Goal: Task Accomplishment & Management: Complete application form

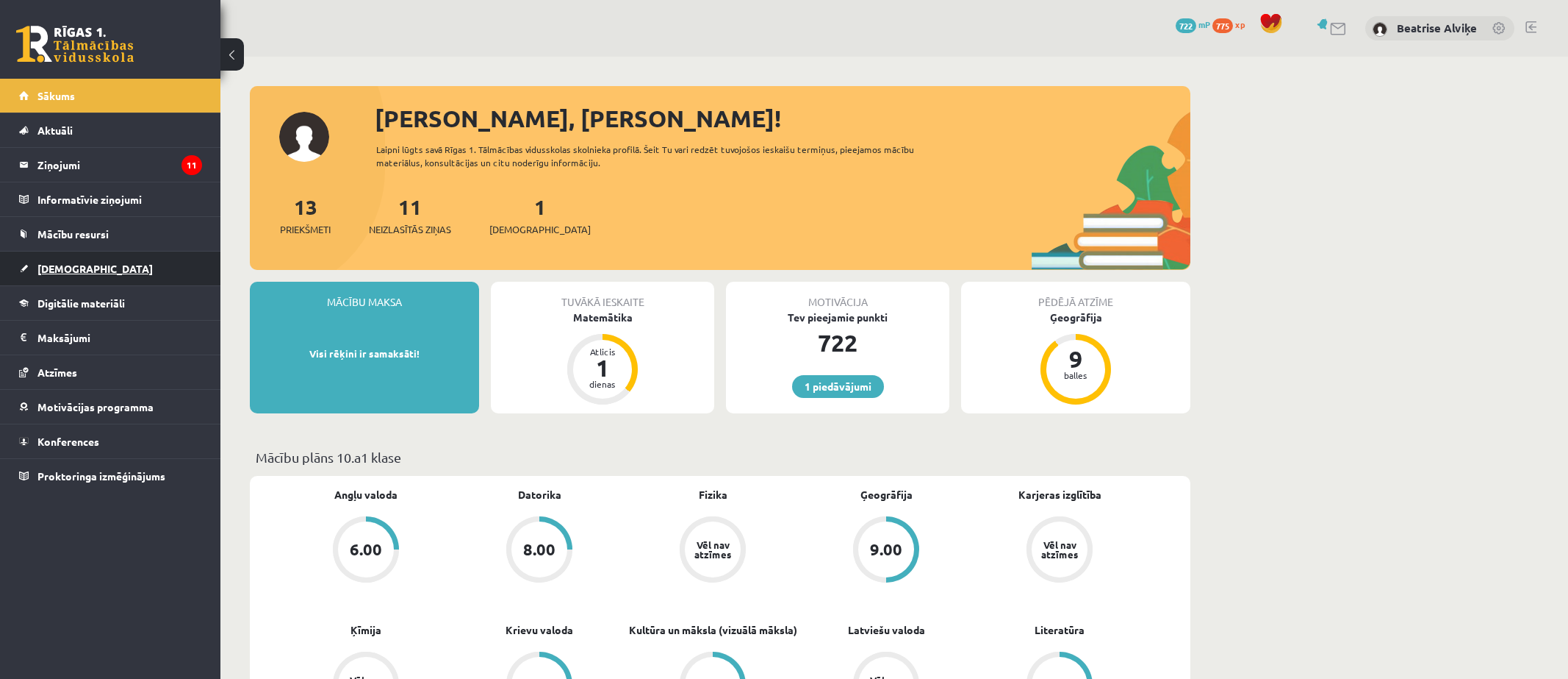
click at [92, 265] on link "[DEMOGRAPHIC_DATA]" at bounding box center [110, 268] width 183 height 34
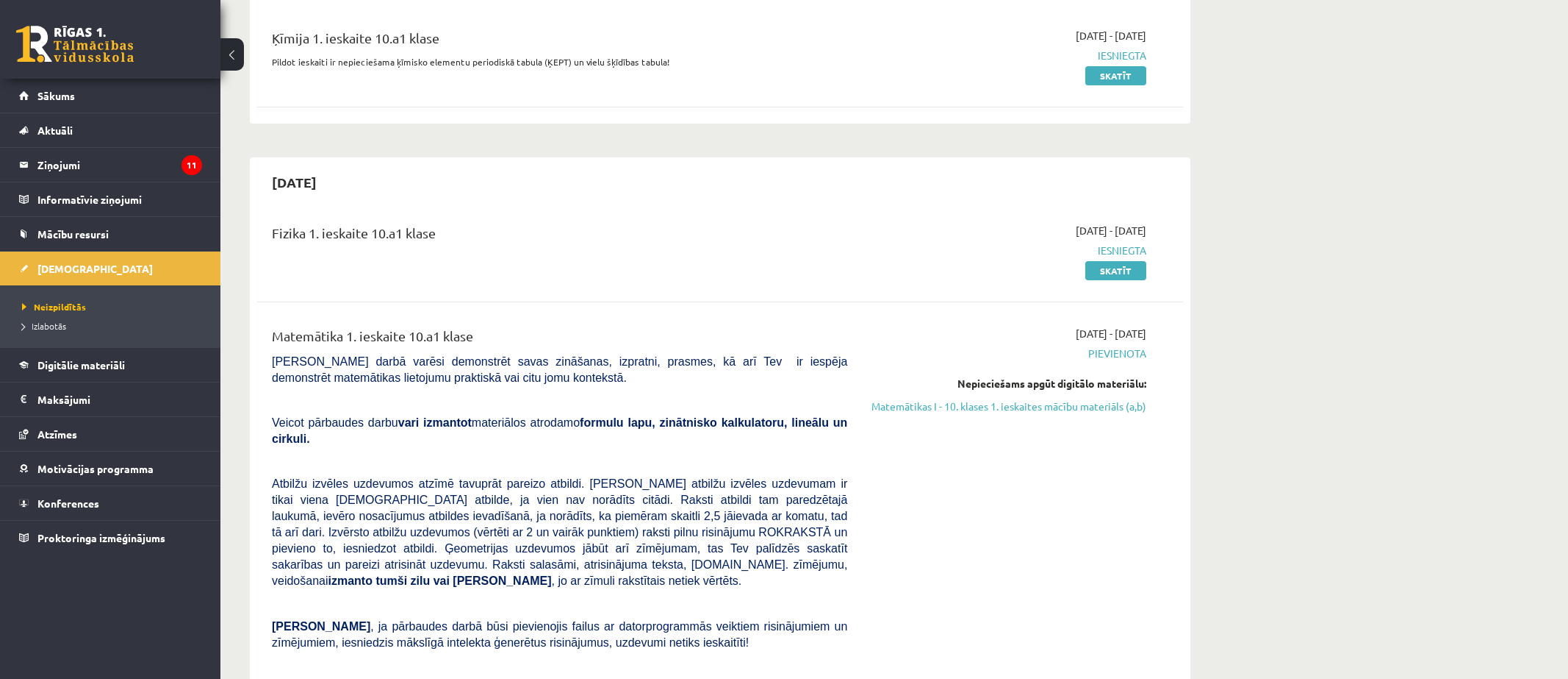
scroll to position [147, 0]
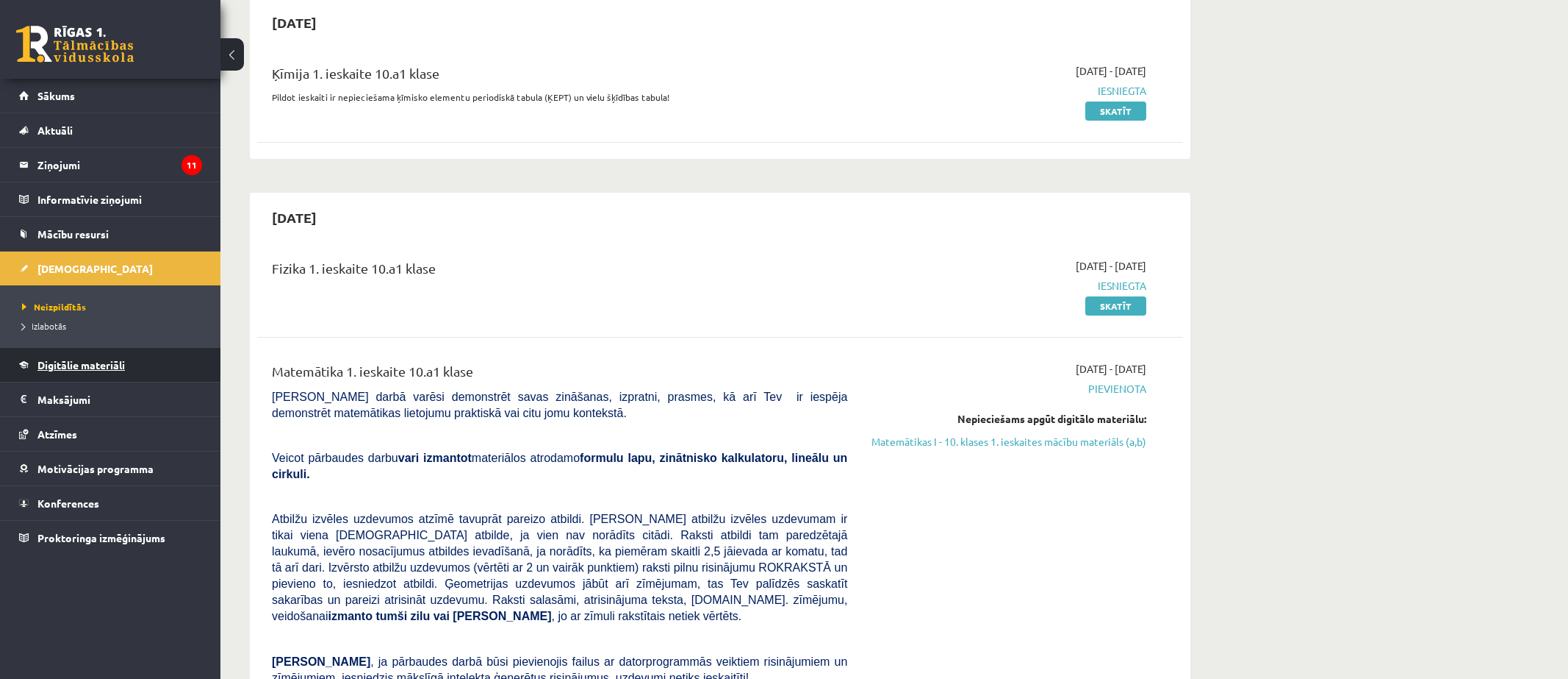
click at [99, 370] on span "Digitālie materiāli" at bounding box center [81, 365] width 88 height 13
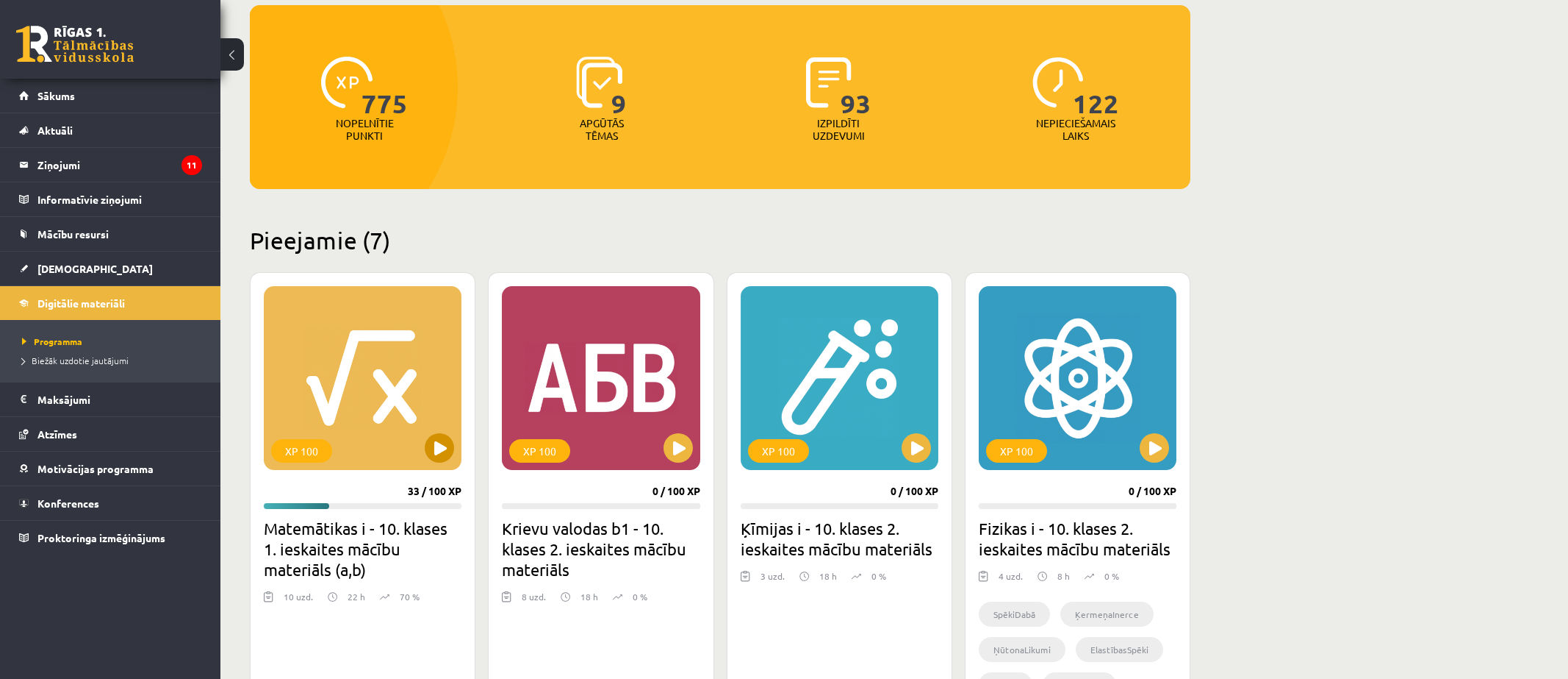
click at [350, 352] on div "XP 100" at bounding box center [362, 378] width 197 height 184
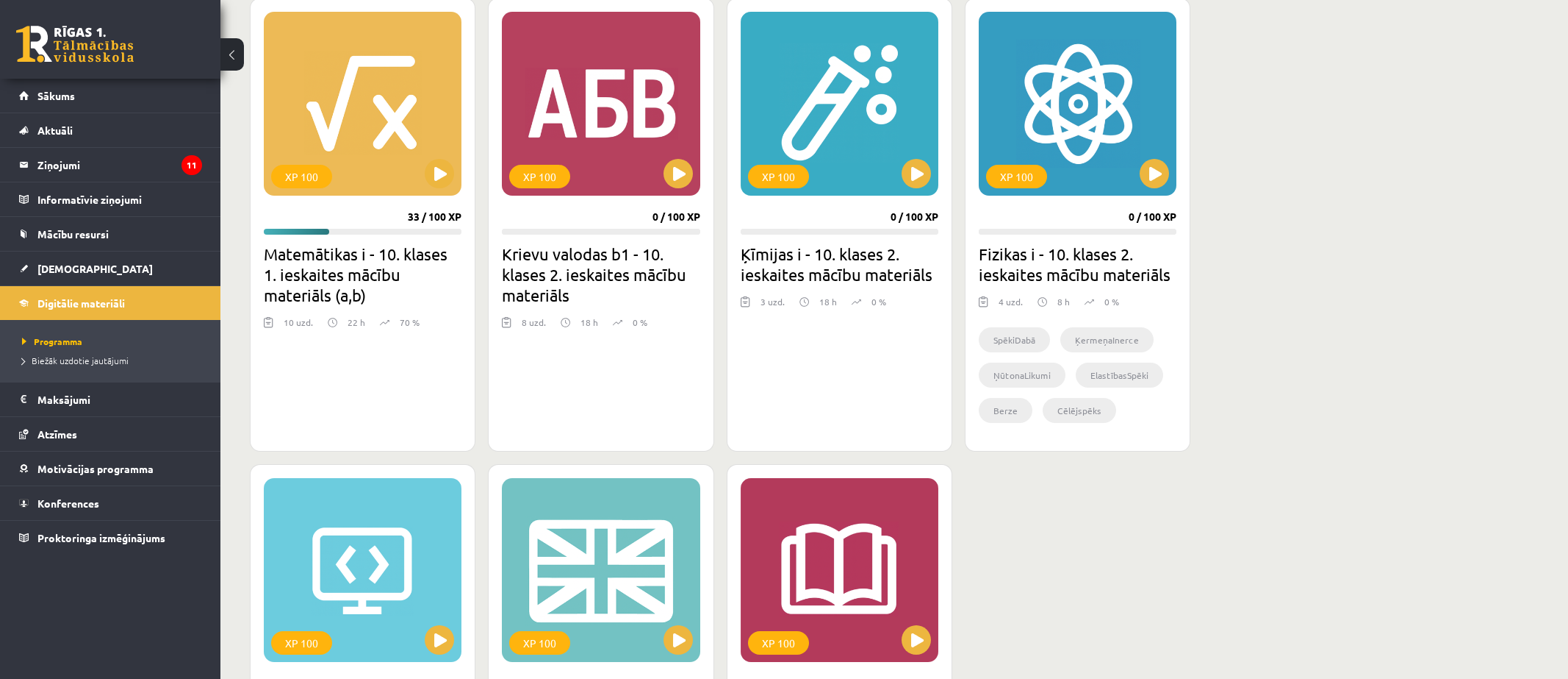
scroll to position [515, 0]
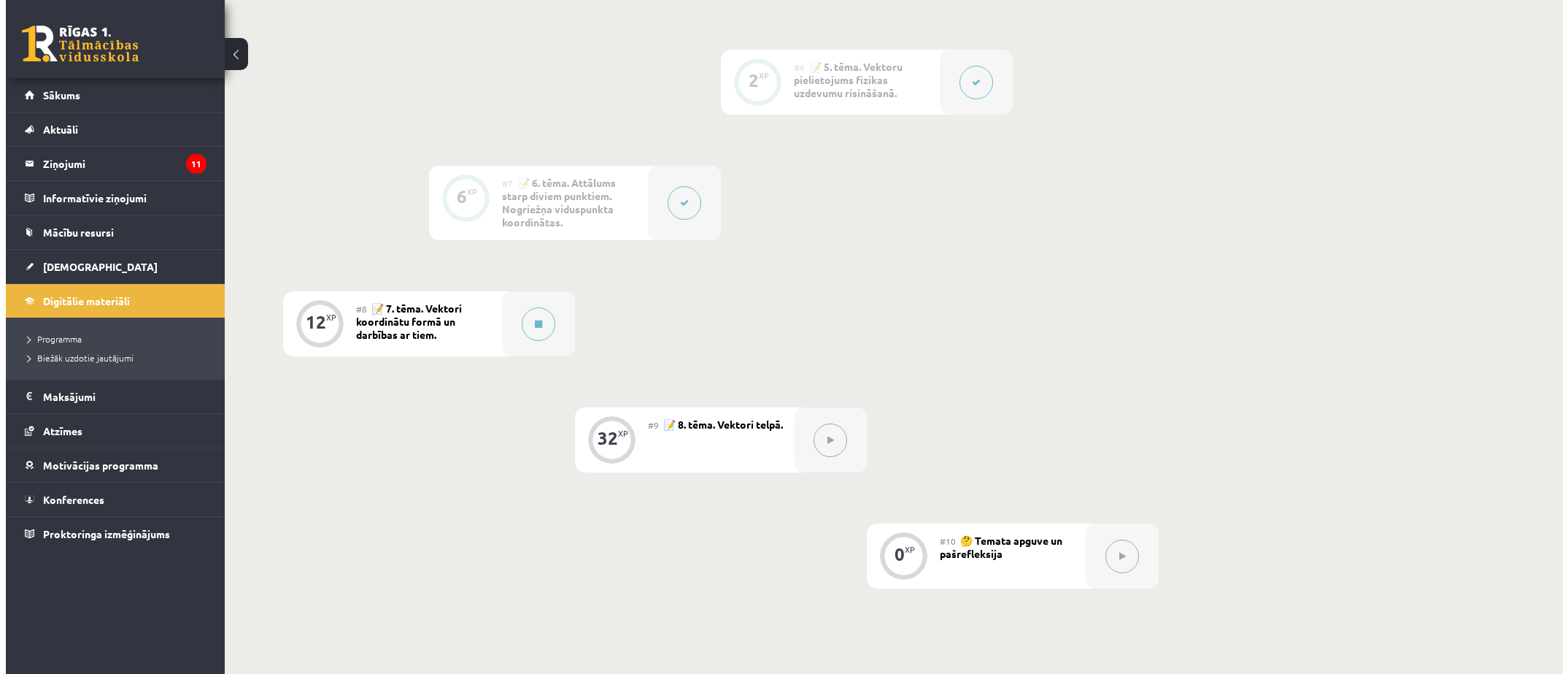
scroll to position [1022, 0]
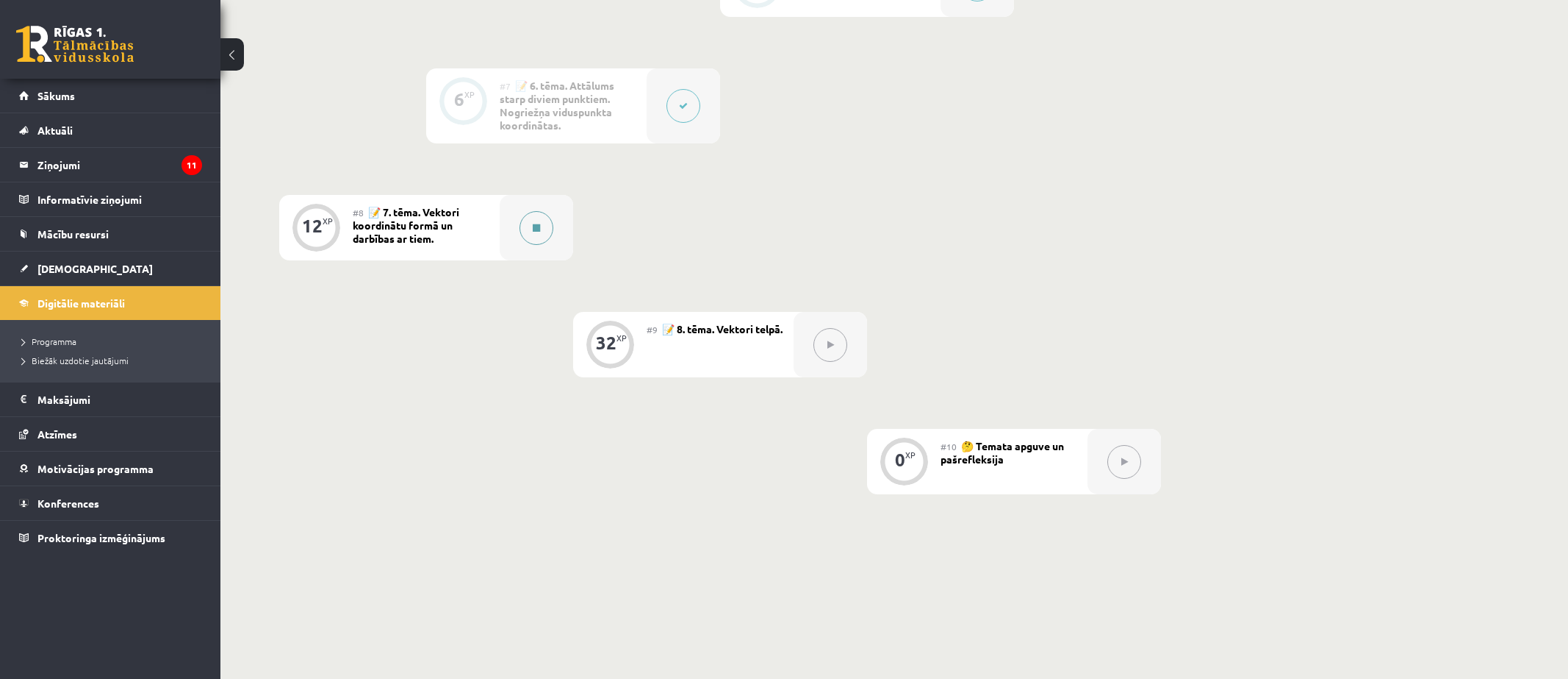
click at [530, 223] on button at bounding box center [536, 228] width 34 height 34
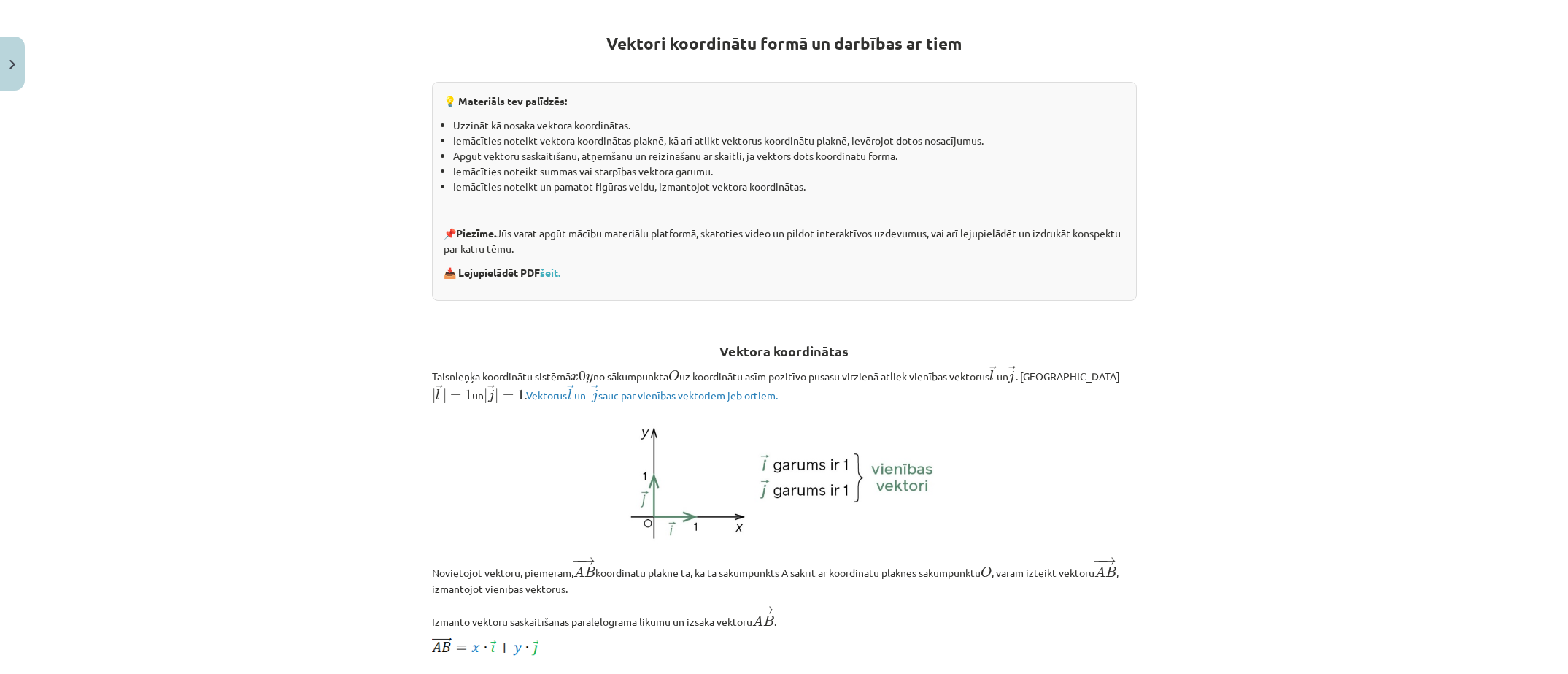
scroll to position [0, 0]
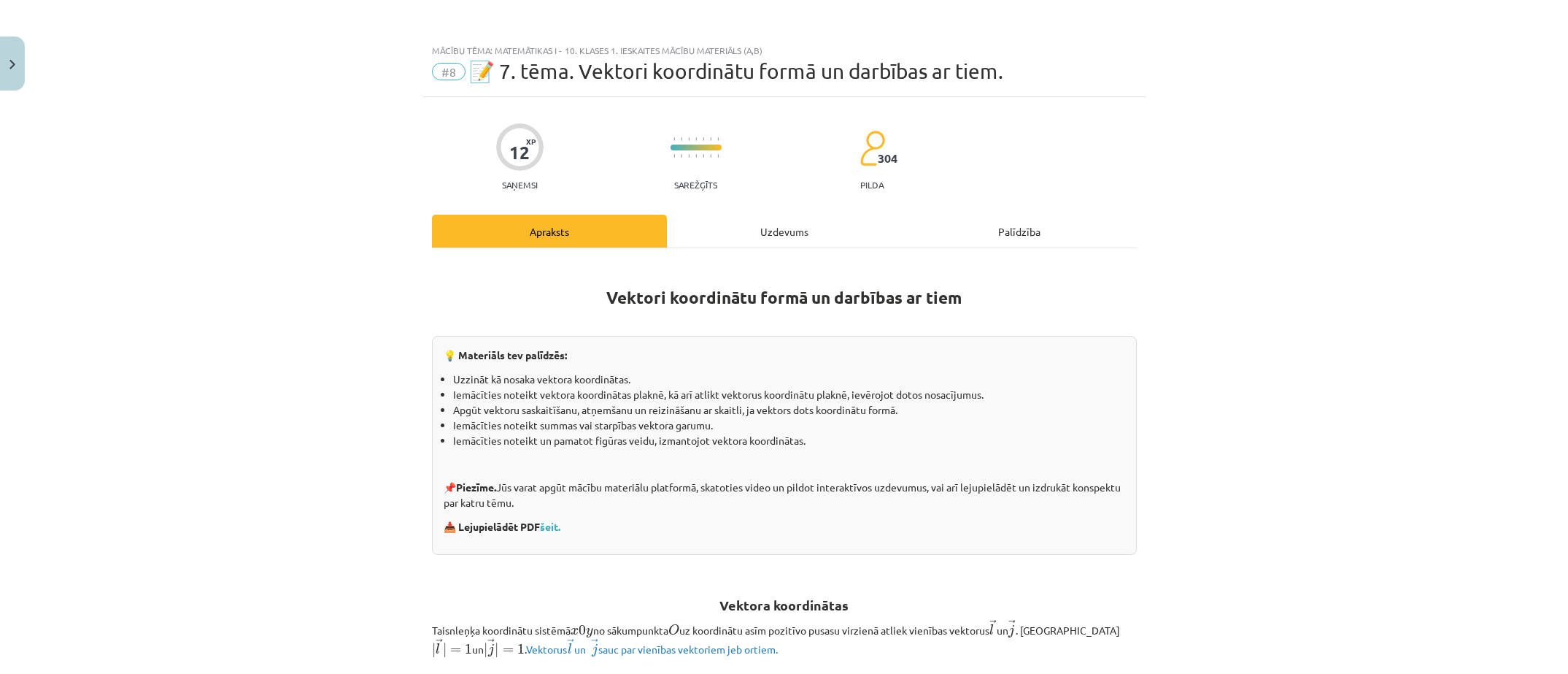
drag, startPoint x: 742, startPoint y: 221, endPoint x: 734, endPoint y: 223, distance: 8.2
click at [741, 222] on div "Uzdevums" at bounding box center [784, 231] width 235 height 33
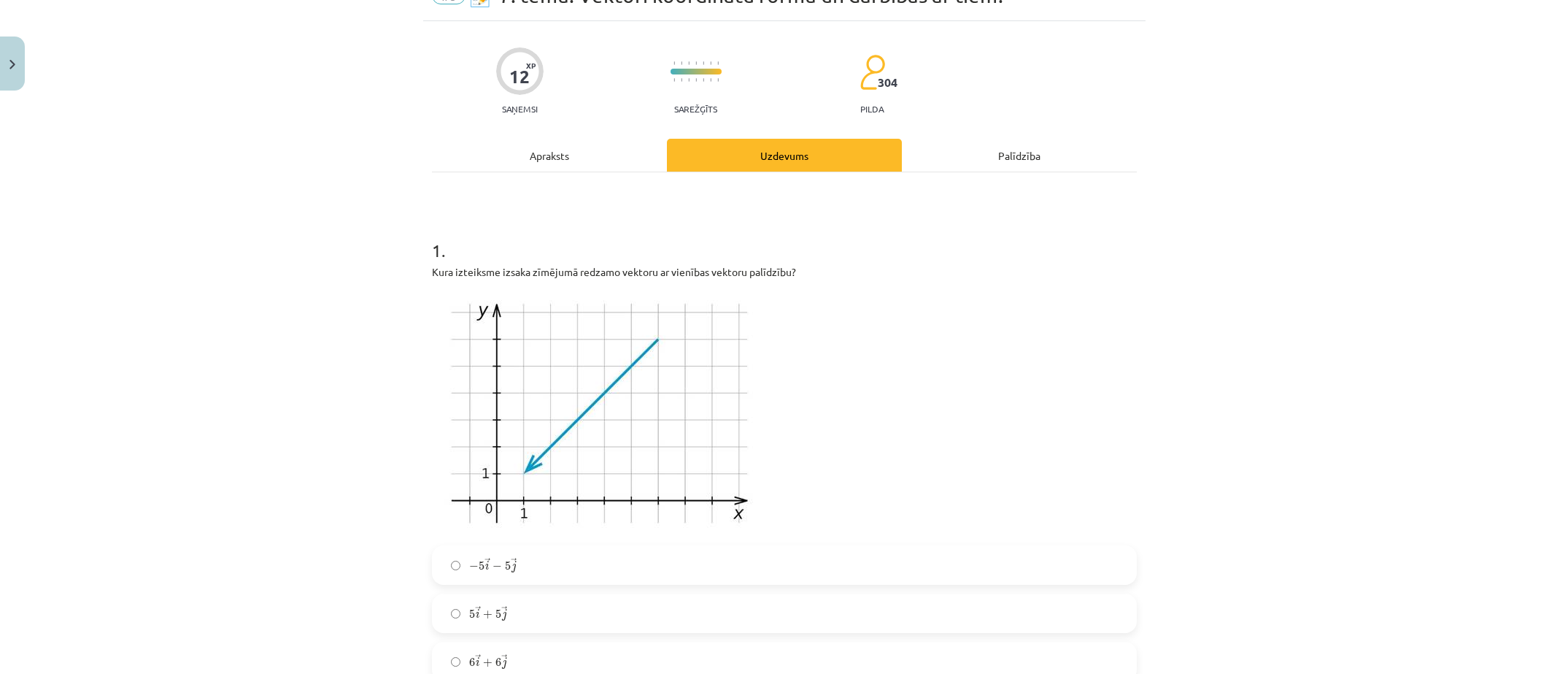
scroll to position [255, 0]
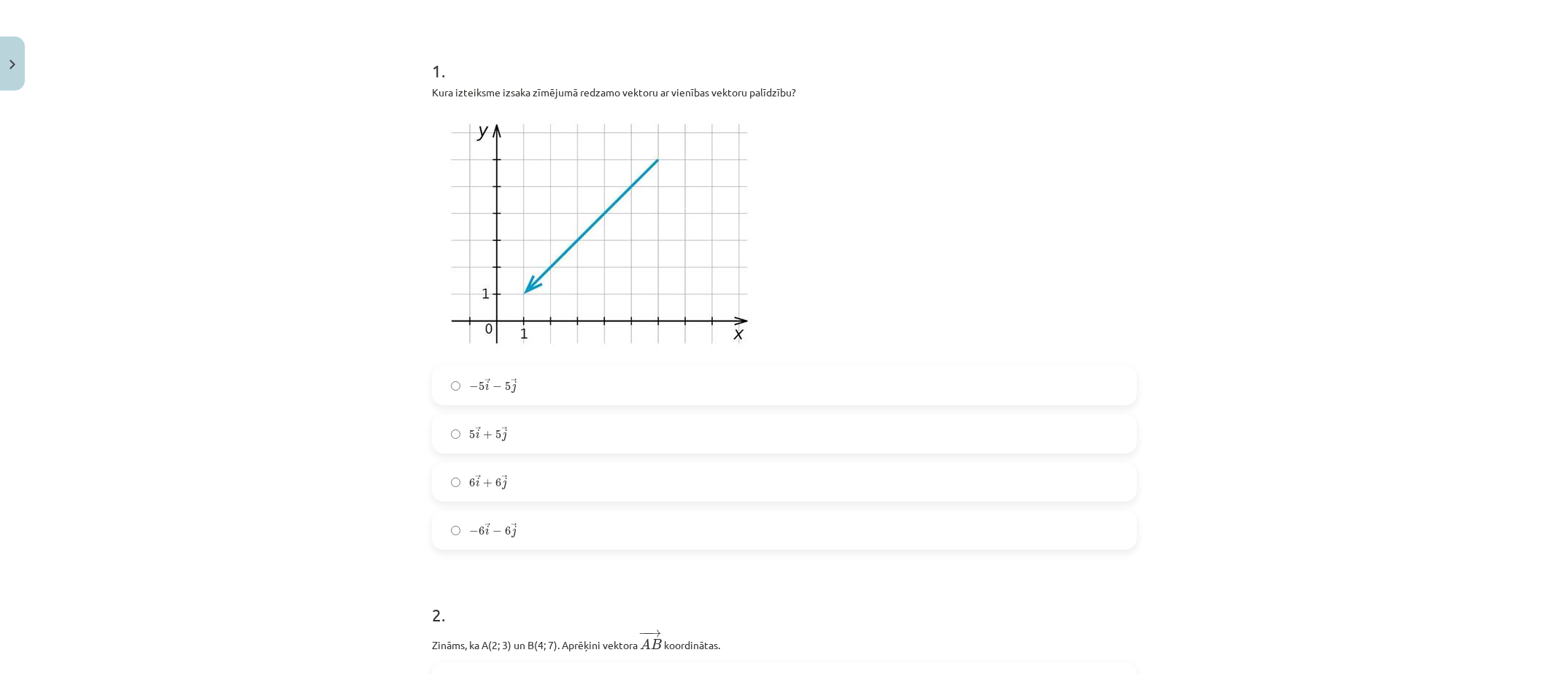
click at [498, 398] on label "− 5 → i − 5 → j − 5 i → − 5 j →" at bounding box center [784, 385] width 702 height 37
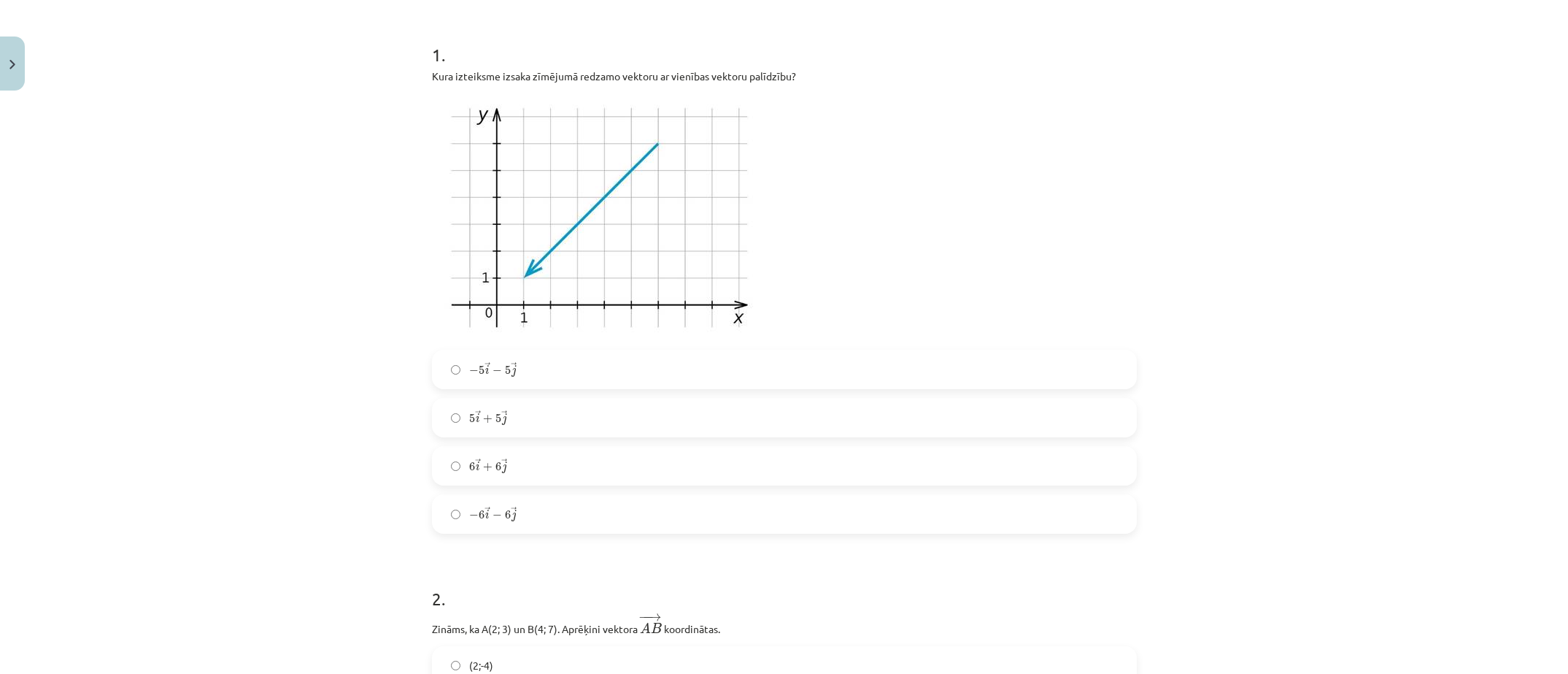
scroll to position [0, 0]
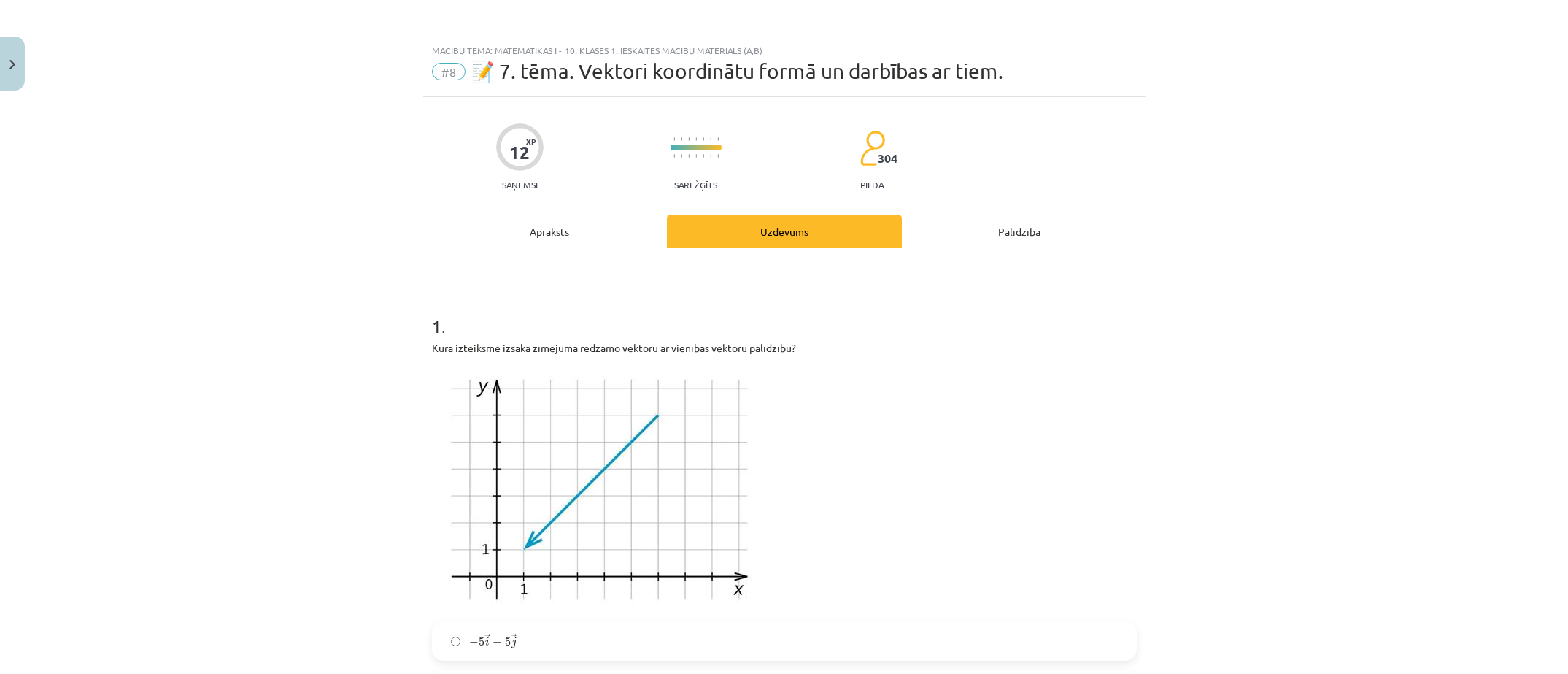
click at [601, 219] on div "Apraksts" at bounding box center [549, 231] width 235 height 33
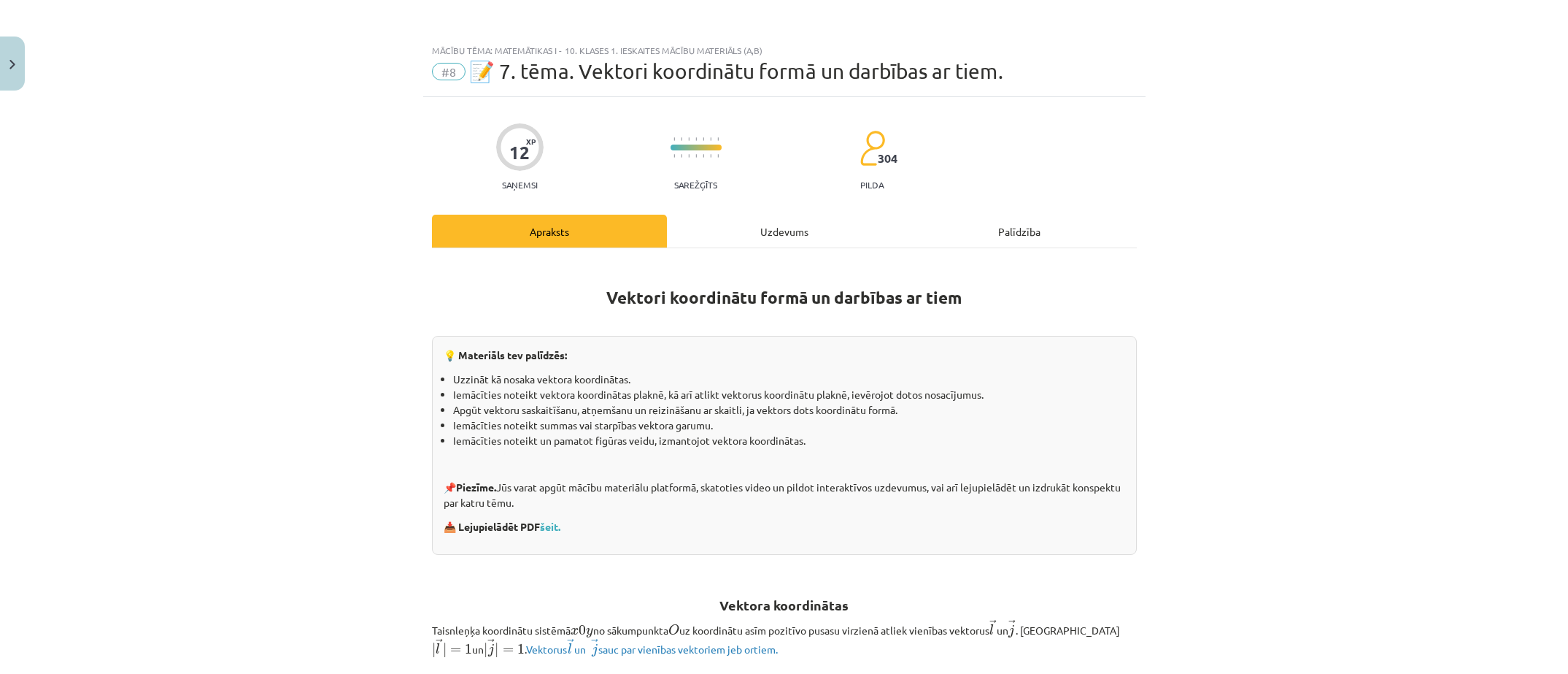
click at [772, 270] on h1 "Vektori koordinātu formā un darbības ar tiem" at bounding box center [784, 284] width 705 height 46
click at [799, 238] on div "Uzdevums" at bounding box center [784, 231] width 235 height 33
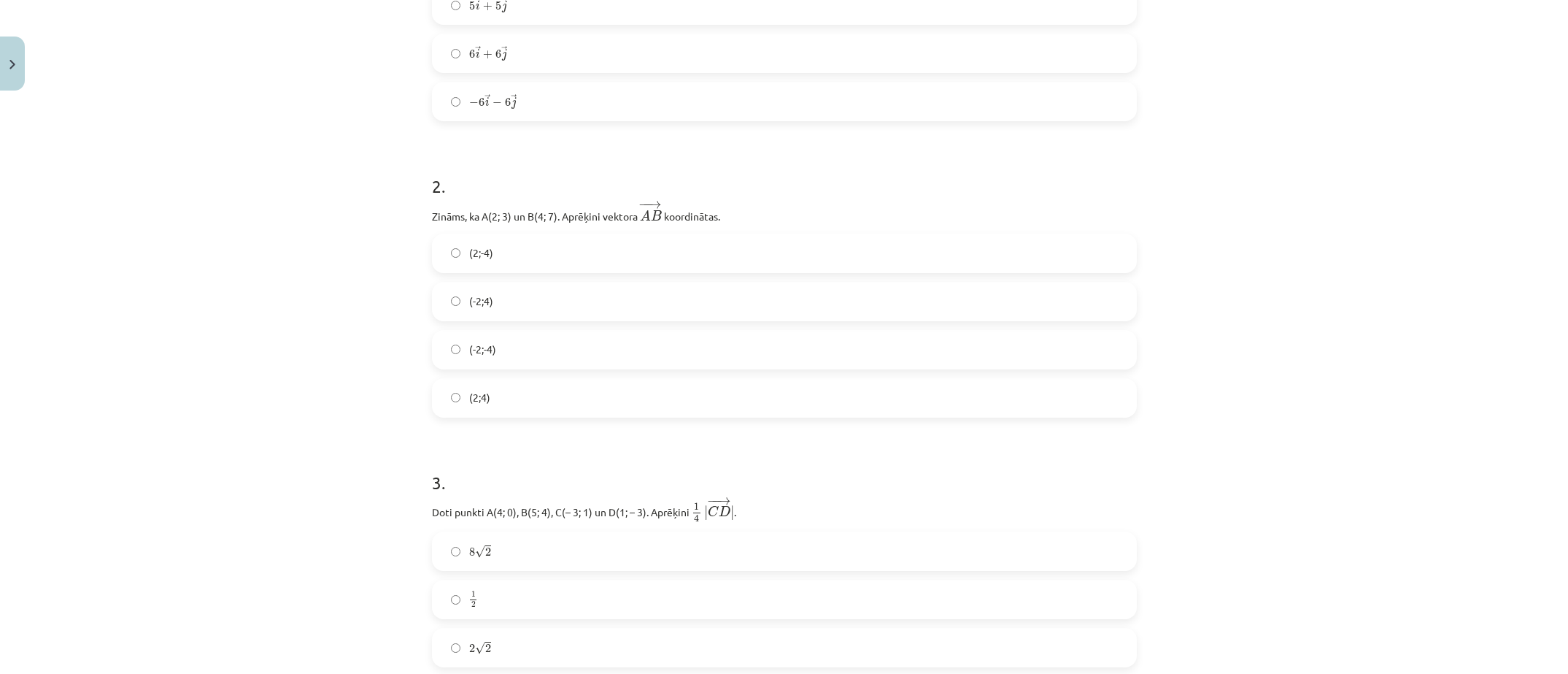
scroll to position [694, 0]
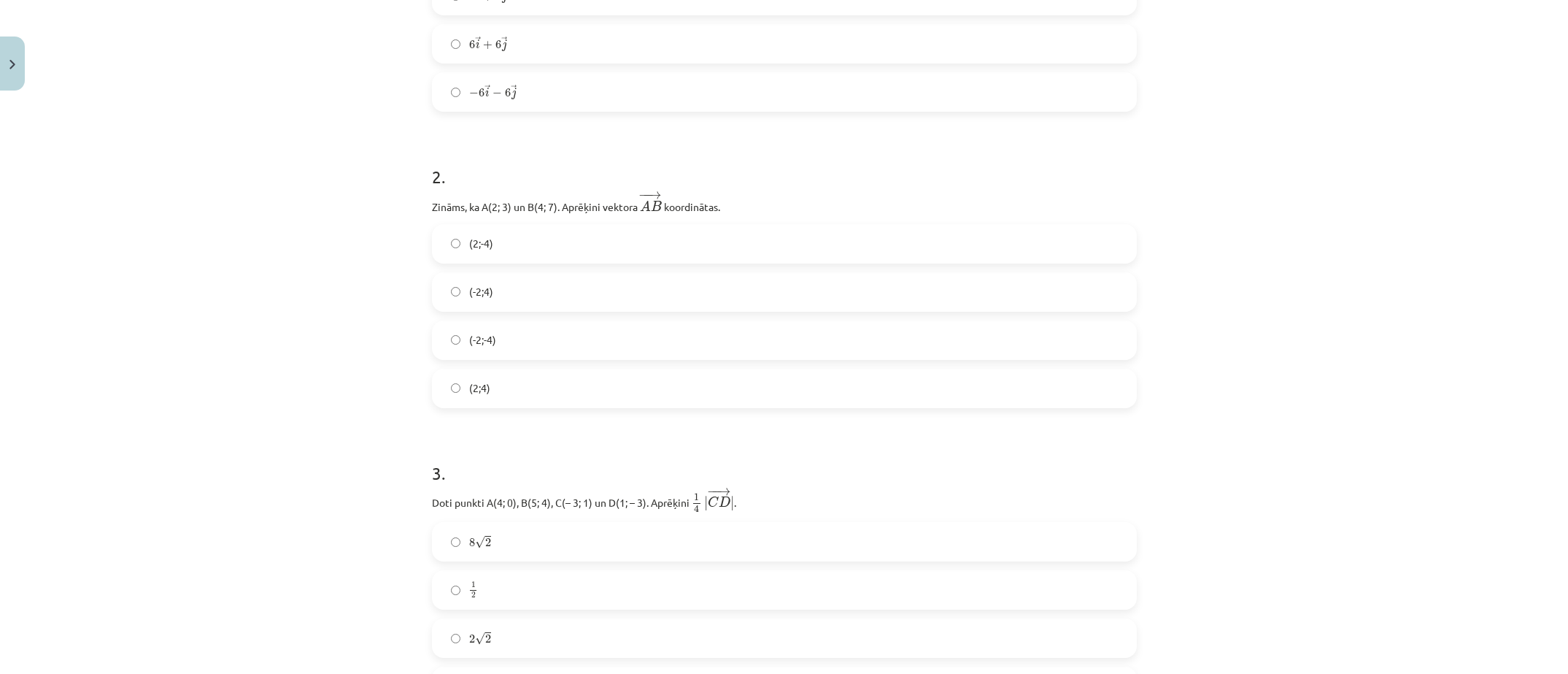
click at [529, 403] on label "(2;4)" at bounding box center [784, 388] width 702 height 37
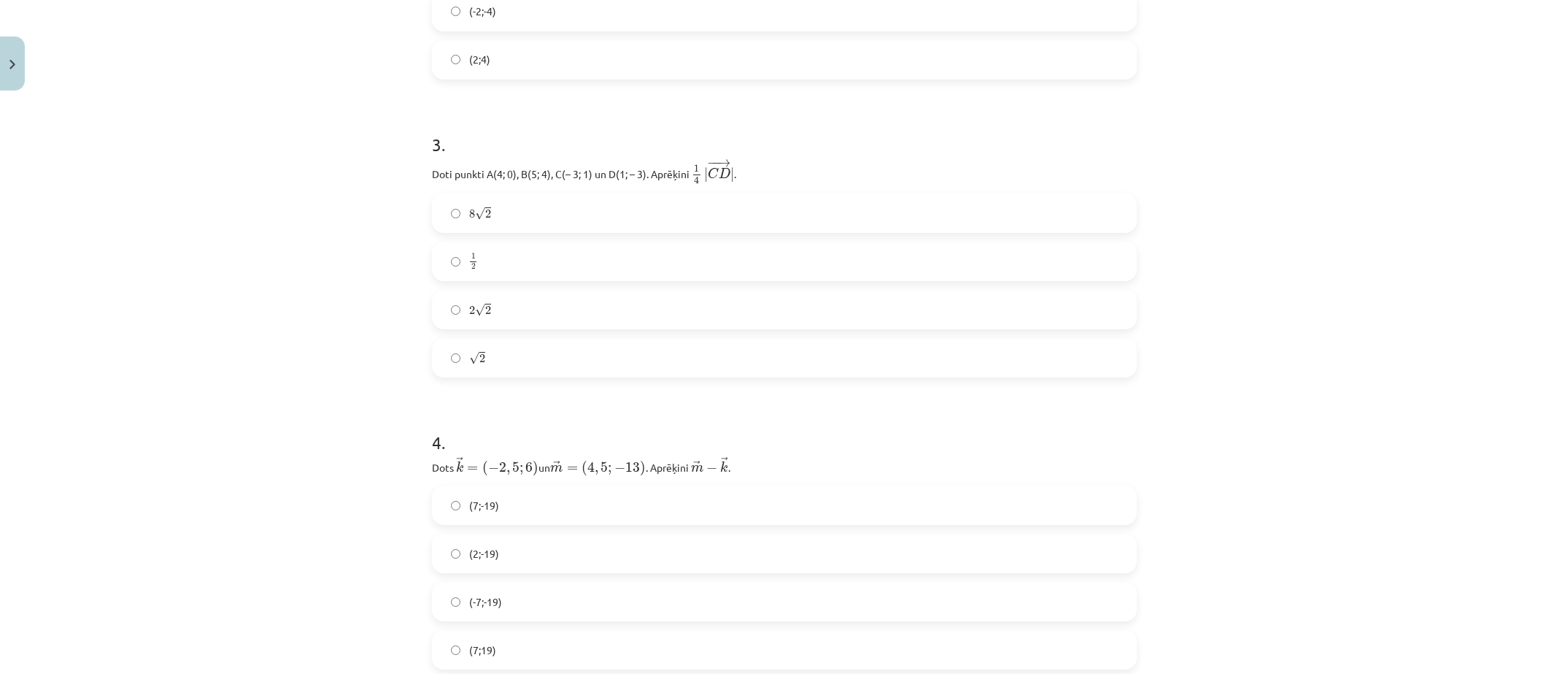
scroll to position [1058, 0]
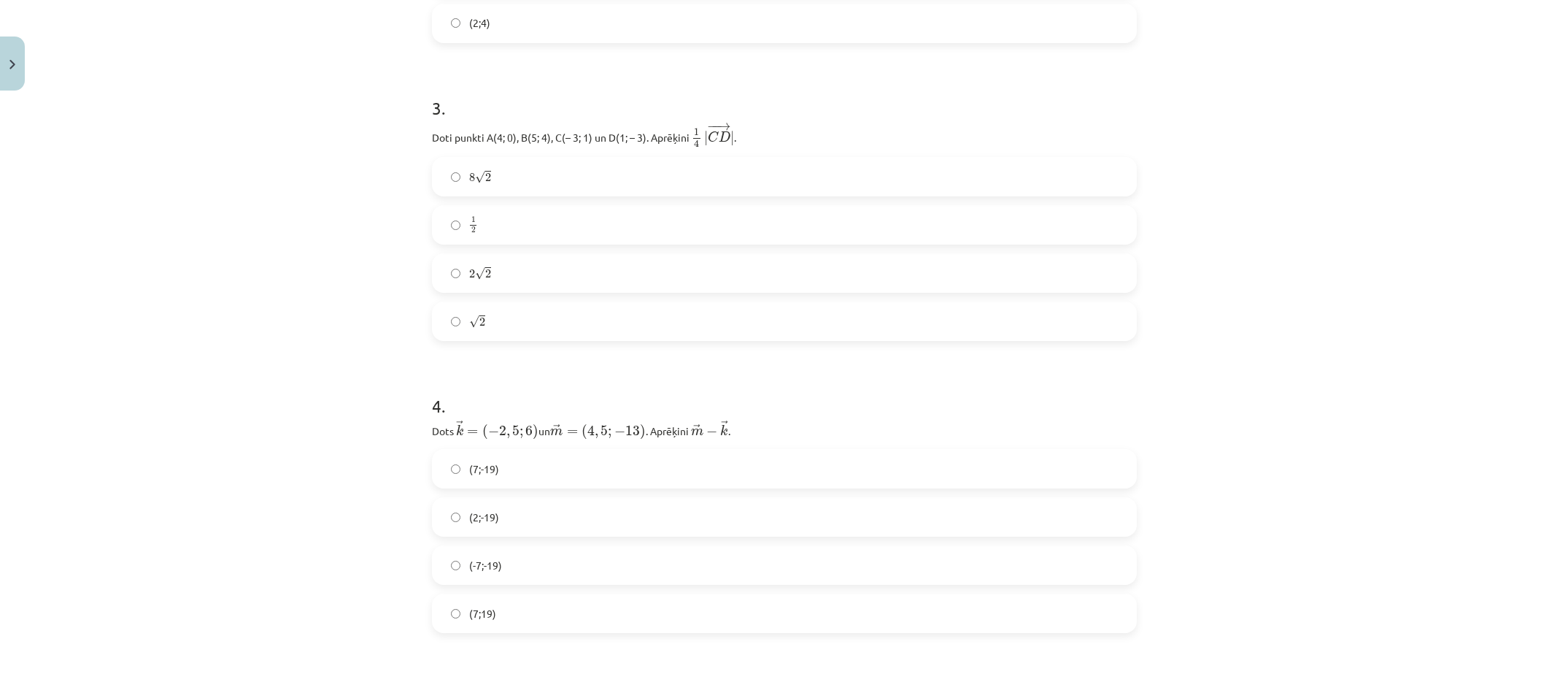
click at [356, 273] on div "Mācību tēma: Matemātikas i - 10. klases 1. ieskaites mācību materiāls (a,b) #8 …" at bounding box center [784, 337] width 1568 height 674
click at [1458, 375] on div "Mācību tēma: Matemātikas i - 10. klases 1. ieskaites mācību materiāls (a,b) #8 …" at bounding box center [784, 337] width 1568 height 674
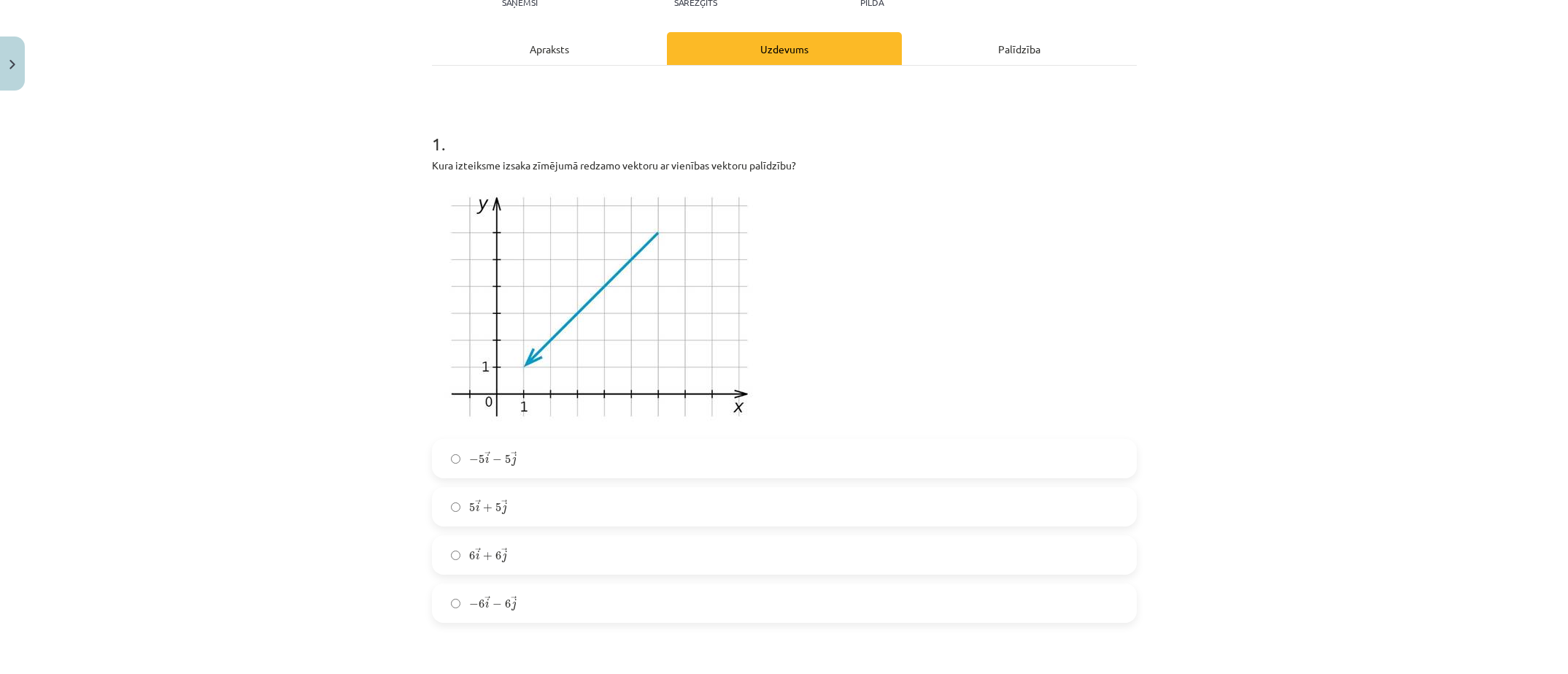
scroll to position [110, 0]
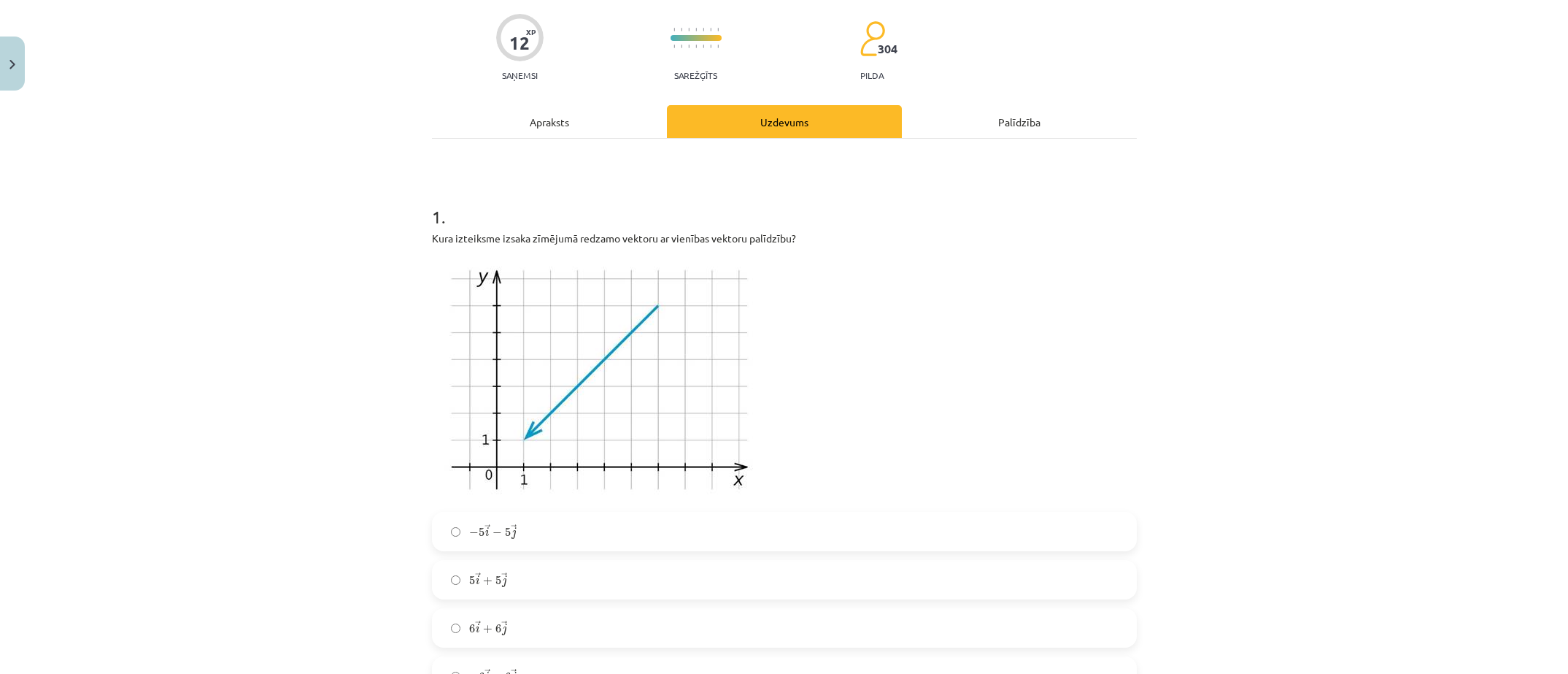
click at [1151, 571] on div "Mācību tēma: Matemātikas i - 10. klases 1. ieskaites mācību materiāls (a,b) #8 …" at bounding box center [784, 337] width 1568 height 674
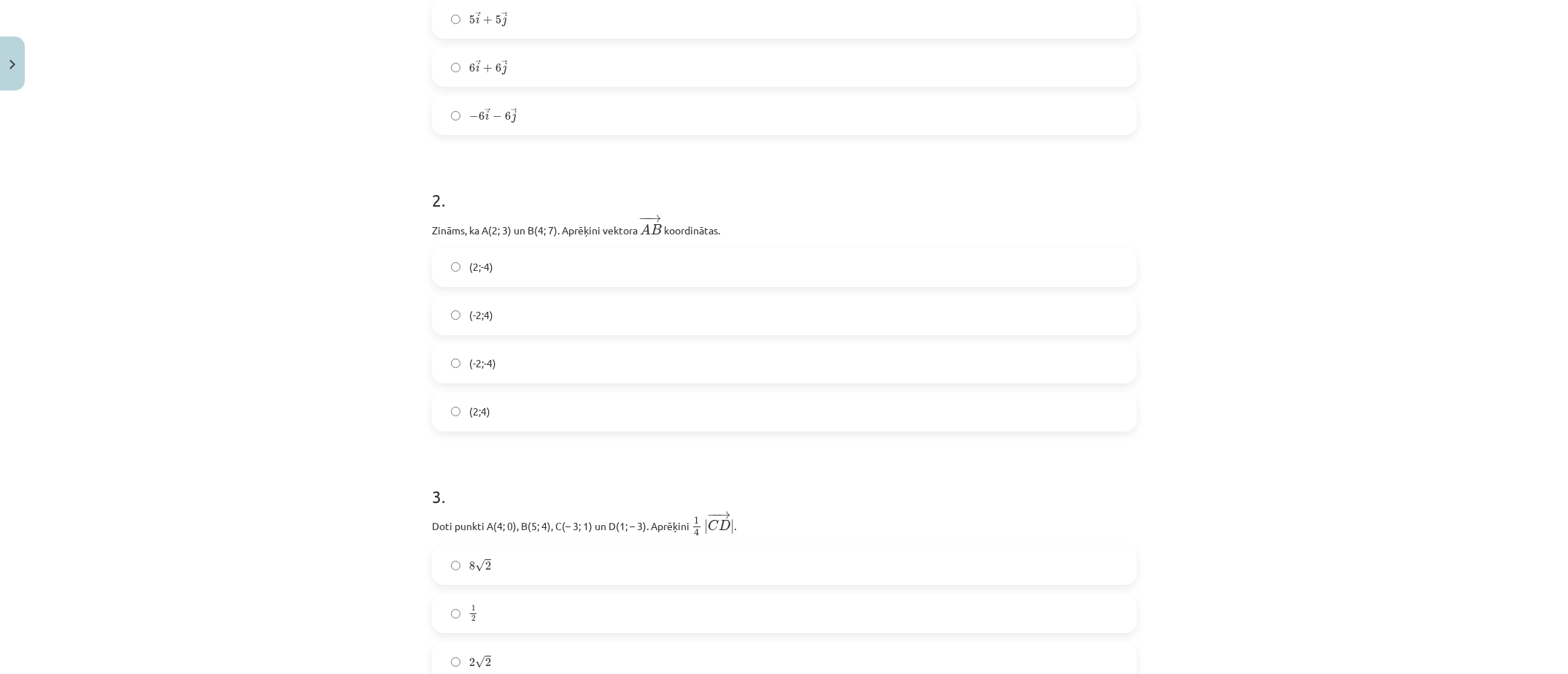
scroll to position [912, 0]
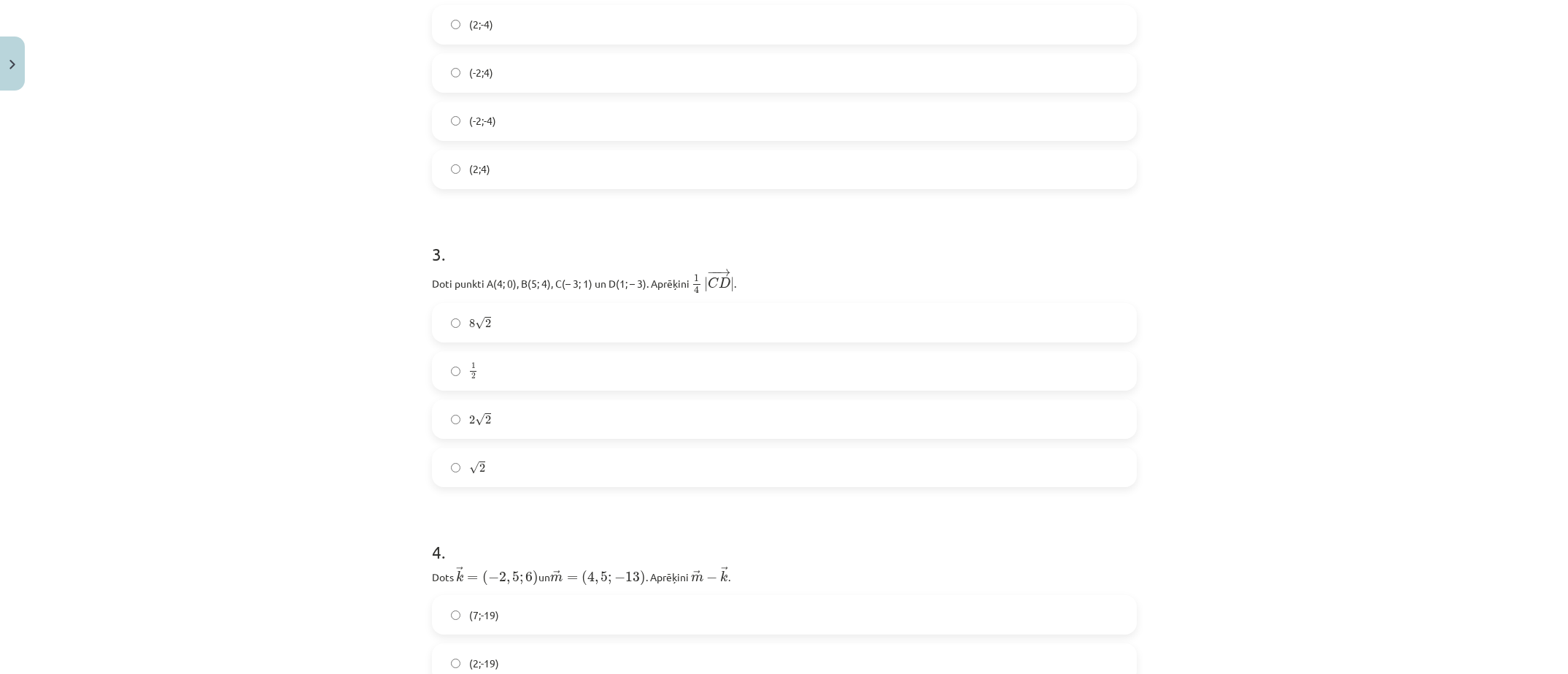
click at [1203, 588] on div "Mācību tēma: Matemātikas i - 10. klases 1. ieskaites mācību materiāls (a,b) #8 …" at bounding box center [784, 337] width 1568 height 674
click at [882, 571] on p "Dots ﻿ → k = ( − 2 , 5 ; 6 ) k → = ( − 2 , 5 ; 6 ) un ﻿﻿ → m = ( 4 , 5 ; − 13 )…" at bounding box center [784, 576] width 705 height 21
click at [498, 310] on label "8 √ 2 8 2" at bounding box center [784, 322] width 702 height 37
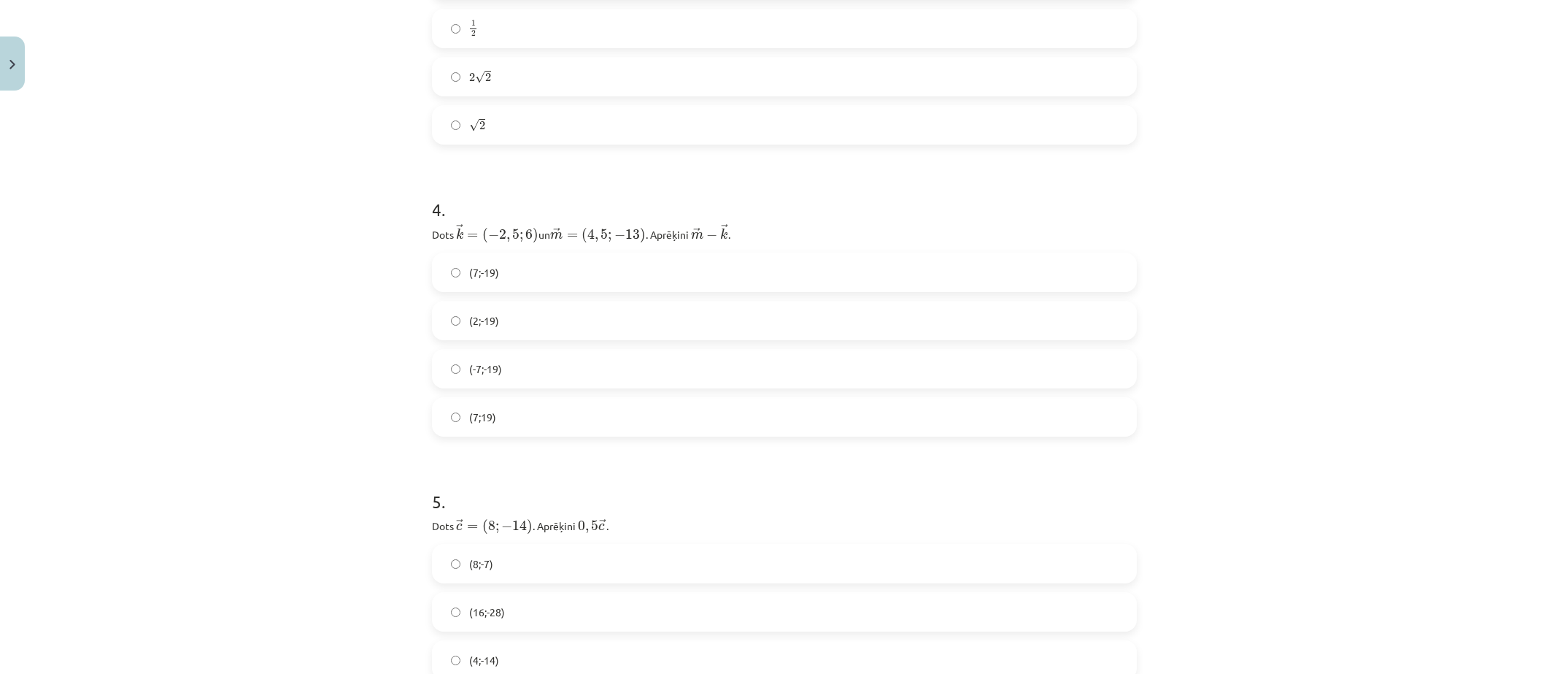
scroll to position [1277, 0]
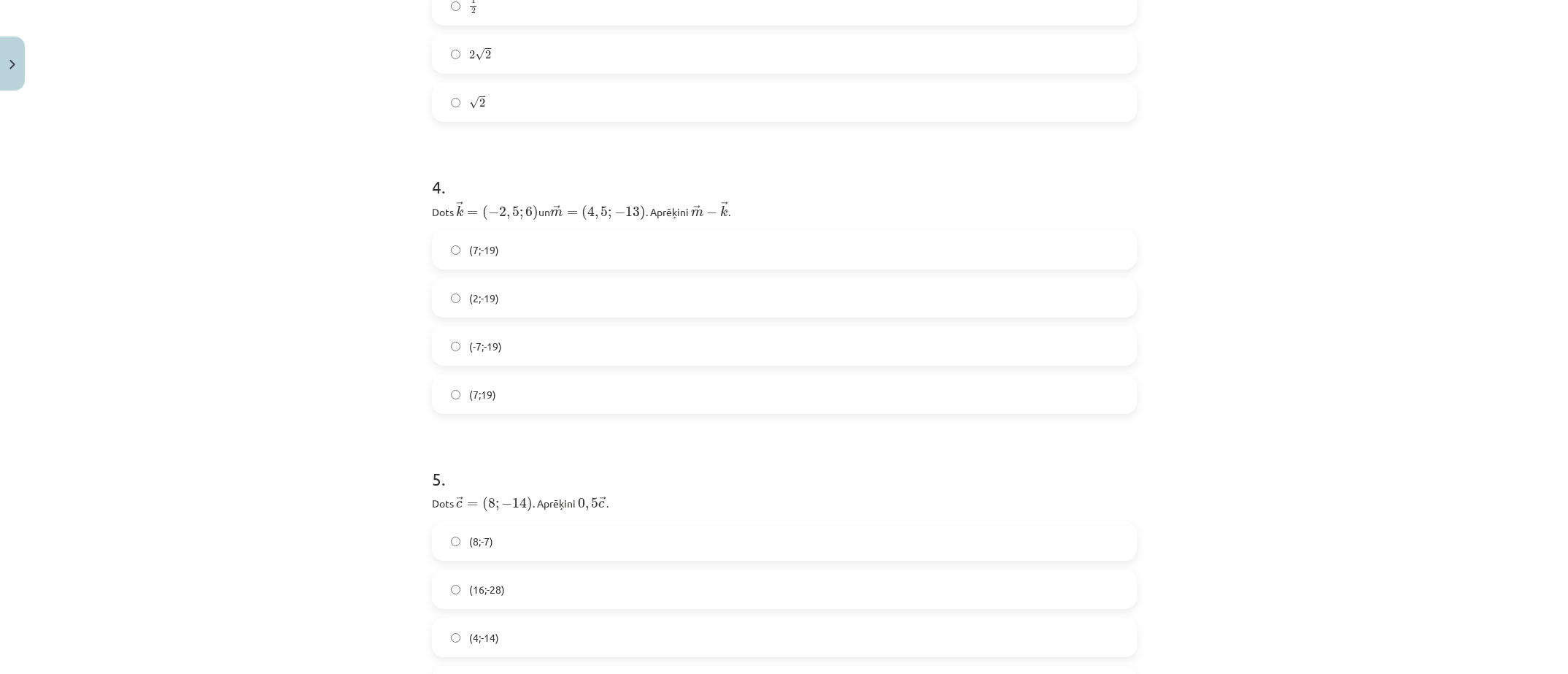
click at [1303, 389] on div "Mācību tēma: Matemātikas i - 10. klases 1. ieskaites mācību materiāls (a,b) #8 …" at bounding box center [784, 337] width 1568 height 674
drag, startPoint x: 499, startPoint y: 219, endPoint x: 515, endPoint y: 219, distance: 16.0
click at [515, 219] on span "→ k = ( − 2 , 5 ; 6 )" at bounding box center [498, 211] width 83 height 19
click at [521, 195] on h1 "4 ." at bounding box center [784, 173] width 705 height 45
click at [1478, 420] on div "Mācību tēma: Matemātikas i - 10. klases 1. ieskaites mācību materiāls (a,b) #8 …" at bounding box center [784, 337] width 1568 height 674
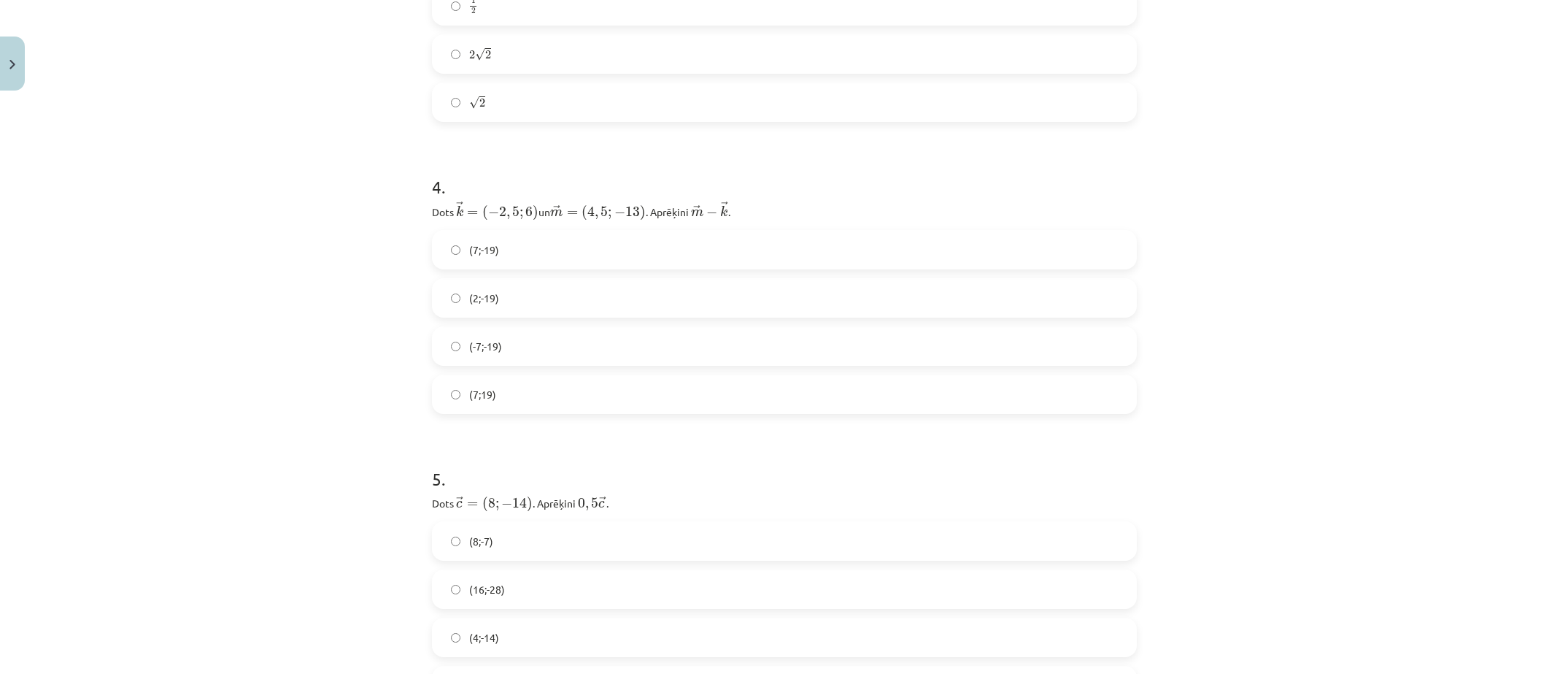
click at [181, 526] on div "Mācību tēma: Matemātikas i - 10. klases 1. ieskaites mācību materiāls (a,b) #8 …" at bounding box center [784, 337] width 1568 height 674
click at [1236, 426] on div "Mācību tēma: Matemātikas i - 10. klases 1. ieskaites mācību materiāls (a,b) #8 …" at bounding box center [784, 337] width 1568 height 674
click at [446, 339] on label "(-7;-19)" at bounding box center [784, 346] width 702 height 37
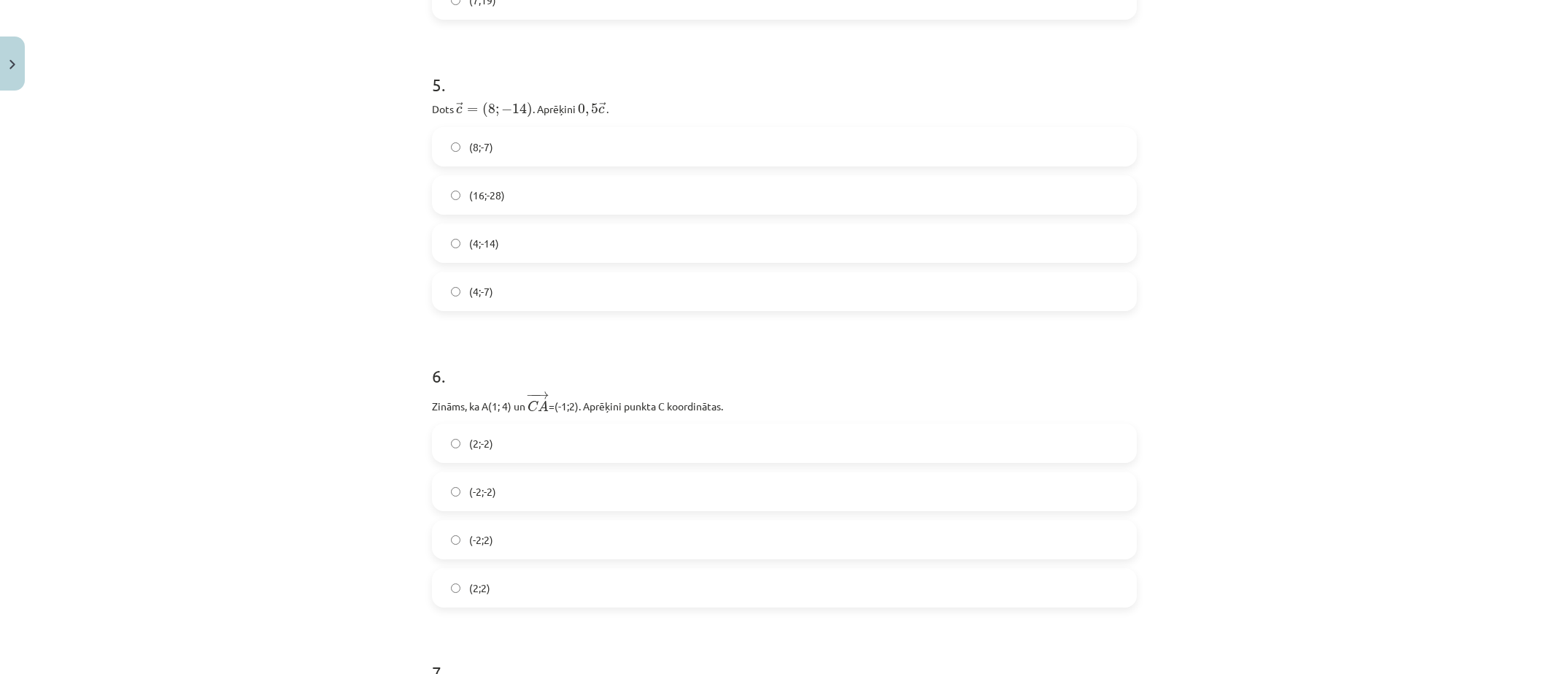
scroll to position [1698, 0]
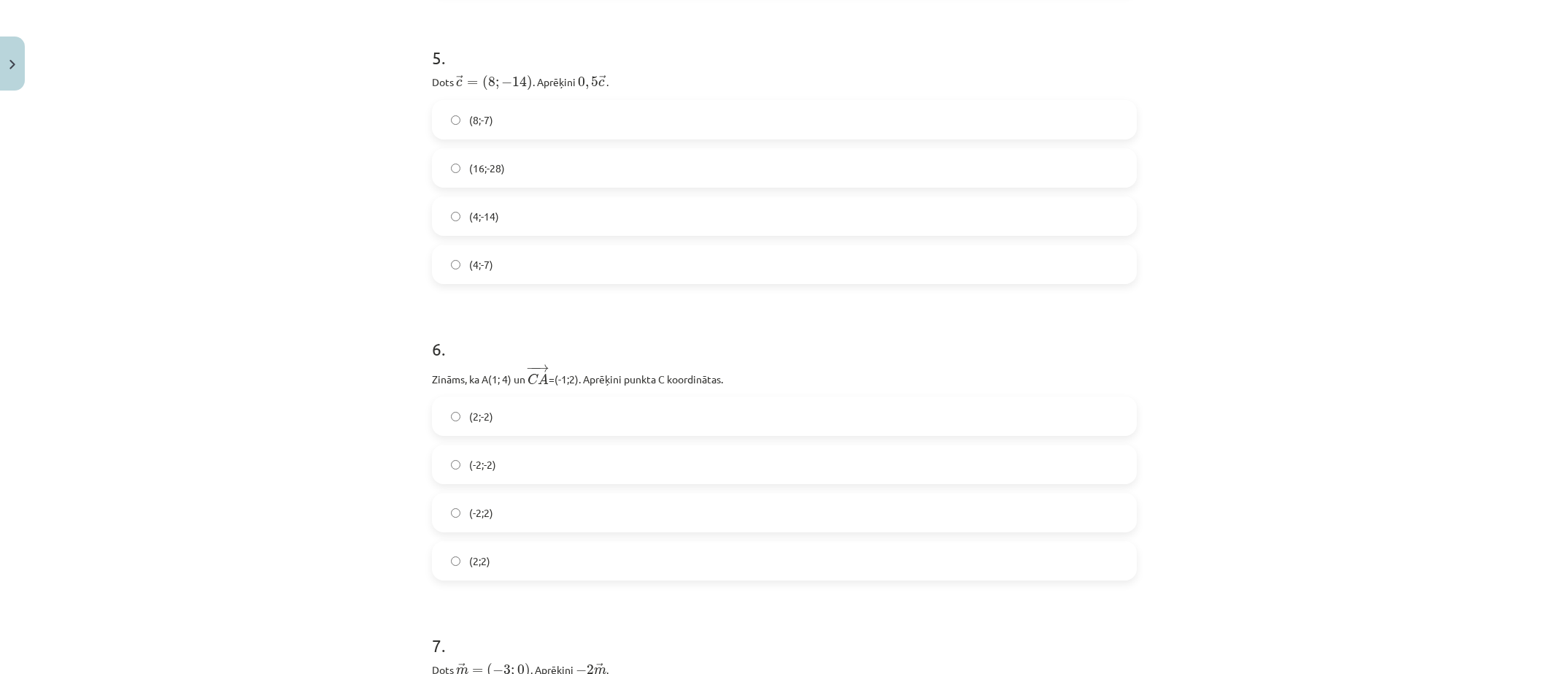
click at [483, 267] on span "(4;-7)" at bounding box center [482, 264] width 24 height 15
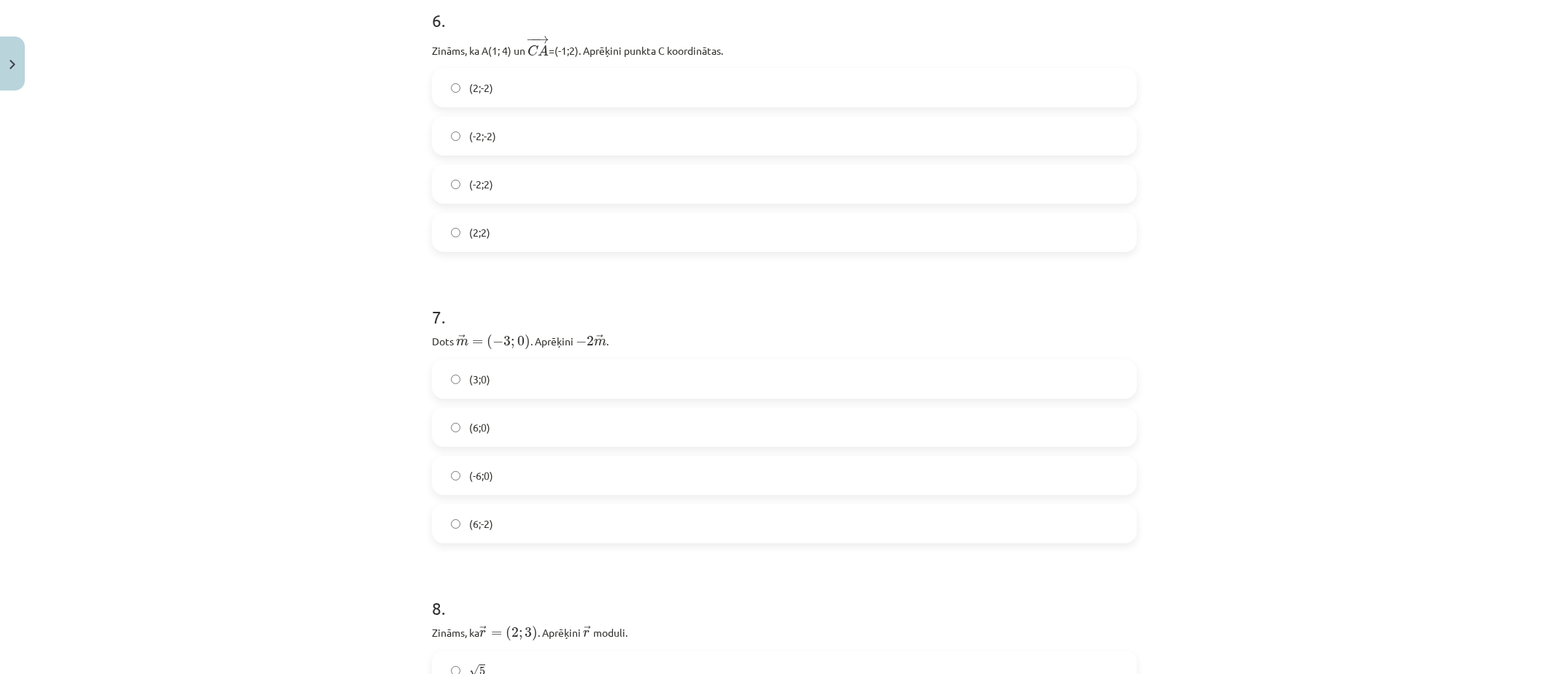
scroll to position [1990, 0]
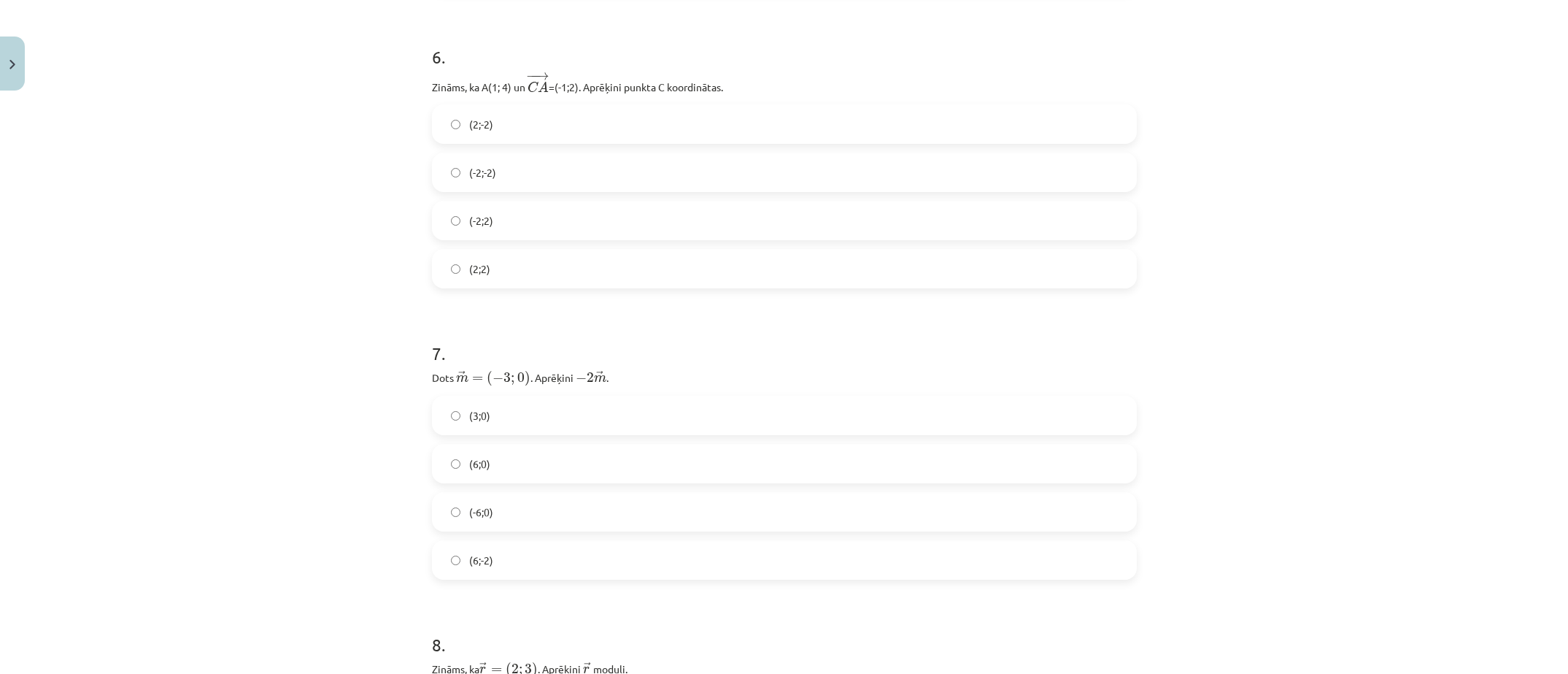
click at [473, 450] on label "(6;0)" at bounding box center [784, 463] width 702 height 37
click at [512, 183] on label "(-2;-2)" at bounding box center [784, 172] width 702 height 37
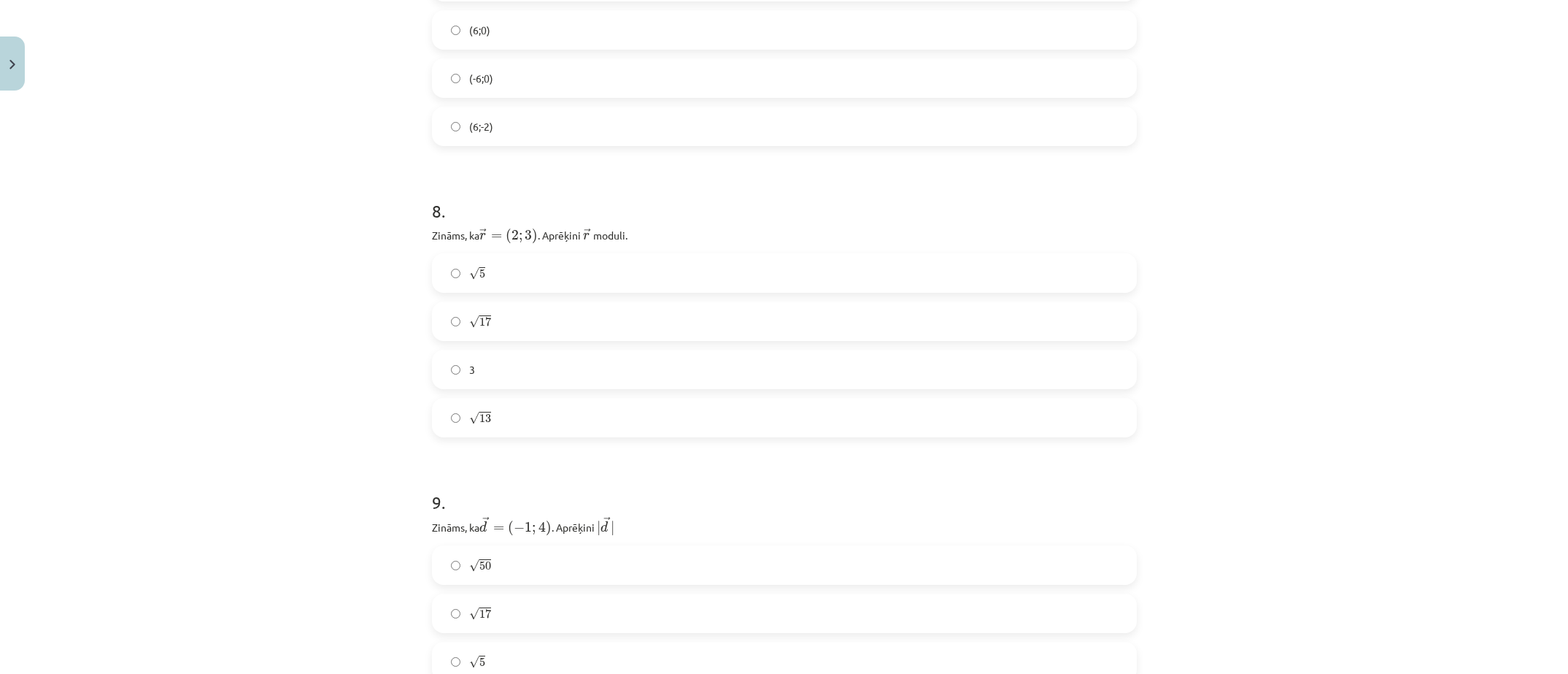
scroll to position [2428, 0]
click at [1356, 305] on div "Mācību tēma: Matemātikas i - 10. klases 1. ieskaites mācību materiāls (a,b) #8 …" at bounding box center [784, 337] width 1568 height 674
click at [1294, 423] on div "Mācību tēma: Matemātikas i - 10. klases 1. ieskaites mācību materiāls (a,b) #8 …" at bounding box center [784, 337] width 1568 height 674
click at [911, 404] on label "√ 13 13" at bounding box center [784, 412] width 702 height 37
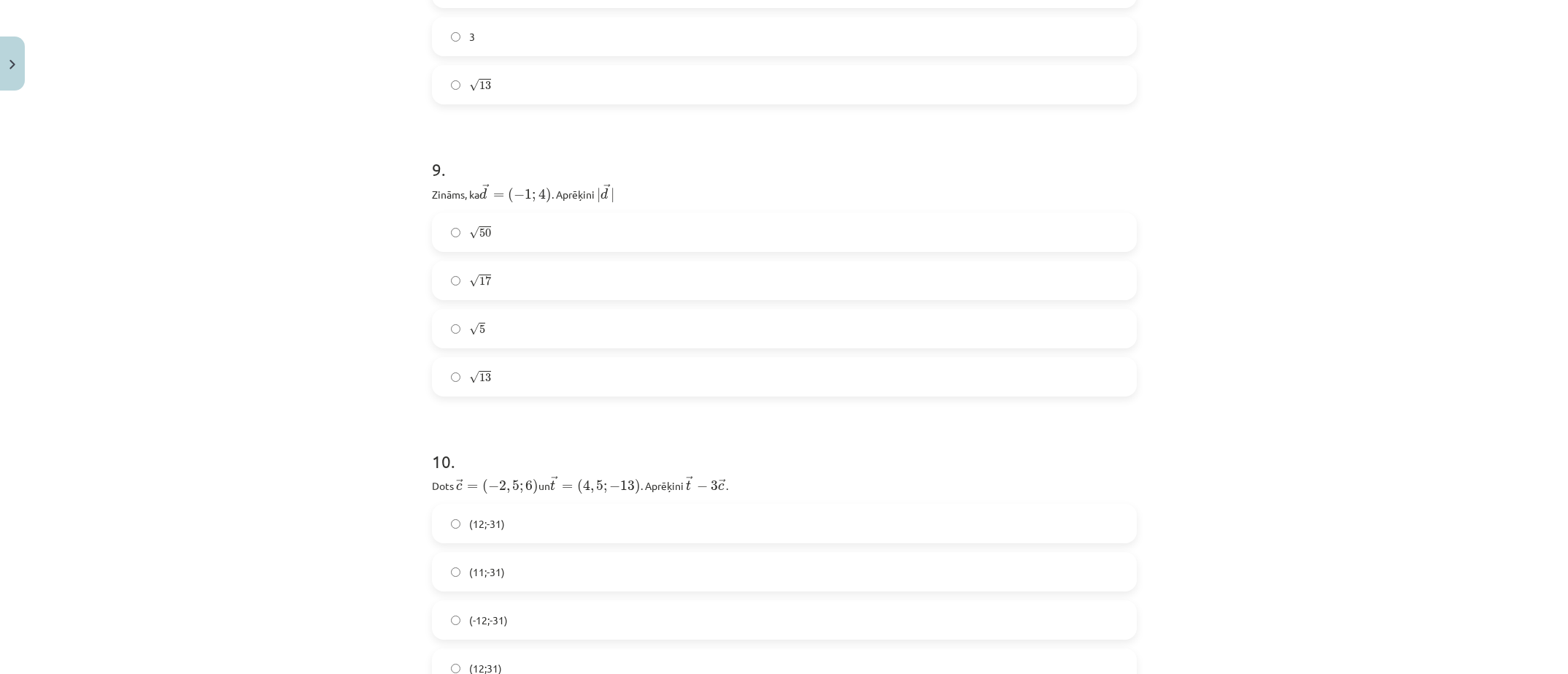
scroll to position [2793, 0]
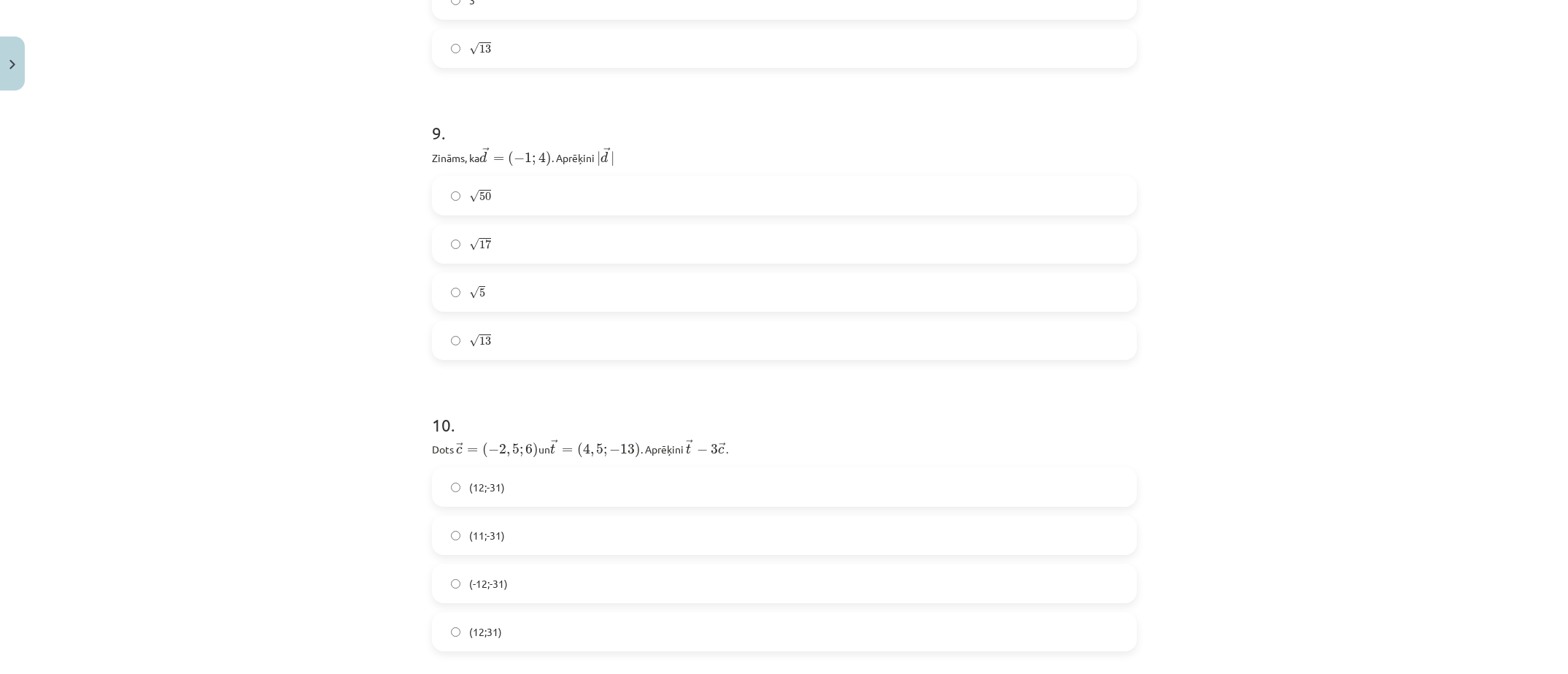
click at [607, 234] on label "√ 17 17" at bounding box center [784, 244] width 702 height 37
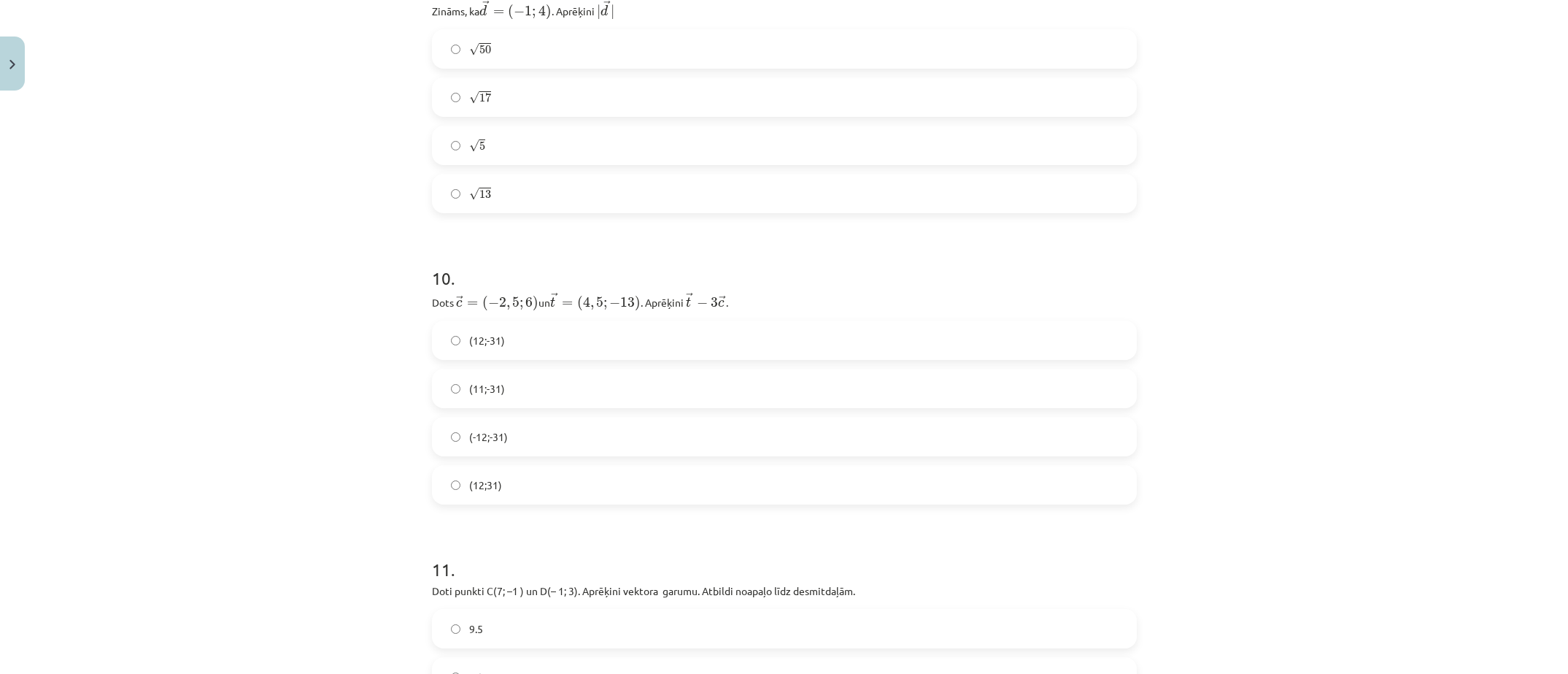
scroll to position [2939, 0]
click at [531, 417] on div "(-12;-31)" at bounding box center [784, 437] width 705 height 39
click at [564, 324] on label "(12;-31)" at bounding box center [784, 340] width 702 height 37
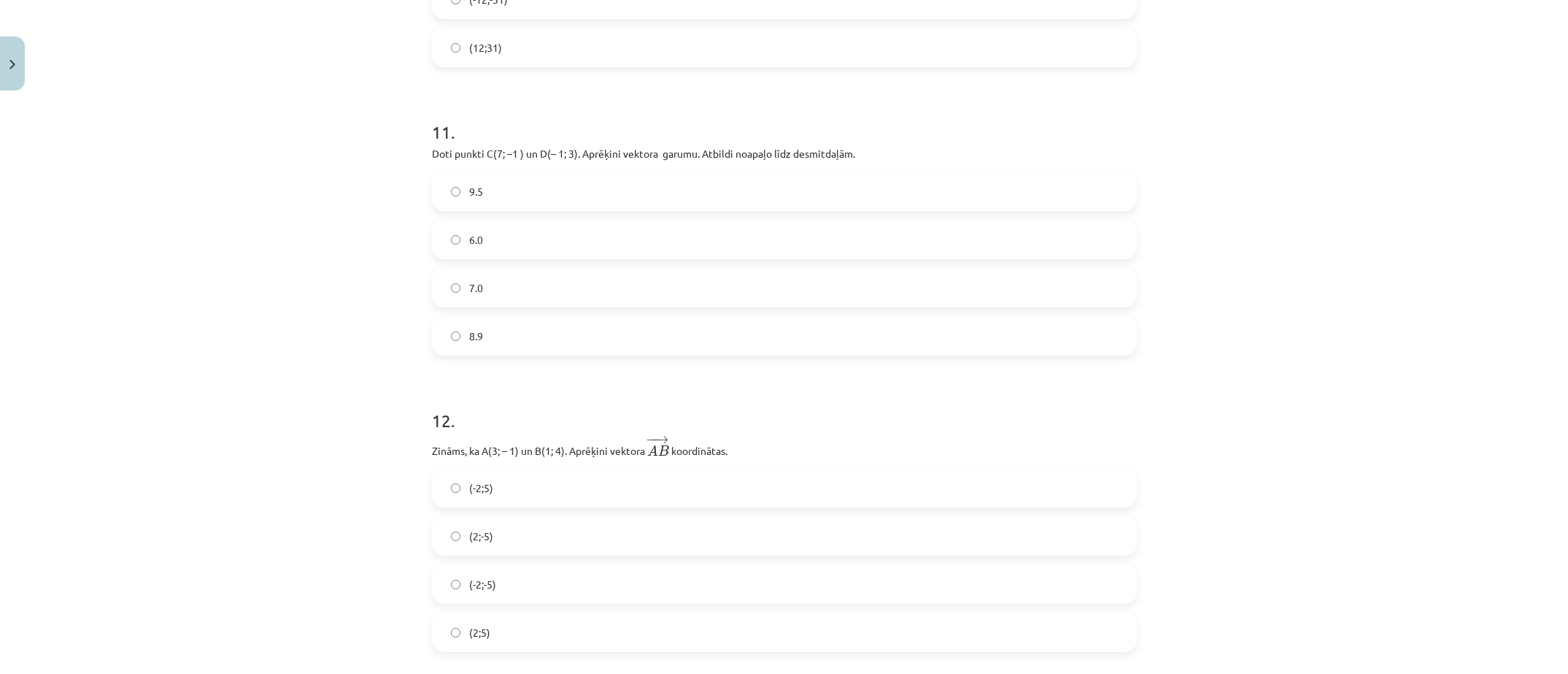
scroll to position [3450, 0]
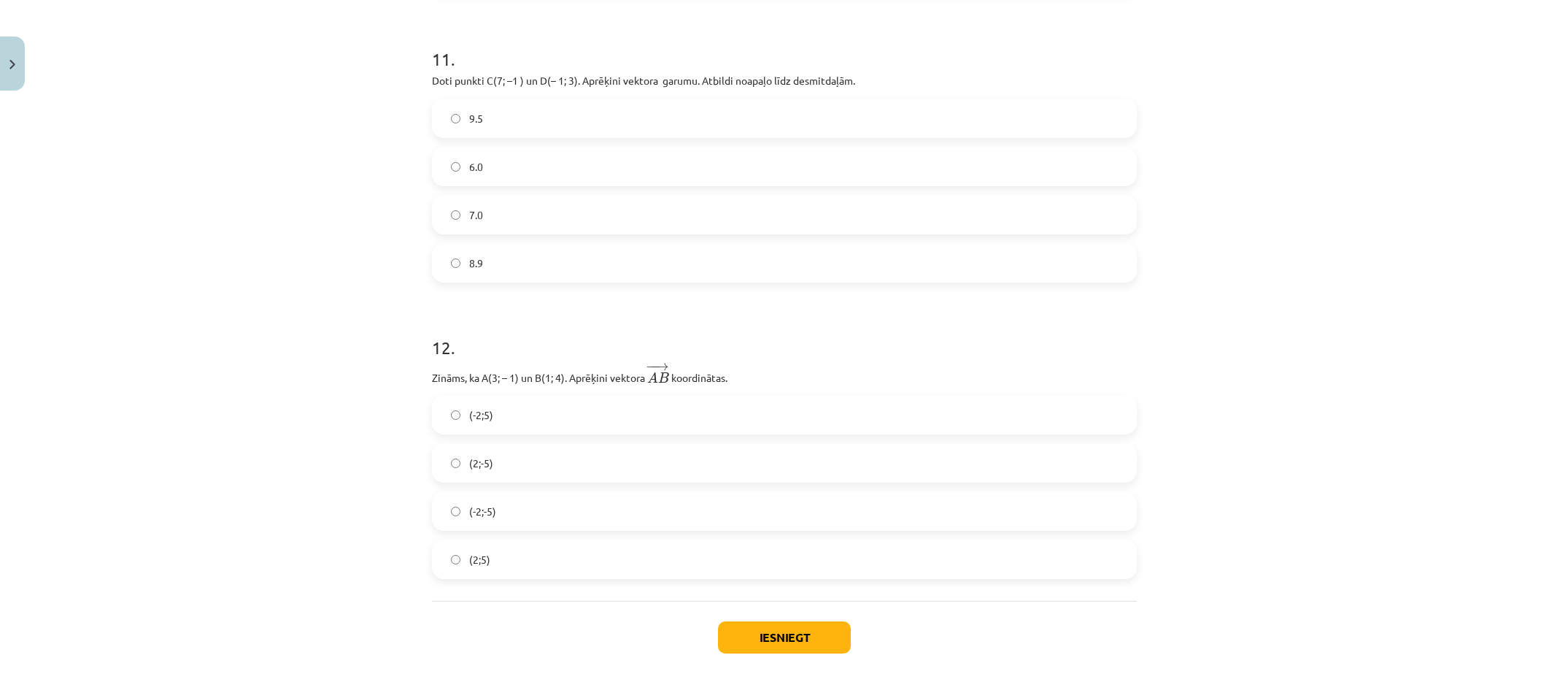
click at [1537, 521] on div "Mācību tēma: Matemātikas i - 10. klases 1. ieskaites mācību materiāls (a,b) #8 …" at bounding box center [784, 337] width 1568 height 674
click at [768, 433] on div "(-2;5)" at bounding box center [784, 414] width 705 height 39
click at [762, 420] on label "(-2;5)" at bounding box center [784, 414] width 702 height 37
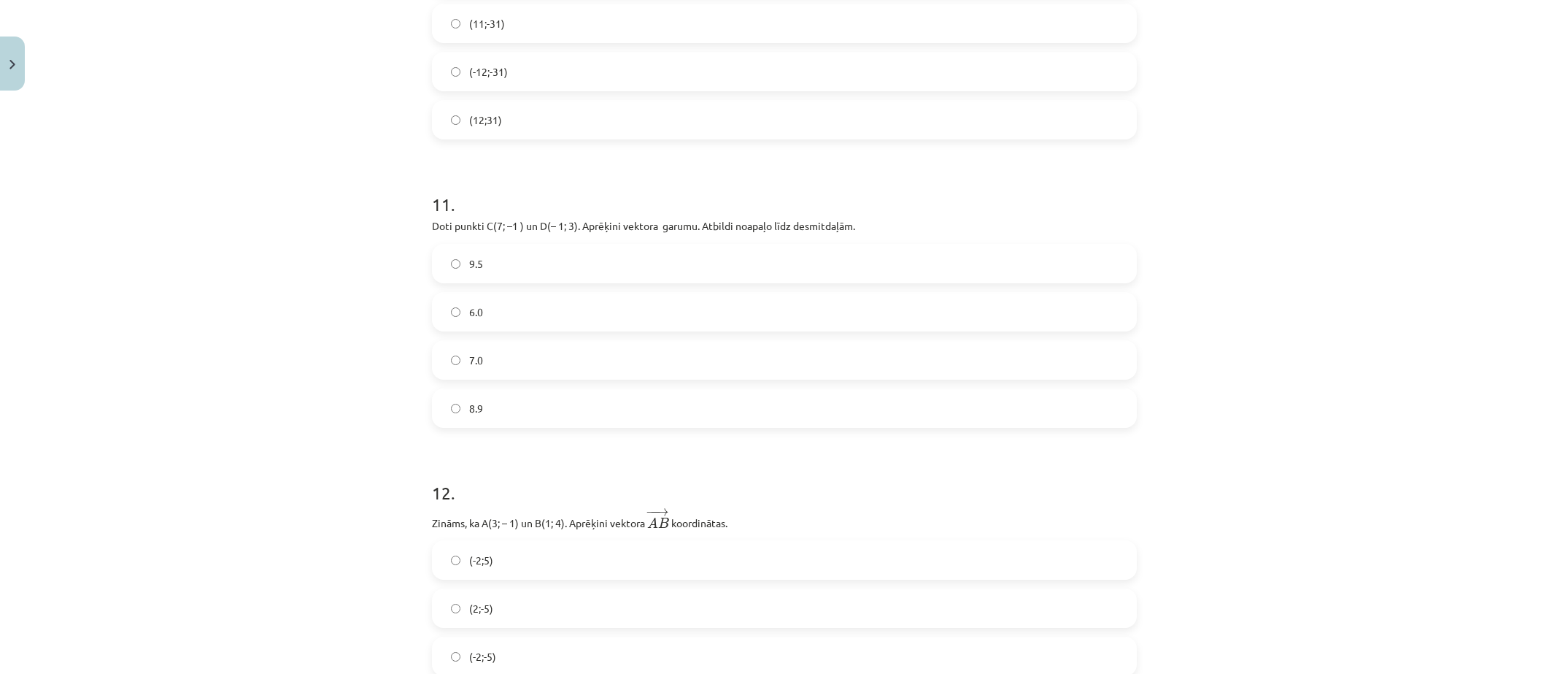
scroll to position [3303, 0]
click at [1291, 505] on div "Mācību tēma: Matemātikas i - 10. klases 1. ieskaites mācību materiāls (a,b) #8 …" at bounding box center [784, 337] width 1568 height 674
click at [266, 295] on div "Mācību tēma: Matemātikas i - 10. klases 1. ieskaites mācību materiāls (a,b) #8 …" at bounding box center [784, 337] width 1568 height 674
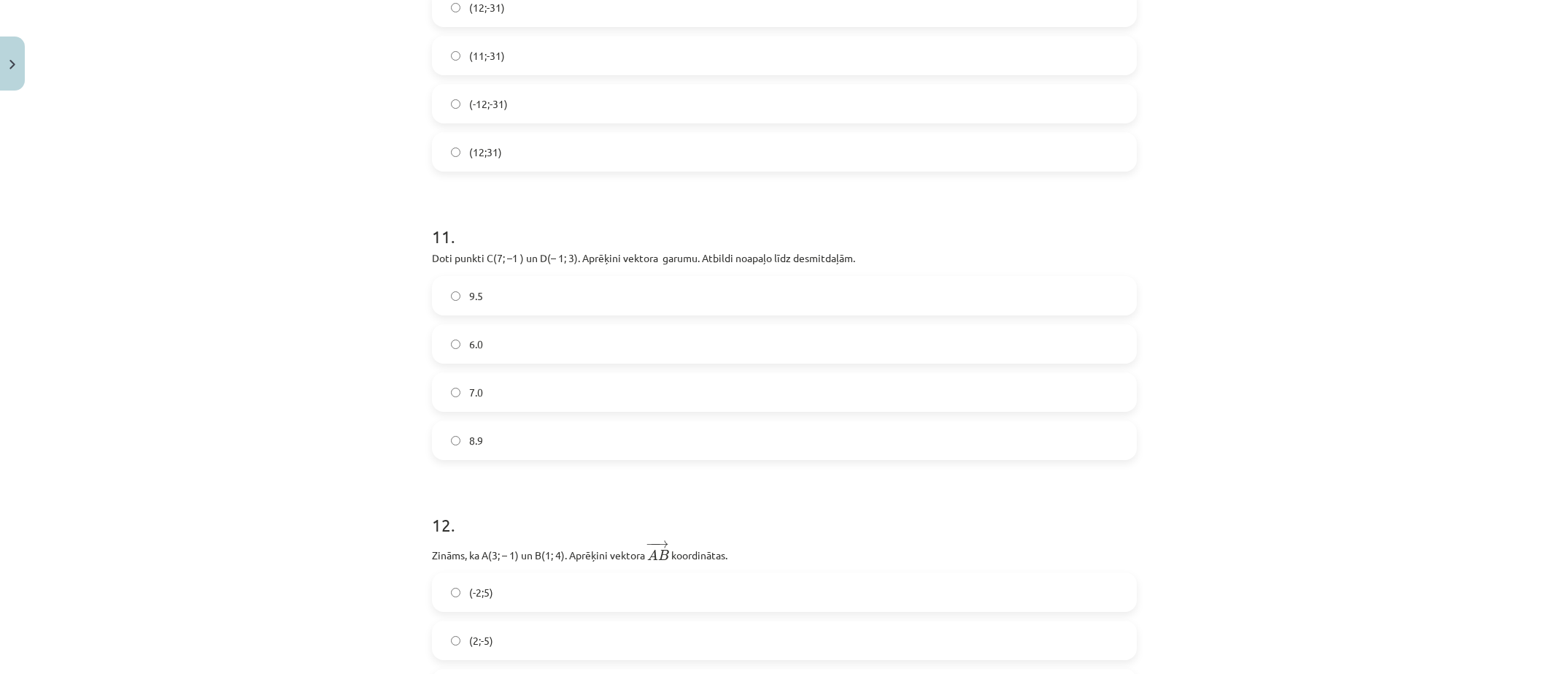
scroll to position [3230, 0]
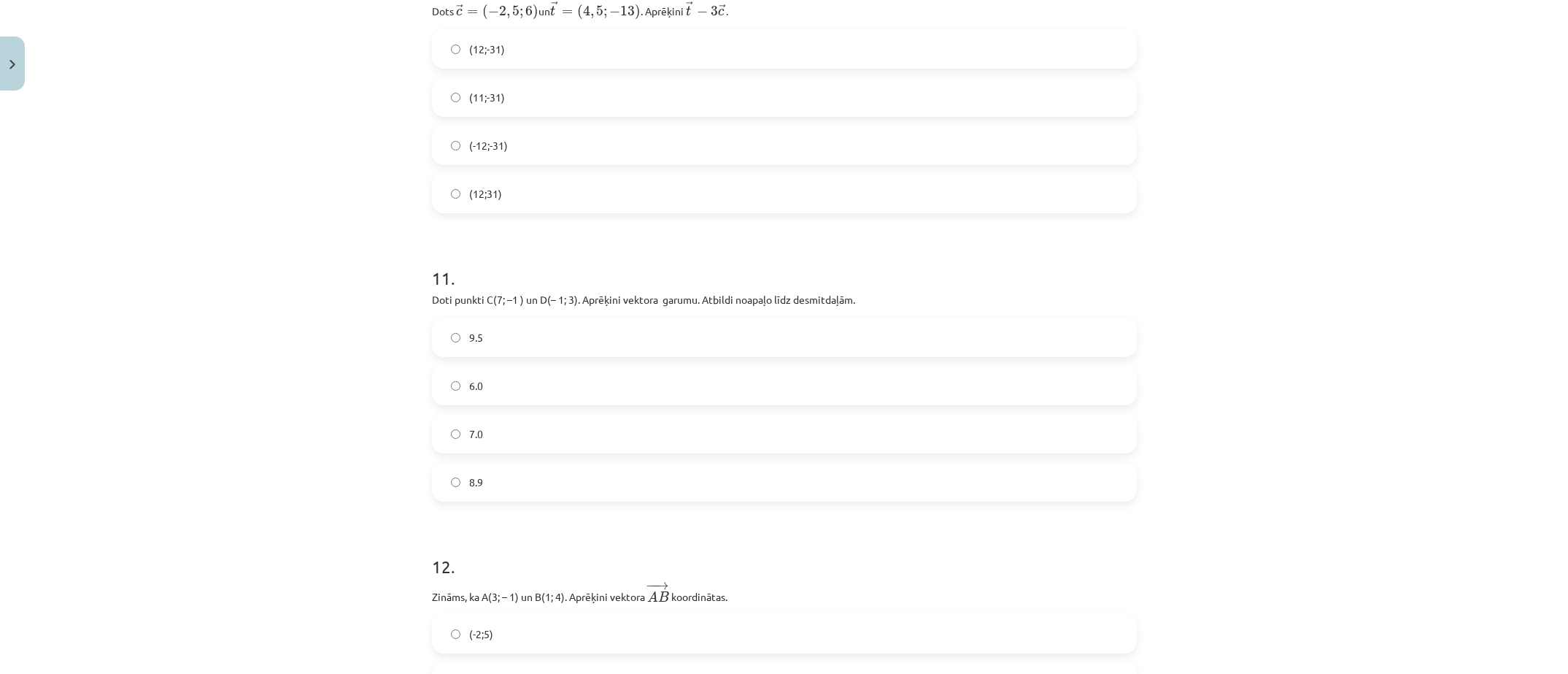
click at [551, 465] on label "8.9" at bounding box center [784, 481] width 702 height 37
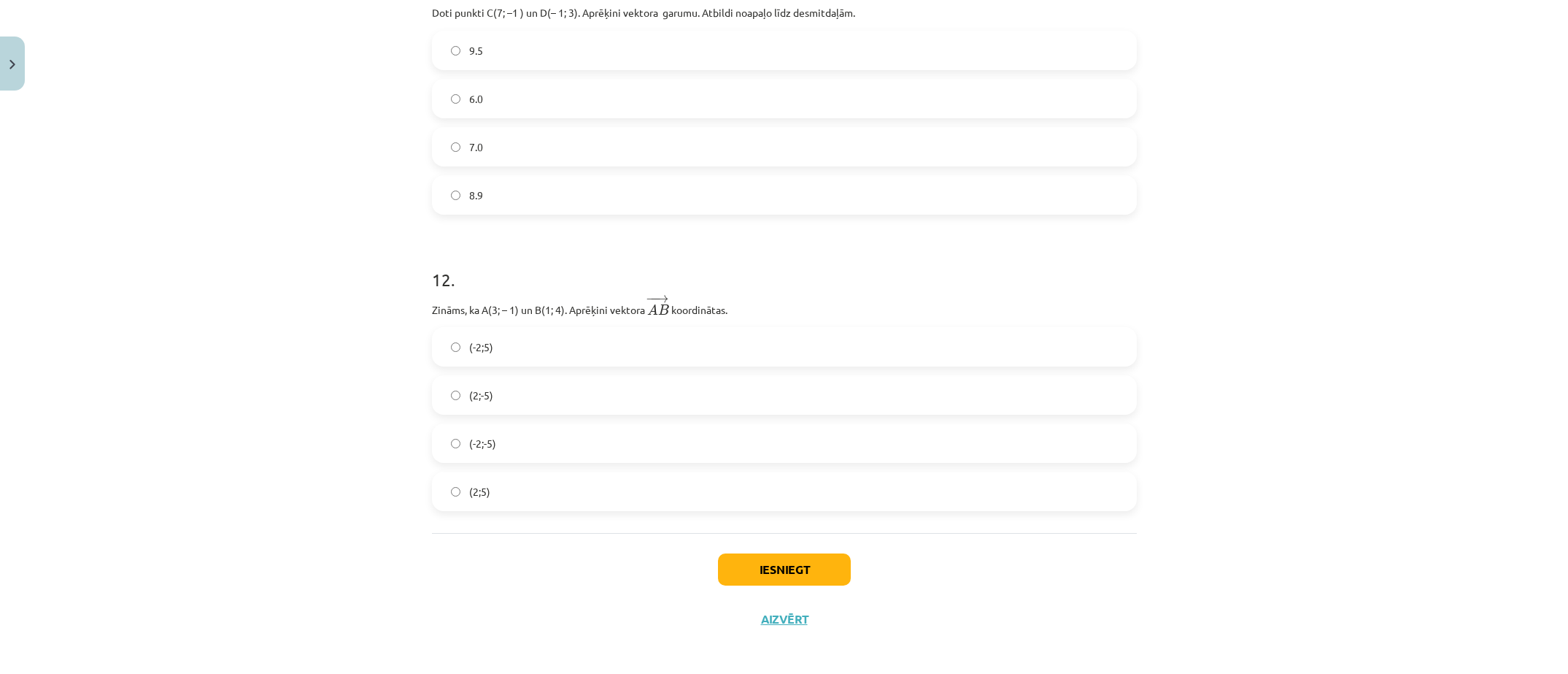
scroll to position [3523, 0]
click at [803, 564] on button "Iesniegt" at bounding box center [784, 564] width 133 height 32
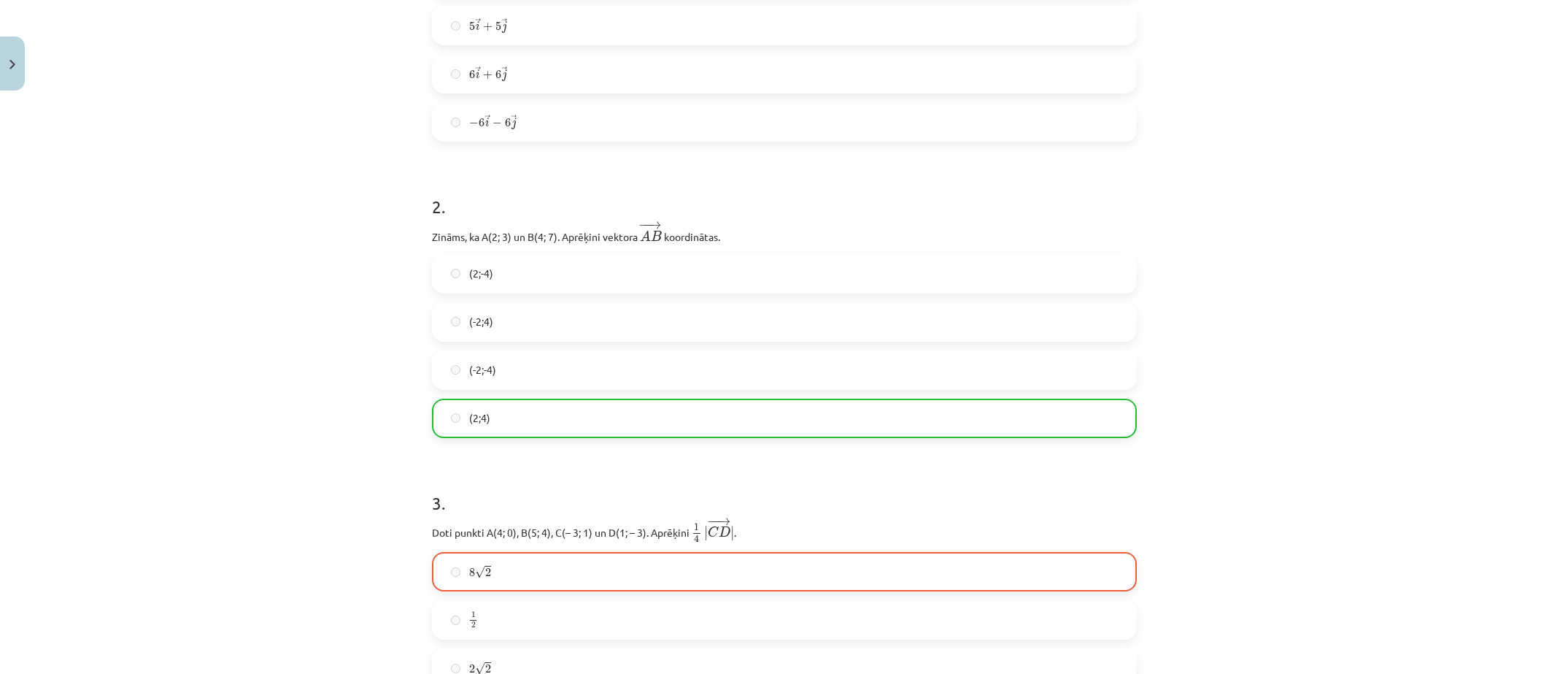
scroll to position [3569, 0]
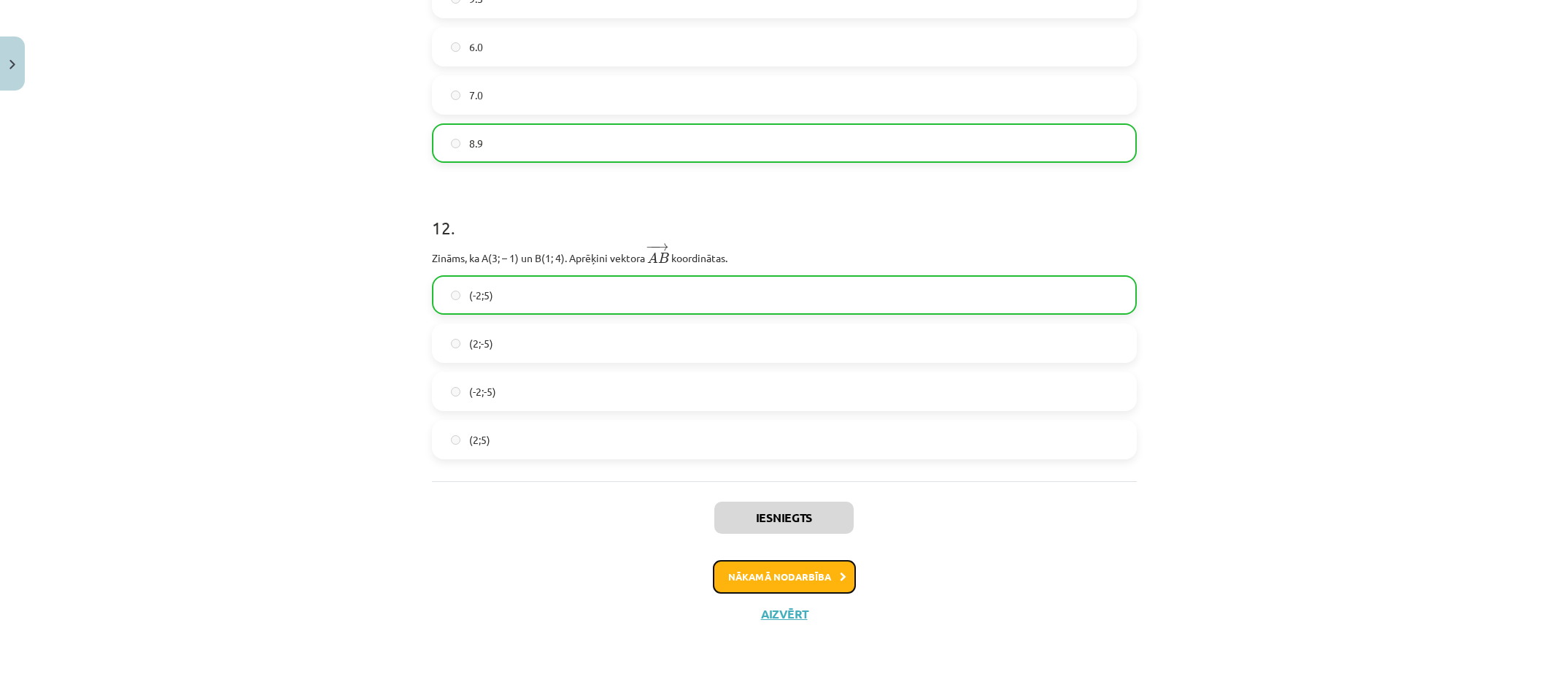
click at [781, 582] on button "Nākamā nodarbība" at bounding box center [784, 577] width 143 height 34
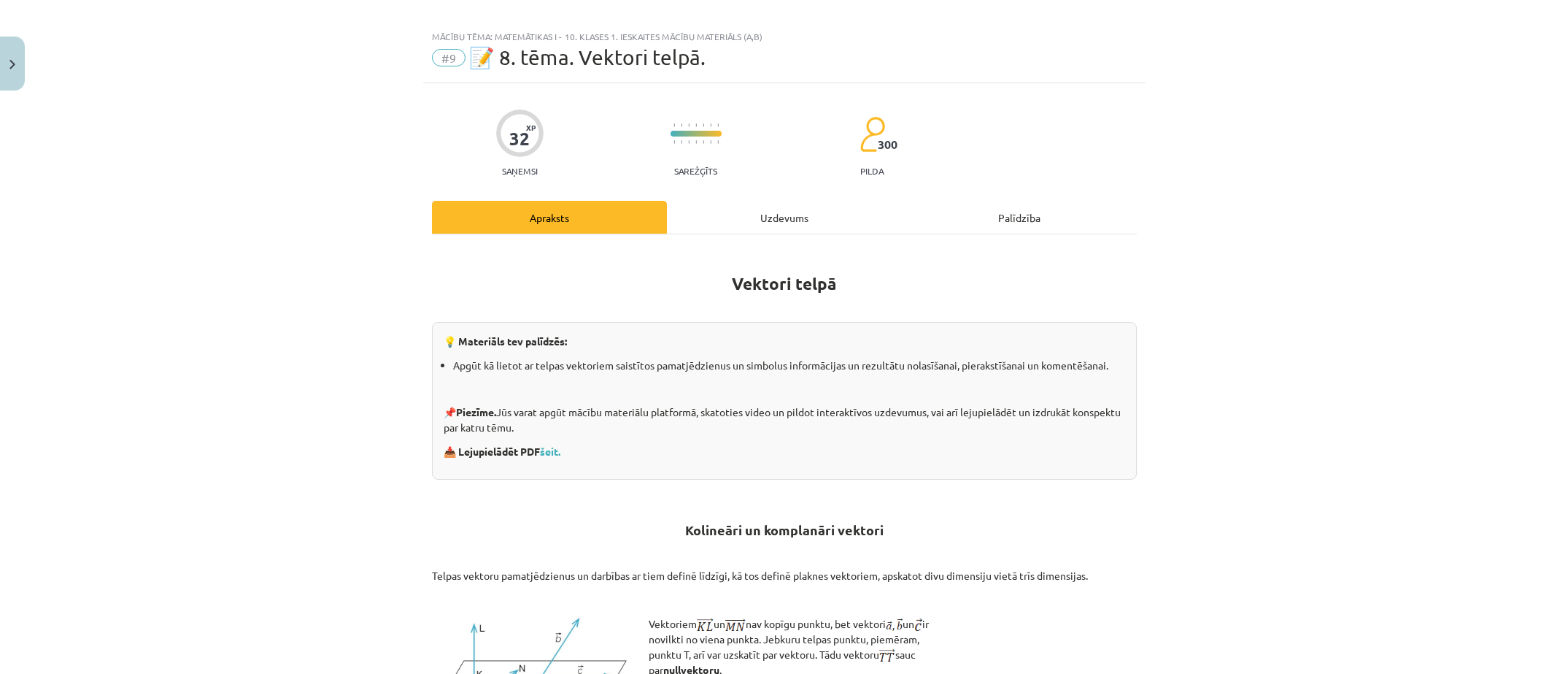
scroll to position [0, 0]
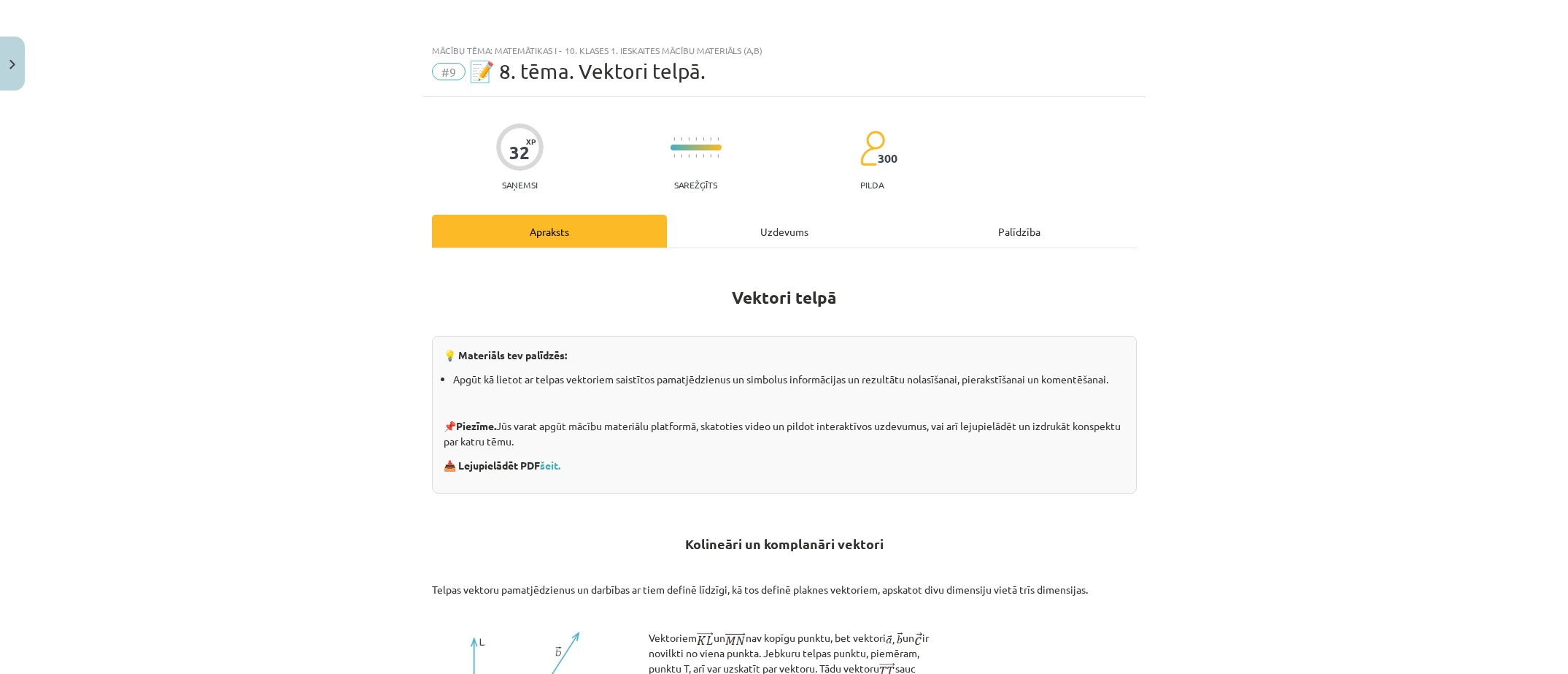
click at [794, 243] on div "Uzdevums" at bounding box center [784, 231] width 235 height 33
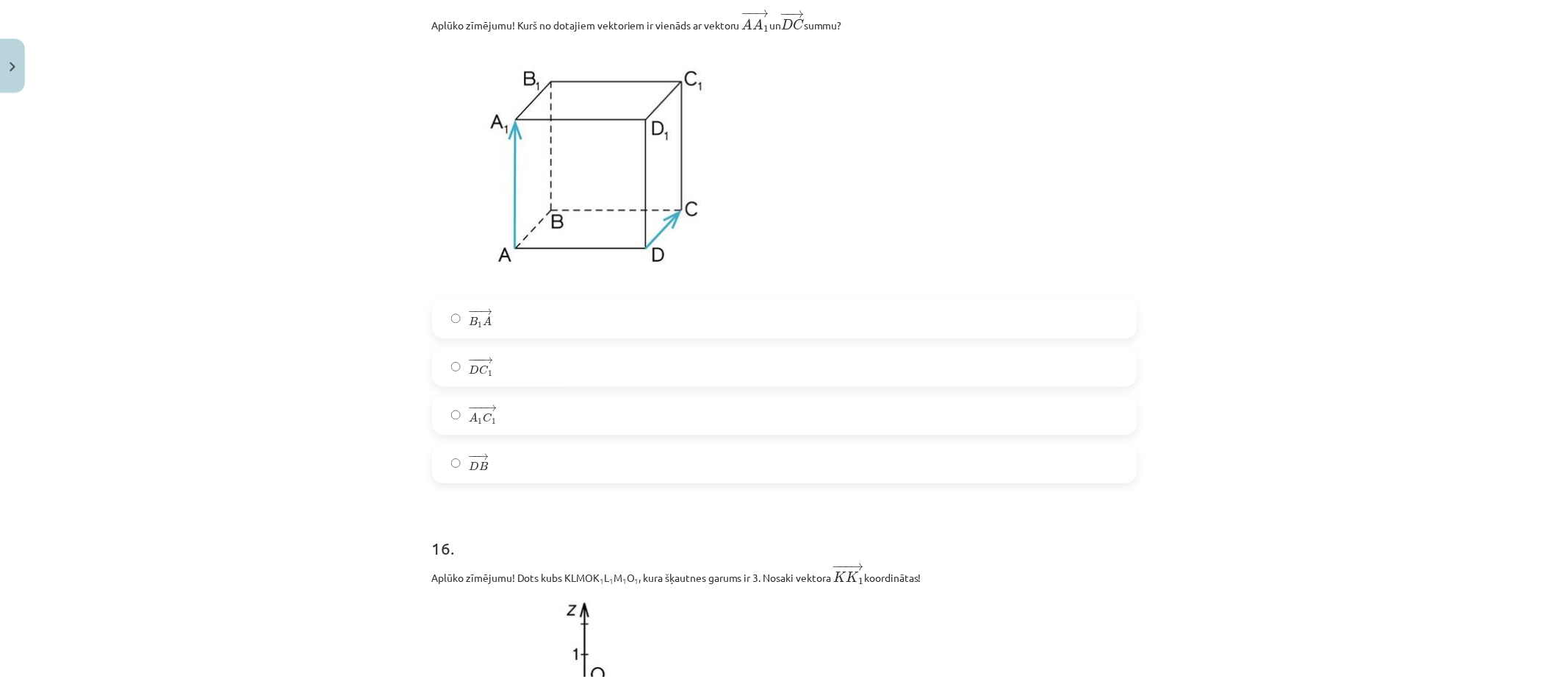
scroll to position [6923, 0]
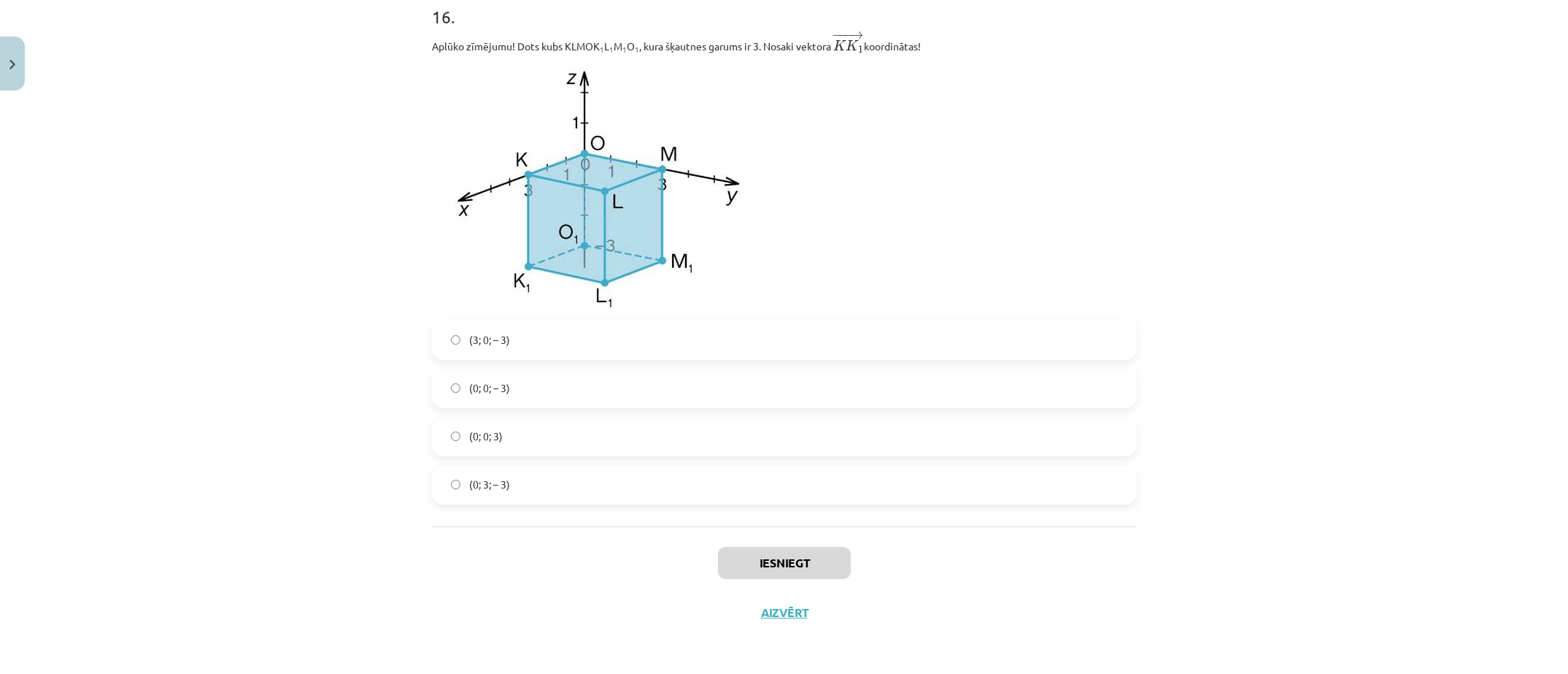
click at [779, 604] on div "Iesniegt Aizvērt" at bounding box center [784, 577] width 705 height 102
click at [766, 607] on button "Aizvērt" at bounding box center [784, 612] width 55 height 15
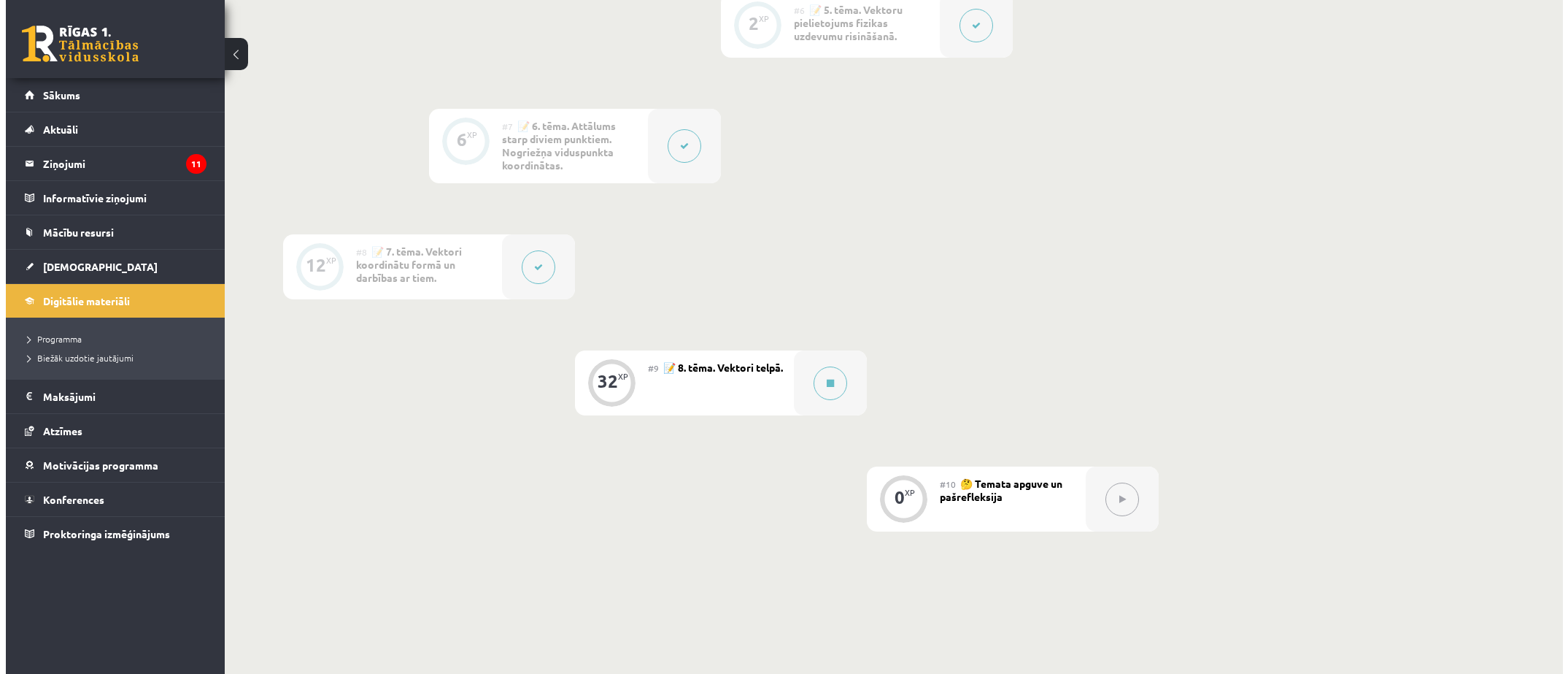
scroll to position [1094, 0]
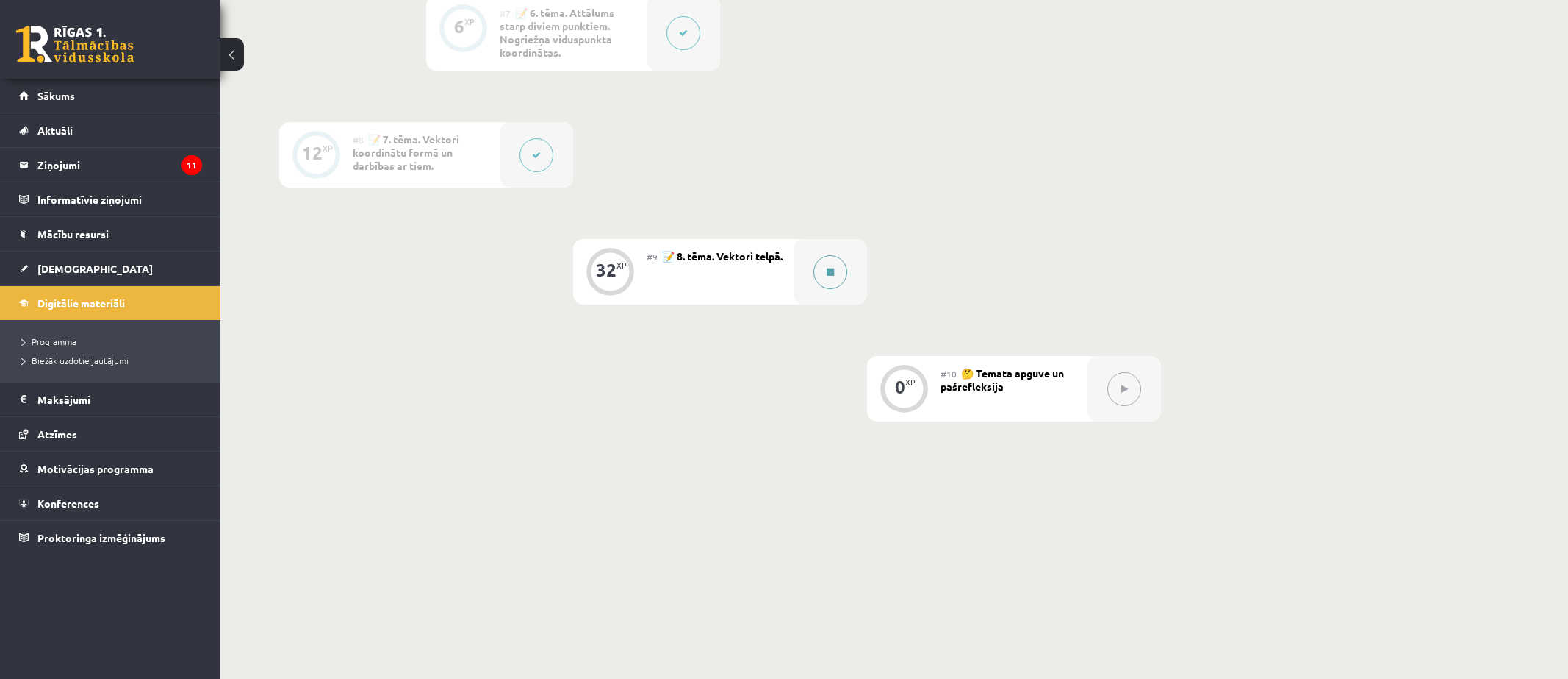
click at [798, 290] on div at bounding box center [831, 271] width 74 height 65
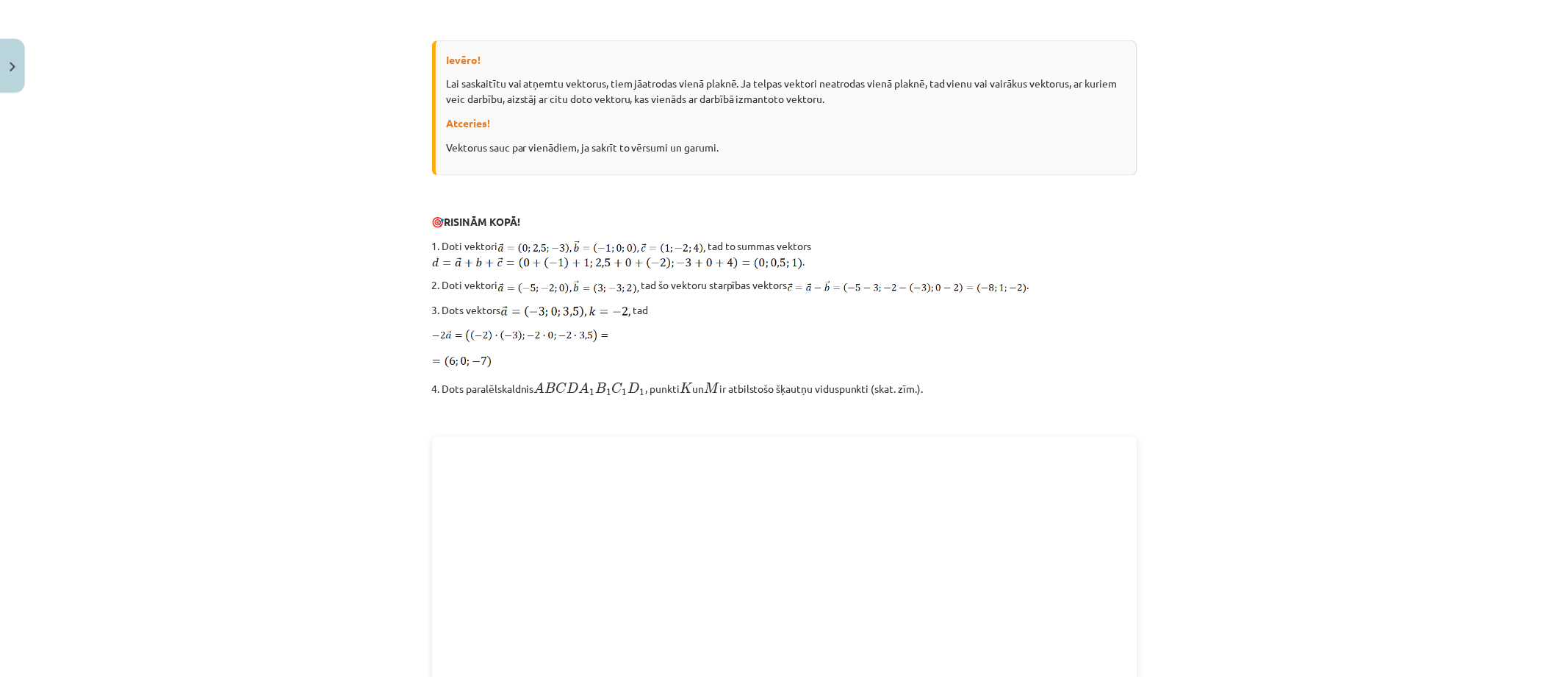
scroll to position [1896, 0]
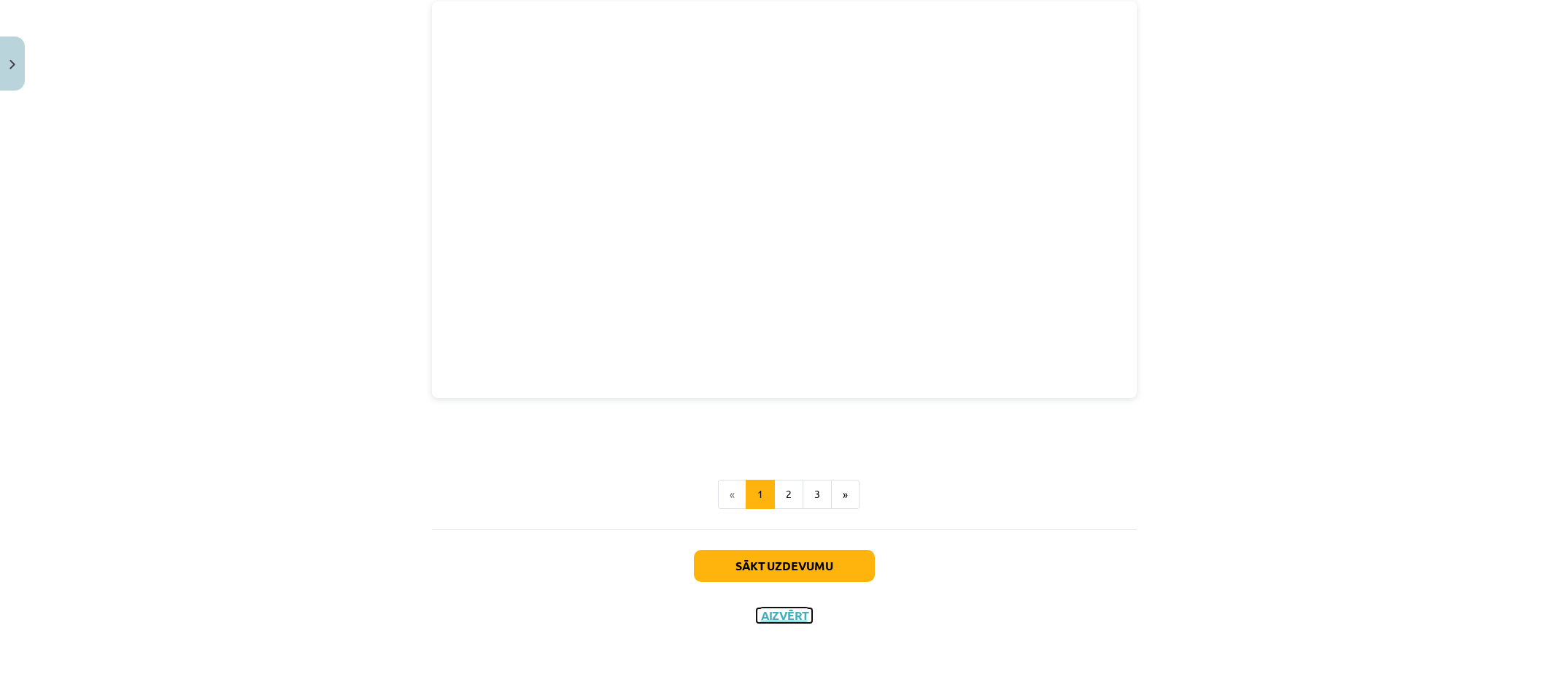
click at [774, 607] on button "Aizvērt" at bounding box center [784, 615] width 55 height 15
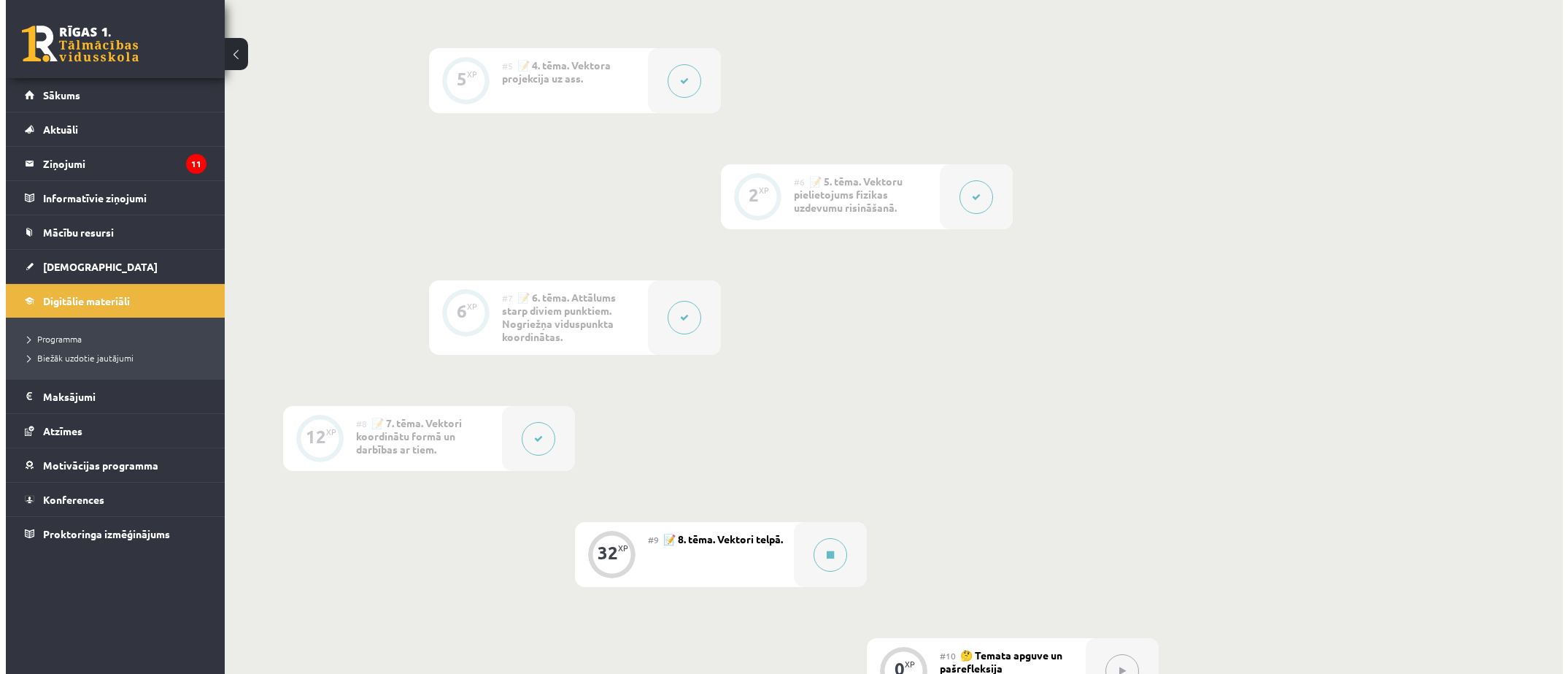
scroll to position [875, 0]
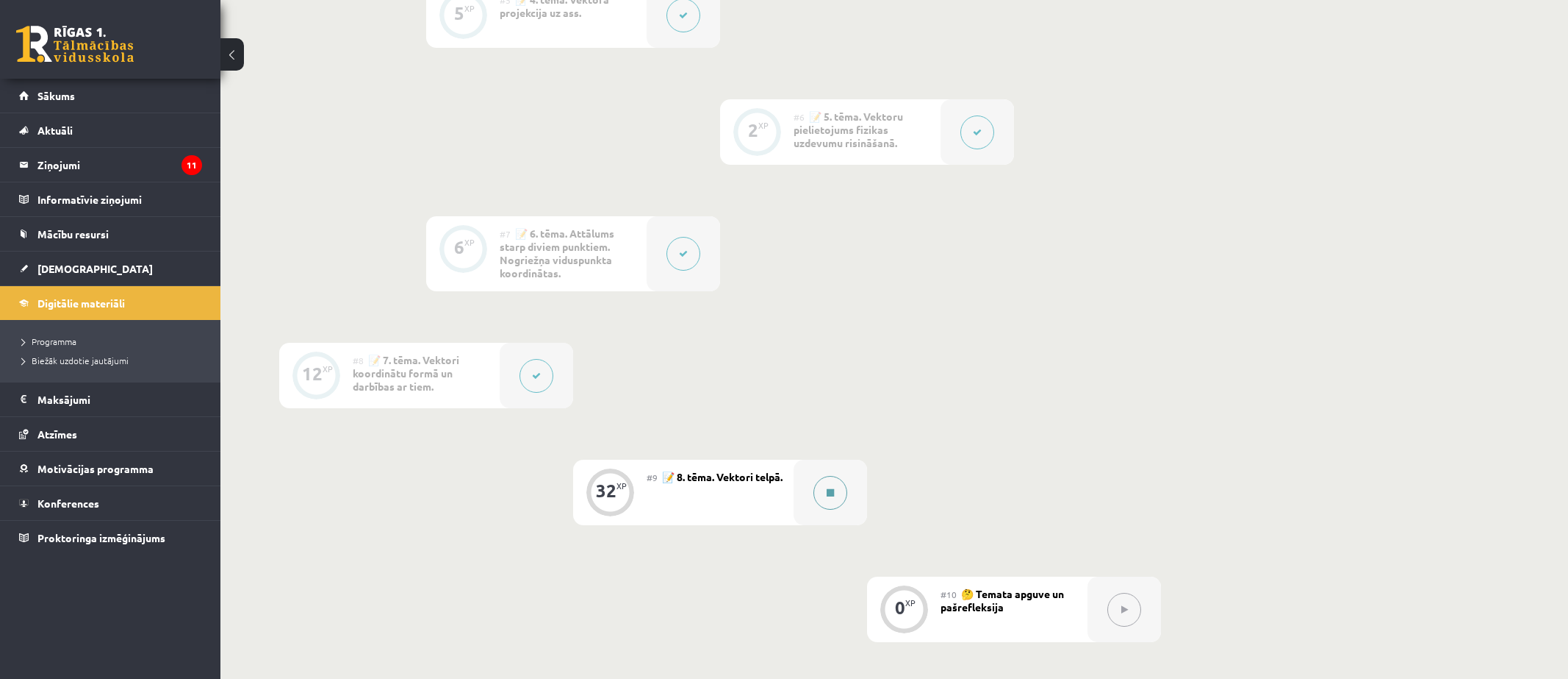
click at [843, 508] on div at bounding box center [831, 492] width 74 height 65
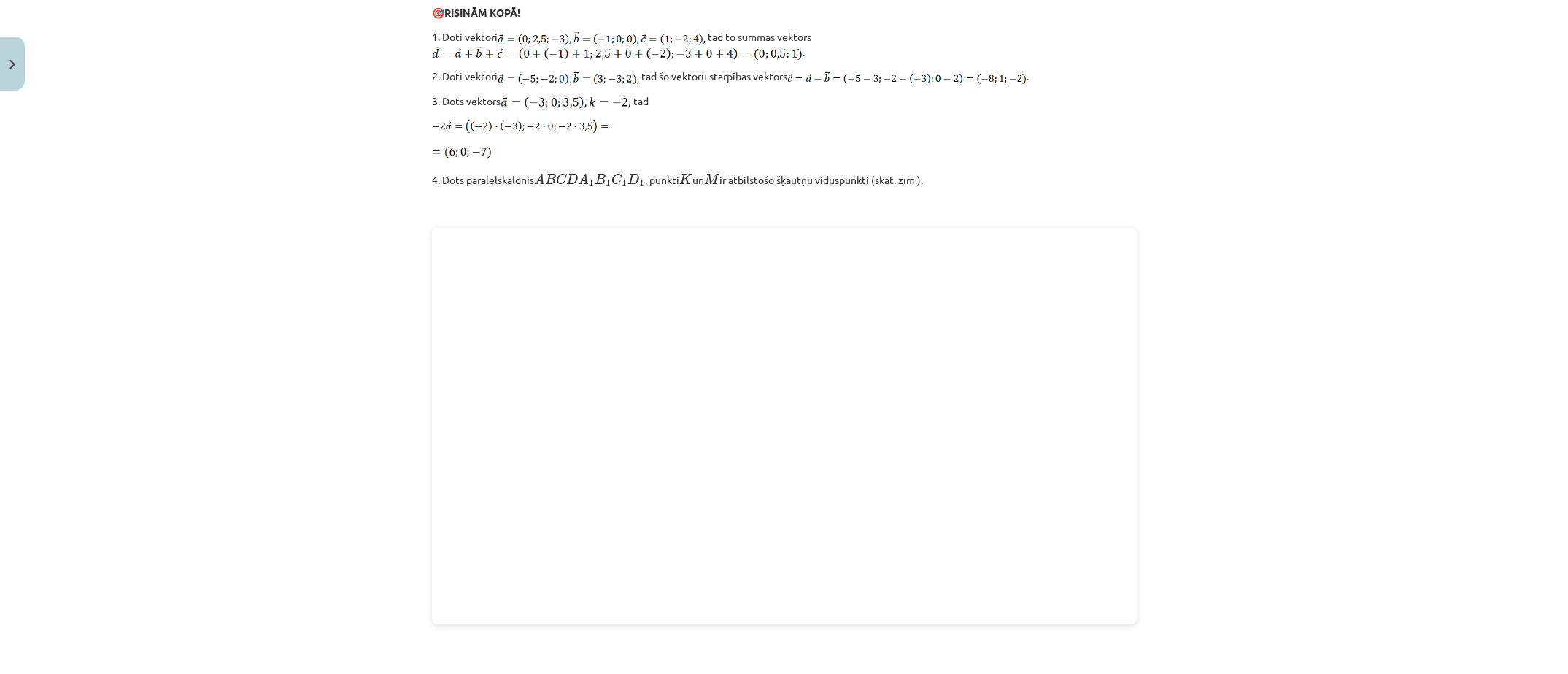
scroll to position [1882, 0]
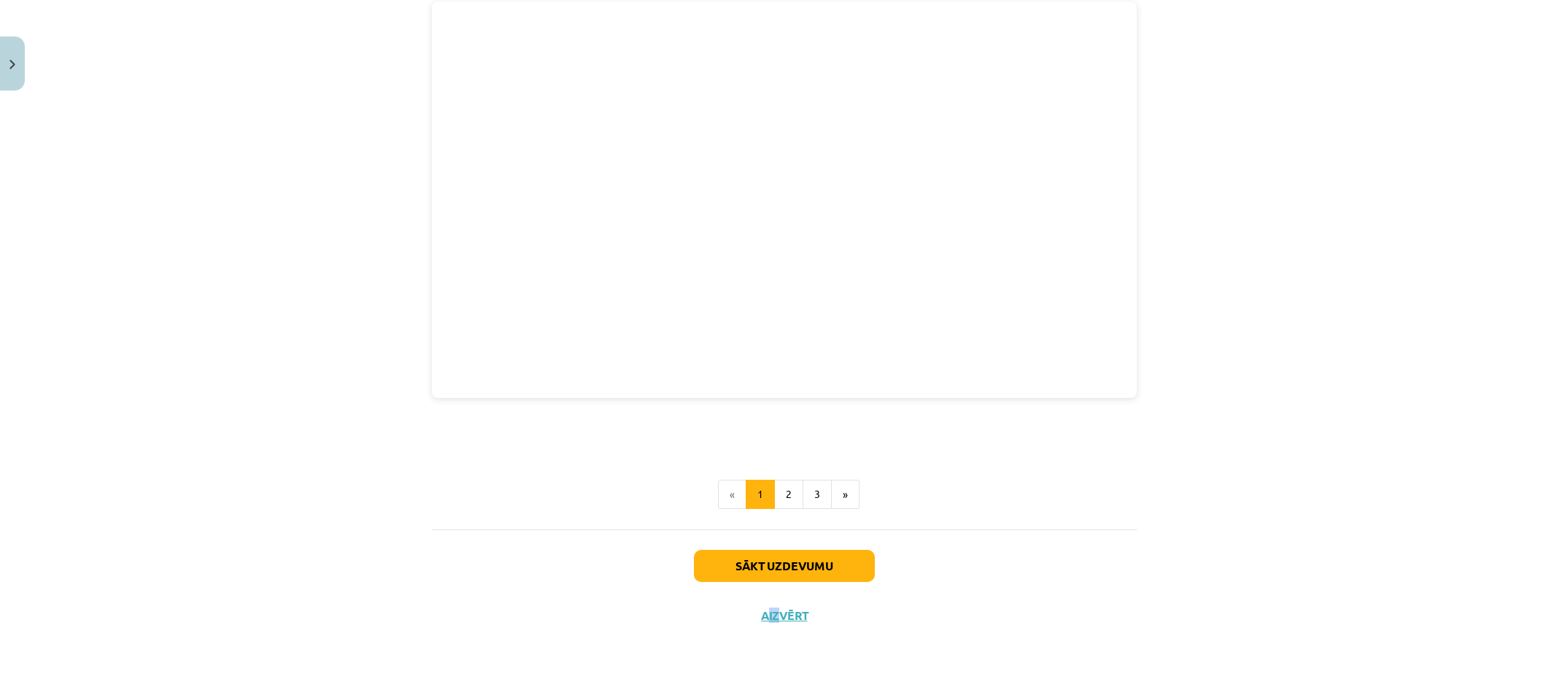
drag, startPoint x: 762, startPoint y: 630, endPoint x: 771, endPoint y: 630, distance: 9.0
click at [763, 572] on button "Sākt uzdevumu" at bounding box center [784, 565] width 181 height 32
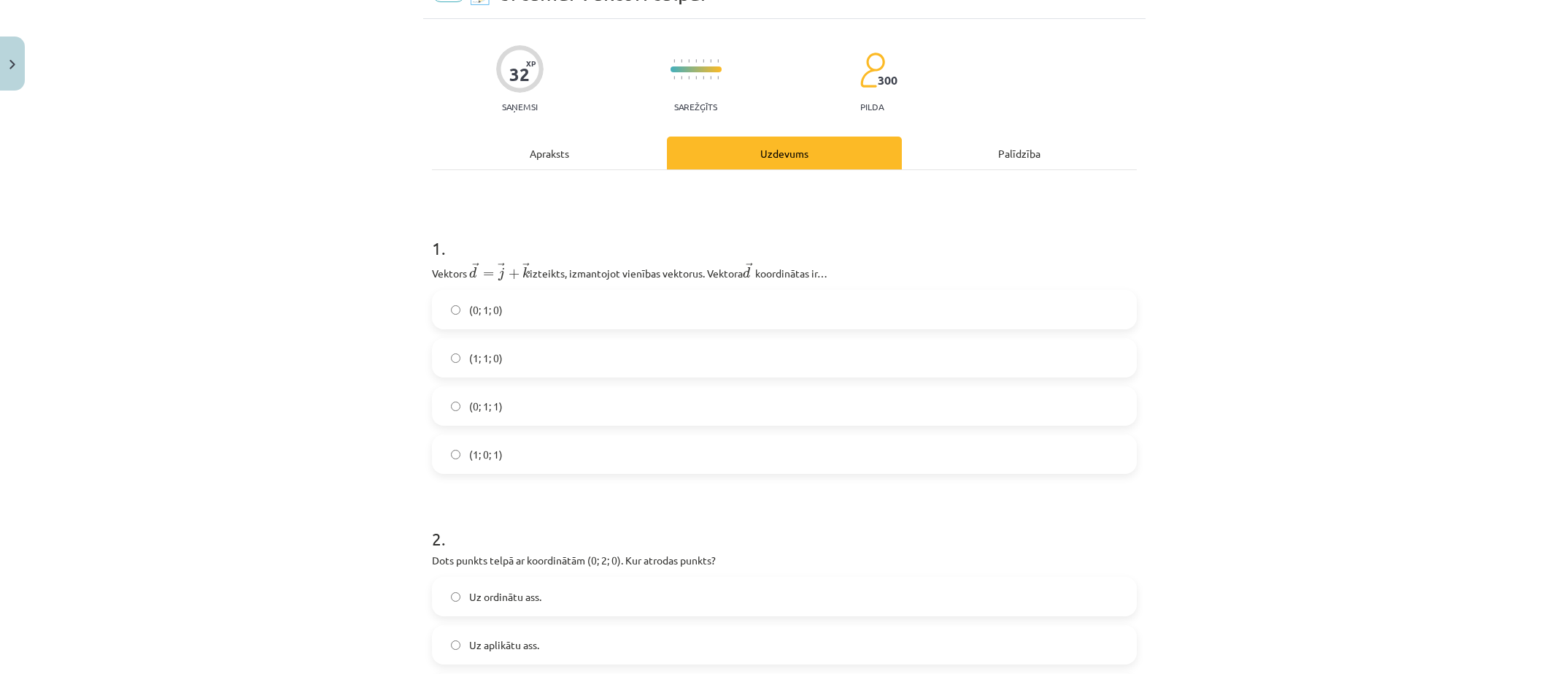
scroll to position [37, 0]
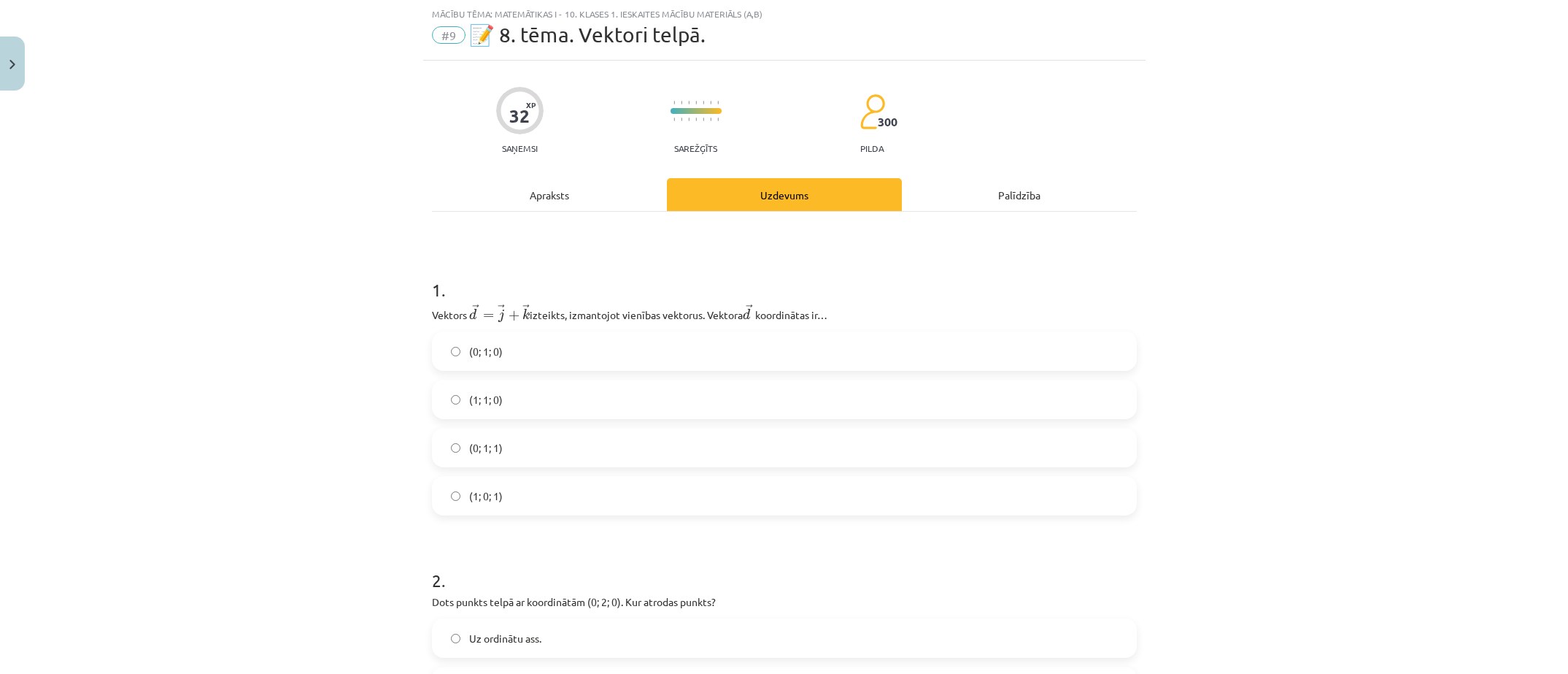
click at [515, 188] on div "Apraksts" at bounding box center [549, 194] width 235 height 33
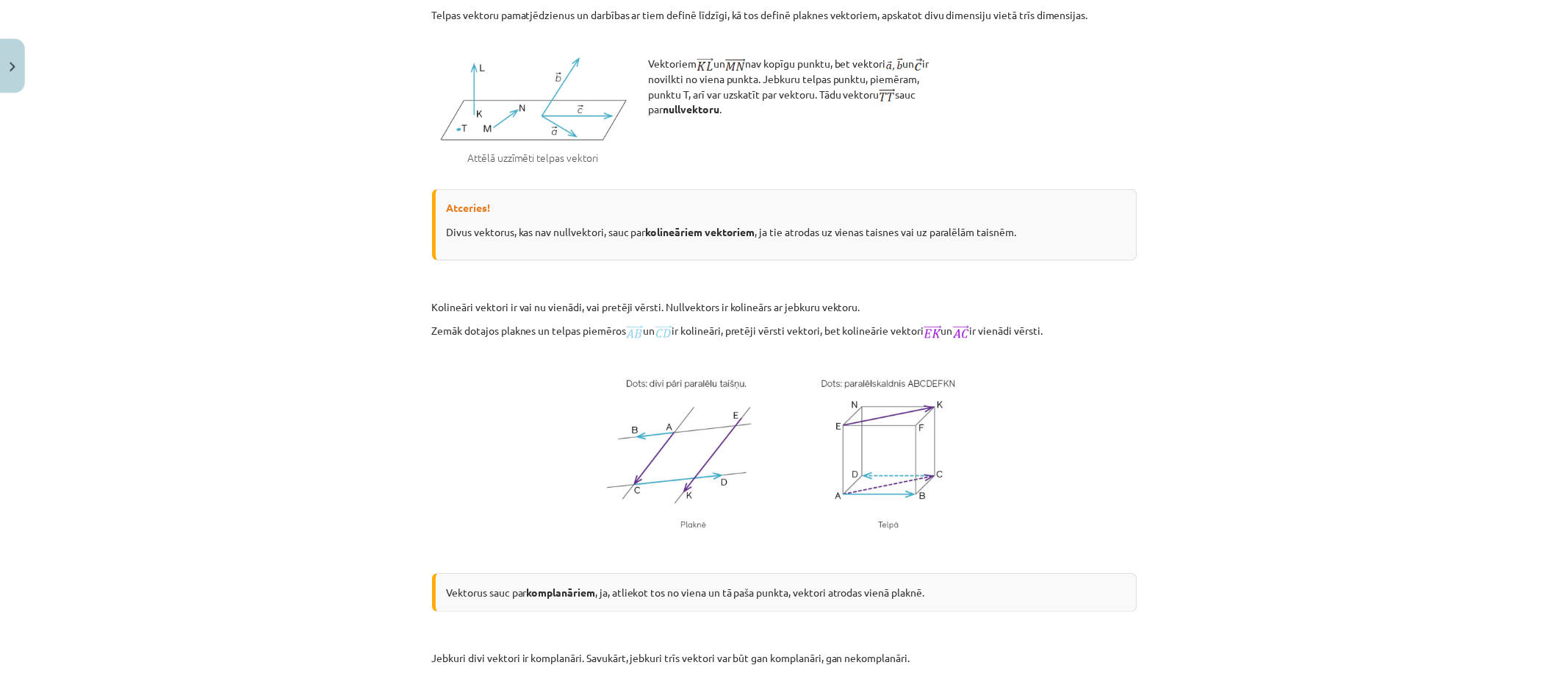
scroll to position [1896, 0]
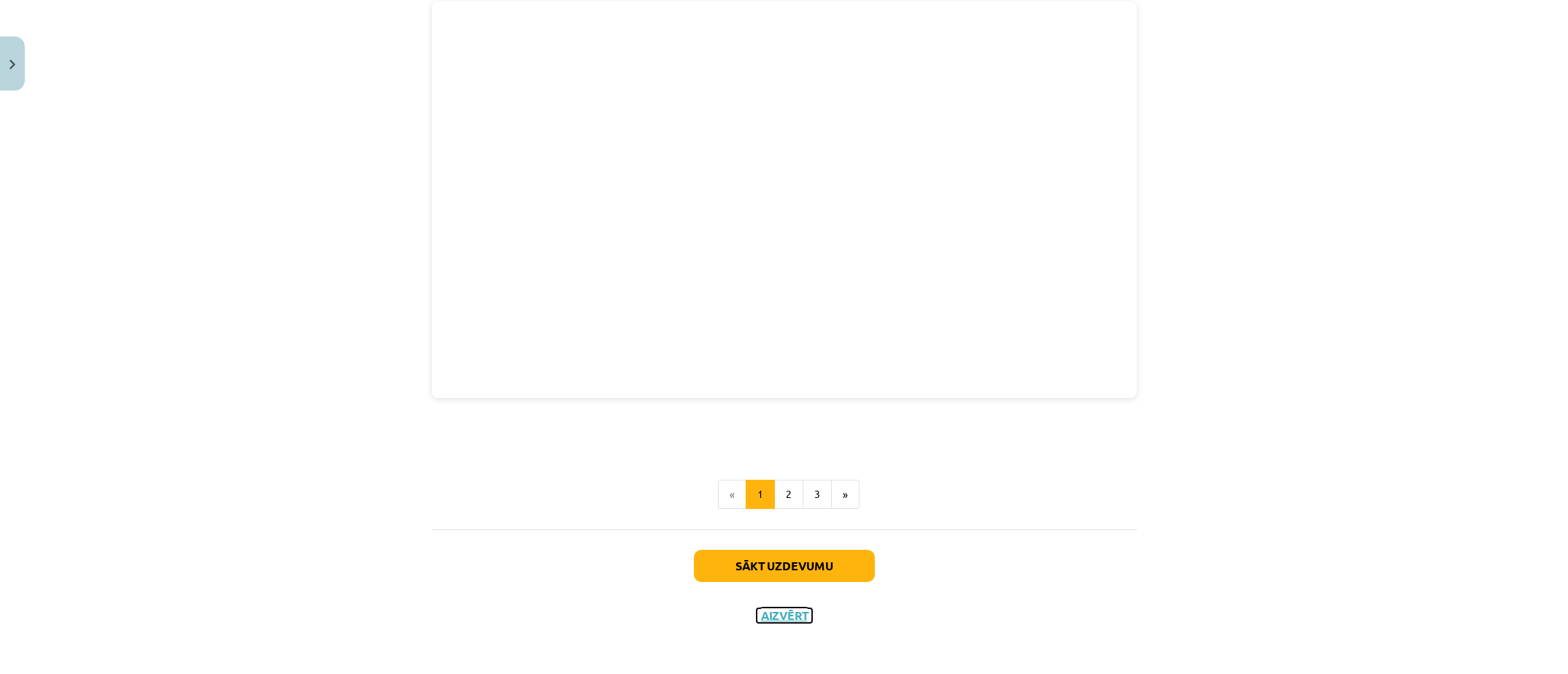
click at [803, 607] on button "Aizvērt" at bounding box center [784, 615] width 55 height 15
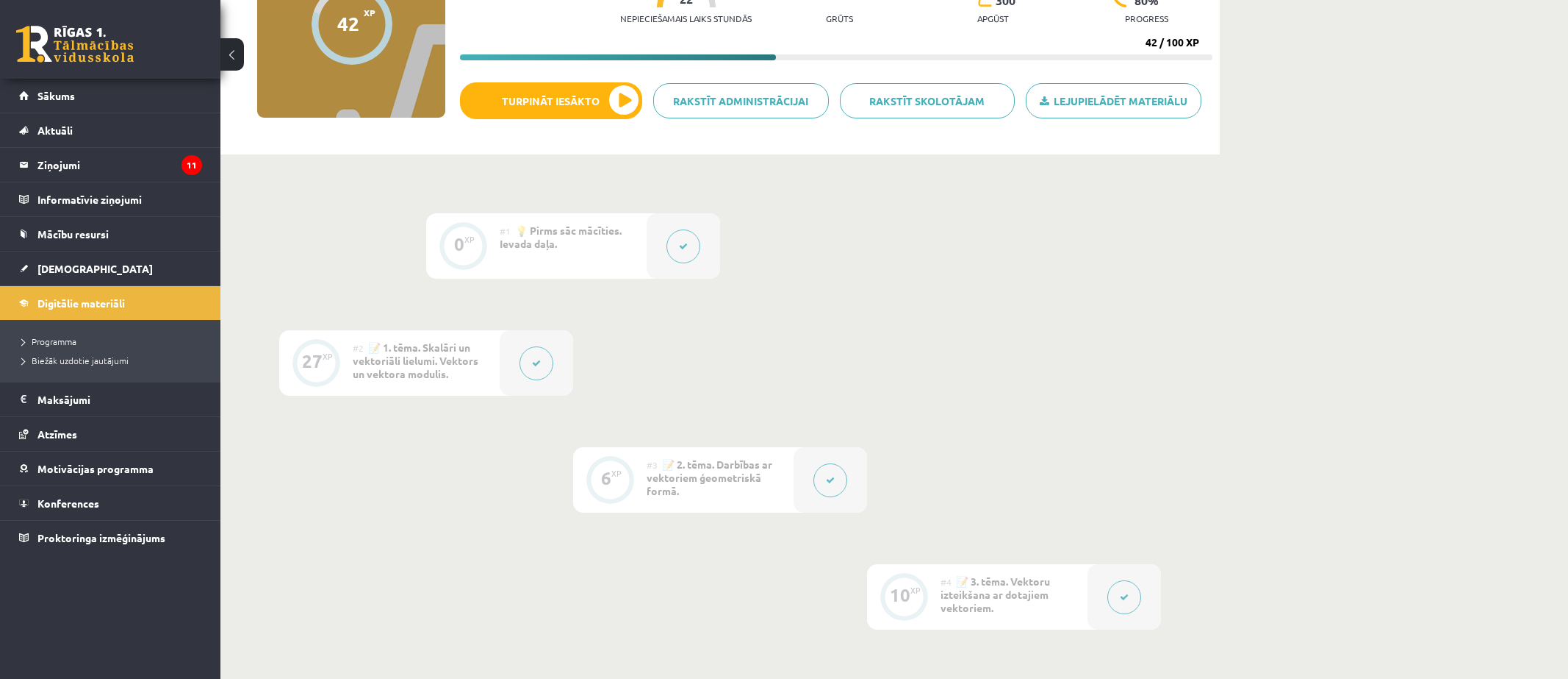
scroll to position [0, 0]
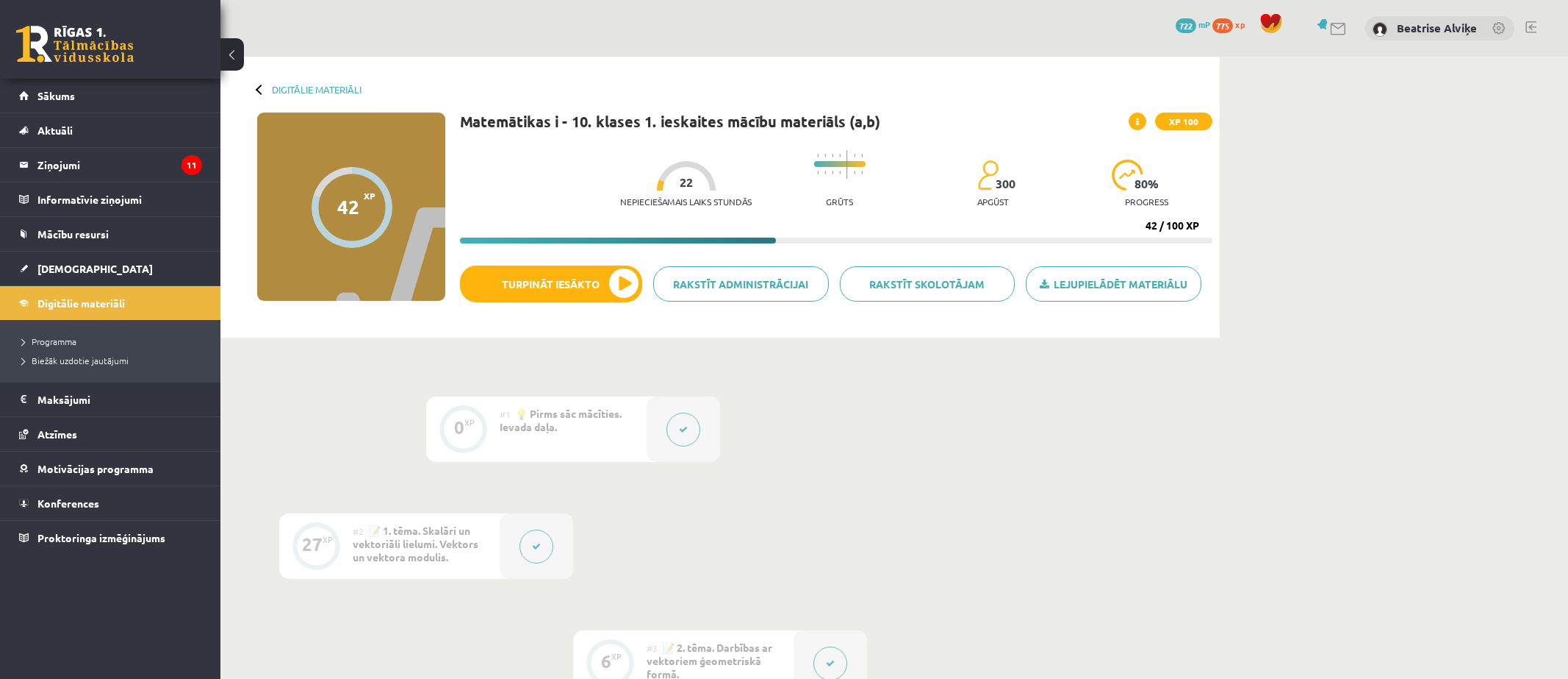
drag, startPoint x: 1153, startPoint y: 215, endPoint x: 1119, endPoint y: 223, distance: 34.9
click at [1119, 223] on div "Nepieciešamais laiks stundās 22 Grūts 300 apgūst 80 % progress 42 / 100 XP" at bounding box center [835, 193] width 752 height 101
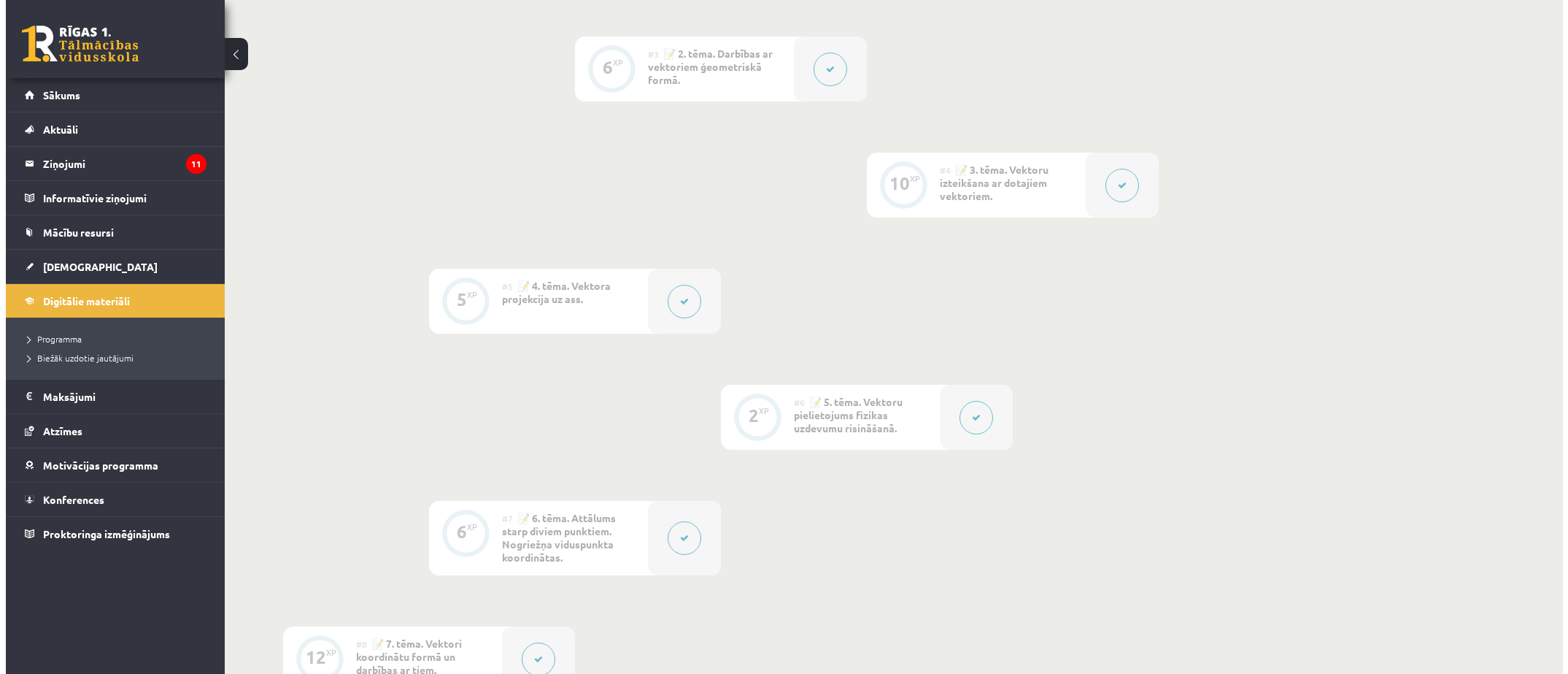
scroll to position [657, 0]
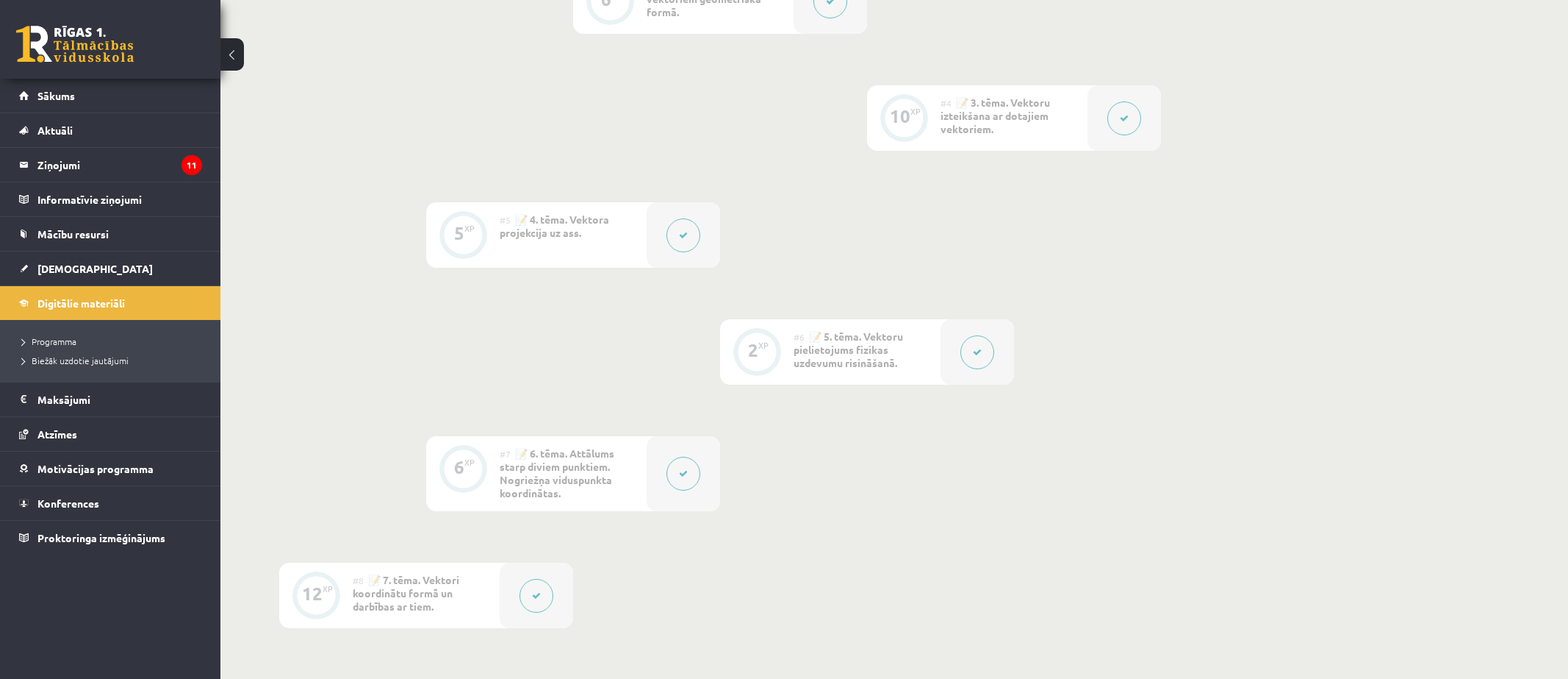
click at [974, 353] on icon at bounding box center [977, 351] width 8 height 8
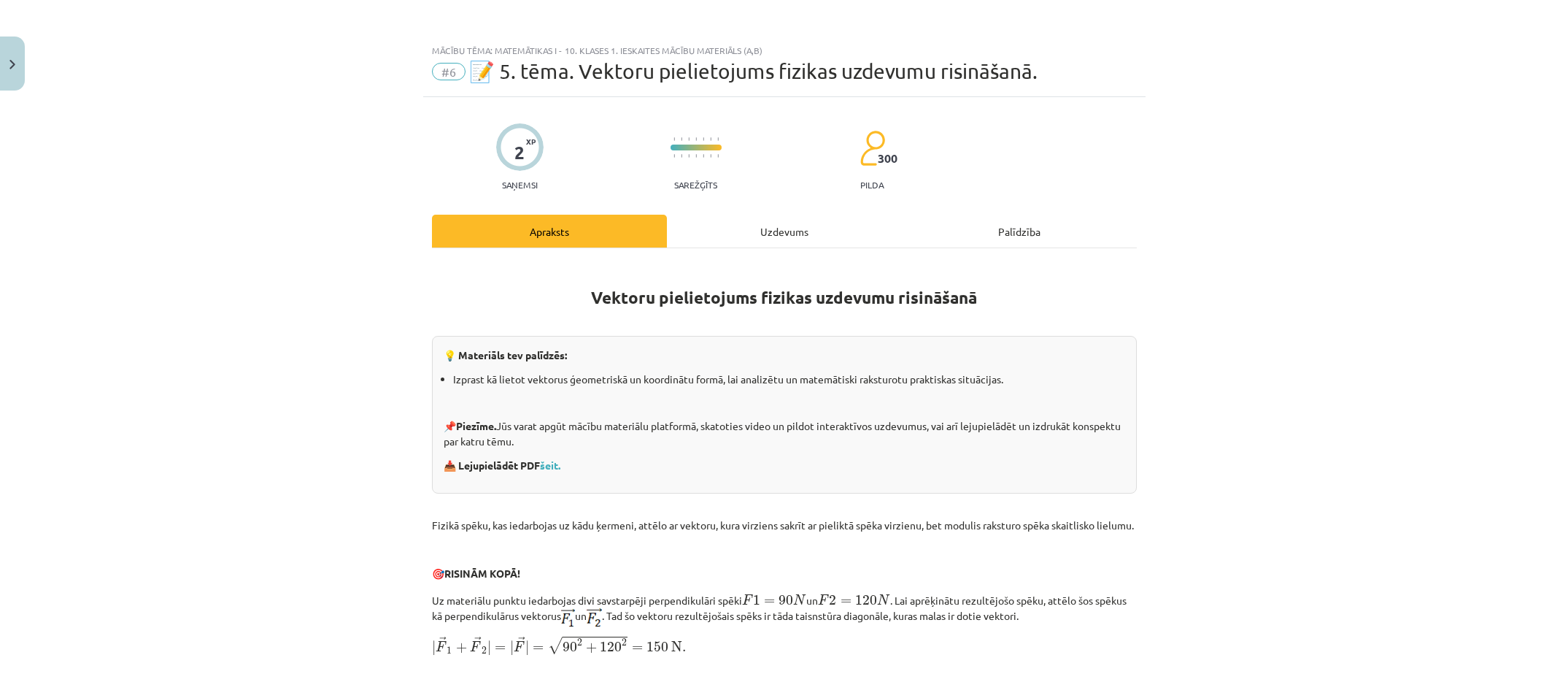
click at [794, 222] on div "Uzdevums" at bounding box center [784, 231] width 235 height 33
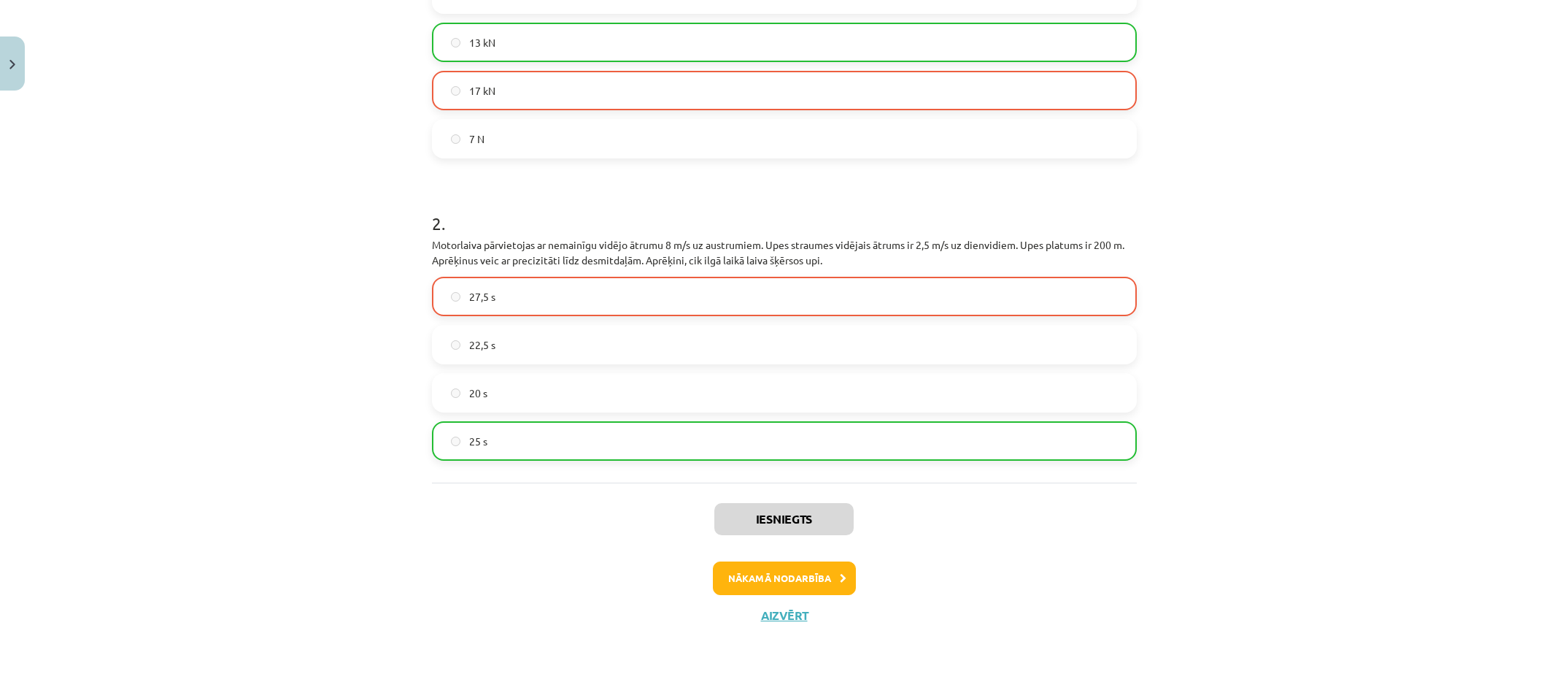
scroll to position [648, 0]
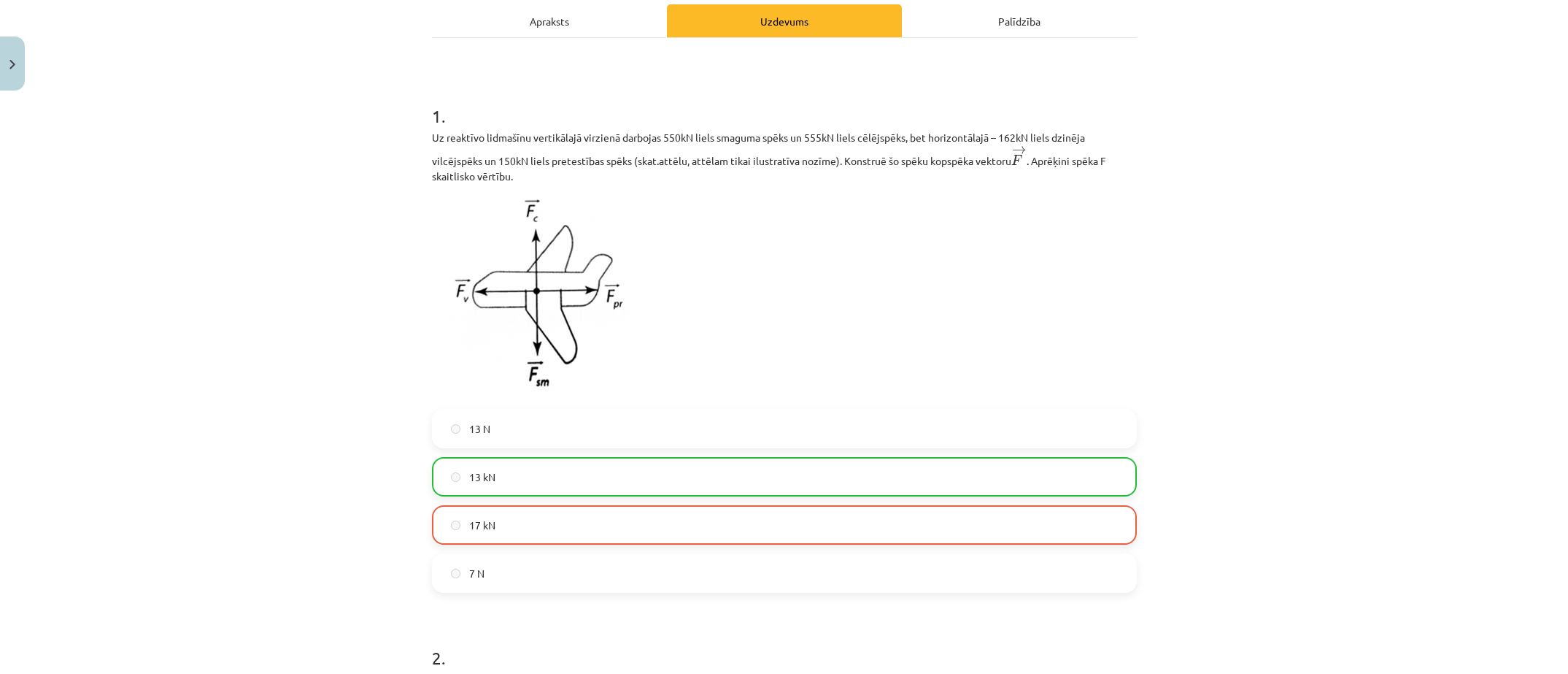
click at [661, 549] on div "13 N 13 kN 17 kN 7 N" at bounding box center [784, 501] width 705 height 184
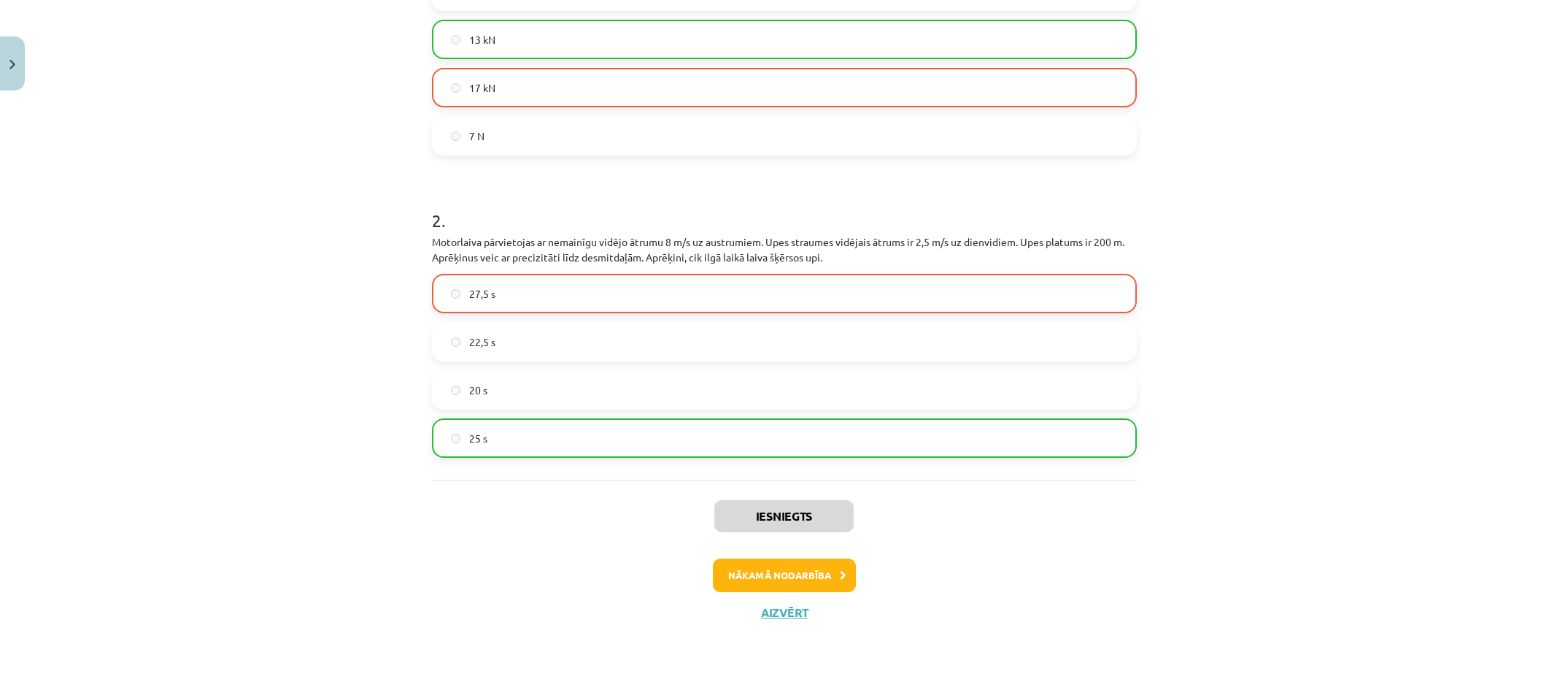
click at [908, 536] on div "Iesniegts Nākamā nodarbība Aizvērt" at bounding box center [784, 553] width 705 height 149
click at [760, 615] on button "Aizvērt" at bounding box center [784, 612] width 55 height 15
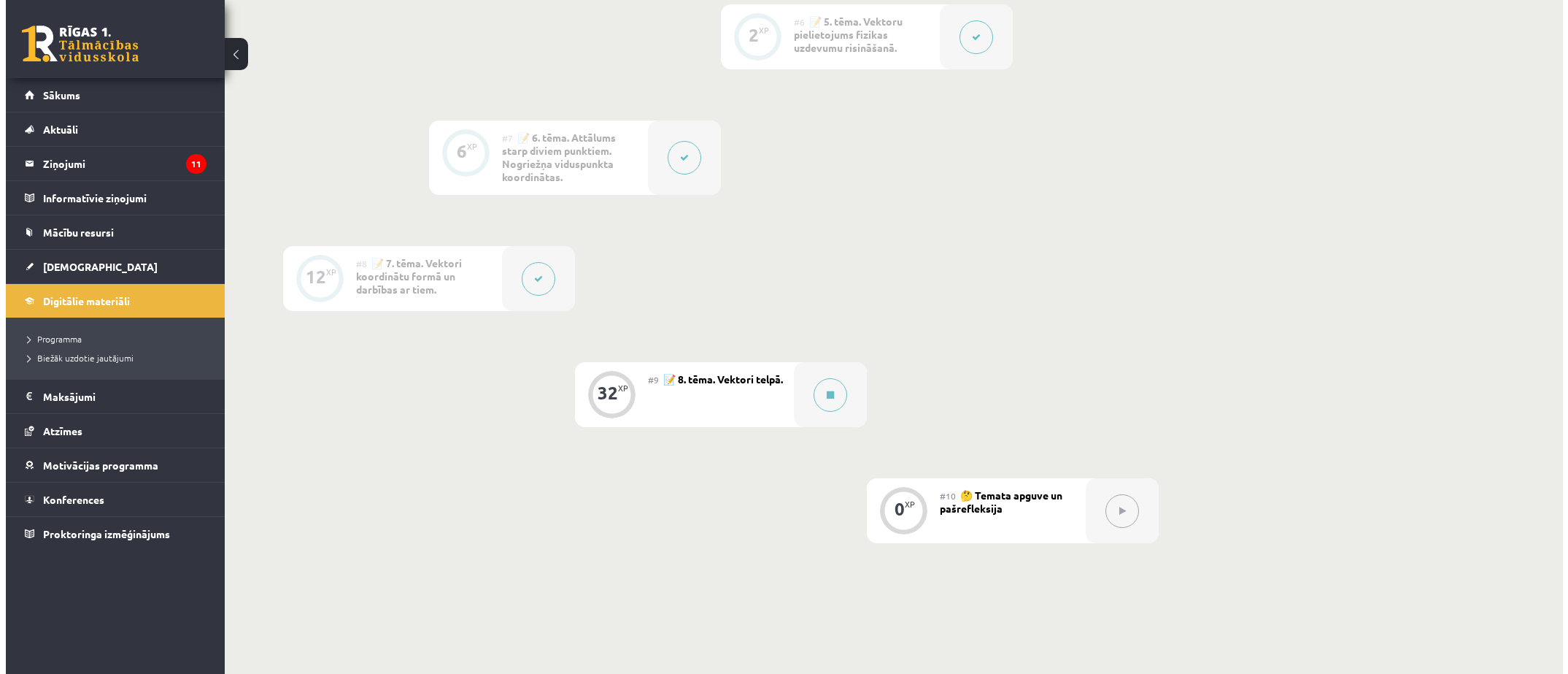
scroll to position [948, 0]
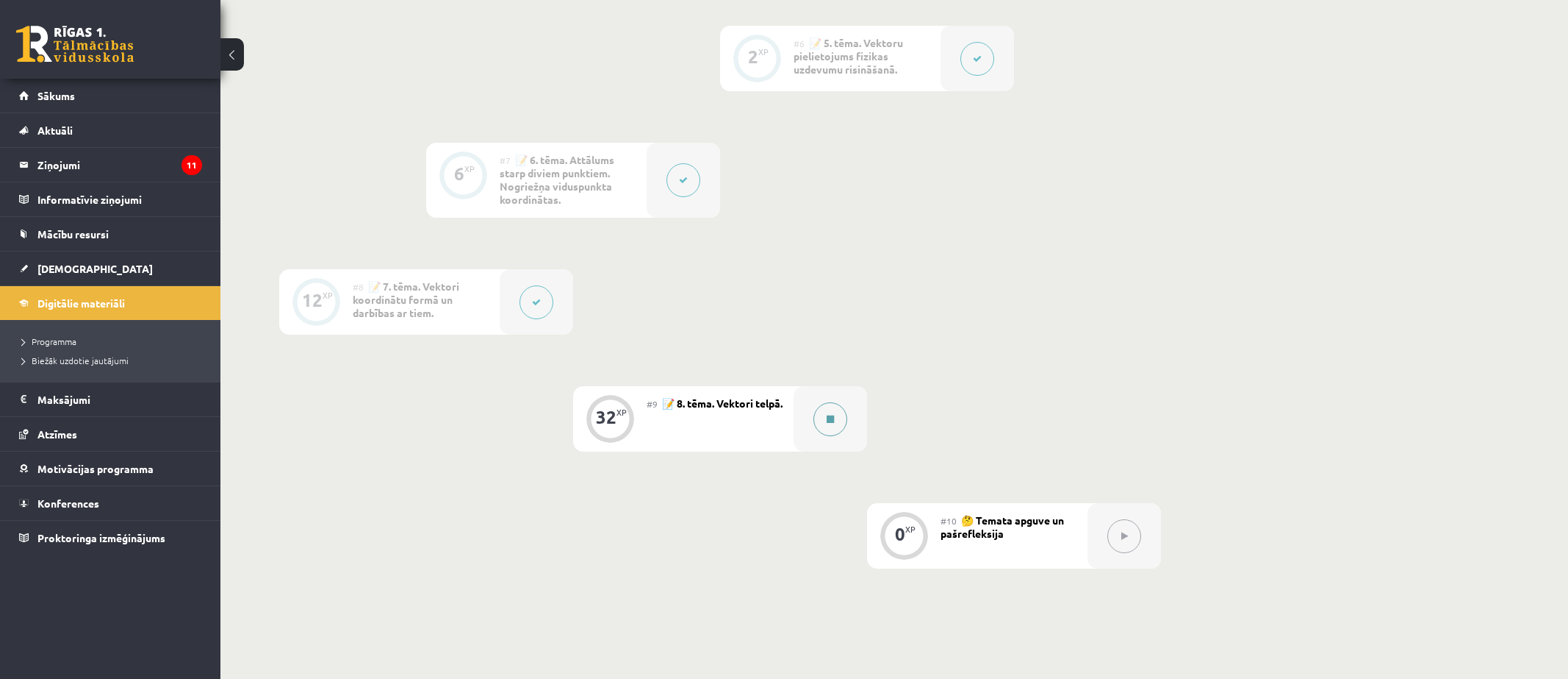
click at [804, 410] on div at bounding box center [831, 418] width 74 height 65
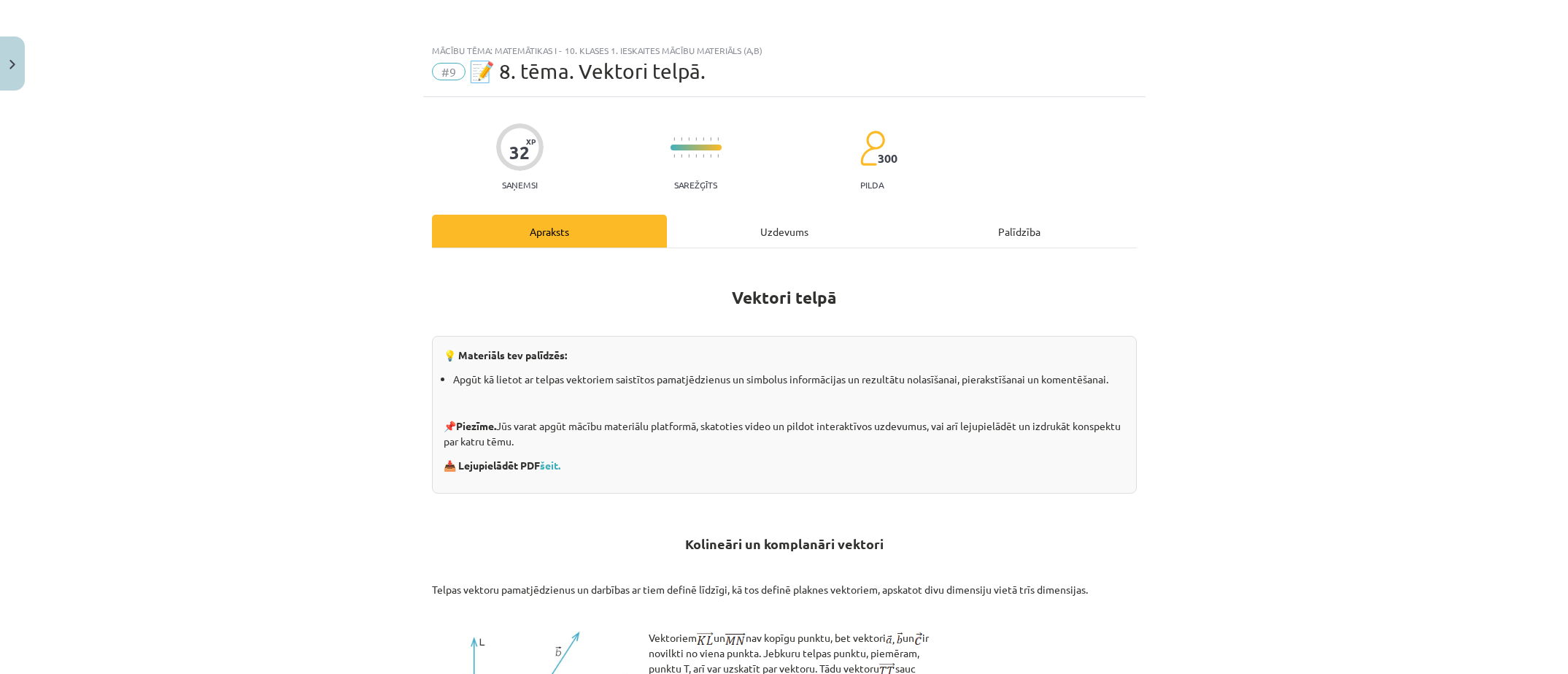
click at [758, 247] on div "Uzdevums" at bounding box center [784, 231] width 235 height 33
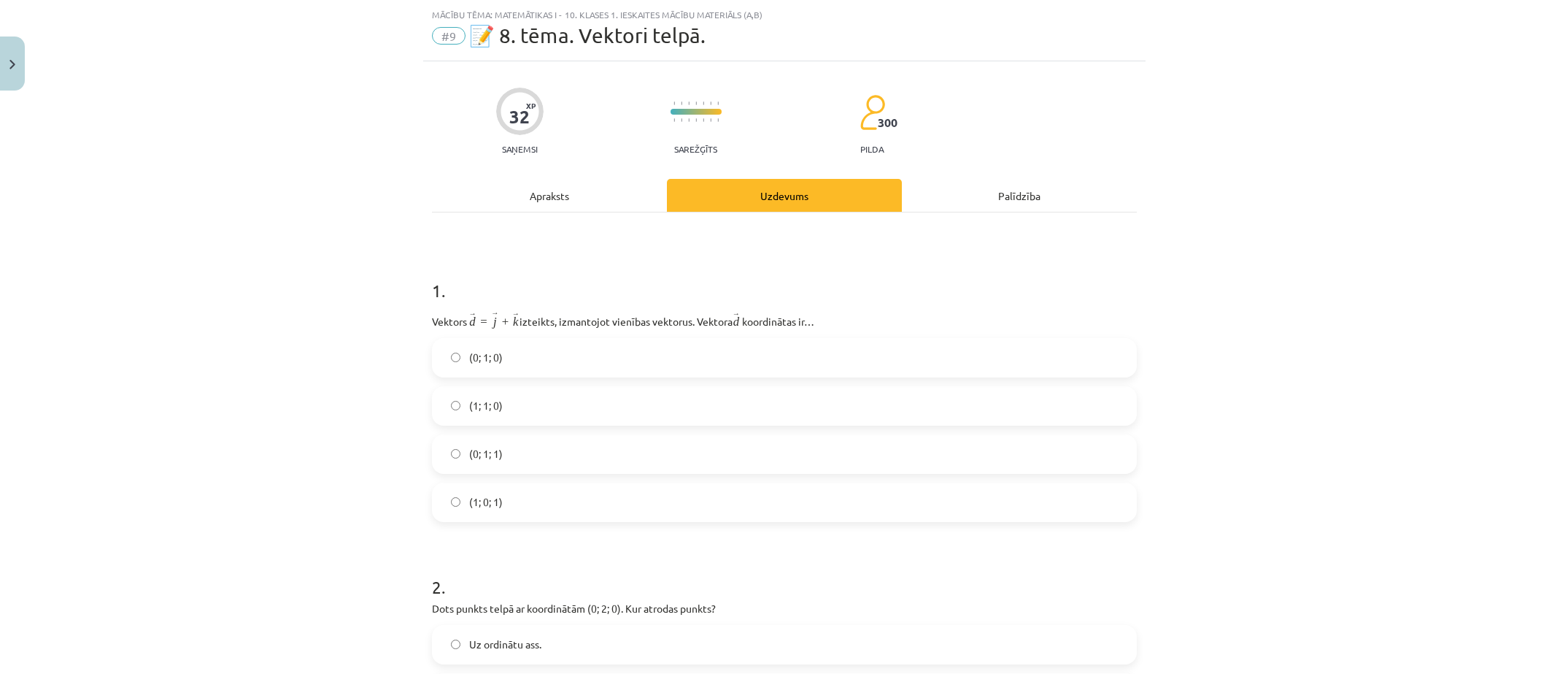
scroll to position [37, 0]
click at [433, 450] on label "(0; 1; 1)" at bounding box center [784, 447] width 702 height 37
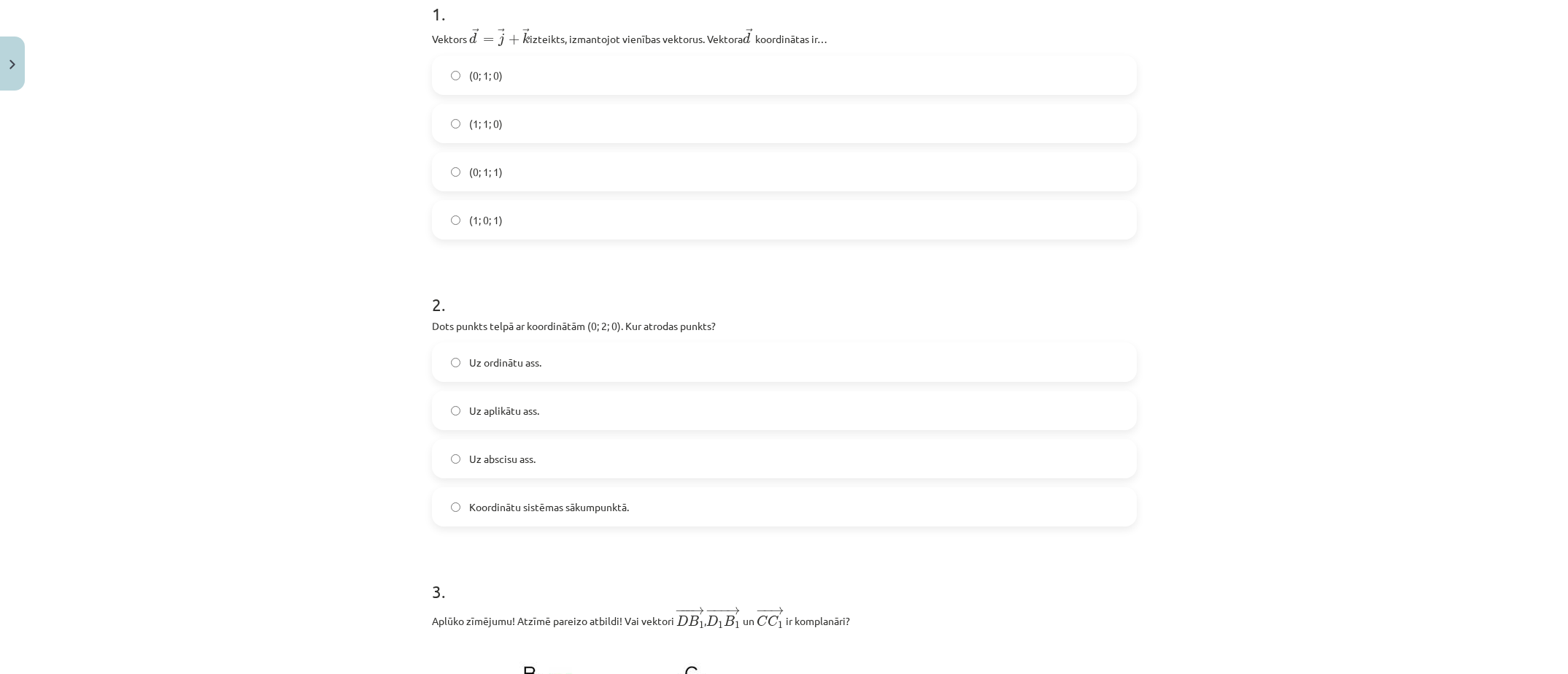
scroll to position [328, 0]
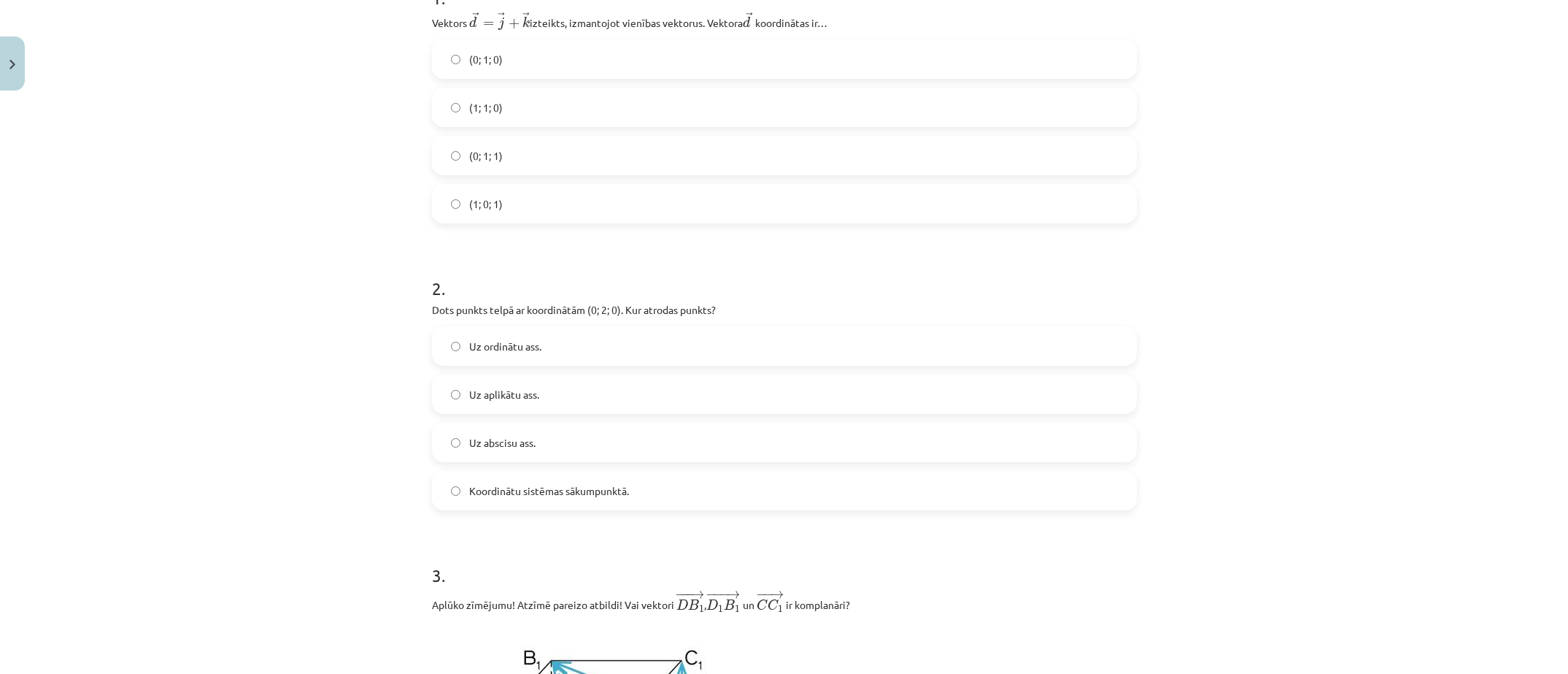
click at [440, 332] on label "Uz ordinātu ass." at bounding box center [784, 346] width 702 height 37
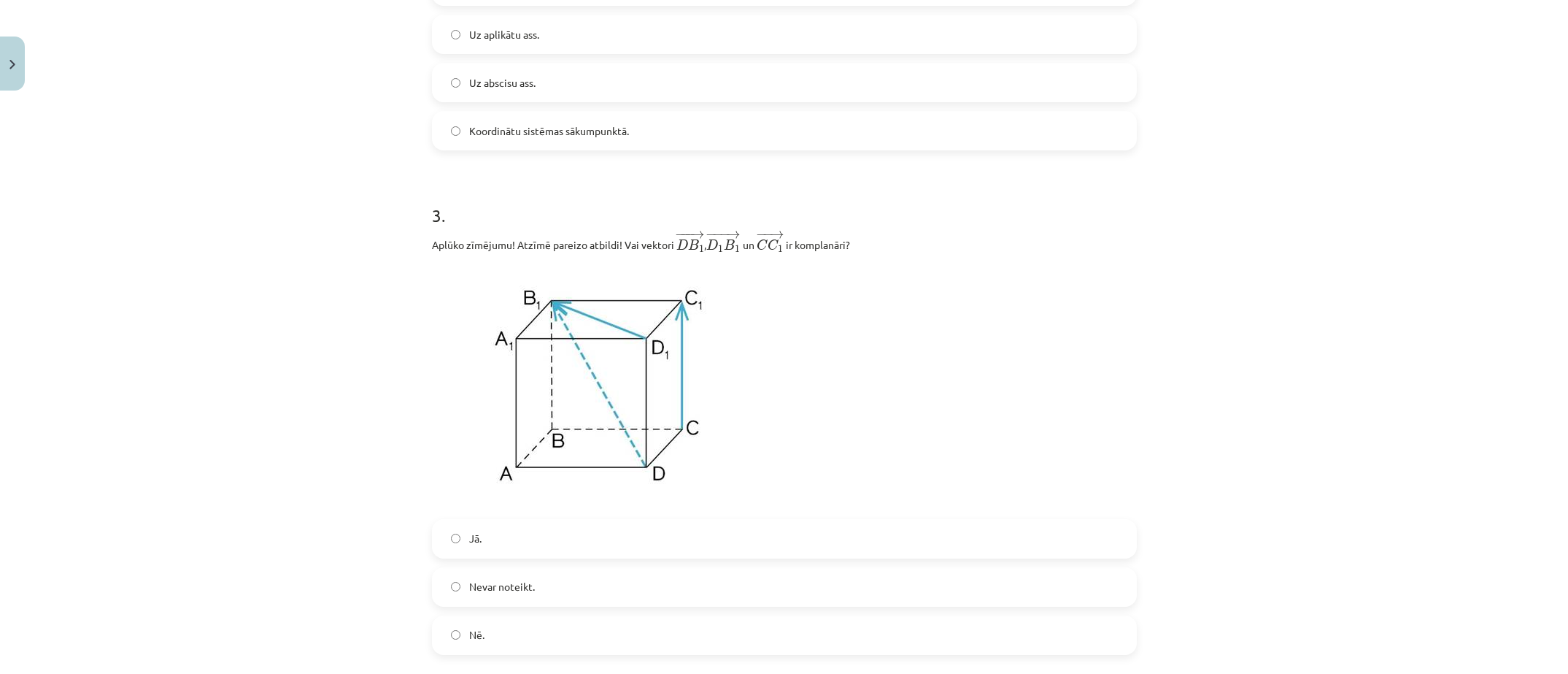
scroll to position [694, 0]
click at [327, 413] on div "Mācību tēma: Matemātikas i - 10. klases 1. ieskaites mācību materiāls (a,b) #9 …" at bounding box center [784, 337] width 1568 height 674
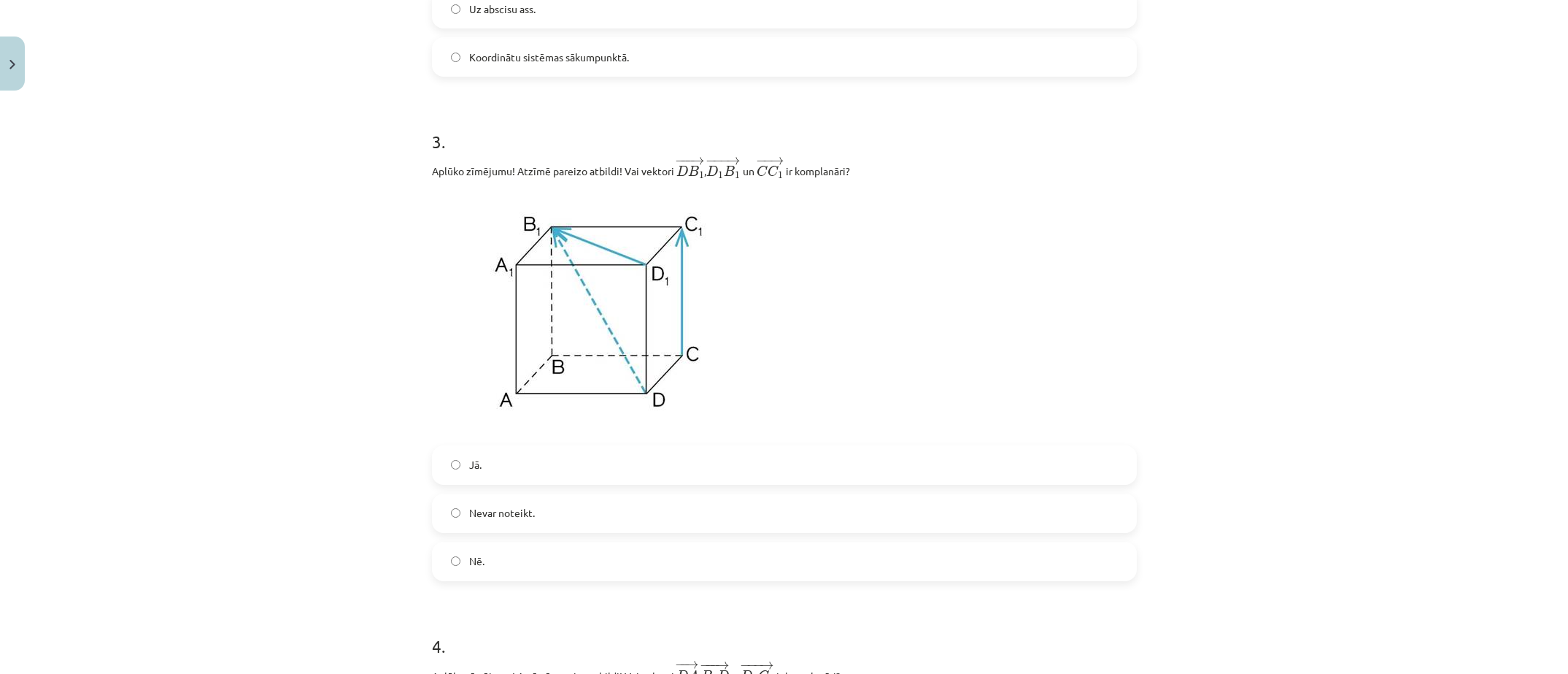
scroll to position [766, 0]
click at [478, 569] on label "Nē." at bounding box center [784, 556] width 702 height 37
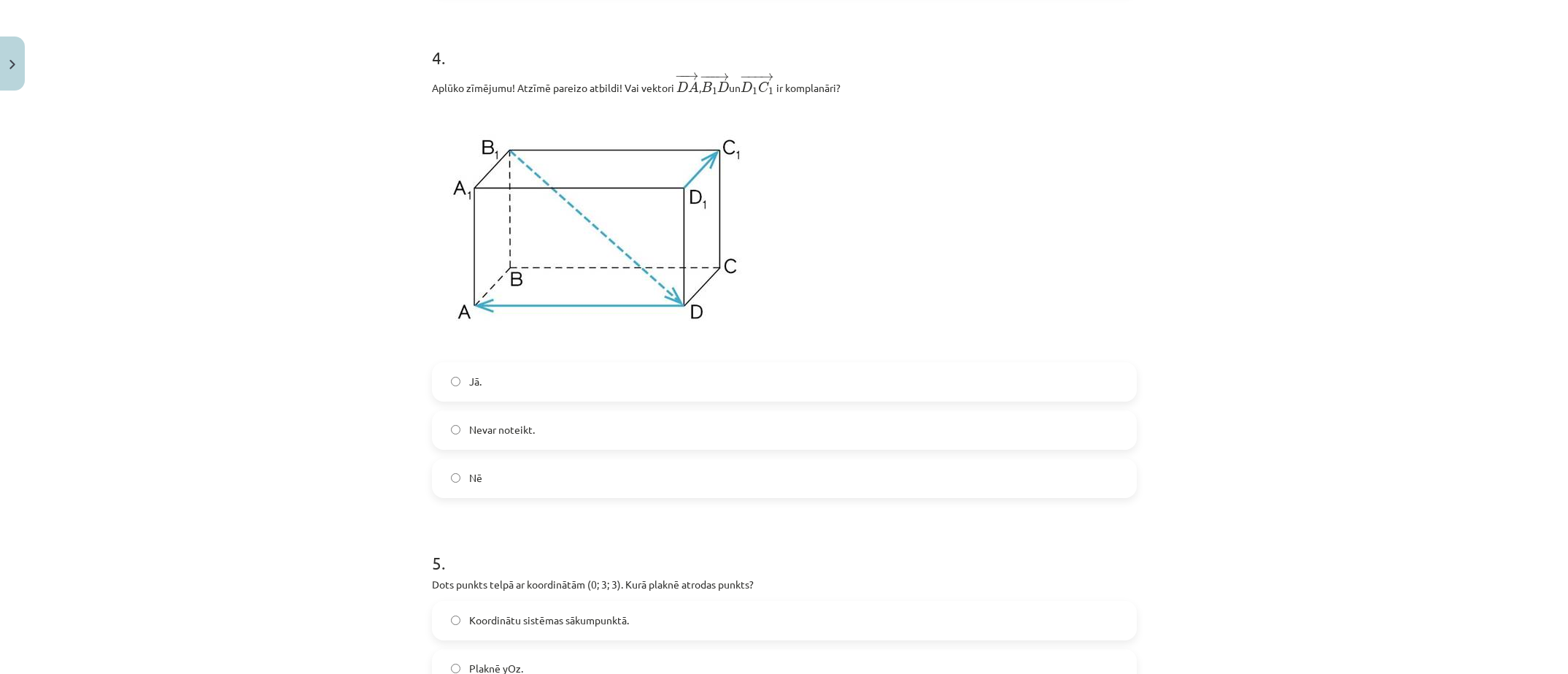
scroll to position [1277, 0]
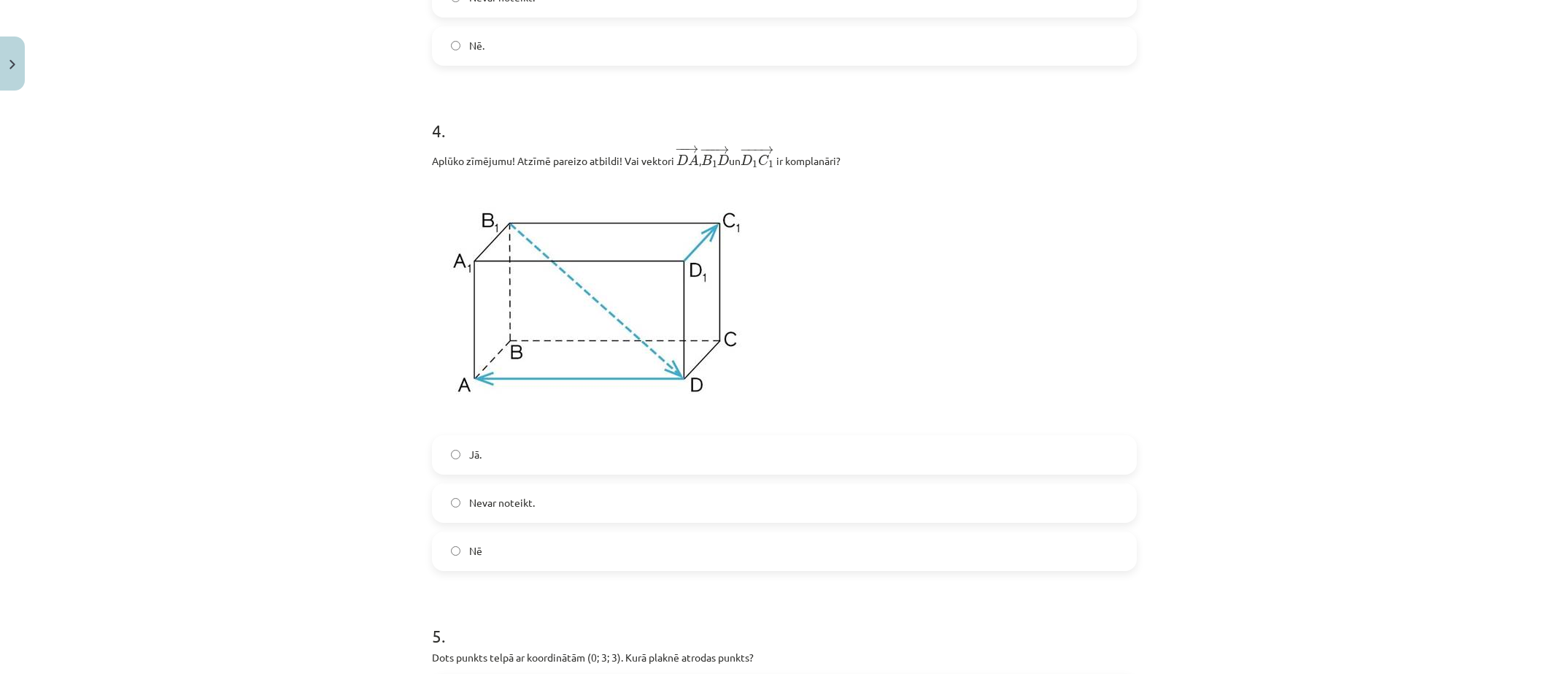
click at [502, 562] on label "Nē" at bounding box center [784, 550] width 702 height 37
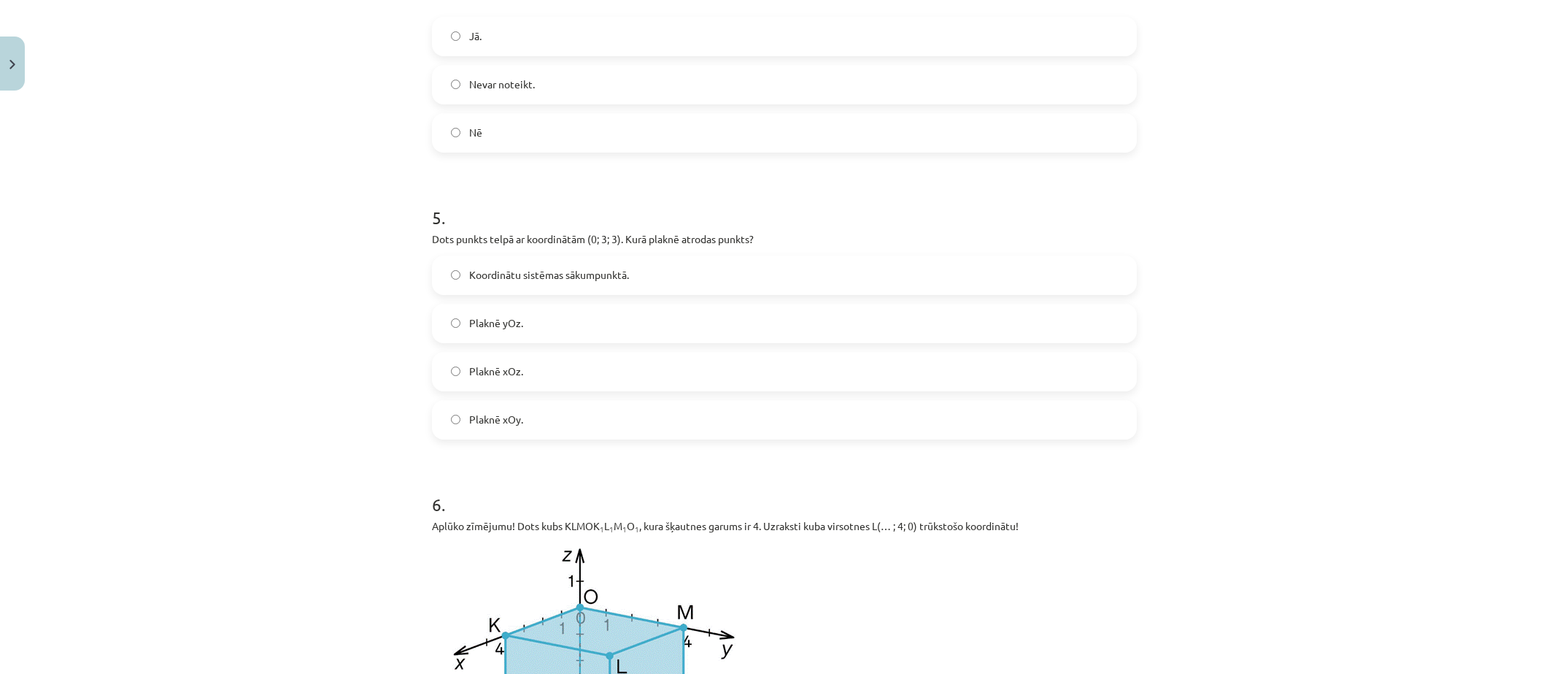
scroll to position [1715, 0]
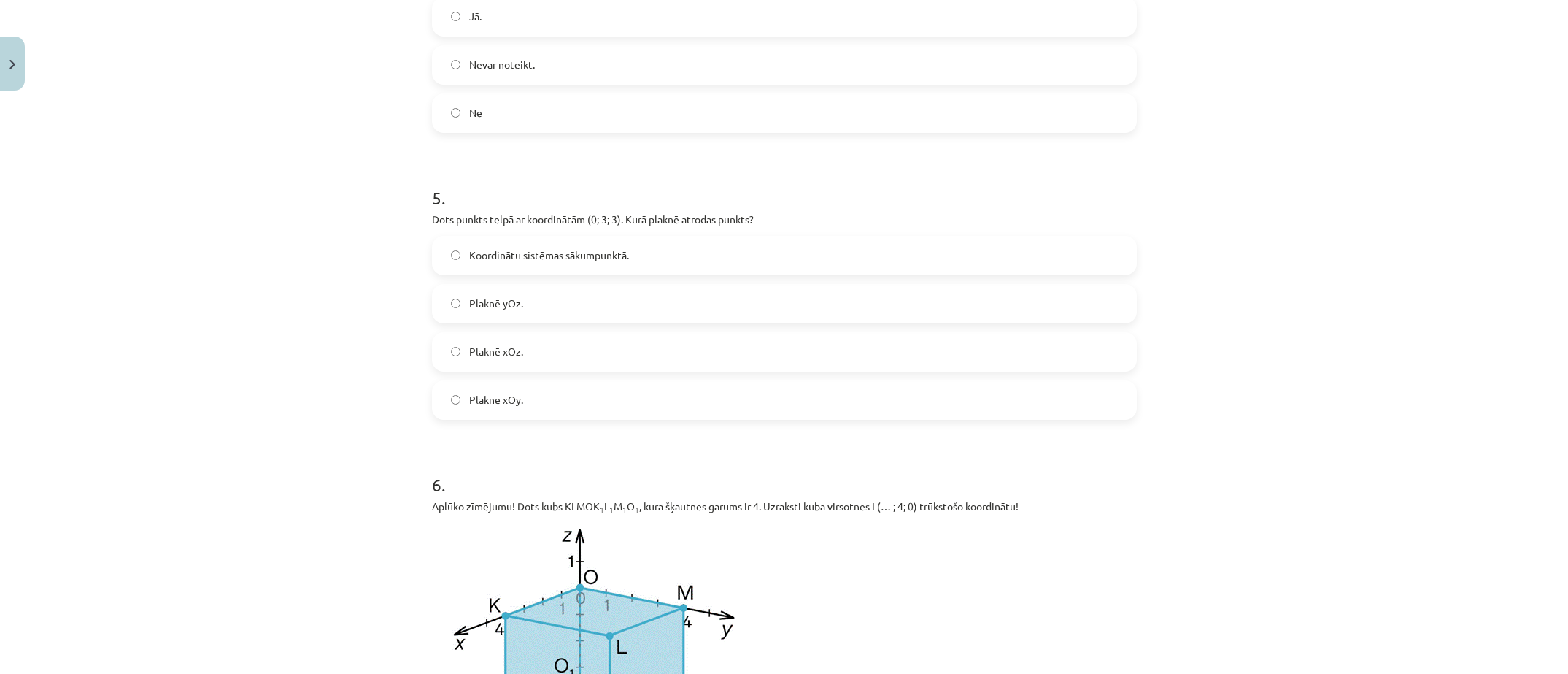
drag, startPoint x: 74, startPoint y: 453, endPoint x: 91, endPoint y: 446, distance: 18.4
click at [78, 453] on div "Mācību tēma: Matemātikas i - 10. klases 1. ieskaites mācību materiāls (a,b) #9 …" at bounding box center [784, 337] width 1568 height 674
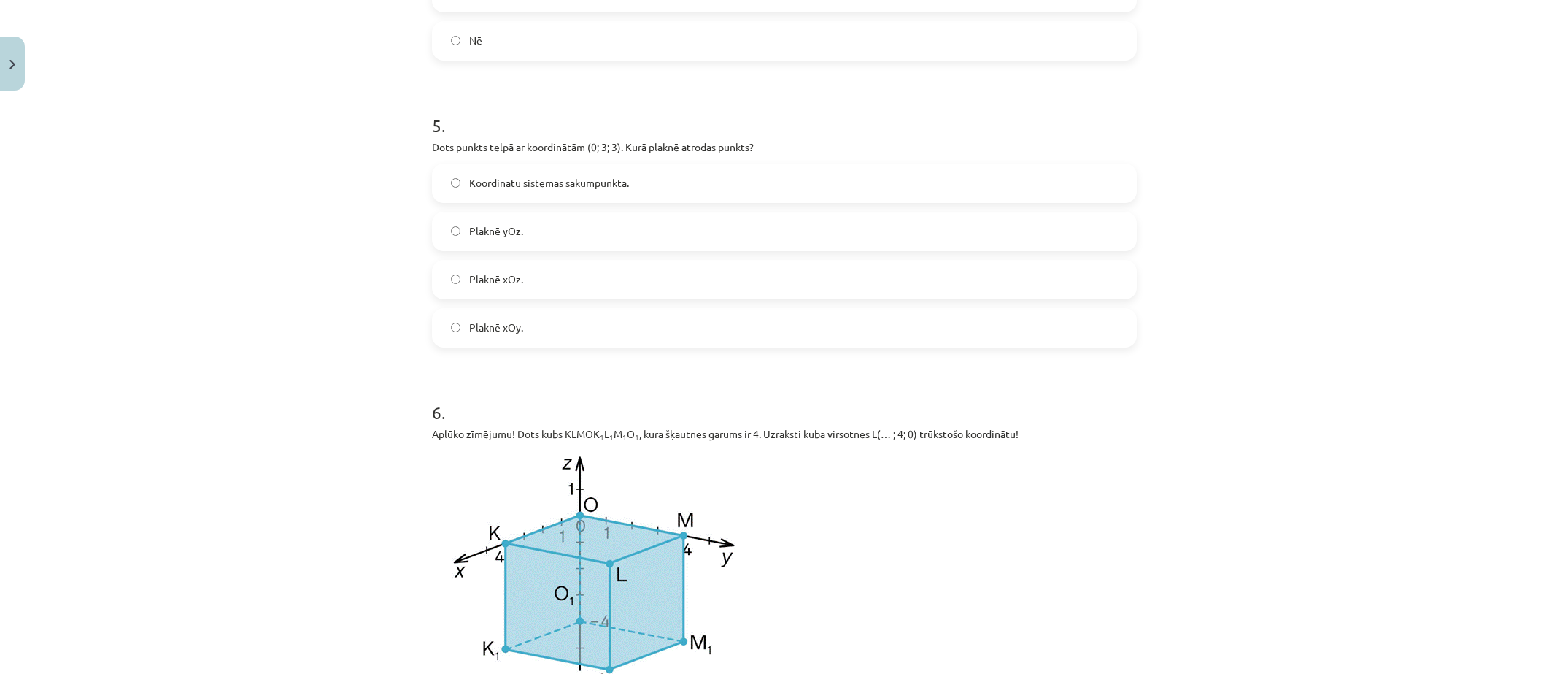
scroll to position [1788, 0]
click at [499, 335] on span "Plaknē xOy." at bounding box center [497, 326] width 54 height 15
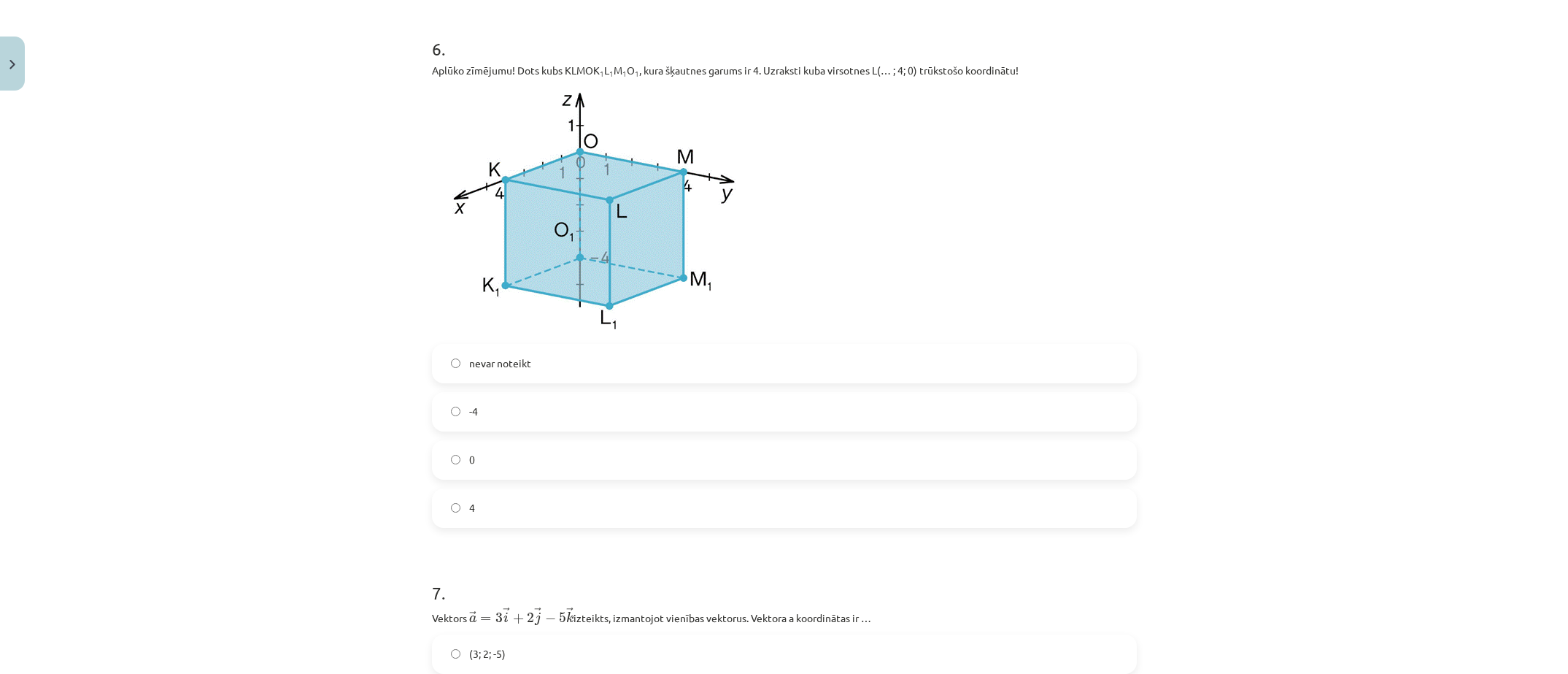
scroll to position [2152, 0]
click at [853, 518] on label "4" at bounding box center [784, 505] width 702 height 37
click at [285, 424] on div "Mācību tēma: Matemātikas i - 10. klases 1. ieskaites mācību materiāls (a,b) #9 …" at bounding box center [784, 337] width 1568 height 674
click at [272, 557] on div "Mācību tēma: Matemātikas i - 10. klases 1. ieskaites mācību materiāls (a,b) #9 …" at bounding box center [784, 337] width 1568 height 674
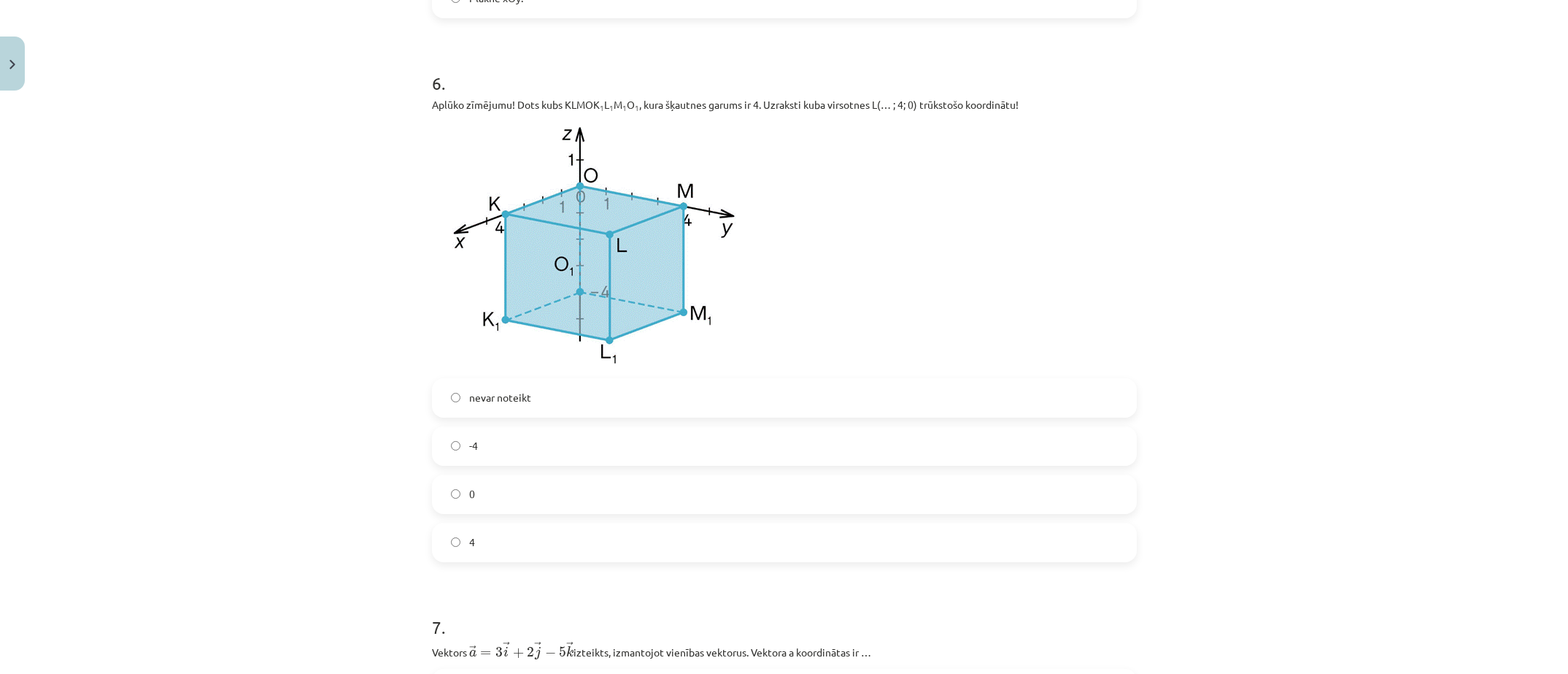
scroll to position [2080, 0]
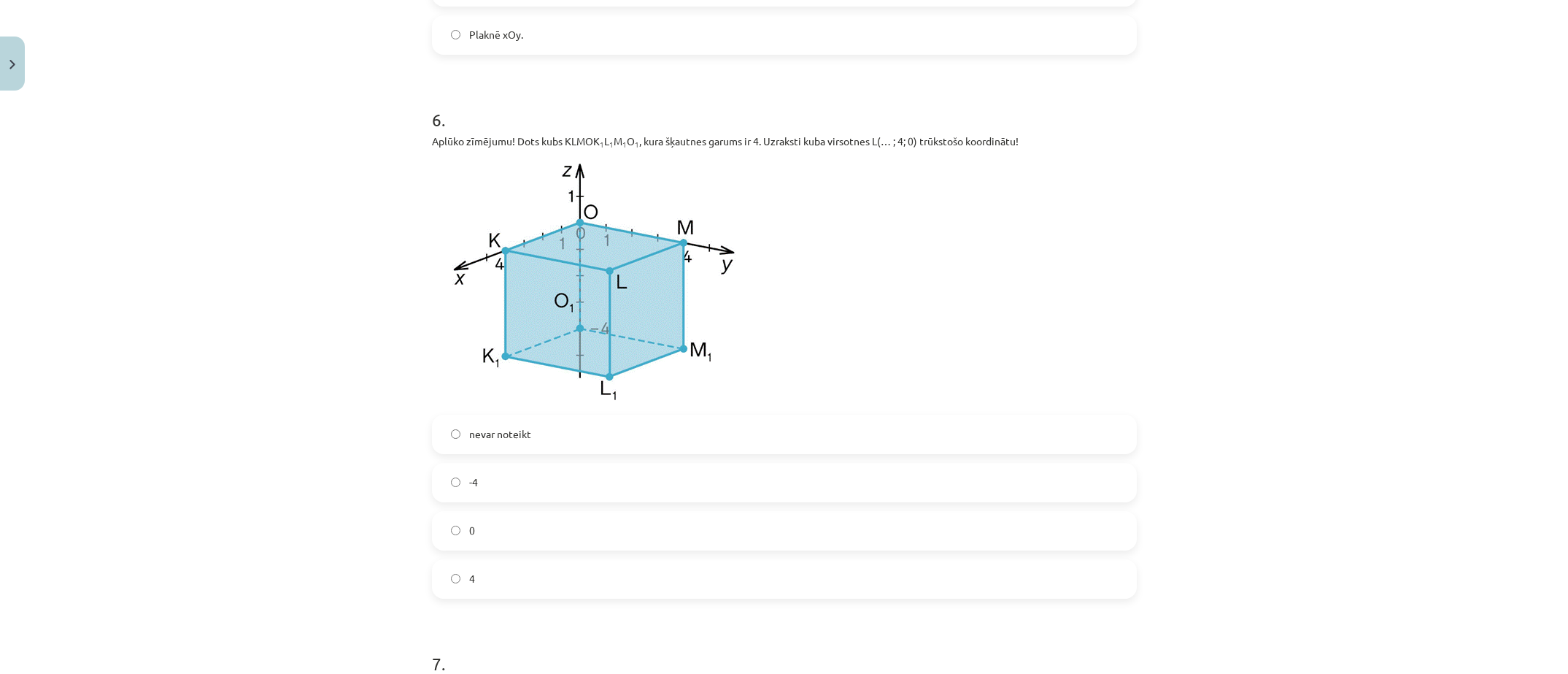
click at [272, 327] on div "Mācību tēma: Matemātikas i - 10. klases 1. ieskaites mācību materiāls (a,b) #9 …" at bounding box center [784, 337] width 1568 height 674
click at [285, 302] on div "Mācību tēma: Matemātikas i - 10. klases 1. ieskaites mācību materiāls (a,b) #9 …" at bounding box center [784, 337] width 1568 height 674
click at [228, 427] on div "Mācību tēma: Matemātikas i - 10. klases 1. ieskaites mācību materiāls (a,b) #9 …" at bounding box center [784, 337] width 1568 height 674
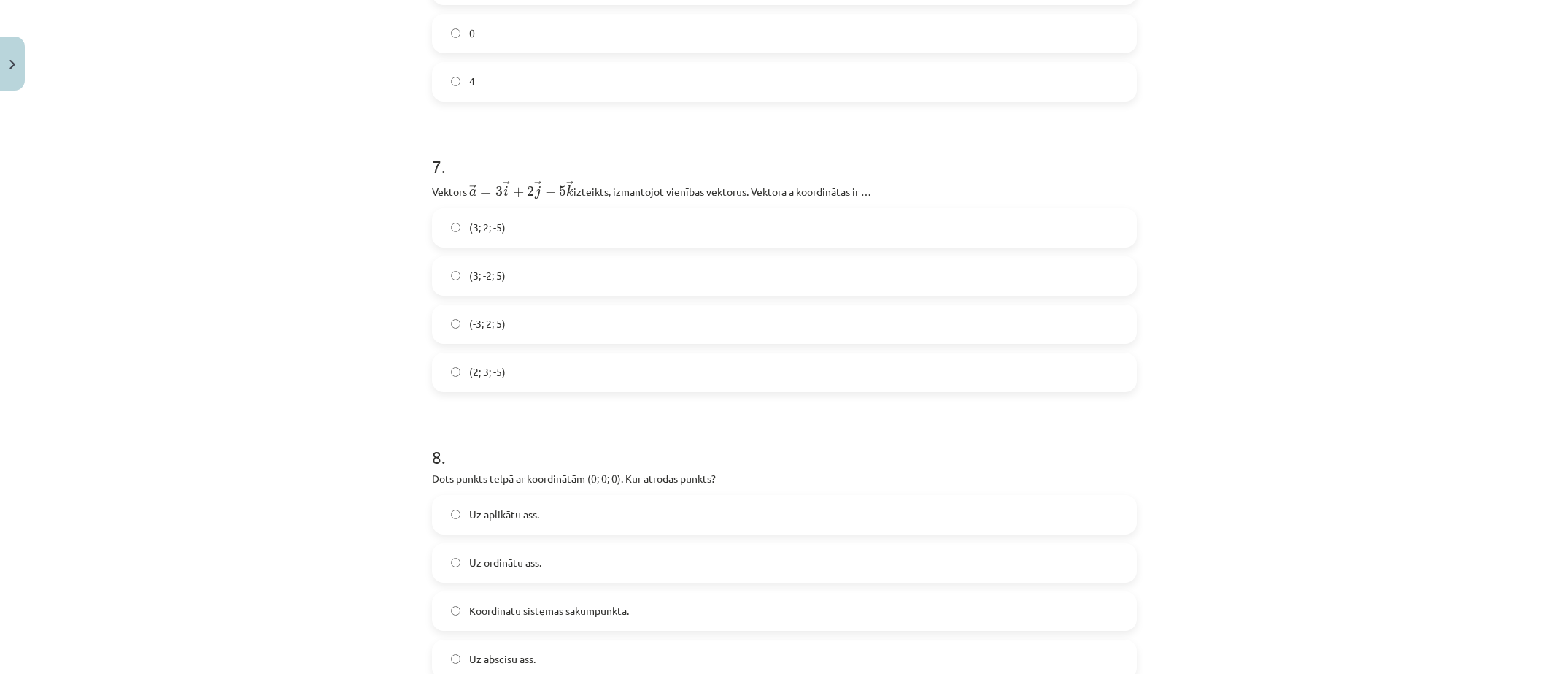
scroll to position [2591, 0]
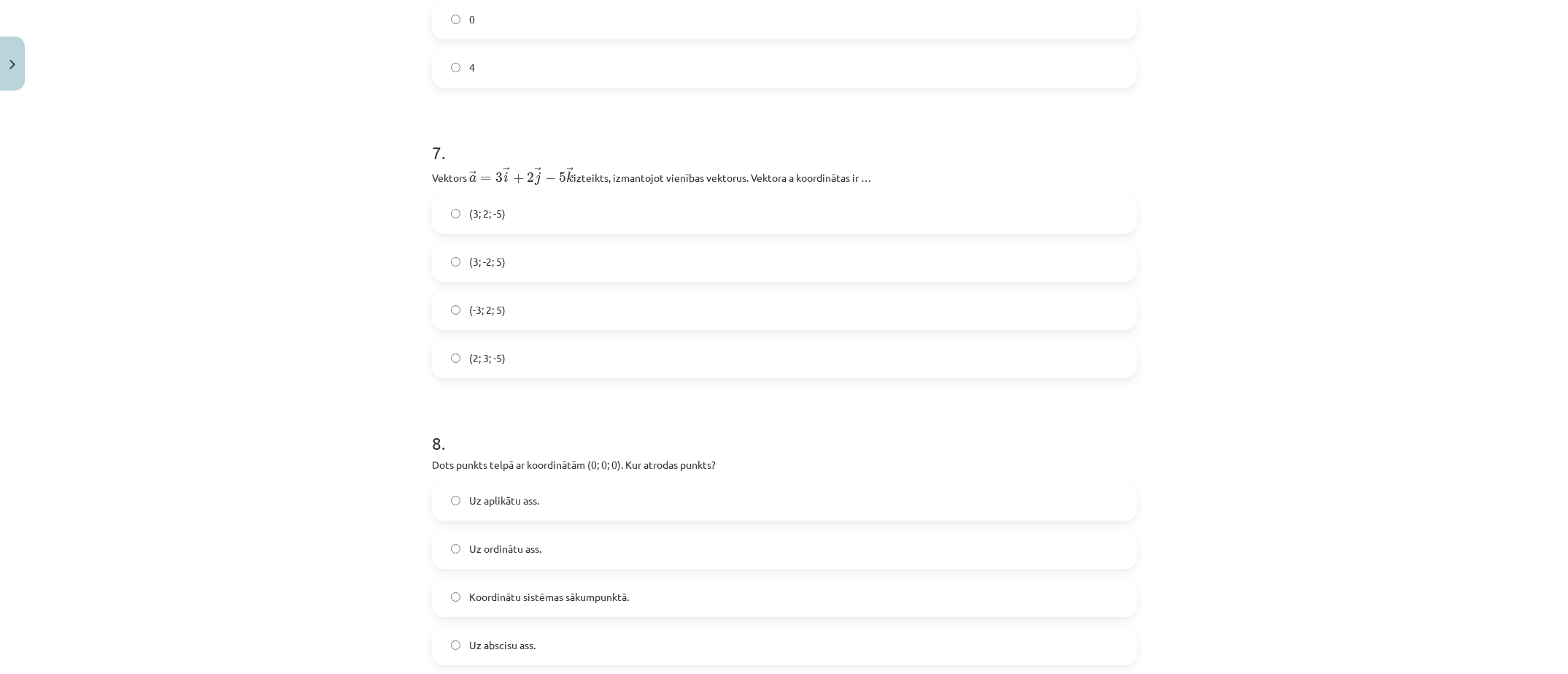
click at [236, 387] on div "Mācību tēma: Matemātikas i - 10. klases 1. ieskaites mācību materiāls (a,b) #9 …" at bounding box center [784, 337] width 1568 height 674
drag, startPoint x: 533, startPoint y: 266, endPoint x: 302, endPoint y: 269, distance: 231.0
click at [263, 285] on div "Mācību tēma: Matemātikas i - 10. klases 1. ieskaites mācību materiāls (a,b) #9 …" at bounding box center [784, 337] width 1568 height 674
click at [470, 221] on span "(3; 2; -5)" at bounding box center [487, 214] width 37 height 15
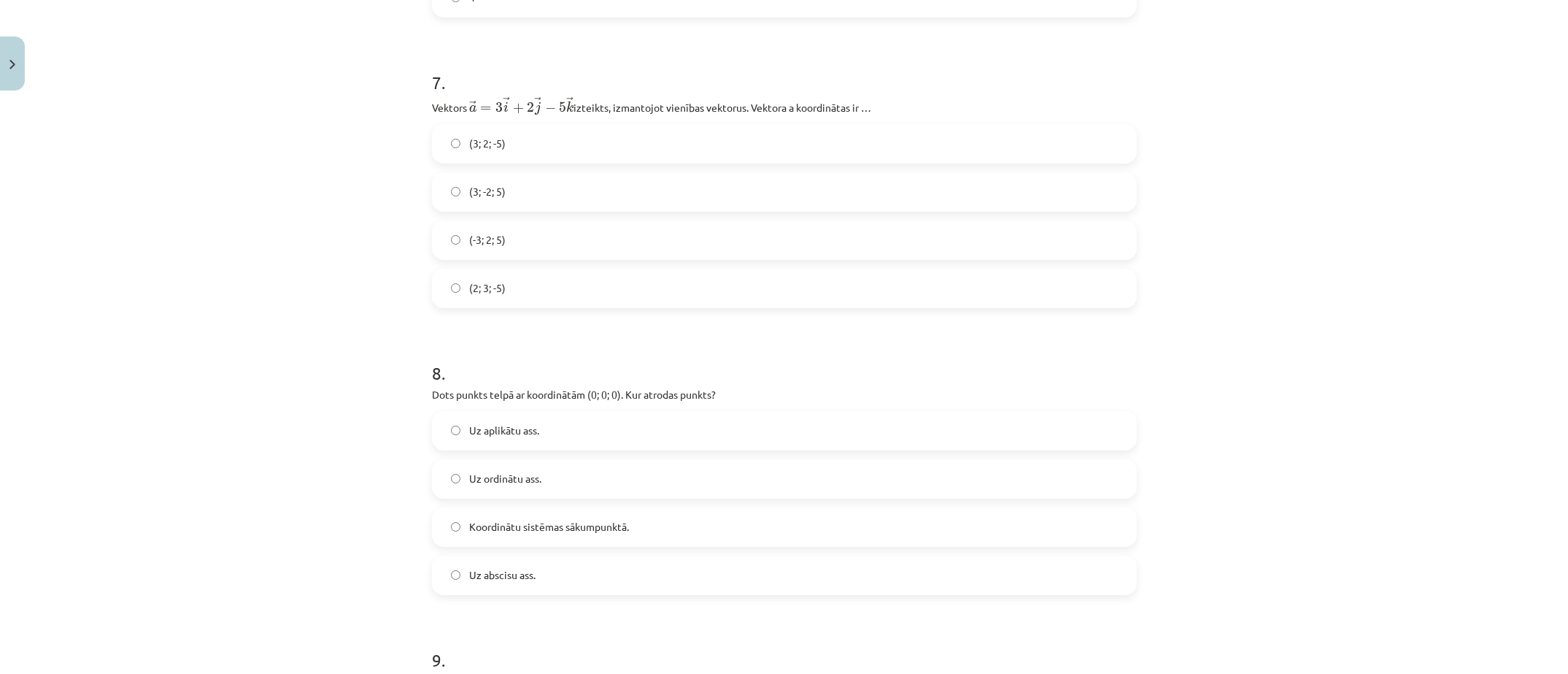
scroll to position [2663, 0]
drag, startPoint x: 188, startPoint y: 427, endPoint x: 174, endPoint y: 427, distance: 14.0
click at [186, 427] on div "Mācību tēma: Matemātikas i - 10. klases 1. ieskaites mācību materiāls (a,b) #9 …" at bounding box center [784, 337] width 1568 height 674
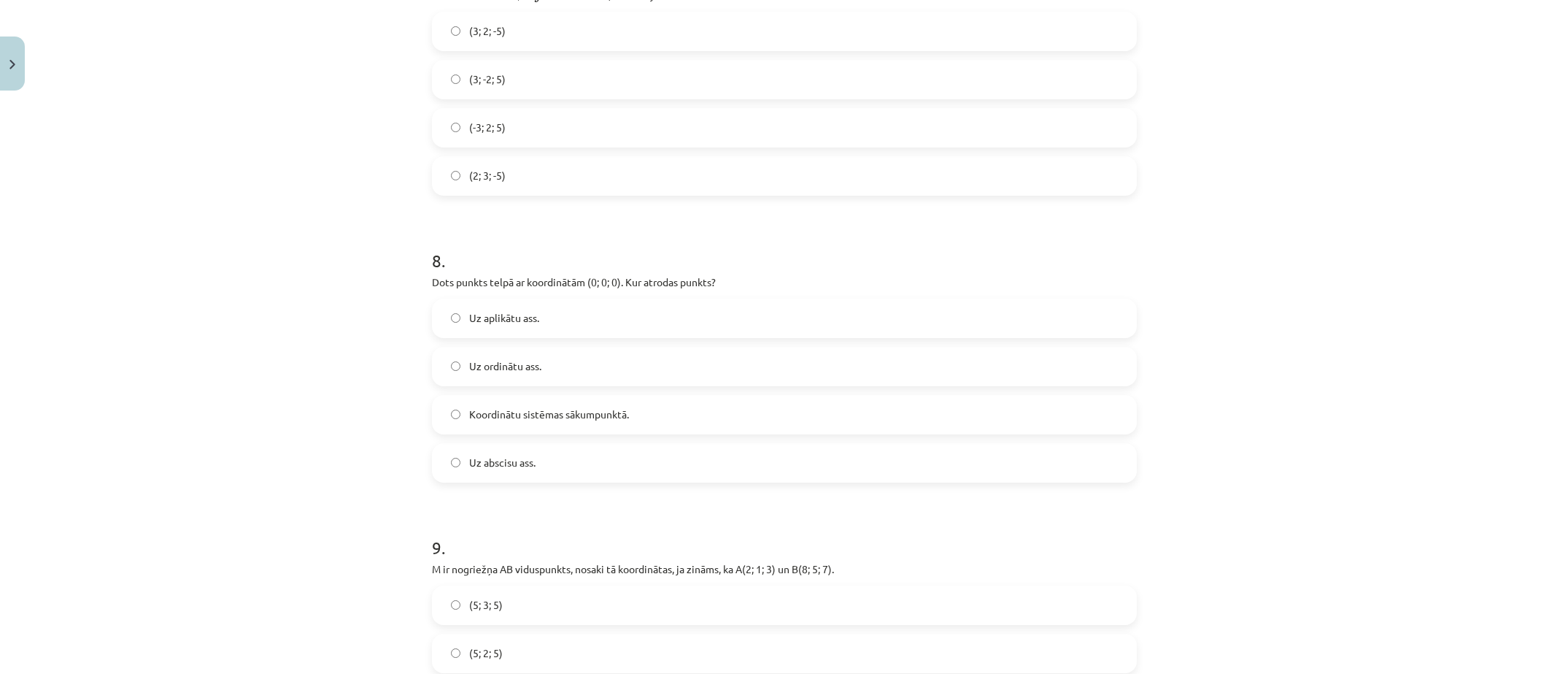
scroll to position [2809, 0]
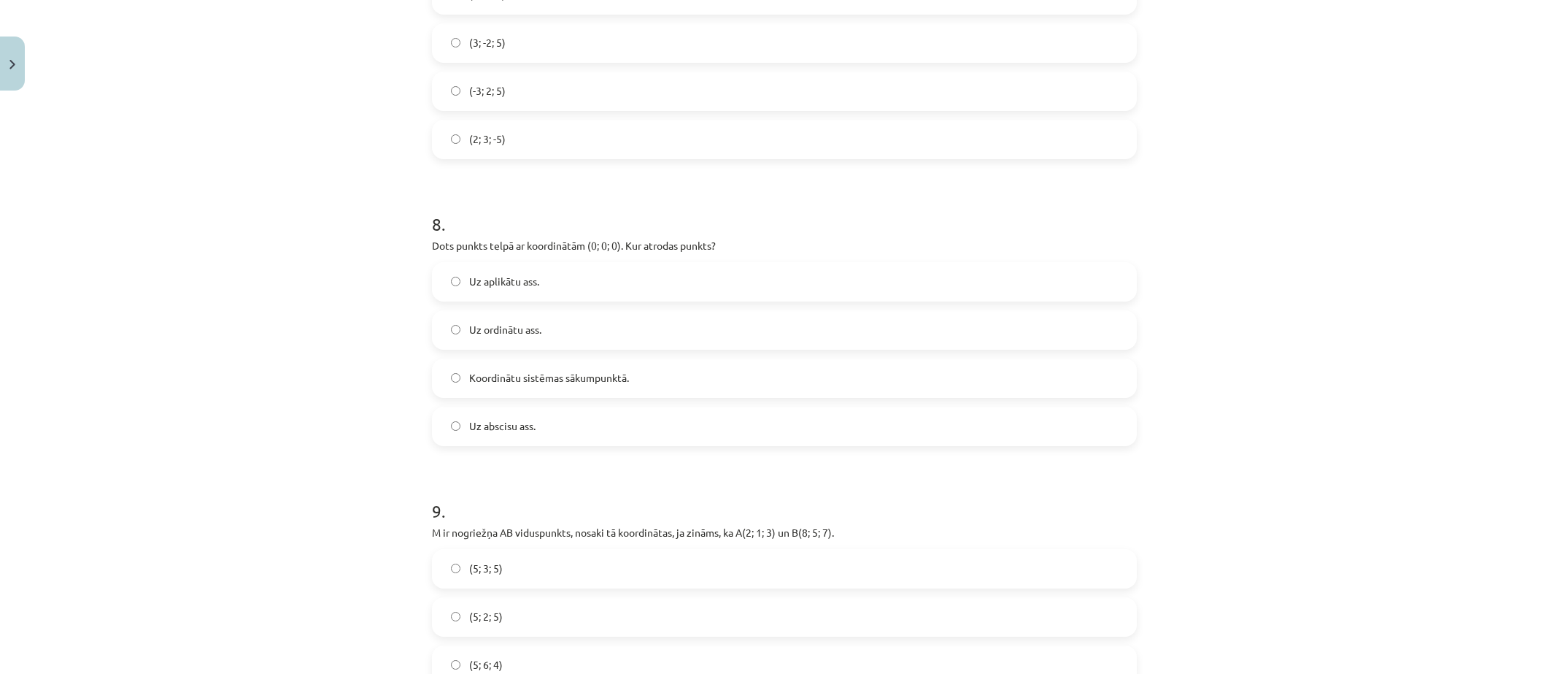
click at [470, 380] on span "Koordinātu sistēmas sākumpunktā." at bounding box center [549, 378] width 159 height 15
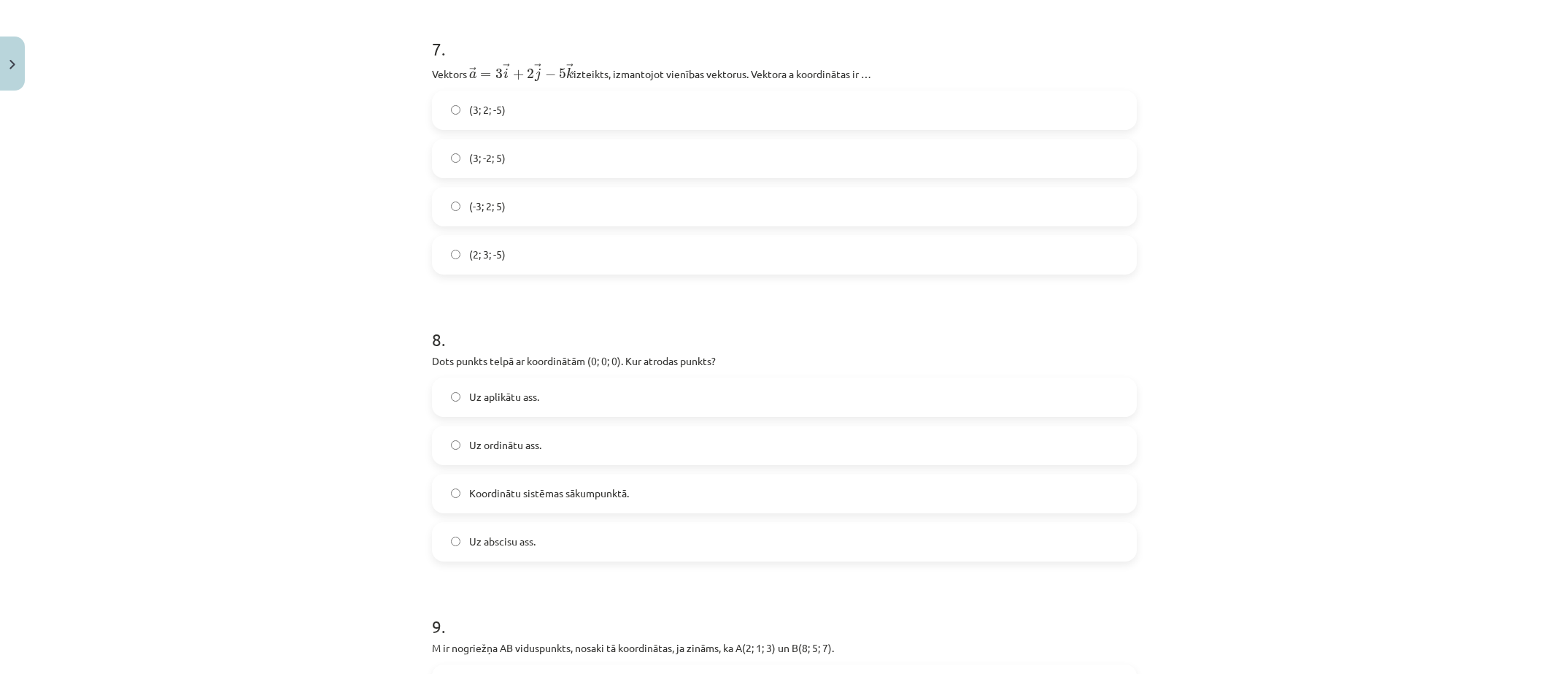
scroll to position [2663, 0]
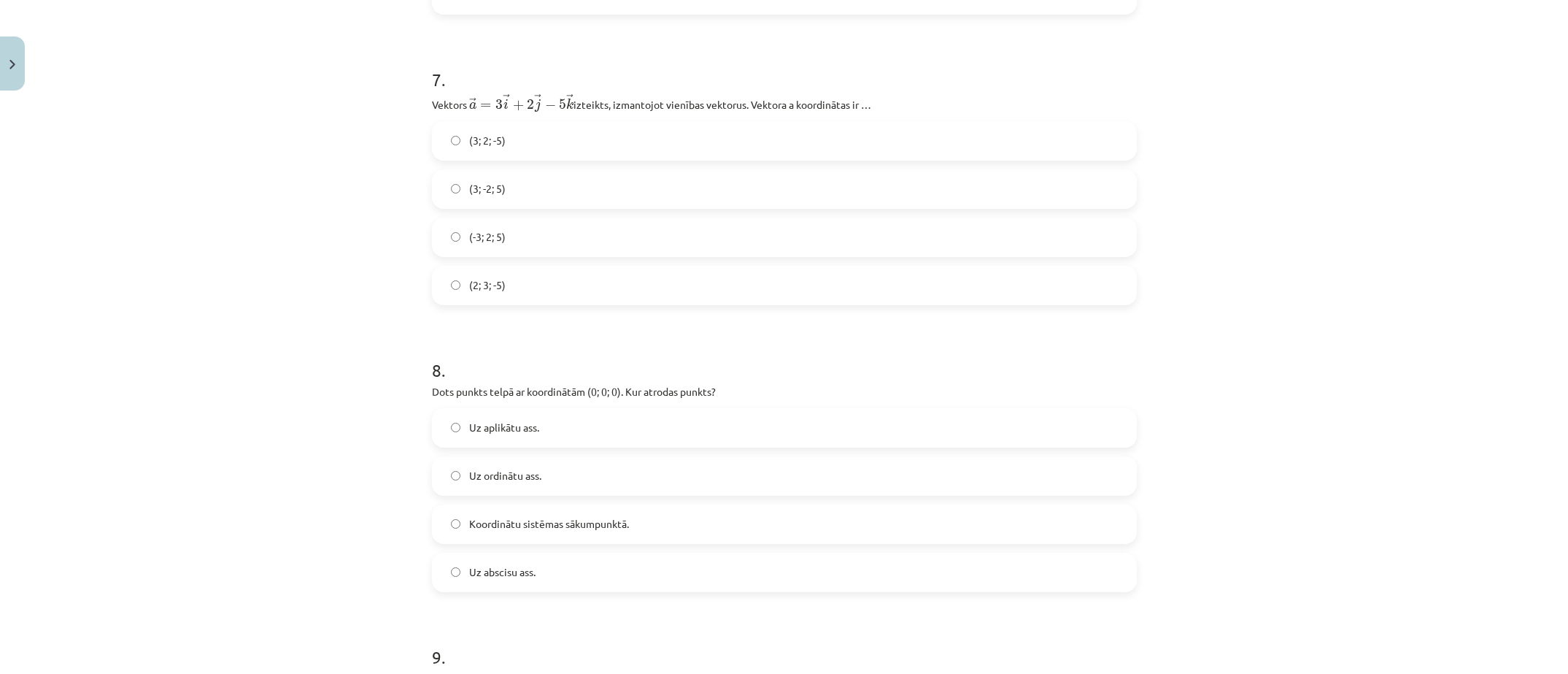
click at [98, 427] on div "Mācību tēma: Matemātikas i - 10. klases 1. ieskaites mācību materiāls (a,b) #9 …" at bounding box center [784, 337] width 1568 height 674
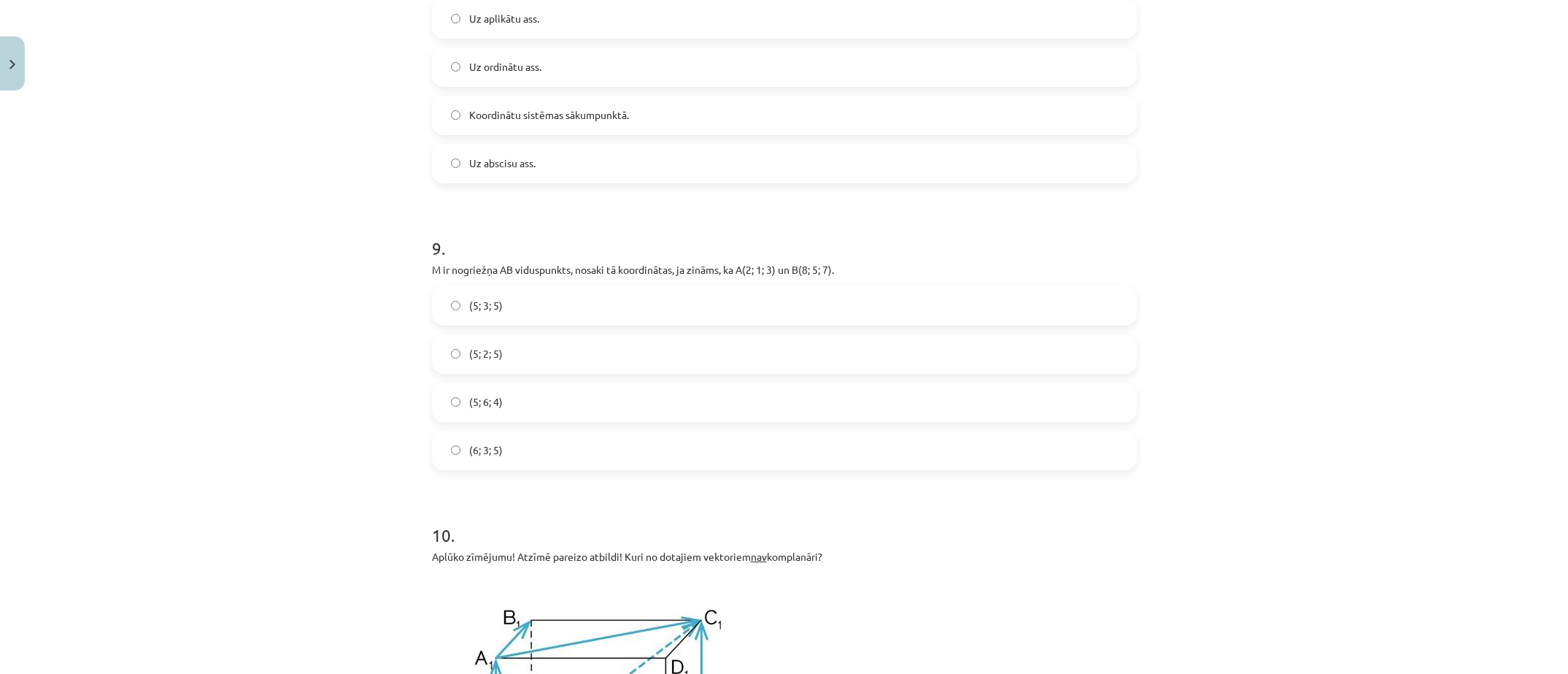
scroll to position [3101, 0]
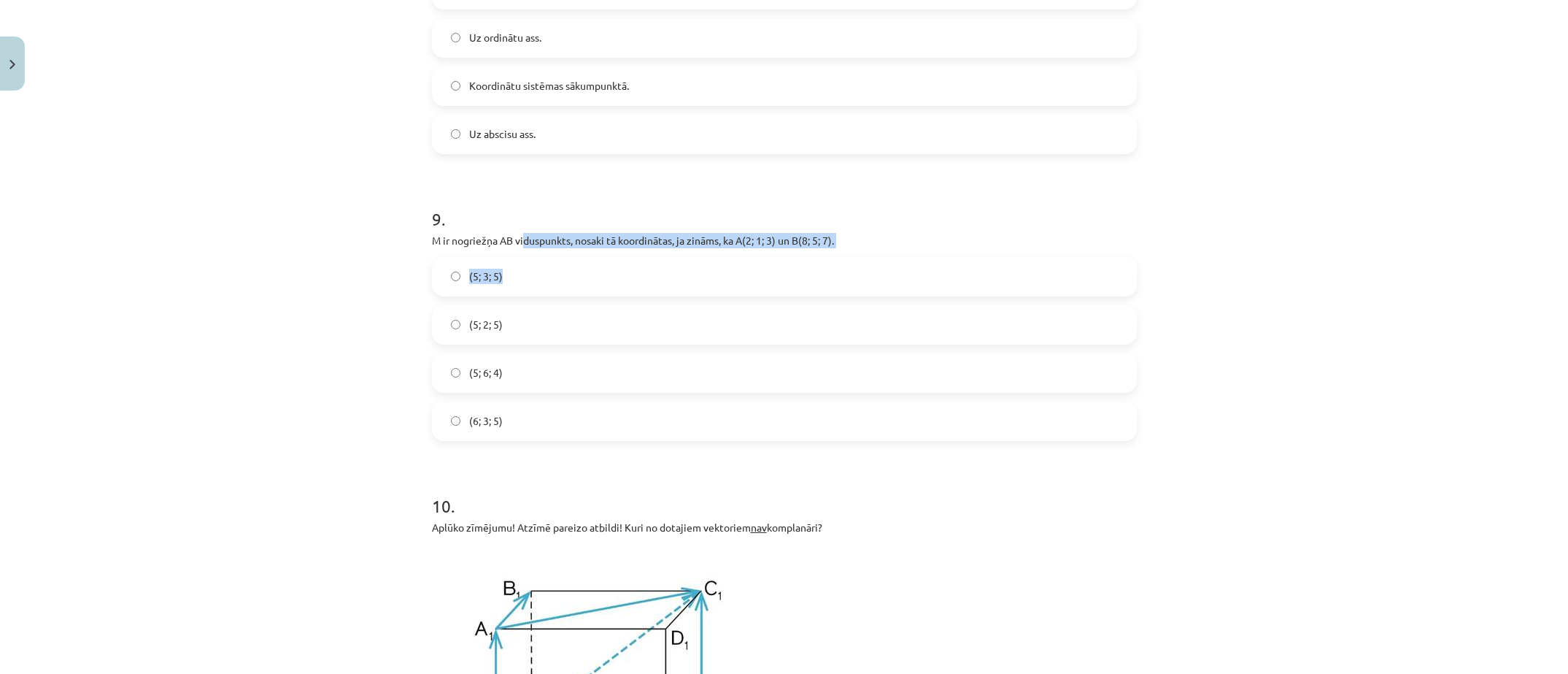
drag, startPoint x: 517, startPoint y: 246, endPoint x: 534, endPoint y: 259, distance: 21.4
click at [533, 259] on div "9 . M ir nogriežņa AB viduspunkts, nosaki tā koordinātas, ja zināms, ka A(2; 1;…" at bounding box center [784, 311] width 705 height 258
click at [534, 259] on div "(5; 3; 5)" at bounding box center [784, 277] width 705 height 39
click at [470, 276] on span "(5; 3; 5)" at bounding box center [486, 276] width 34 height 15
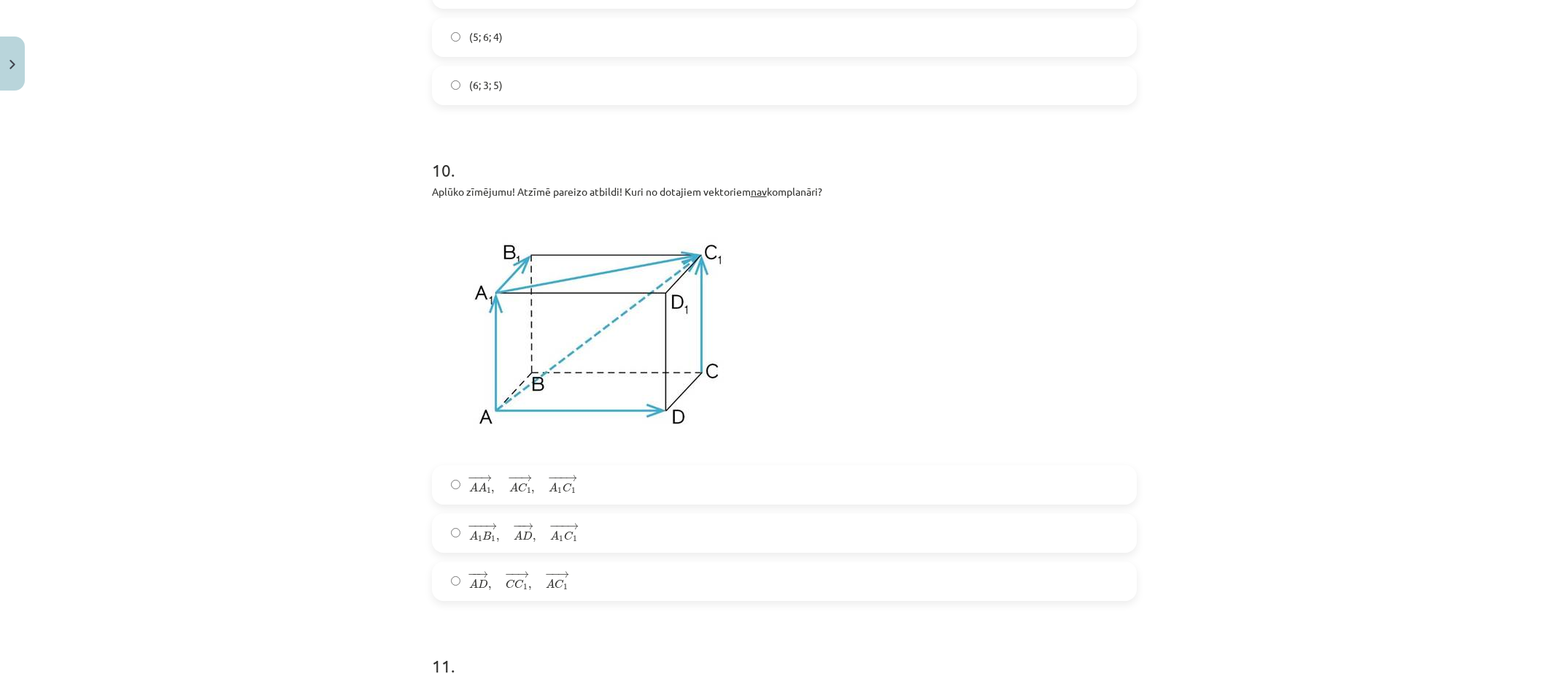
scroll to position [3467, 0]
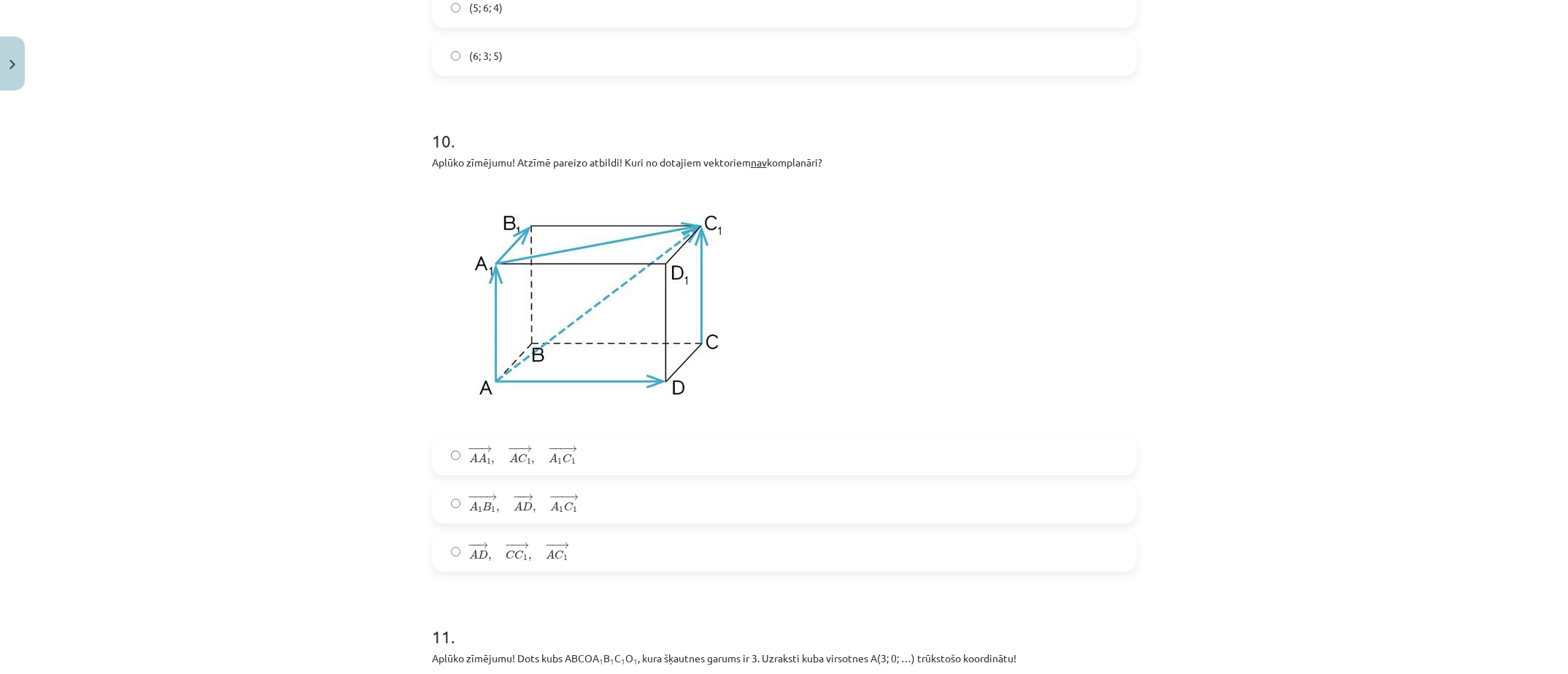
click at [562, 458] on span "C" at bounding box center [567, 457] width 9 height 9
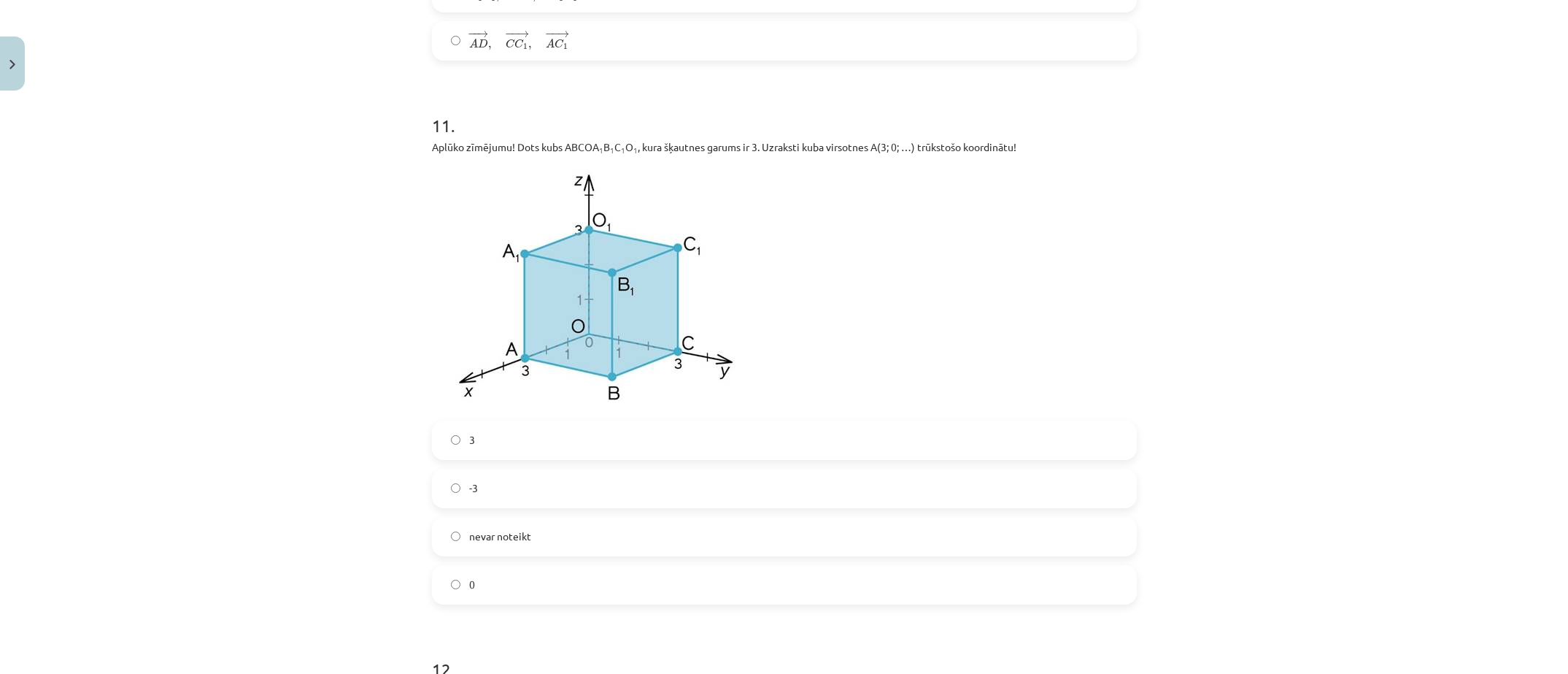
scroll to position [4050, 0]
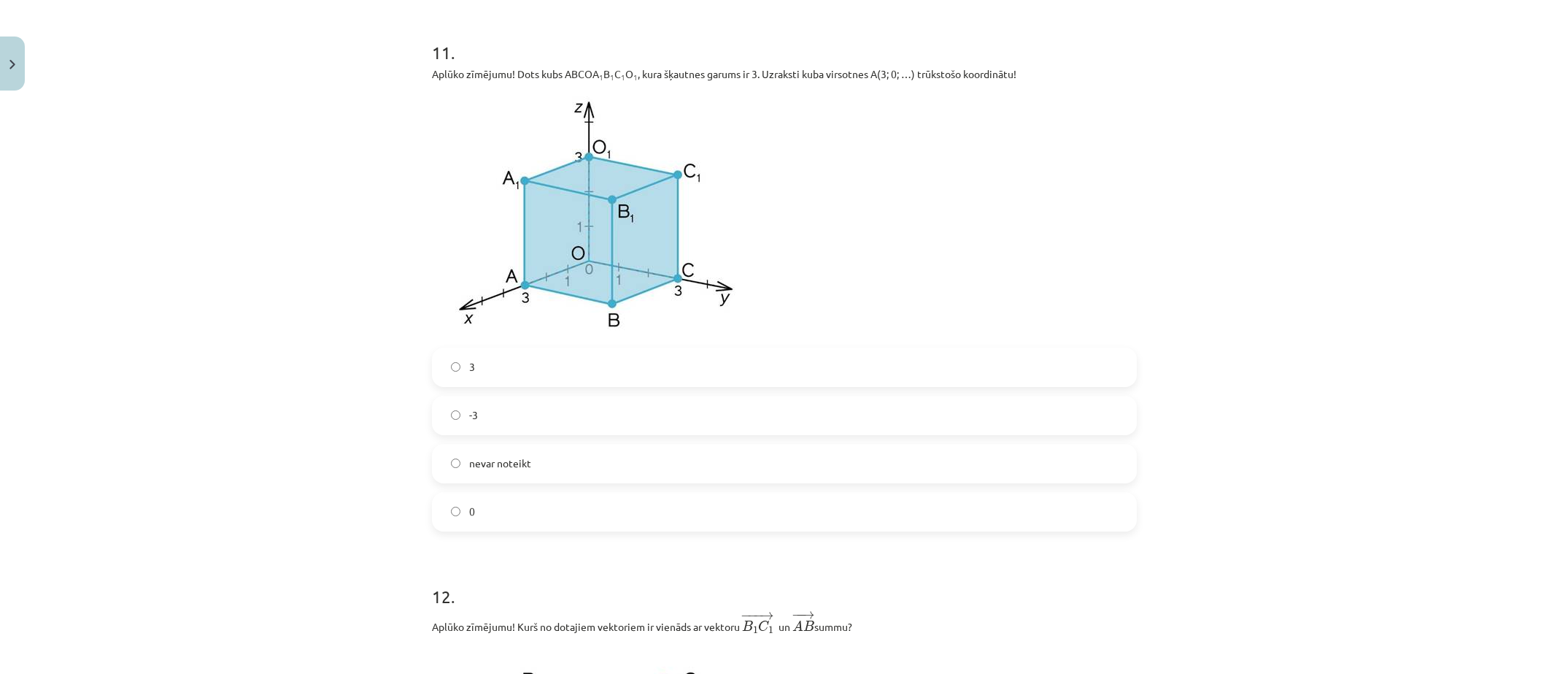
drag, startPoint x: 638, startPoint y: 543, endPoint x: 644, endPoint y: 536, distance: 9.2
click at [504, 494] on div "0" at bounding box center [784, 512] width 705 height 39
click at [443, 516] on label "0" at bounding box center [784, 511] width 702 height 37
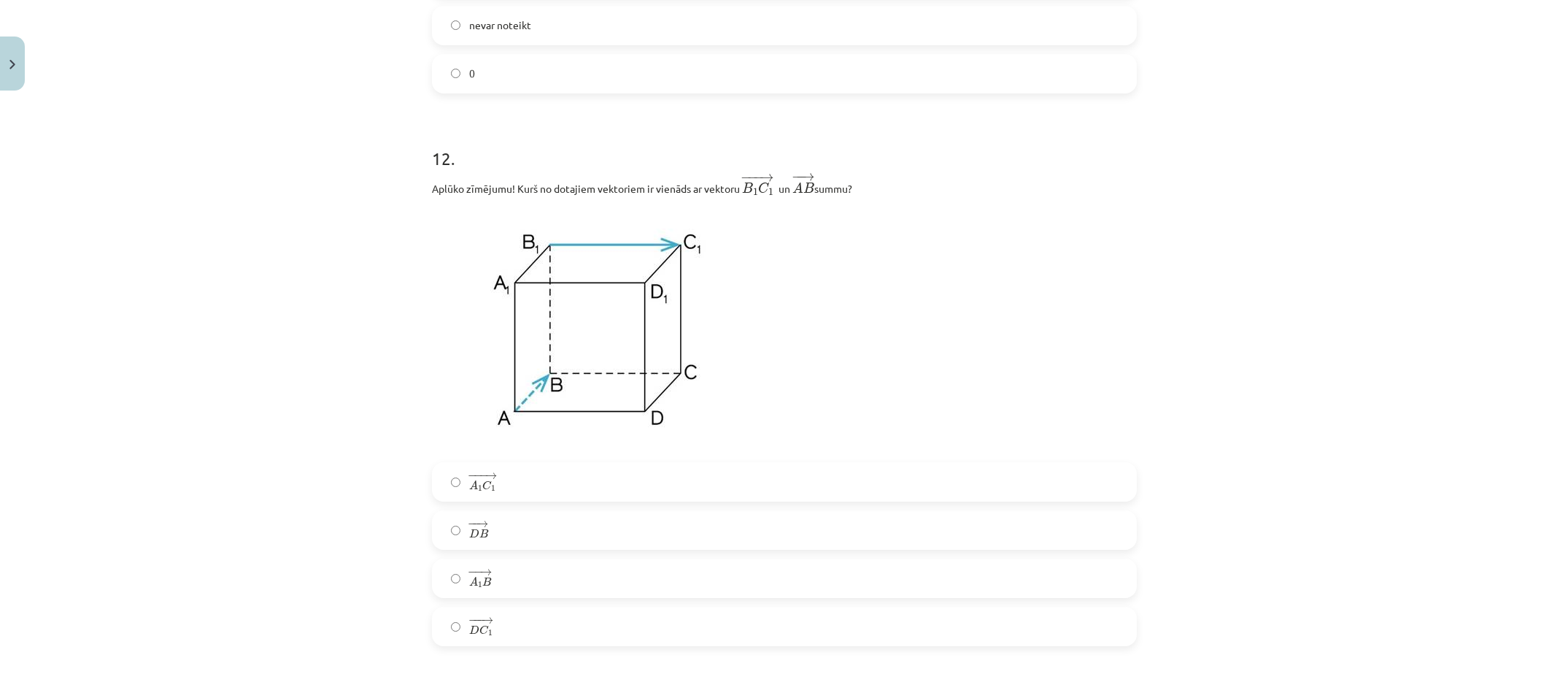
scroll to position [4561, 0]
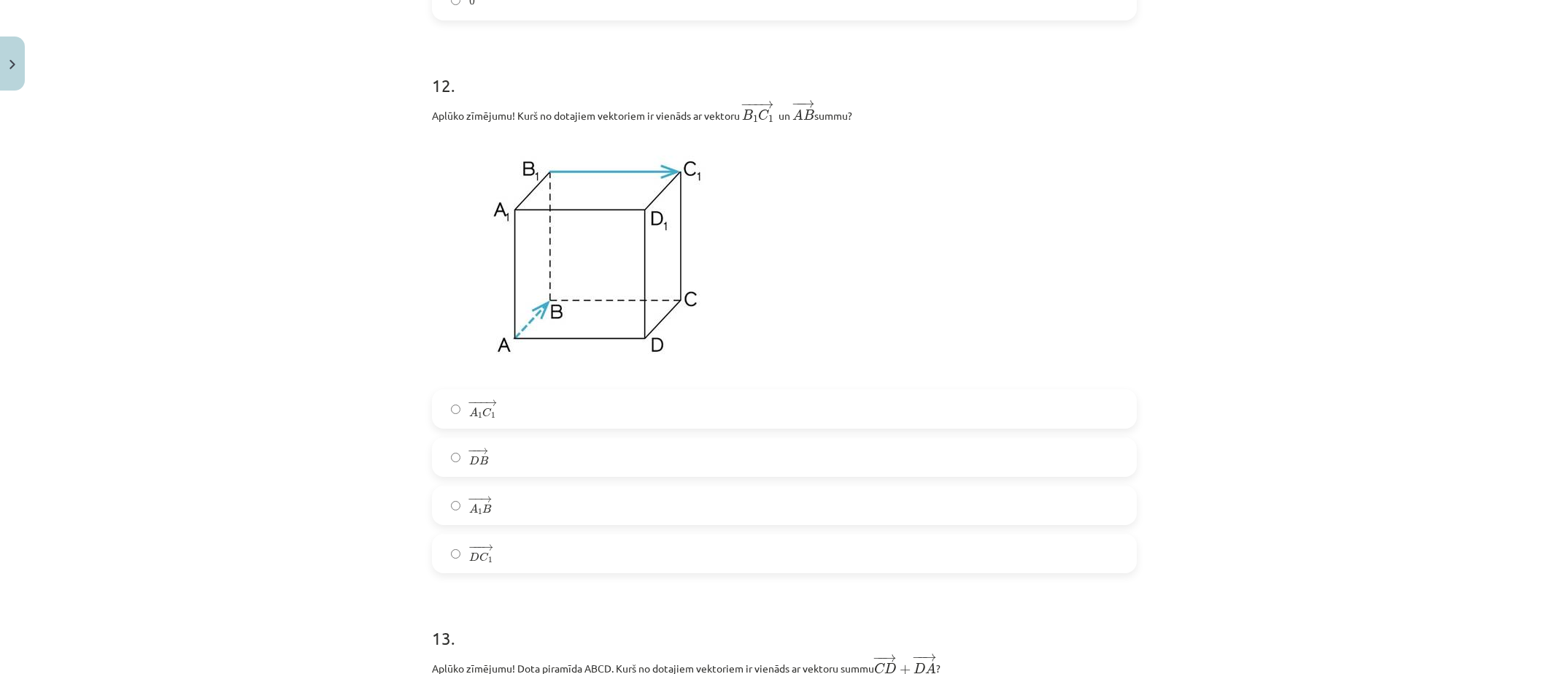
click at [575, 392] on div "12 . Aplūko zīmējumu! Kurš no dotajiem vektoriem ir vienāds ar vektoru ﻿ − −− →…" at bounding box center [784, 311] width 705 height 524
drag, startPoint x: 576, startPoint y: 391, endPoint x: 567, endPoint y: 390, distance: 9.1
click at [567, 390] on div "12 . Aplūko zīmējumu! Kurš no dotajiem vektoriem ir vienāds ar vektoru ﻿ − −− →…" at bounding box center [784, 311] width 705 height 524
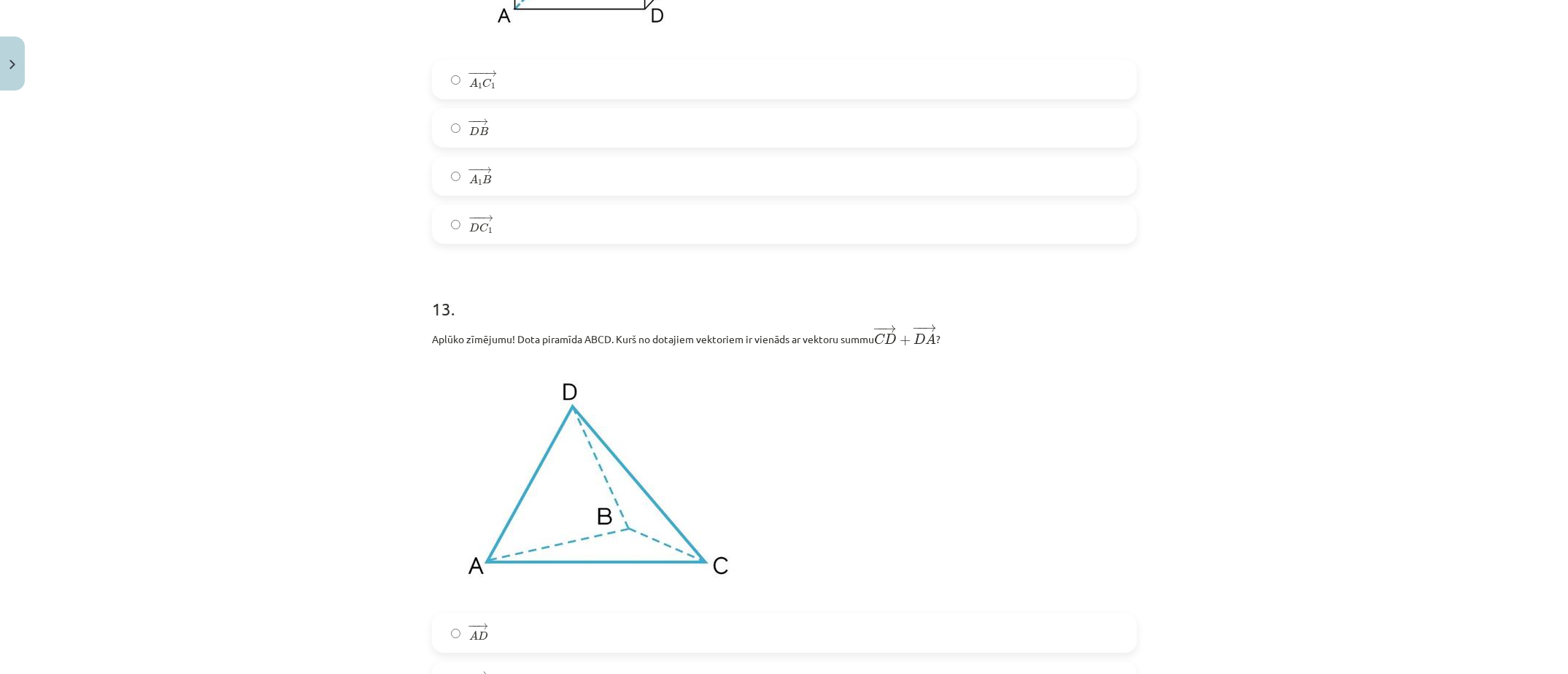
scroll to position [4780, 0]
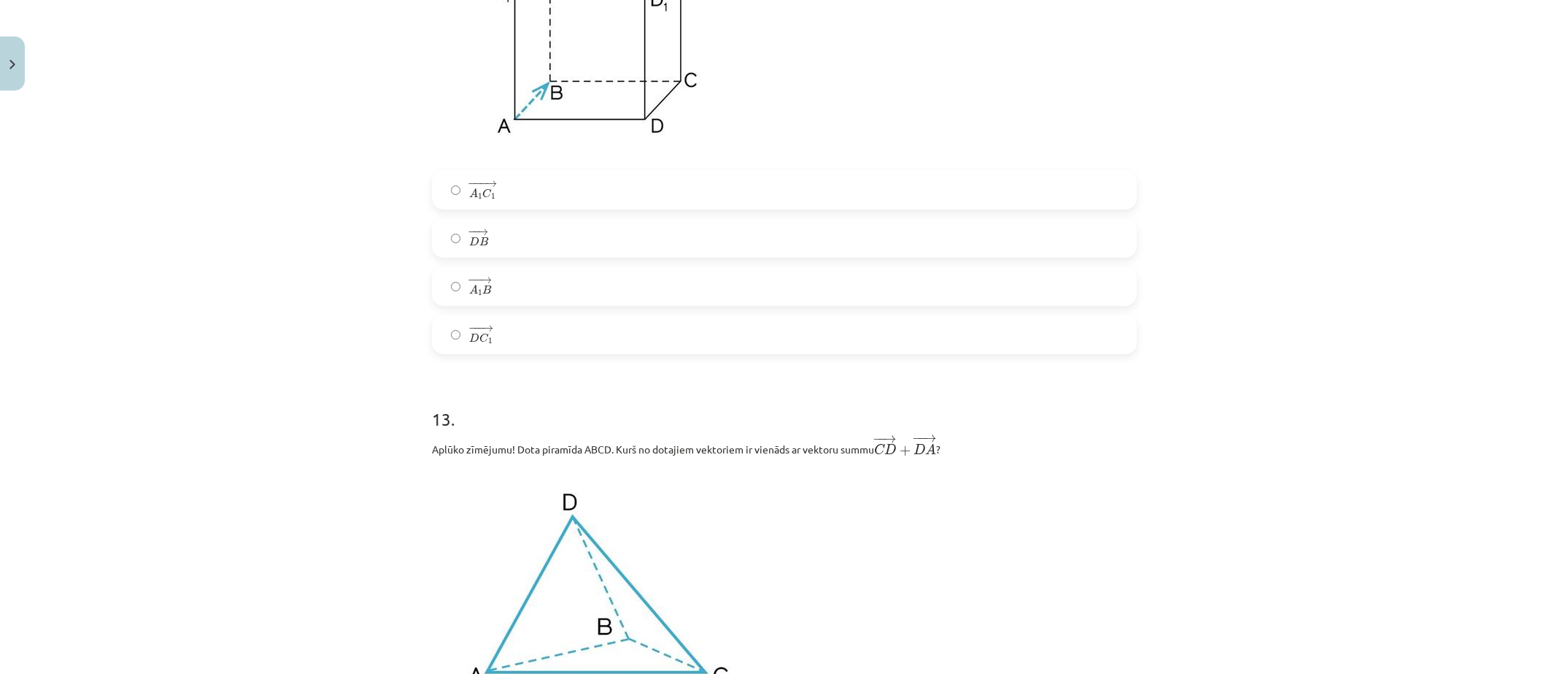
click at [478, 200] on span "1" at bounding box center [480, 196] width 5 height 7
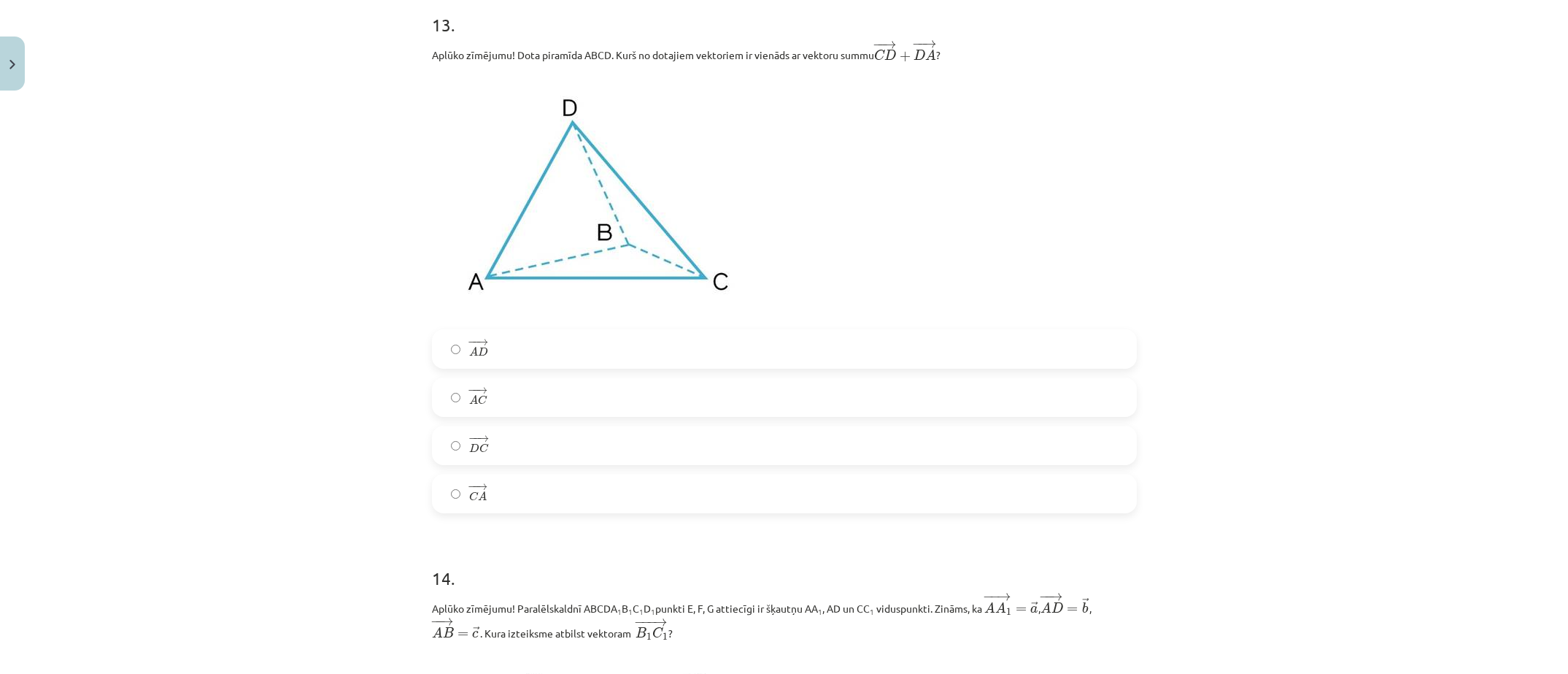
scroll to position [5145, 0]
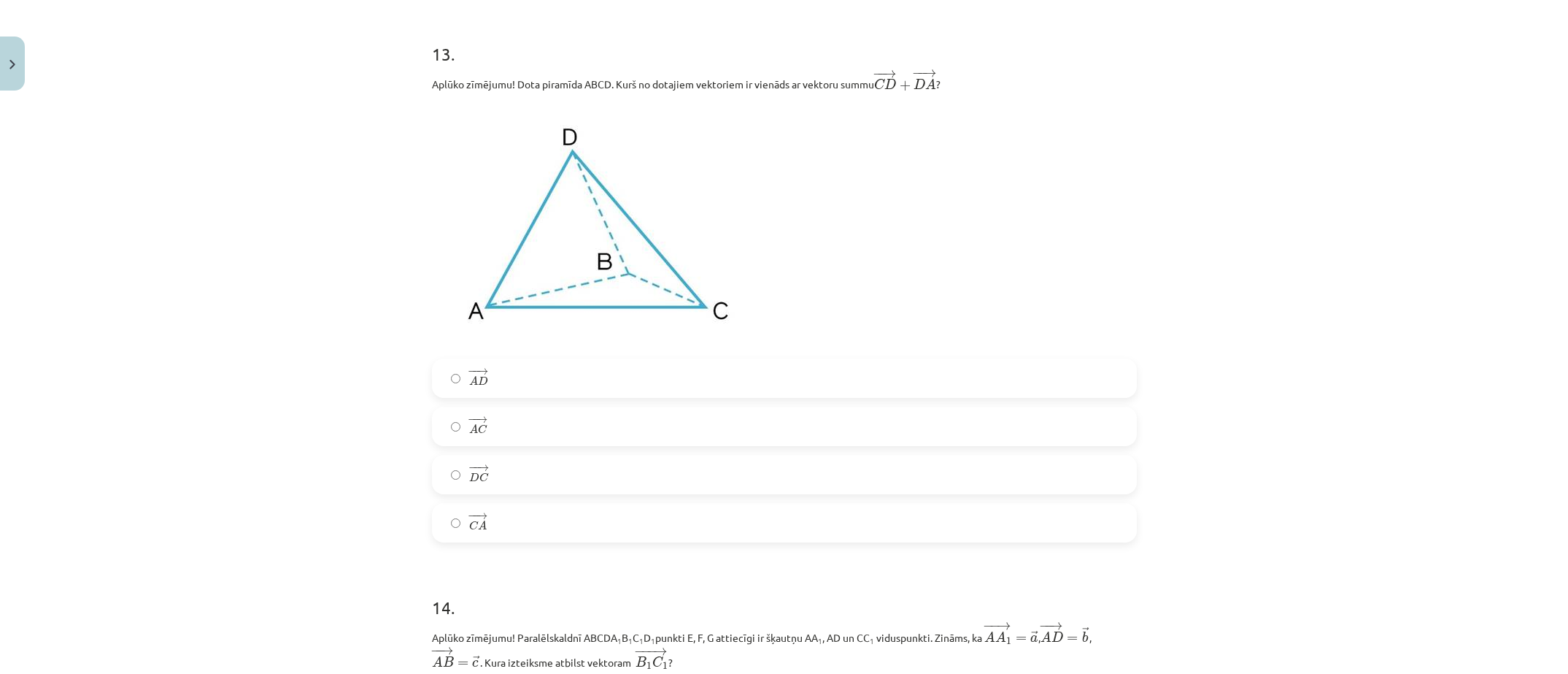
click at [1024, 416] on label "− − → A C A C →" at bounding box center [784, 426] width 702 height 37
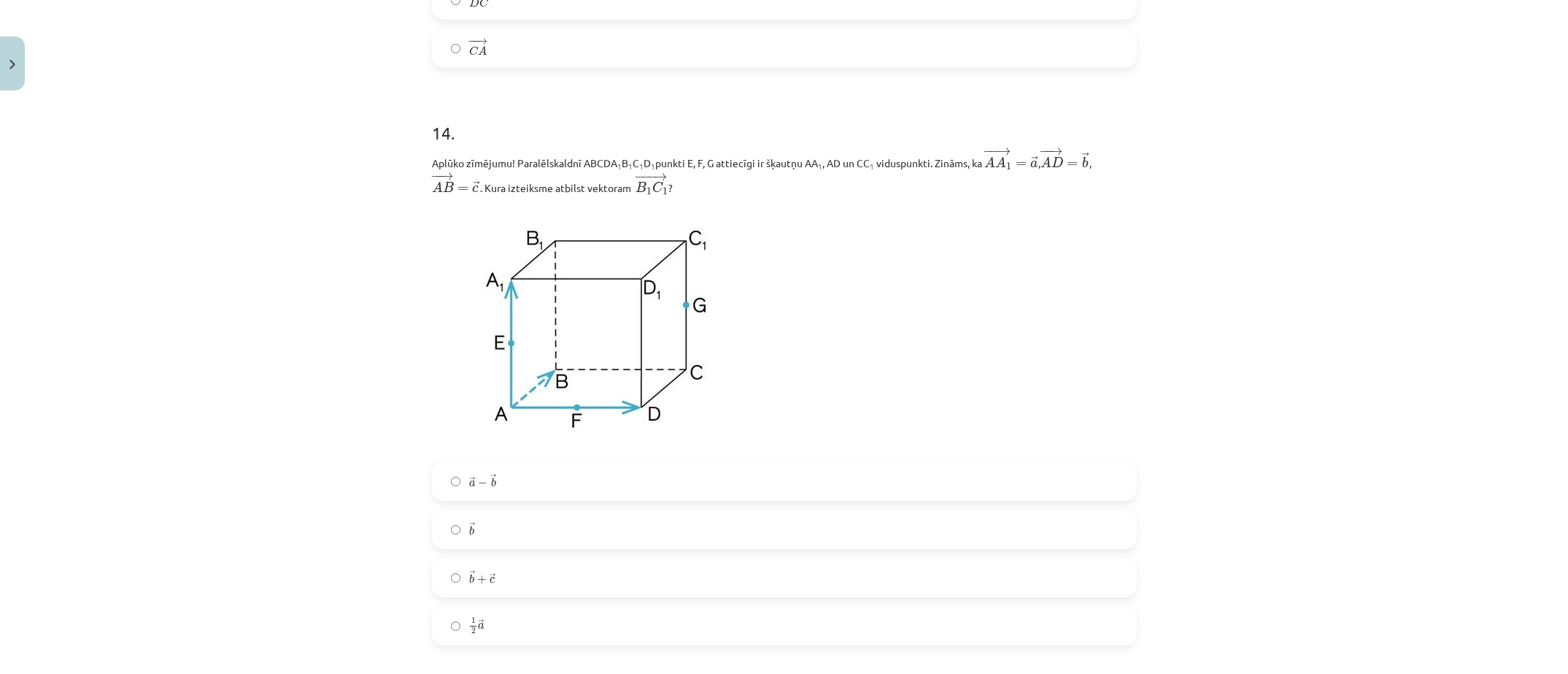
scroll to position [5655, 0]
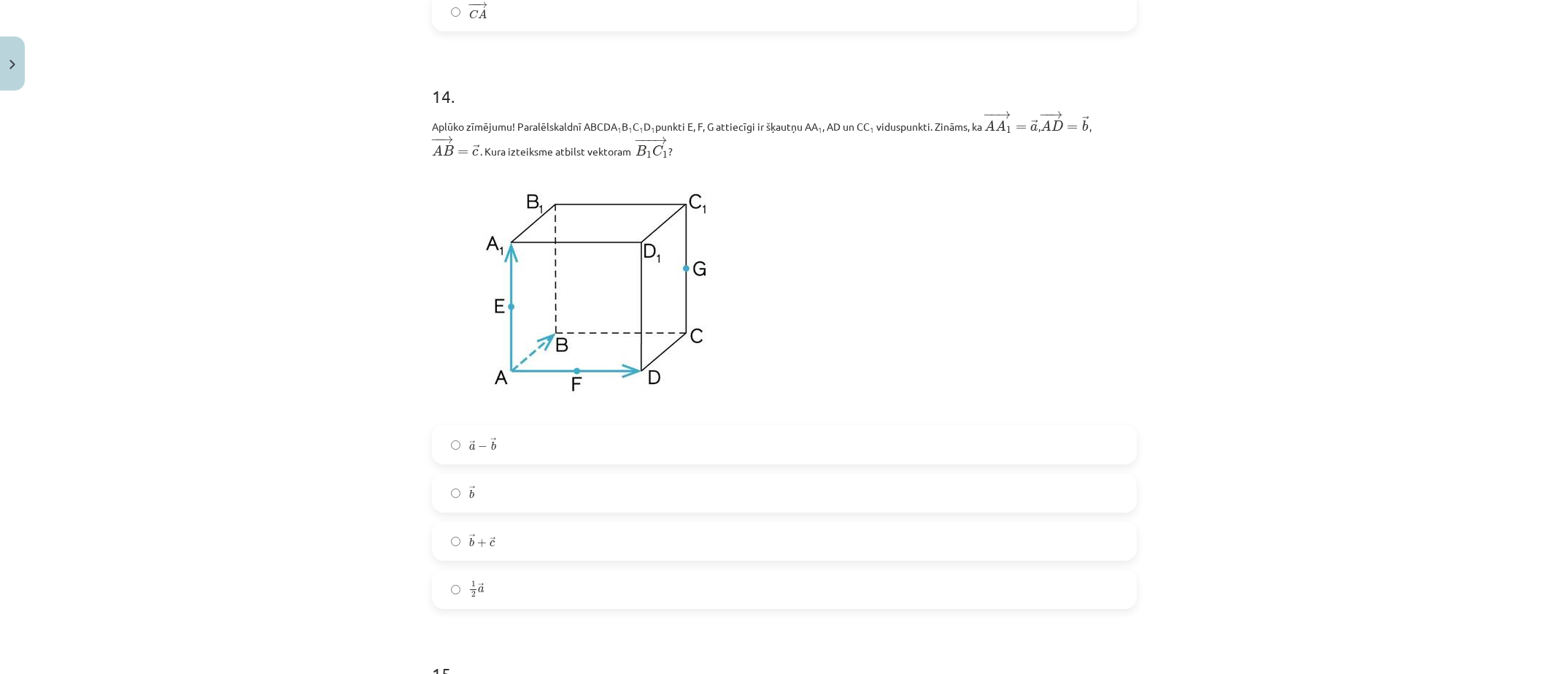
click at [532, 496] on label "→ b b →" at bounding box center [784, 492] width 702 height 37
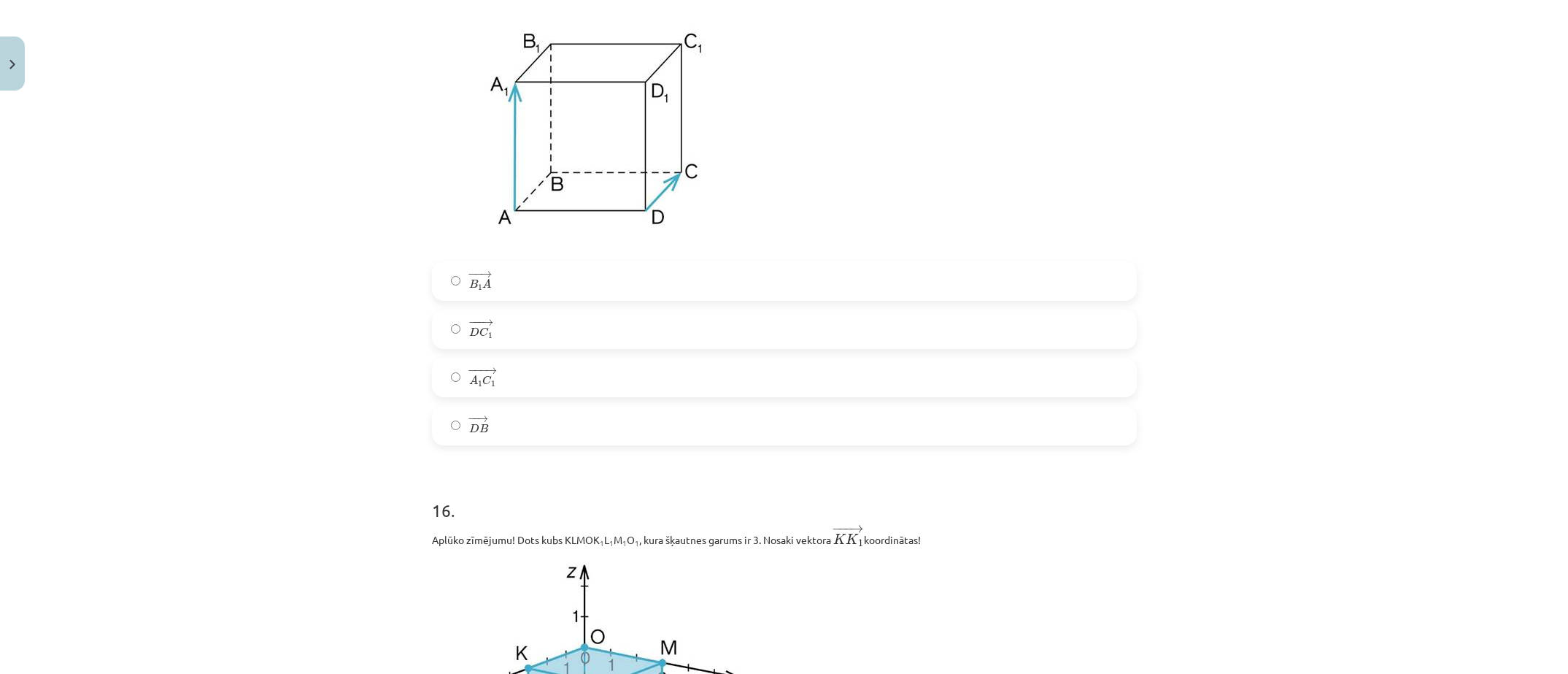
scroll to position [6289, 0]
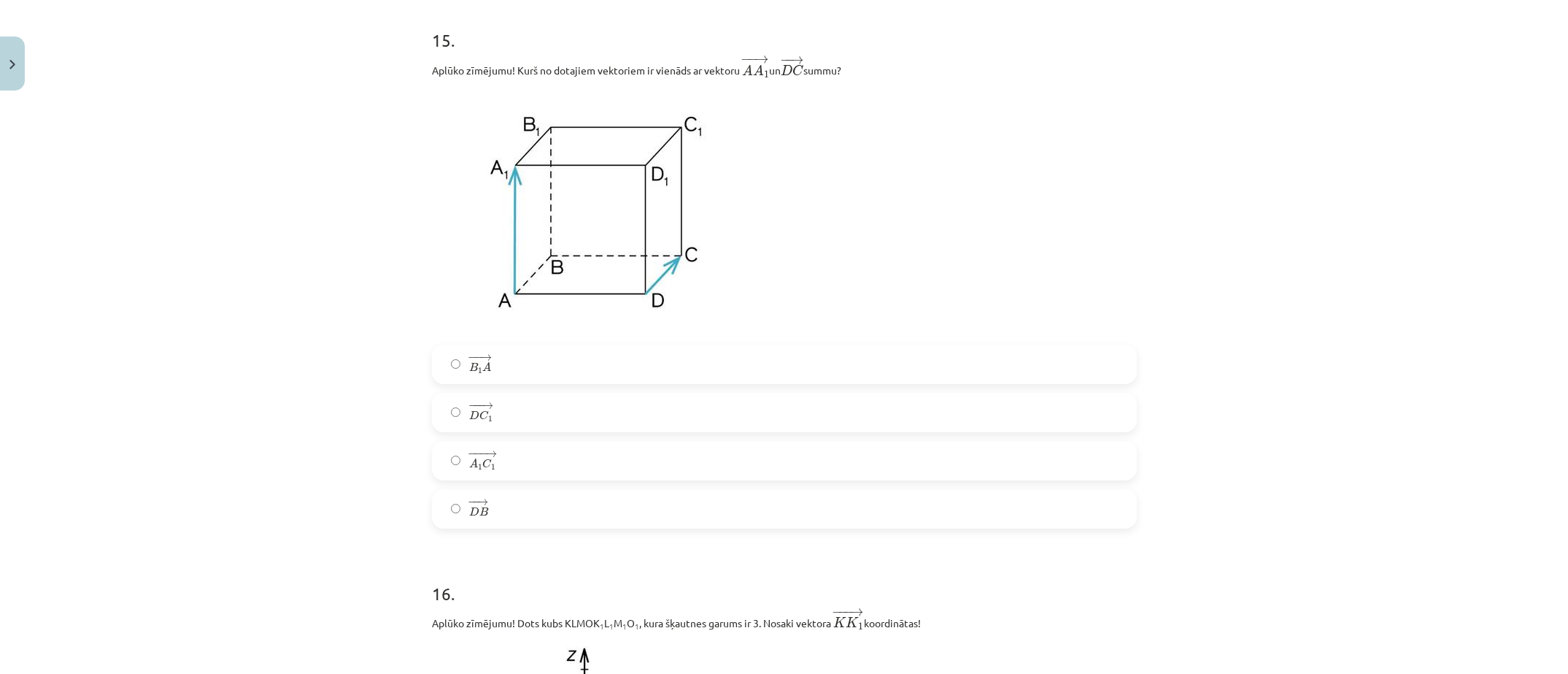
click at [1075, 397] on div "− − → B 1 A B 1 A → − −− → D C 1 D C 1 → − −− → A 1 C 1 A 1 C 1 → − − → D B D B…" at bounding box center [784, 436] width 705 height 184
click at [1034, 425] on label "− −− → D C 1 D C 1 →" at bounding box center [784, 412] width 702 height 37
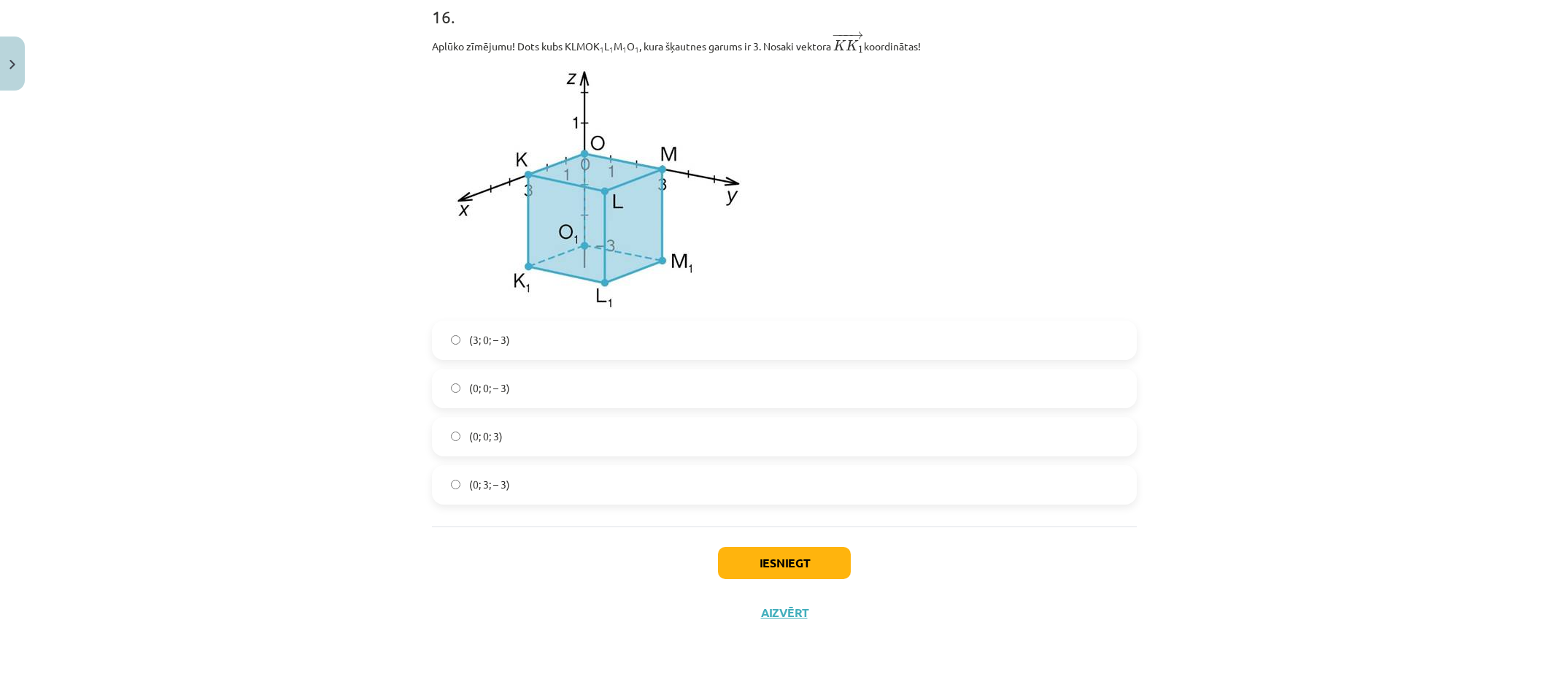
scroll to position [6800, 0]
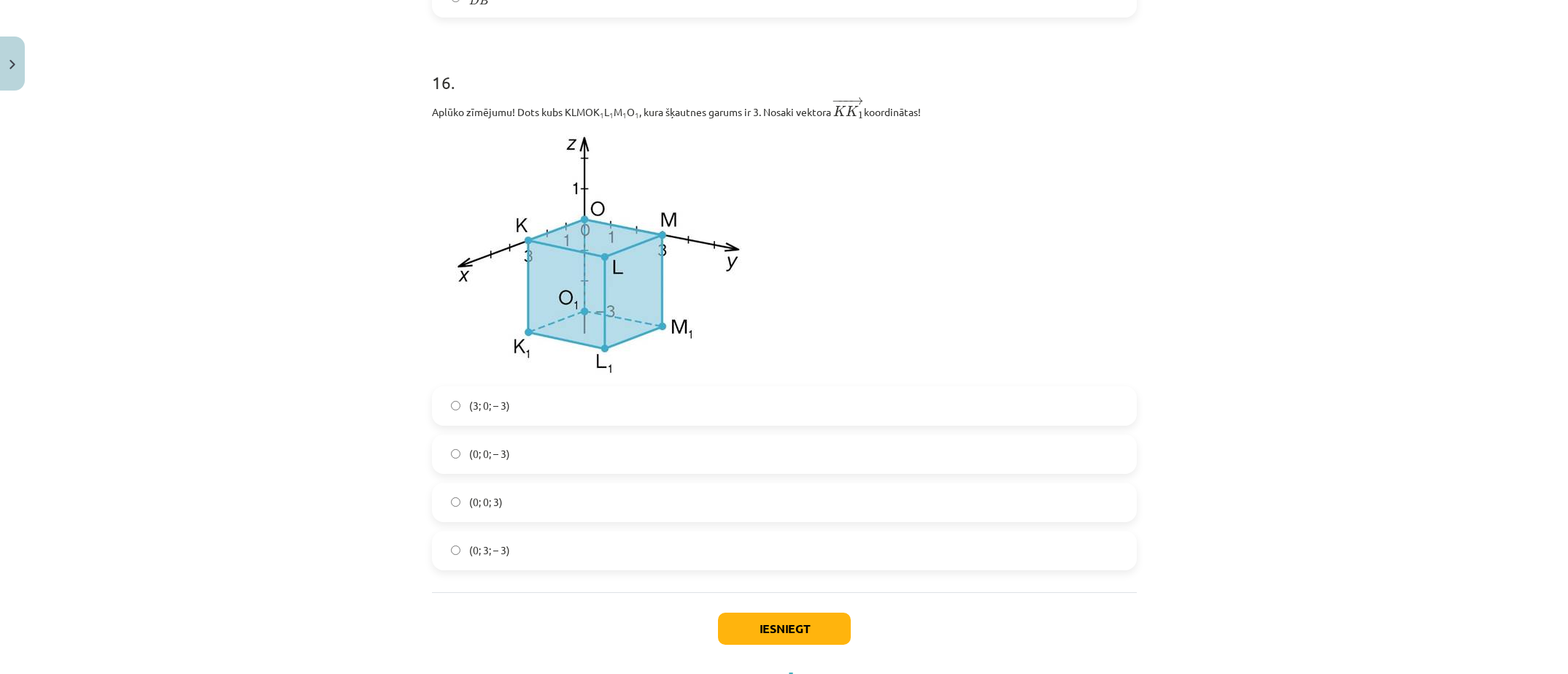
drag, startPoint x: 620, startPoint y: 398, endPoint x: 607, endPoint y: 400, distance: 13.2
click at [607, 400] on label "(3; 0; – 3)" at bounding box center [784, 405] width 702 height 37
click at [820, 644] on button "Iesniegt" at bounding box center [784, 628] width 133 height 32
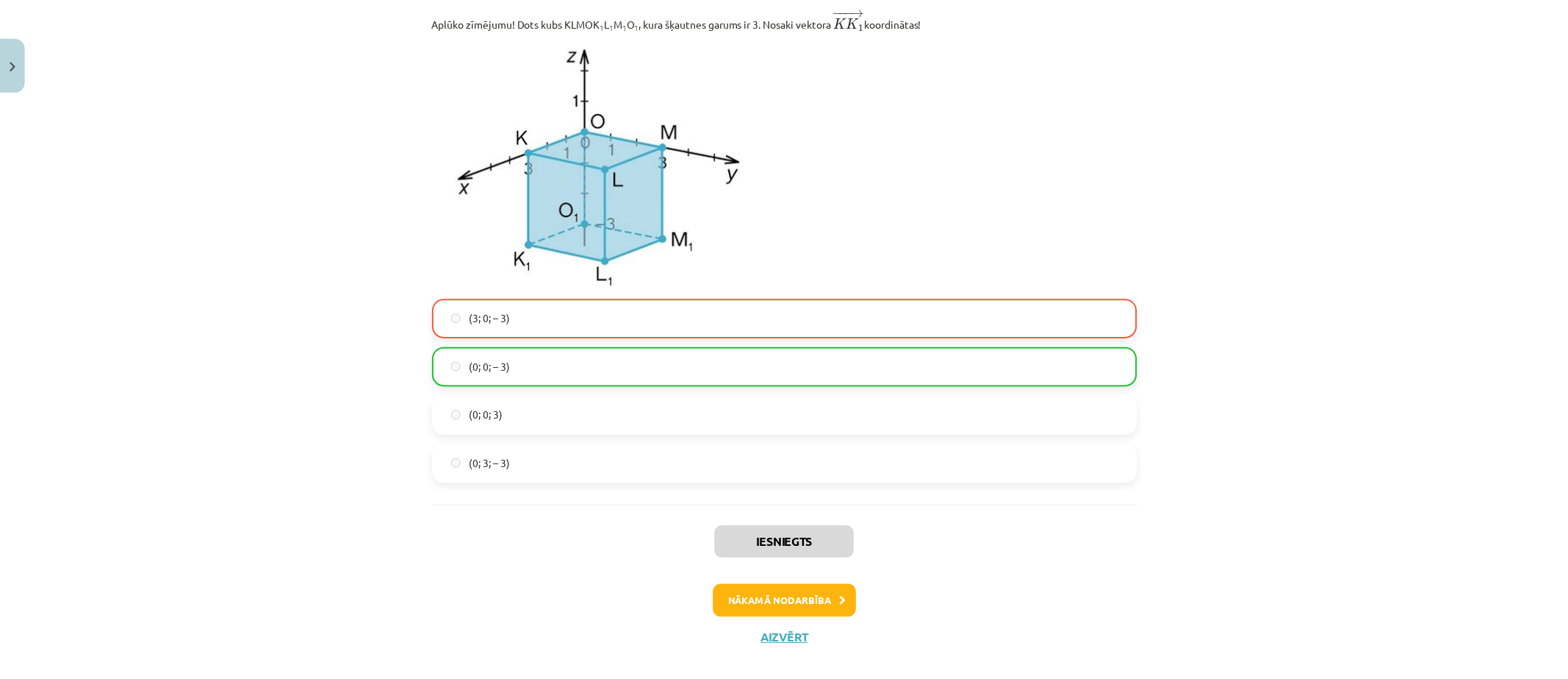
scroll to position [6970, 0]
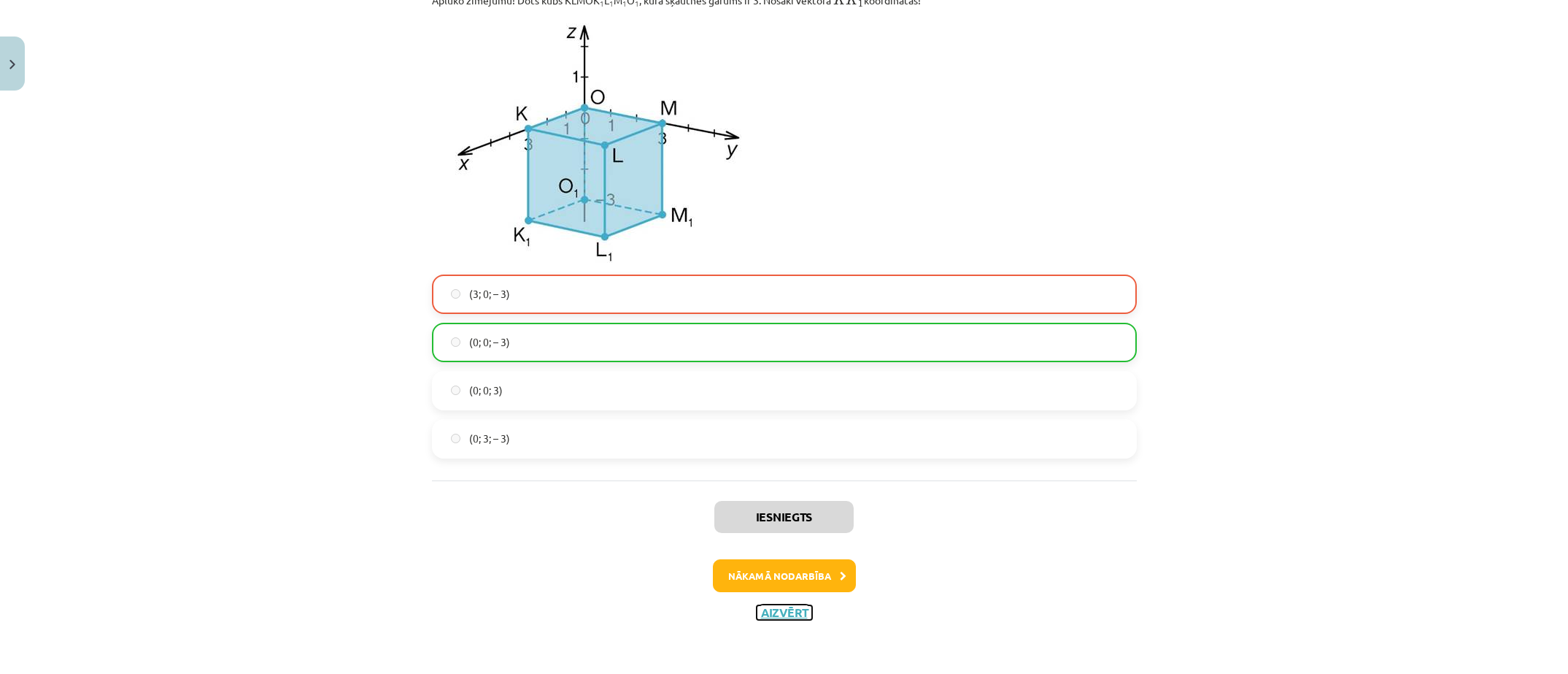
click at [777, 616] on button "Aizvērt" at bounding box center [784, 612] width 55 height 15
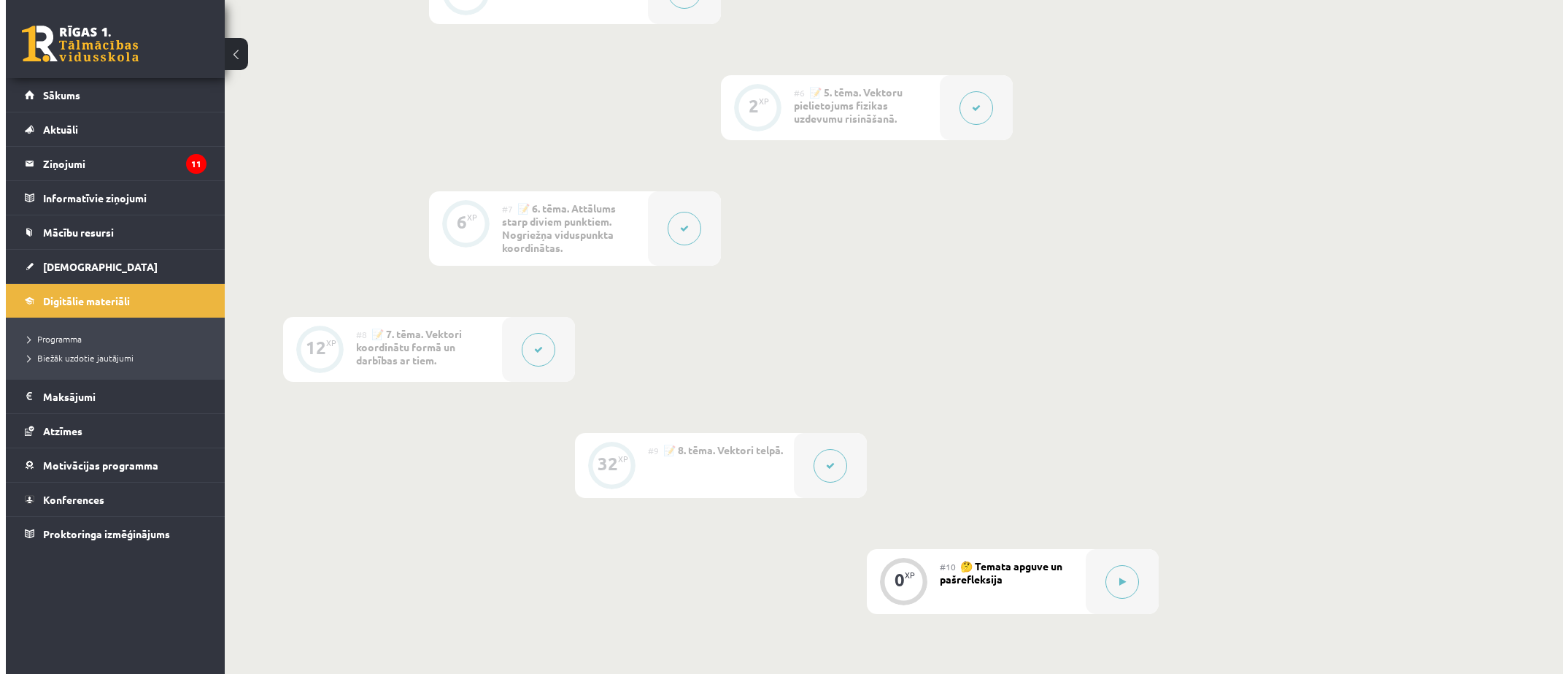
scroll to position [949, 0]
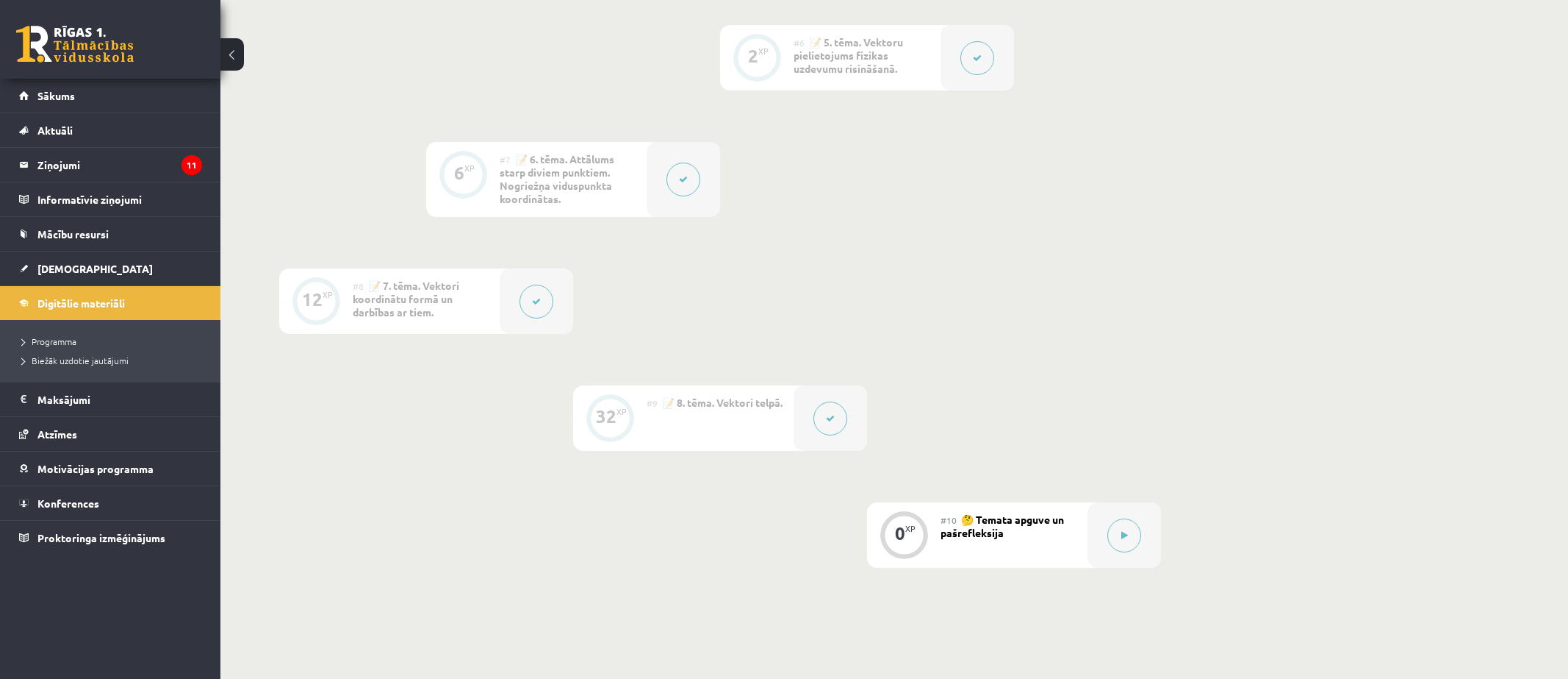
click at [1013, 515] on span "🤔 Temata apguve un pašrefleksija" at bounding box center [1002, 526] width 124 height 26
click at [1119, 532] on button at bounding box center [1124, 535] width 34 height 34
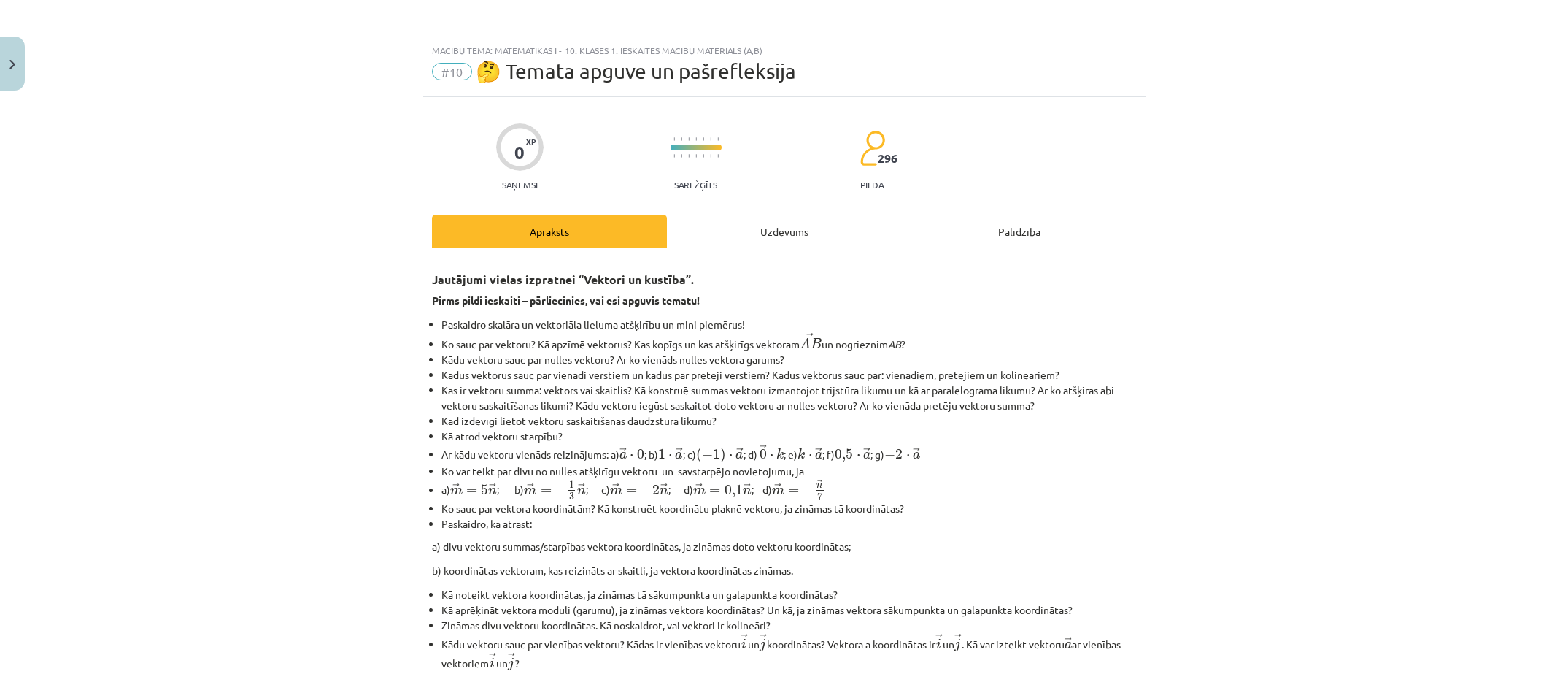
click at [792, 242] on div "Uzdevums" at bounding box center [784, 231] width 235 height 33
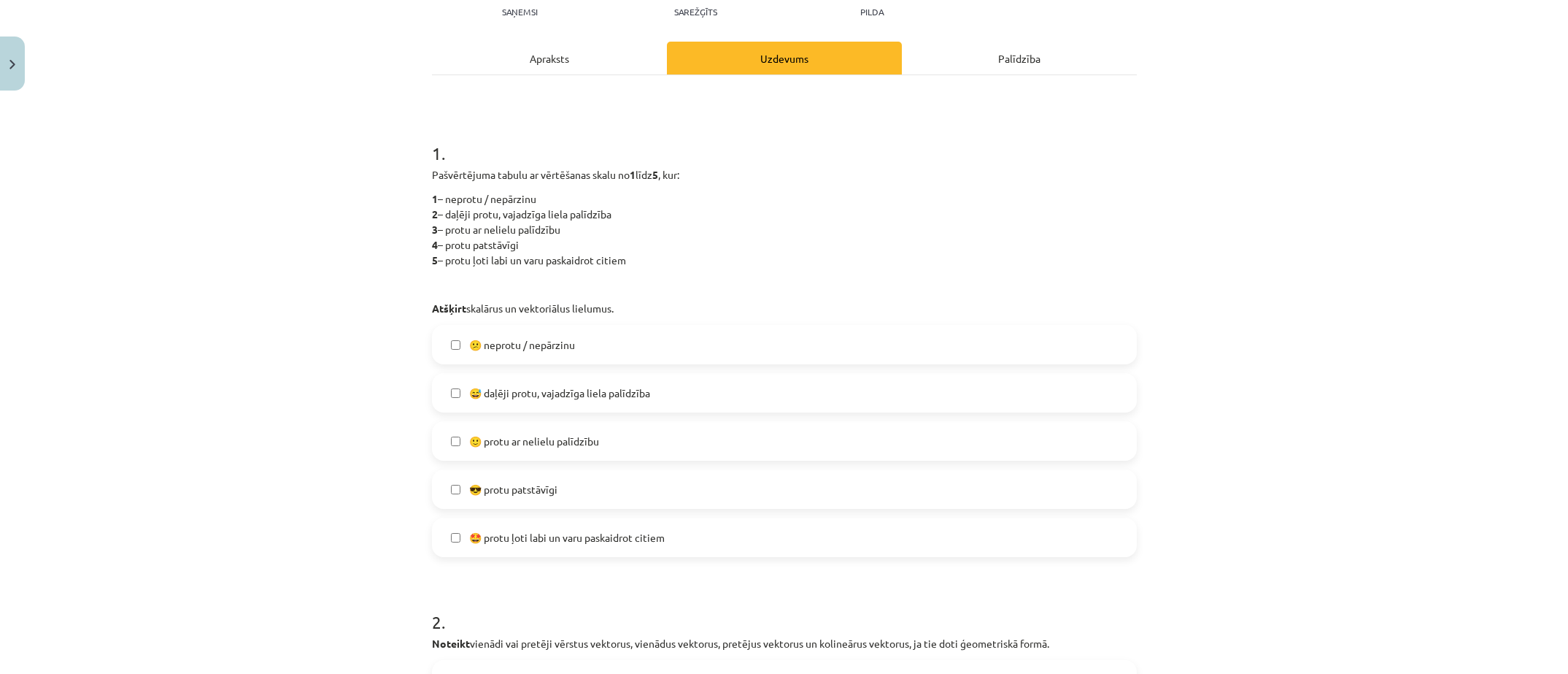
scroll to position [183, 0]
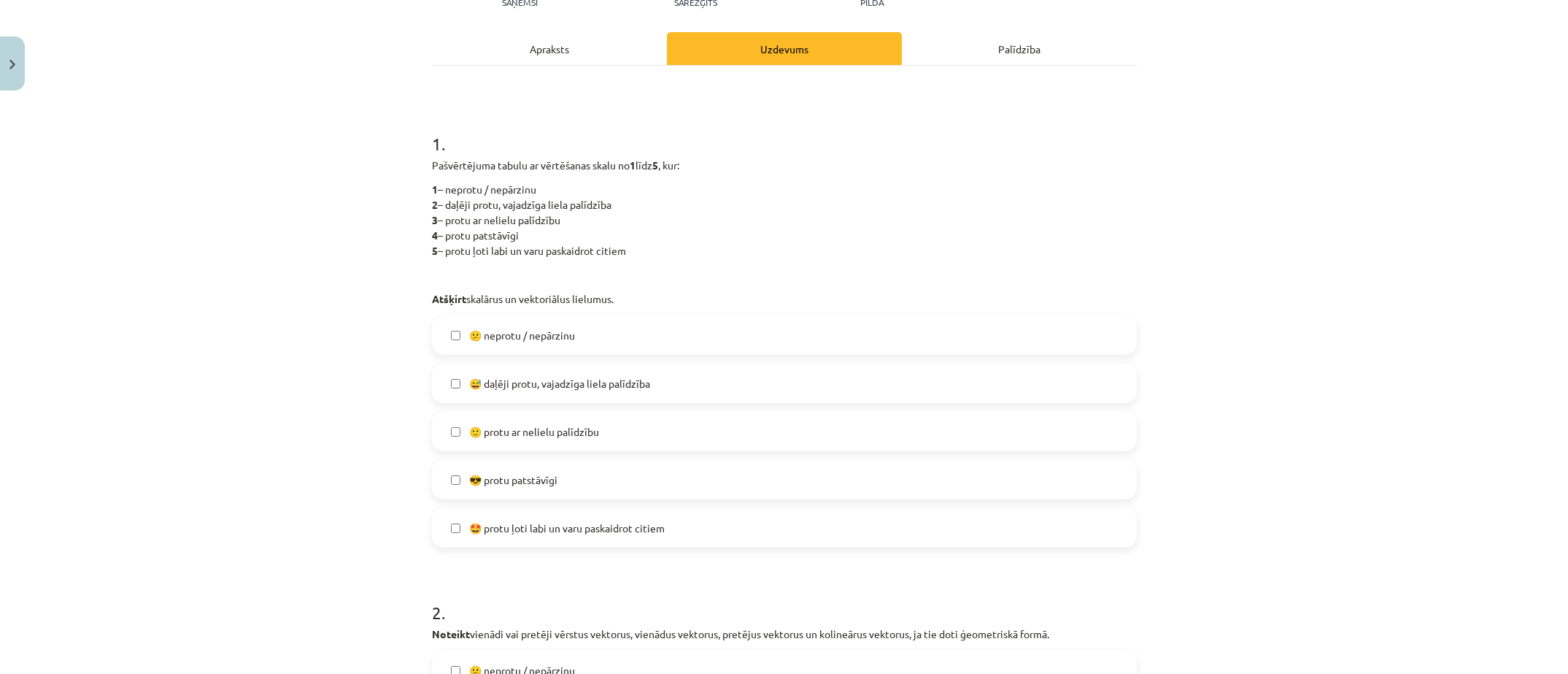
click at [693, 374] on label "😅 daļēji protu, vajadzīga liela palīdzība" at bounding box center [784, 382] width 702 height 37
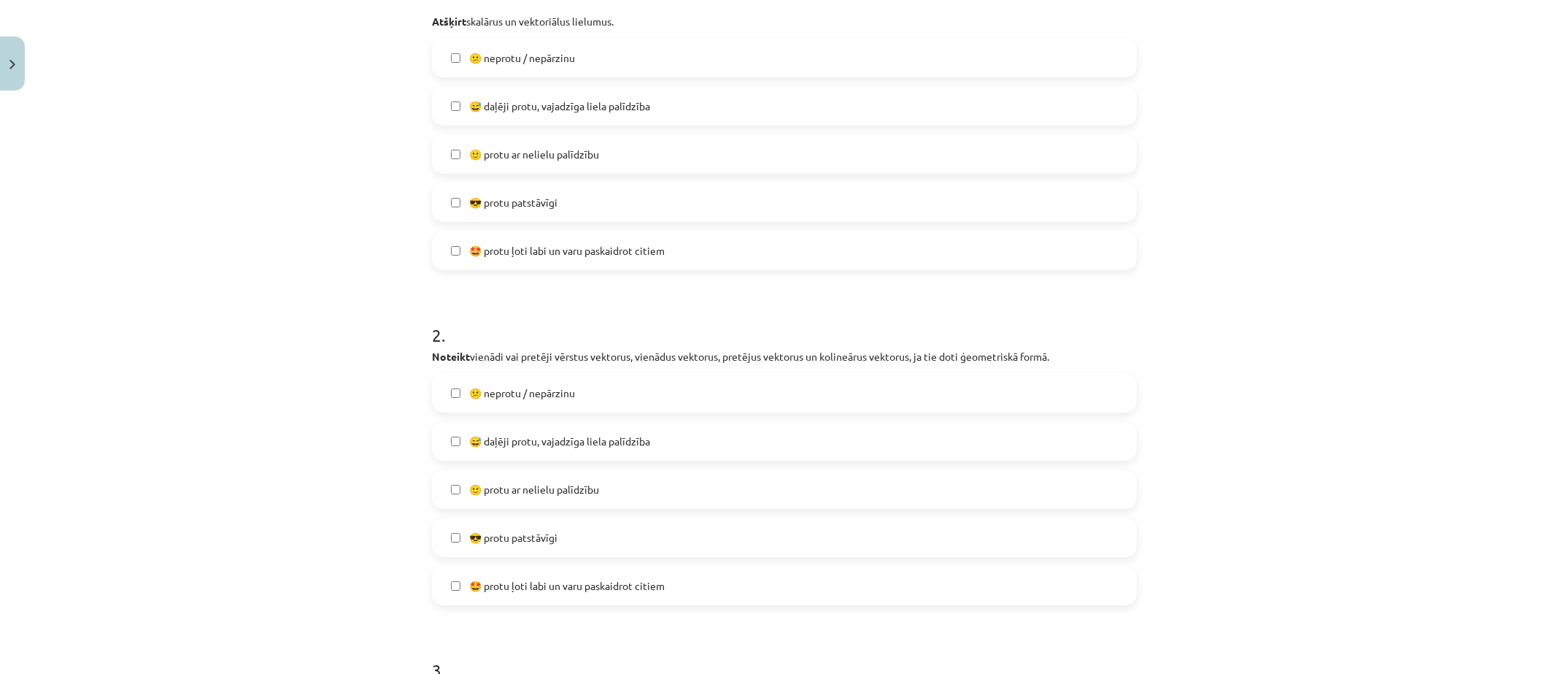
scroll to position [474, 0]
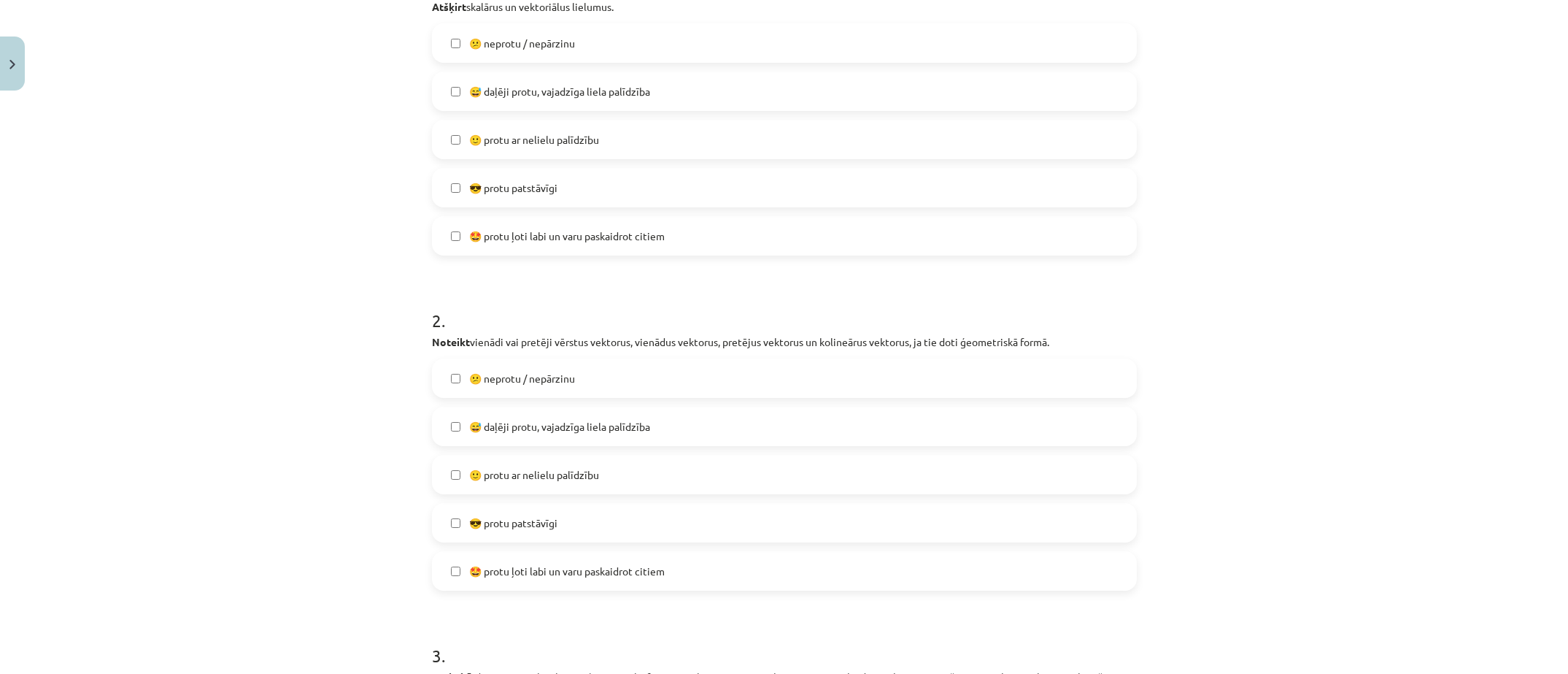
click at [603, 419] on span "😅 daļēji protu, vajadzīga liela palīdzība" at bounding box center [560, 427] width 181 height 15
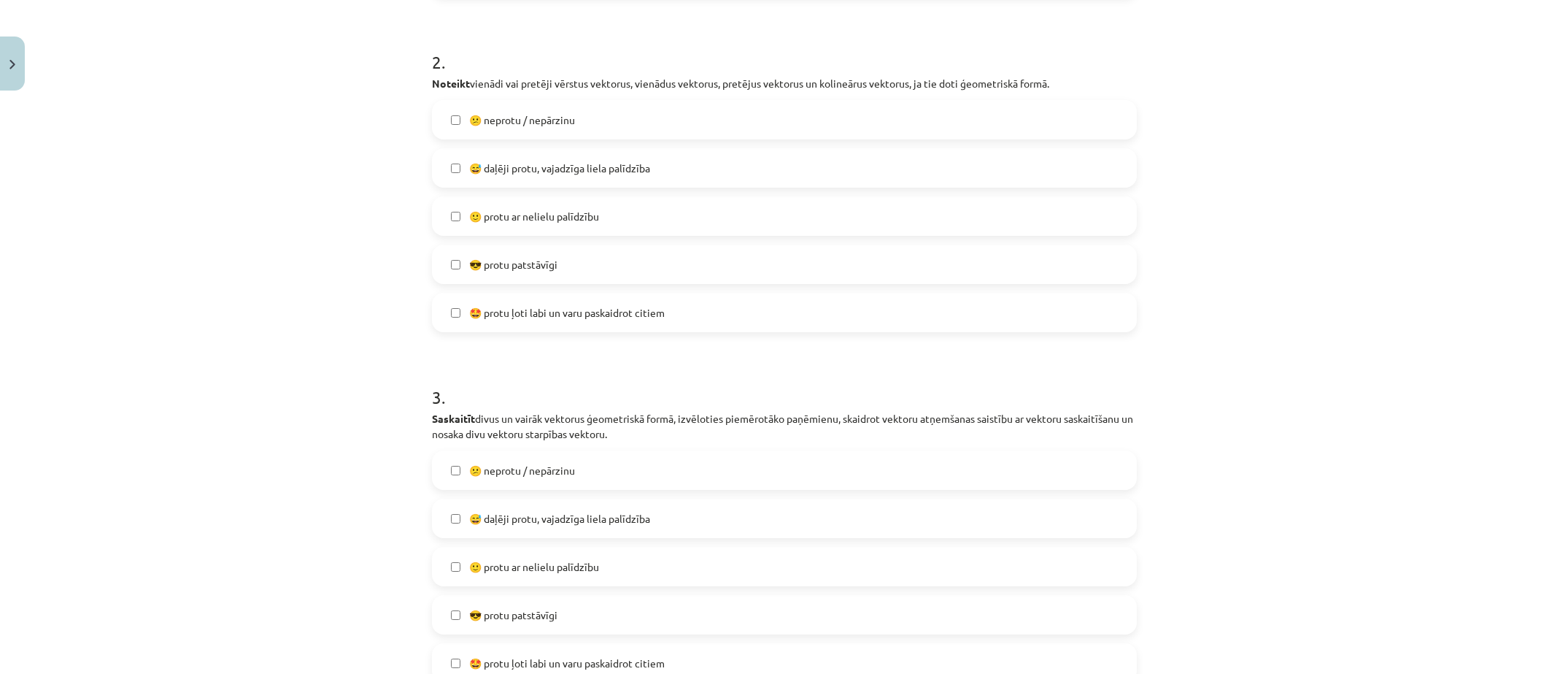
scroll to position [766, 0]
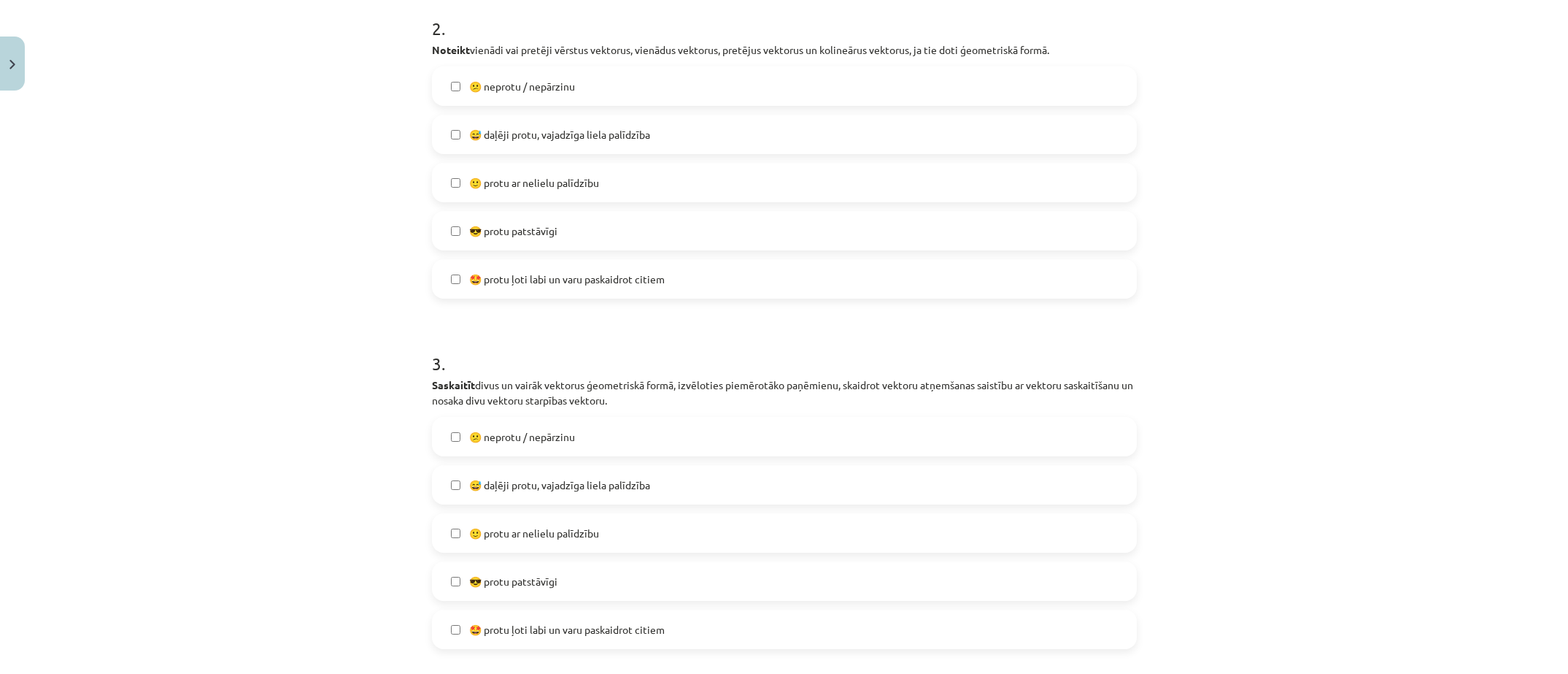
click at [509, 488] on span "😅 daļēji protu, vajadzīga liela palīdzība" at bounding box center [560, 485] width 181 height 15
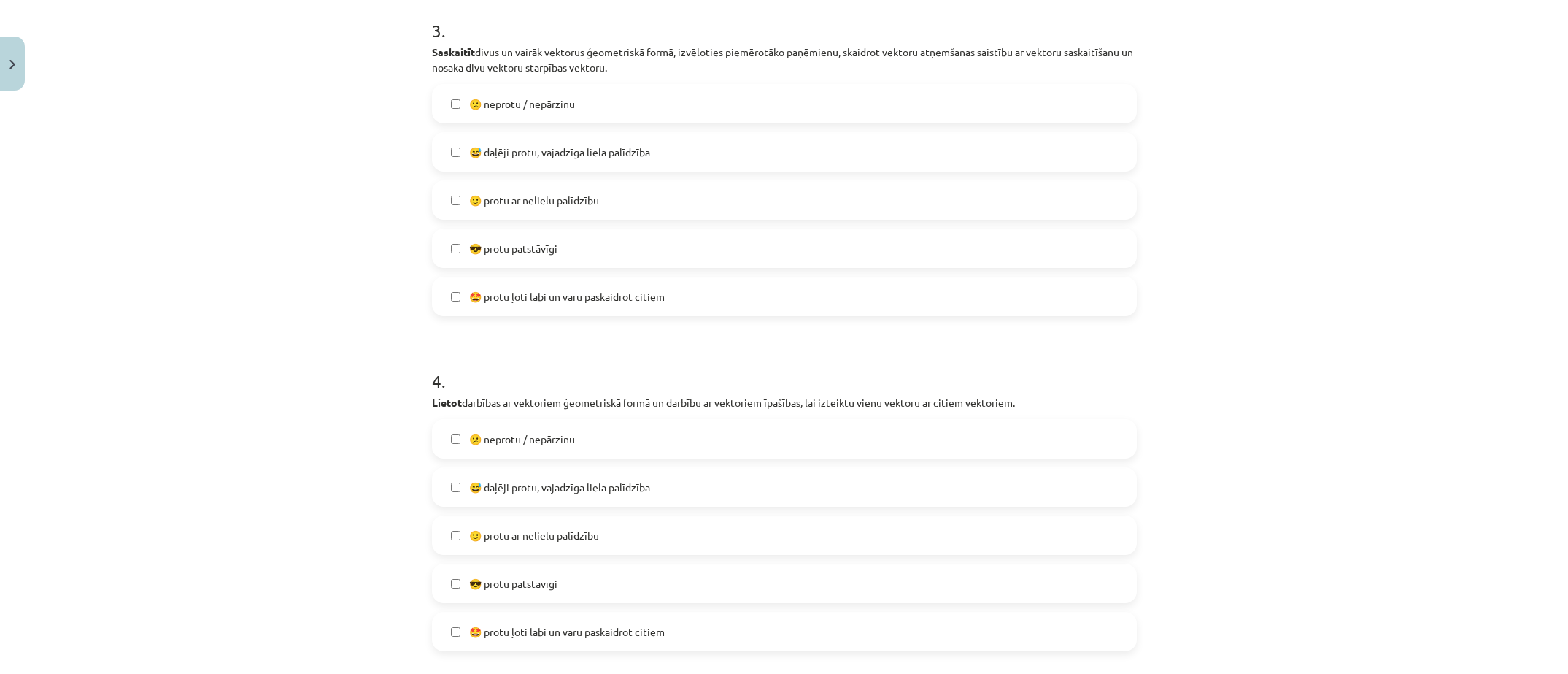
scroll to position [1131, 0]
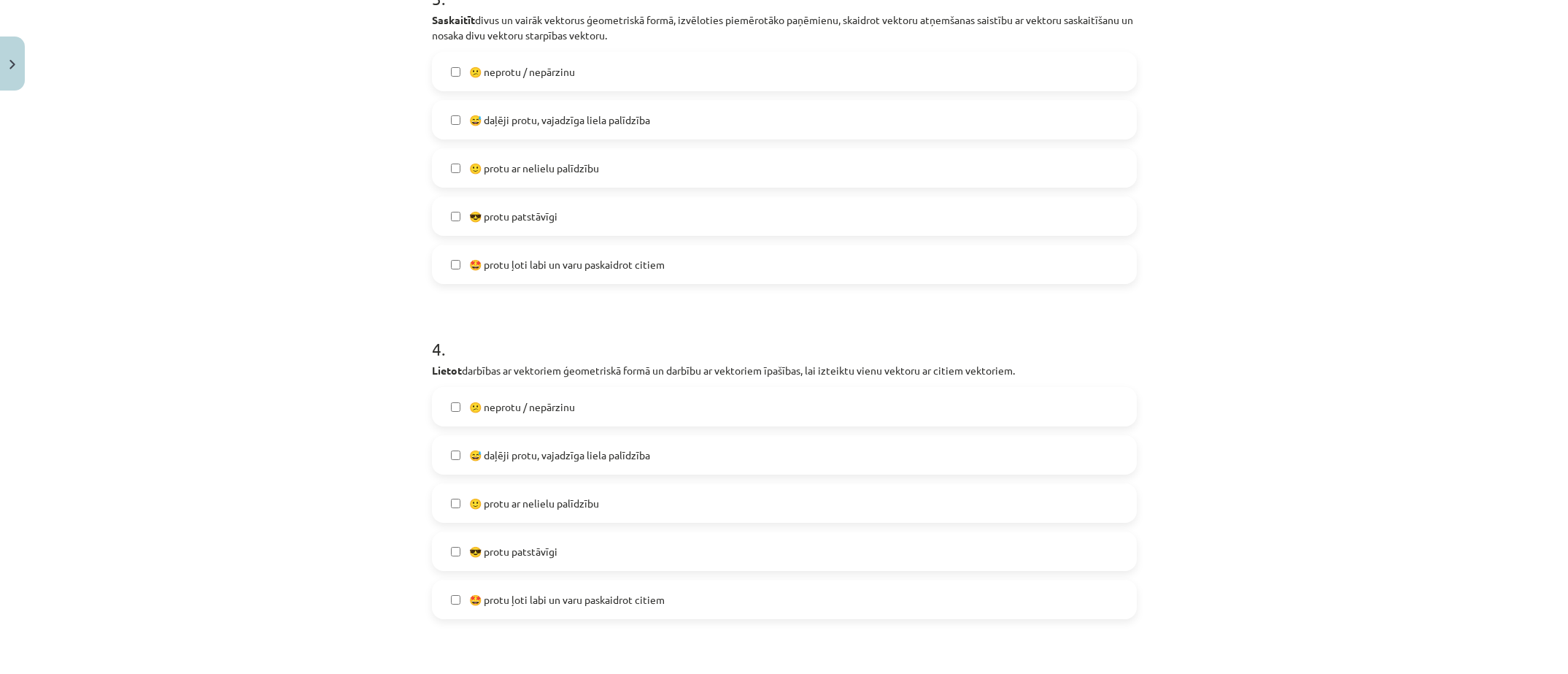
click at [717, 462] on label "😅 daļēji protu, vajadzīga liela palīdzība" at bounding box center [784, 455] width 702 height 37
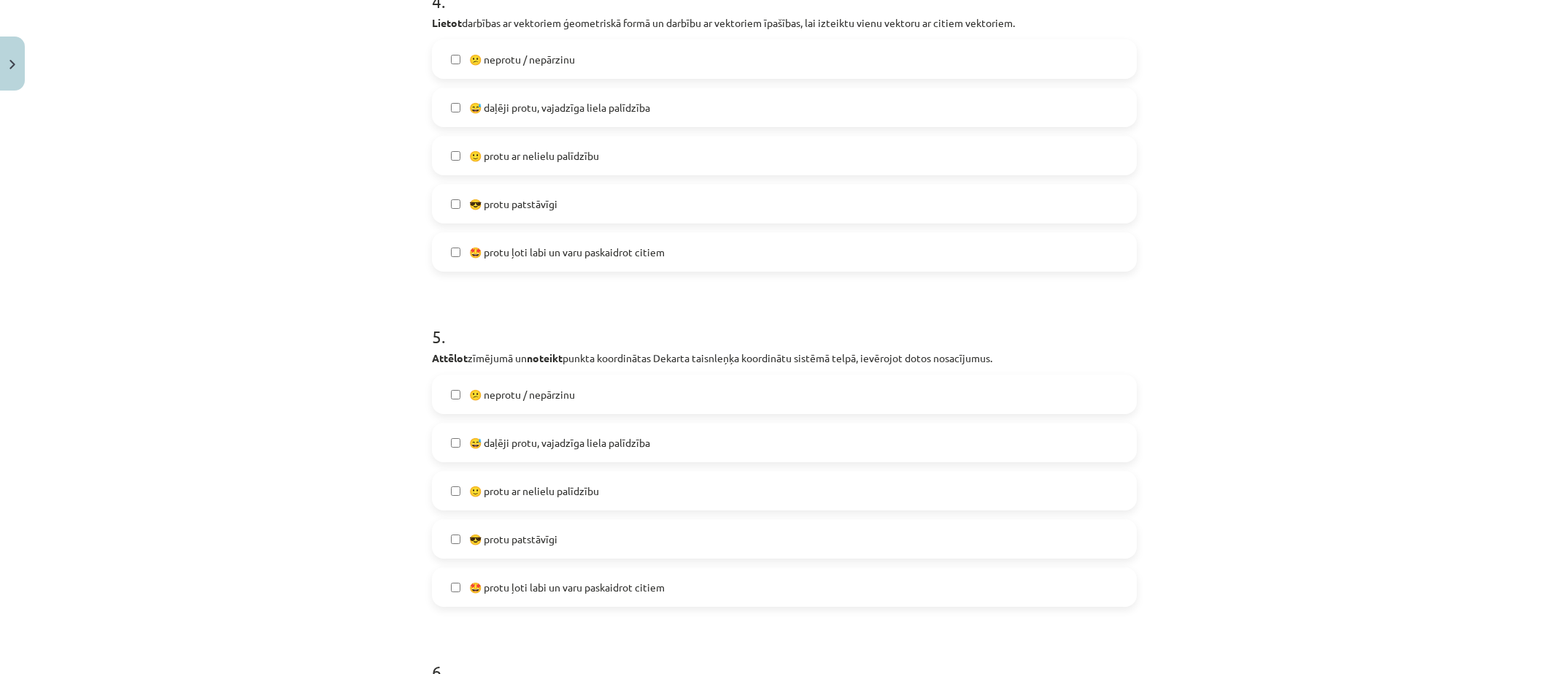
scroll to position [1496, 0]
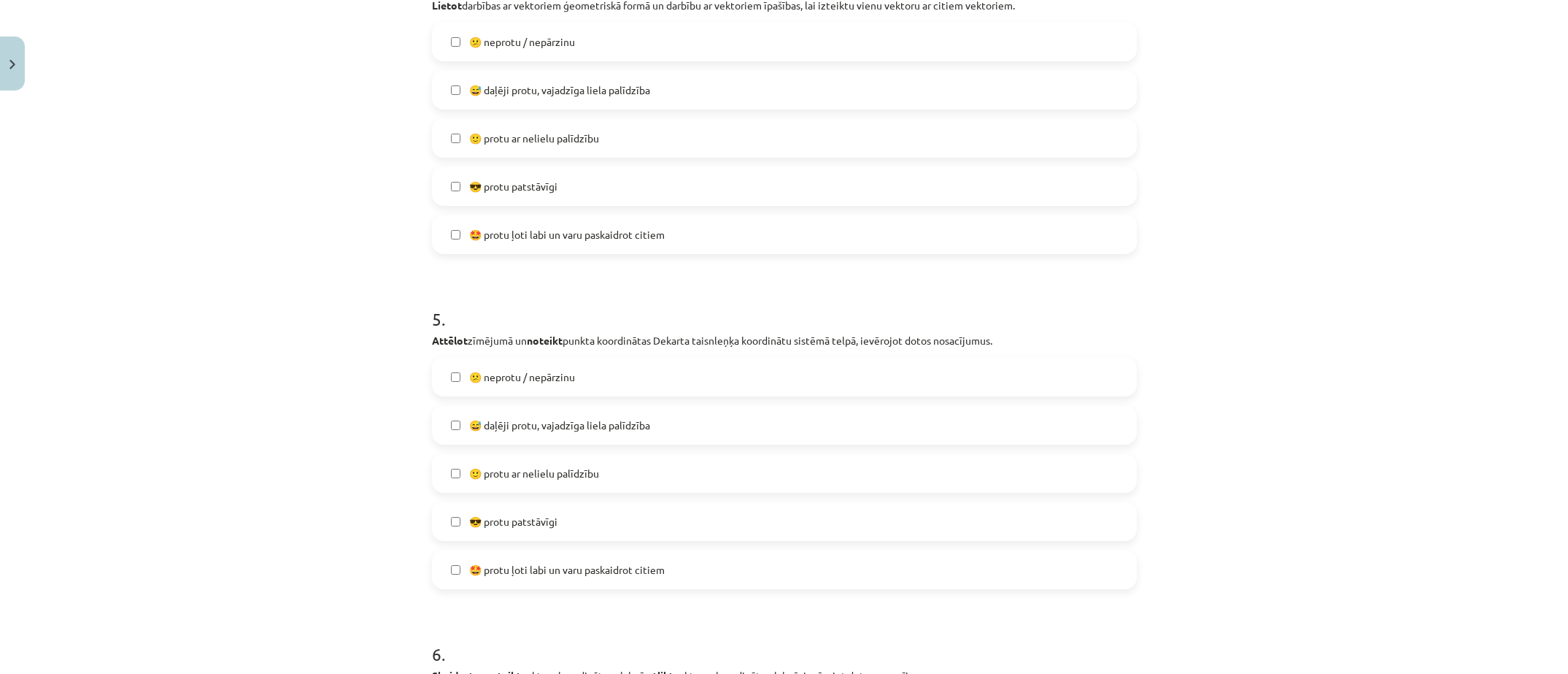
click at [562, 435] on label "😅 daļēji protu, vajadzīga liela palīdzība" at bounding box center [784, 425] width 702 height 37
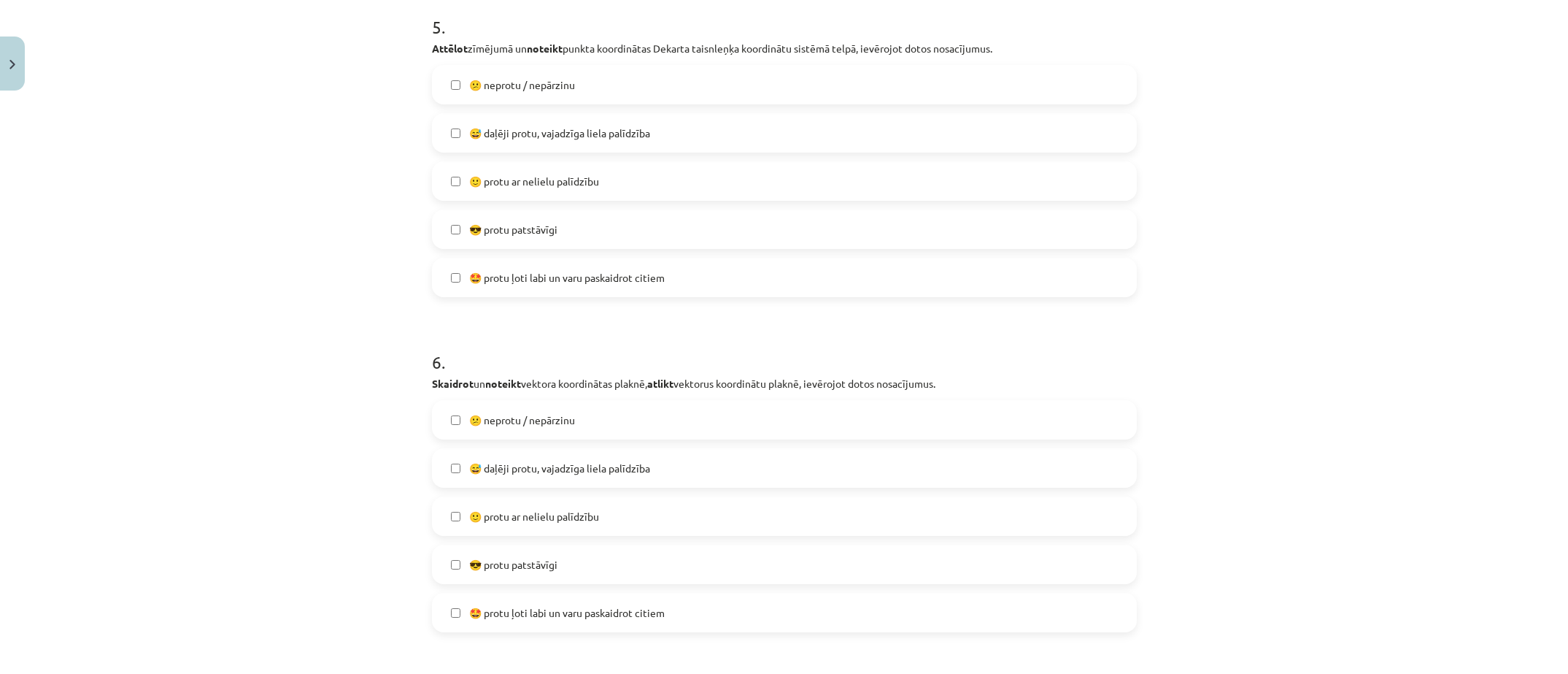
click at [526, 483] on label "😅 daļēji protu, vajadzīga liela palīdzība" at bounding box center [784, 468] width 702 height 37
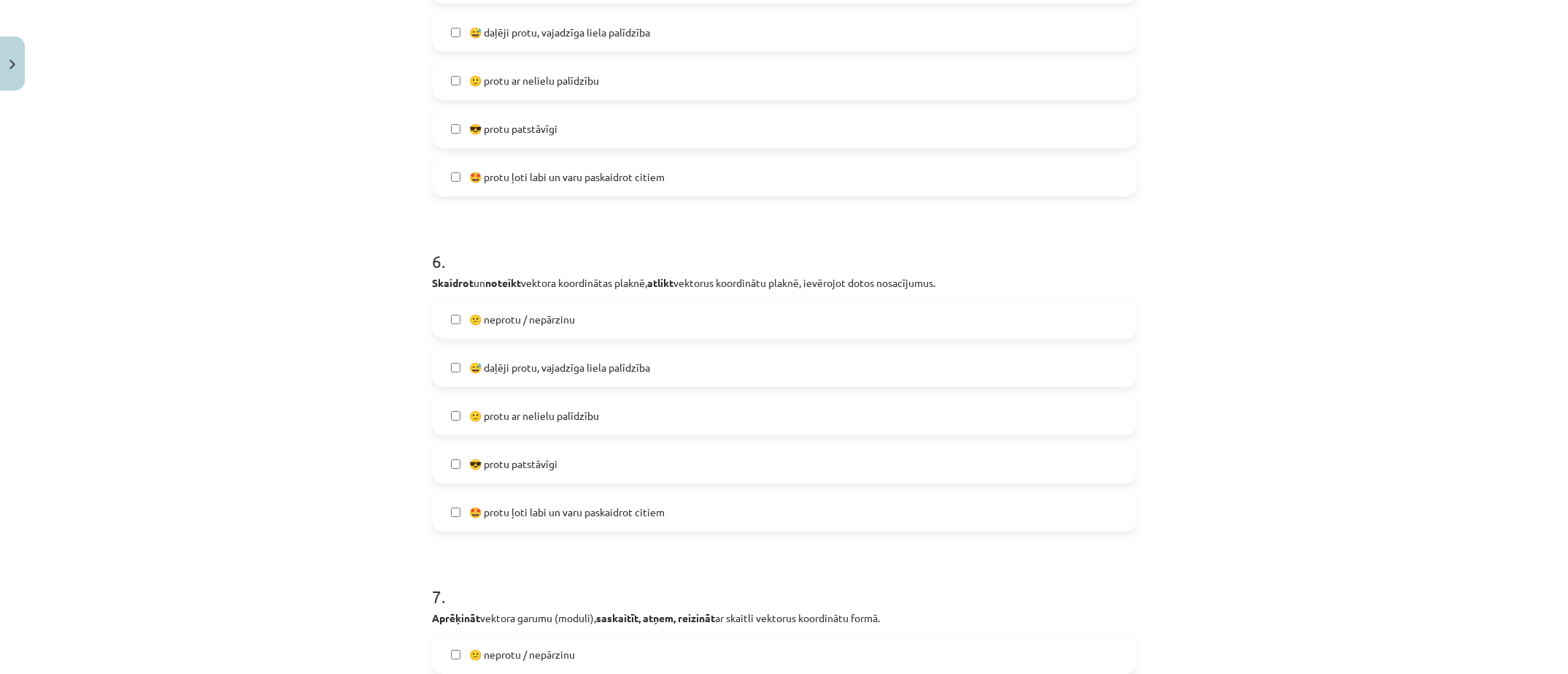
scroll to position [2080, 0]
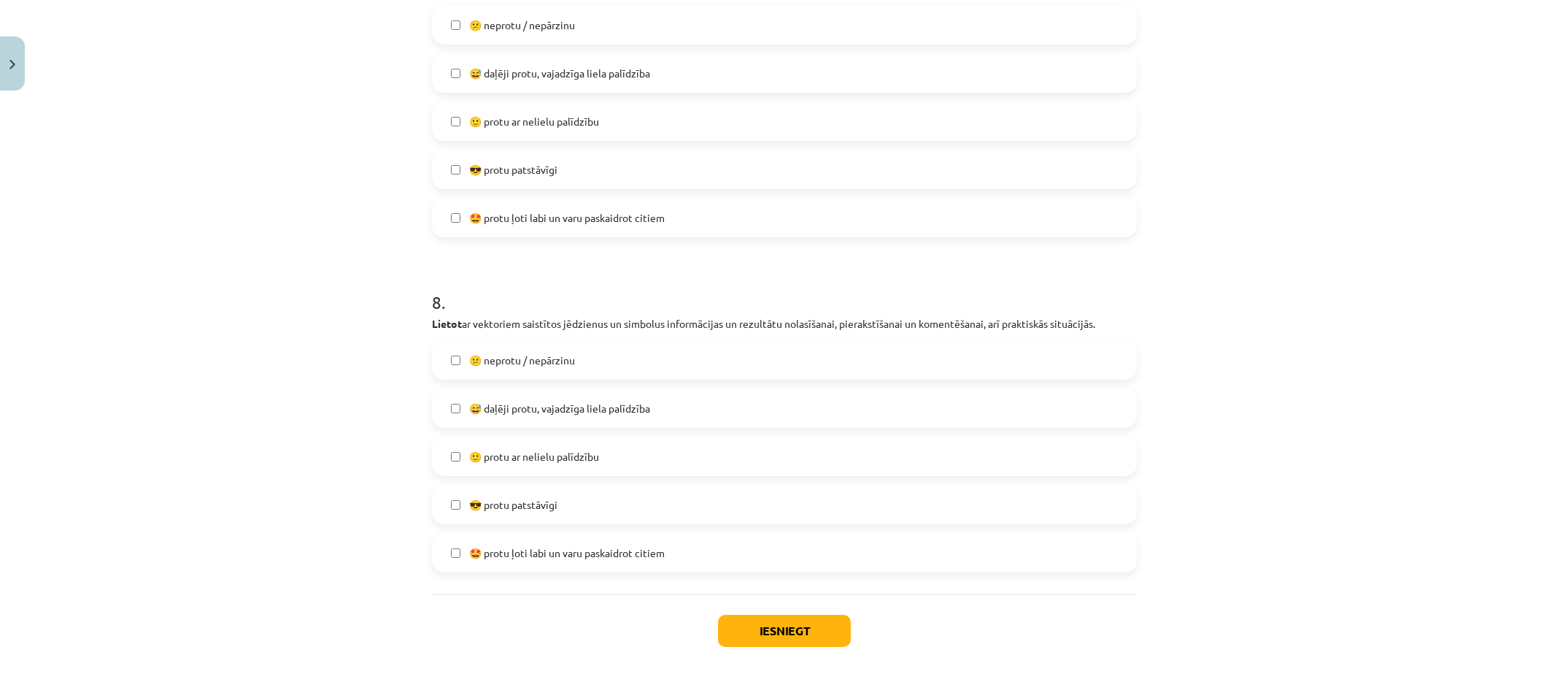
click at [531, 417] on label "😅 daļēji protu, vajadzīga liela palīdzība" at bounding box center [784, 408] width 702 height 37
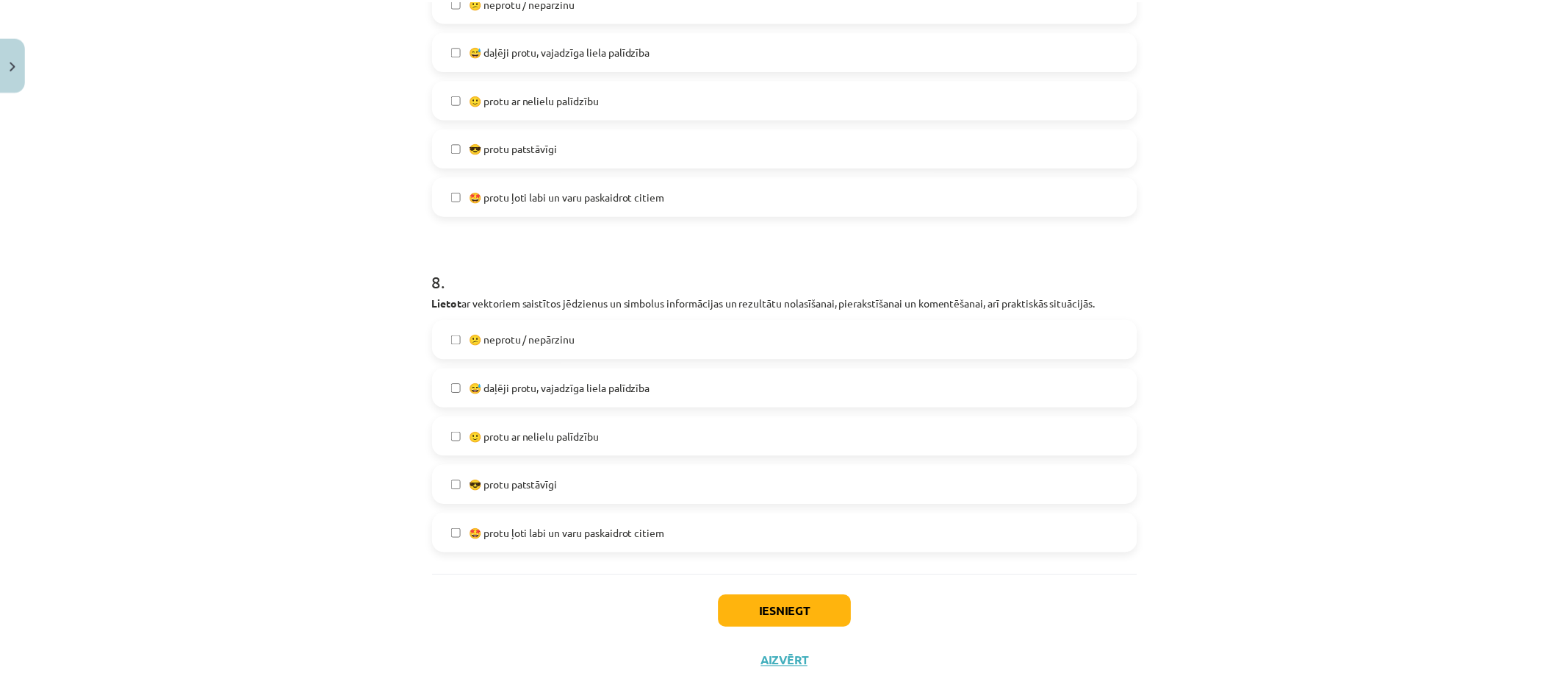
scroll to position [2605, 0]
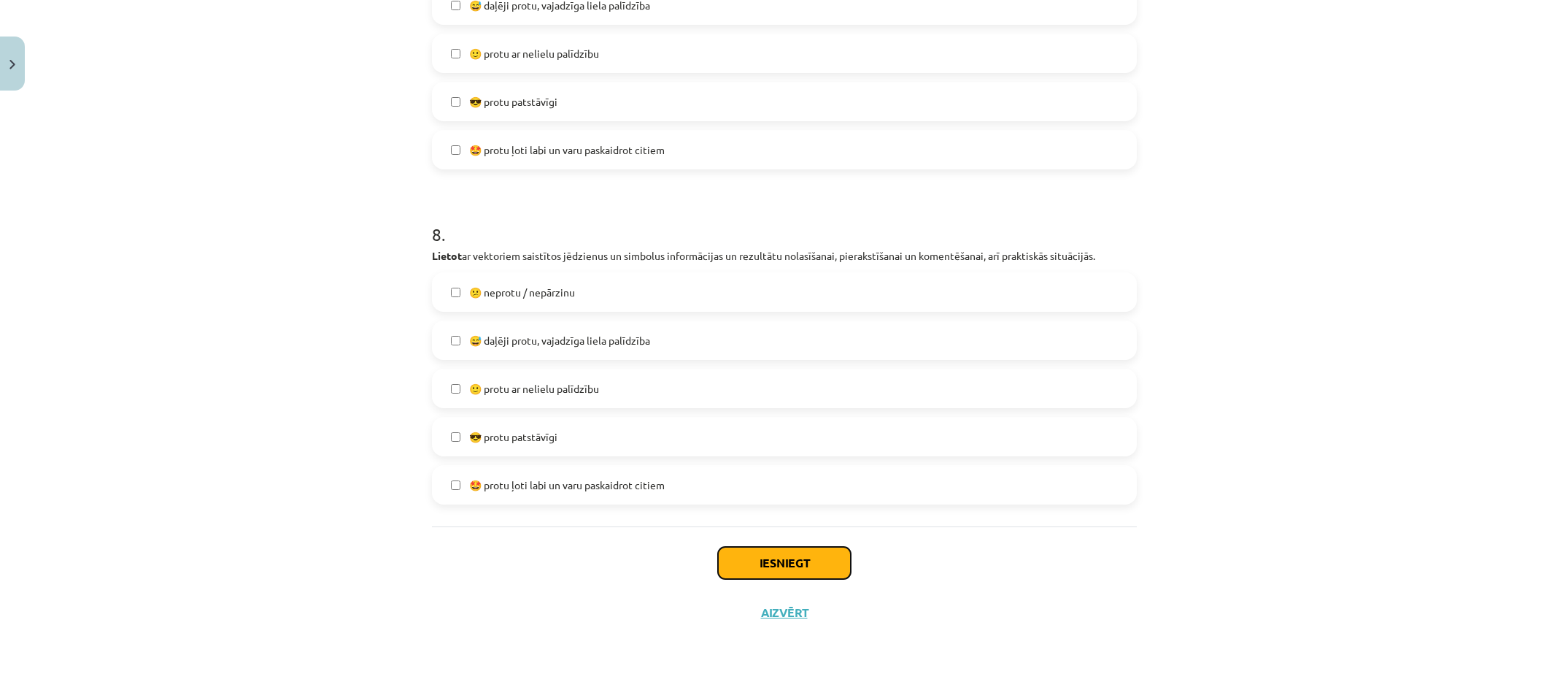
click at [751, 549] on button "Iesniegt" at bounding box center [784, 562] width 133 height 32
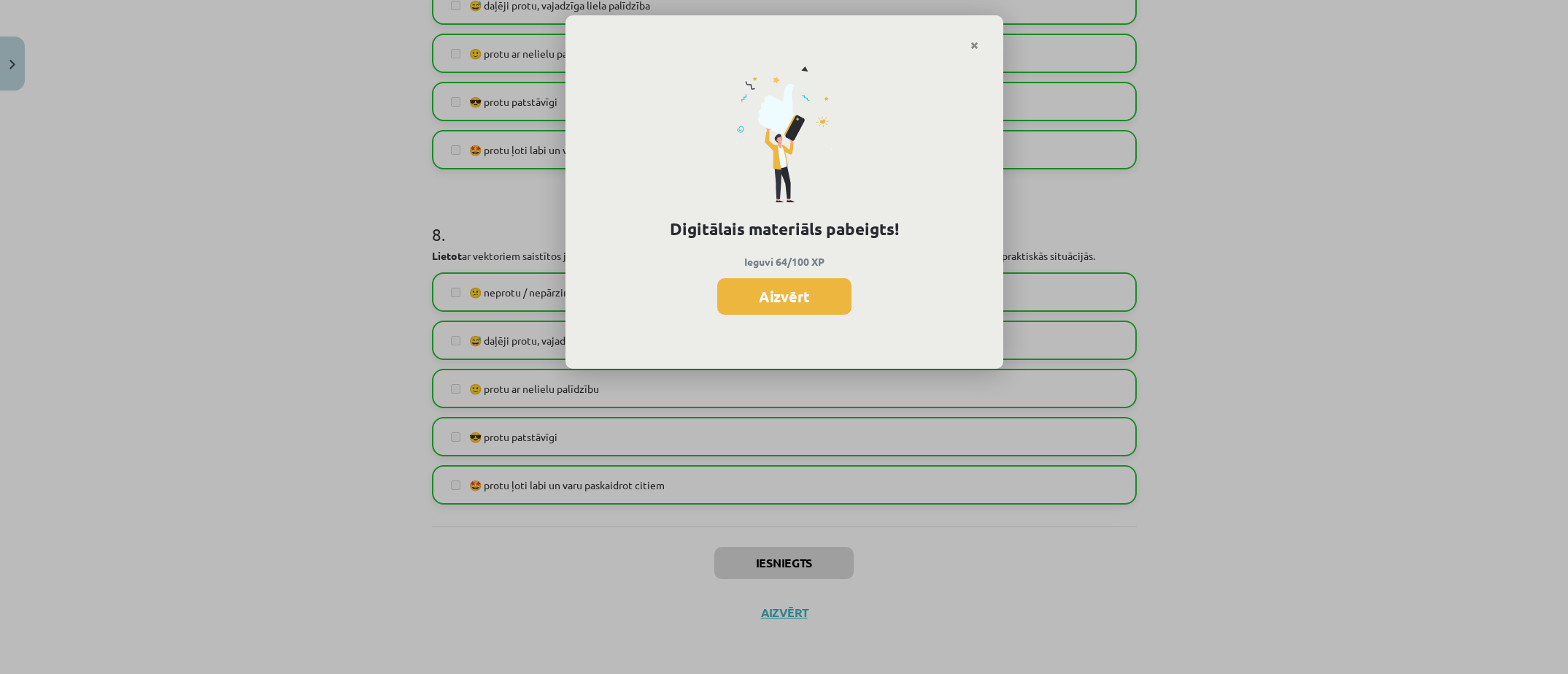
drag, startPoint x: 845, startPoint y: 306, endPoint x: 812, endPoint y: 298, distance: 34.0
click at [839, 305] on button "Aizvērt" at bounding box center [784, 296] width 134 height 37
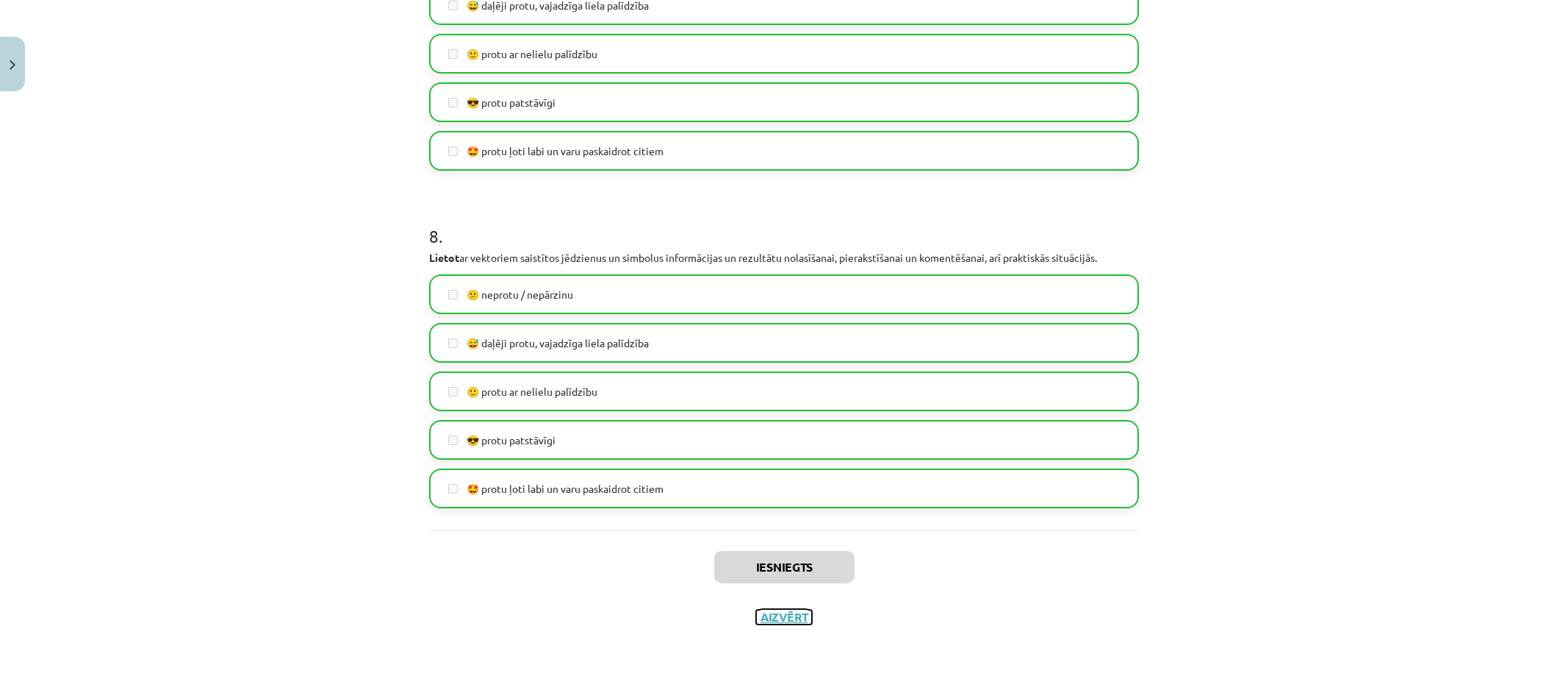
drag, startPoint x: 785, startPoint y: 620, endPoint x: 806, endPoint y: 637, distance: 27.0
click at [774, 615] on button "Aizvērt" at bounding box center [784, 617] width 56 height 15
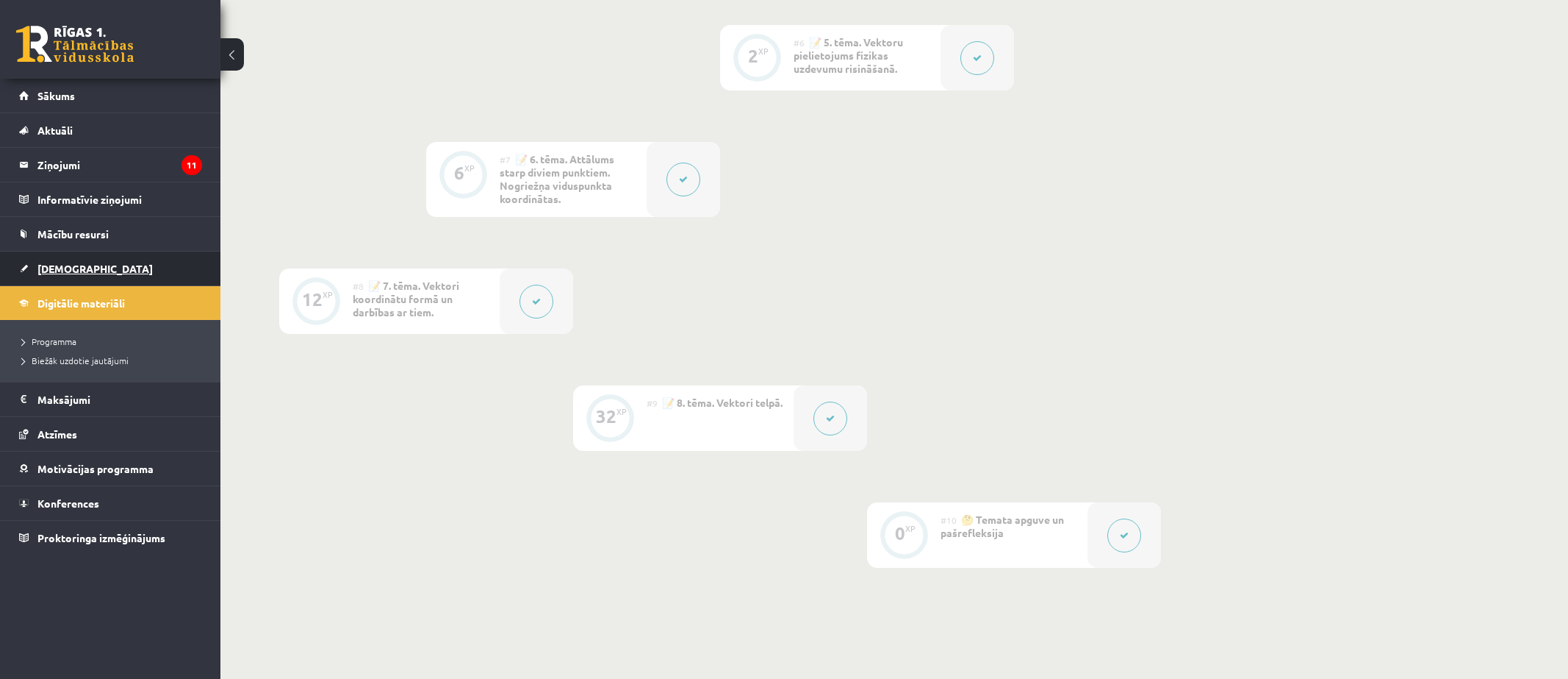
click at [77, 255] on link "[DEMOGRAPHIC_DATA]" at bounding box center [110, 268] width 183 height 34
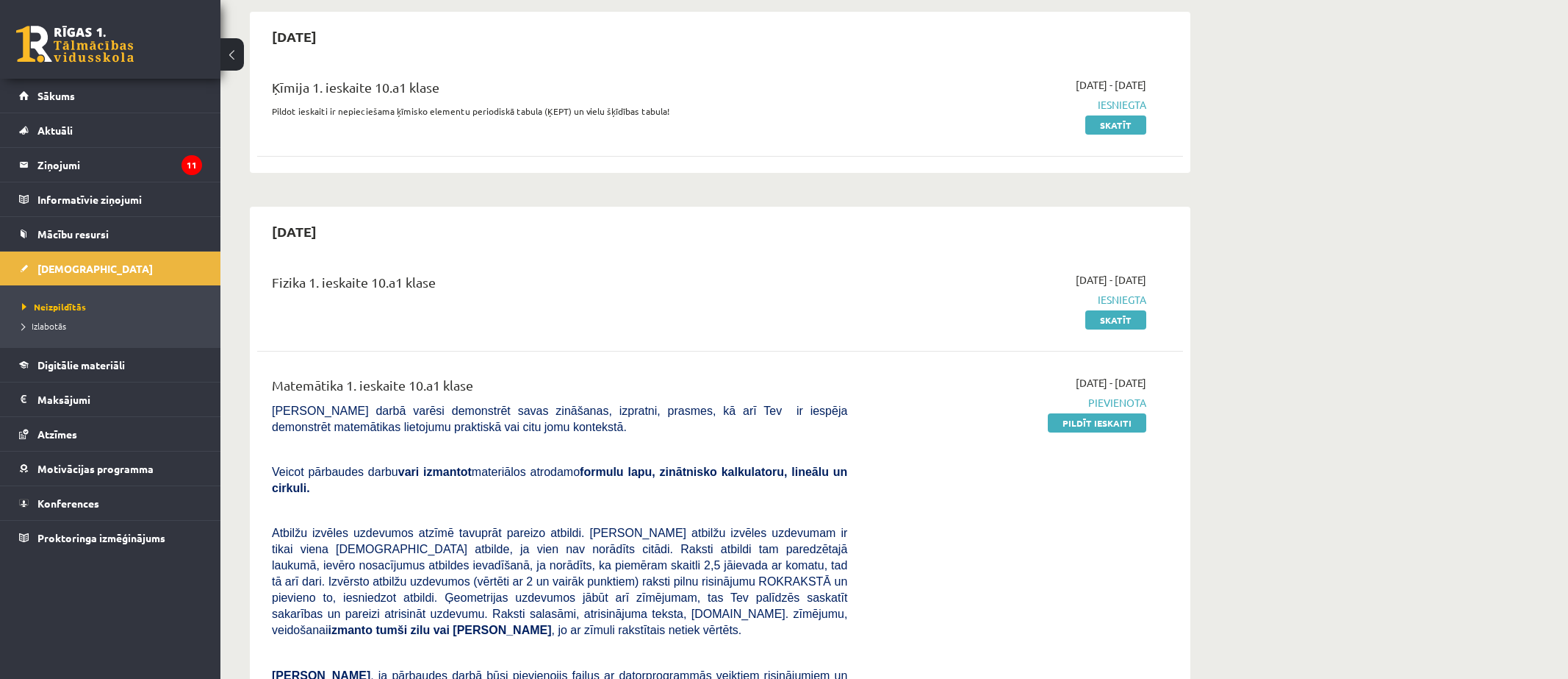
scroll to position [147, 0]
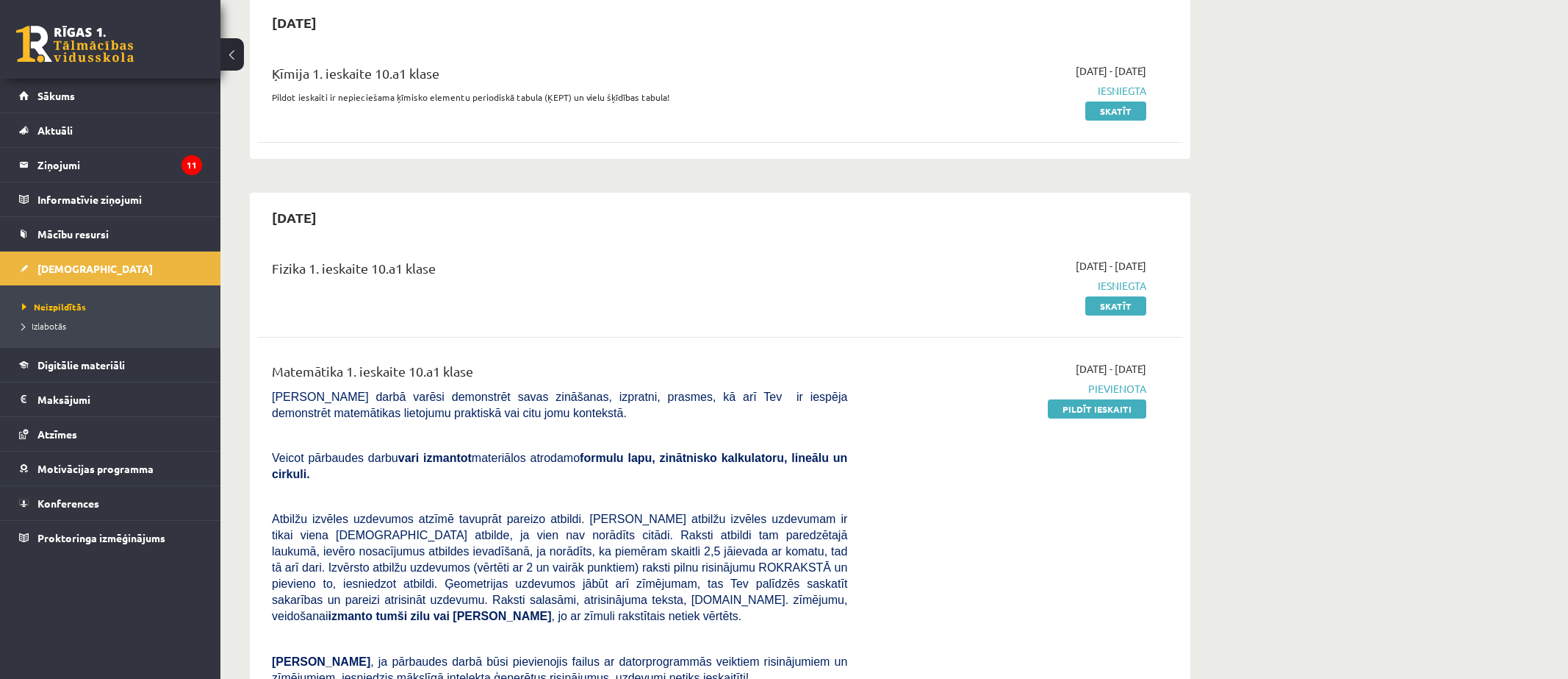
click at [1081, 413] on link "Pildīt ieskaiti" at bounding box center [1097, 409] width 98 height 19
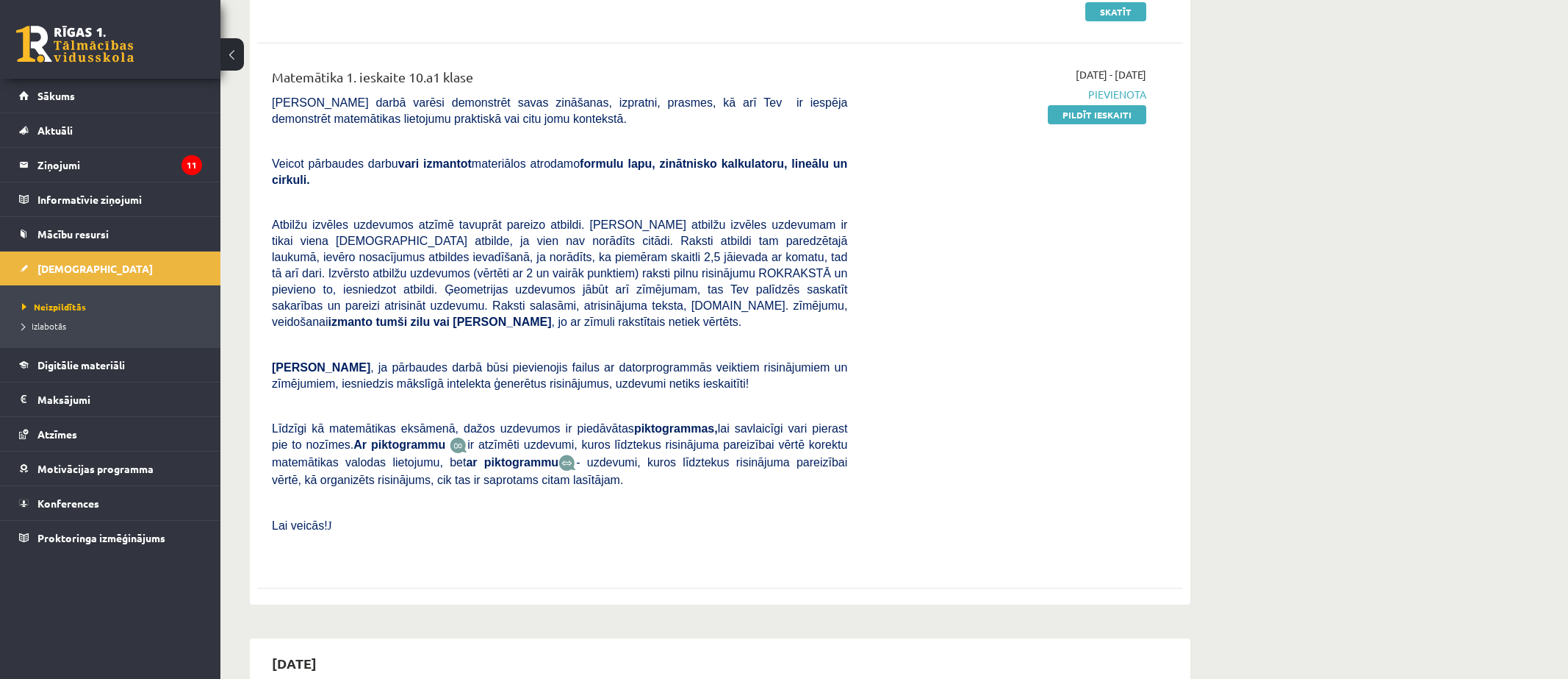
scroll to position [367, 0]
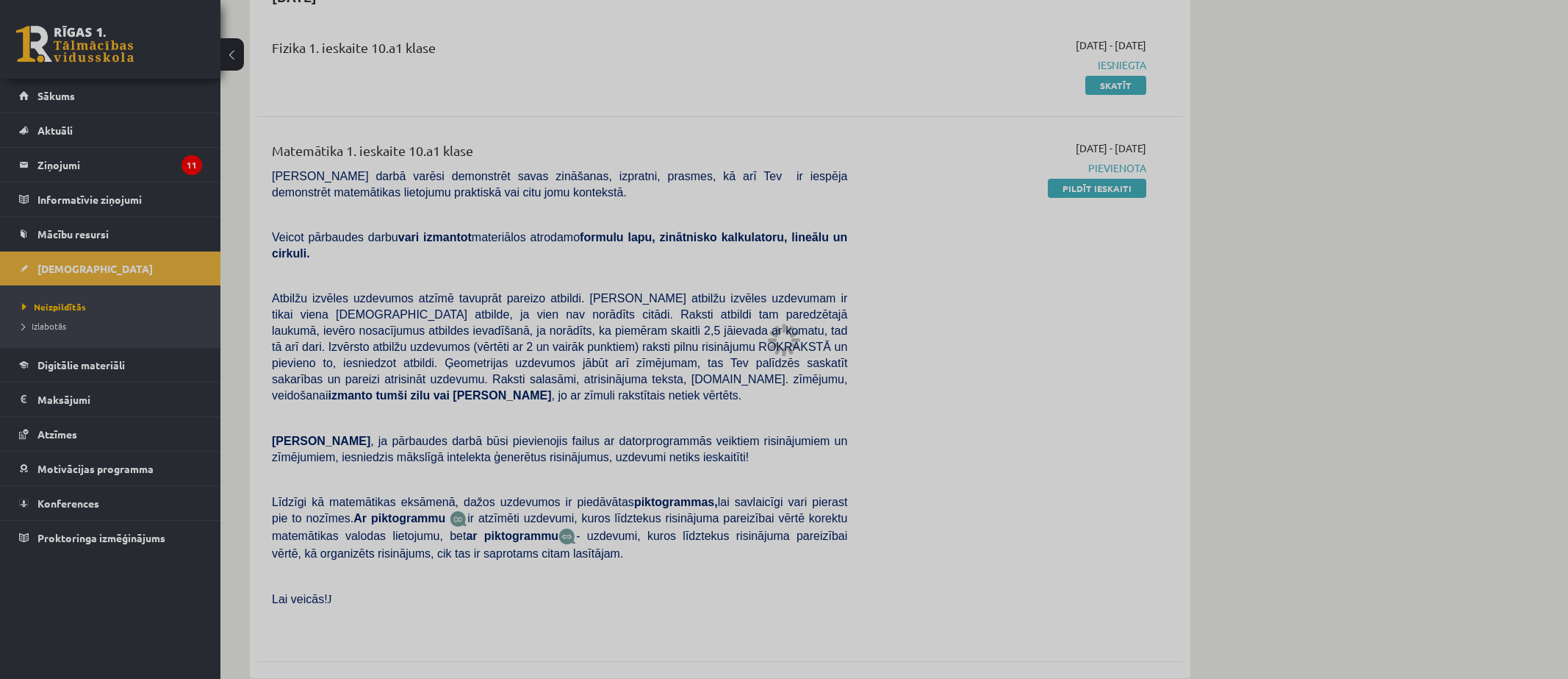
scroll to position [956, 0]
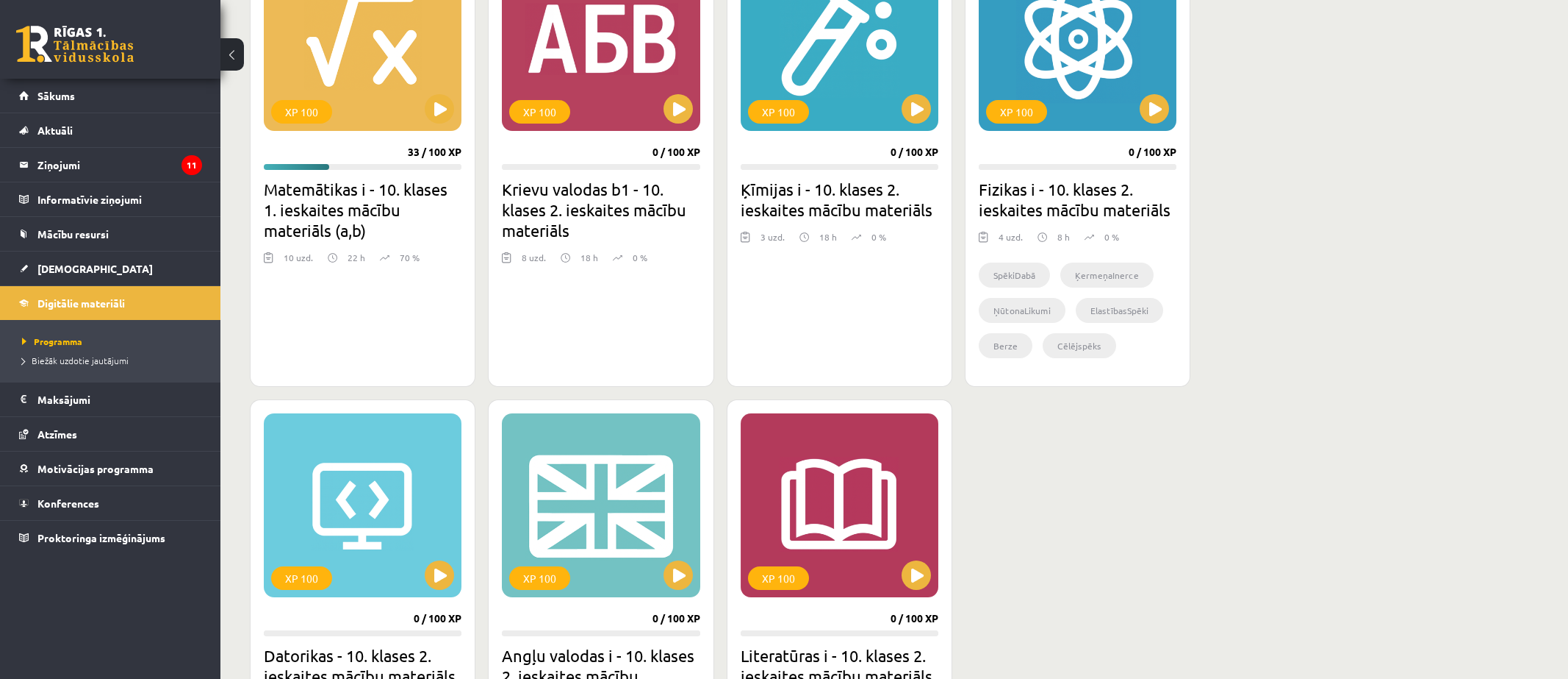
scroll to position [294, 0]
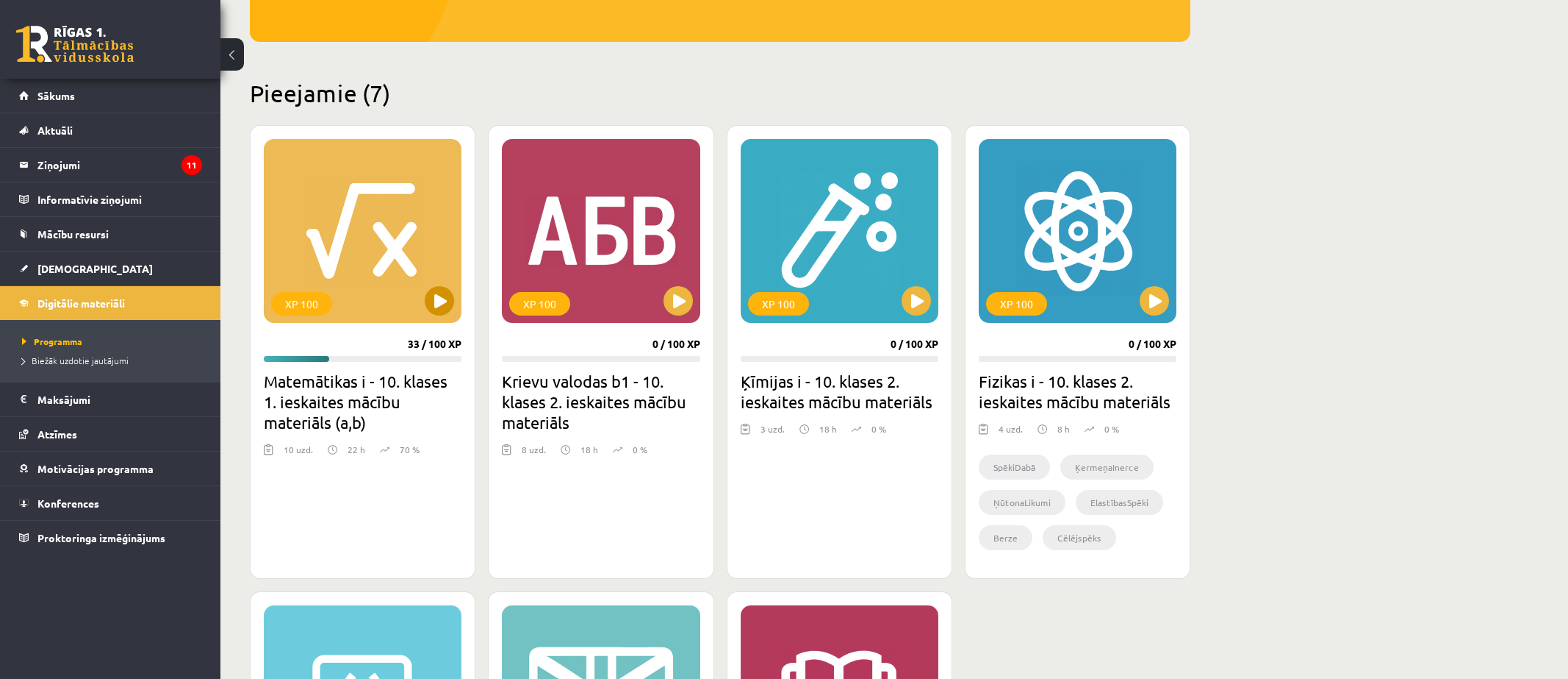
click at [396, 221] on div "XP 100" at bounding box center [362, 230] width 197 height 184
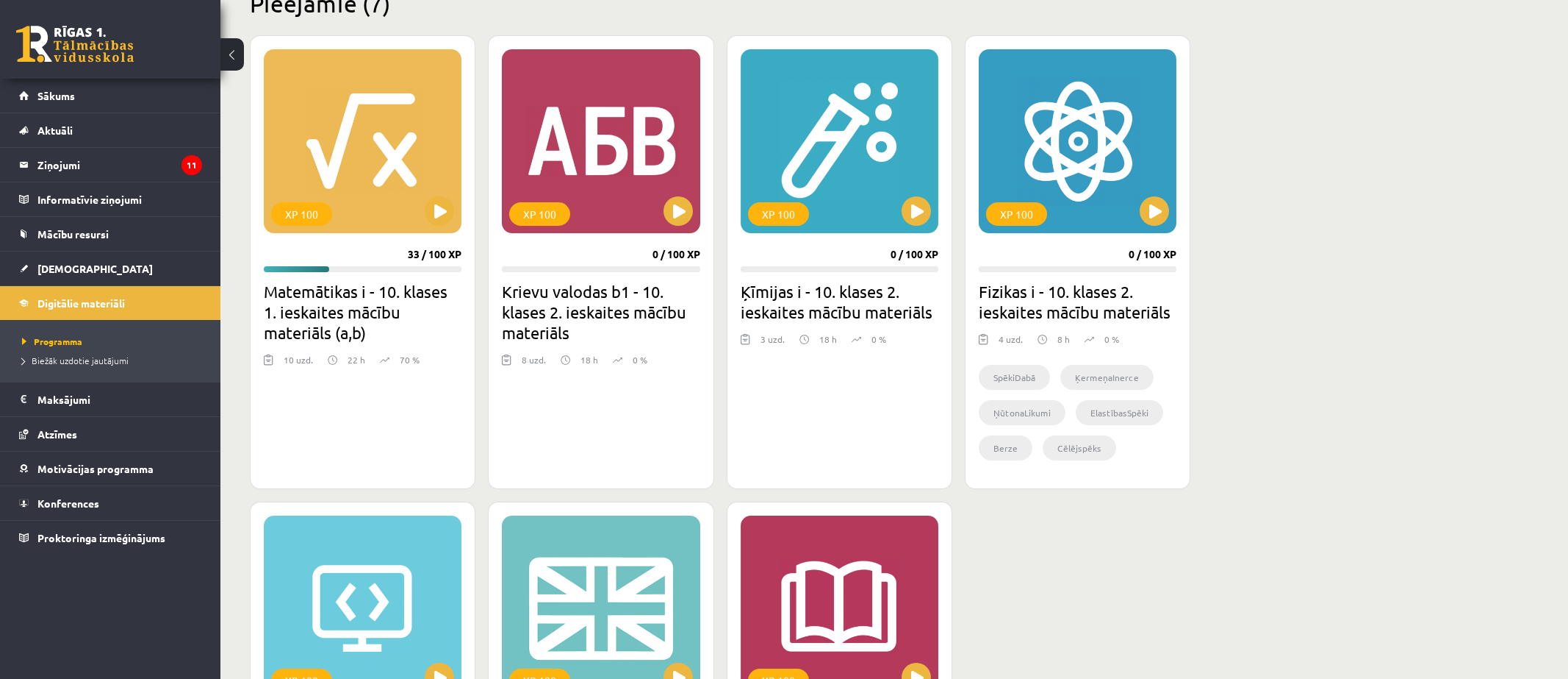
scroll to position [367, 0]
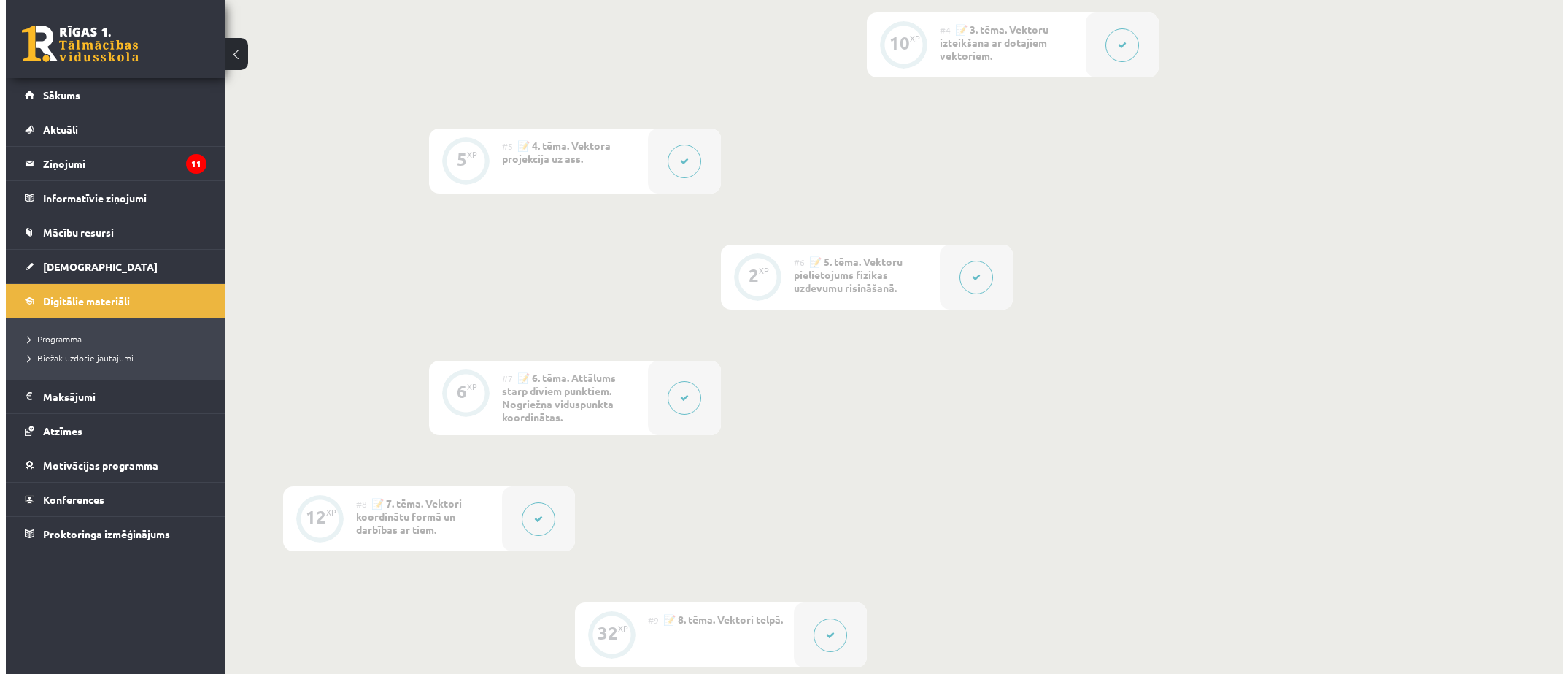
scroll to position [1094, 0]
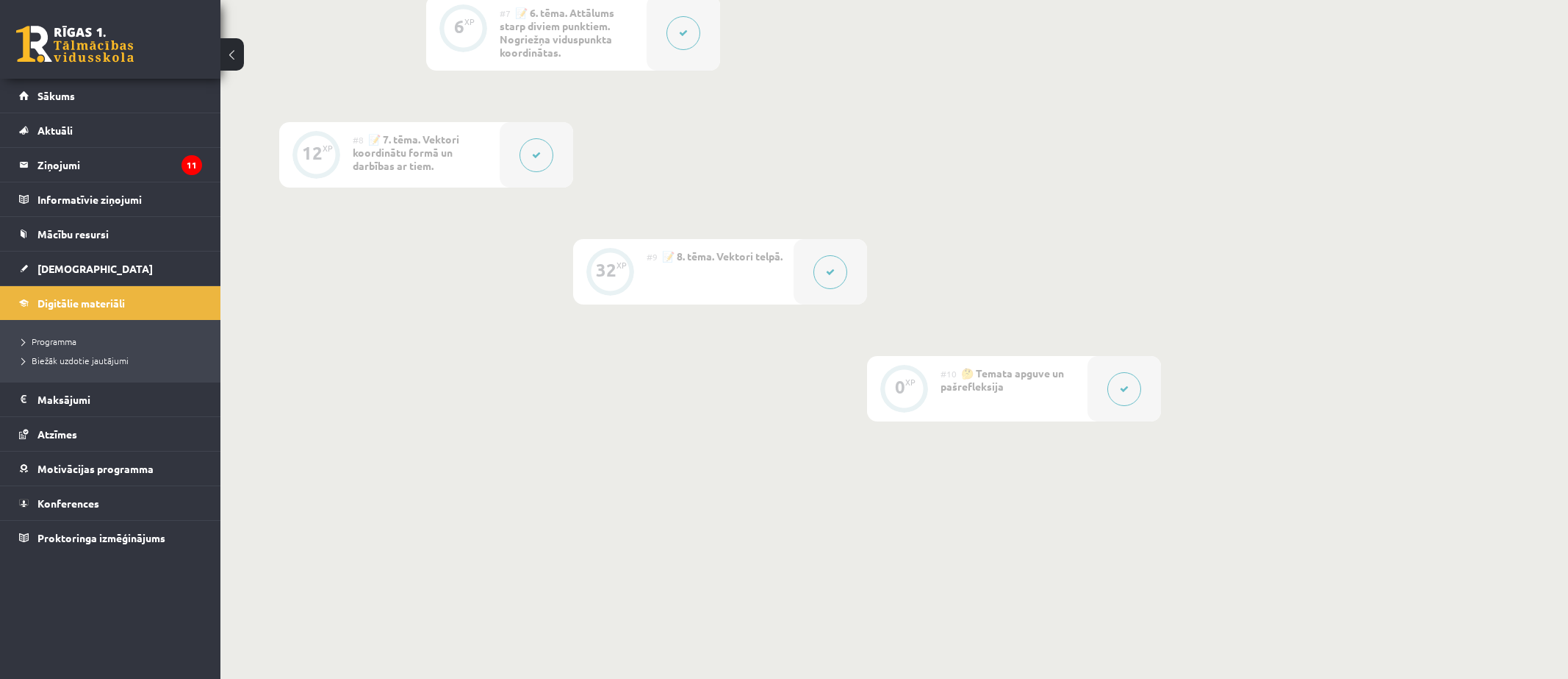
click at [831, 286] on button at bounding box center [831, 272] width 34 height 34
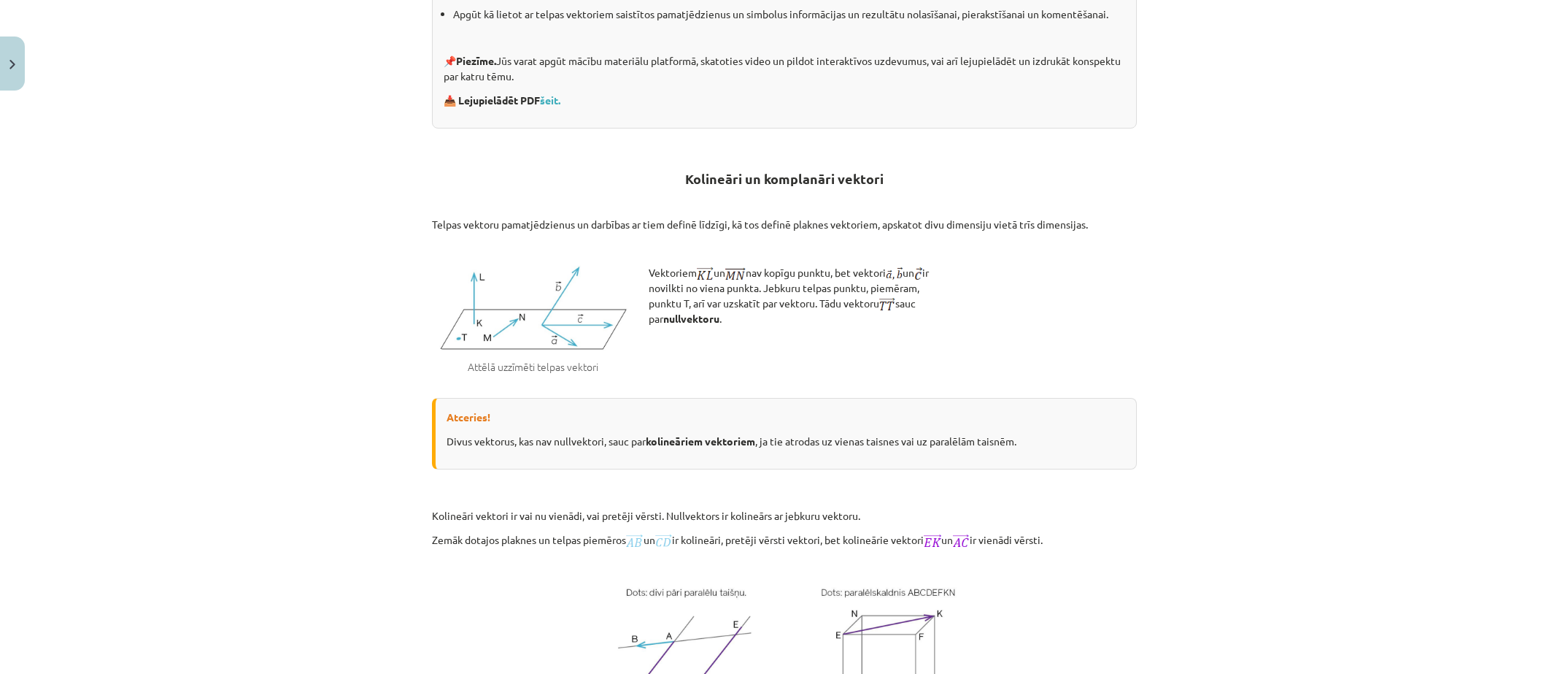
scroll to position [0, 0]
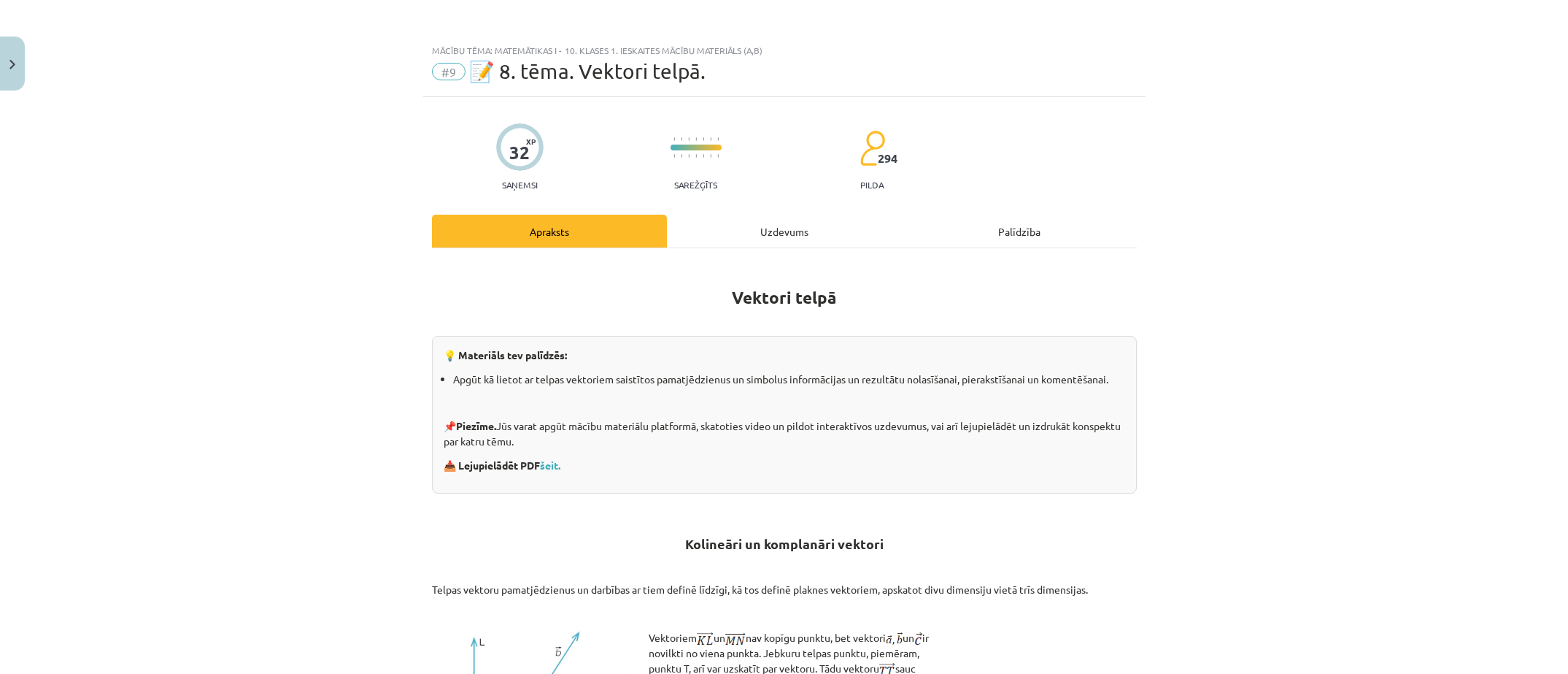
click at [821, 239] on div "Uzdevums" at bounding box center [784, 231] width 235 height 33
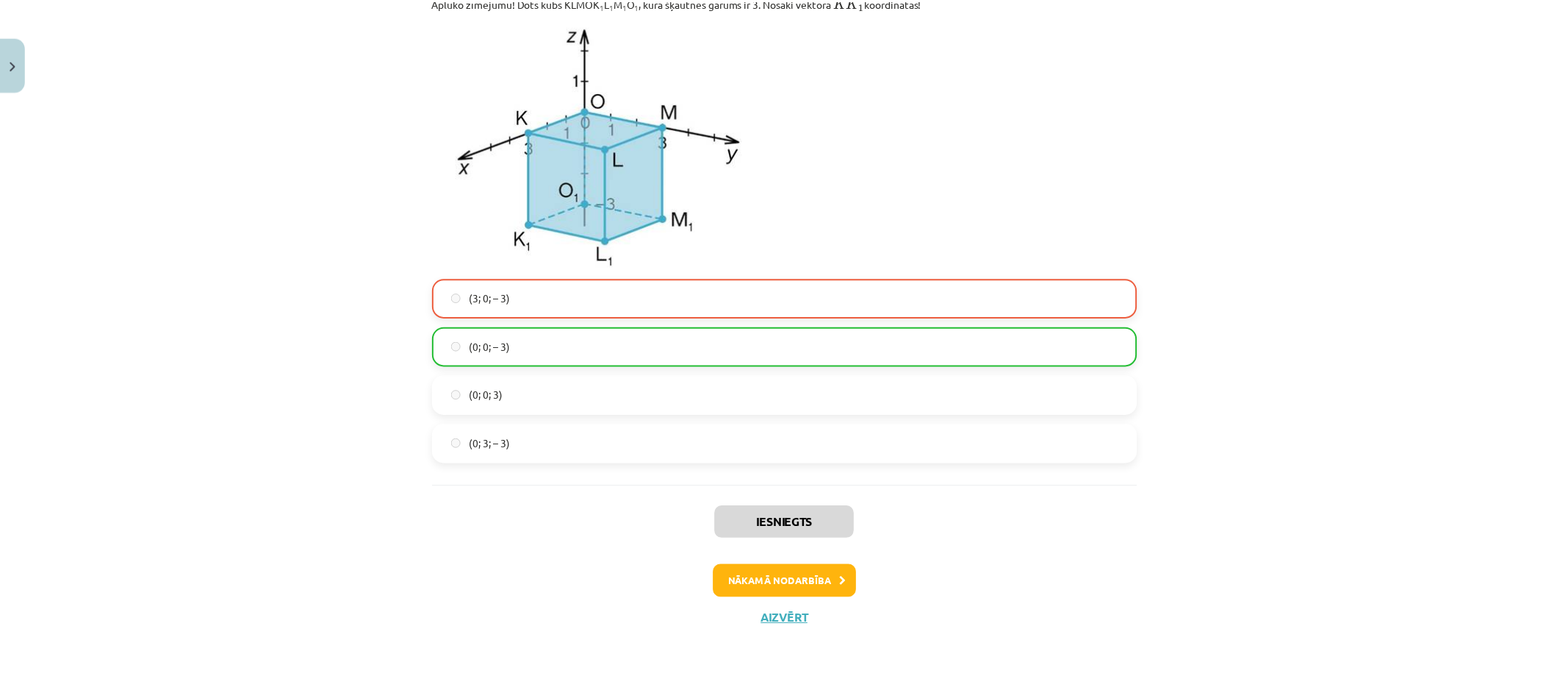
scroll to position [6970, 0]
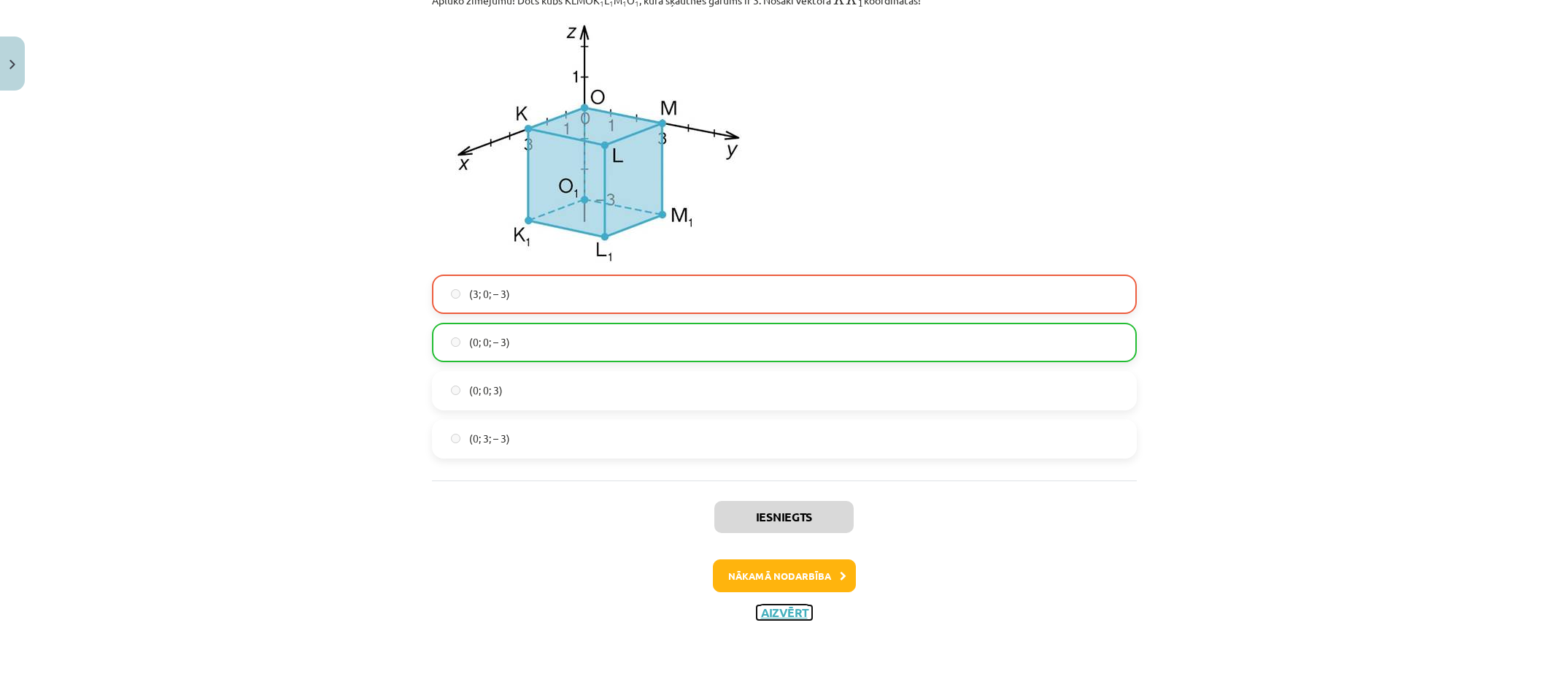
click at [767, 619] on button "Aizvērt" at bounding box center [784, 612] width 55 height 15
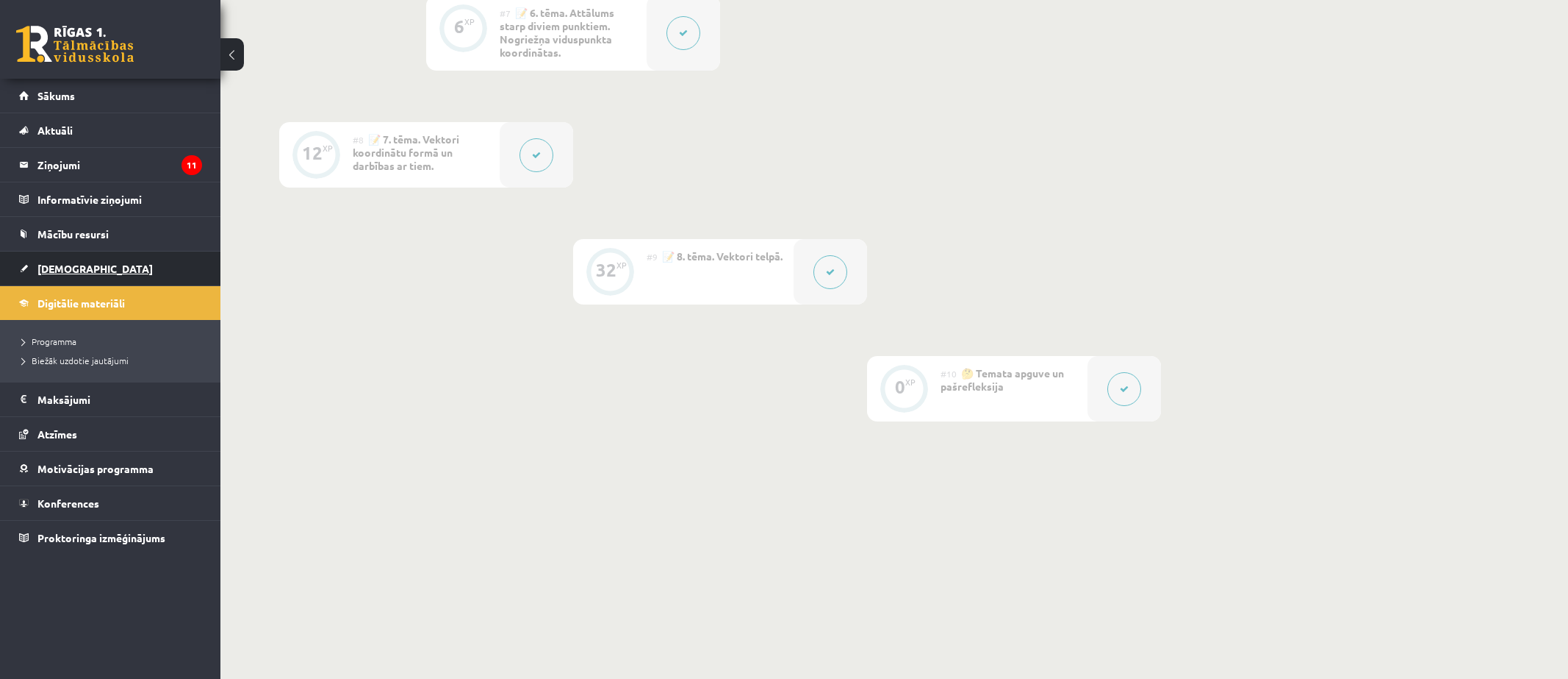
click at [43, 283] on link "[DEMOGRAPHIC_DATA]" at bounding box center [110, 268] width 183 height 34
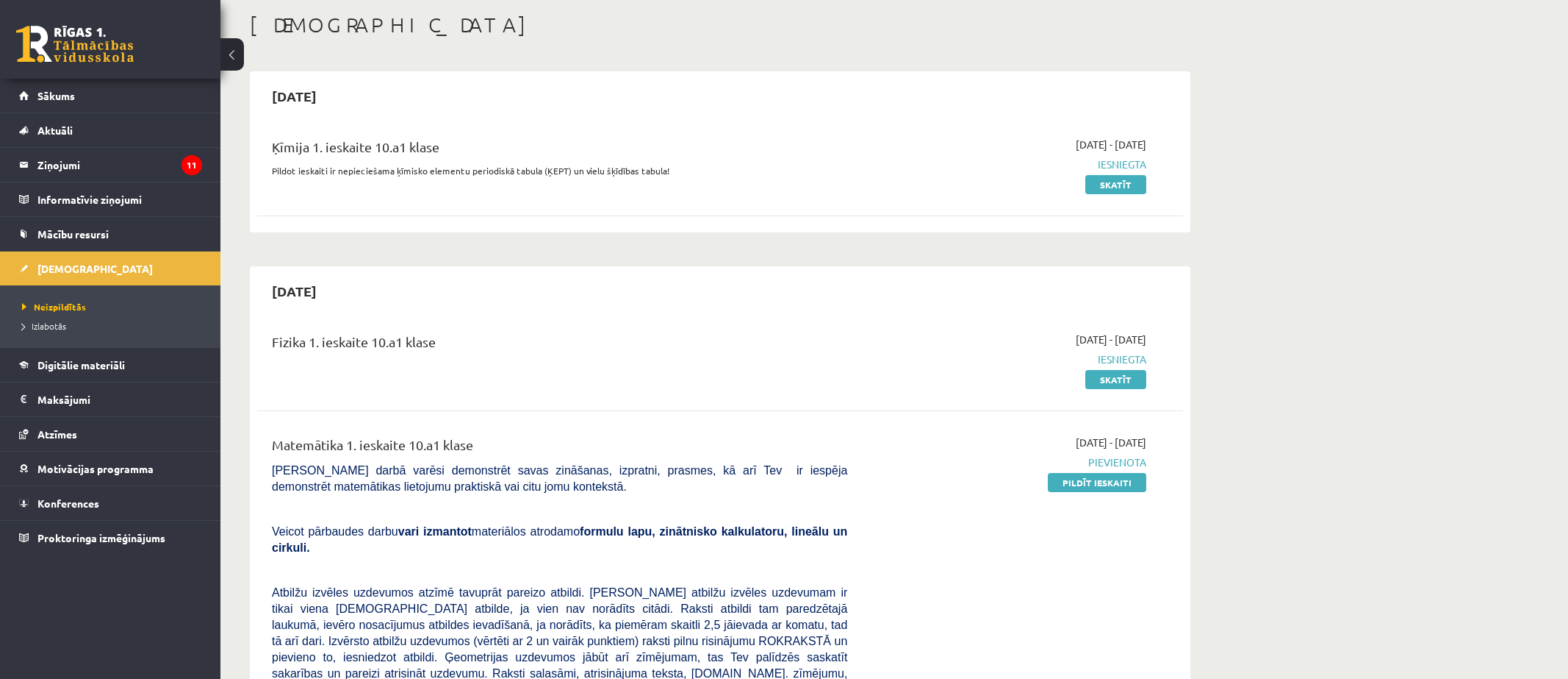
scroll to position [147, 0]
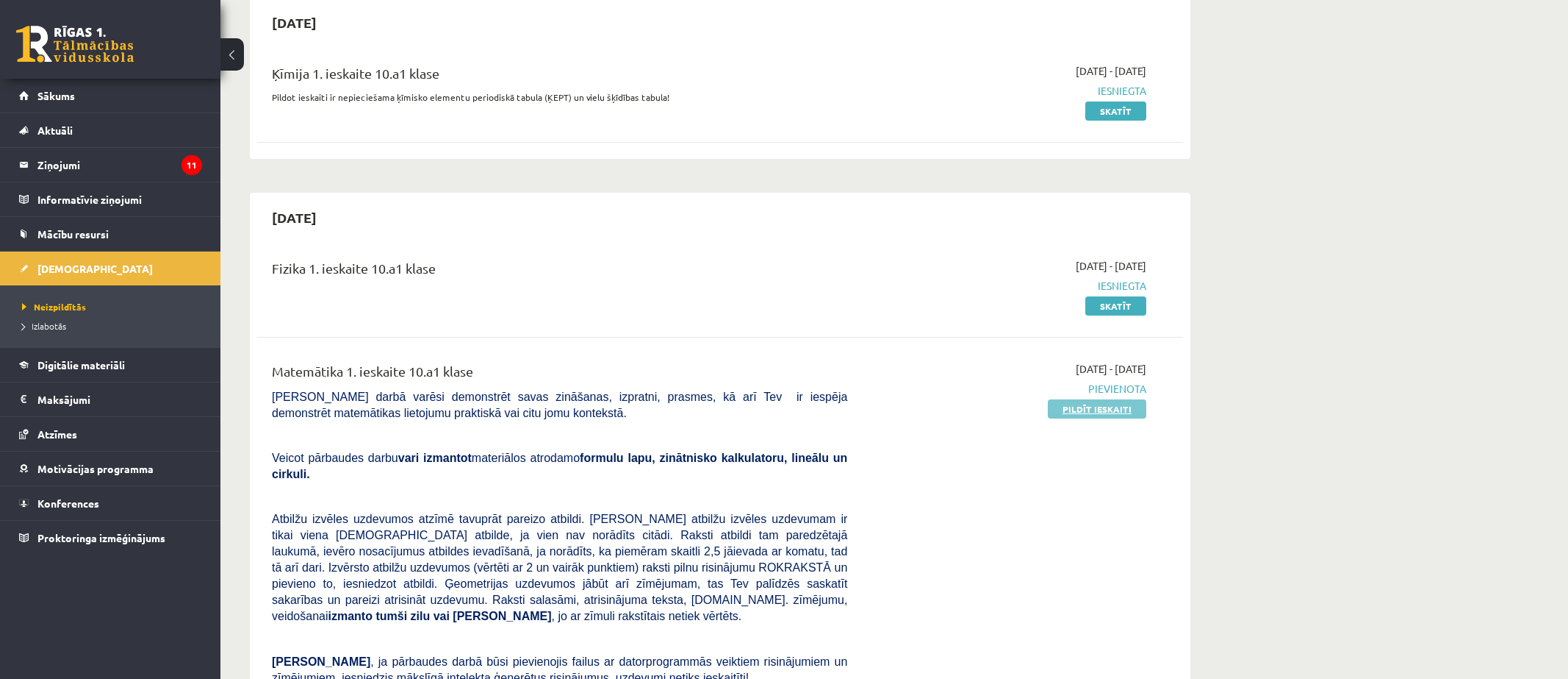
click at [1056, 413] on link "Pildīt ieskaiti" at bounding box center [1097, 409] width 98 height 19
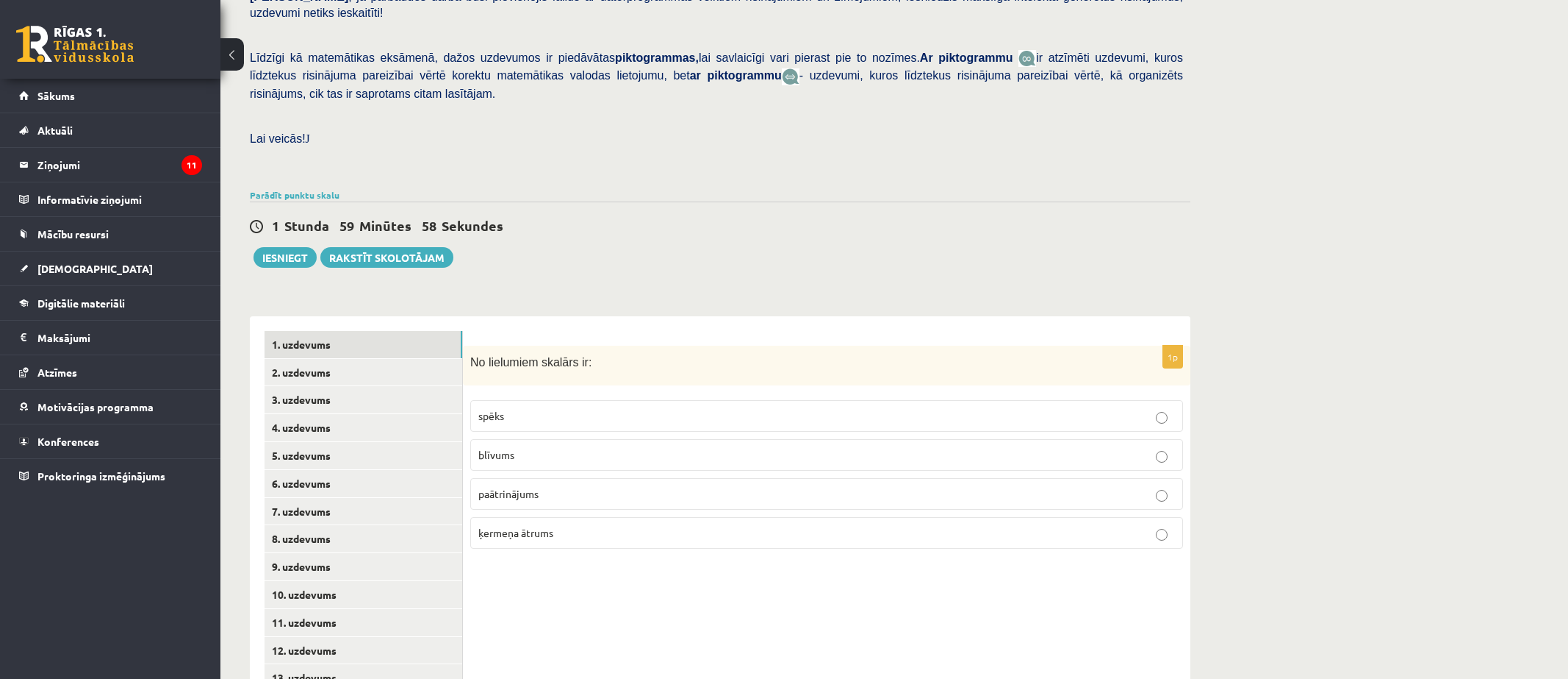
scroll to position [347, 0]
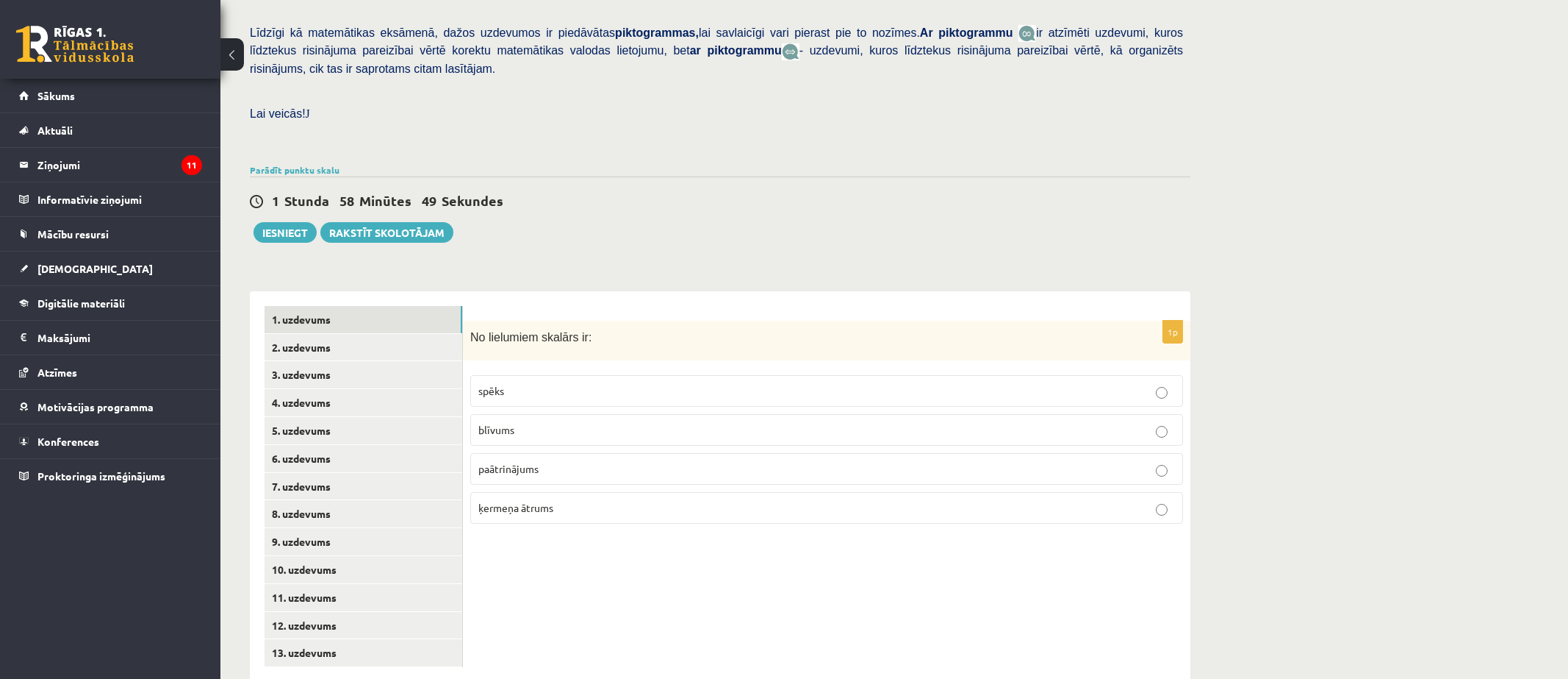
click at [1139, 422] on p "blīvums" at bounding box center [827, 430] width 697 height 15
click at [292, 333] on link "2. uzdevums" at bounding box center [362, 347] width 197 height 27
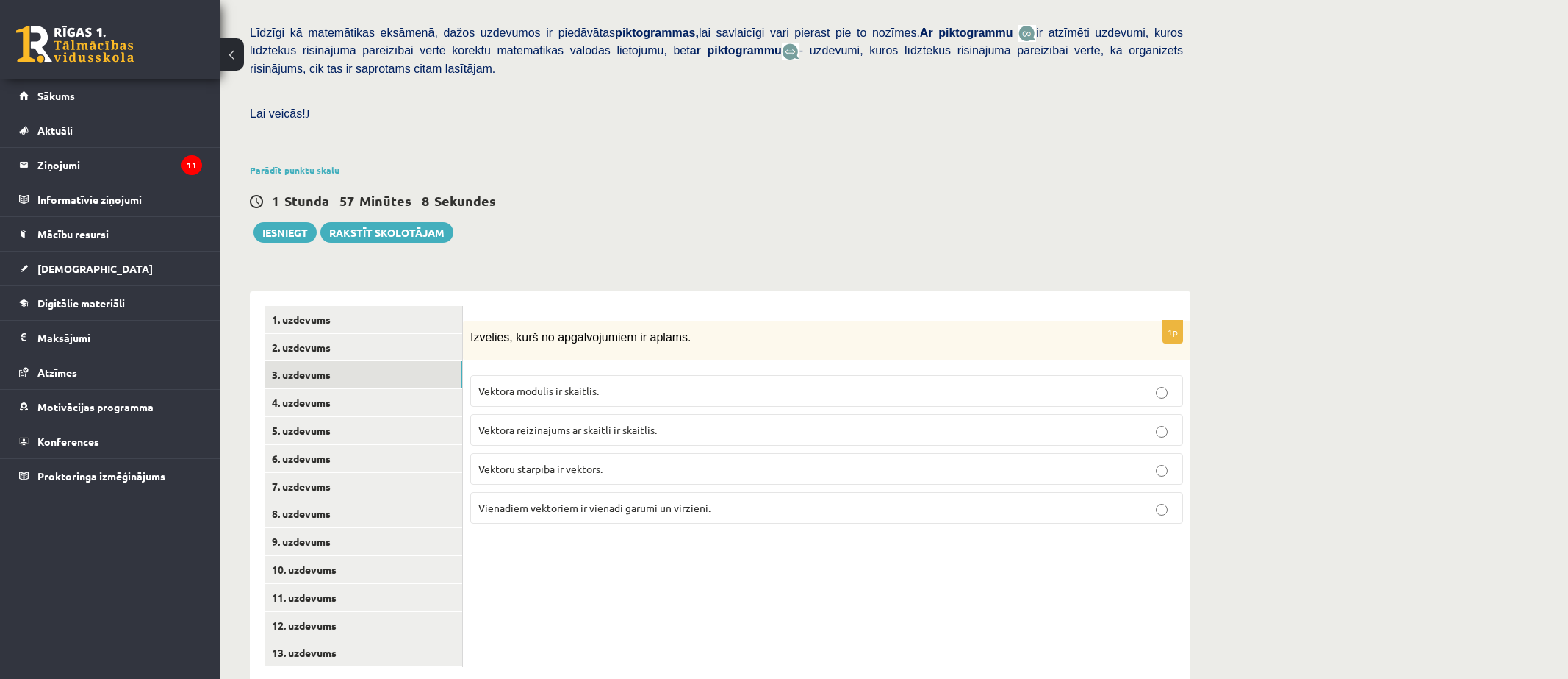
click at [285, 361] on link "3. uzdevums" at bounding box center [362, 374] width 197 height 27
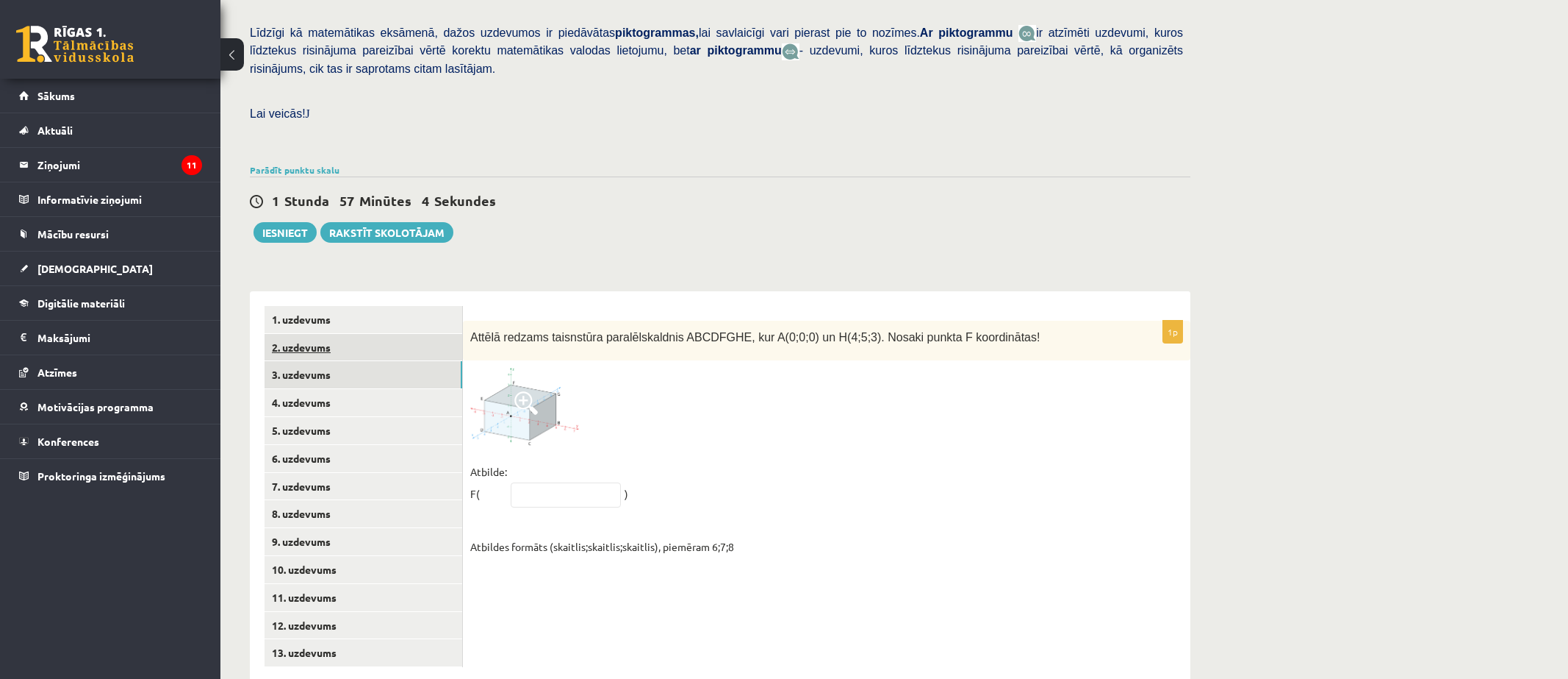
click at [327, 333] on link "2. uzdevums" at bounding box center [362, 347] width 197 height 27
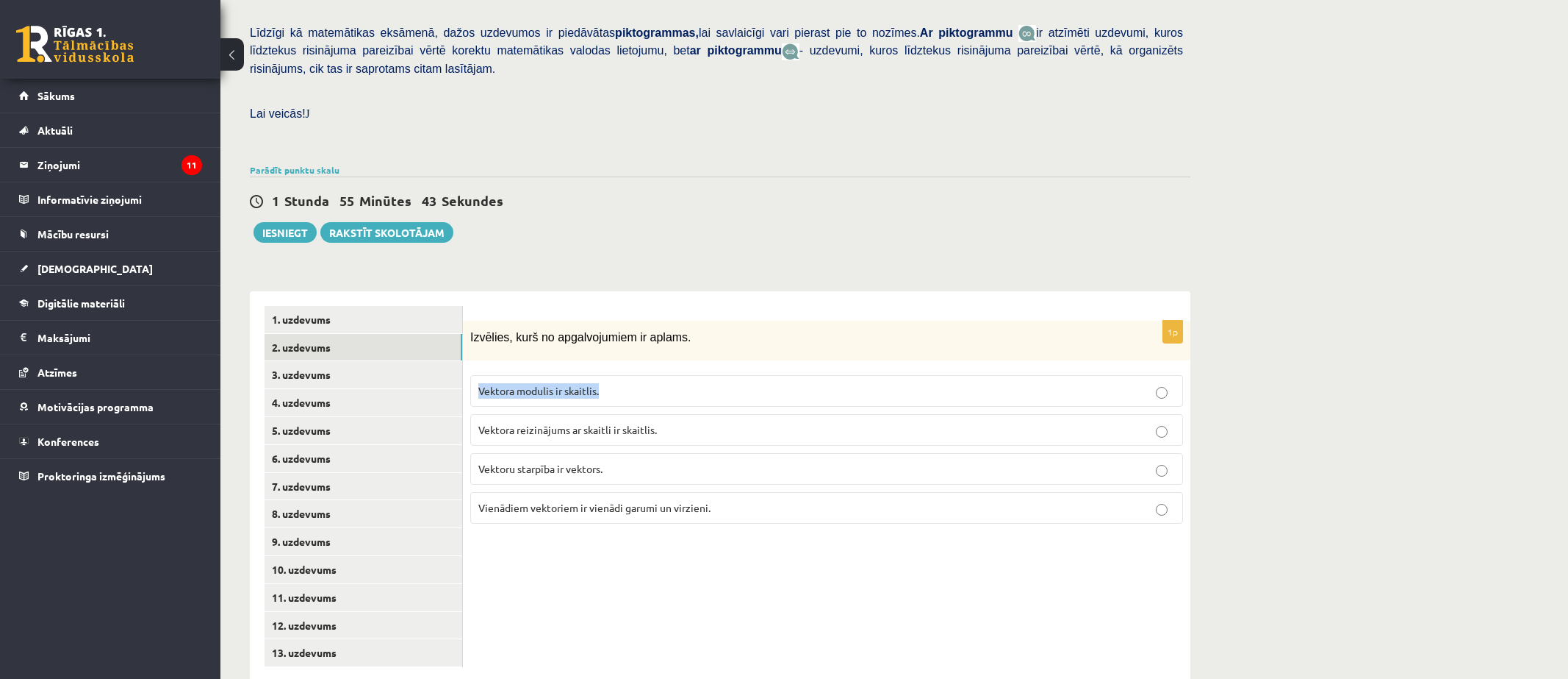
drag, startPoint x: 654, startPoint y: 369, endPoint x: 469, endPoint y: 358, distance: 185.3
click at [469, 358] on div "1p Izvēlies, kurš no apgalvojumiem ir aplams. Vektora modulis ir skaitlis. Vekt…" at bounding box center [826, 428] width 728 height 215
copy span "Vektora modulis ir skaitlis."
click at [638, 423] on span "Vektora reizinājums ar skaitli ir skaitlis." at bounding box center [567, 430] width 178 height 13
click at [320, 361] on link "3. uzdevums" at bounding box center [362, 374] width 197 height 27
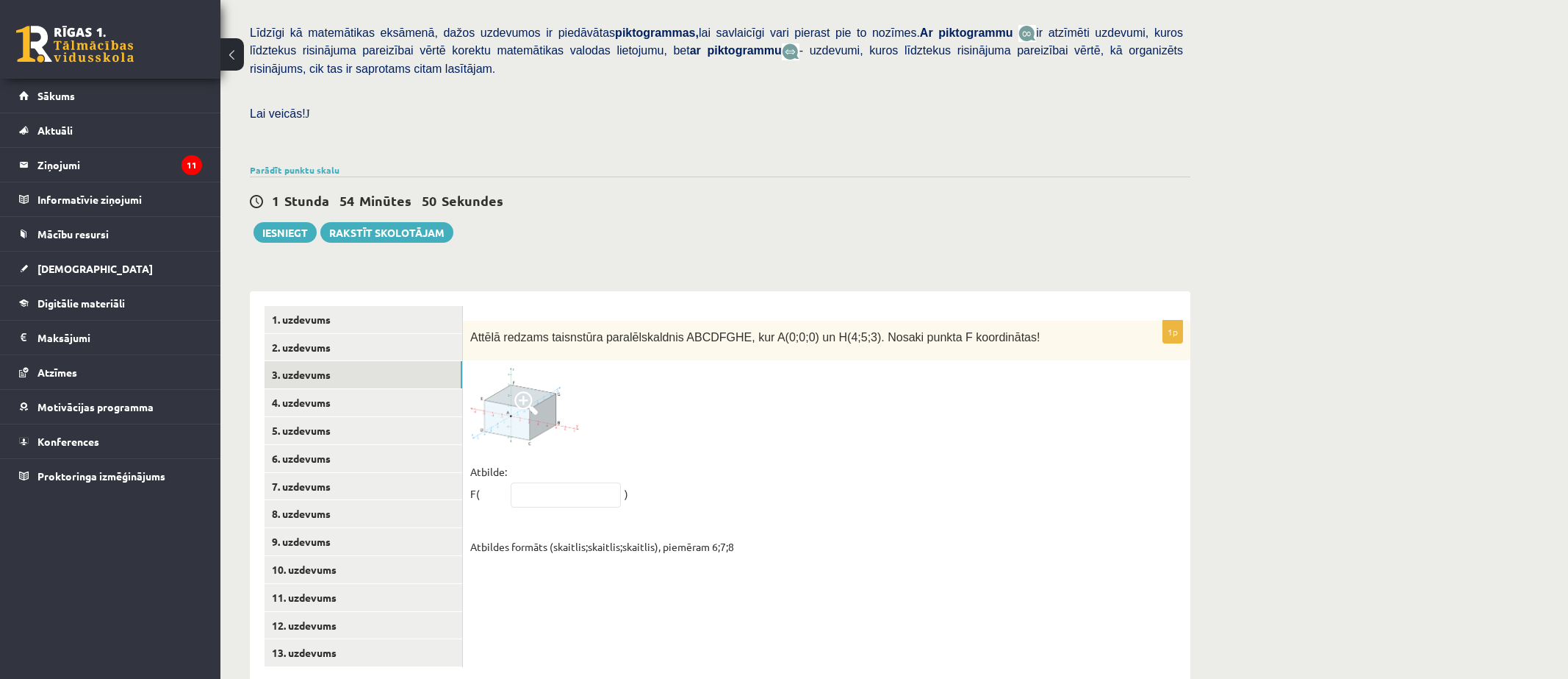
click at [530, 402] on img at bounding box center [525, 406] width 110 height 77
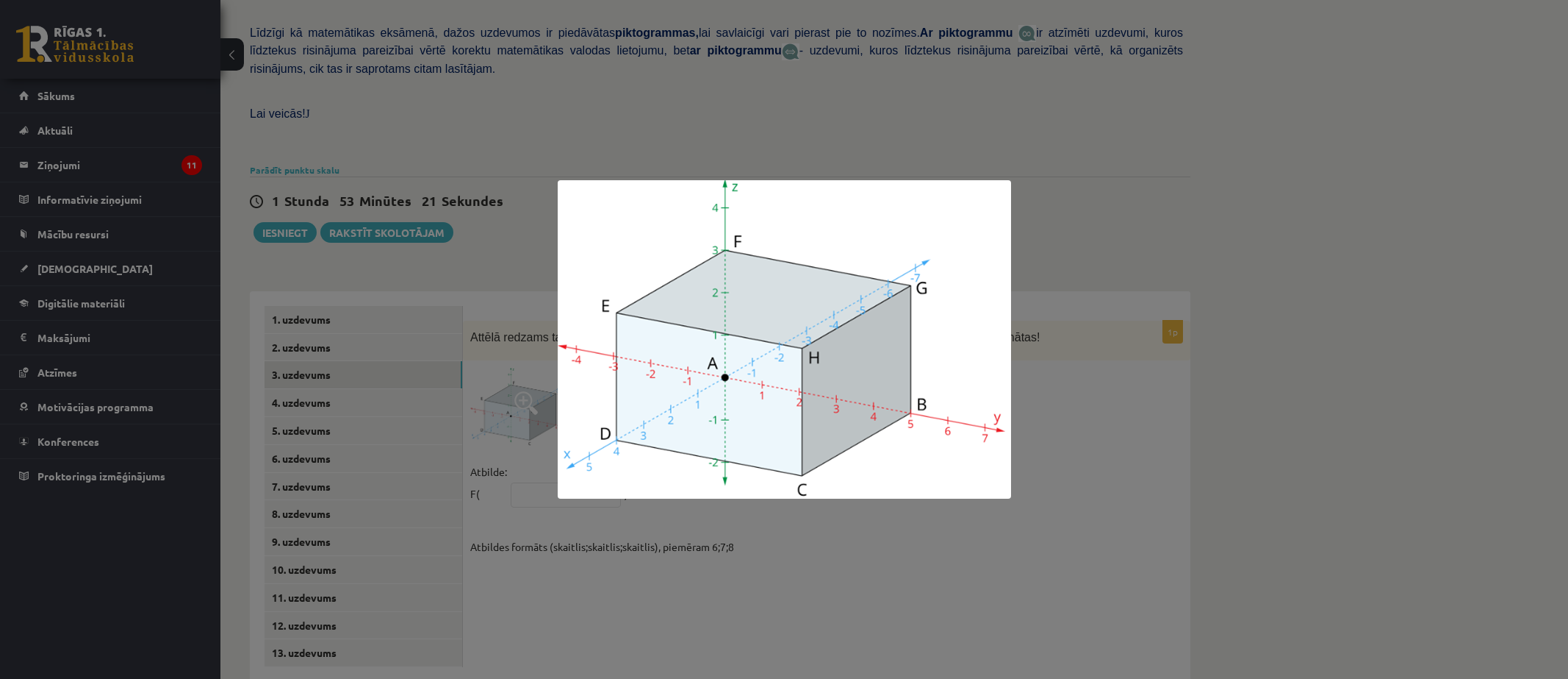
drag, startPoint x: 687, startPoint y: 629, endPoint x: 803, endPoint y: 618, distance: 116.5
click at [803, 618] on div at bounding box center [784, 339] width 1568 height 679
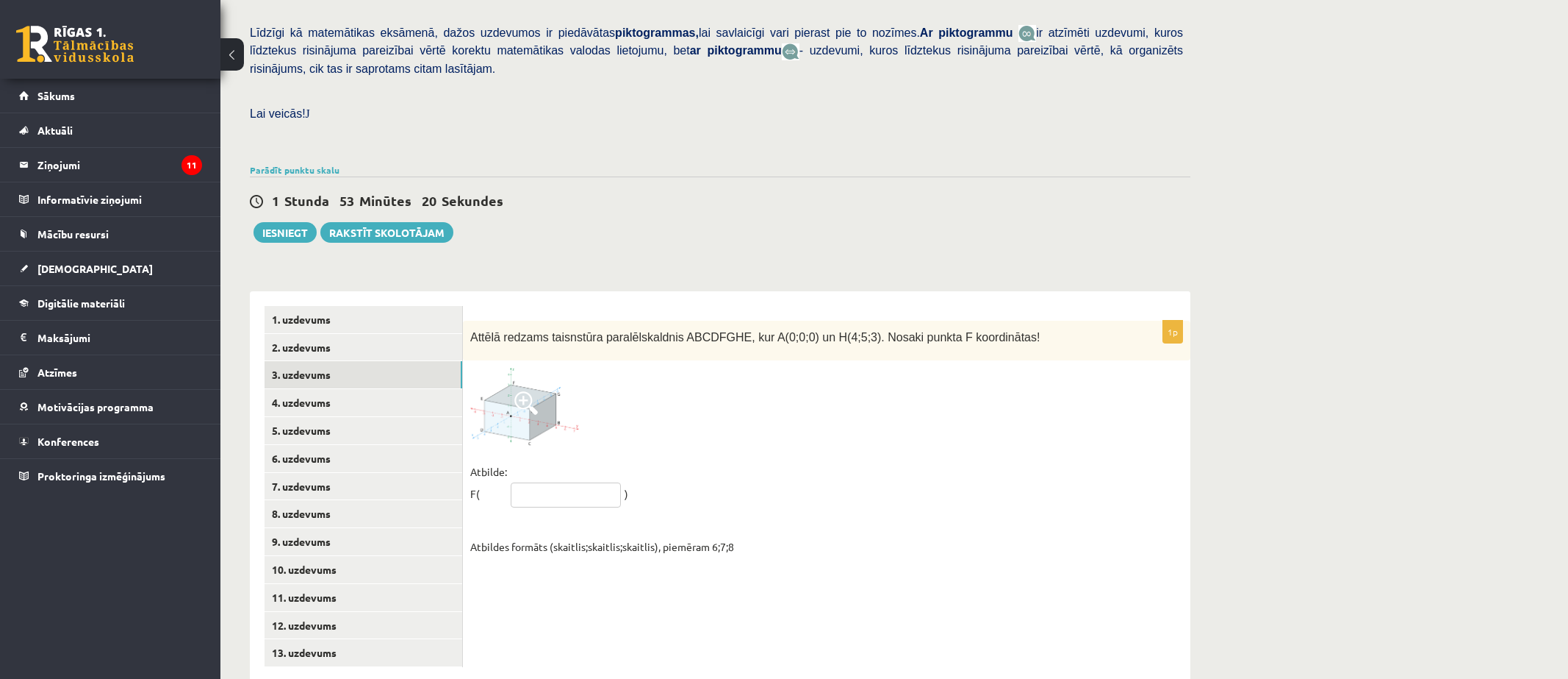
click at [580, 483] on input "text" at bounding box center [565, 495] width 110 height 25
type input "*****"
click at [910, 486] on fieldset "Atbilde: F( ***** ) Atbildes formāts (skaitlis;skaitlis;skaitlis), piemēram 6;7…" at bounding box center [826, 508] width 713 height 97
click at [325, 389] on link "4. uzdevums" at bounding box center [362, 402] width 197 height 27
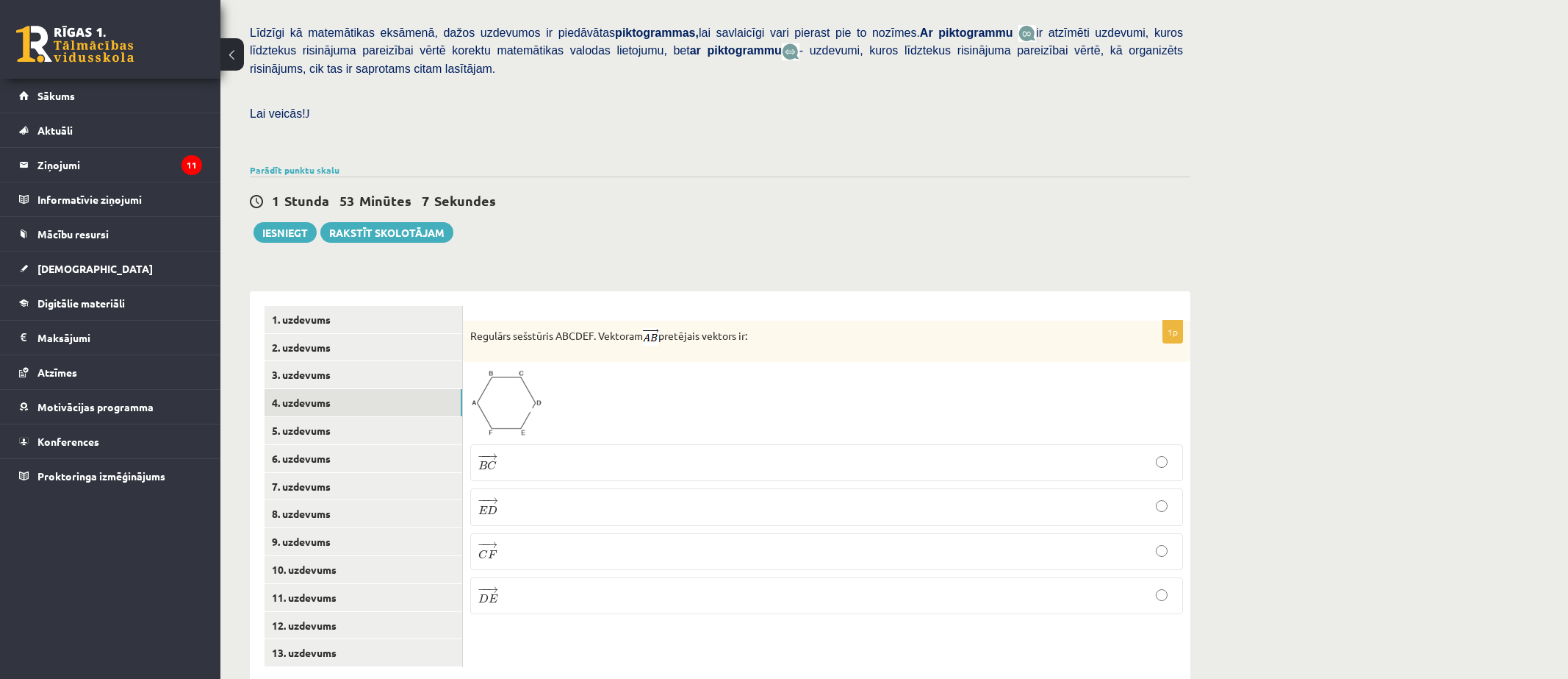
click at [491, 369] on img at bounding box center [506, 403] width 72 height 68
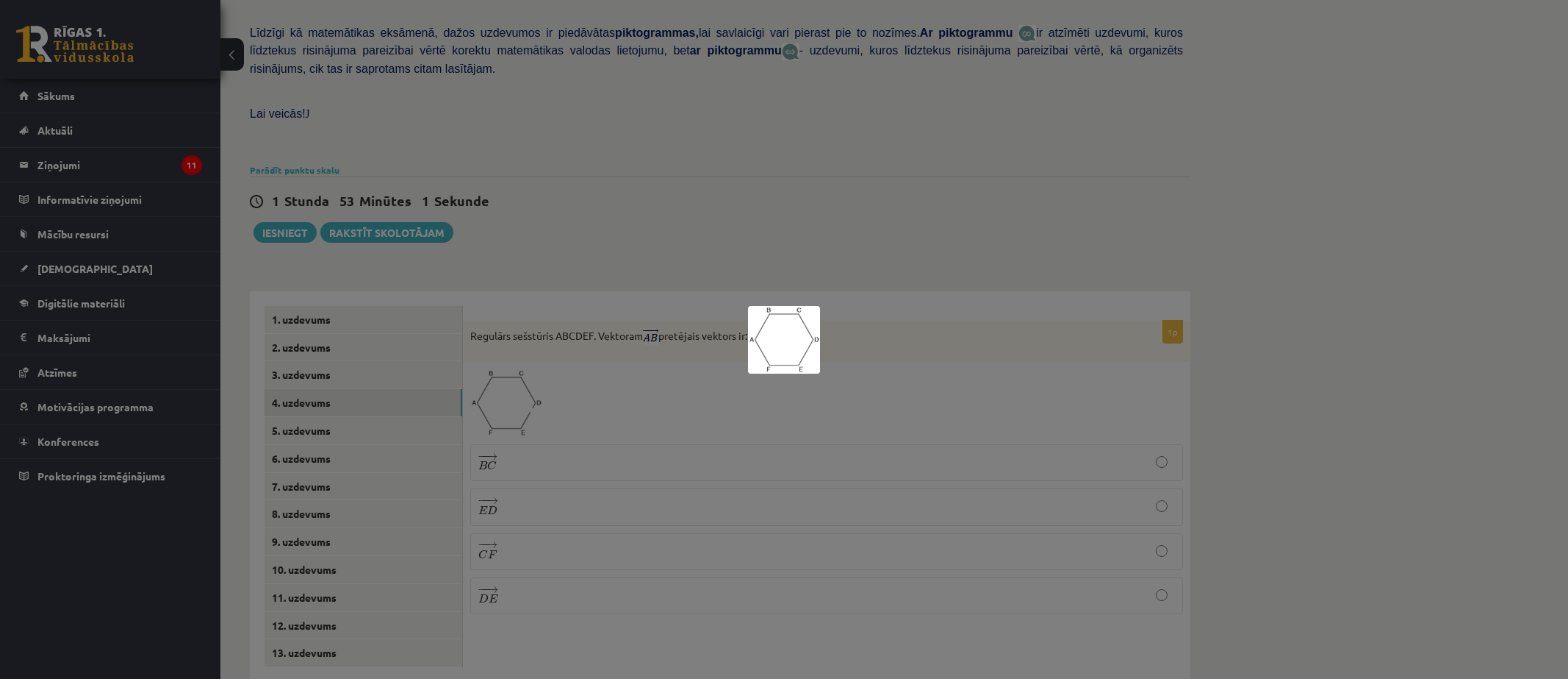
click at [1020, 383] on div at bounding box center [784, 339] width 1568 height 679
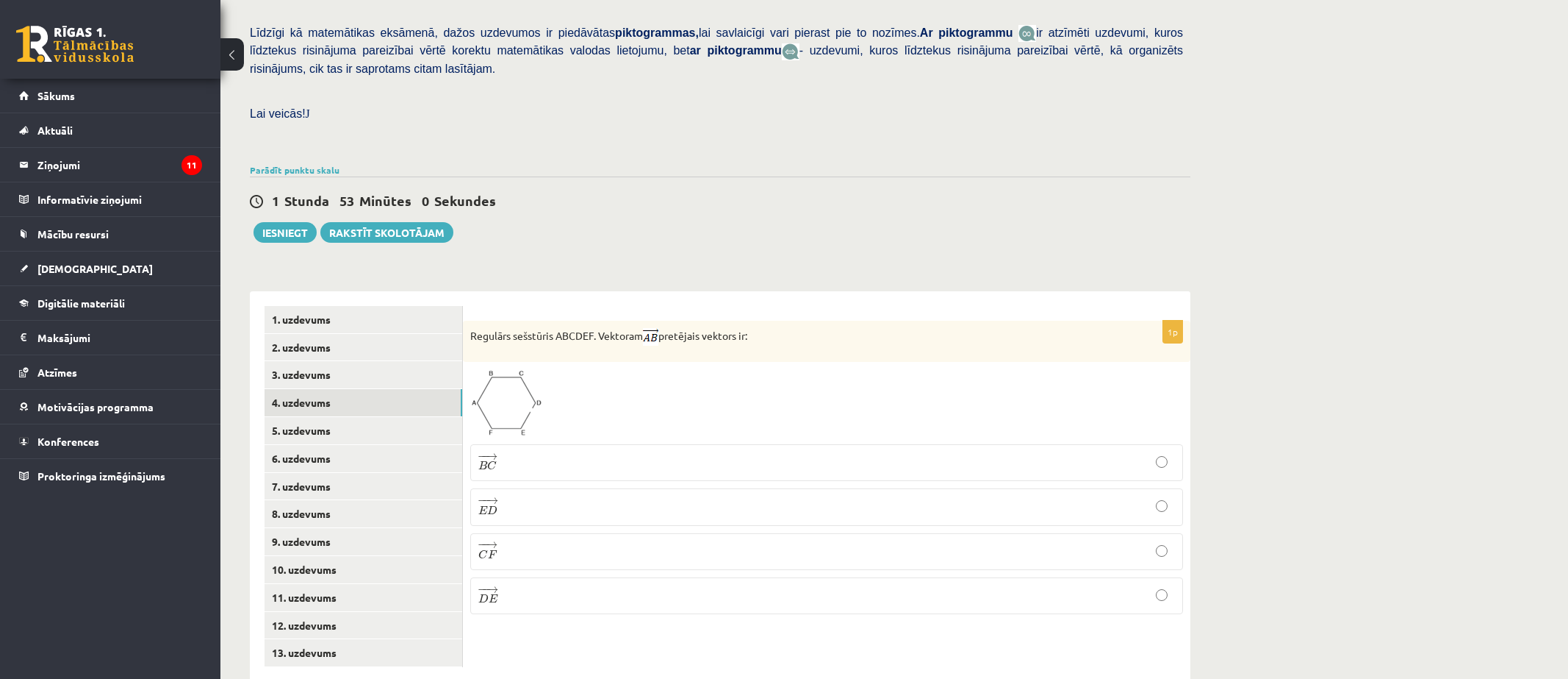
click at [502, 496] on p "− − → E D E D →" at bounding box center [827, 506] width 697 height 21
click at [572, 577] on label "− − → D E D E →" at bounding box center [826, 595] width 713 height 37
drag, startPoint x: 320, startPoint y: 403, endPoint x: 311, endPoint y: 406, distance: 9.5
click at [318, 416] on link "5. uzdevums" at bounding box center [362, 430] width 197 height 27
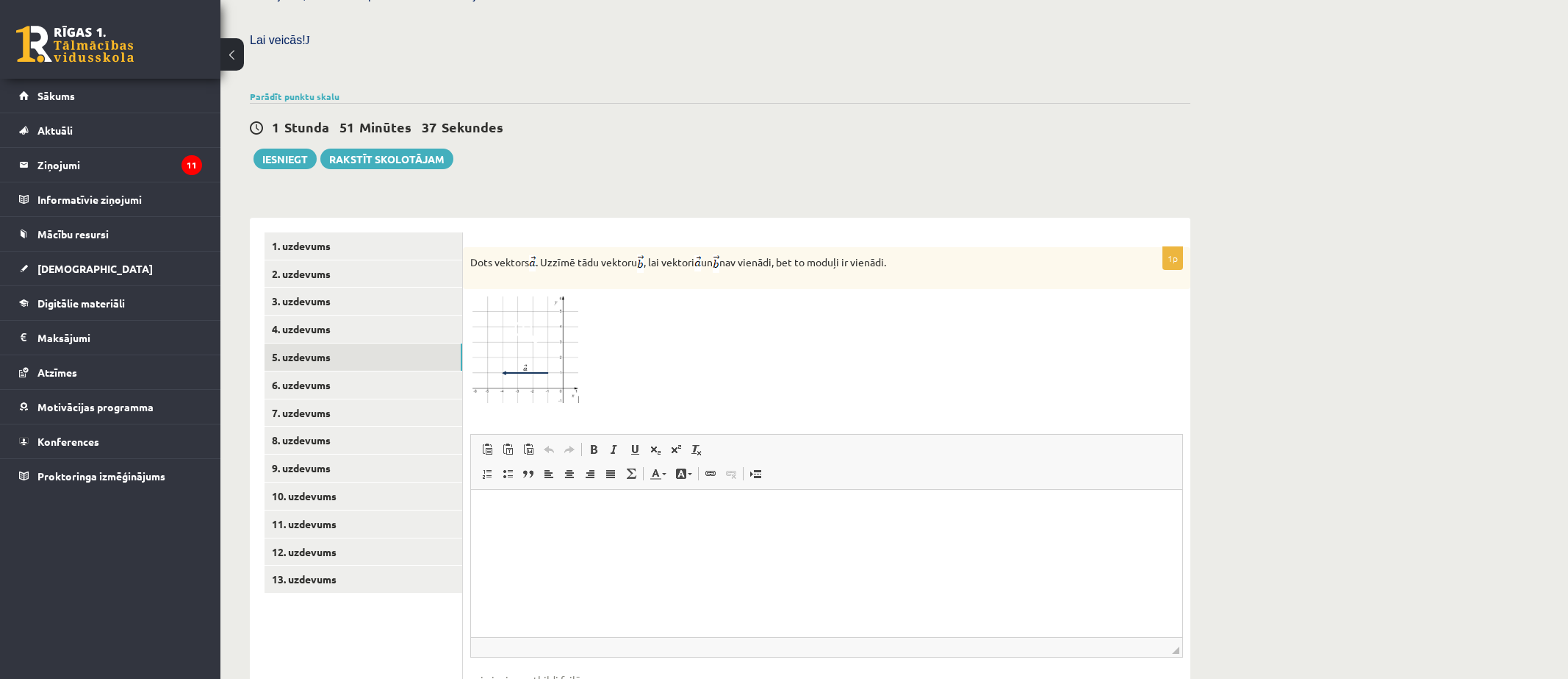
scroll to position [494, 0]
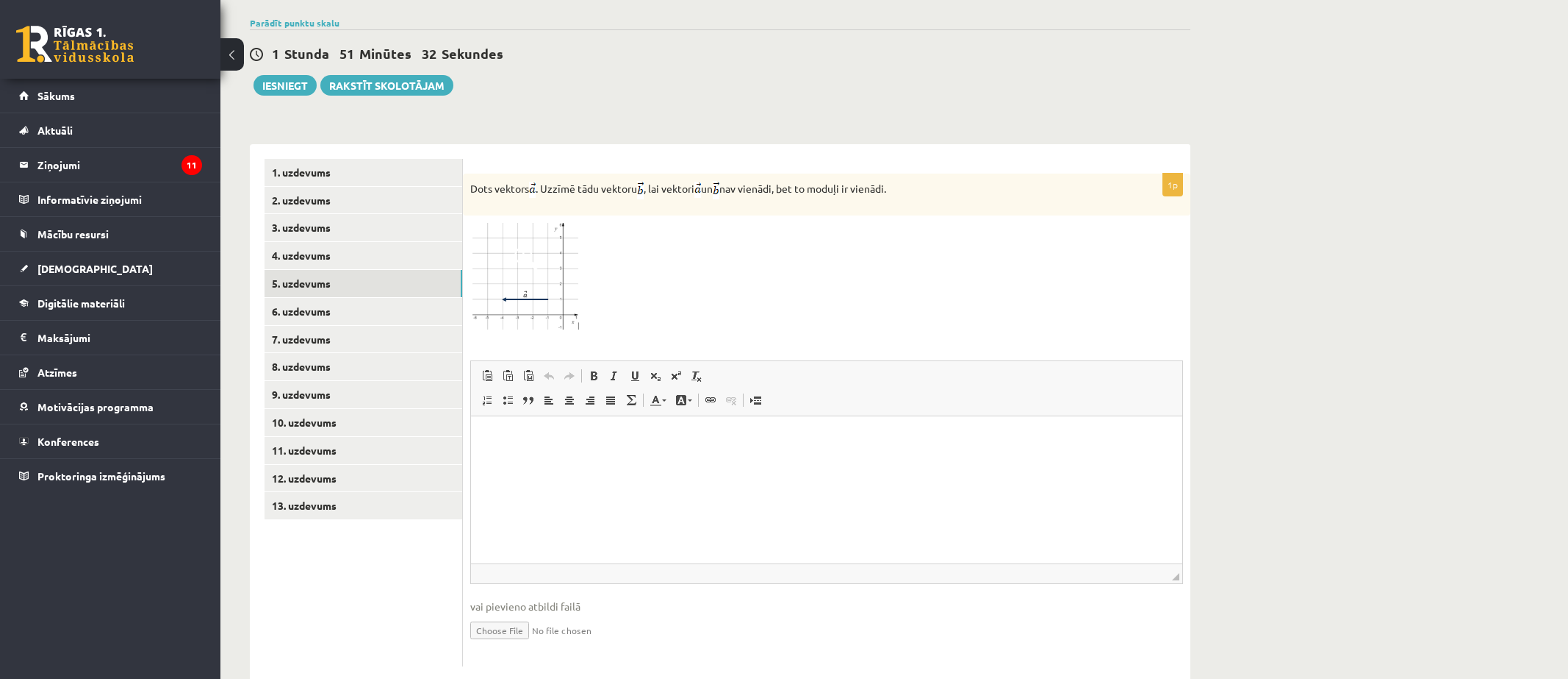
click at [542, 246] on img at bounding box center [525, 277] width 110 height 108
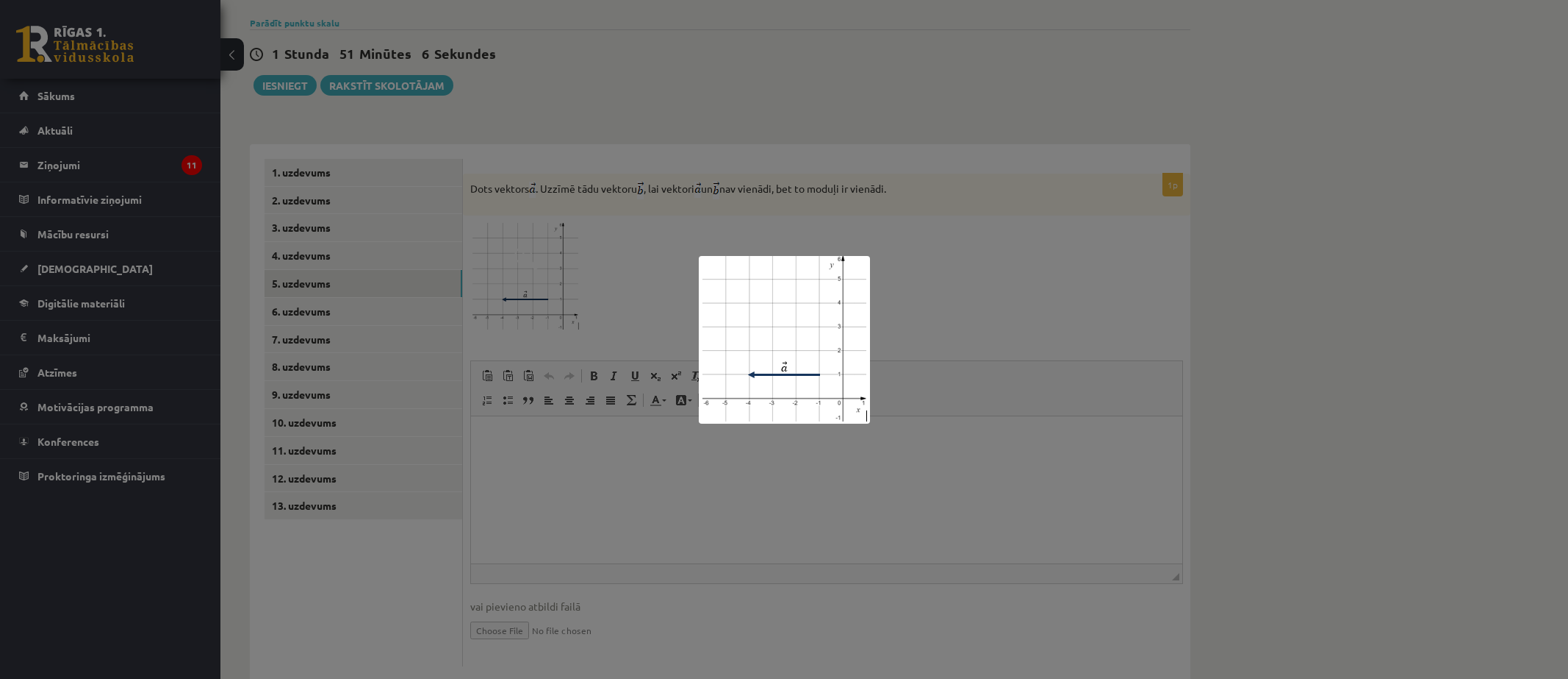
drag, startPoint x: 750, startPoint y: 350, endPoint x: 1295, endPoint y: 300, distance: 547.3
click at [1291, 298] on div at bounding box center [784, 339] width 1568 height 679
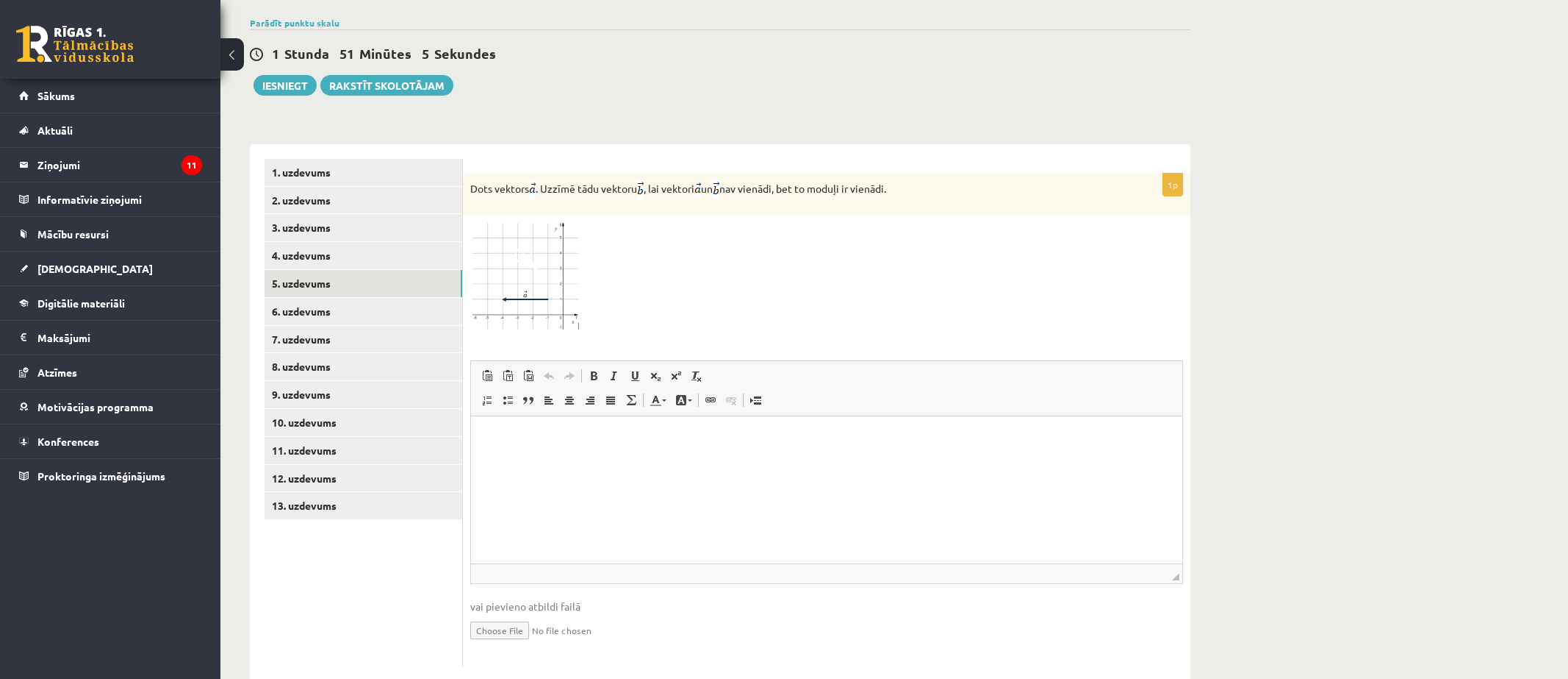
click at [546, 237] on img at bounding box center [525, 277] width 110 height 108
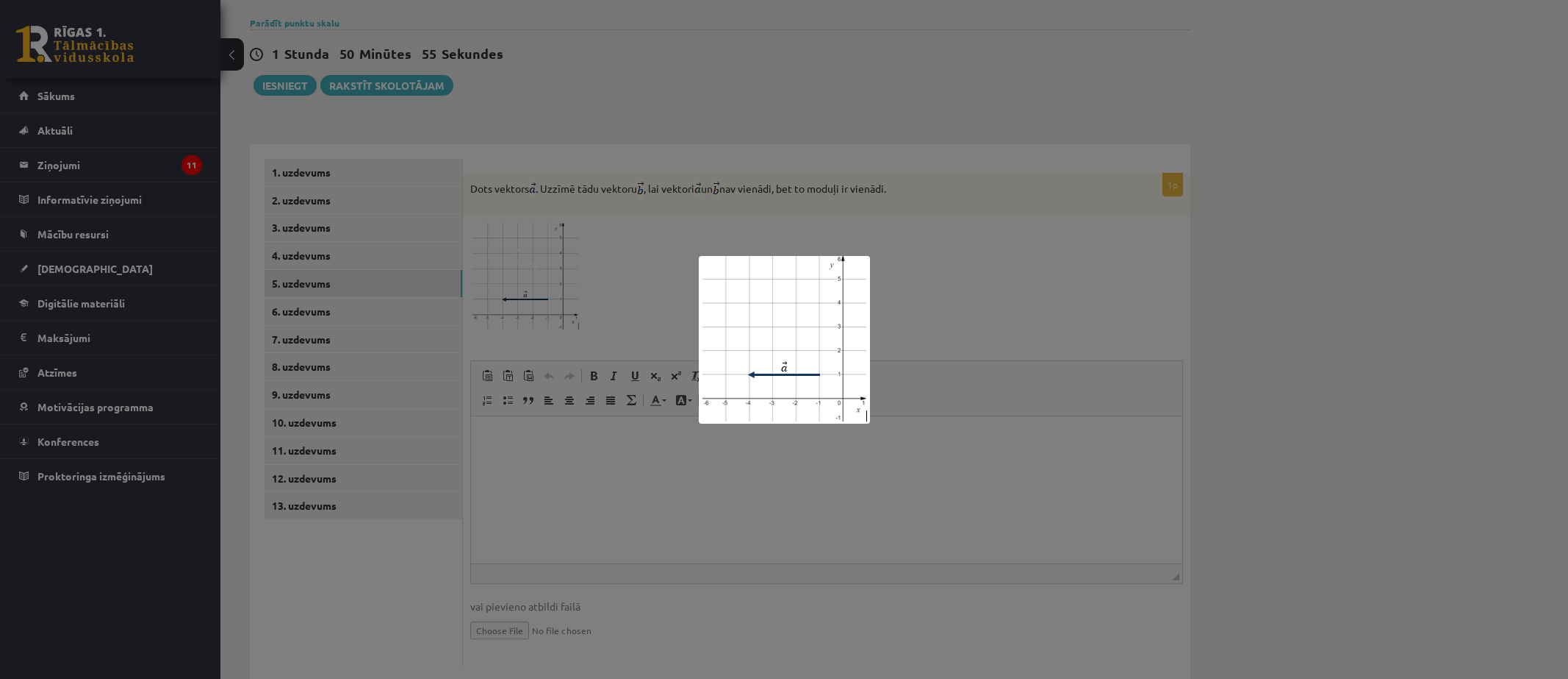
drag, startPoint x: 812, startPoint y: 394, endPoint x: 1286, endPoint y: 274, distance: 489.0
click at [1286, 274] on div at bounding box center [784, 339] width 1568 height 679
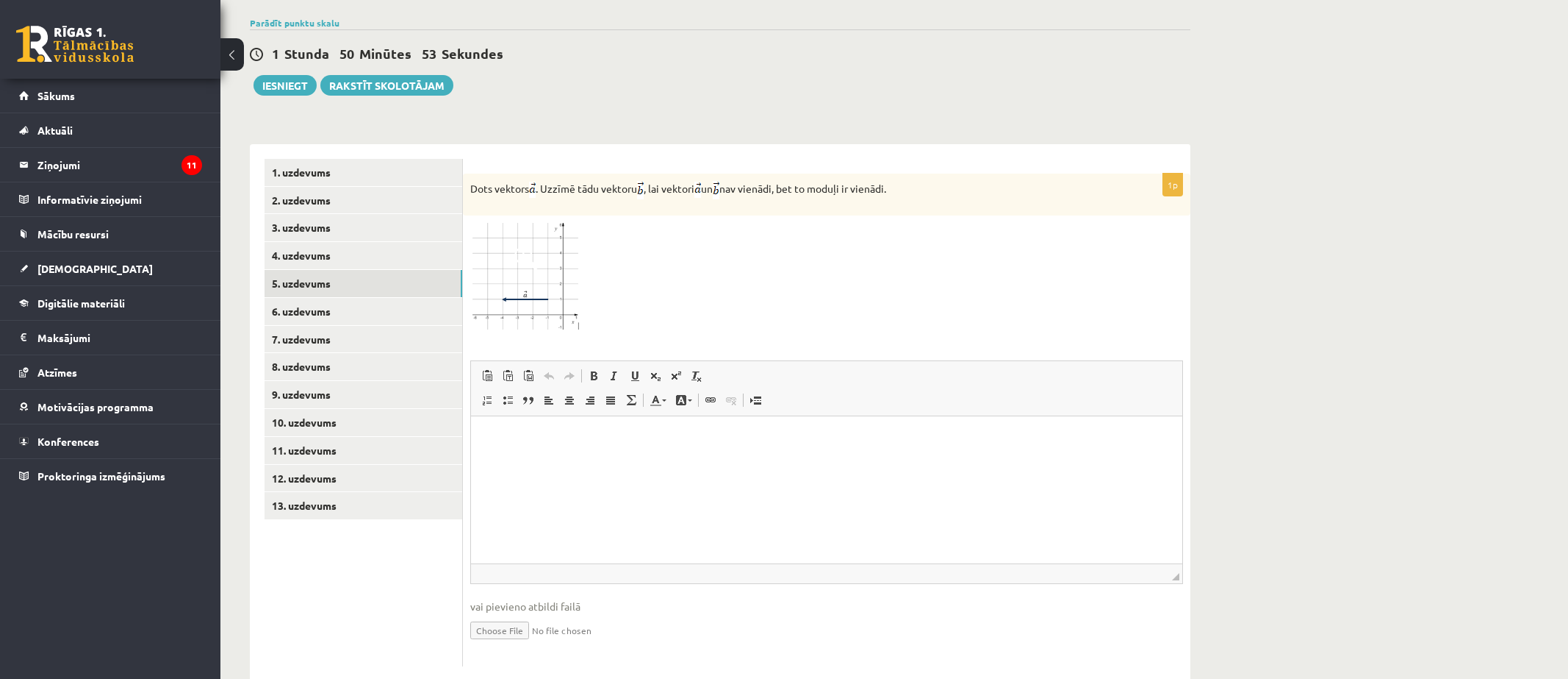
drag, startPoint x: 539, startPoint y: 304, endPoint x: 532, endPoint y: 280, distance: 25.0
click at [536, 298] on div "1p Dots vektors . Uzzīmē tādu vektoru , lai vektori un nav vienādi, bet to modu…" at bounding box center [826, 420] width 728 height 493
click at [524, 254] on img at bounding box center [525, 277] width 110 height 108
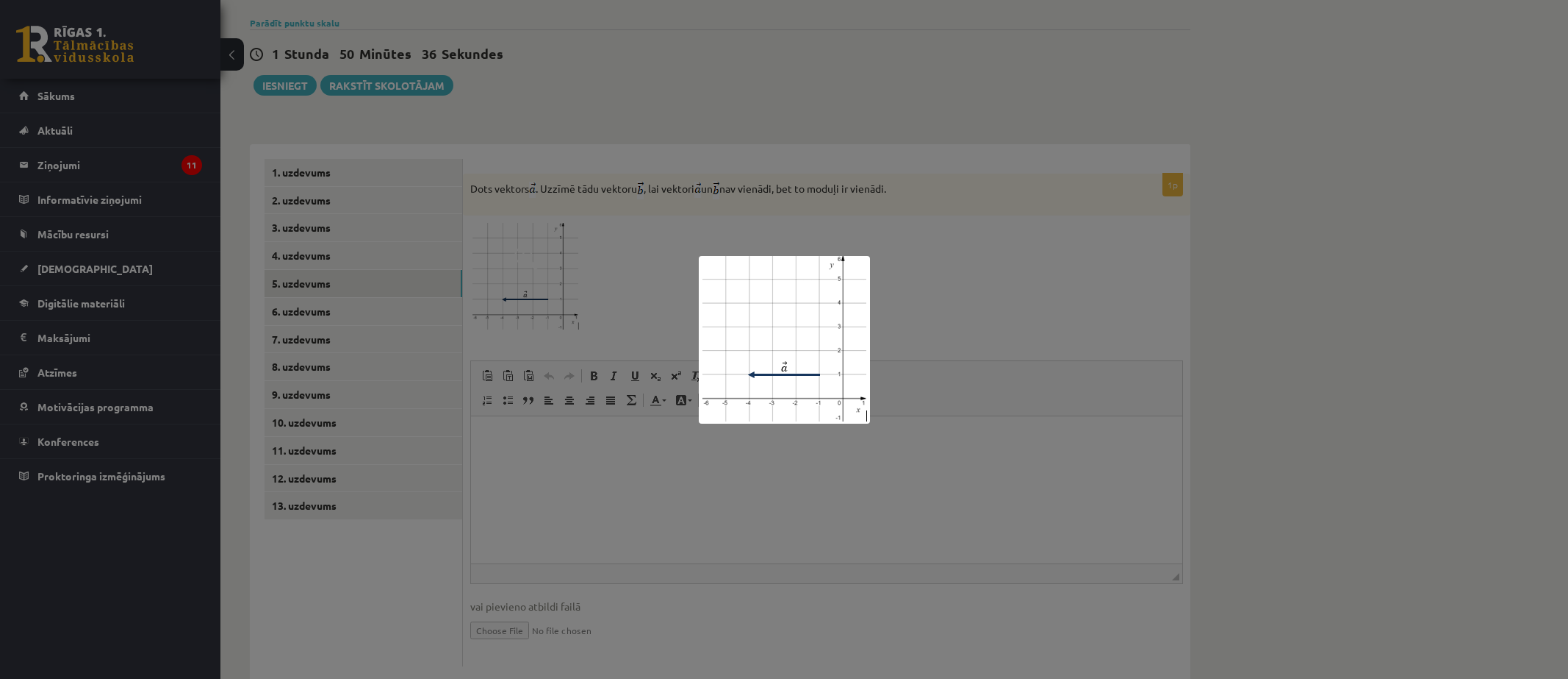
click at [921, 454] on div at bounding box center [784, 339] width 1568 height 679
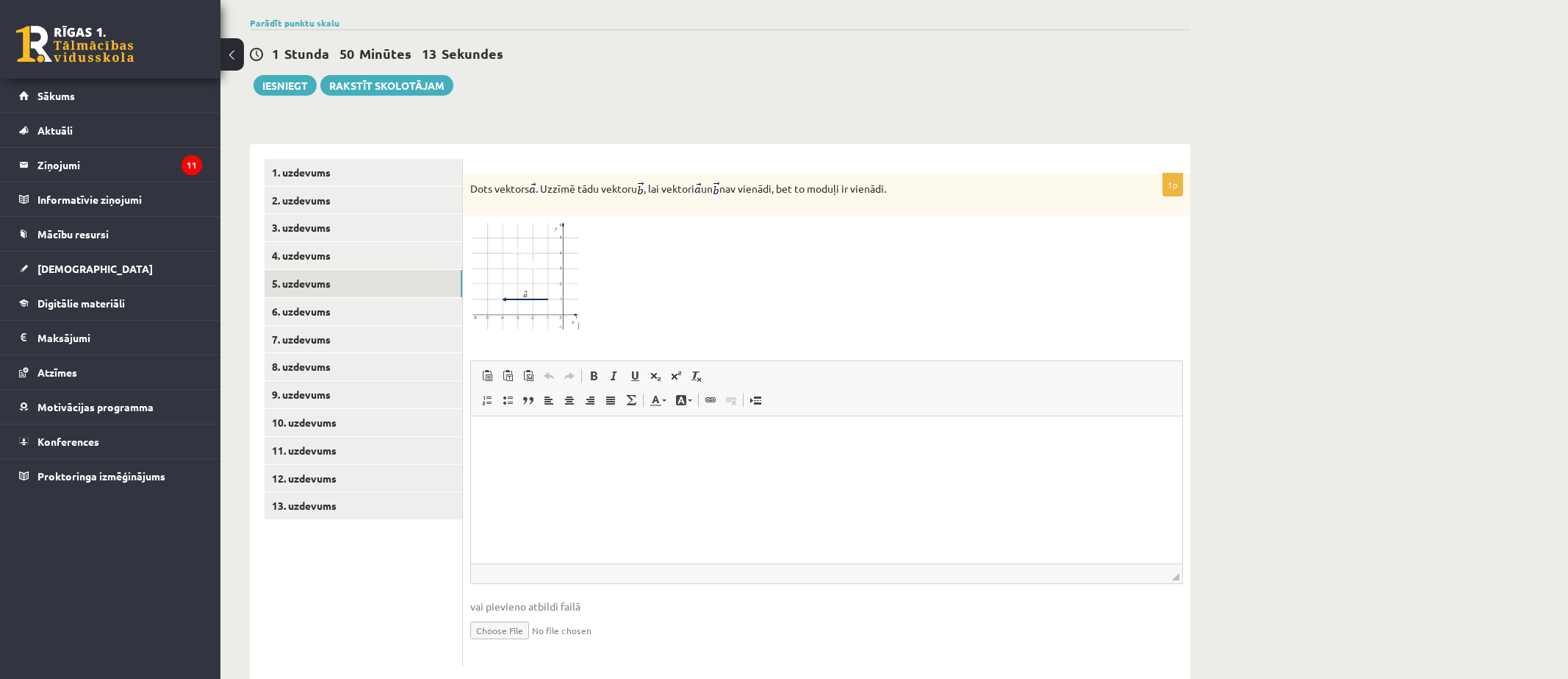
click at [507, 267] on img at bounding box center [525, 277] width 110 height 108
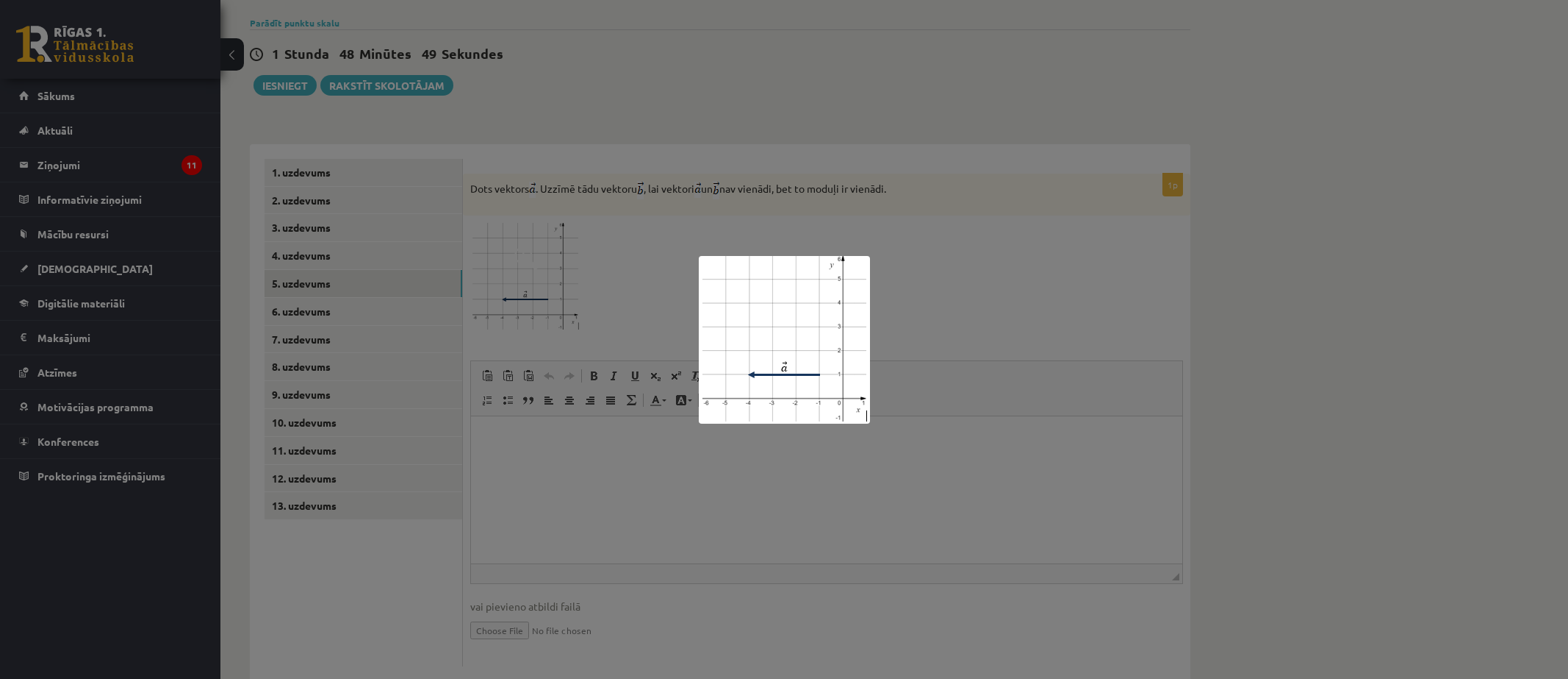
click at [453, 422] on div at bounding box center [784, 339] width 1568 height 679
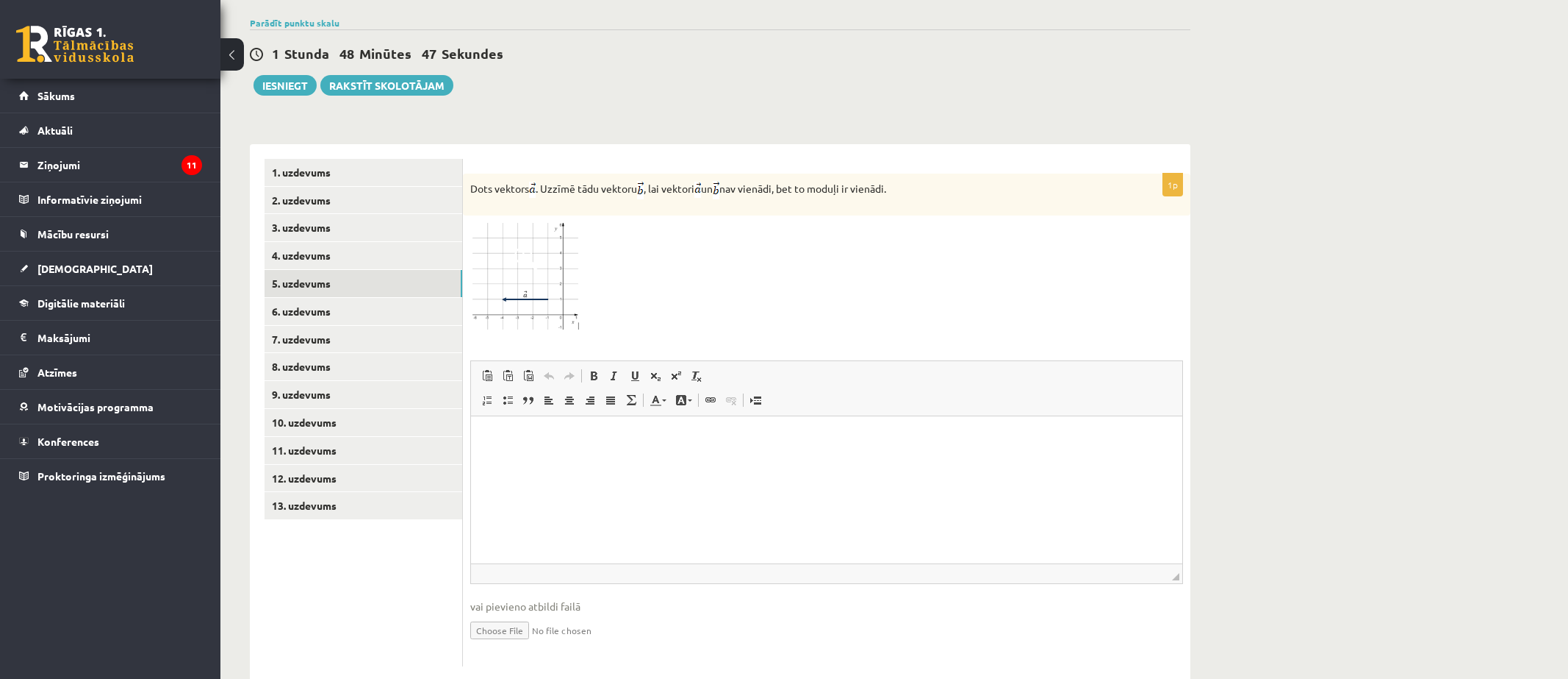
click at [506, 614] on input "file" at bounding box center [826, 629] width 713 height 30
type input "**********"
click at [1244, 495] on div "Matemātika 1. ieskaite 10.a1 klase_2025 , Beatrise Alviķe (10.a1 klase) Pārbaud…" at bounding box center [895, 144] width 1348 height 1163
click at [514, 644] on link "Iesniegtā atbilde" at bounding box center [509, 652] width 78 height 15
click at [307, 297] on link "6. uzdevums" at bounding box center [362, 311] width 197 height 27
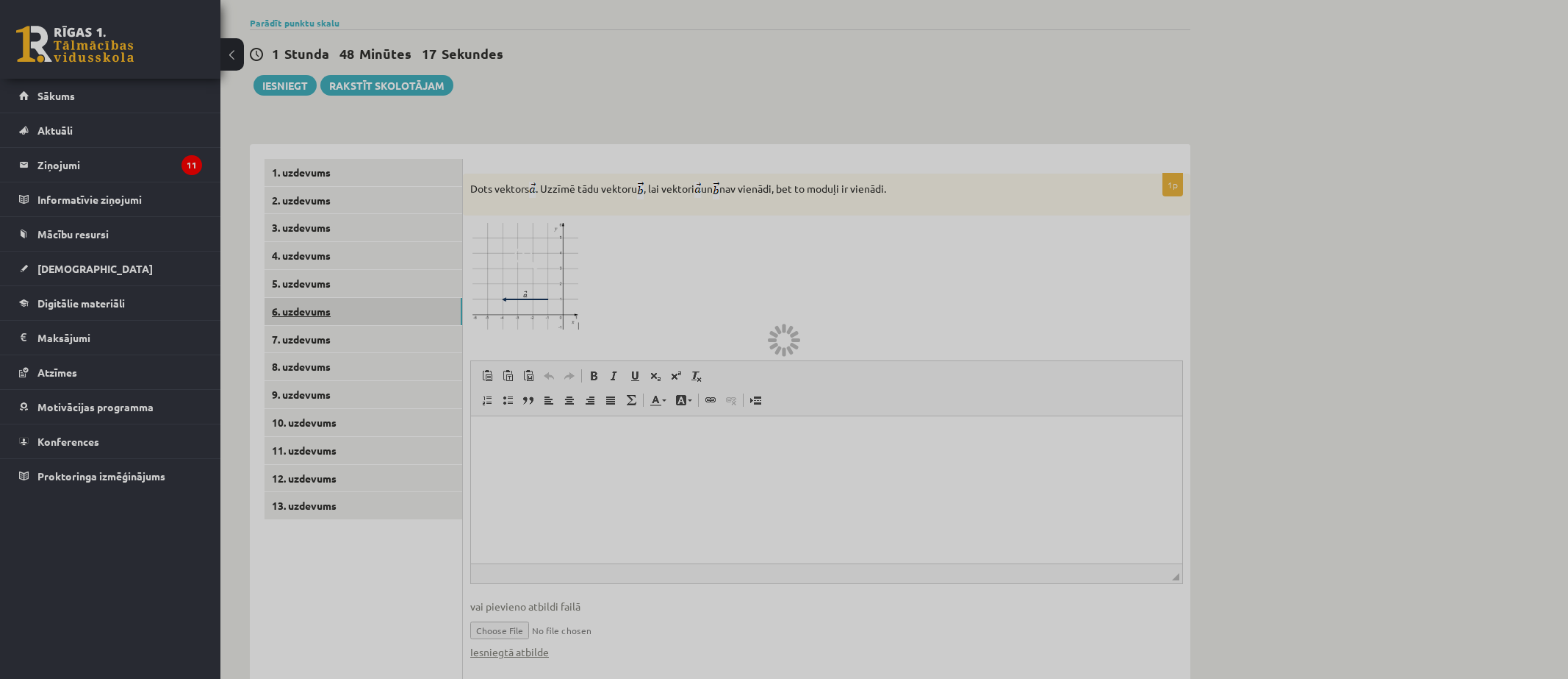
scroll to position [348, 0]
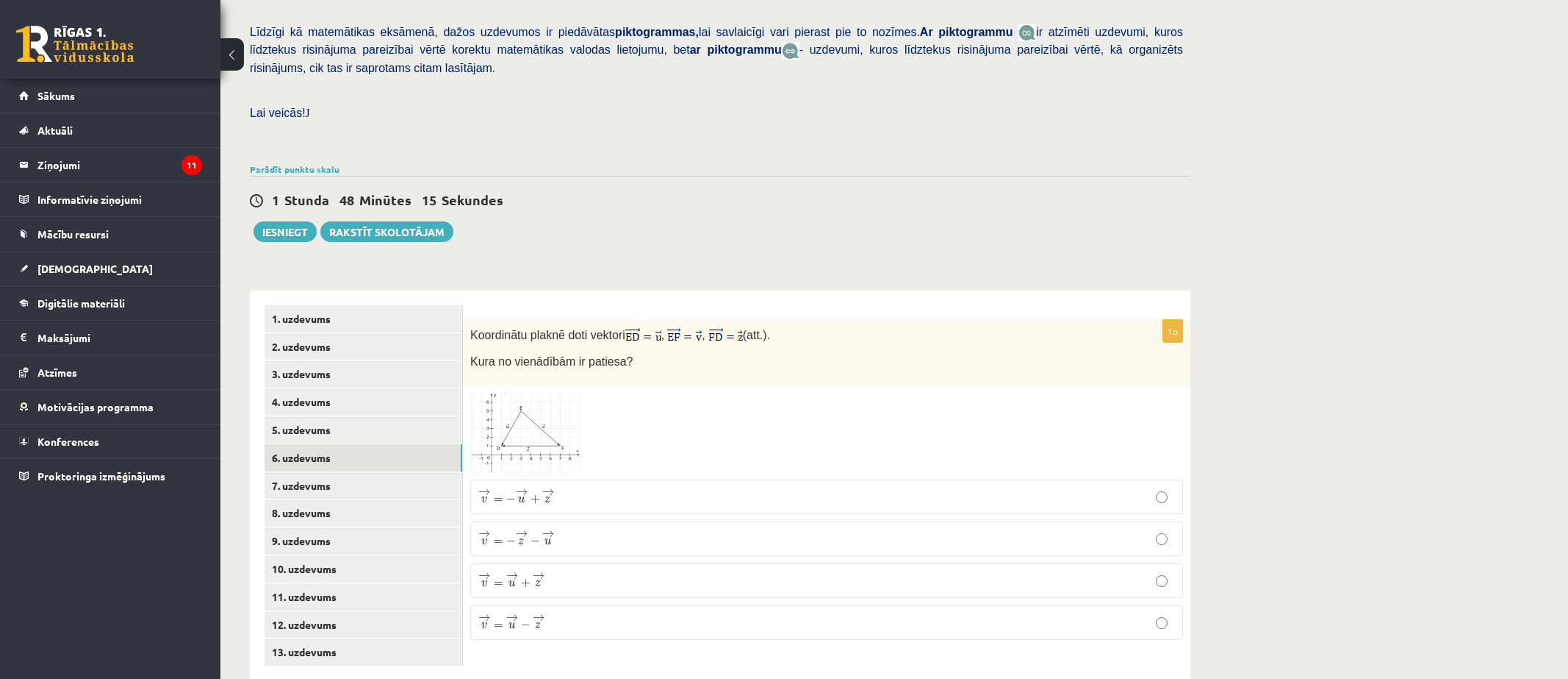
click at [508, 410] on img at bounding box center [525, 433] width 110 height 79
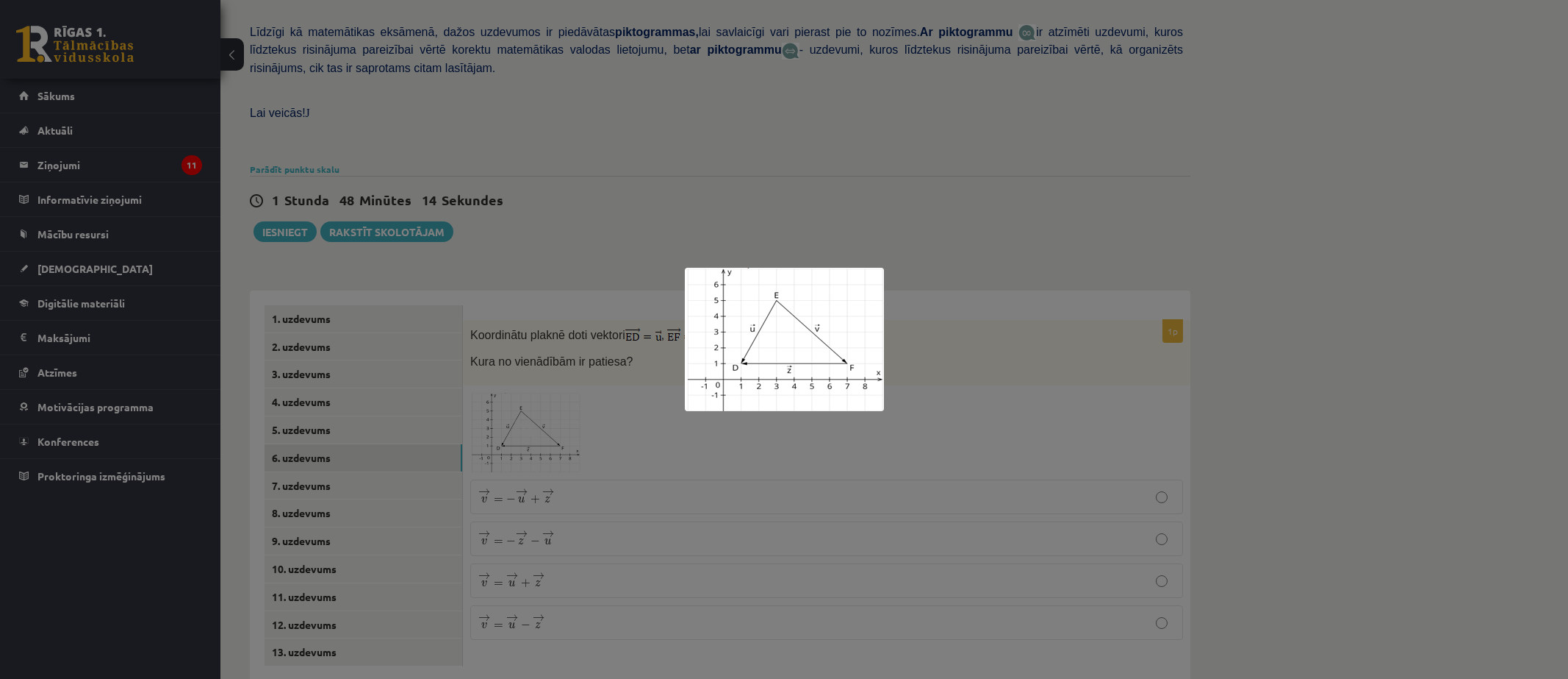
click at [782, 340] on img at bounding box center [784, 339] width 199 height 144
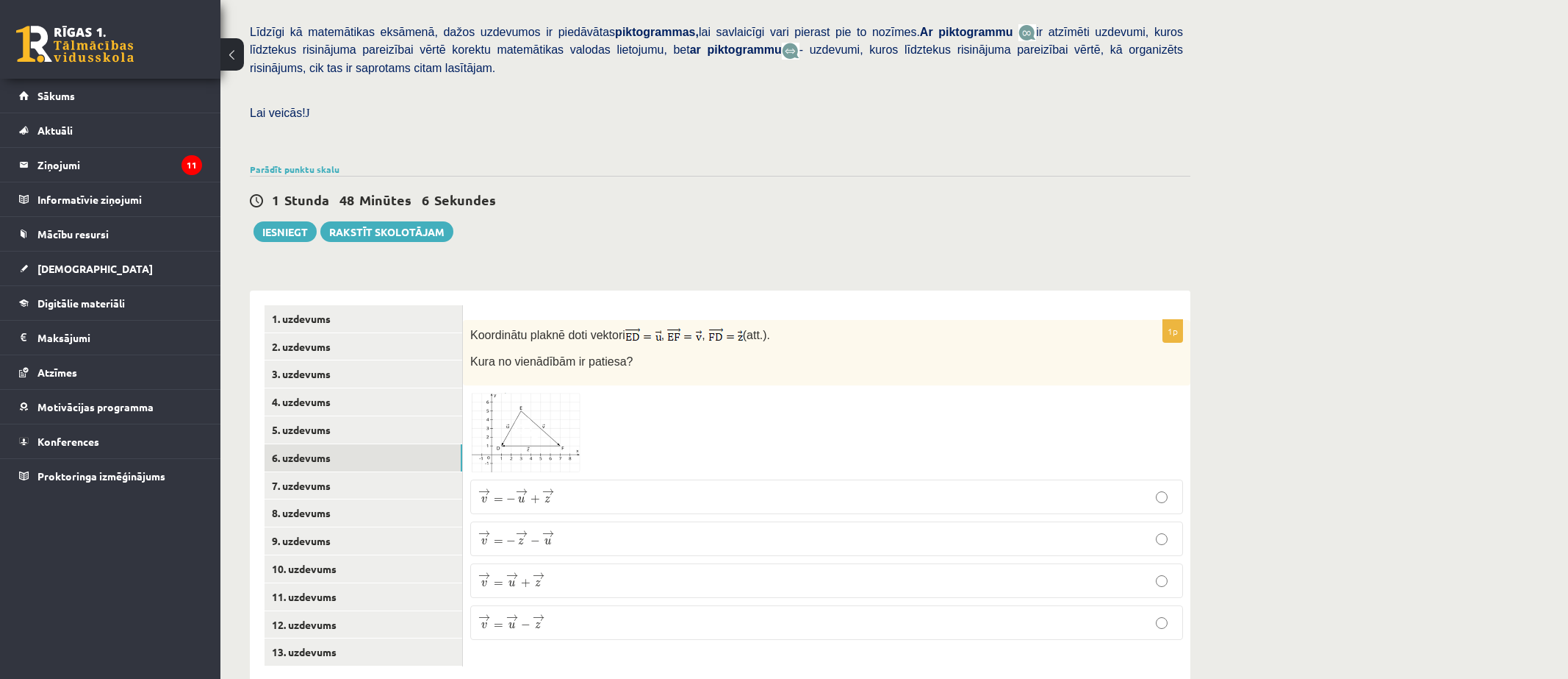
click at [508, 394] on img at bounding box center [525, 433] width 110 height 79
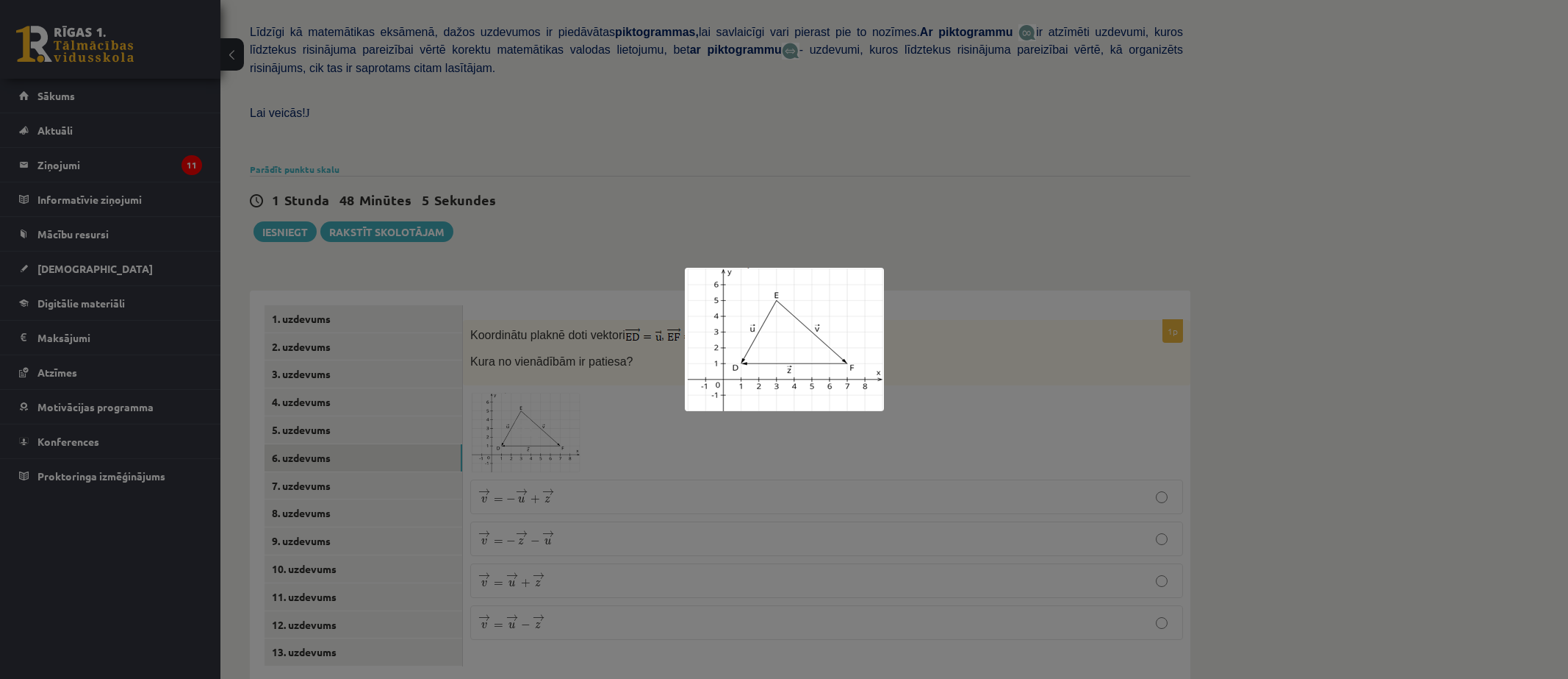
click at [1098, 416] on div at bounding box center [784, 339] width 1568 height 679
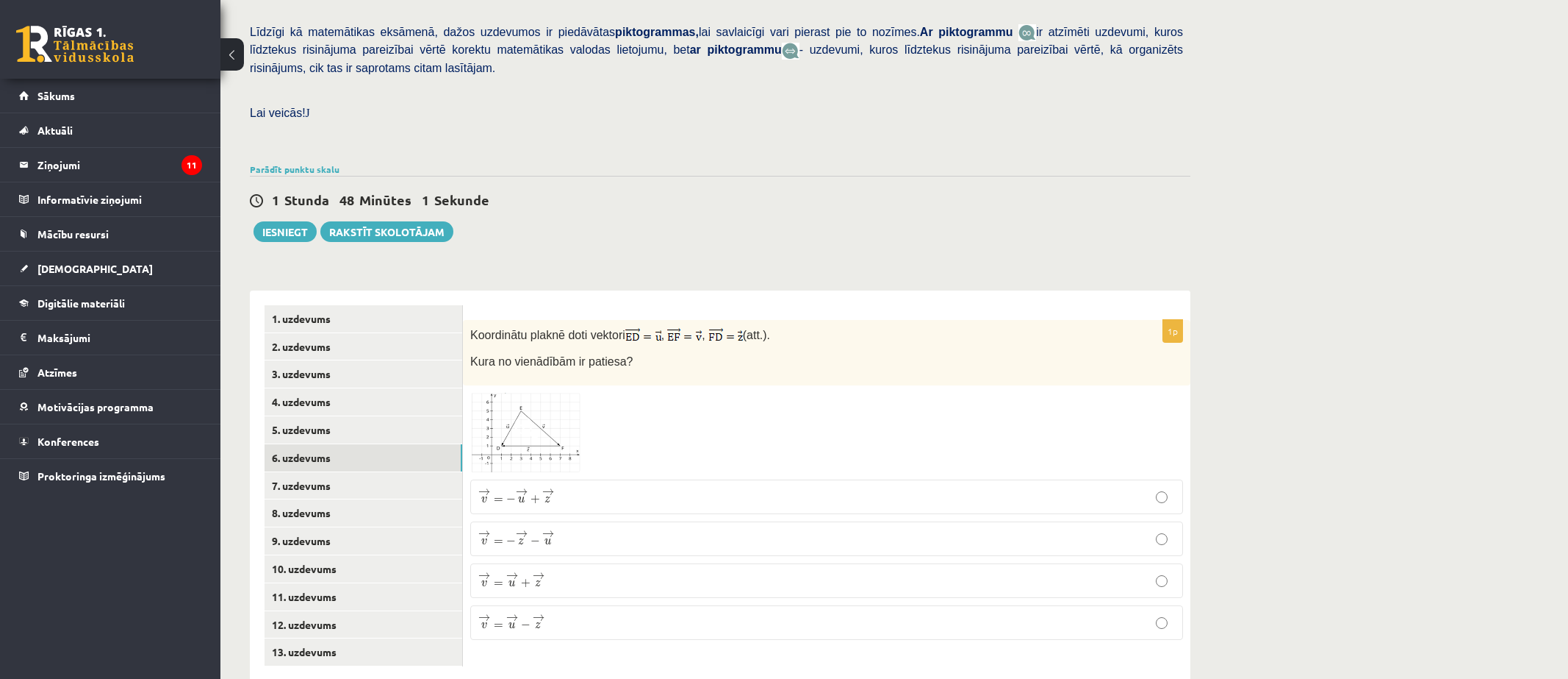
click at [514, 416] on img at bounding box center [525, 433] width 110 height 79
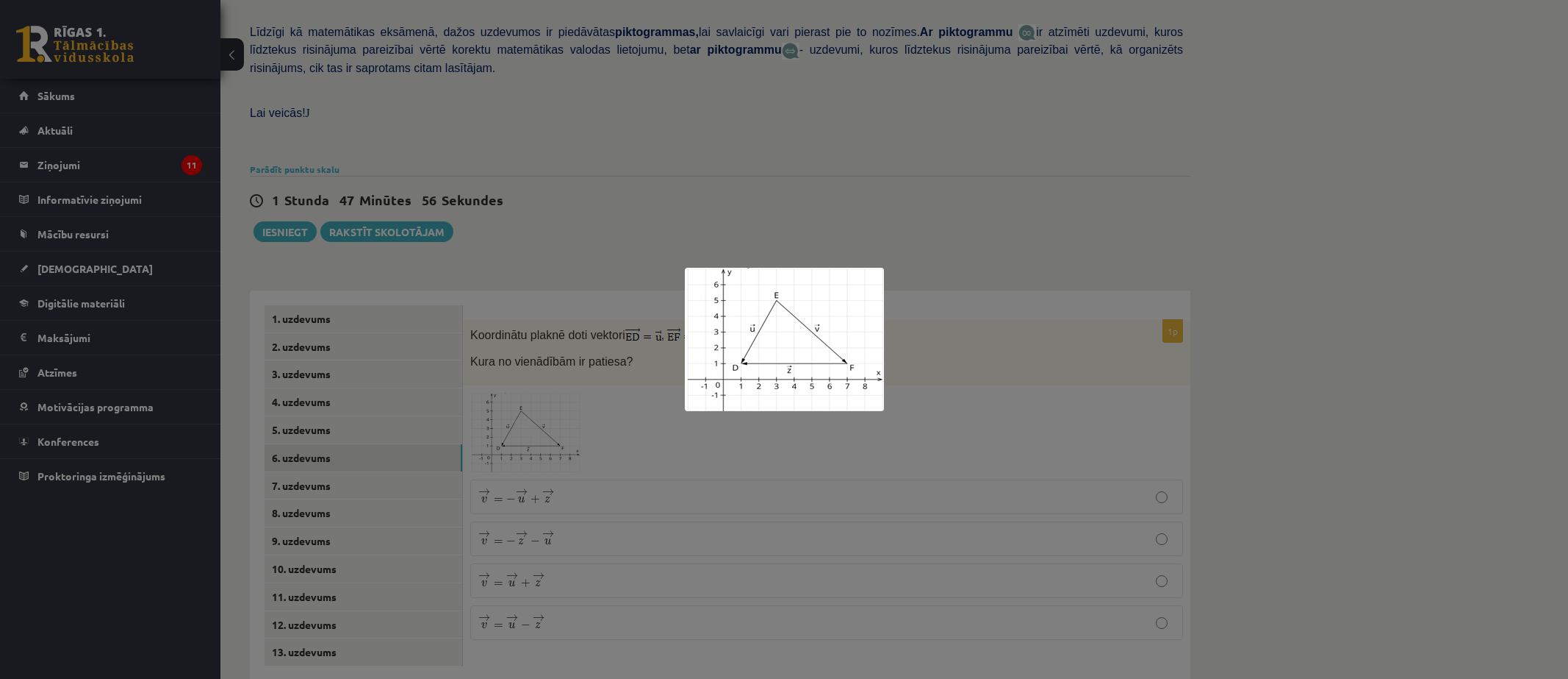
click at [592, 362] on div at bounding box center [784, 339] width 1568 height 679
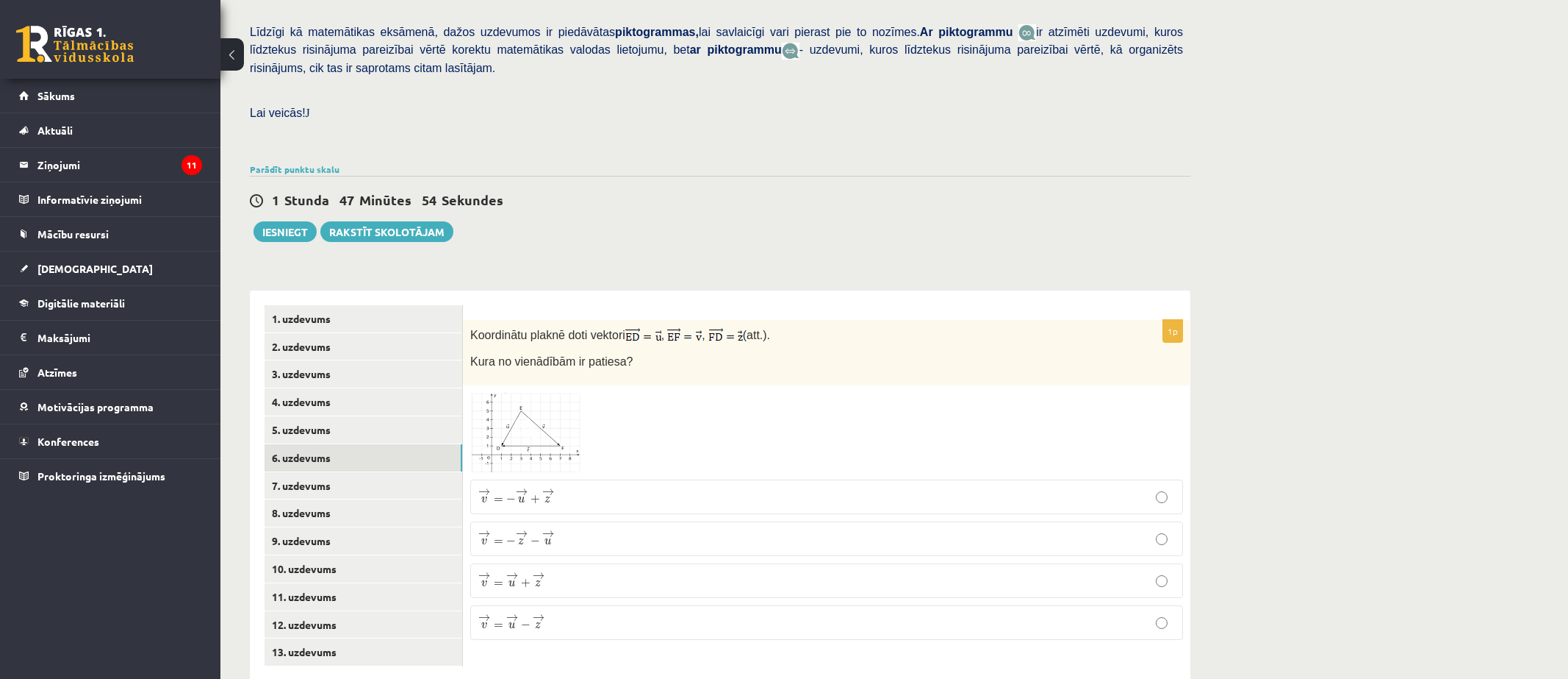
click at [527, 416] on span at bounding box center [526, 428] width 24 height 24
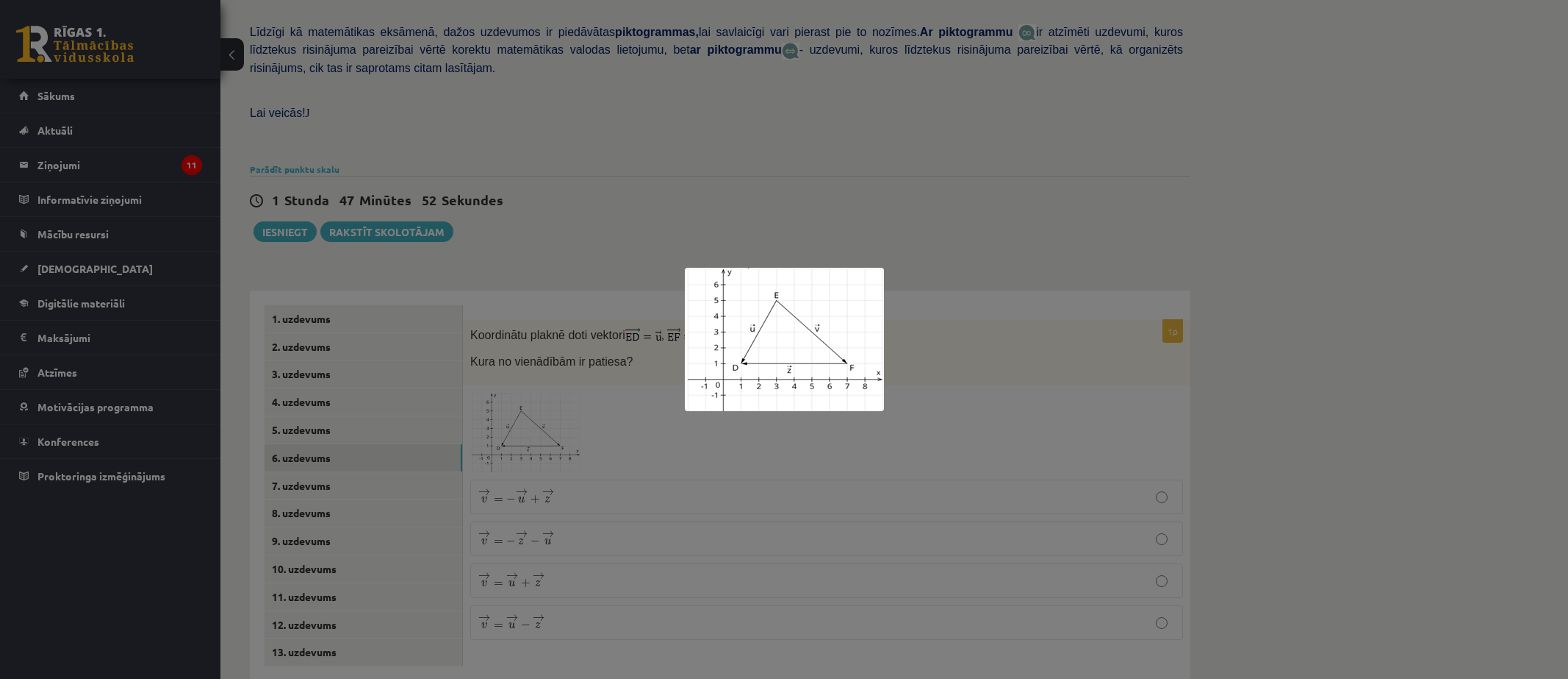
click at [609, 352] on div at bounding box center [784, 339] width 1568 height 679
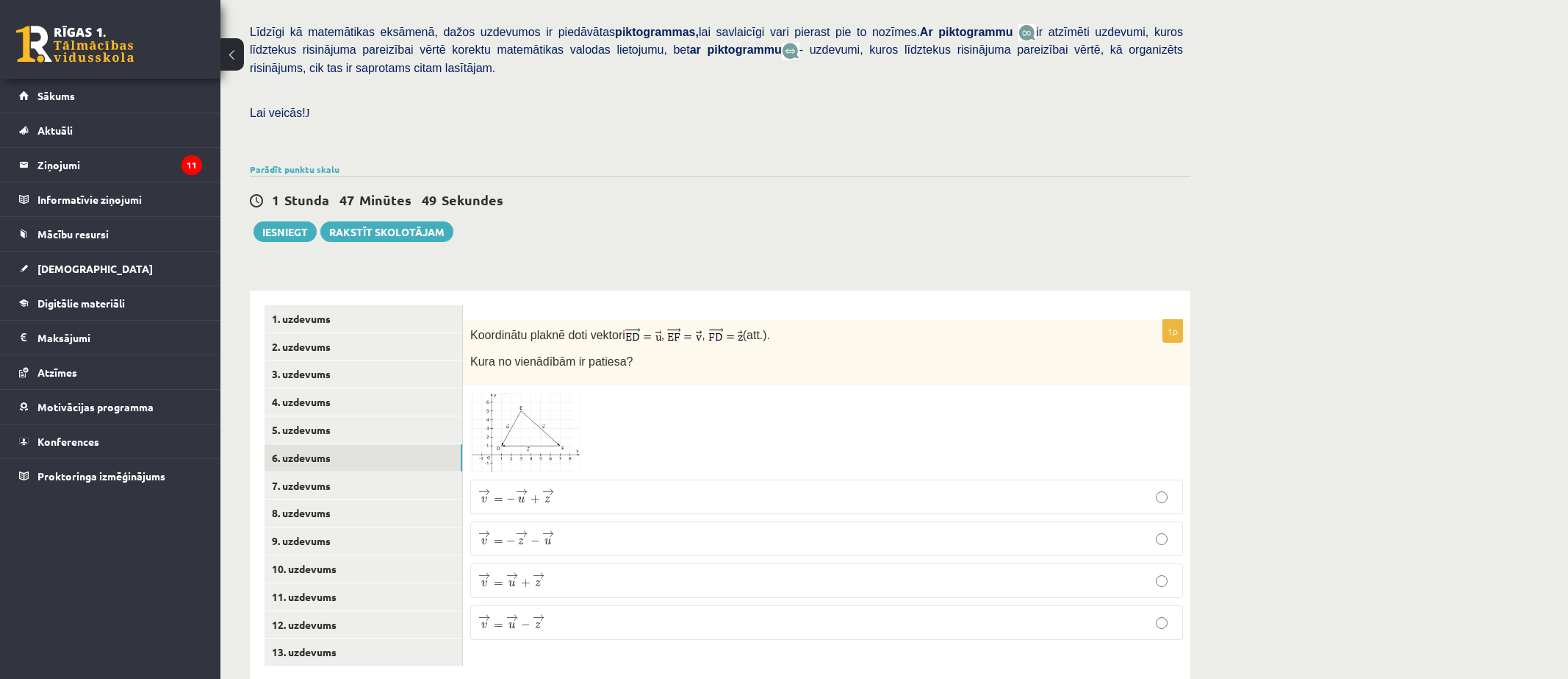
click at [571, 393] on img at bounding box center [525, 433] width 110 height 79
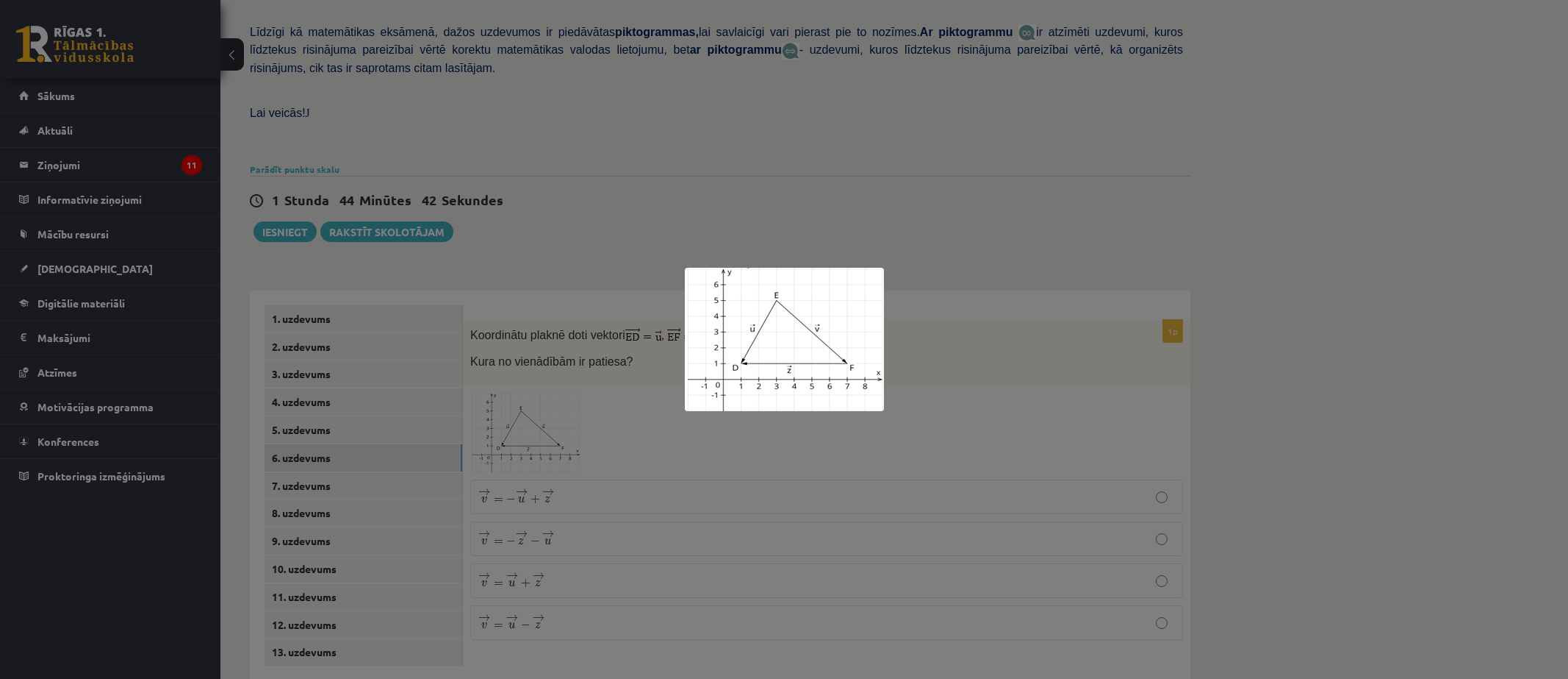
click at [506, 527] on div at bounding box center [784, 339] width 1568 height 679
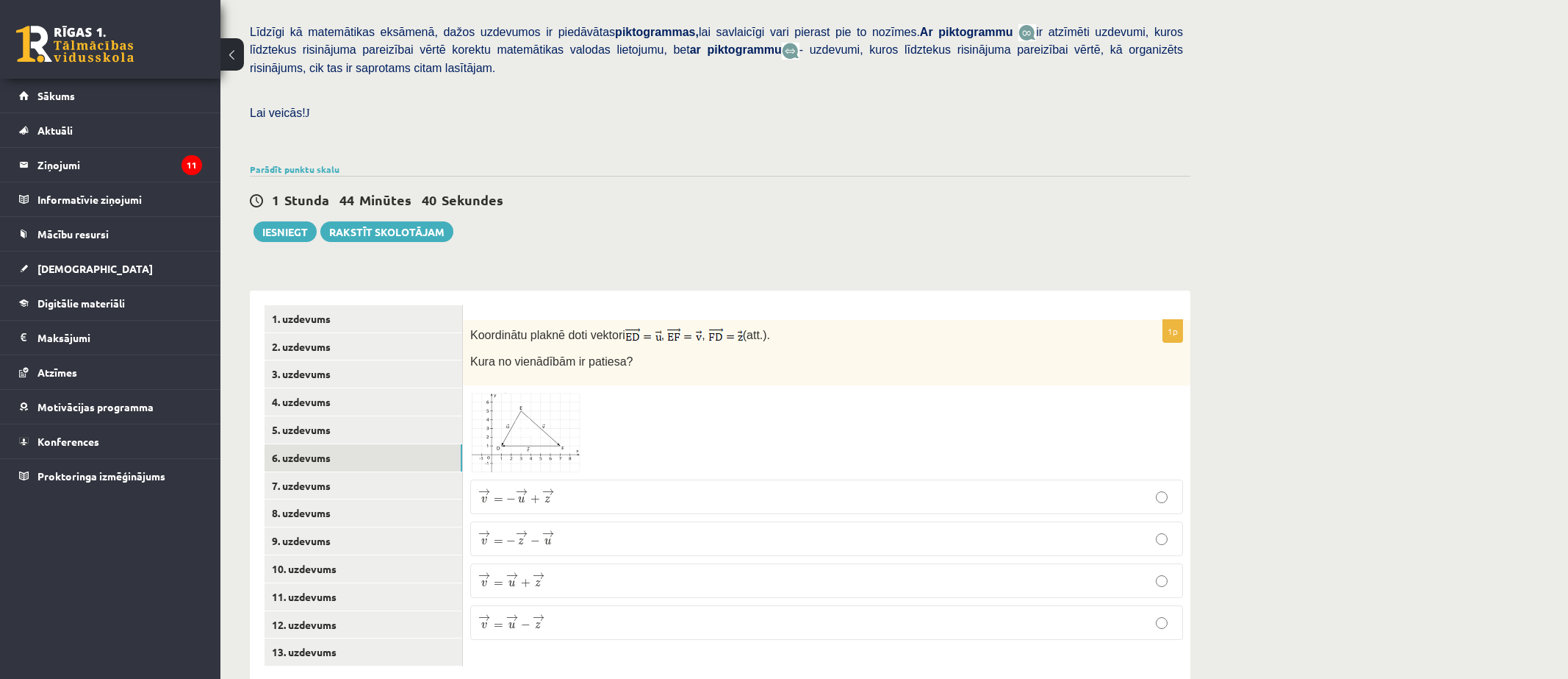
click at [576, 571] on p "→ v = → u + → z v → = u → + z →" at bounding box center [827, 580] width 697 height 18
click at [531, 416] on span at bounding box center [526, 428] width 24 height 24
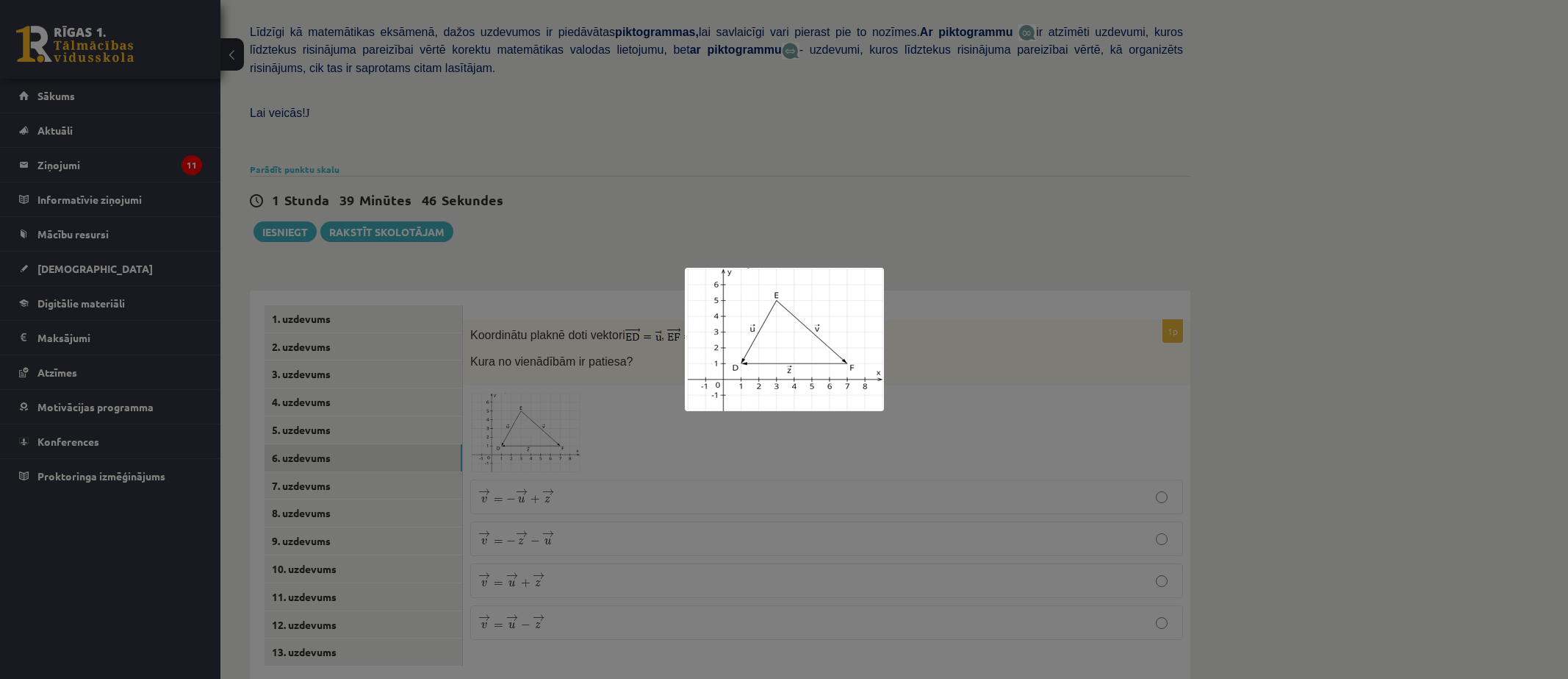
click at [1381, 244] on div at bounding box center [784, 339] width 1568 height 679
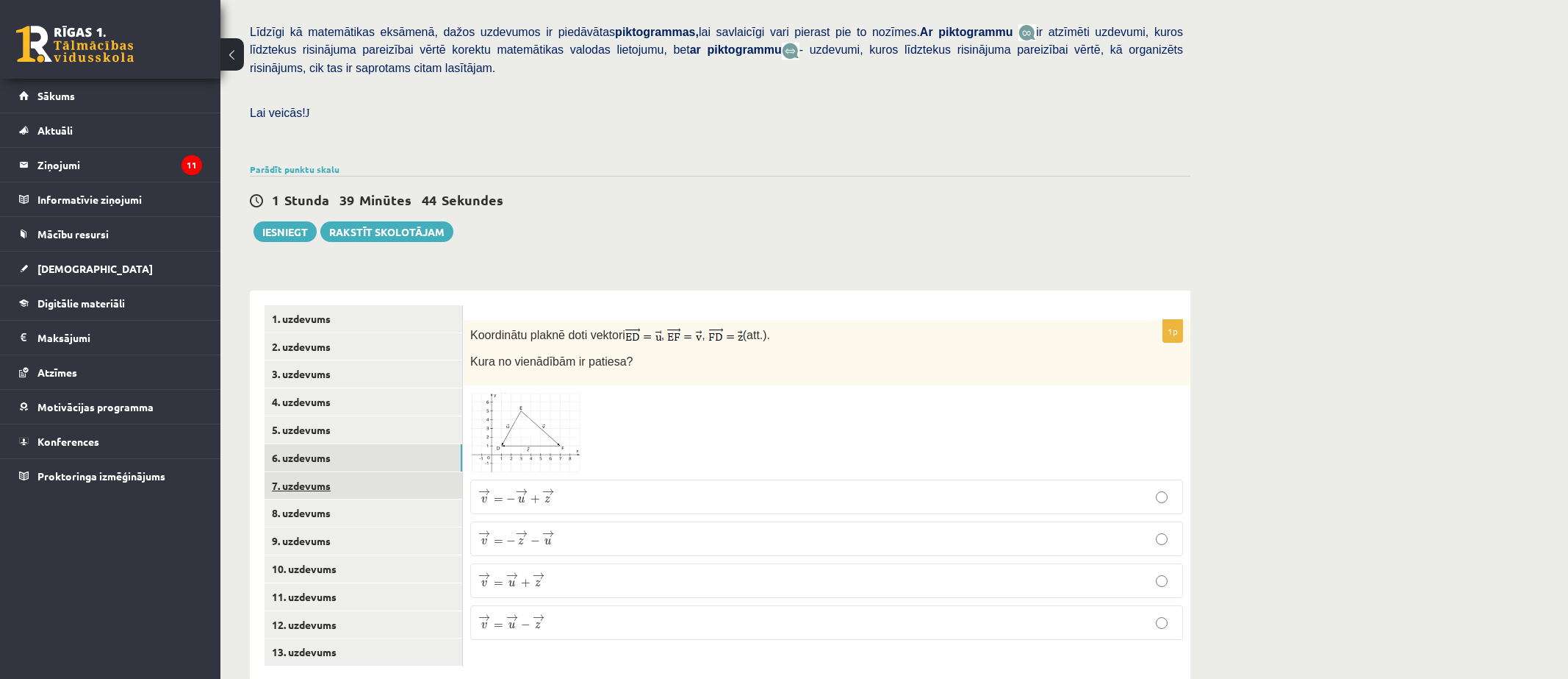
click at [308, 472] on link "7. uzdevums" at bounding box center [362, 485] width 197 height 27
click at [563, 394] on img at bounding box center [525, 433] width 110 height 79
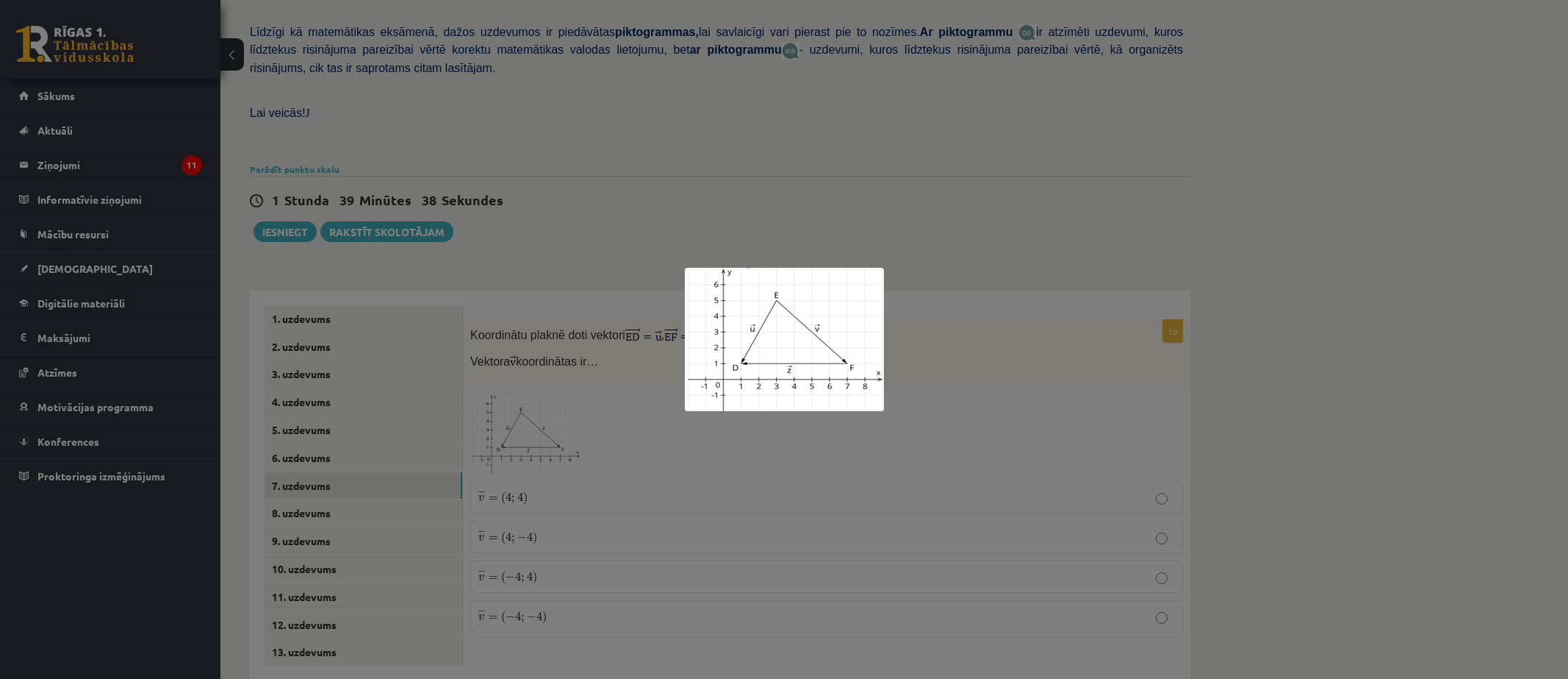
click at [938, 393] on div at bounding box center [784, 339] width 1568 height 679
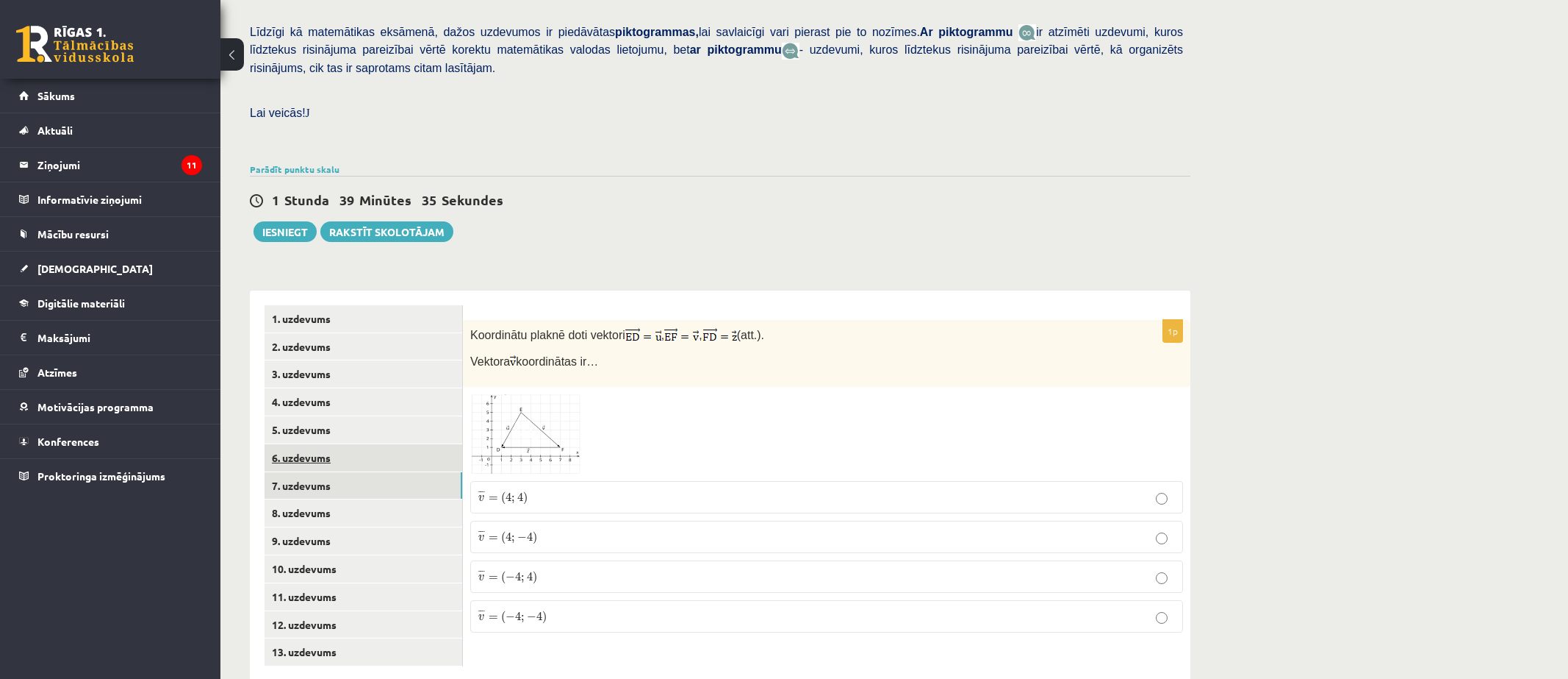
click at [313, 444] on link "6. uzdevums" at bounding box center [362, 457] width 197 height 27
click at [506, 410] on img at bounding box center [525, 433] width 110 height 79
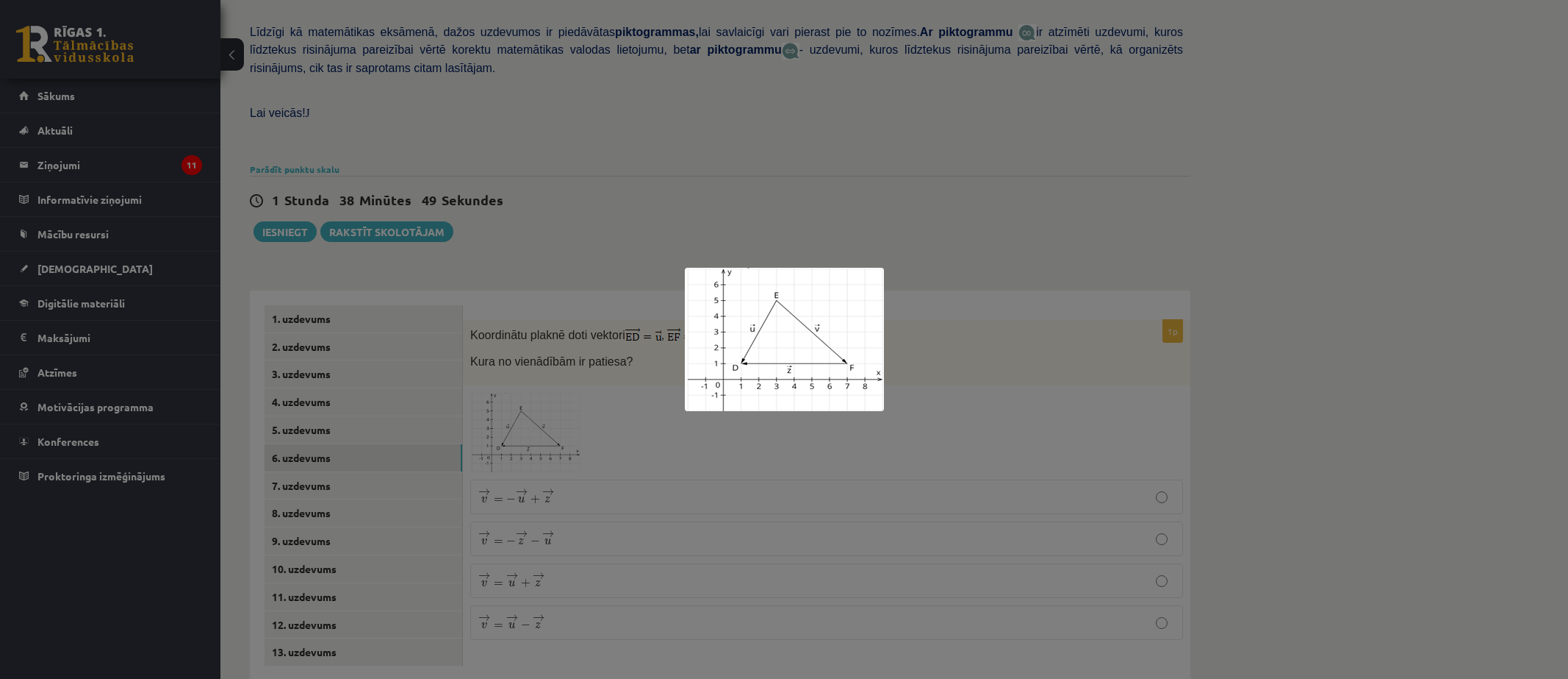
drag, startPoint x: 1113, startPoint y: 374, endPoint x: 1117, endPoint y: 406, distance: 32.2
drag, startPoint x: 1117, startPoint y: 406, endPoint x: 1179, endPoint y: 467, distance: 87.0
click at [1179, 467] on div at bounding box center [784, 339] width 1568 height 679
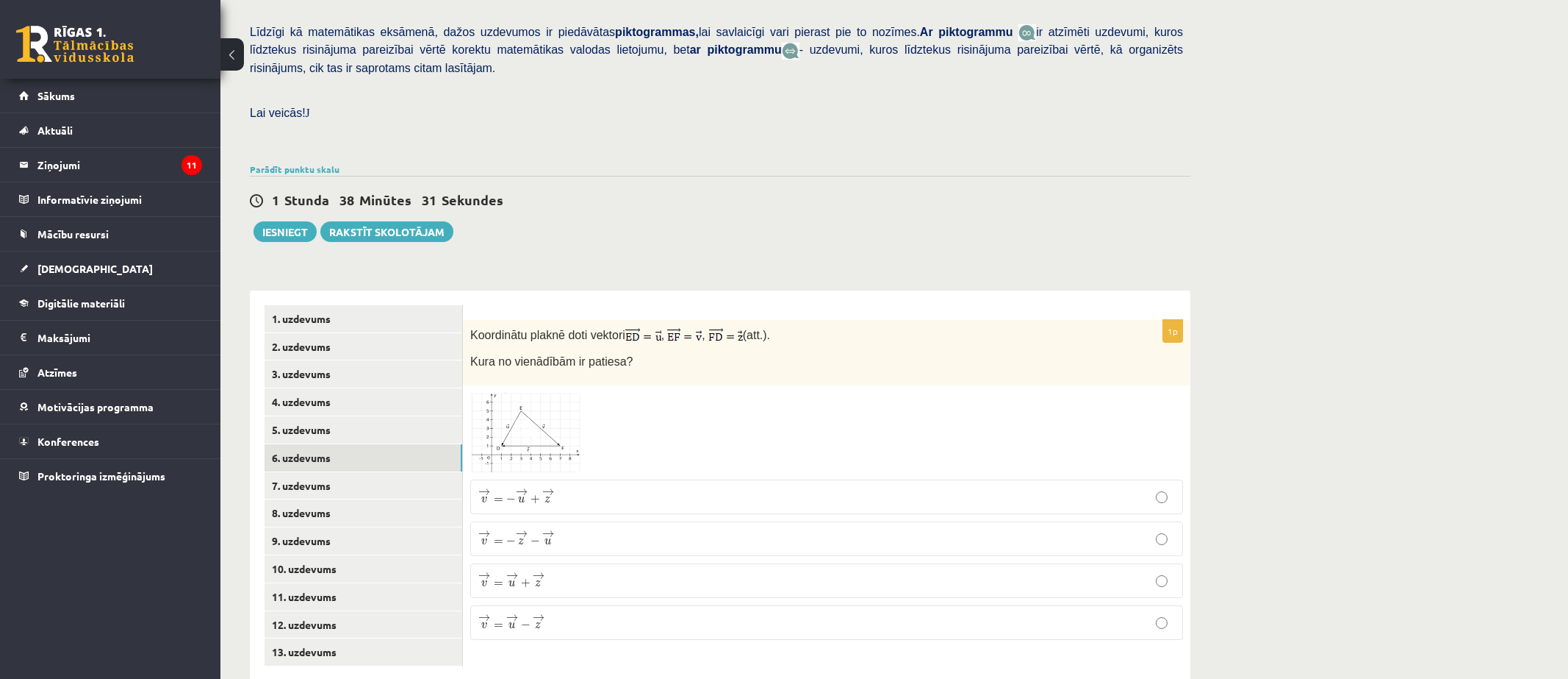
click at [483, 393] on img at bounding box center [525, 433] width 110 height 79
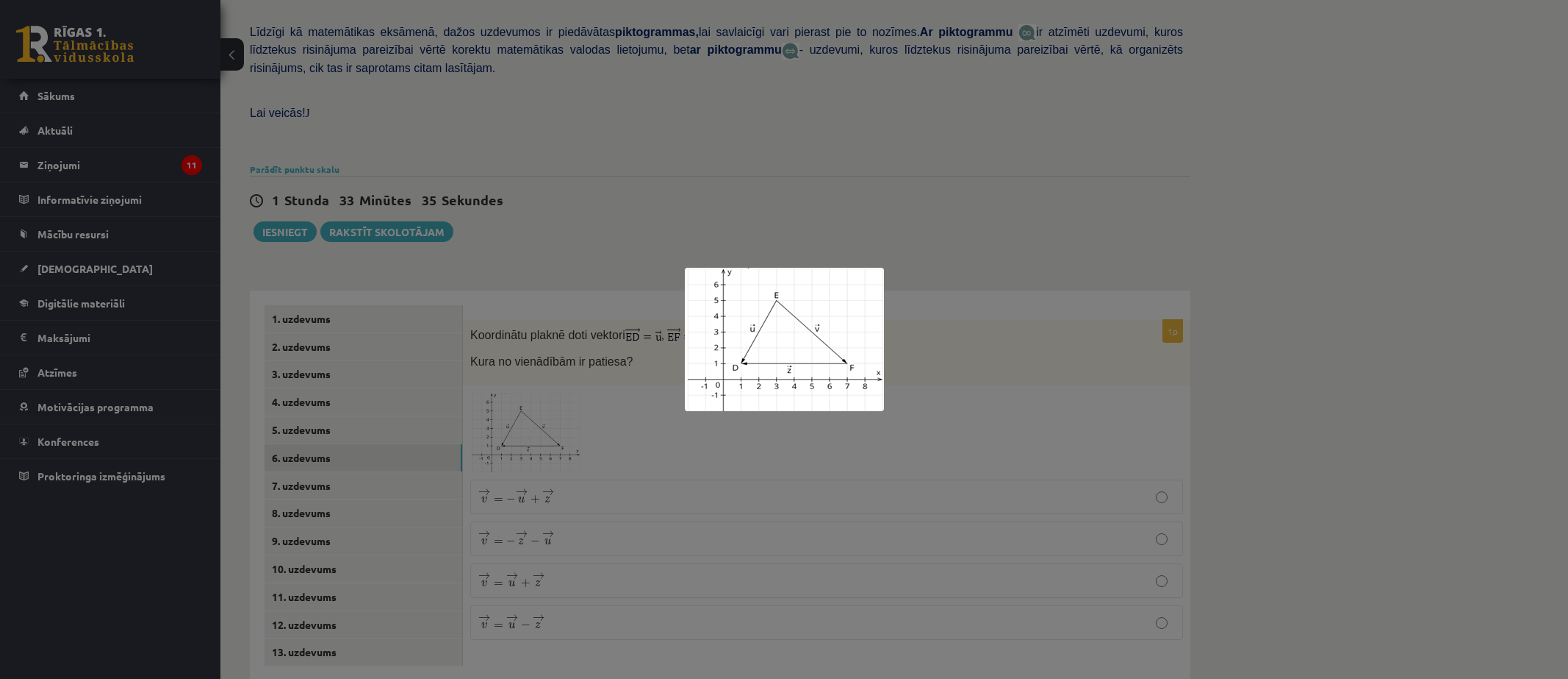
click at [483, 387] on div at bounding box center [784, 339] width 1568 height 679
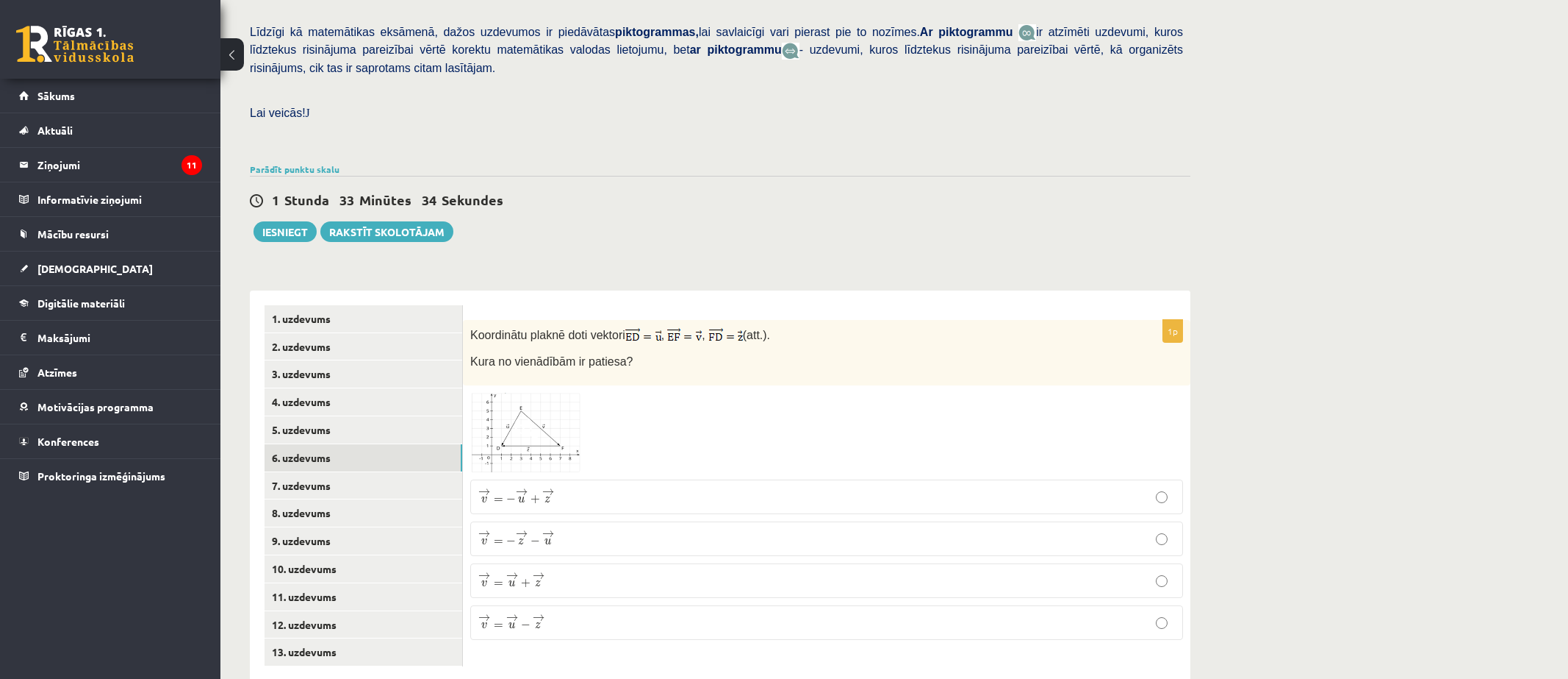
click at [764, 613] on p "→ v = → u − → z v → = u → − z →" at bounding box center [827, 621] width 697 height 18
click at [376, 472] on link "7. uzdevums" at bounding box center [362, 485] width 197 height 27
click at [494, 359] on div "1p Koordinātu plaknē doti vektori , , (att.). Vektora koordinātas ir… ¯ ¯ ¯ v =…" at bounding box center [826, 482] width 728 height 324
click at [569, 400] on img at bounding box center [525, 433] width 110 height 79
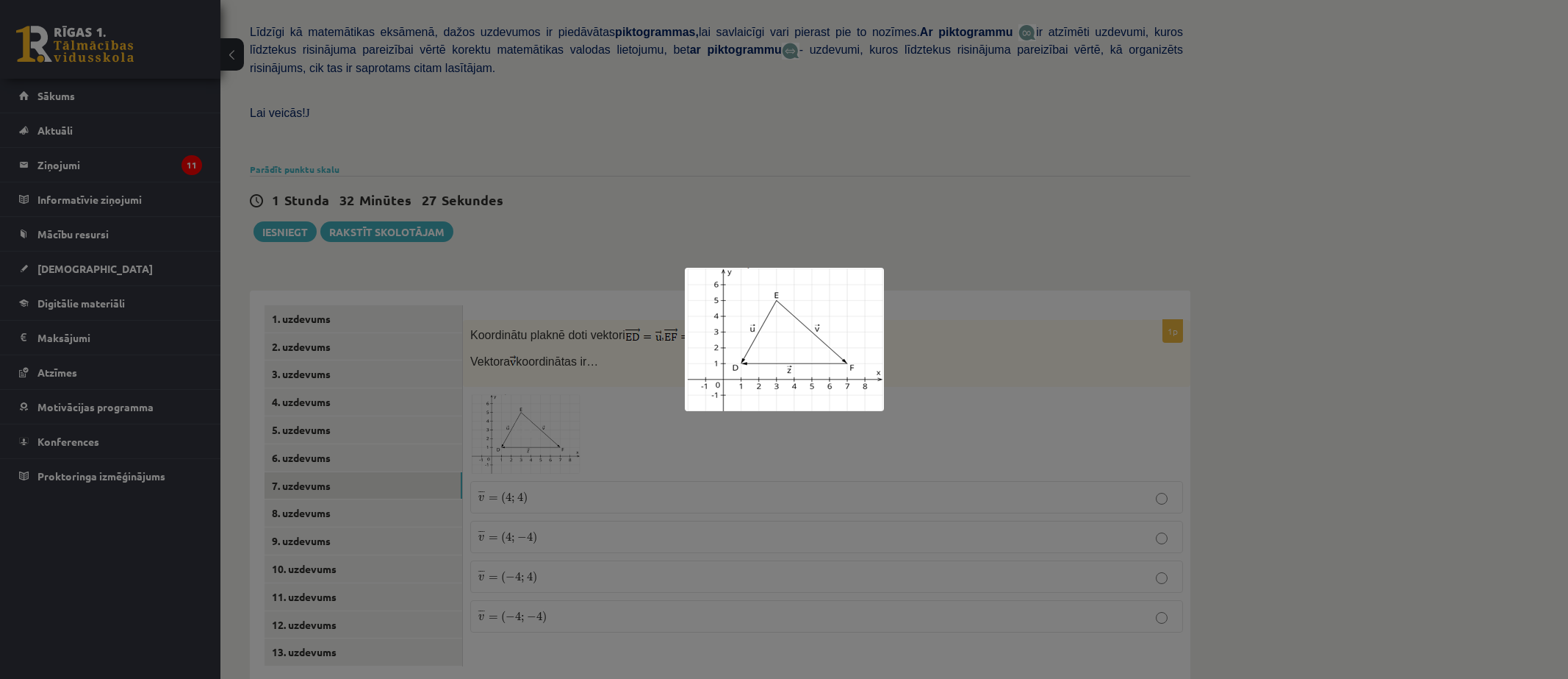
click at [1202, 340] on div at bounding box center [784, 339] width 1568 height 679
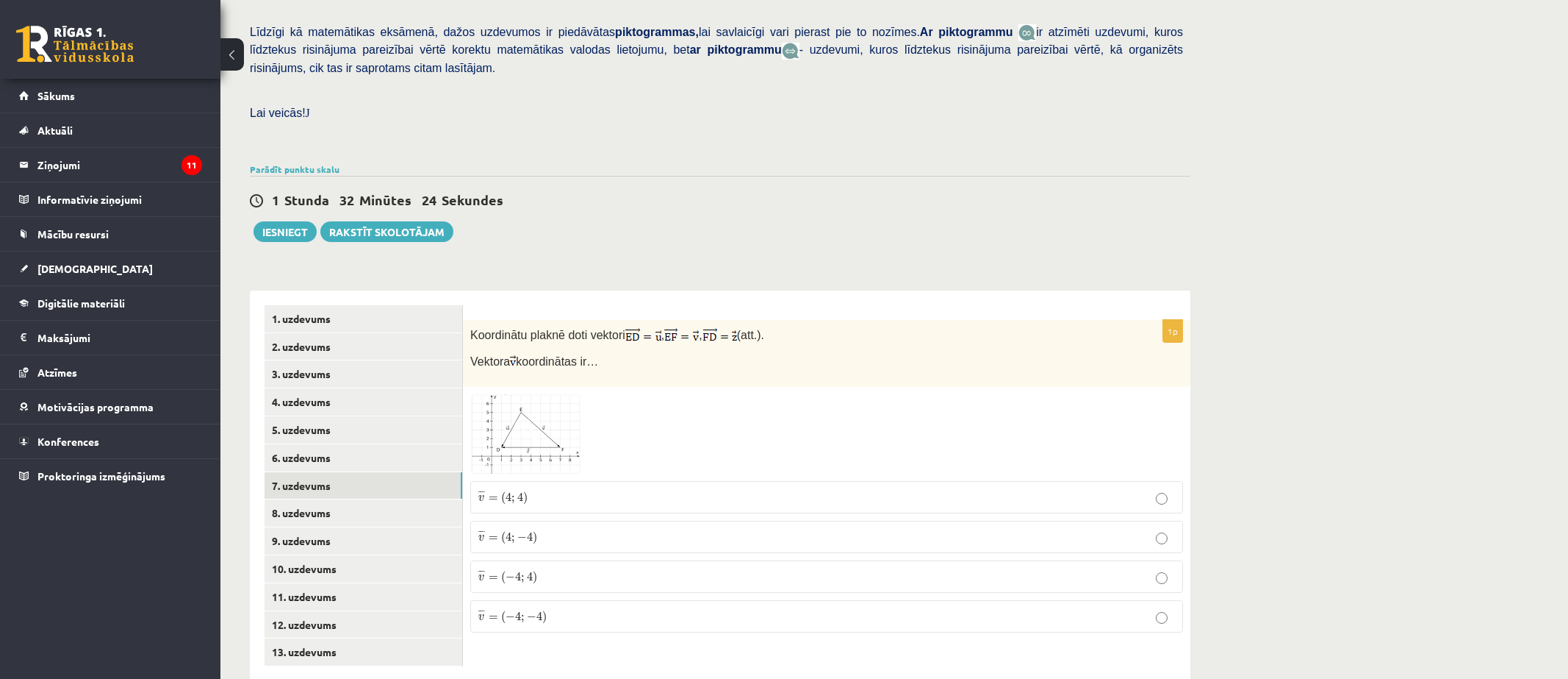
click at [516, 394] on img at bounding box center [525, 433] width 110 height 79
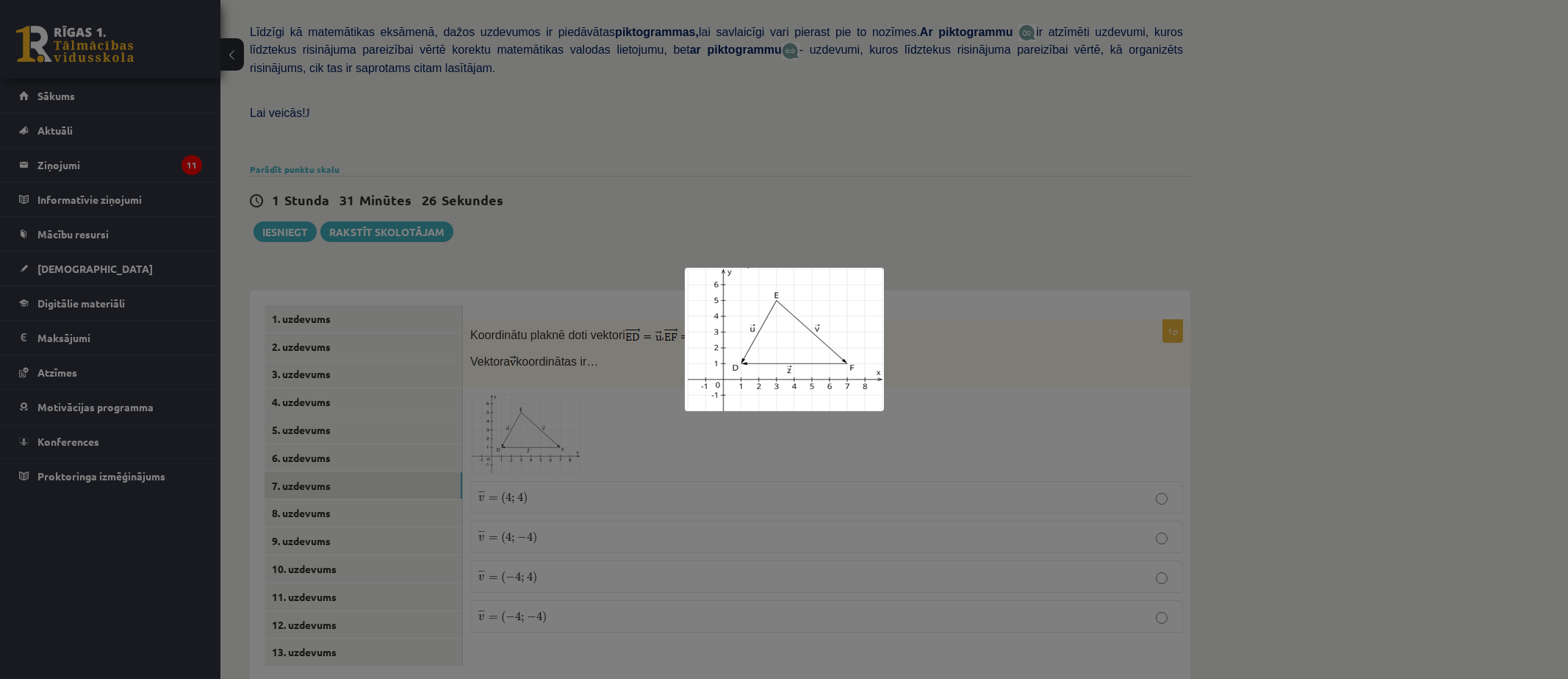
click at [1093, 364] on div at bounding box center [784, 339] width 1568 height 679
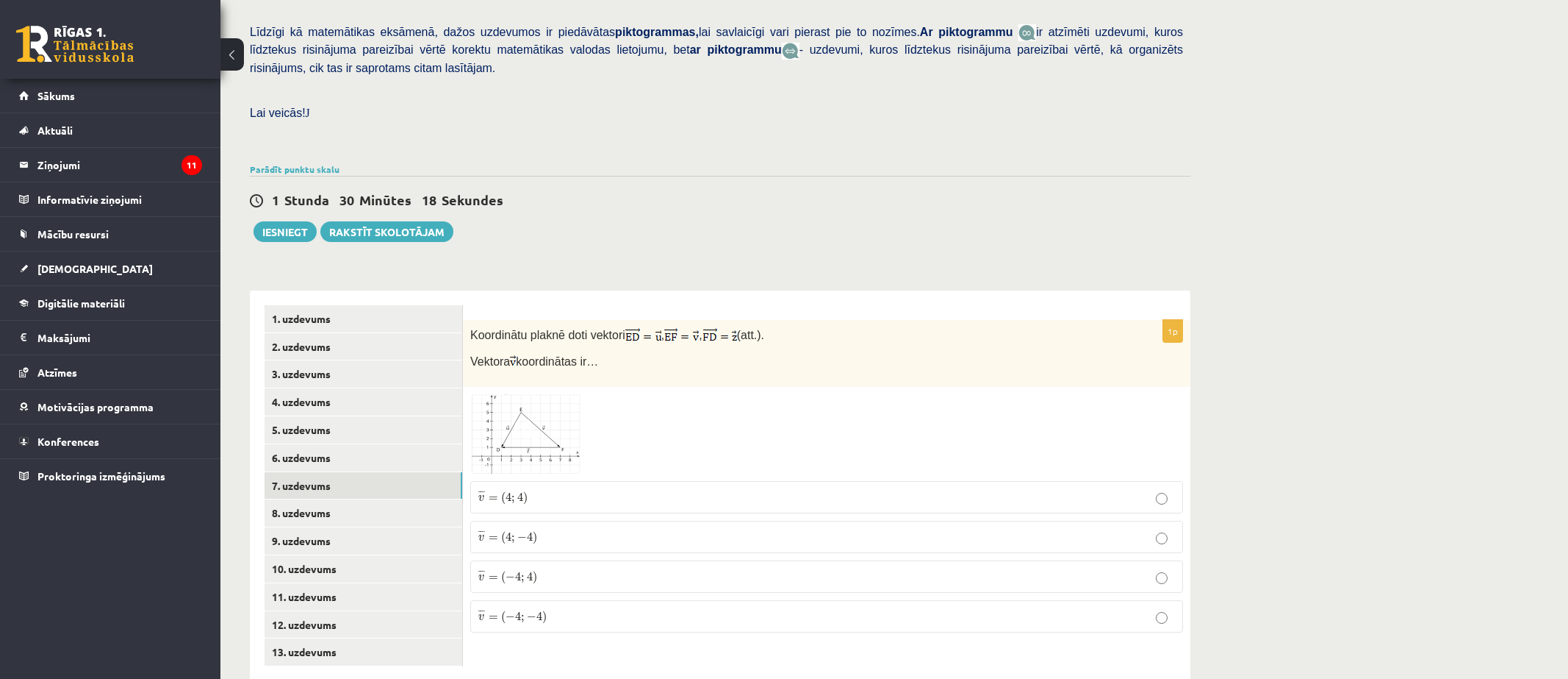
click at [492, 403] on img at bounding box center [525, 433] width 110 height 79
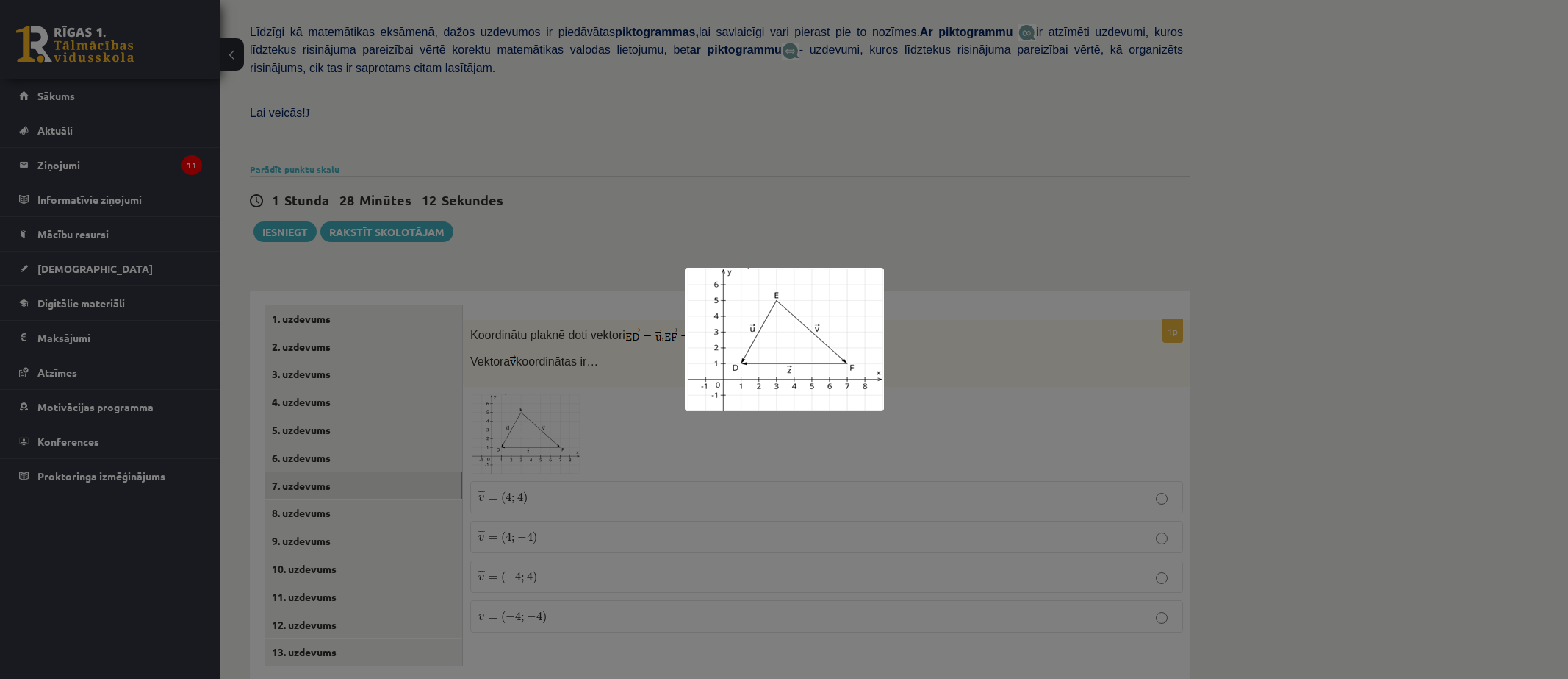
click at [493, 403] on div at bounding box center [784, 339] width 1568 height 679
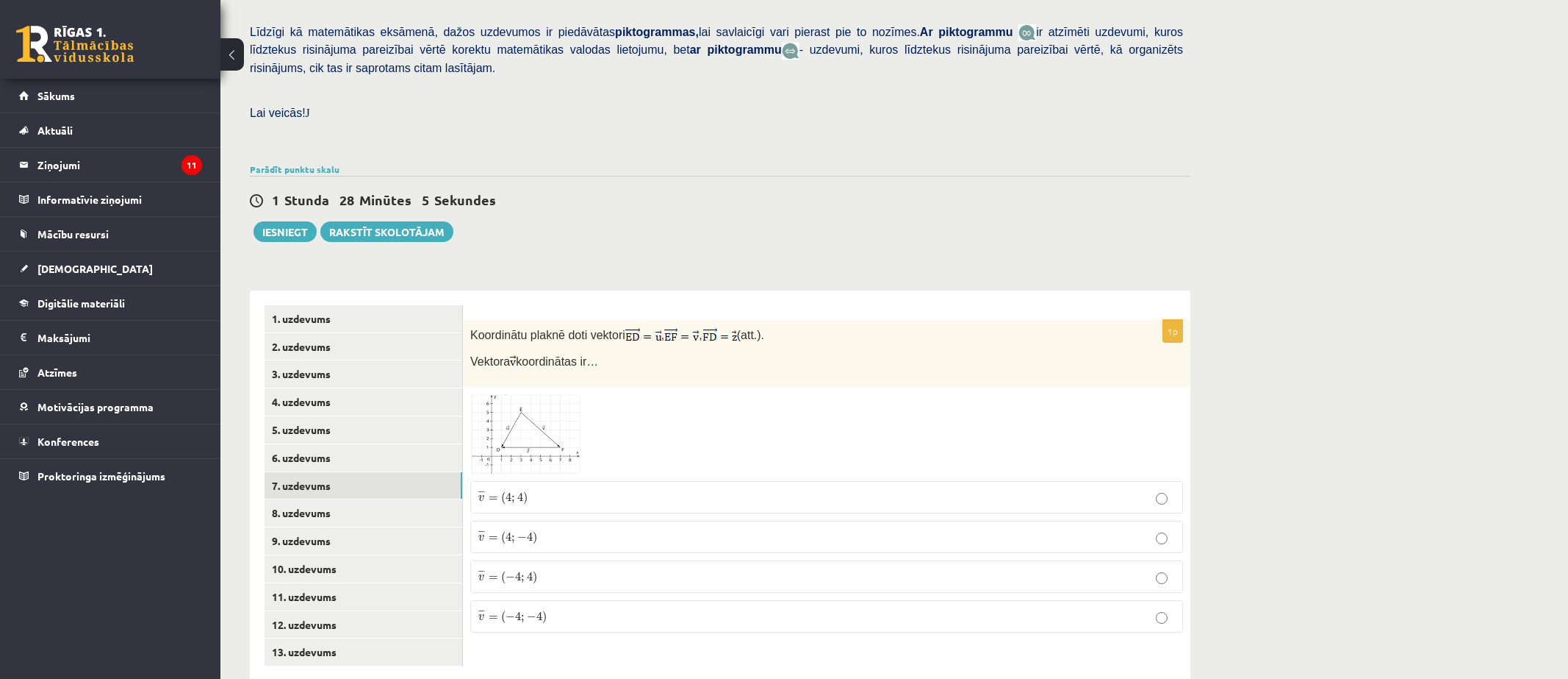
click at [565, 529] on p "¯ ¯ ¯ v = ( 4 ; − 4 ) v ¯ = ( 4 ; − 4 )" at bounding box center [827, 536] width 697 height 16
click at [566, 529] on p "¯ ¯ ¯ v = ( 4 ; − 4 ) v ¯ = ( 4 ; − 4 )" at bounding box center [827, 536] width 697 height 16
click at [566, 520] on label "¯ ¯ ¯ v = ( 4 ; − 4 ) v ¯ = ( 4 ; − 4 )" at bounding box center [826, 536] width 713 height 32
click at [360, 500] on link "8. uzdevums" at bounding box center [362, 513] width 197 height 27
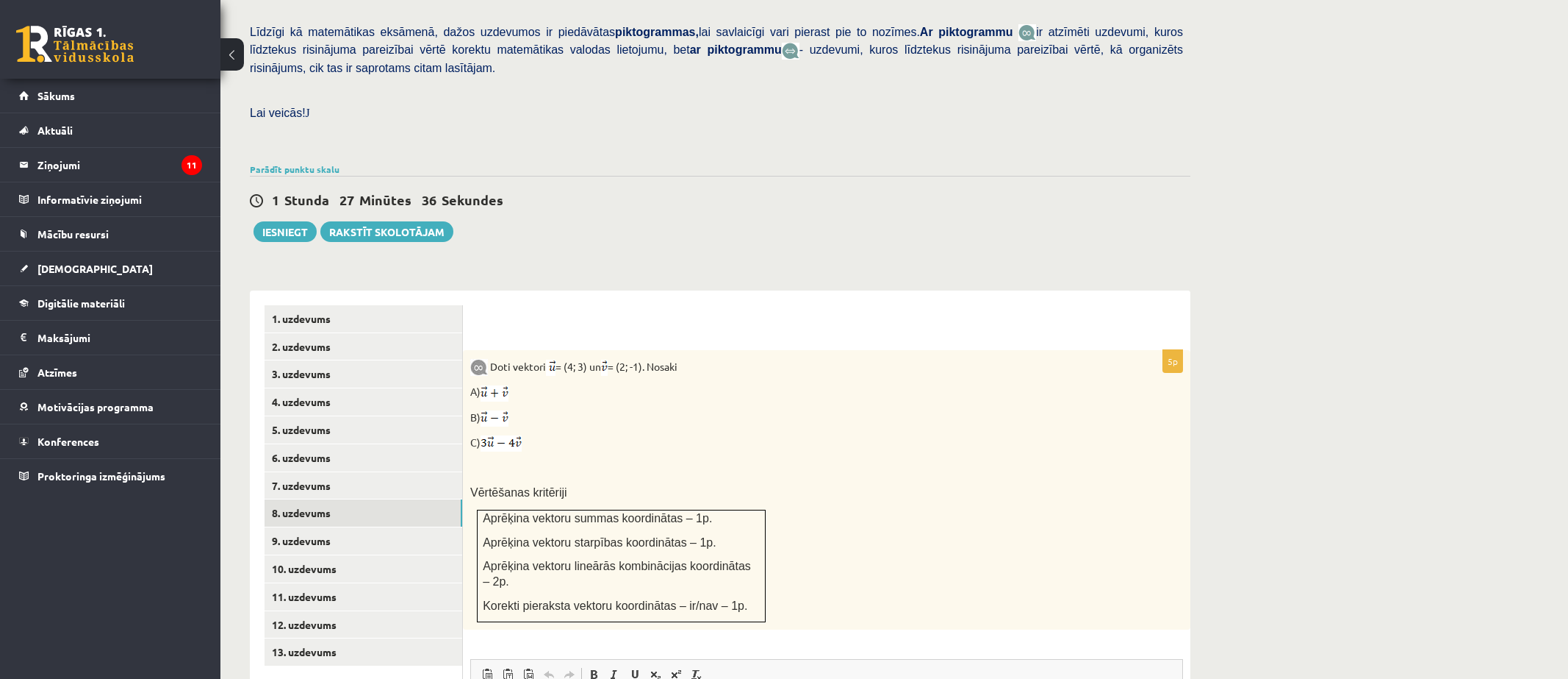
scroll to position [421, 0]
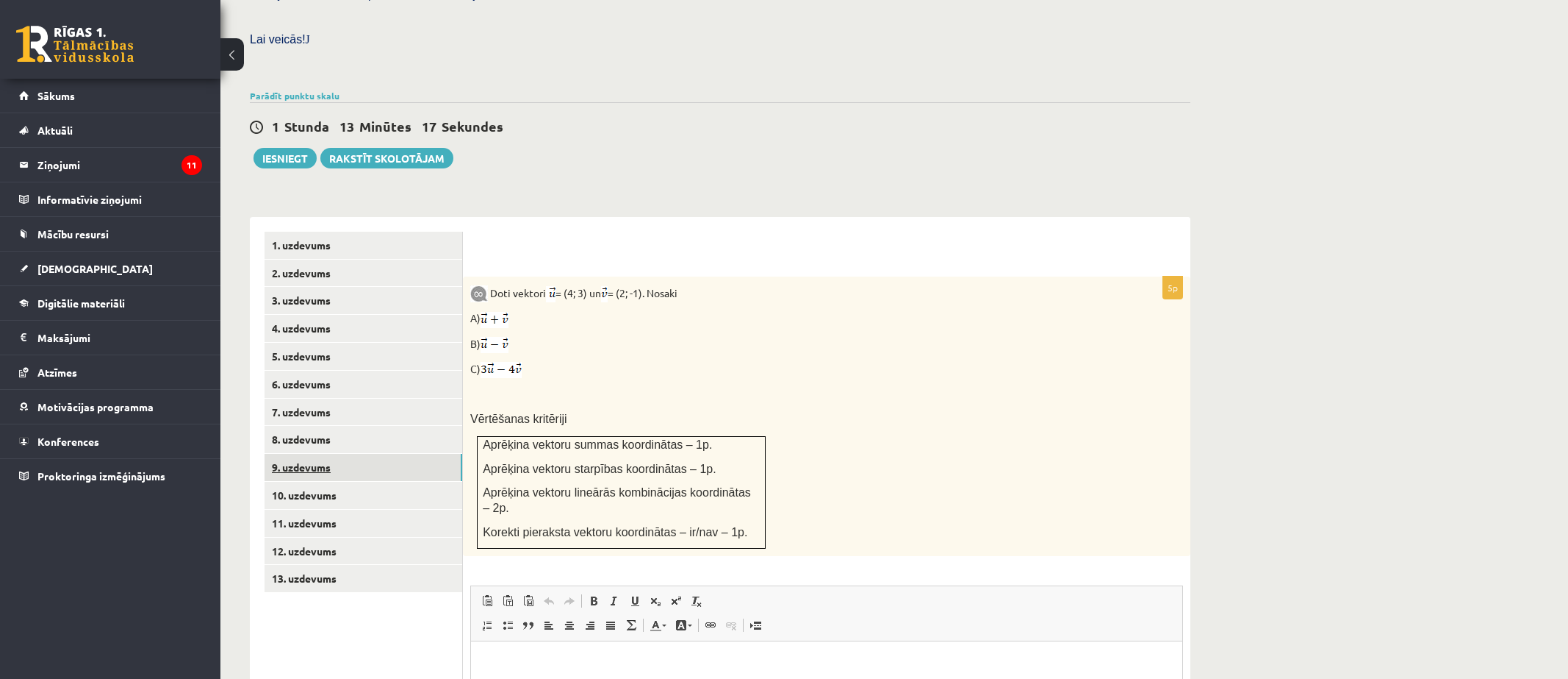
click at [315, 453] on link "9. uzdevums" at bounding box center [362, 467] width 197 height 27
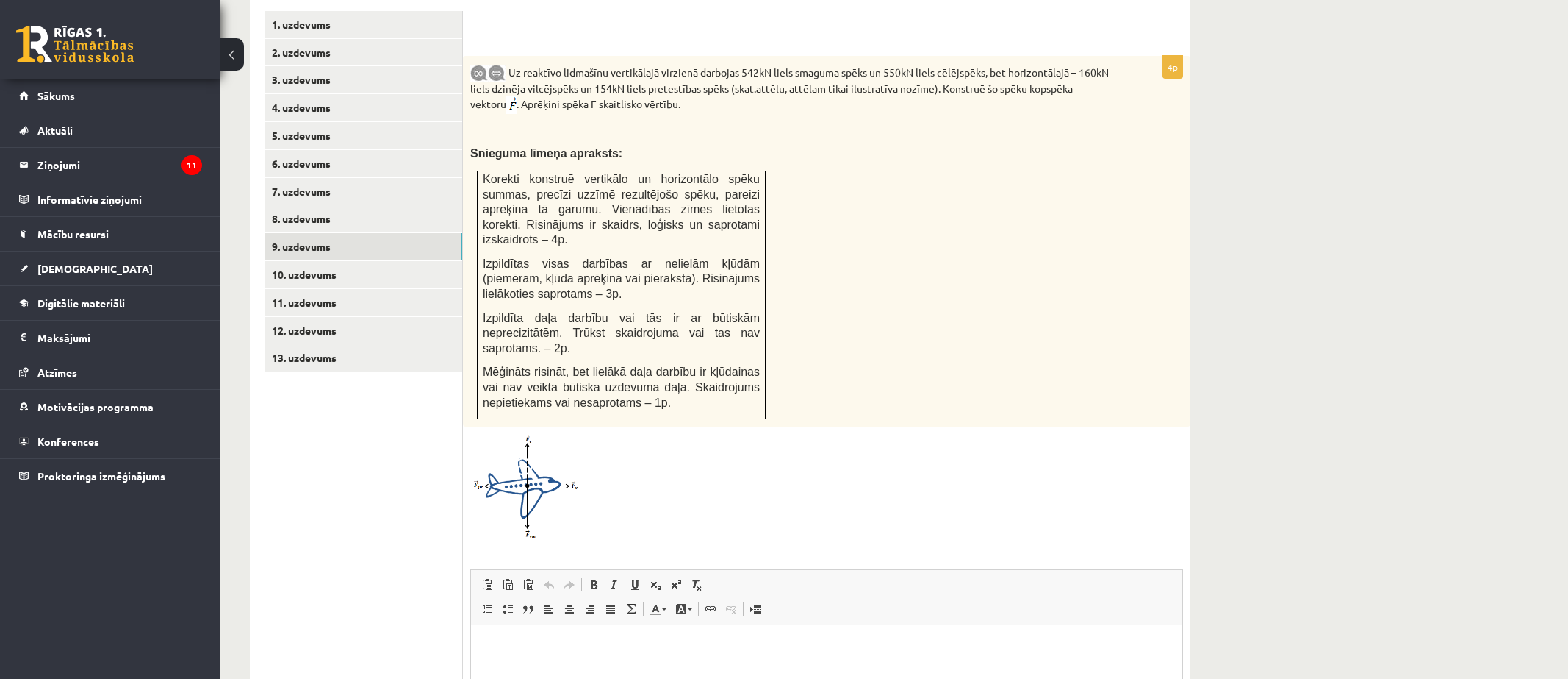
scroll to position [0, 0]
click at [374, 205] on link "8. uzdevums" at bounding box center [362, 218] width 197 height 27
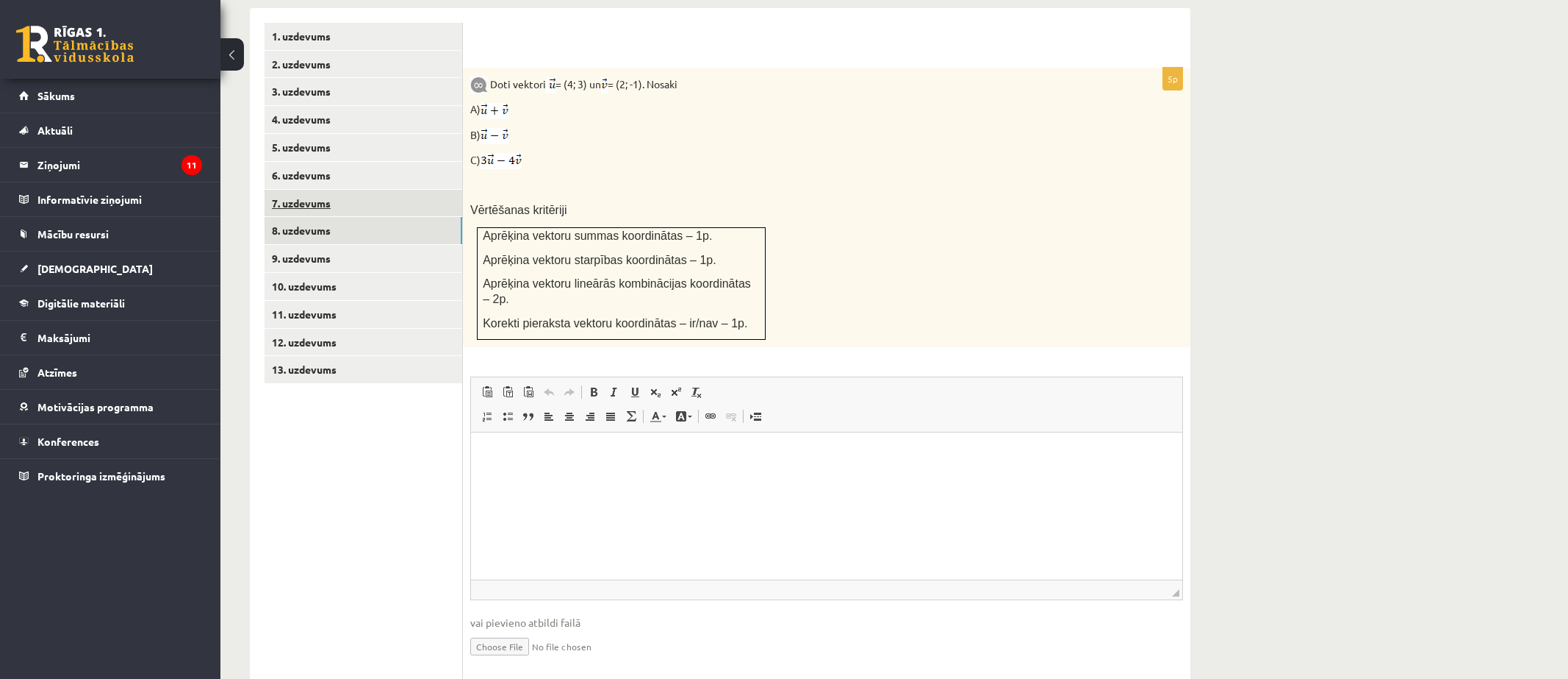
click at [279, 190] on link "7. uzdevums" at bounding box center [362, 203] width 197 height 27
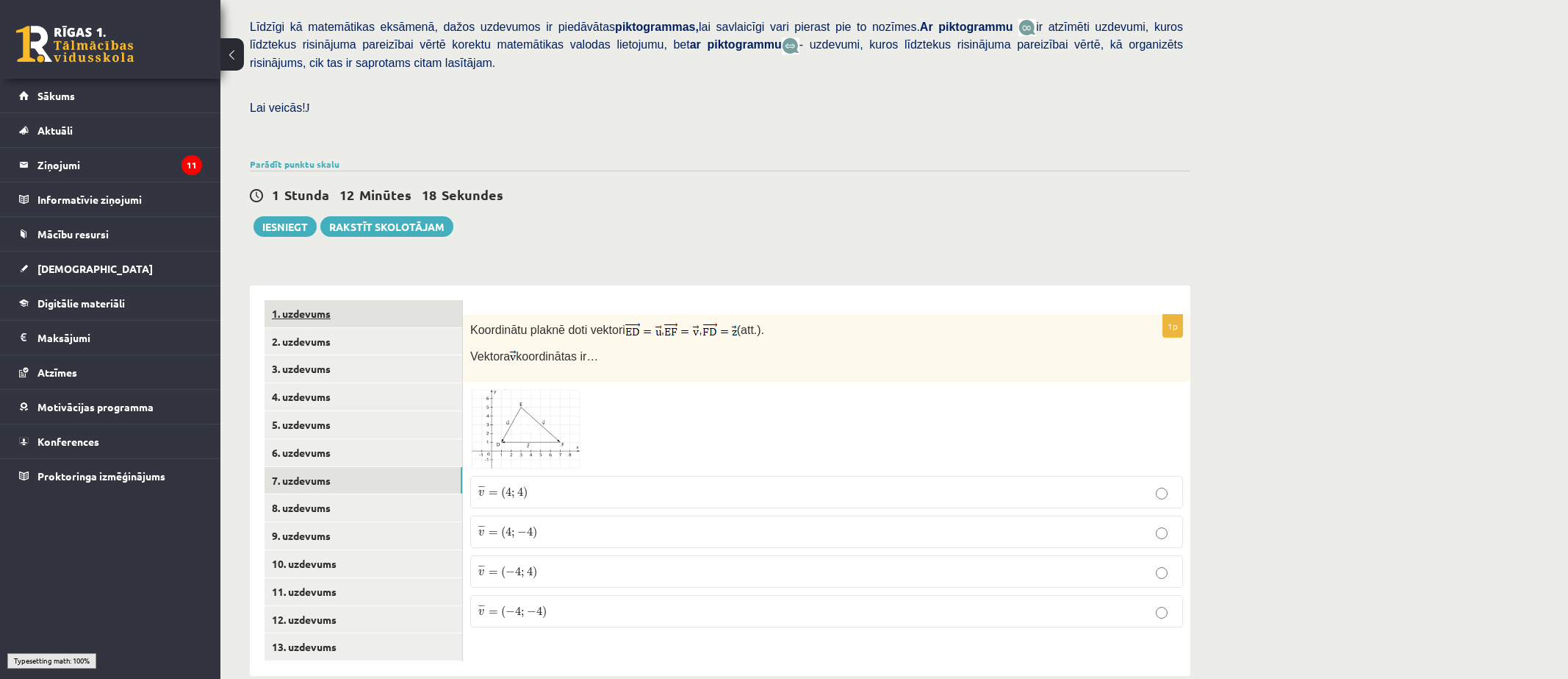
scroll to position [348, 0]
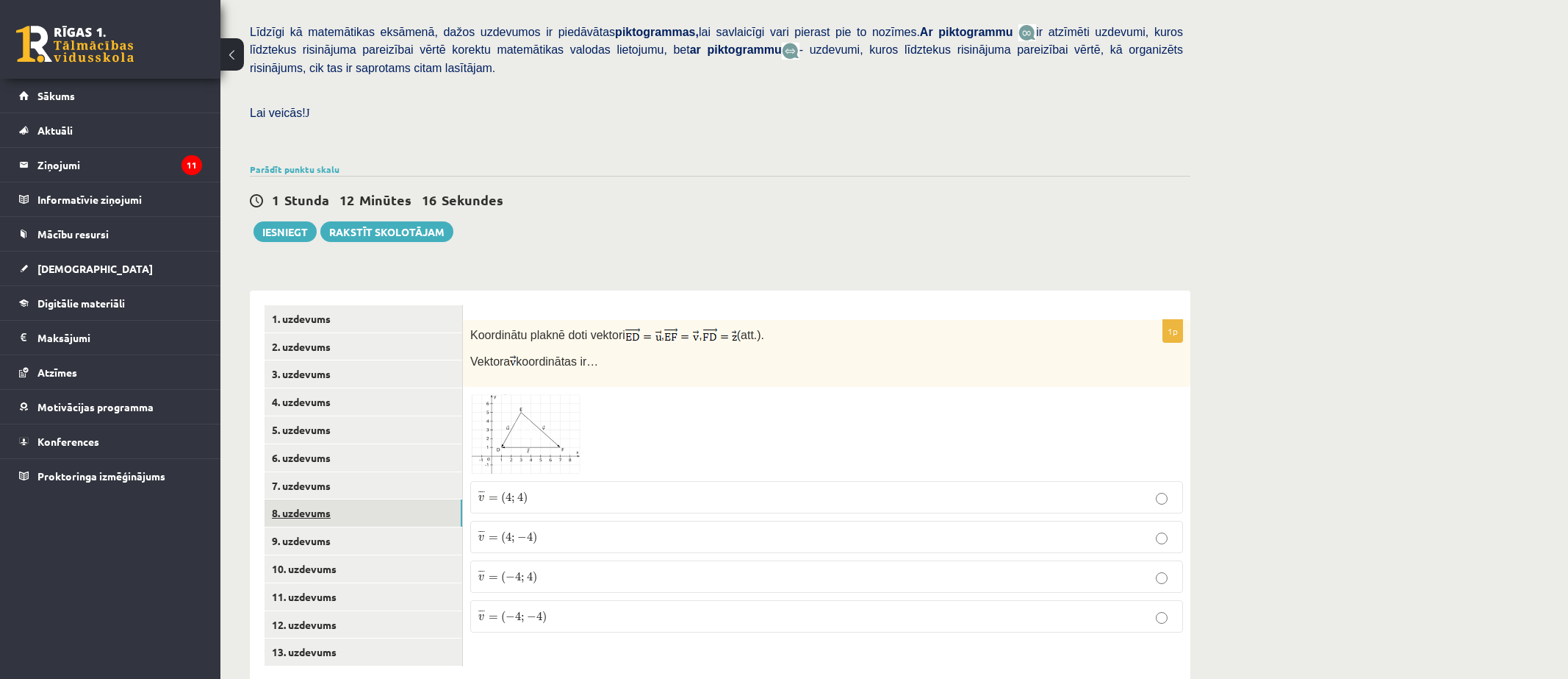
click at [312, 500] on link "8. uzdevums" at bounding box center [362, 513] width 197 height 27
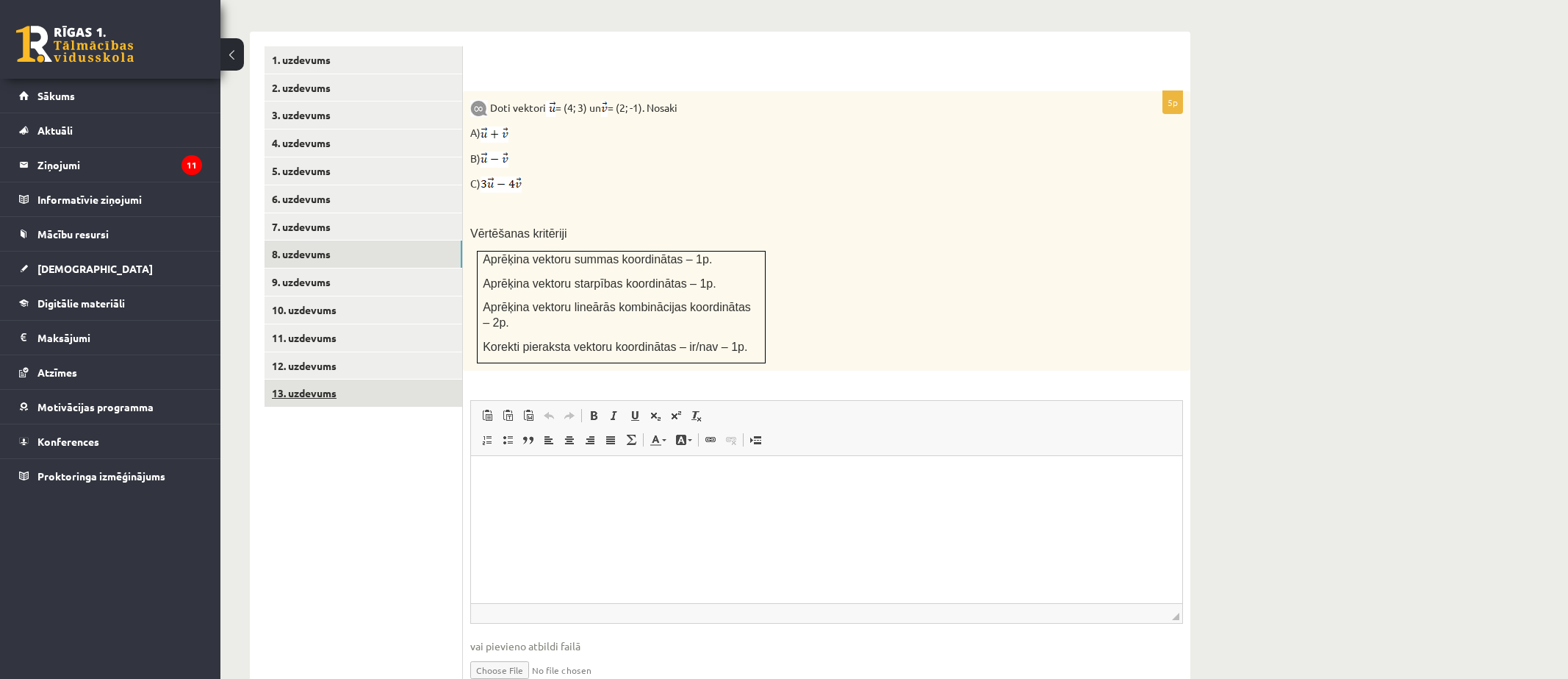
scroll to position [630, 0]
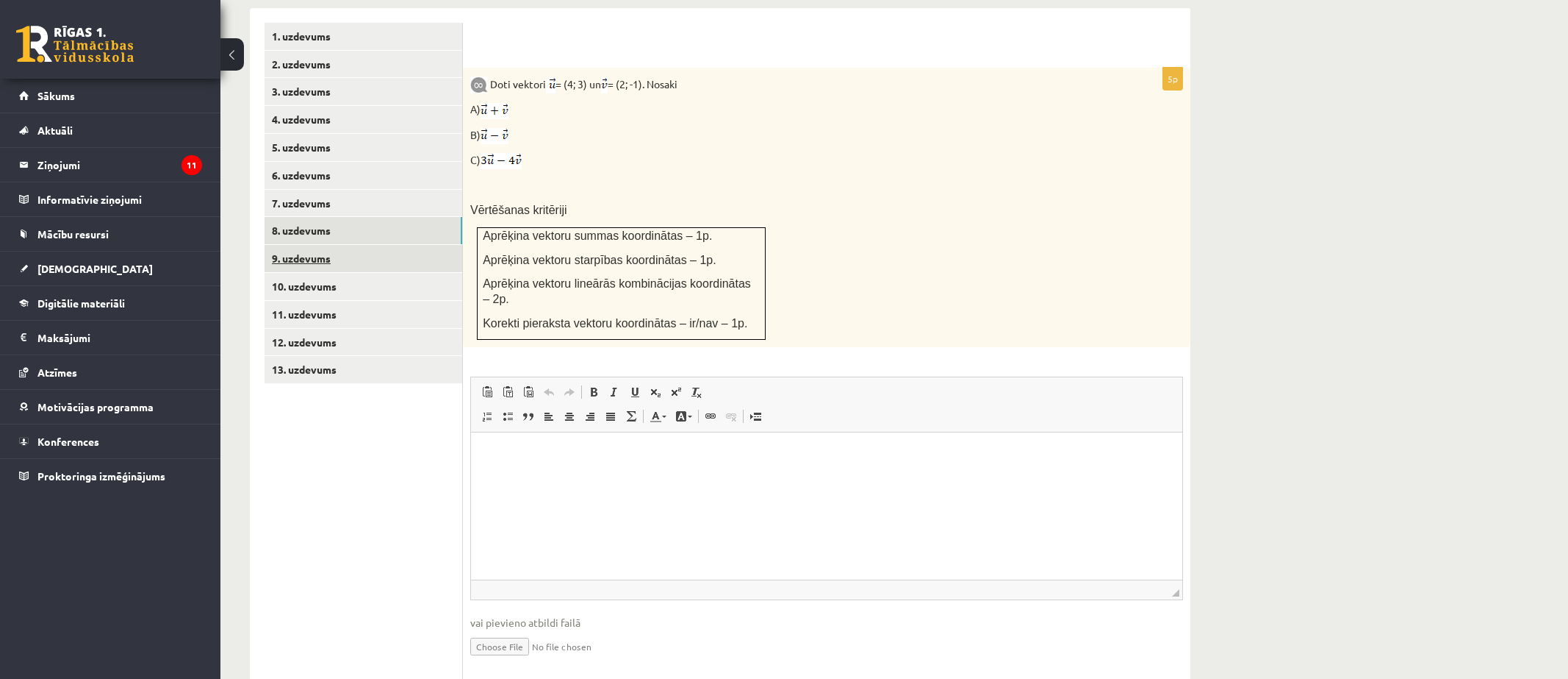
click at [312, 245] on link "9. uzdevums" at bounding box center [362, 258] width 197 height 27
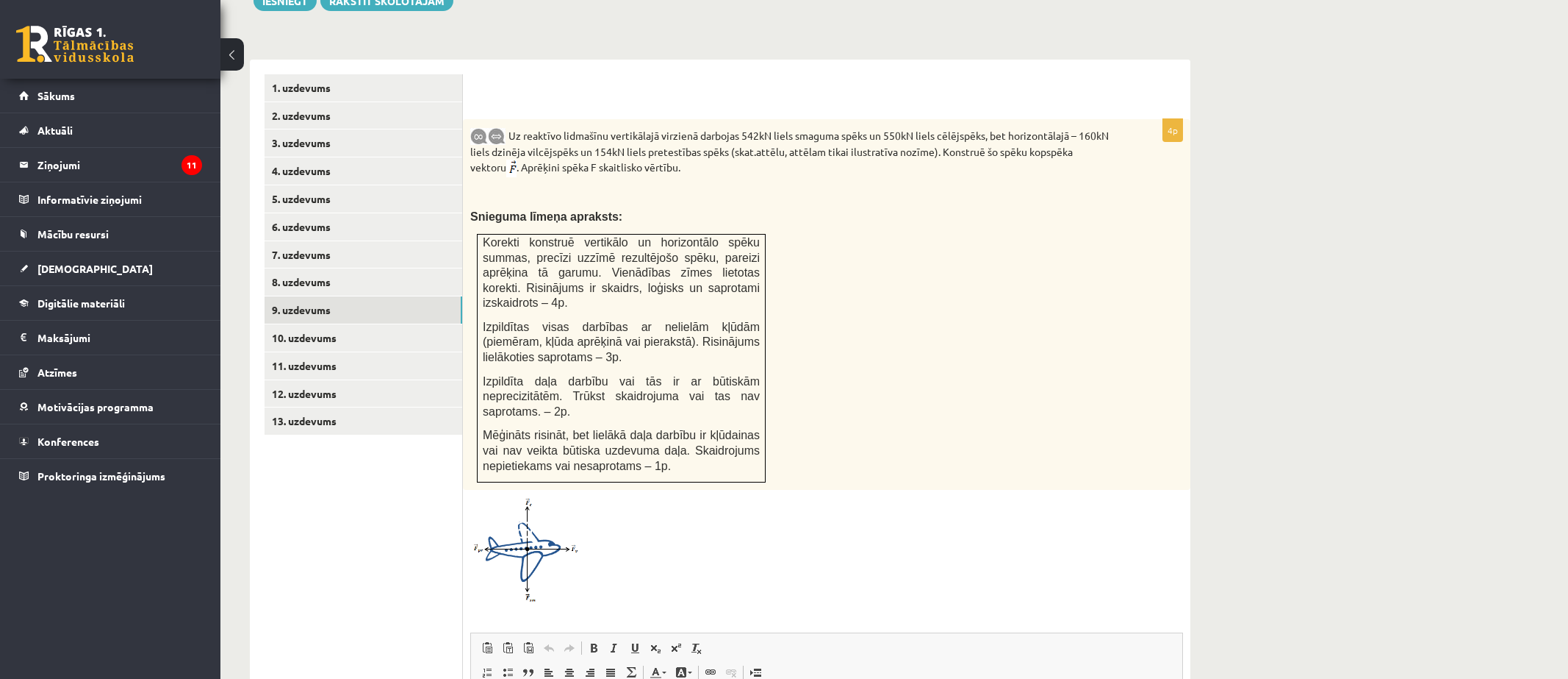
scroll to position [616, 0]
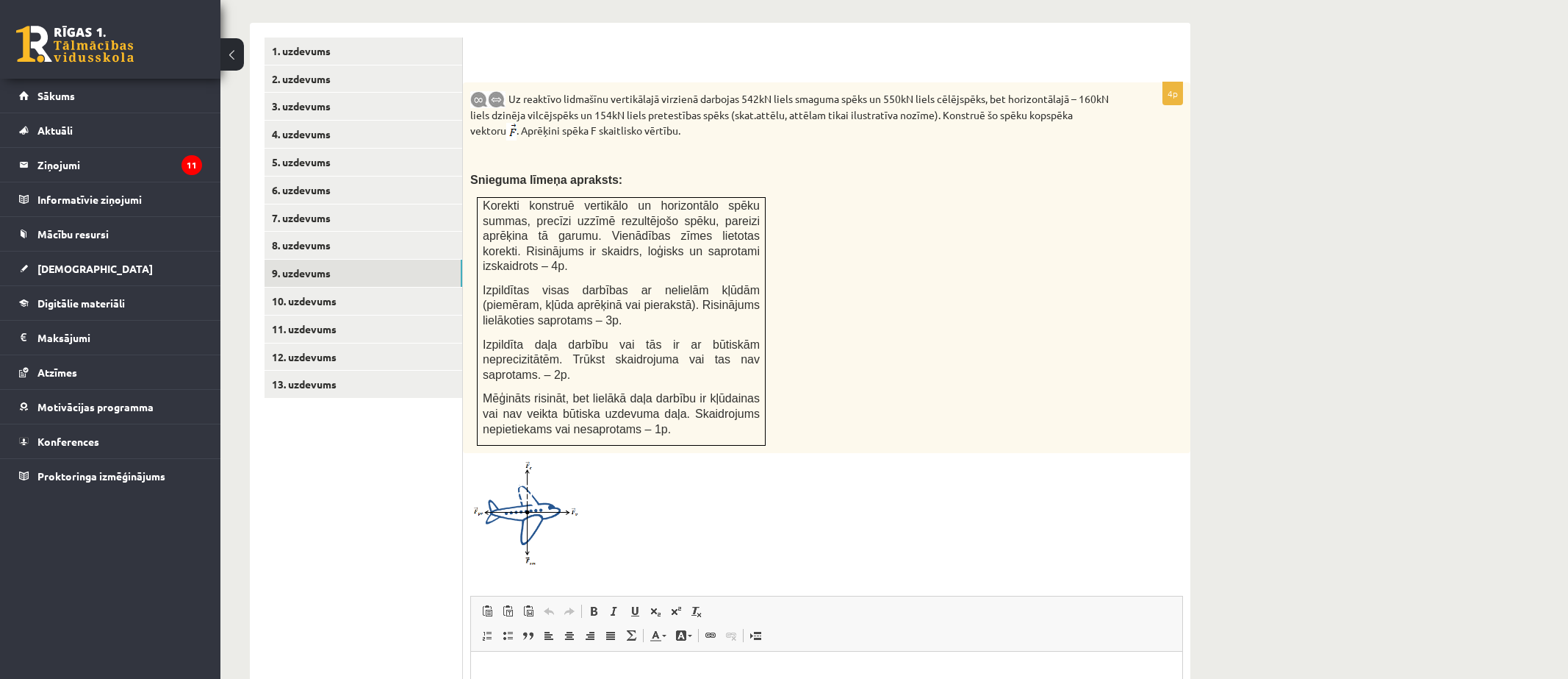
drag, startPoint x: 1113, startPoint y: 513, endPoint x: 1129, endPoint y: 513, distance: 16.0
click at [1114, 513] on div at bounding box center [826, 512] width 713 height 105
drag, startPoint x: 1215, startPoint y: 267, endPoint x: 1207, endPoint y: 269, distance: 8.2
drag, startPoint x: 1207, startPoint y: 269, endPoint x: 1136, endPoint y: 509, distance: 250.3
drag, startPoint x: 1136, startPoint y: 509, endPoint x: 668, endPoint y: 207, distance: 557.0
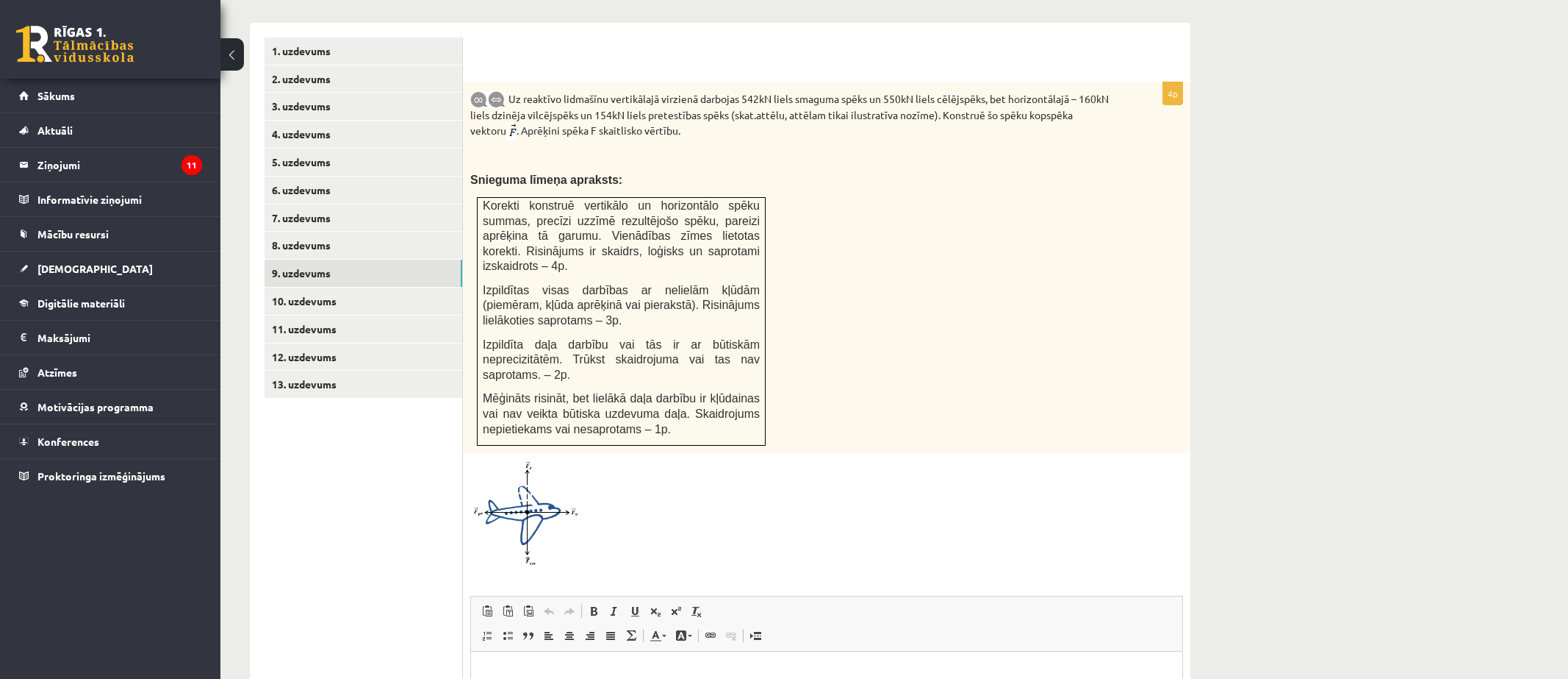
click at [664, 199] on div "4p Uz reaktīvo lidmašīnu vertikālajā virzienā darbojas 542kN liels smaguma spēk…" at bounding box center [826, 491] width 728 height 819
click at [1397, 348] on div "Matemātika 1. ieskaite 10.a1 klase_2025 , Beatrise Alviķe (10.a1 klase) Pārbaud…" at bounding box center [895, 193] width 1348 height 1504
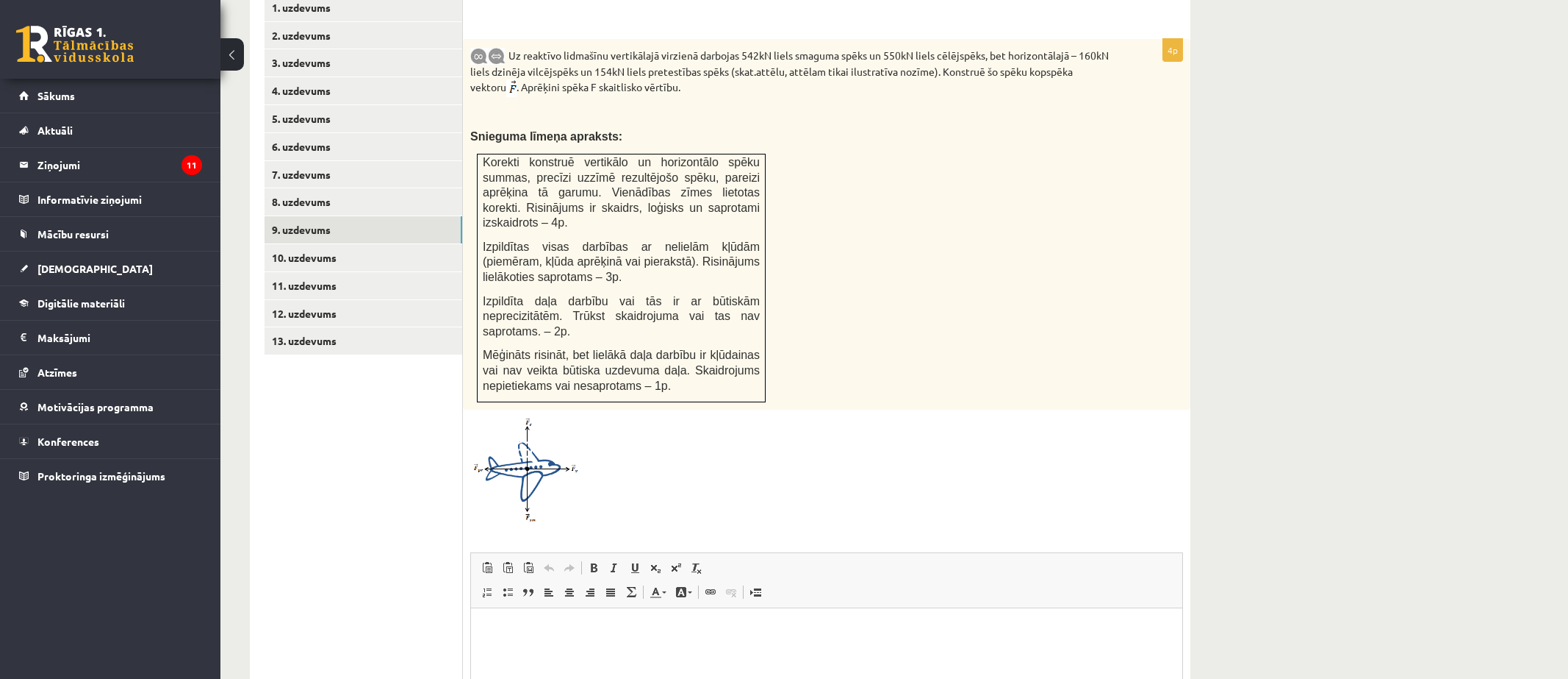
scroll to position [688, 0]
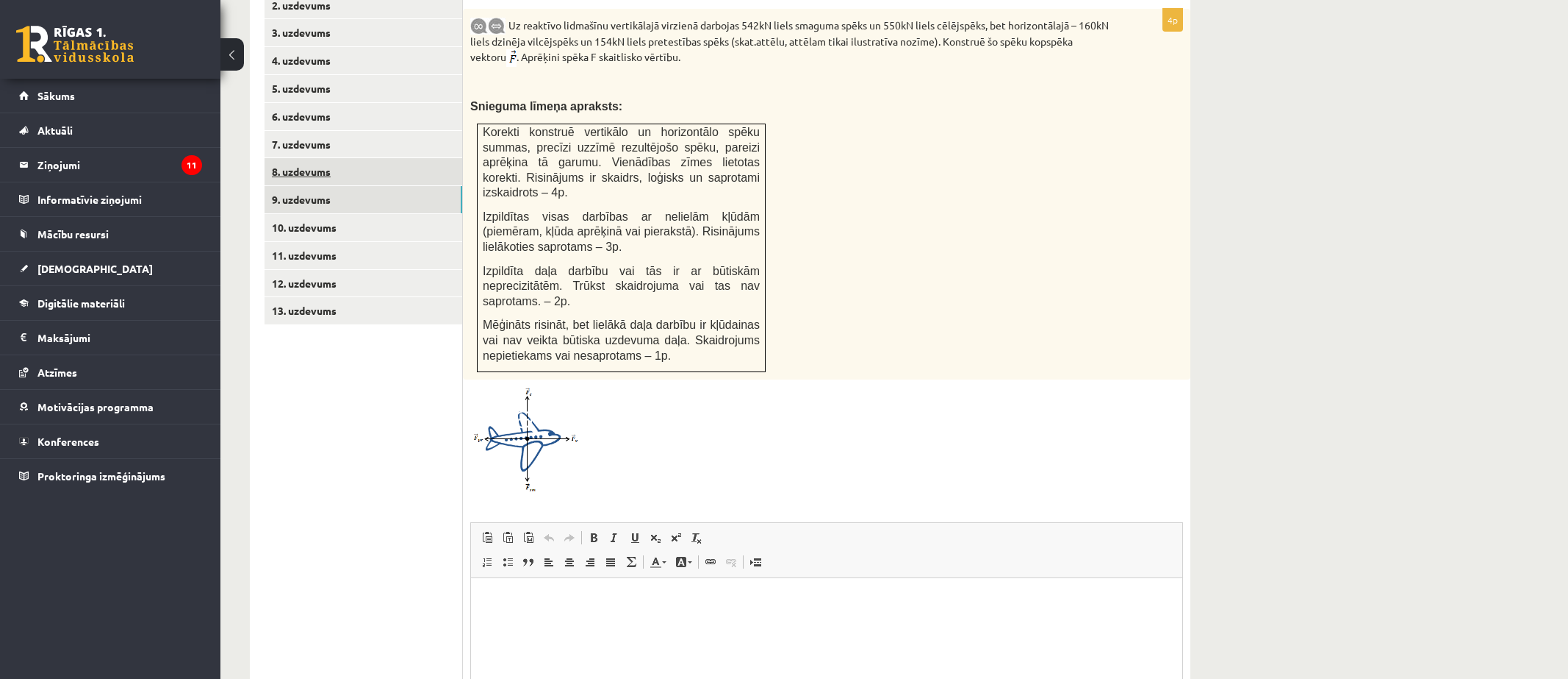
click at [348, 158] on link "8. uzdevums" at bounding box center [362, 171] width 197 height 27
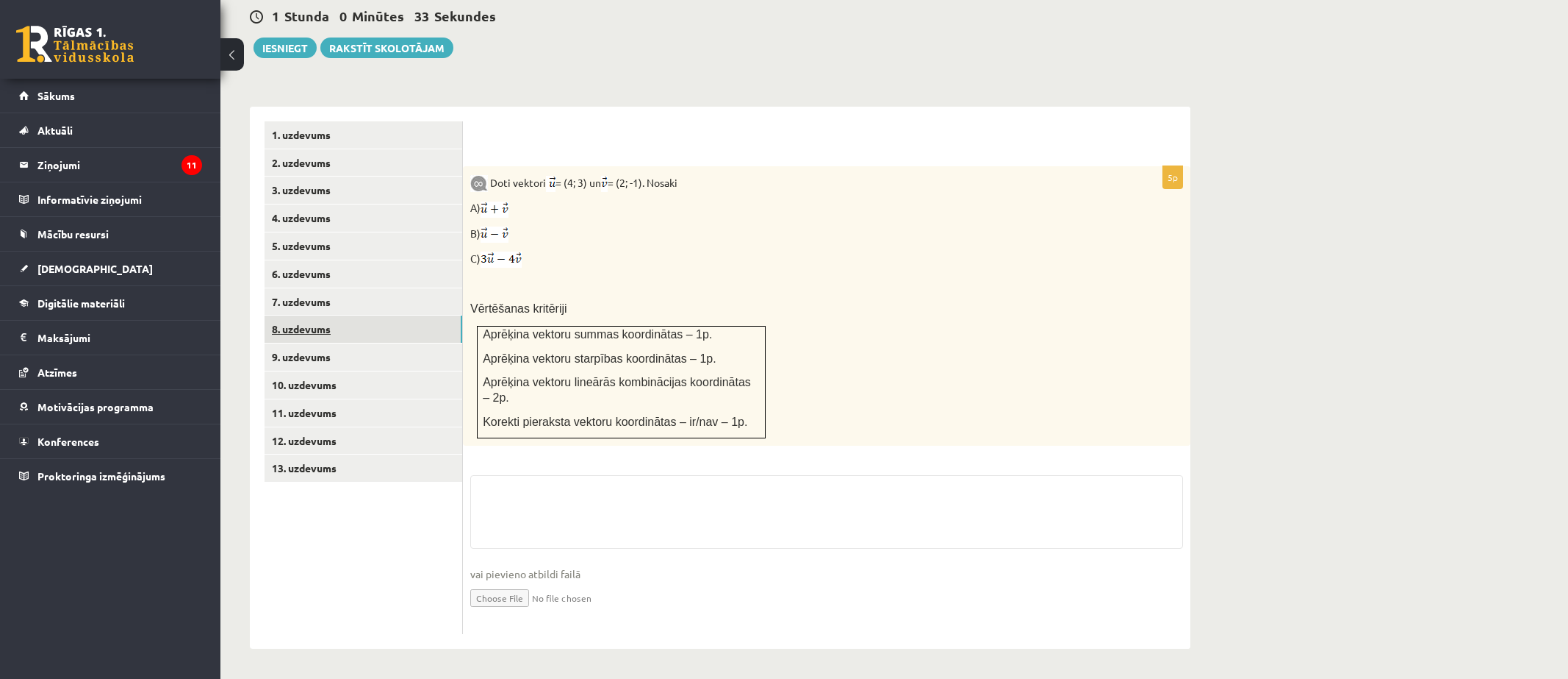
scroll to position [484, 0]
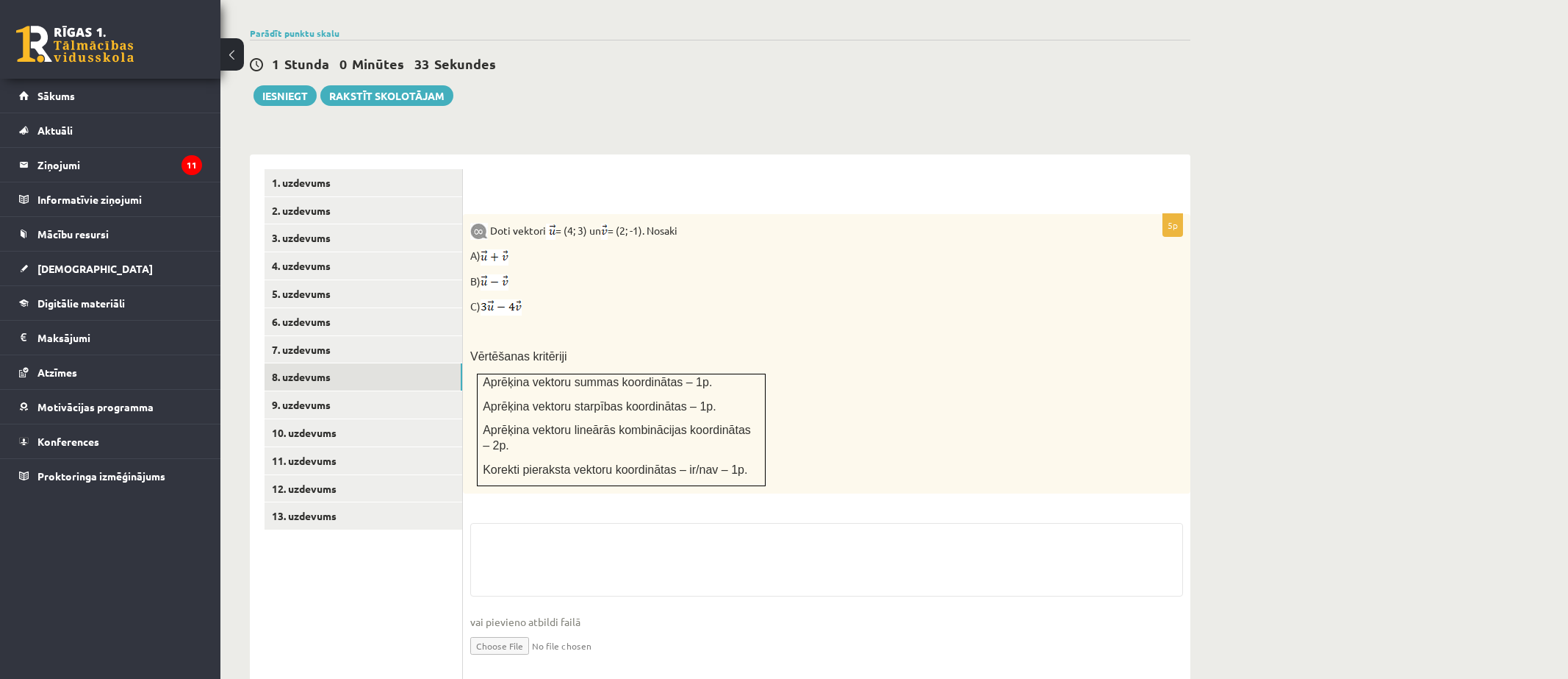
click at [523, 629] on input "file" at bounding box center [826, 644] width 713 height 30
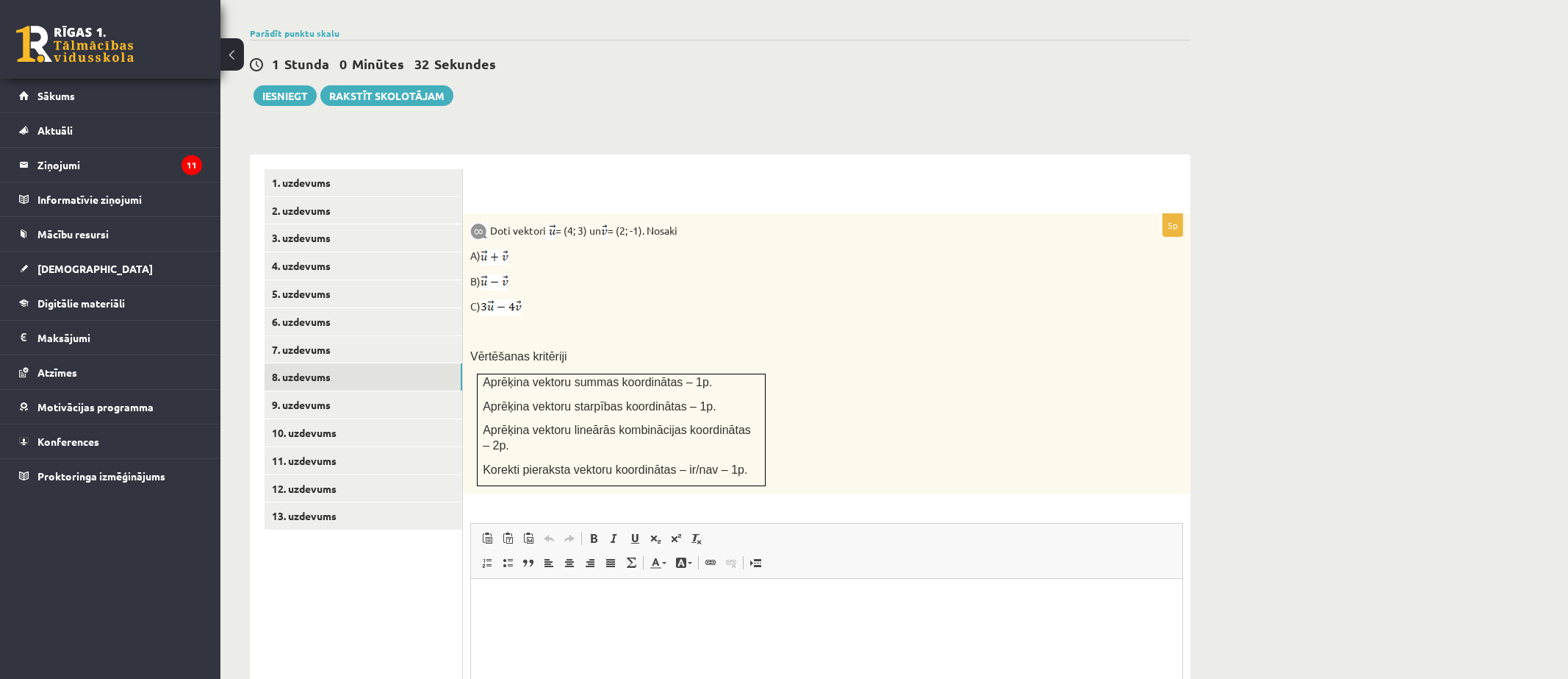
scroll to position [0, 0]
type input "**********"
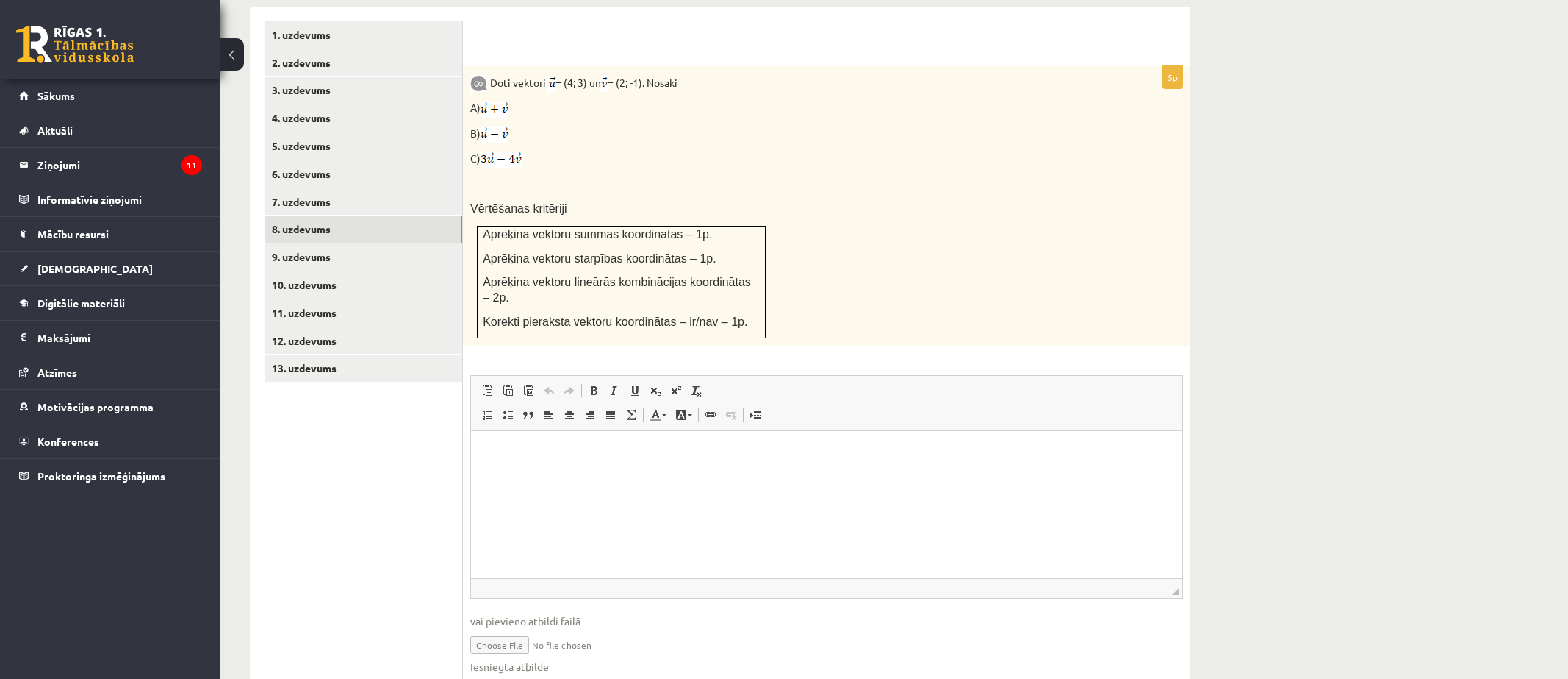
scroll to position [645, 0]
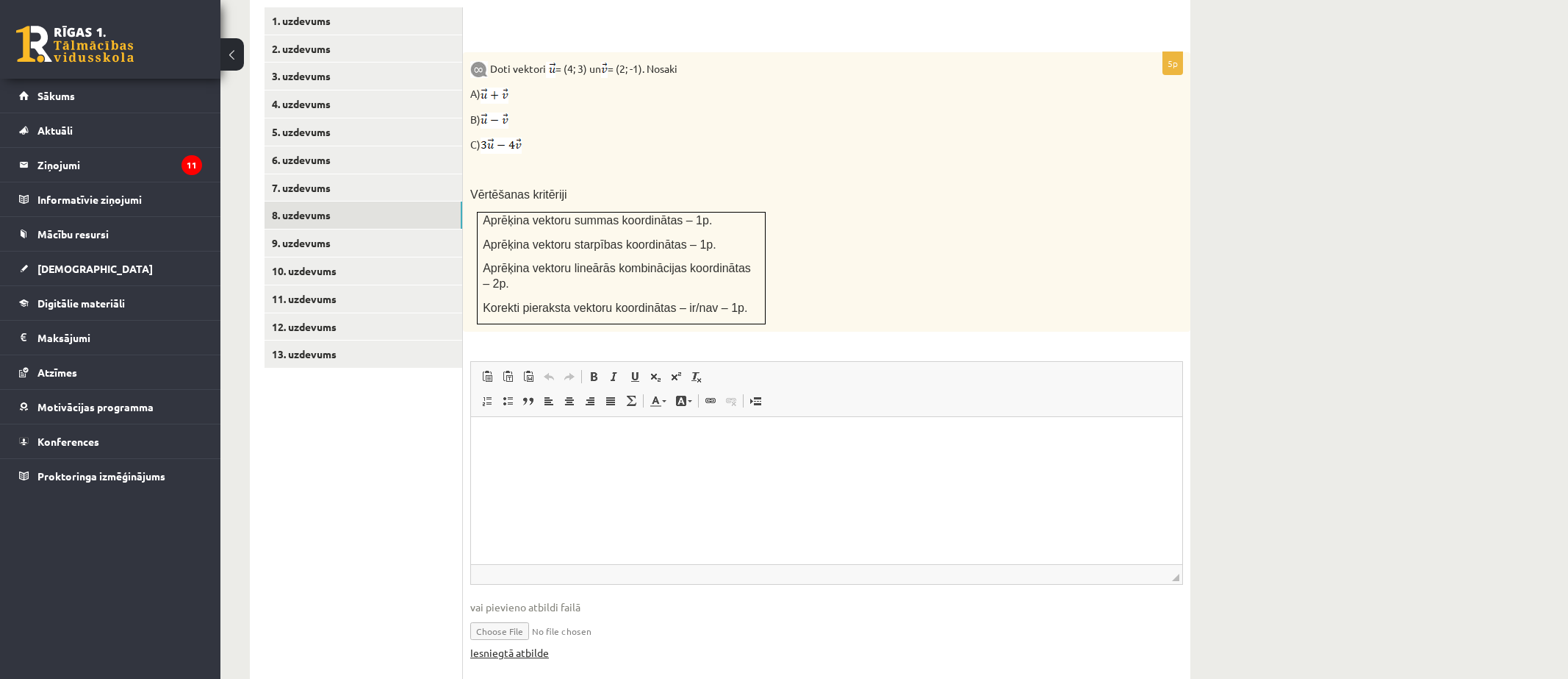
click at [539, 645] on link "Iesniegtā atbilde" at bounding box center [509, 653] width 78 height 15
click at [344, 229] on link "9. uzdevums" at bounding box center [362, 243] width 197 height 27
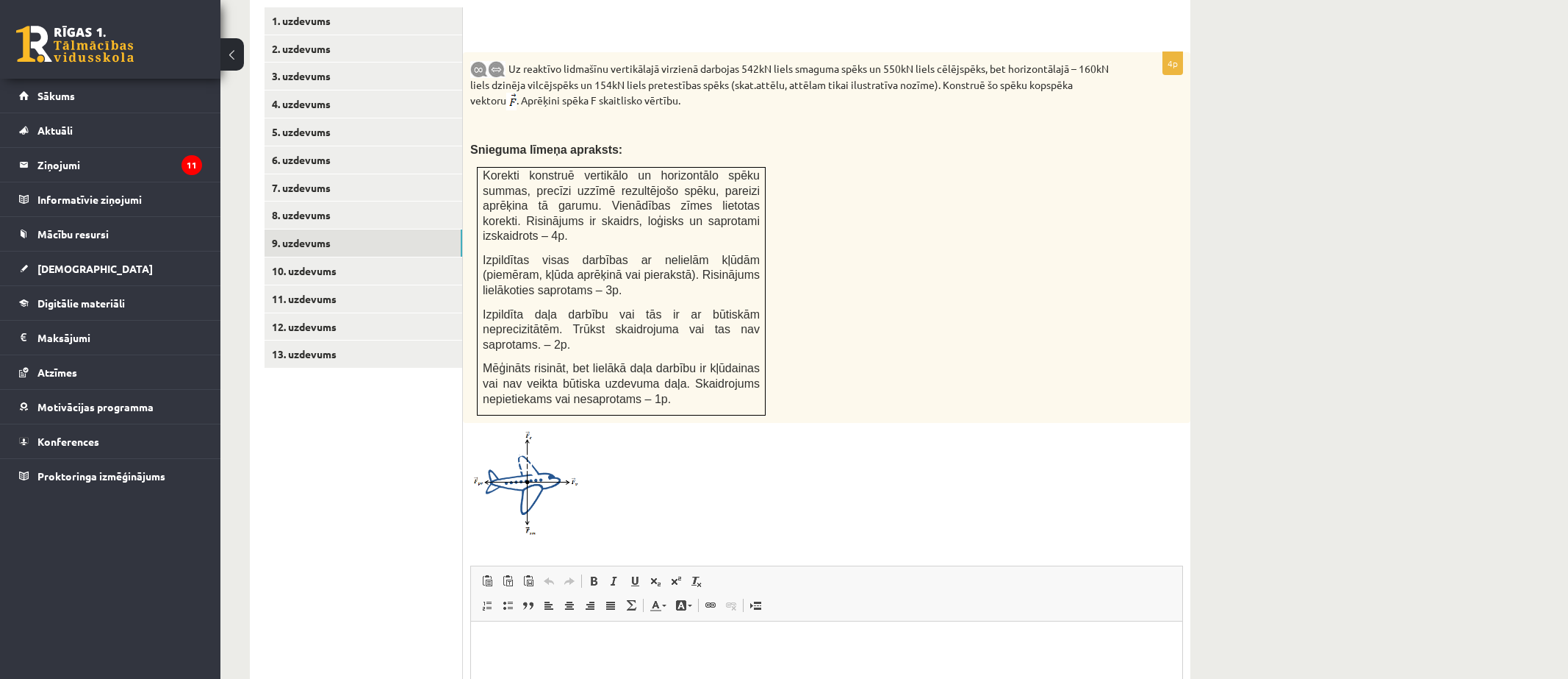
click at [523, 438] on img at bounding box center [525, 482] width 110 height 105
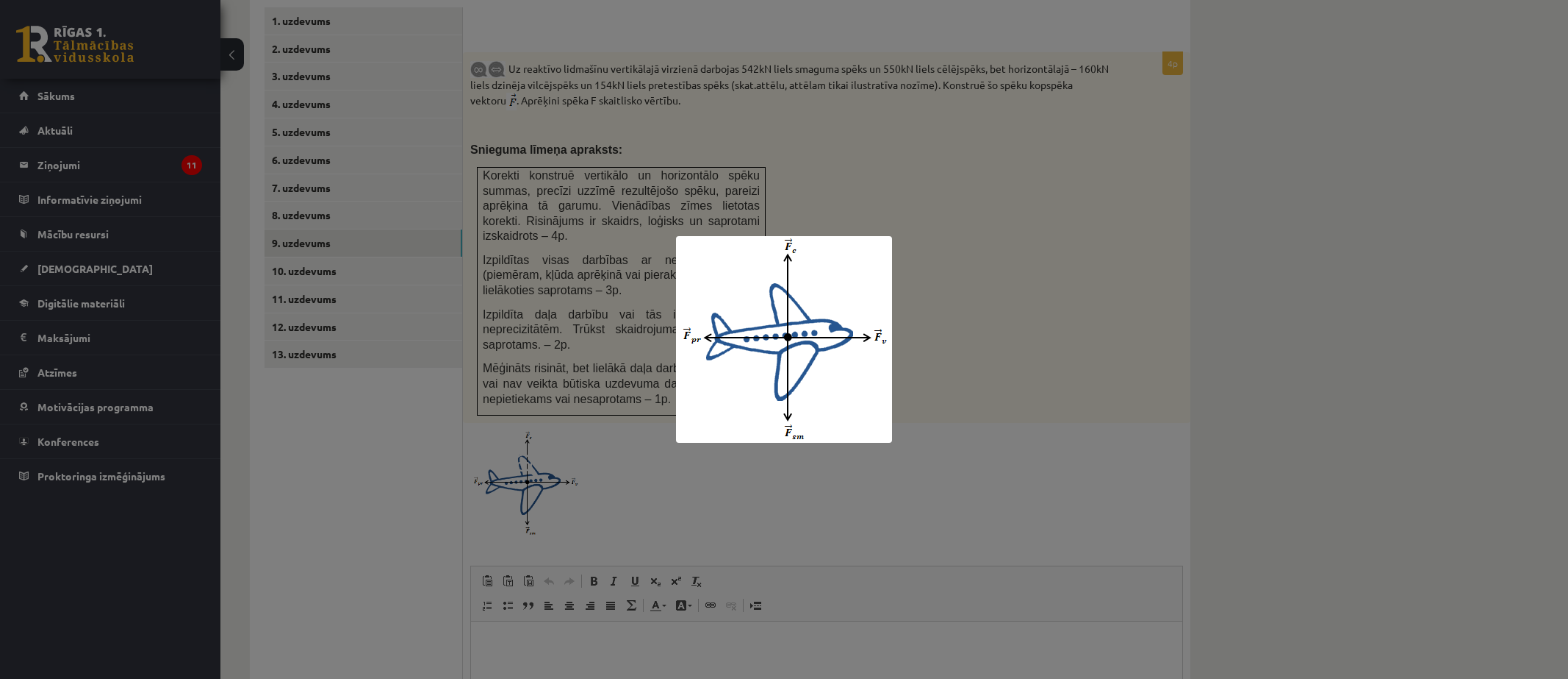
click at [785, 236] on img at bounding box center [784, 339] width 216 height 207
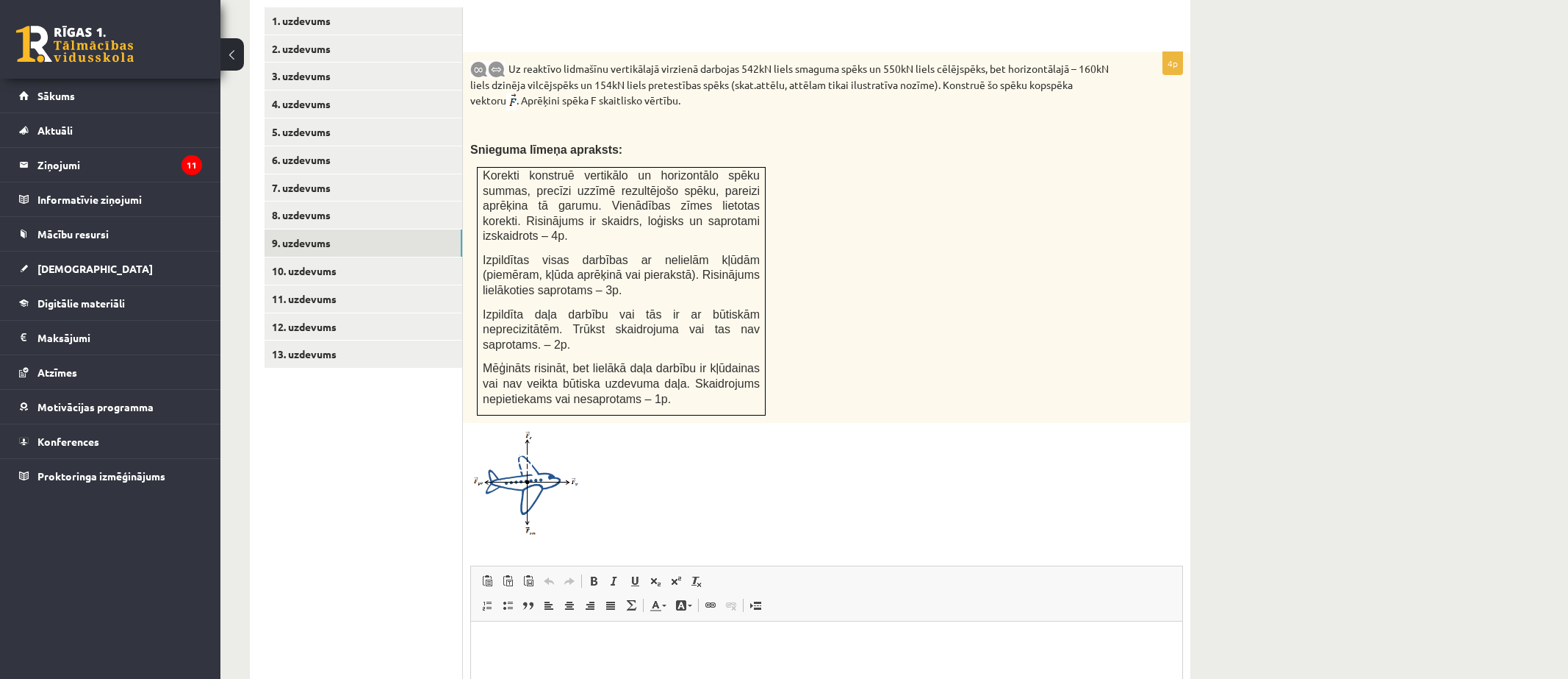
click at [489, 430] on img at bounding box center [525, 482] width 110 height 105
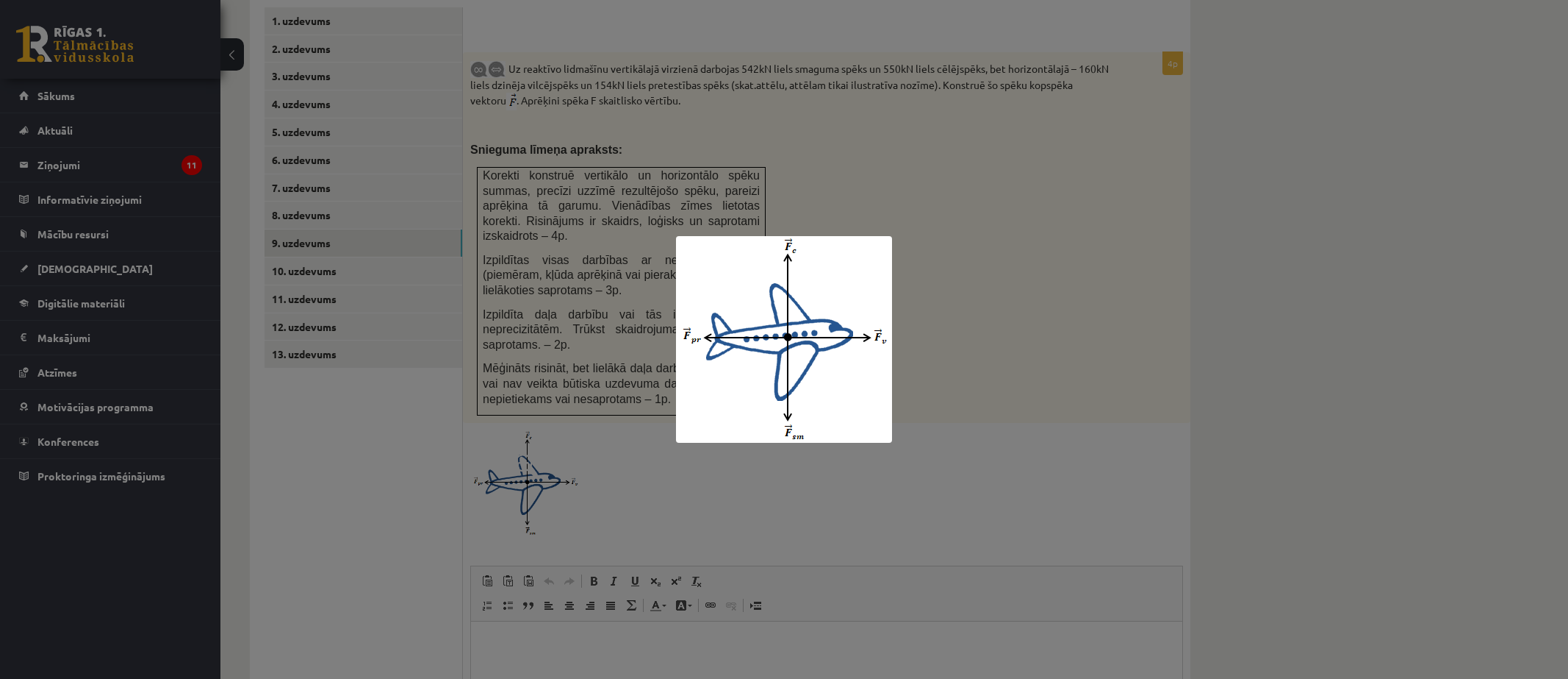
click at [529, 463] on div at bounding box center [784, 339] width 1568 height 679
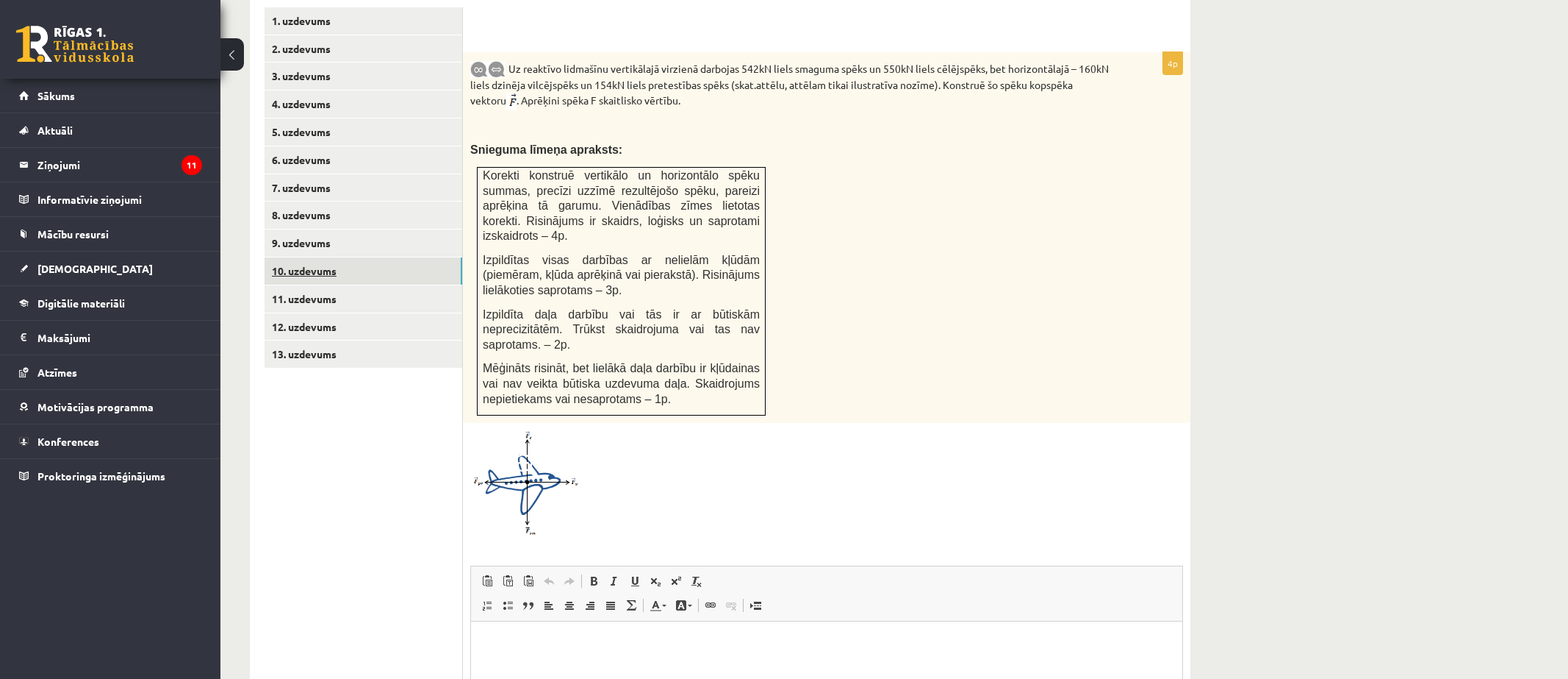
click at [319, 257] on link "10. uzdevums" at bounding box center [362, 270] width 197 height 27
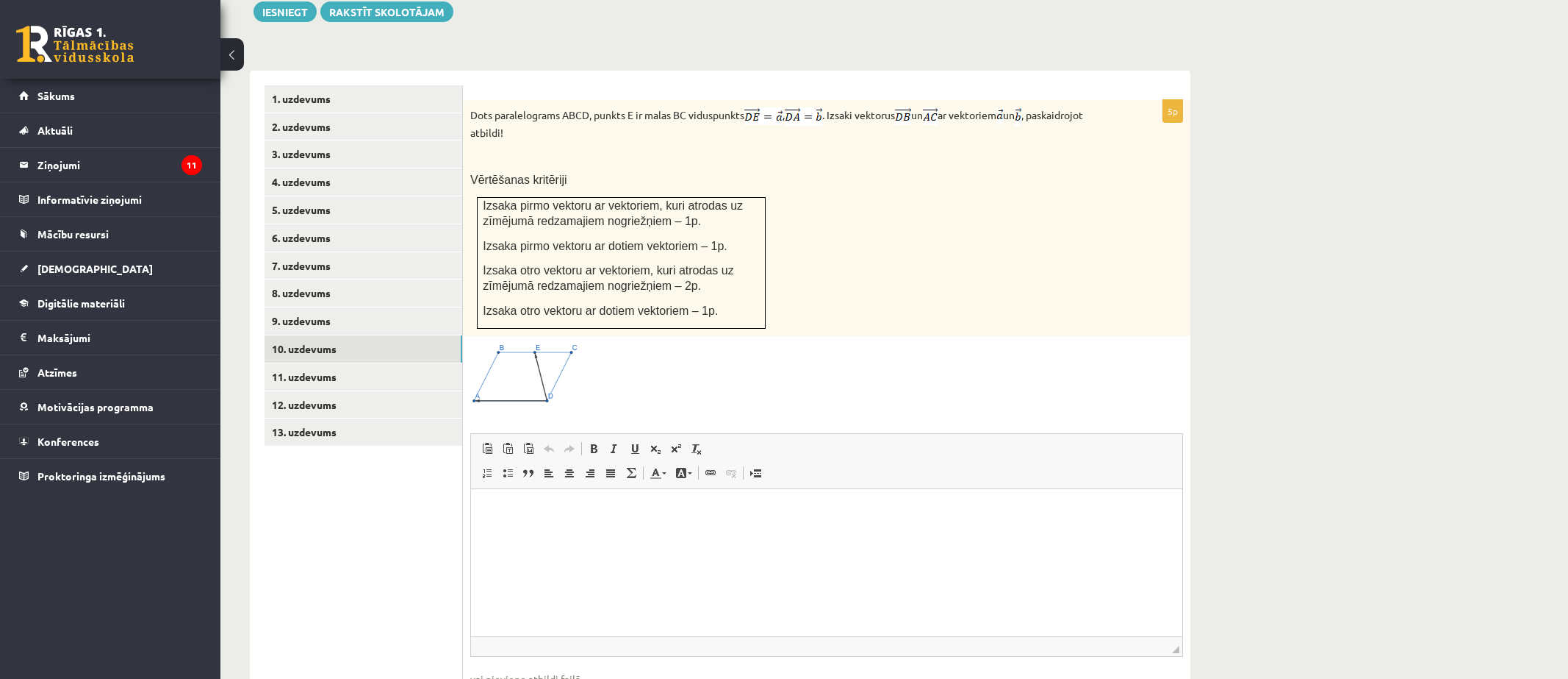
scroll to position [567, 0]
click at [1438, 38] on div "Matemātika 1. ieskaite 10.a1 klase_2025 , Beatrise Alviķe (10.a1 klase) Pārbaud…" at bounding box center [895, 137] width 1348 height 1294
click at [414, 364] on link "11. uzdevums" at bounding box center [362, 377] width 197 height 27
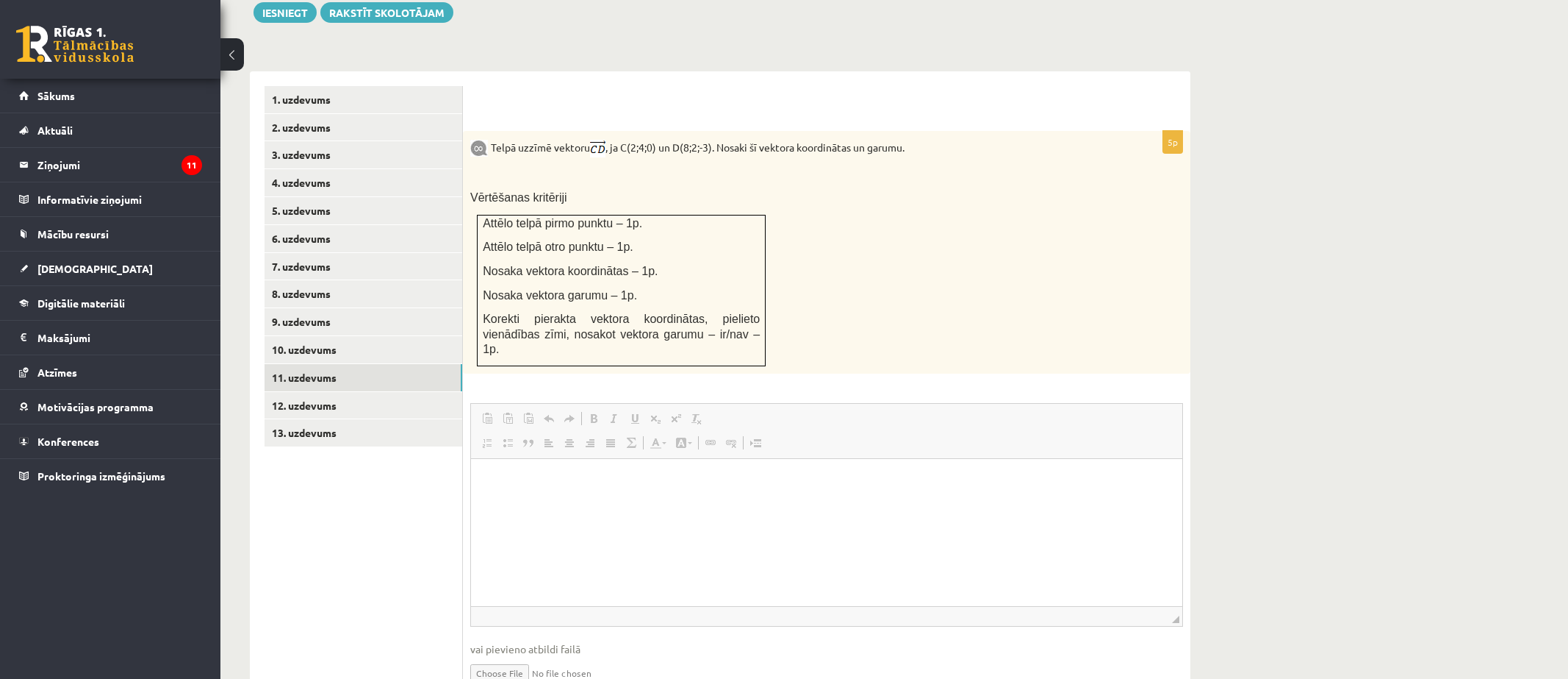
scroll to position [0, 0]
click at [426, 336] on link "10. uzdevums" at bounding box center [362, 349] width 197 height 27
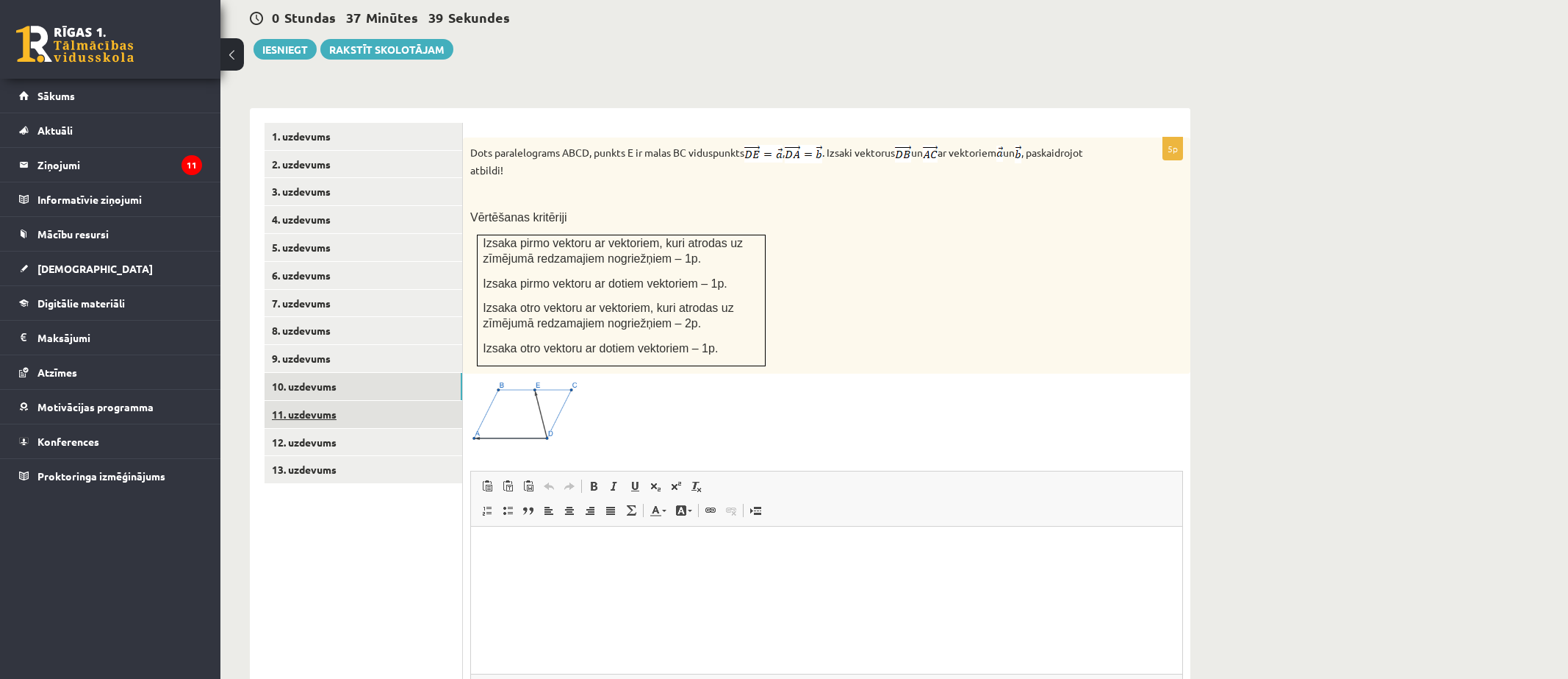
scroll to position [567, 0]
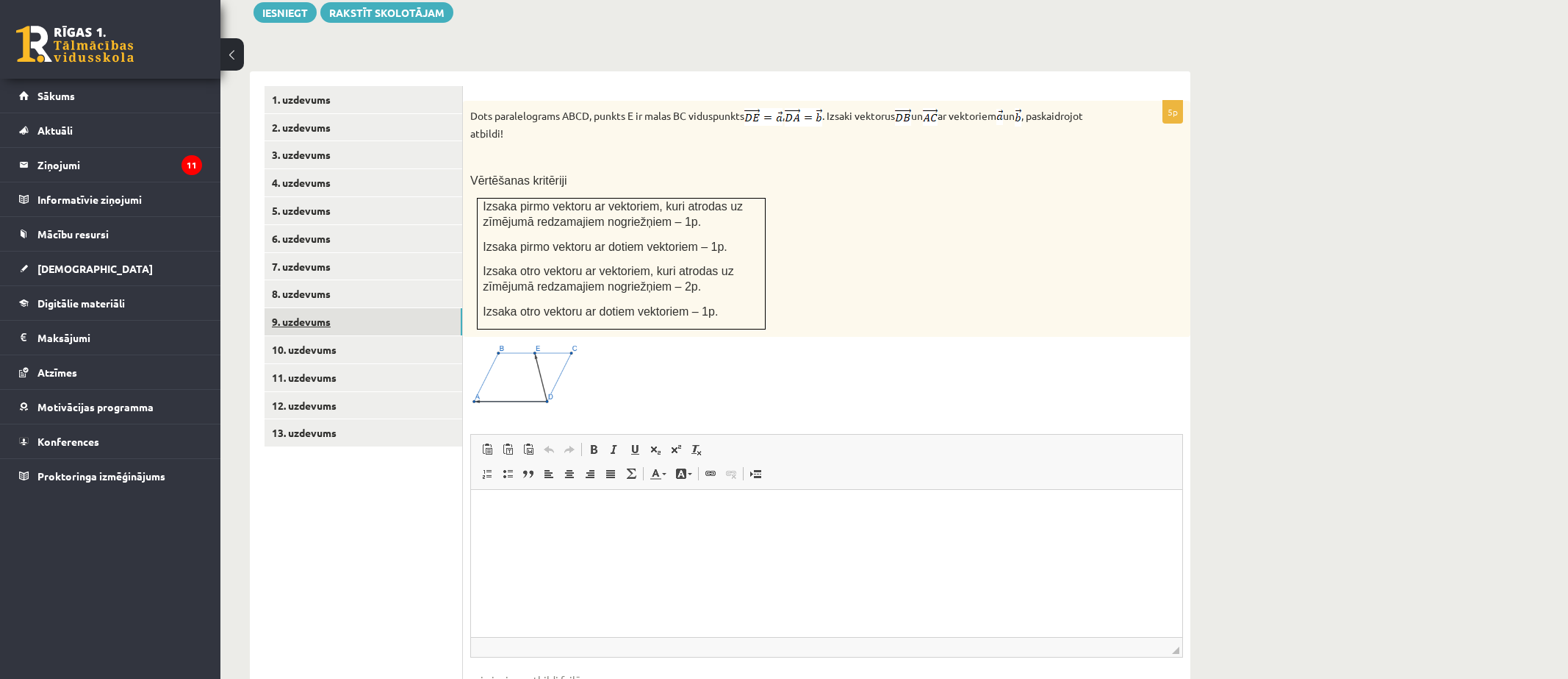
click at [331, 308] on link "9. uzdevums" at bounding box center [362, 321] width 197 height 27
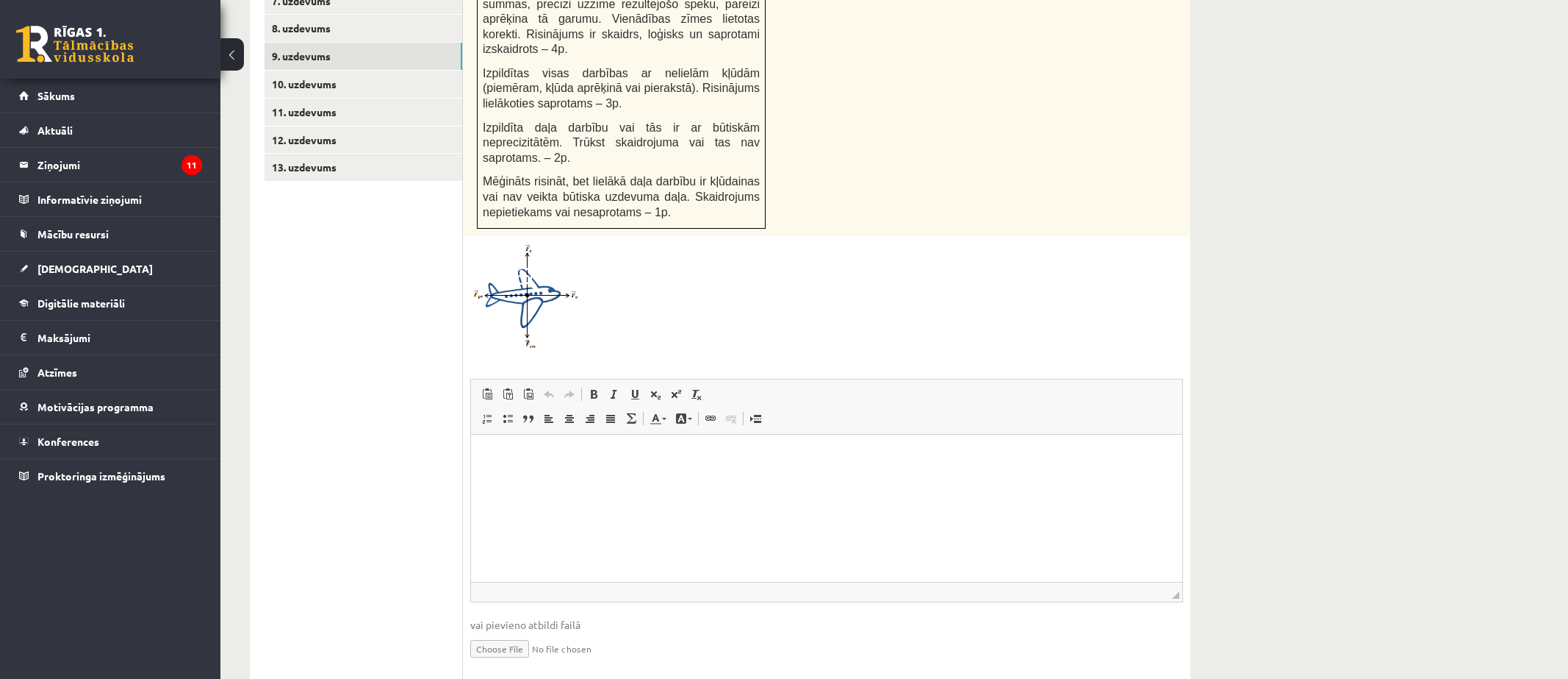
scroll to position [835, 0]
click at [317, 522] on ul "1. uzdevums 2. uzdevums 3. uzdevums 4. uzdevums 5. uzdevums 6. uzdevums 7. uzde…" at bounding box center [363, 249] width 198 height 864
click at [501, 629] on input "file" at bounding box center [826, 644] width 713 height 30
type input "**********"
click at [546, 659] on link "Iesniegtā atbilde" at bounding box center [509, 667] width 78 height 15
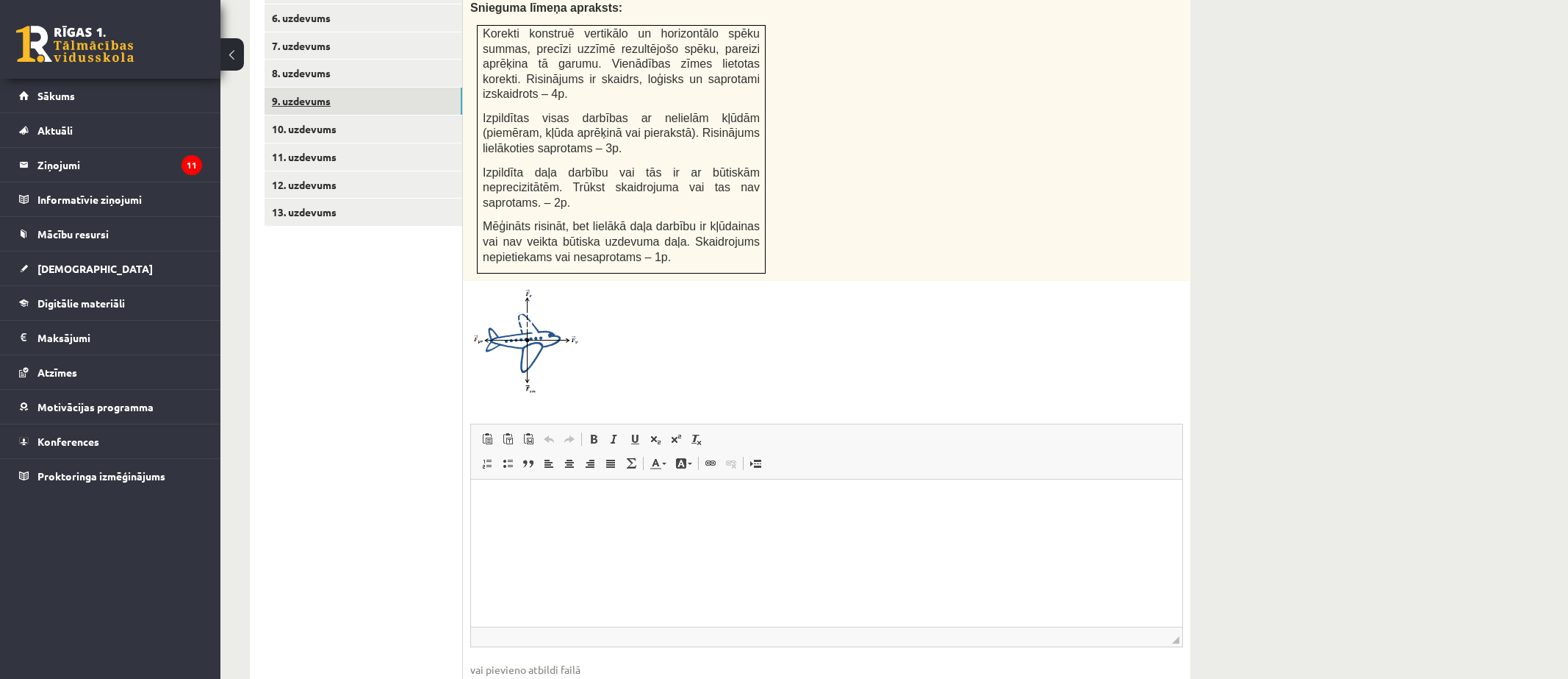
scroll to position [688, 0]
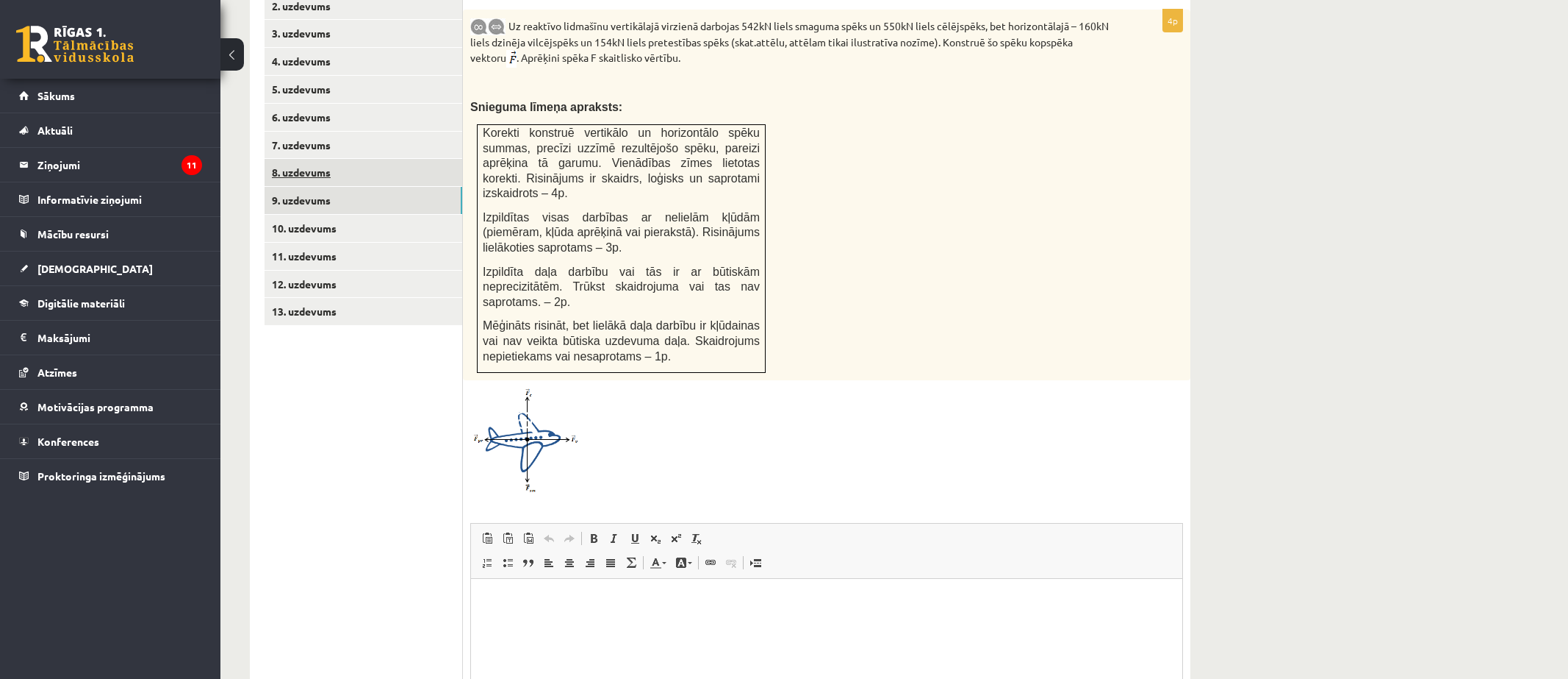
click at [320, 159] on link "8. uzdevums" at bounding box center [362, 172] width 197 height 27
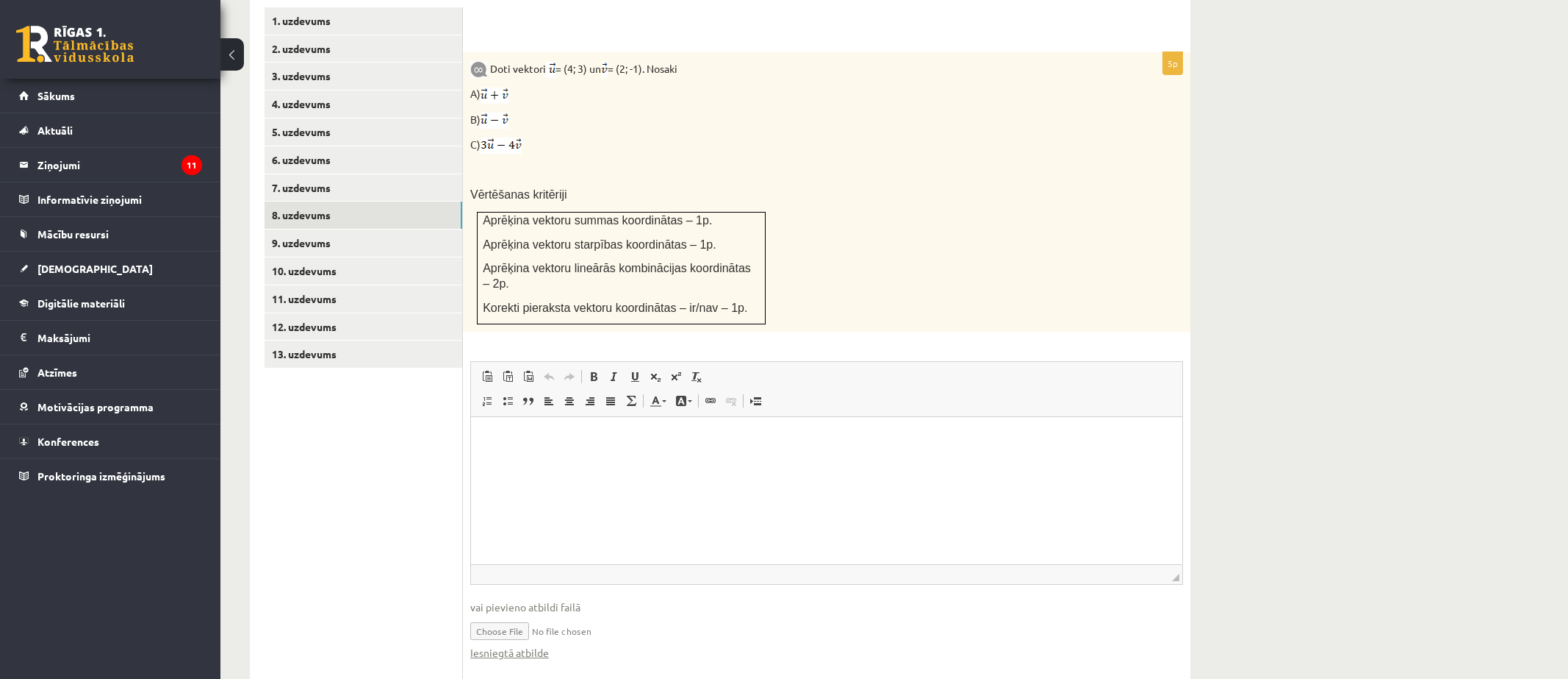
scroll to position [0, 0]
click at [524, 645] on link "Iesniegtā atbilde" at bounding box center [509, 653] width 78 height 15
drag, startPoint x: 546, startPoint y: 587, endPoint x: 584, endPoint y: 586, distance: 38.0
click at [584, 615] on input "file" at bounding box center [826, 630] width 713 height 30
click at [515, 645] on link "Iesniegtā atbilde" at bounding box center [509, 653] width 78 height 15
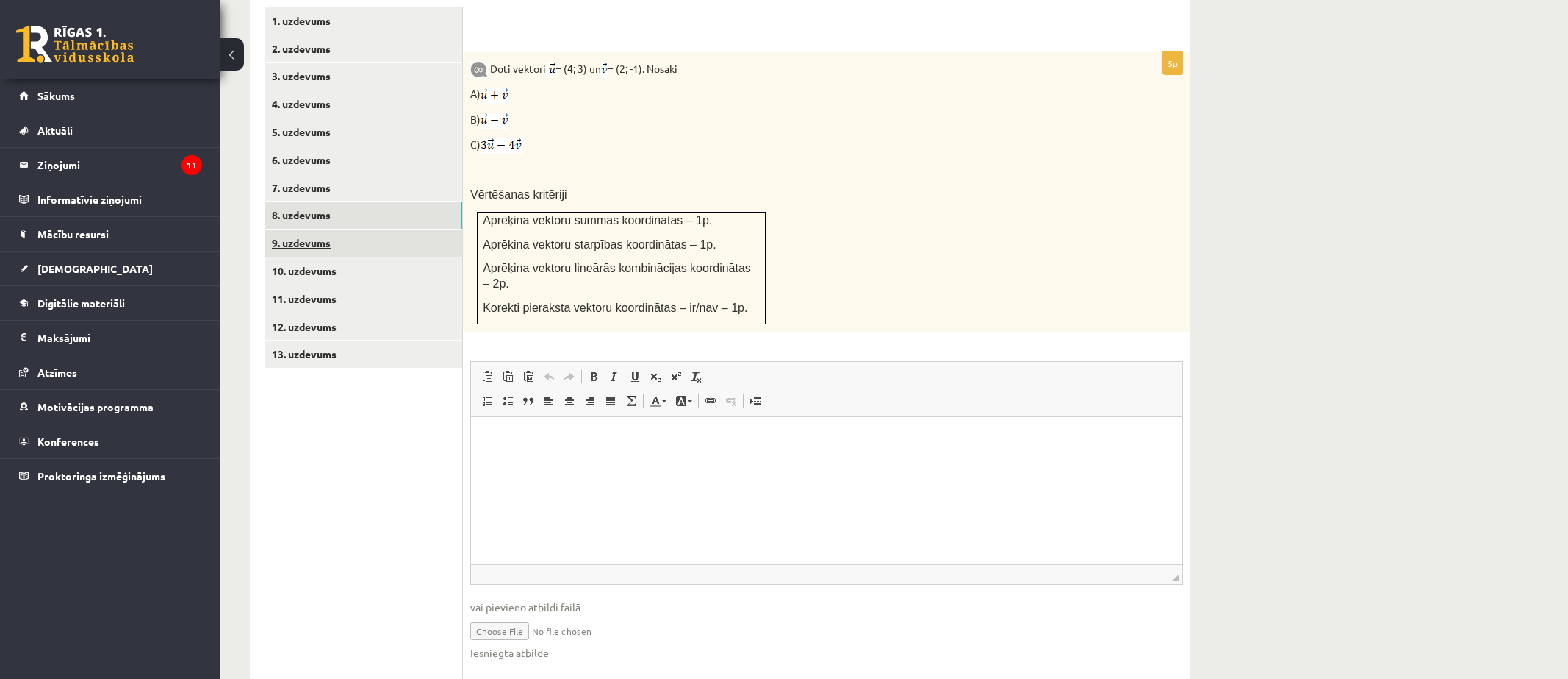
click at [404, 229] on link "9. uzdevums" at bounding box center [362, 243] width 197 height 27
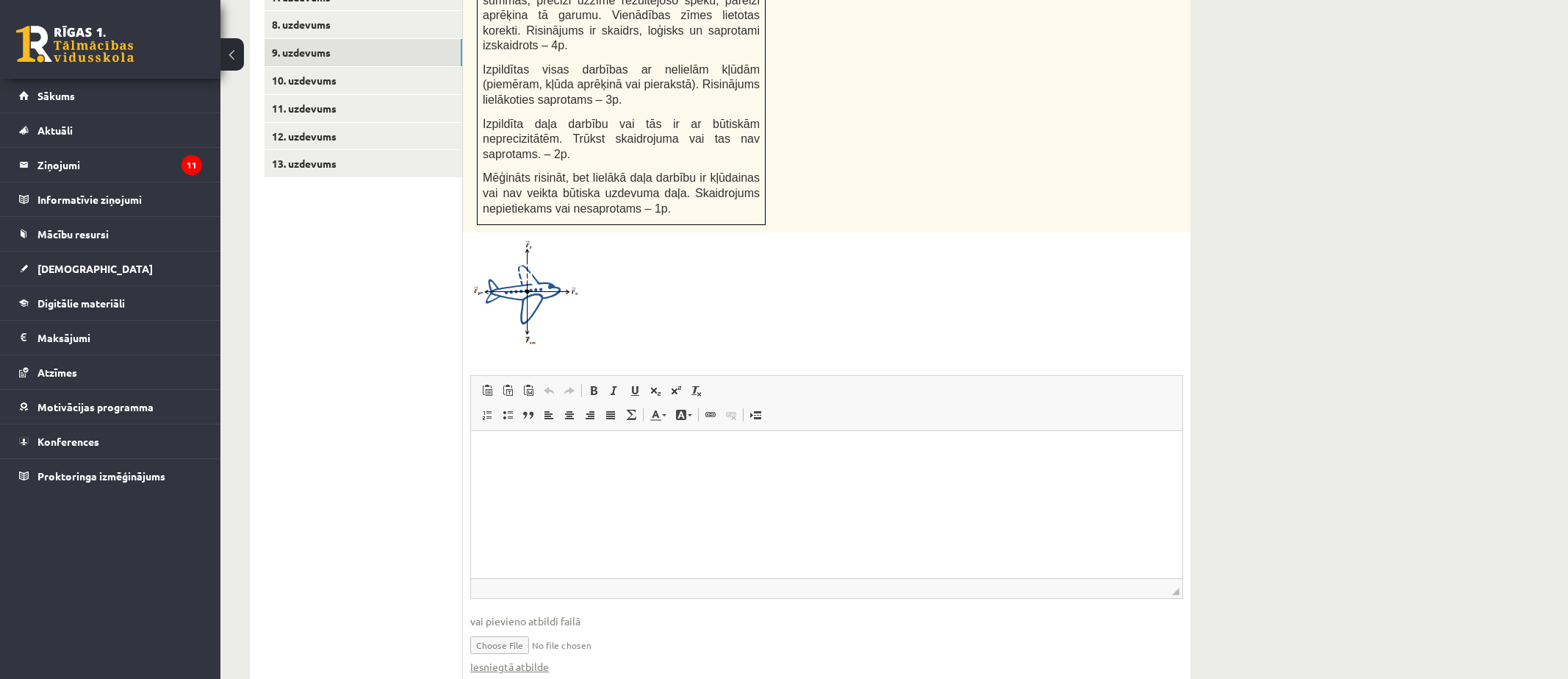
scroll to position [851, 0]
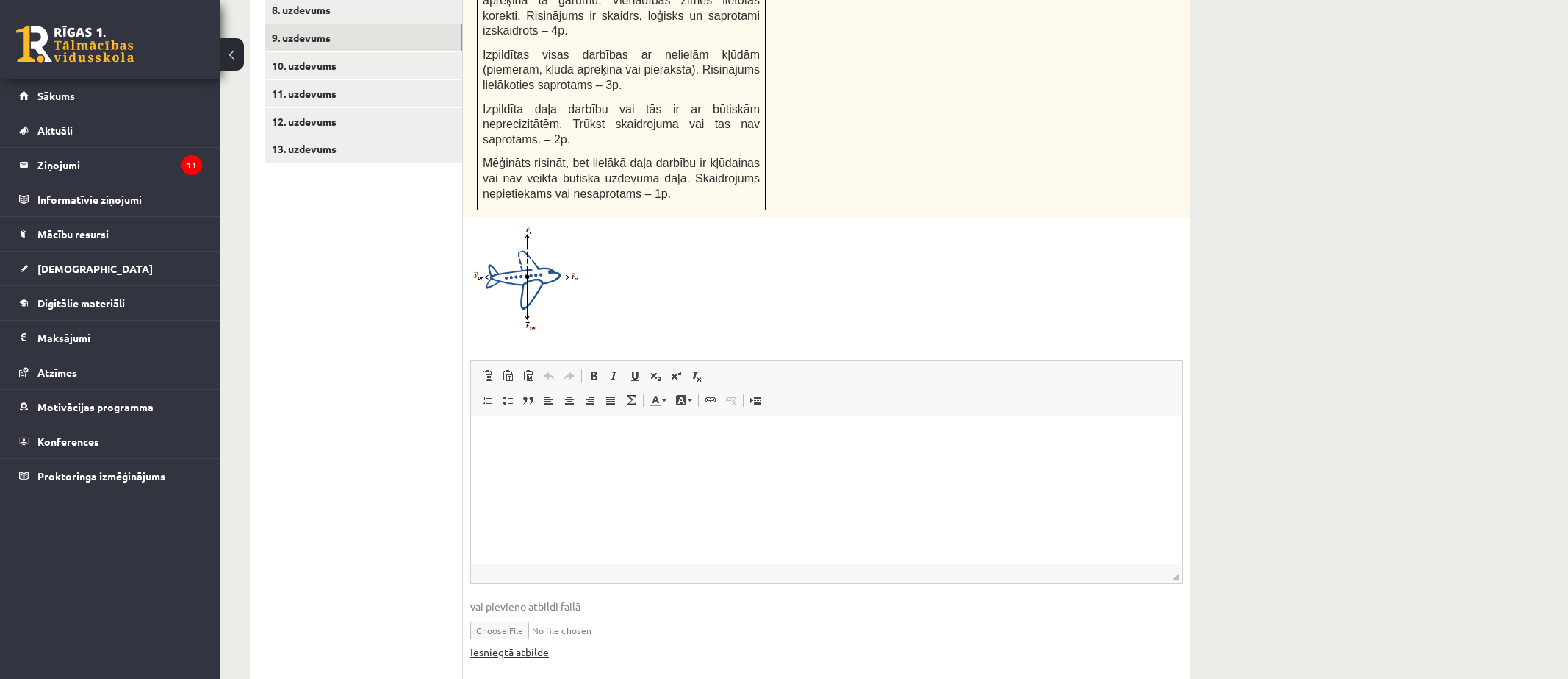
click at [513, 644] on link "Iesniegtā atbilde" at bounding box center [509, 652] width 78 height 15
click at [277, 52] on link "10. uzdevums" at bounding box center [362, 65] width 197 height 27
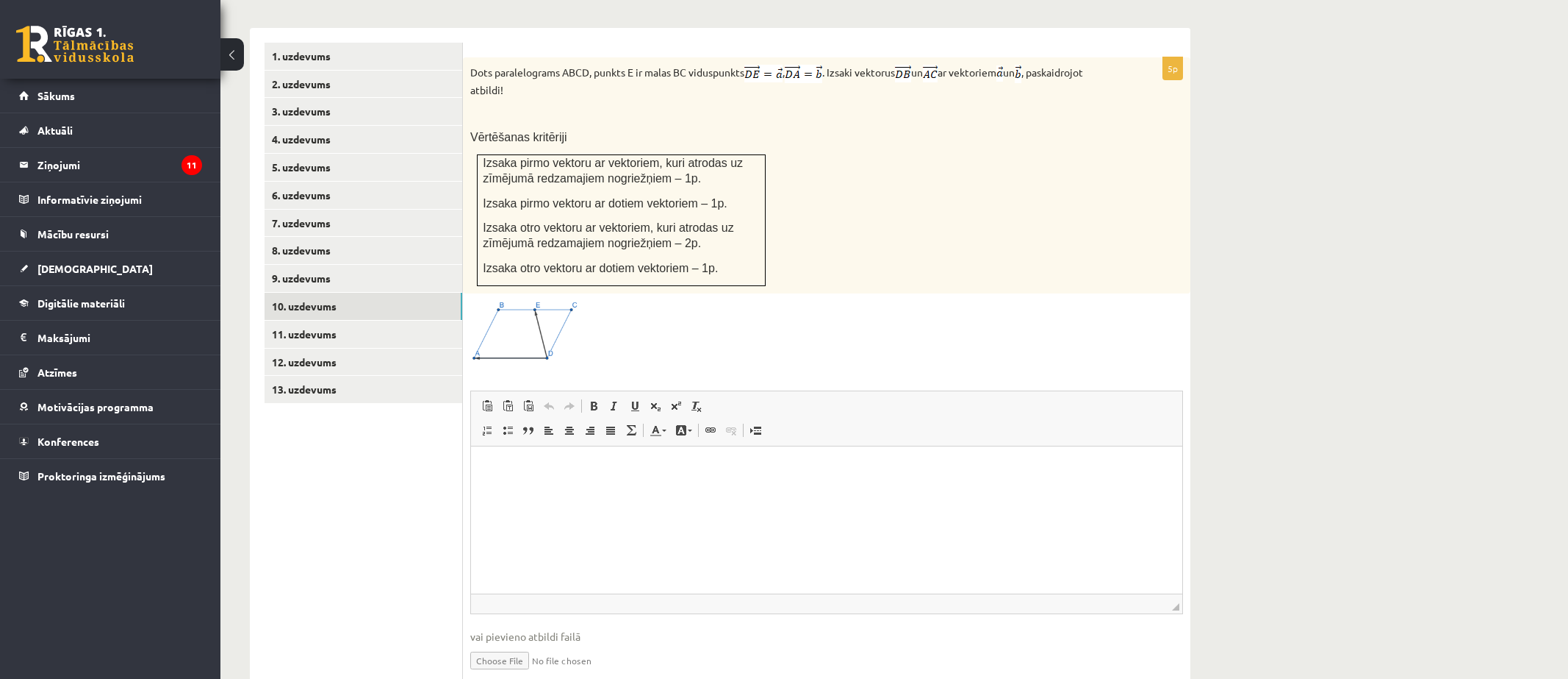
scroll to position [640, 0]
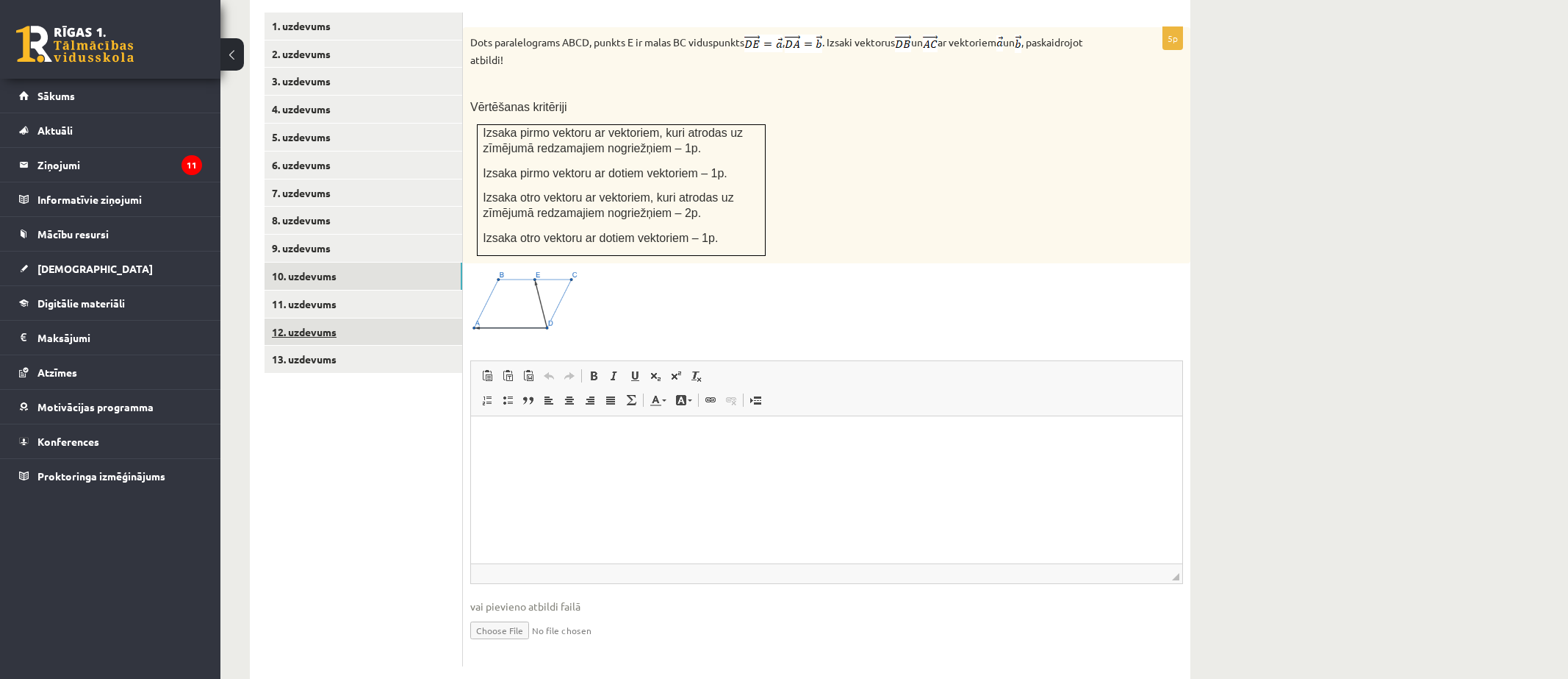
click at [303, 318] on link "12. uzdevums" at bounding box center [362, 331] width 197 height 27
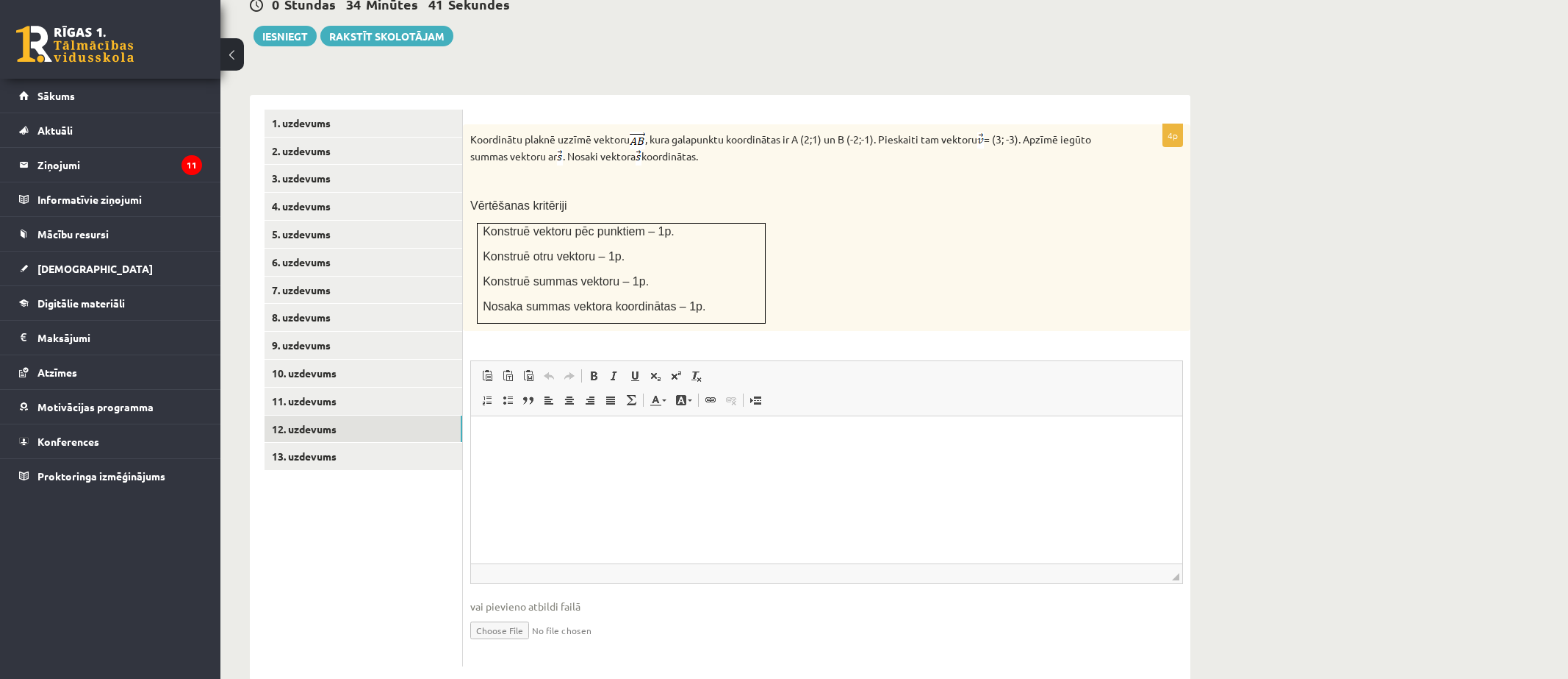
scroll to position [0, 0]
click at [386, 443] on link "13. uzdevums" at bounding box center [362, 456] width 197 height 27
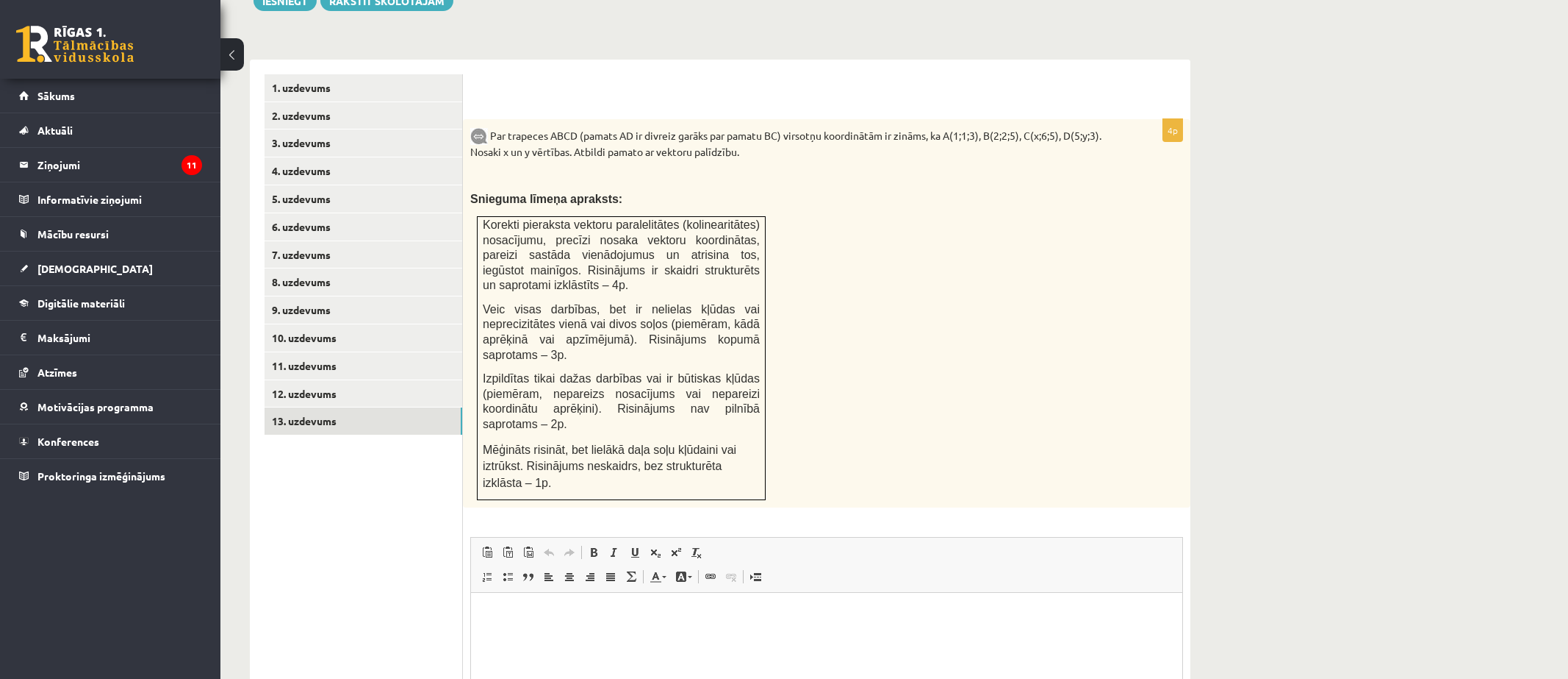
scroll to position [577, 0]
click at [296, 382] on link "12. uzdevums" at bounding box center [362, 395] width 197 height 27
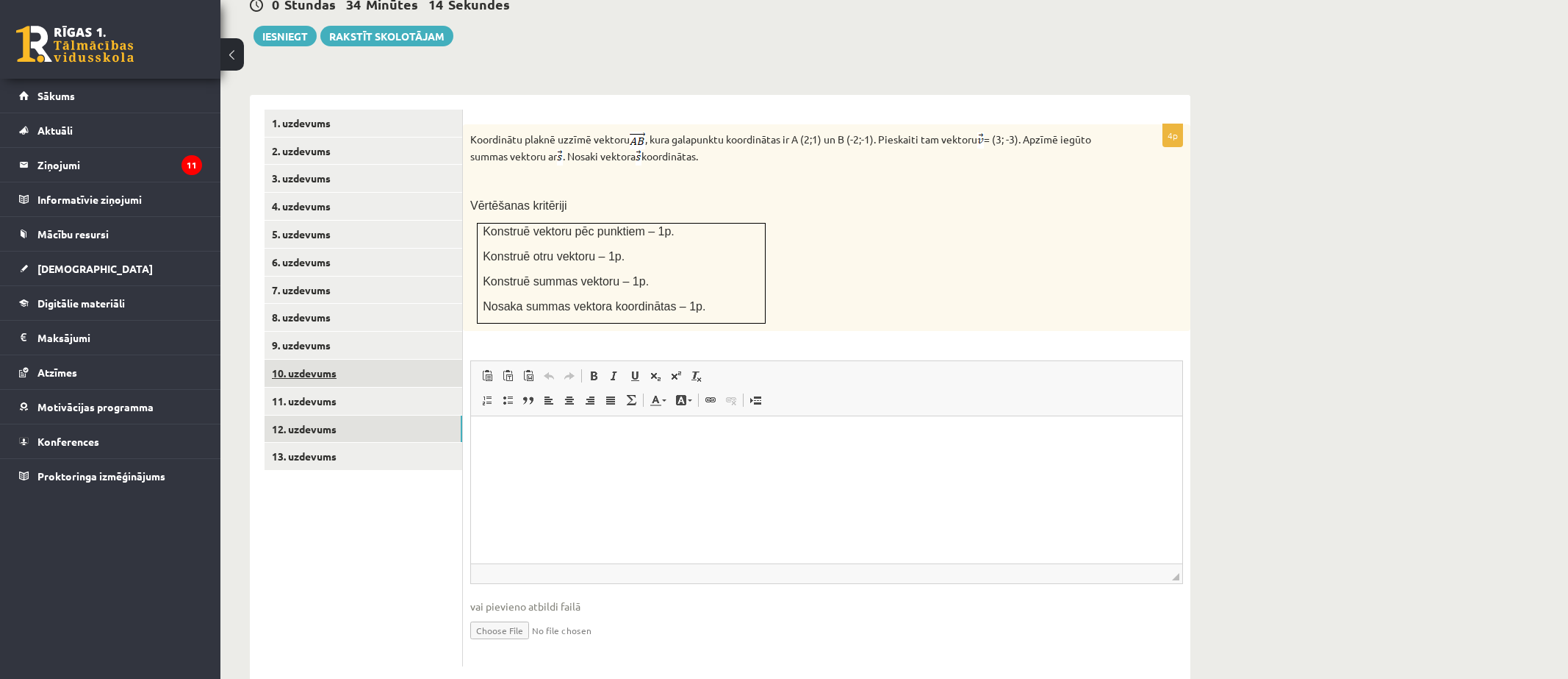
scroll to position [0, 0]
click at [320, 387] on link "11. uzdevums" at bounding box center [362, 400] width 197 height 27
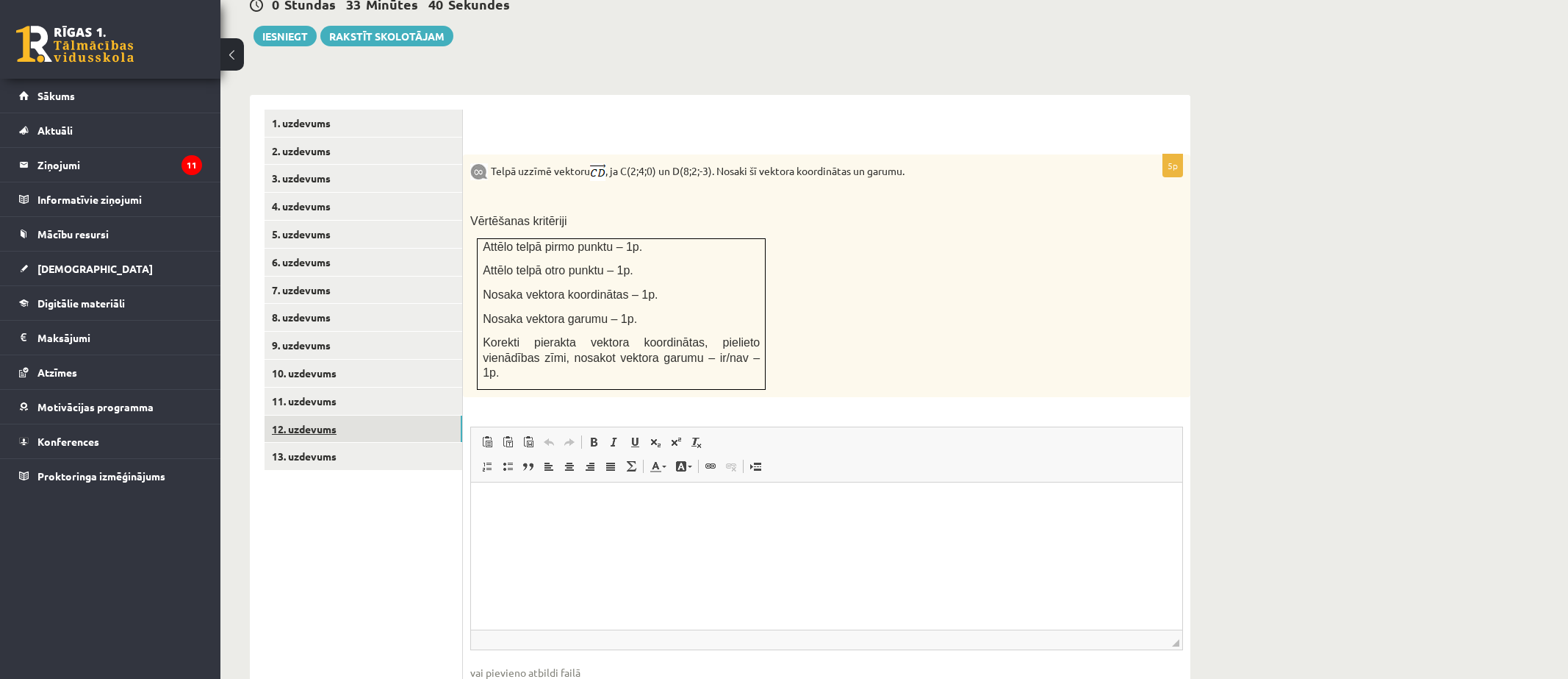
click at [331, 416] on link "12. uzdevums" at bounding box center [362, 429] width 197 height 27
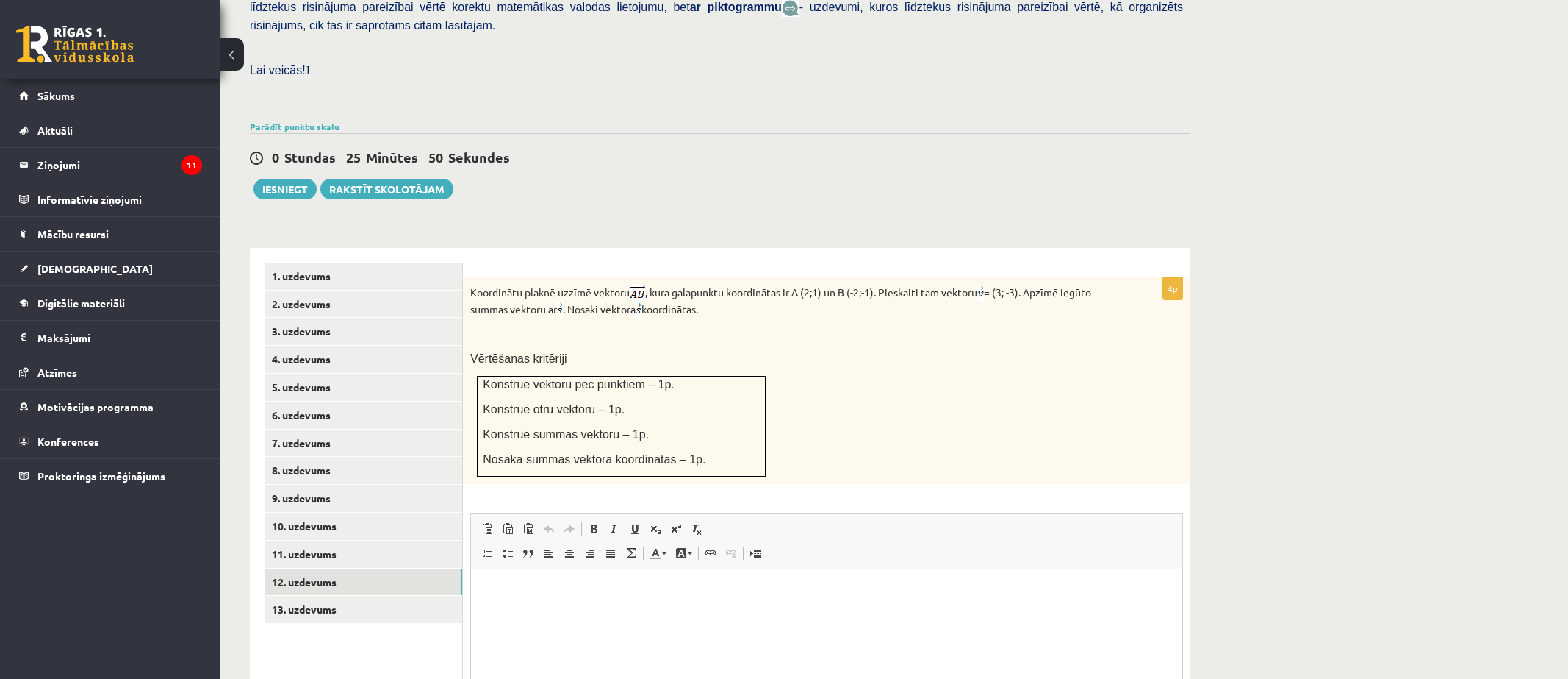
scroll to position [469, 0]
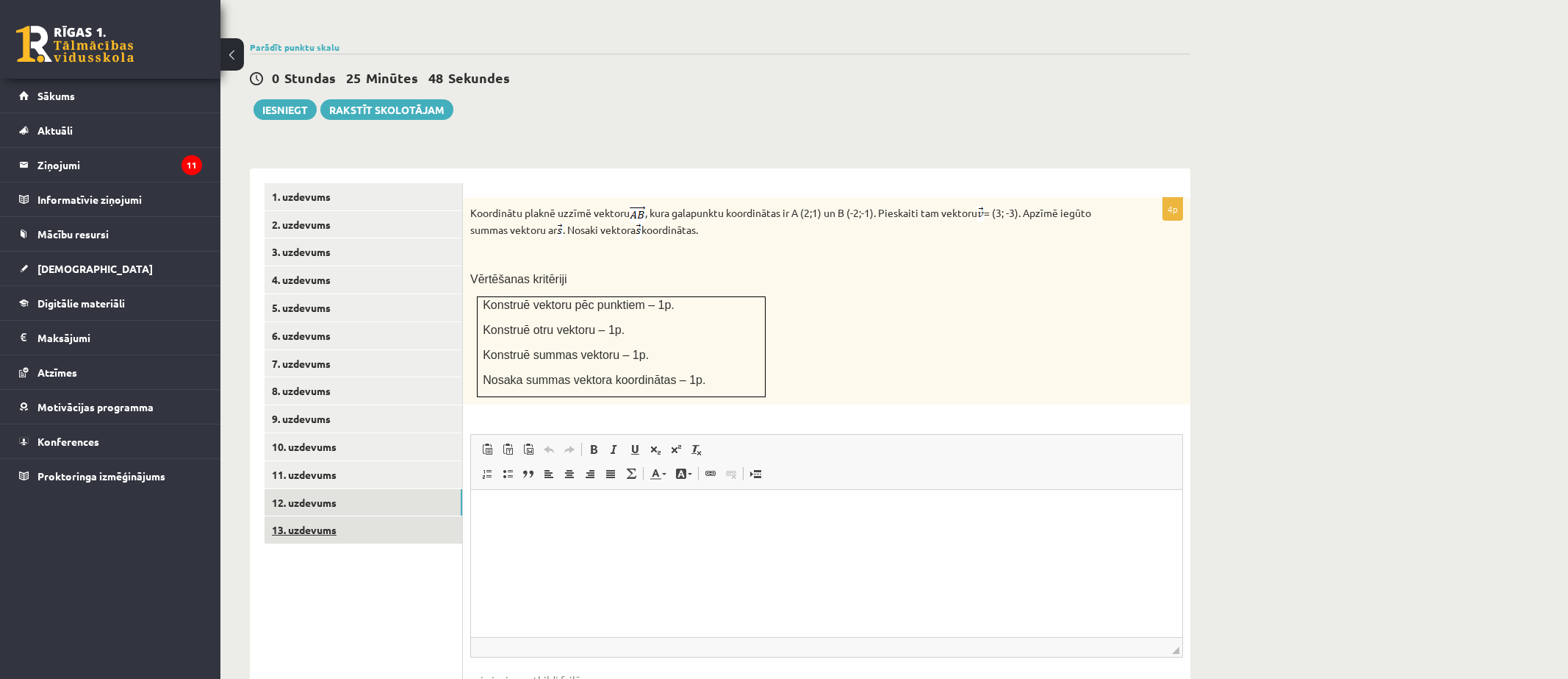
click at [283, 516] on link "13. uzdevums" at bounding box center [362, 529] width 197 height 27
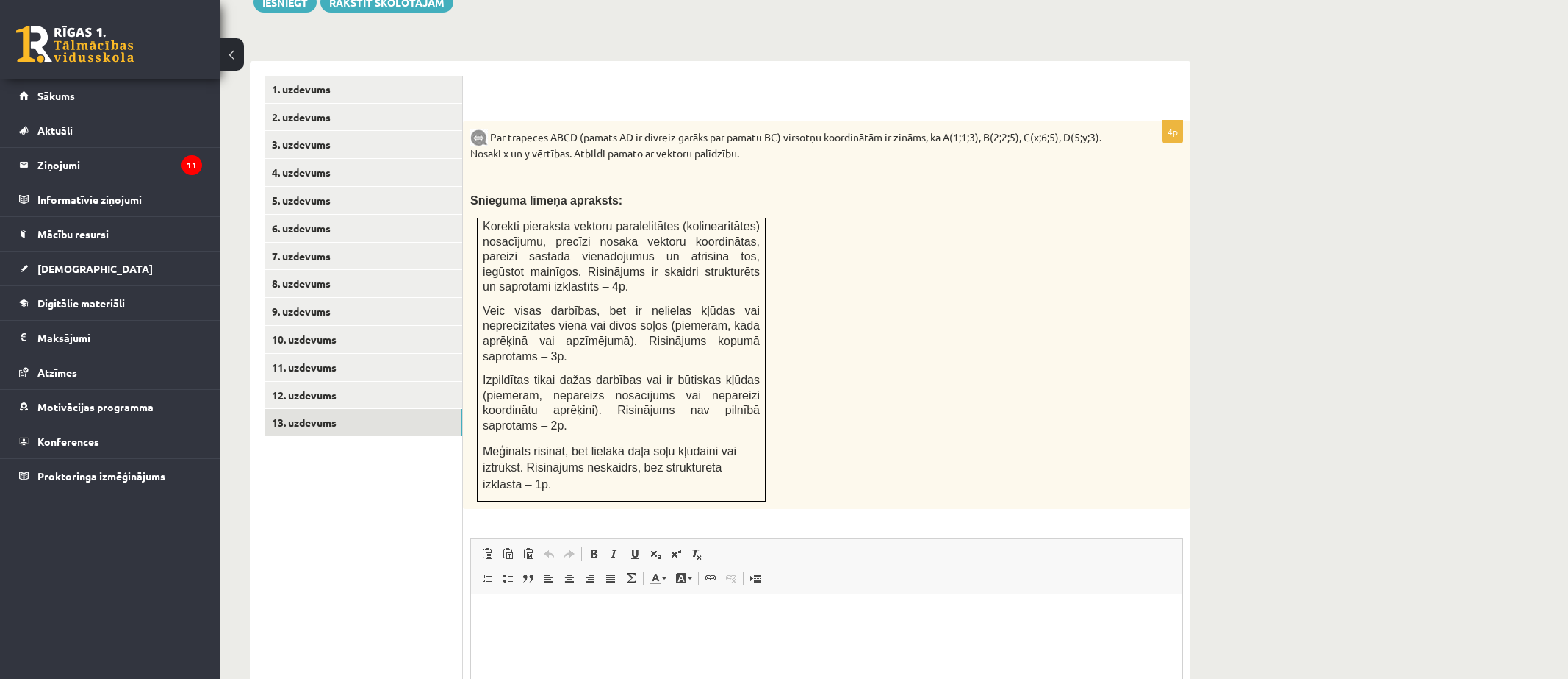
scroll to position [0, 0]
click at [317, 382] on link "12. uzdevums" at bounding box center [362, 395] width 197 height 27
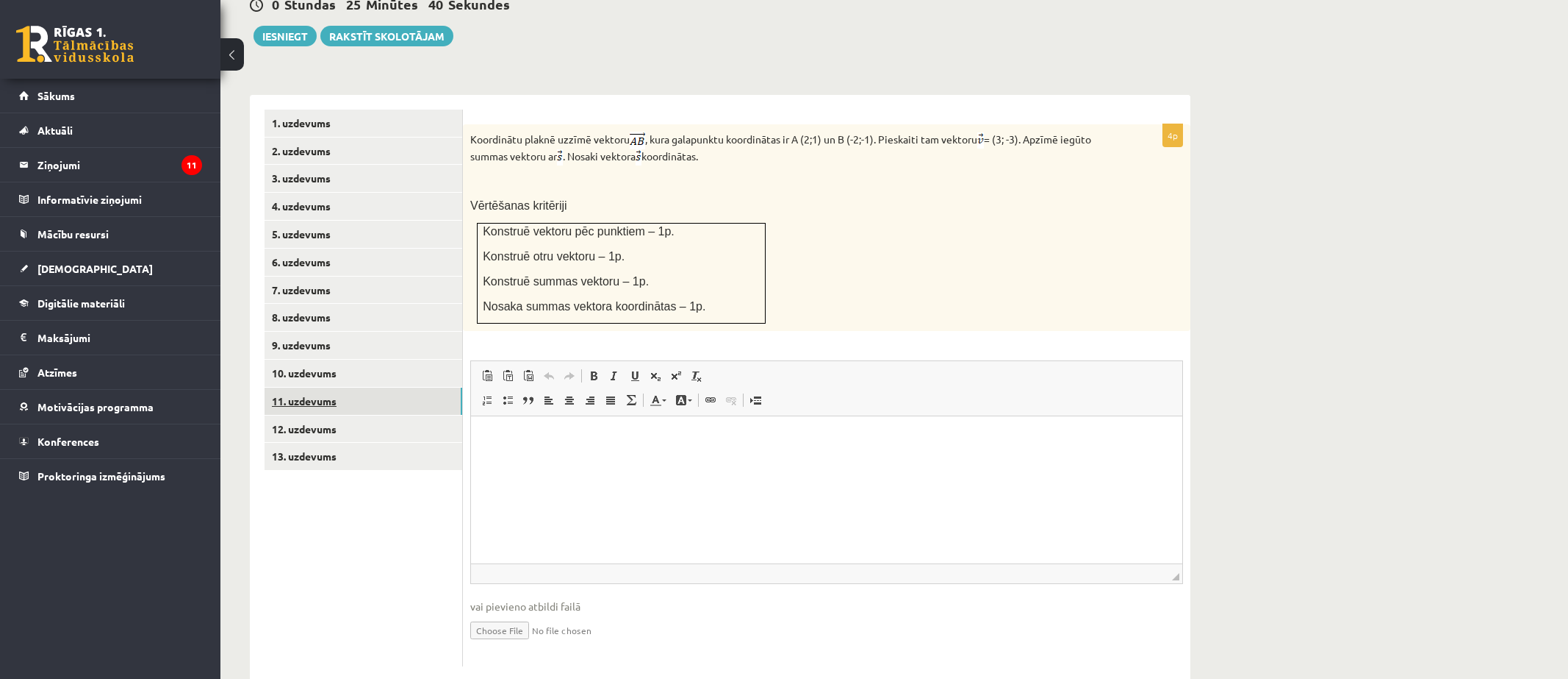
click at [338, 387] on link "11. uzdevums" at bounding box center [362, 400] width 197 height 27
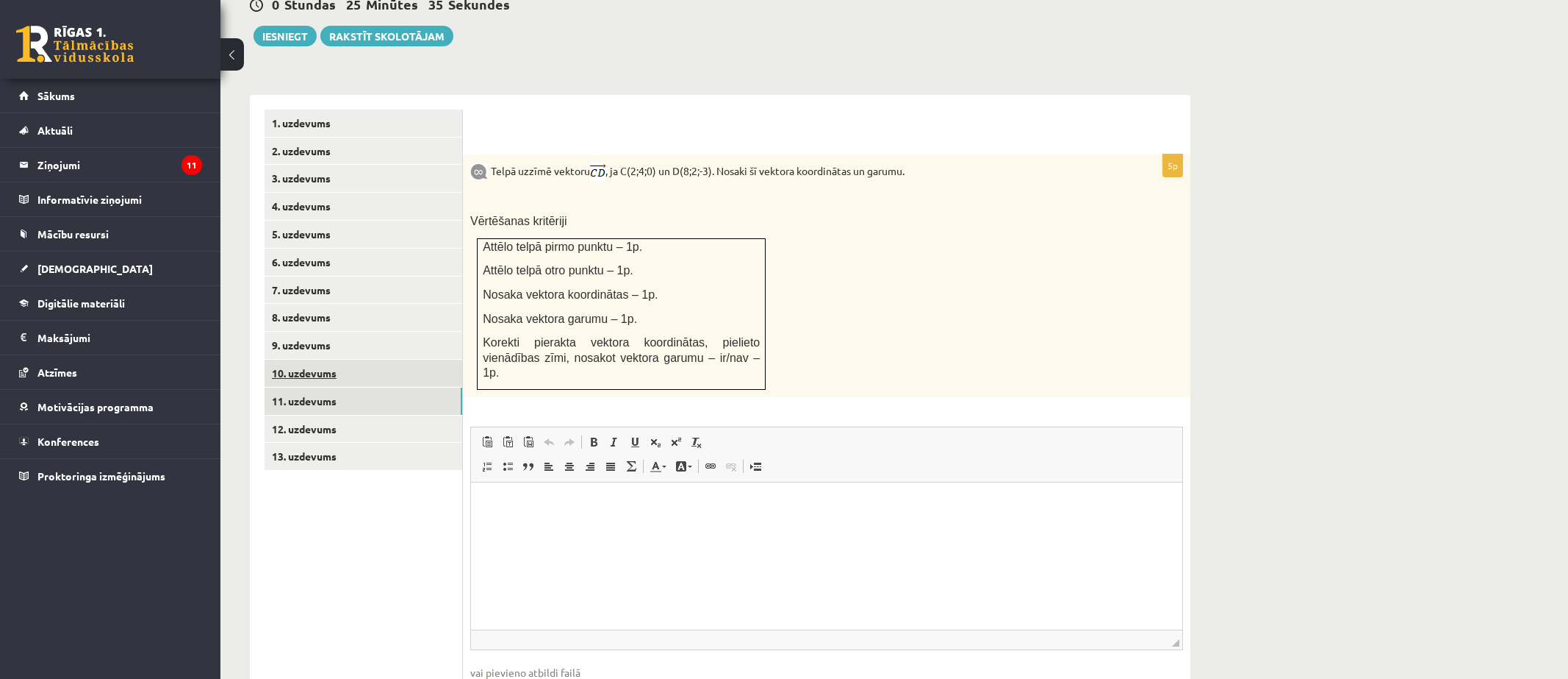
click at [327, 360] on link "10. uzdevums" at bounding box center [362, 373] width 197 height 27
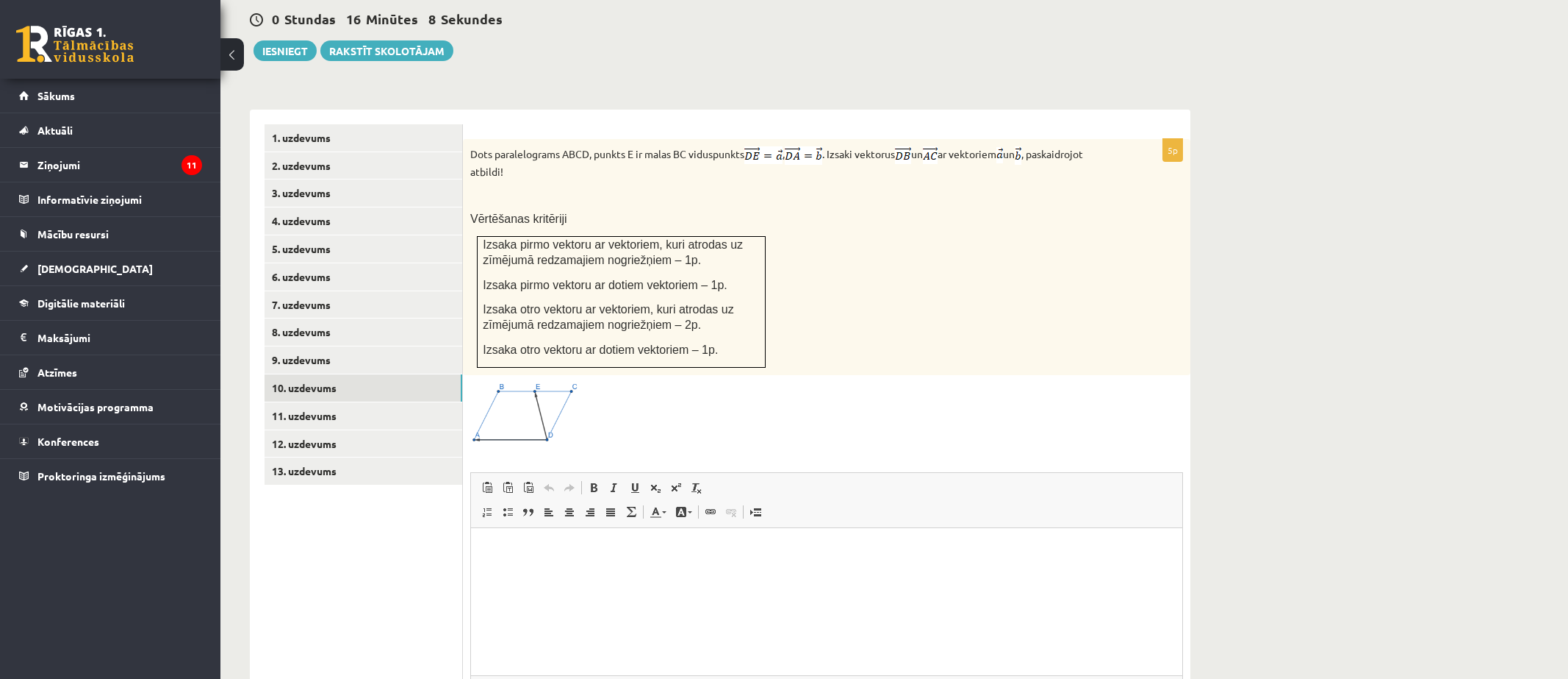
scroll to position [543, 0]
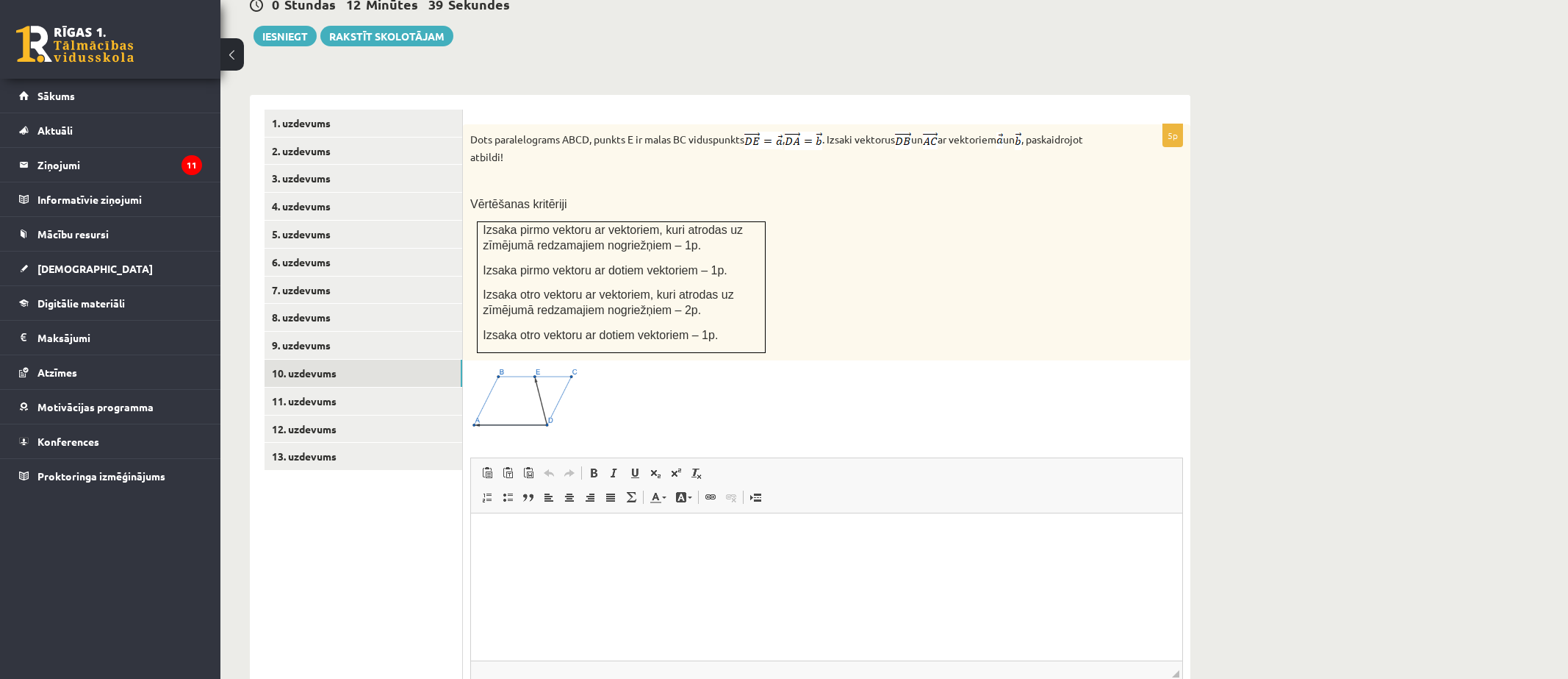
click at [386, 621] on ul "1. uzdevums 2. uzdevums 3. uzdevums 4. uzdevums 5. uzdevums 6. uzdevums 7. uzde…" at bounding box center [363, 436] width 198 height 654
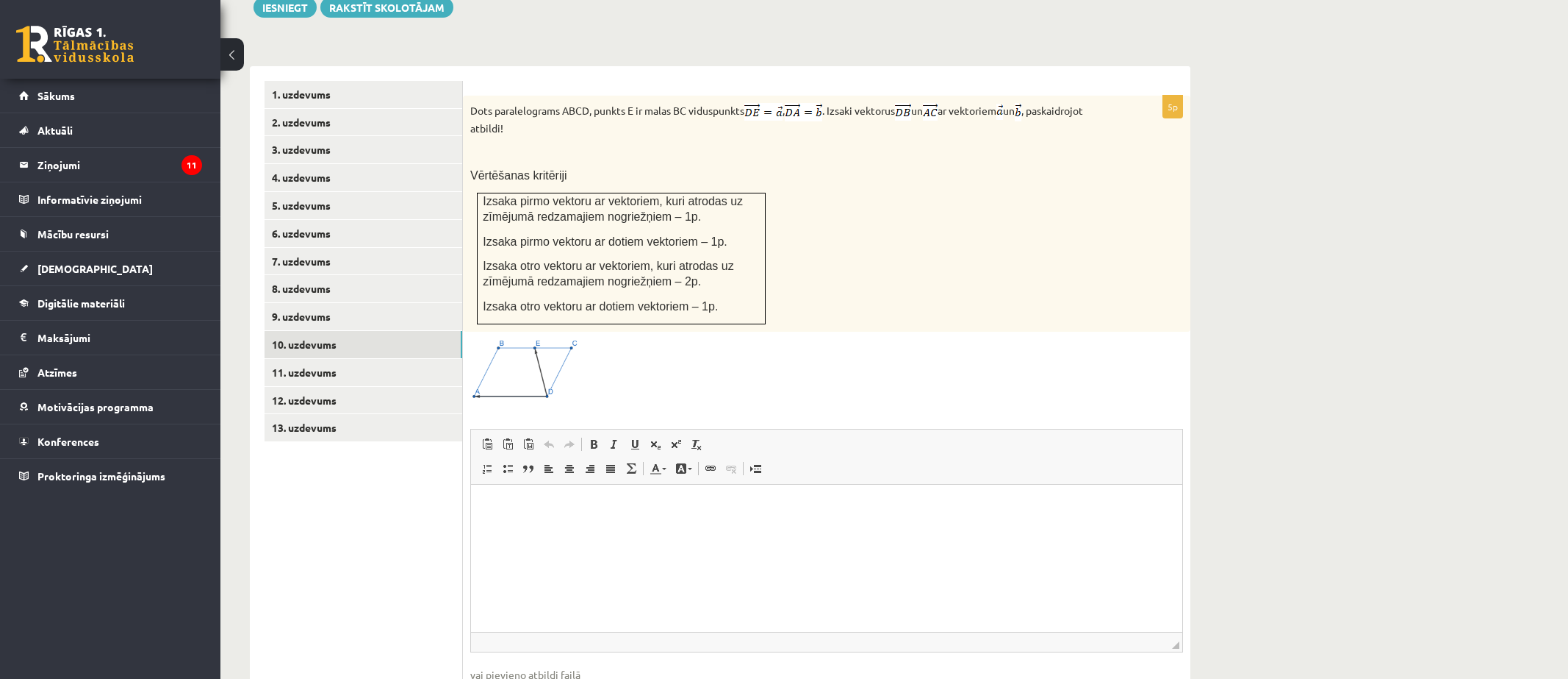
scroll to position [640, 0]
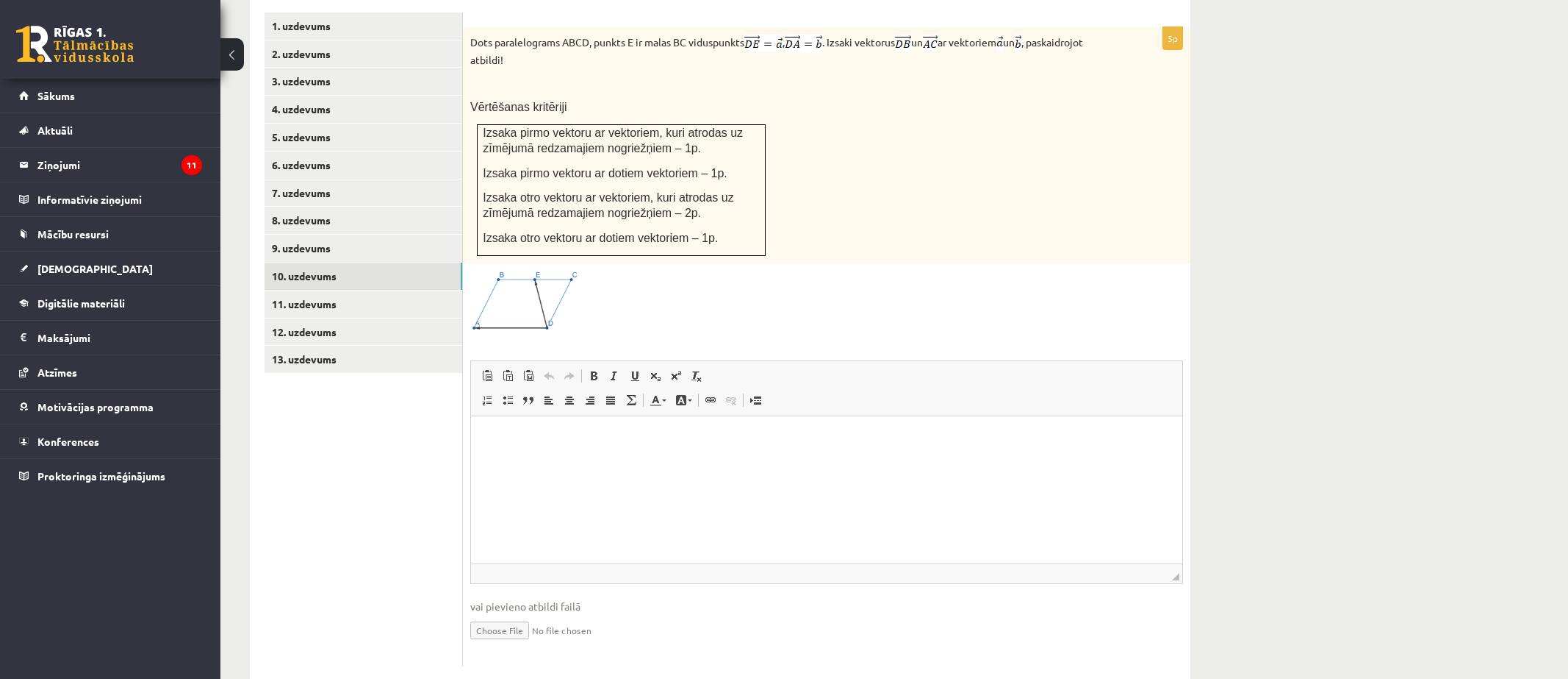
click at [490, 614] on input "file" at bounding box center [826, 629] width 713 height 30
type input "**********"
click at [501, 644] on link "Iesniegtā atbilde" at bounding box center [509, 652] width 78 height 15
click at [372, 234] on link "9. uzdevums" at bounding box center [362, 247] width 197 height 27
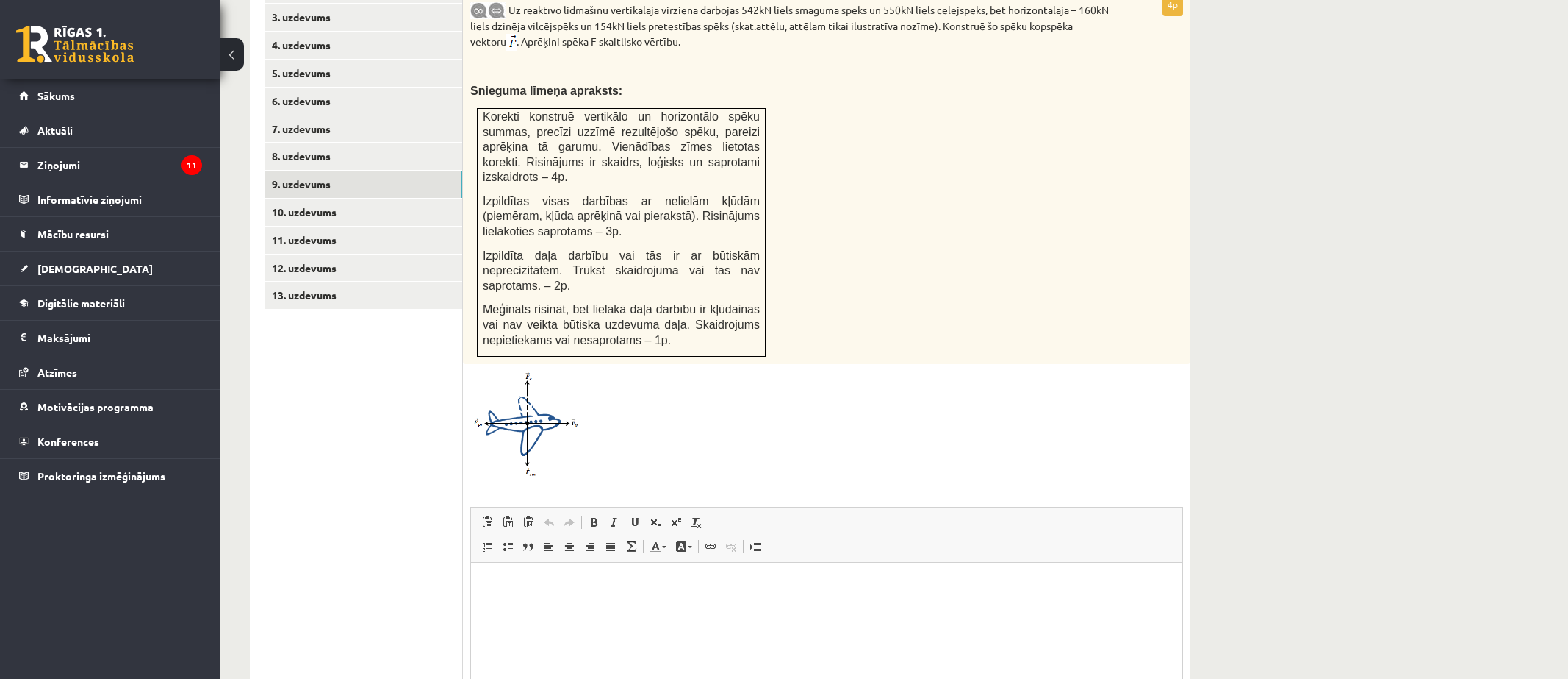
scroll to position [0, 0]
click at [521, 606] on html at bounding box center [827, 584] width 712 height 44
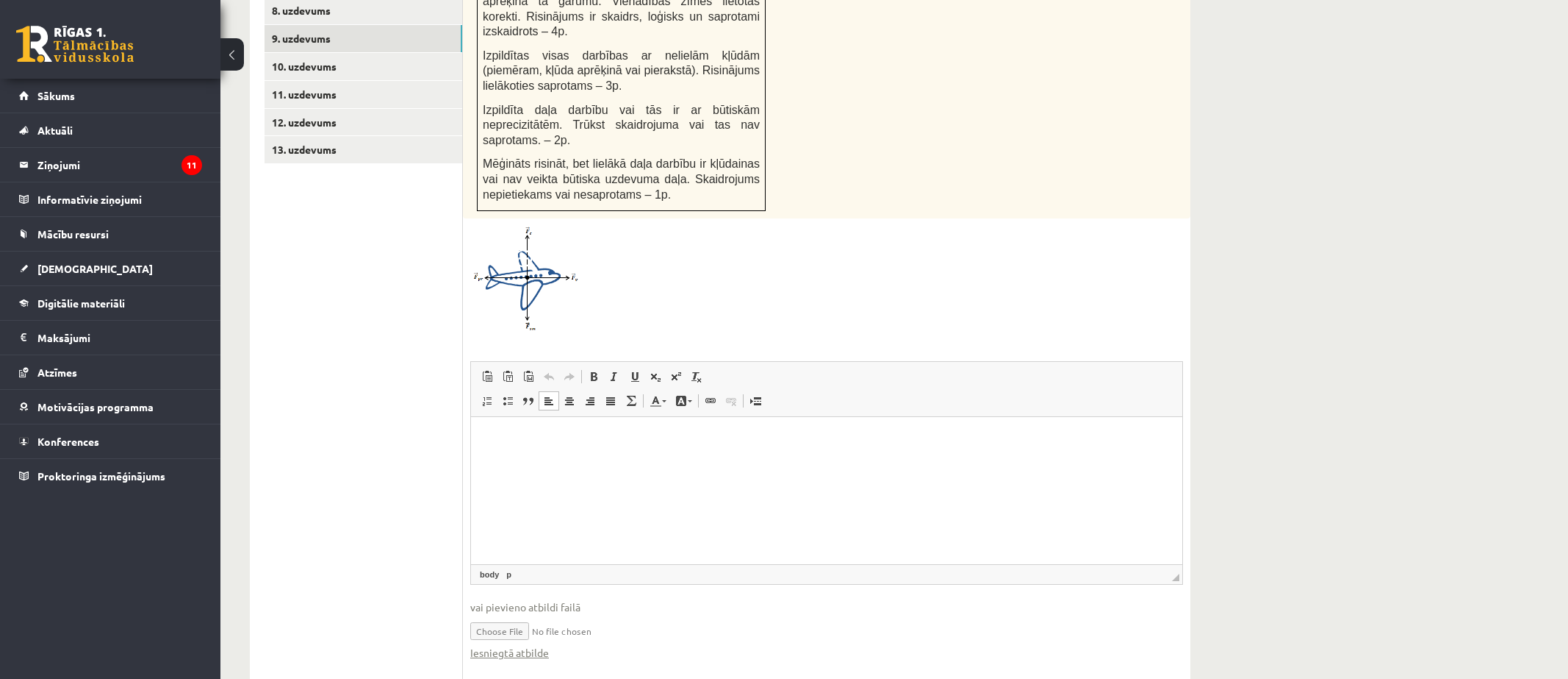
scroll to position [851, 0]
click at [522, 644] on link "Iesniegtā atbilde" at bounding box center [509, 652] width 78 height 15
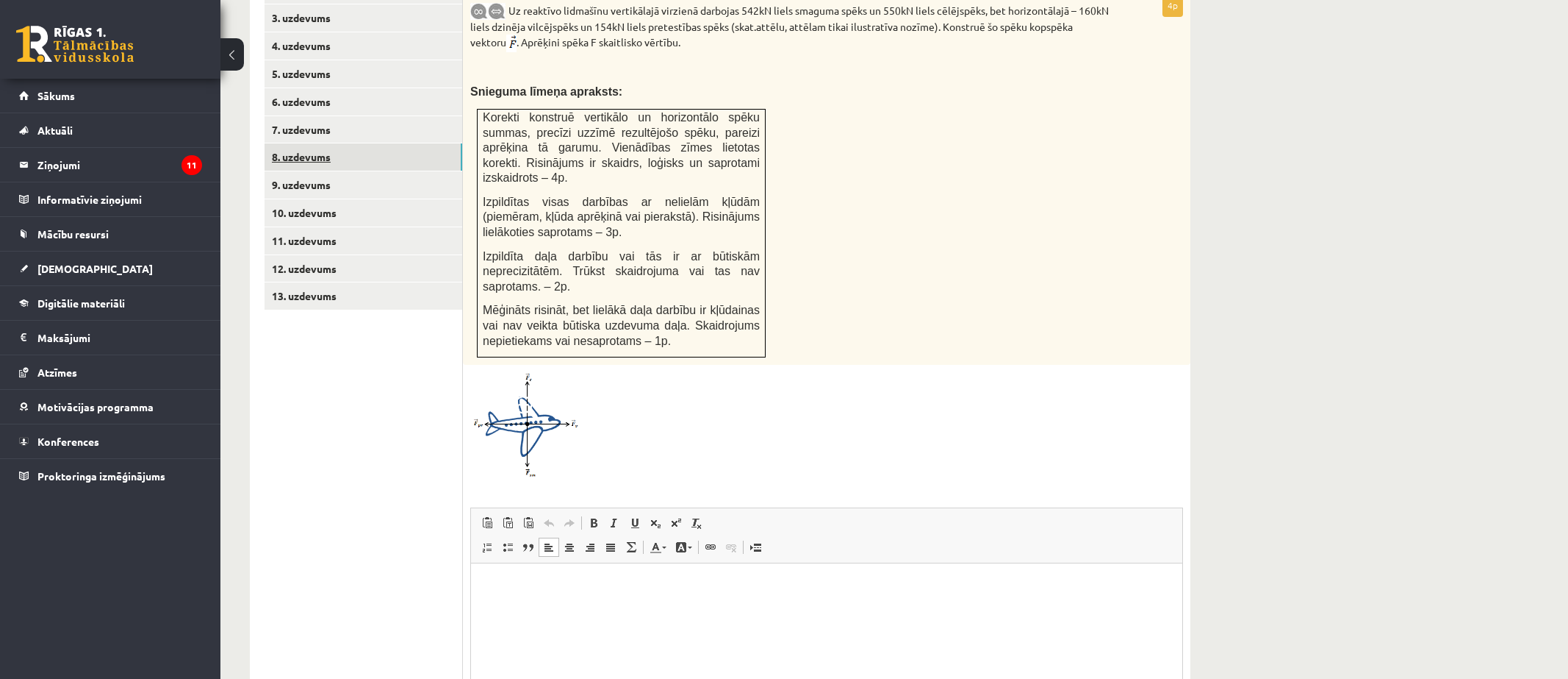
click at [311, 144] on link "8. uzdevums" at bounding box center [362, 157] width 197 height 27
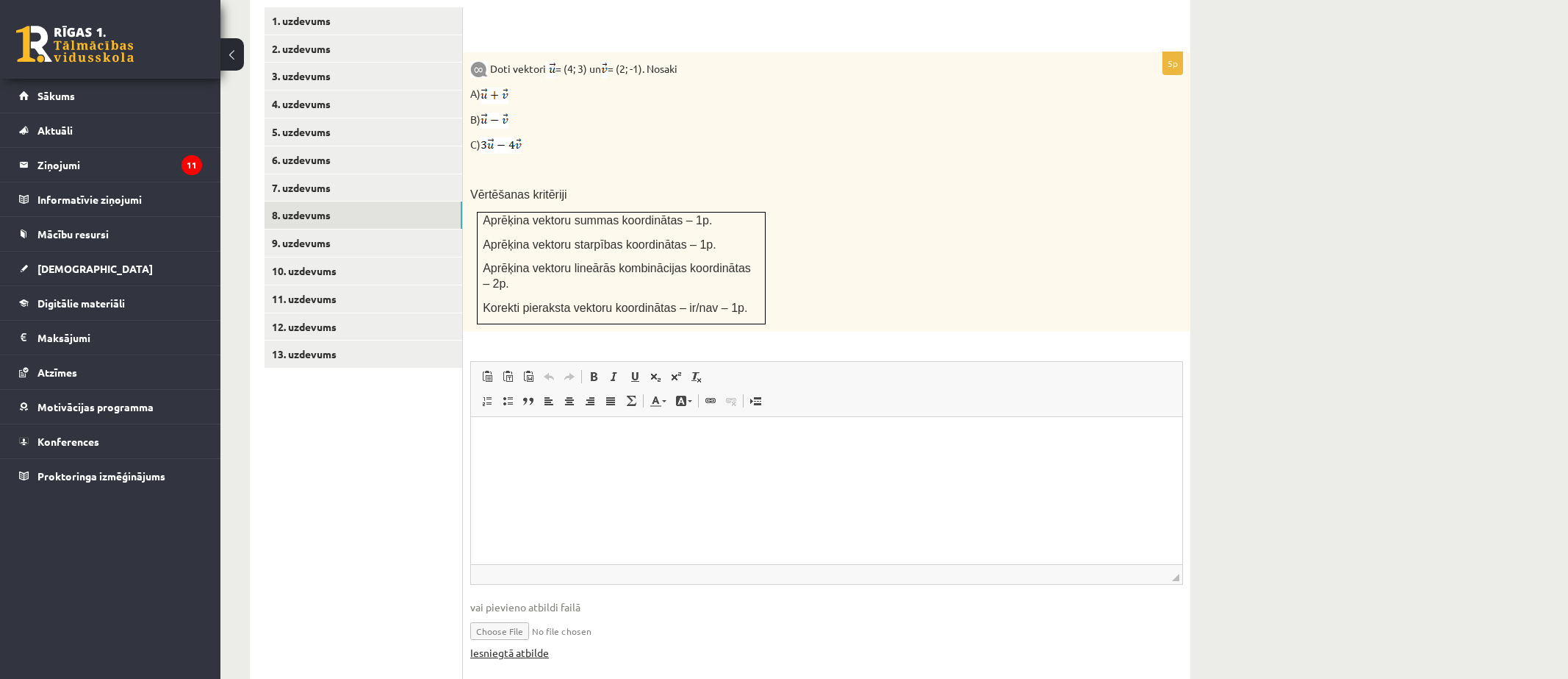
scroll to position [0, 0]
click at [540, 645] on link "Iesniegtā atbilde" at bounding box center [509, 653] width 78 height 15
click at [360, 174] on link "7. uzdevums" at bounding box center [362, 187] width 197 height 27
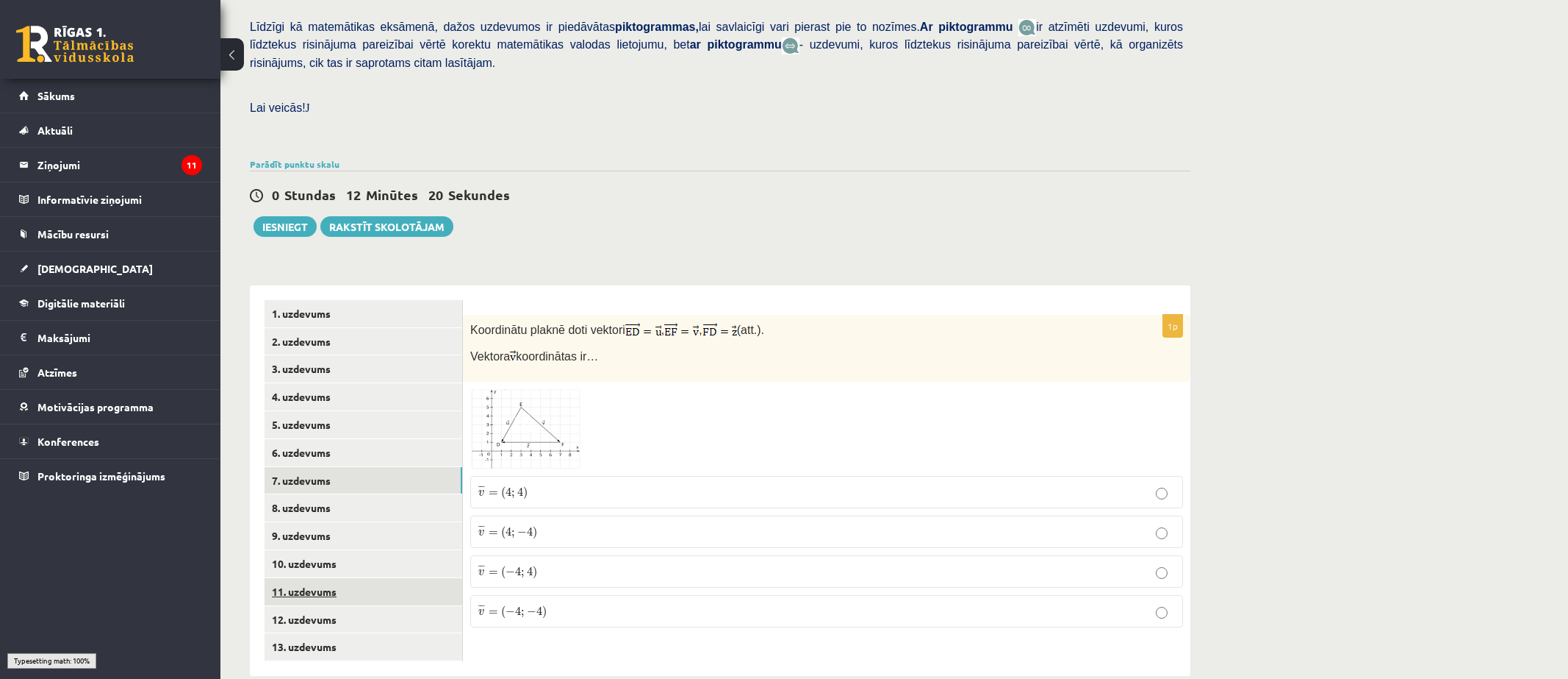
scroll to position [348, 0]
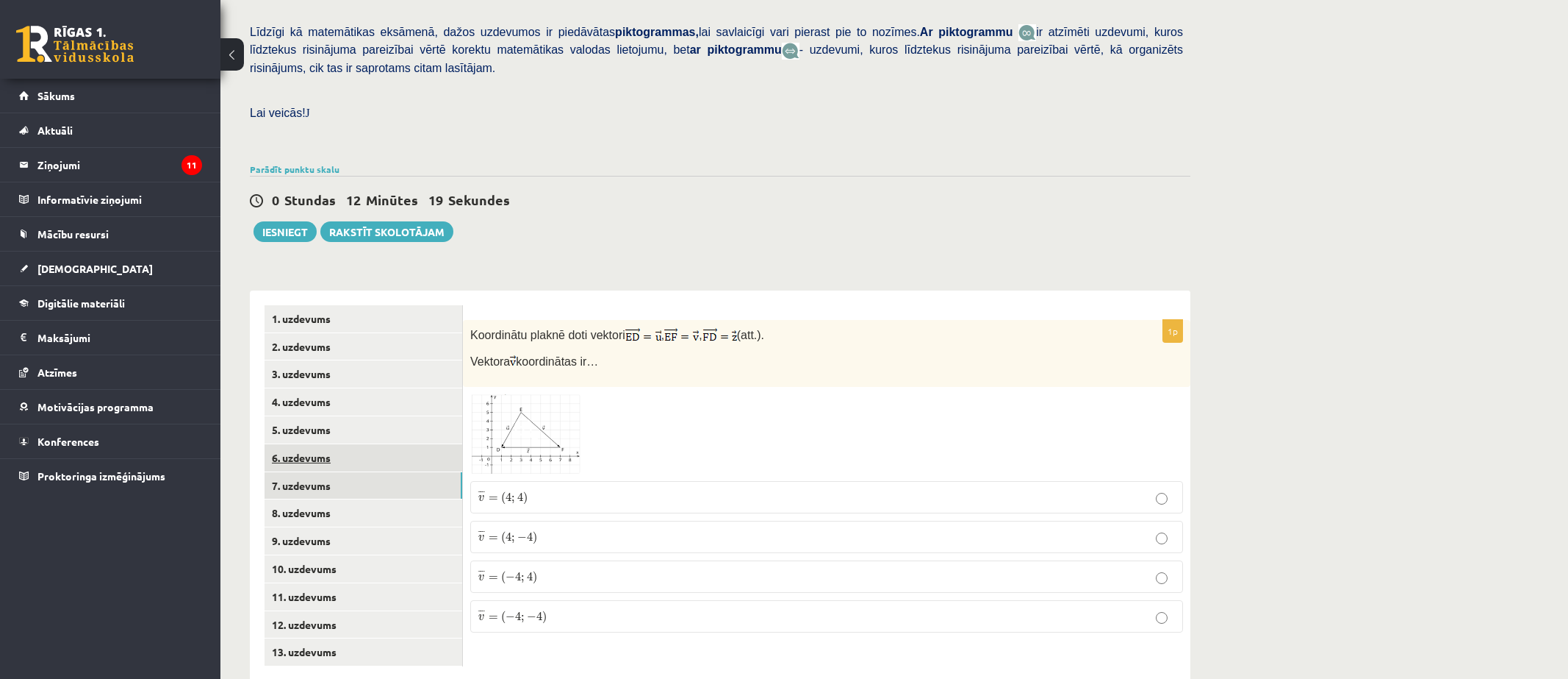
click at [374, 444] on link "6. uzdevums" at bounding box center [362, 457] width 197 height 27
click at [356, 416] on link "5. uzdevums" at bounding box center [362, 430] width 197 height 27
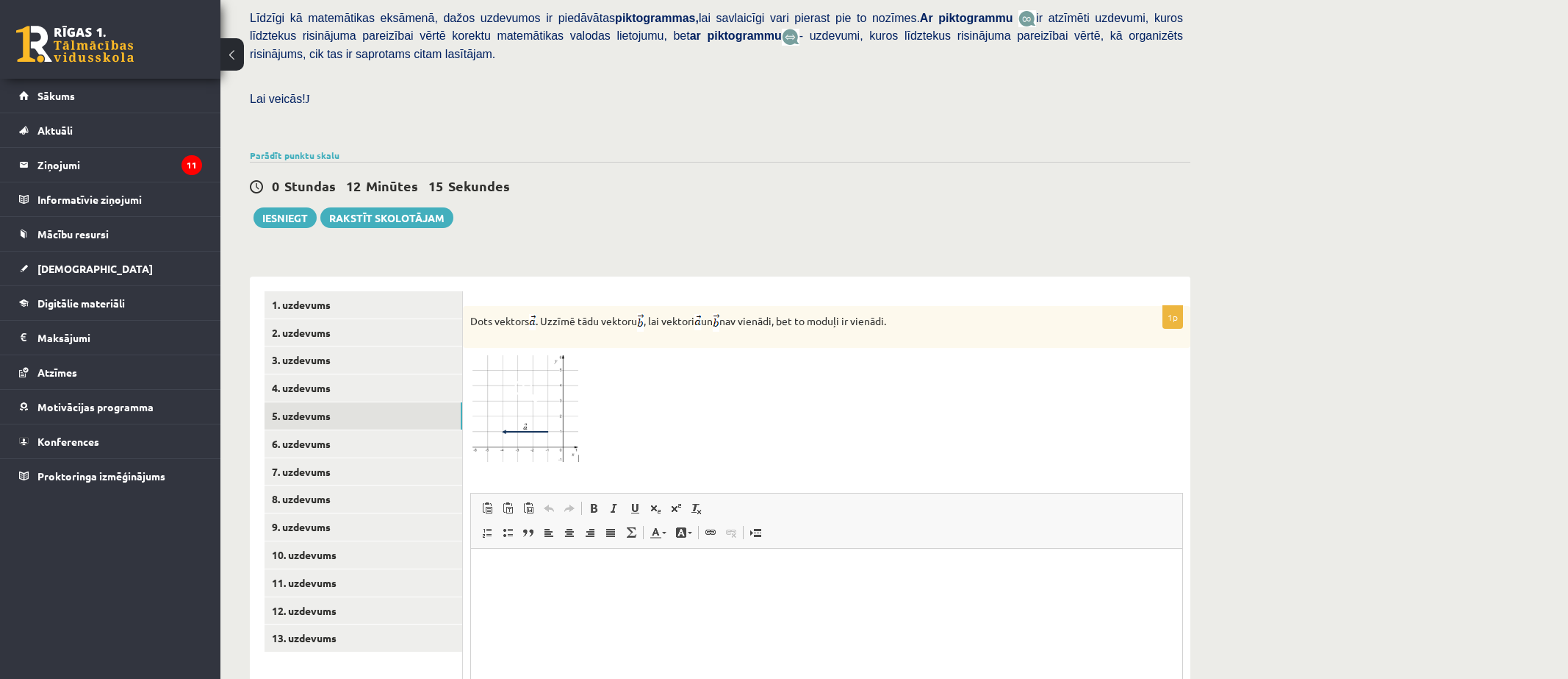
scroll to position [509, 0]
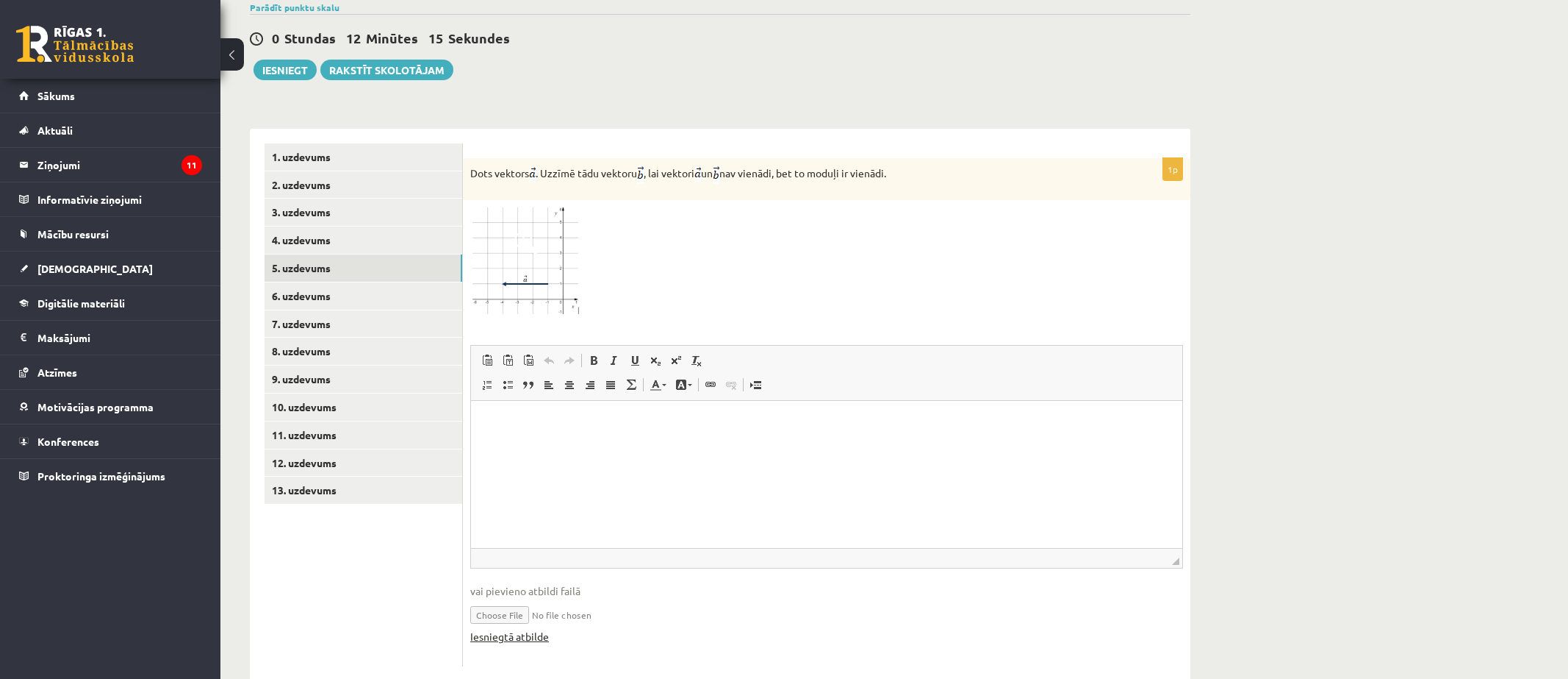
click at [508, 629] on link "Iesniegtā atbilde" at bounding box center [509, 637] width 78 height 15
click at [313, 227] on link "4. uzdevums" at bounding box center [362, 240] width 197 height 27
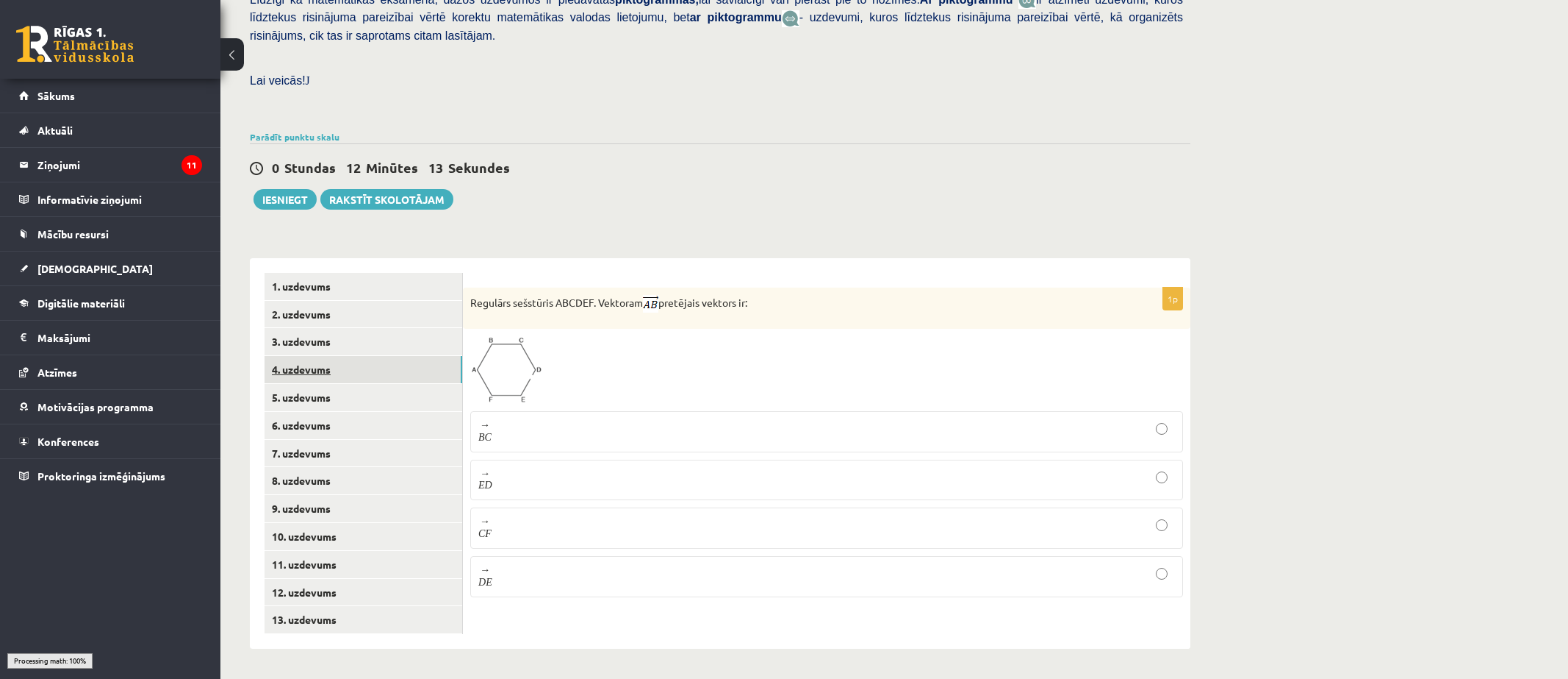
scroll to position [348, 0]
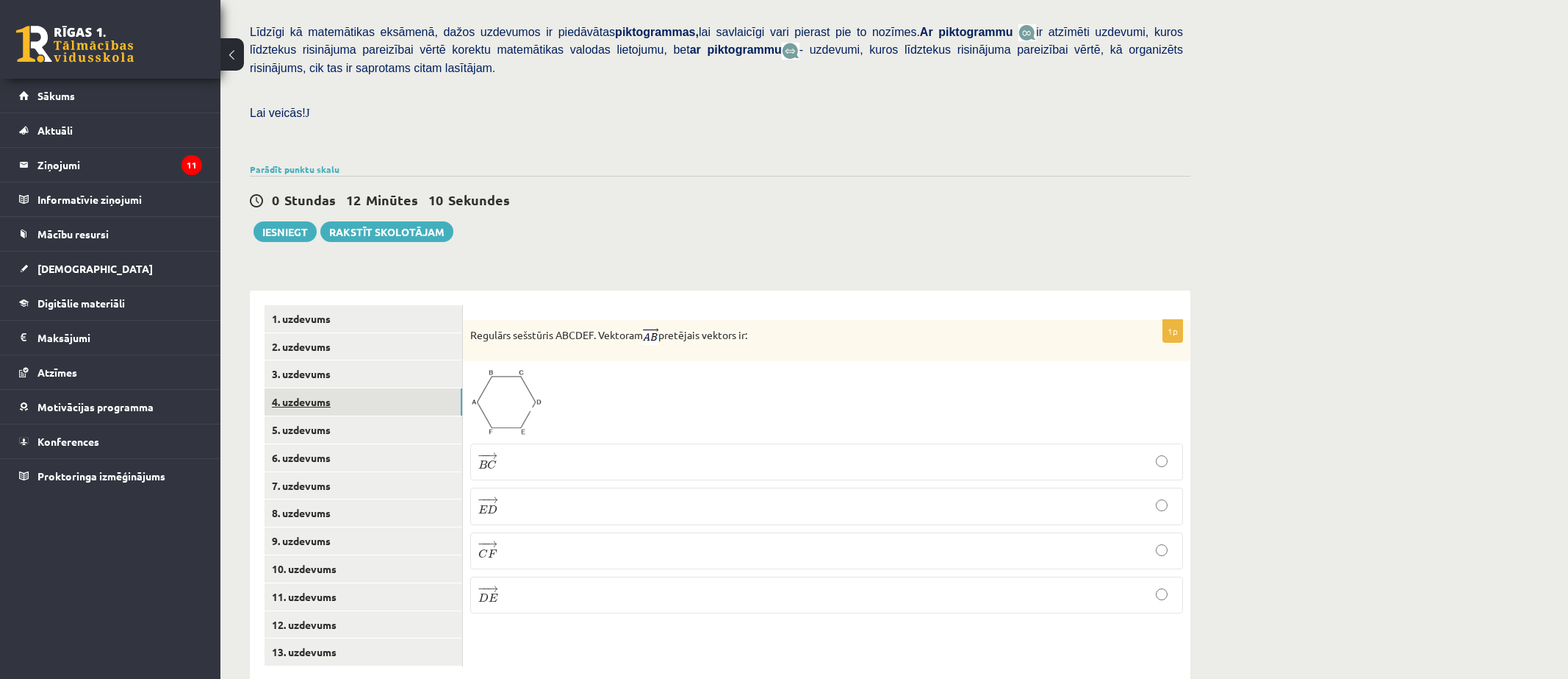
click at [350, 388] on link "4. uzdevums" at bounding box center [362, 401] width 197 height 27
click at [334, 360] on link "3. uzdevums" at bounding box center [362, 373] width 197 height 27
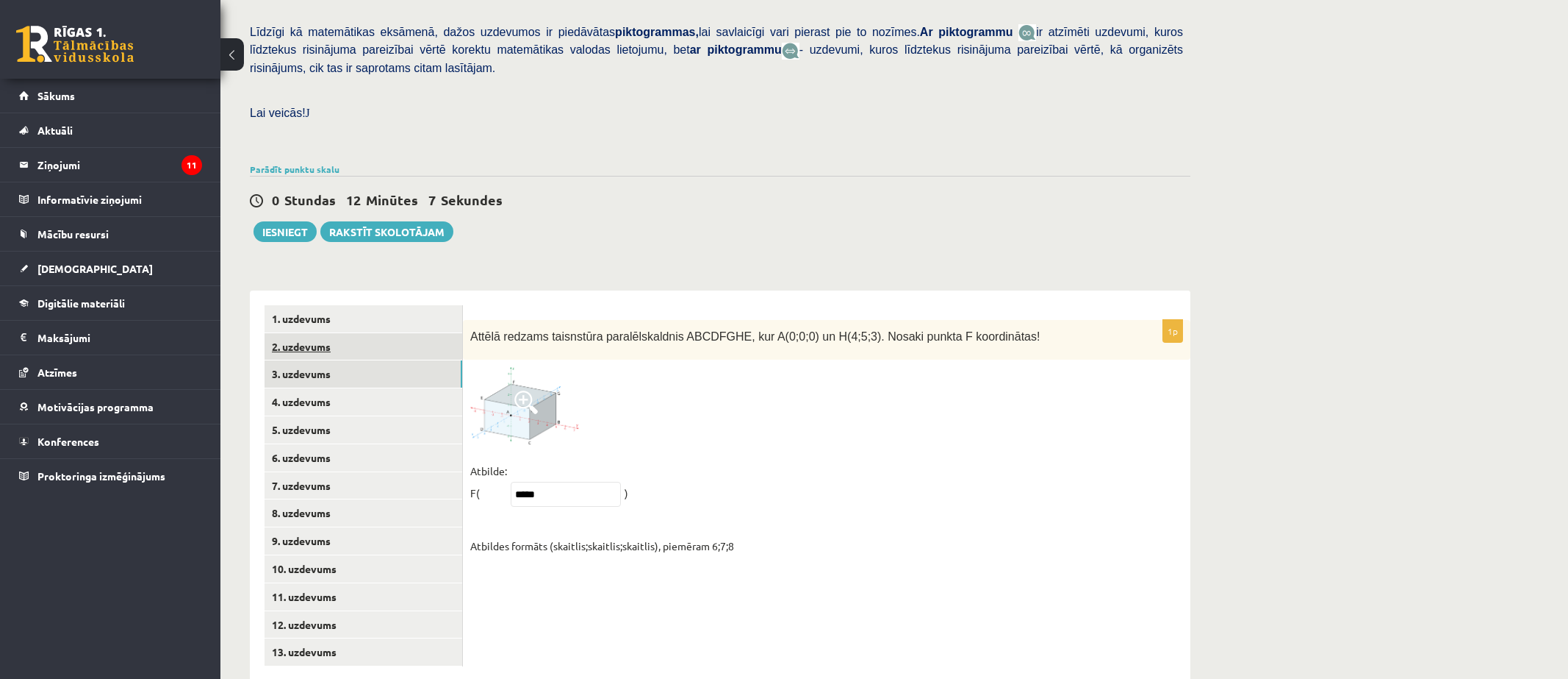
click at [330, 333] on link "2. uzdevums" at bounding box center [362, 347] width 197 height 27
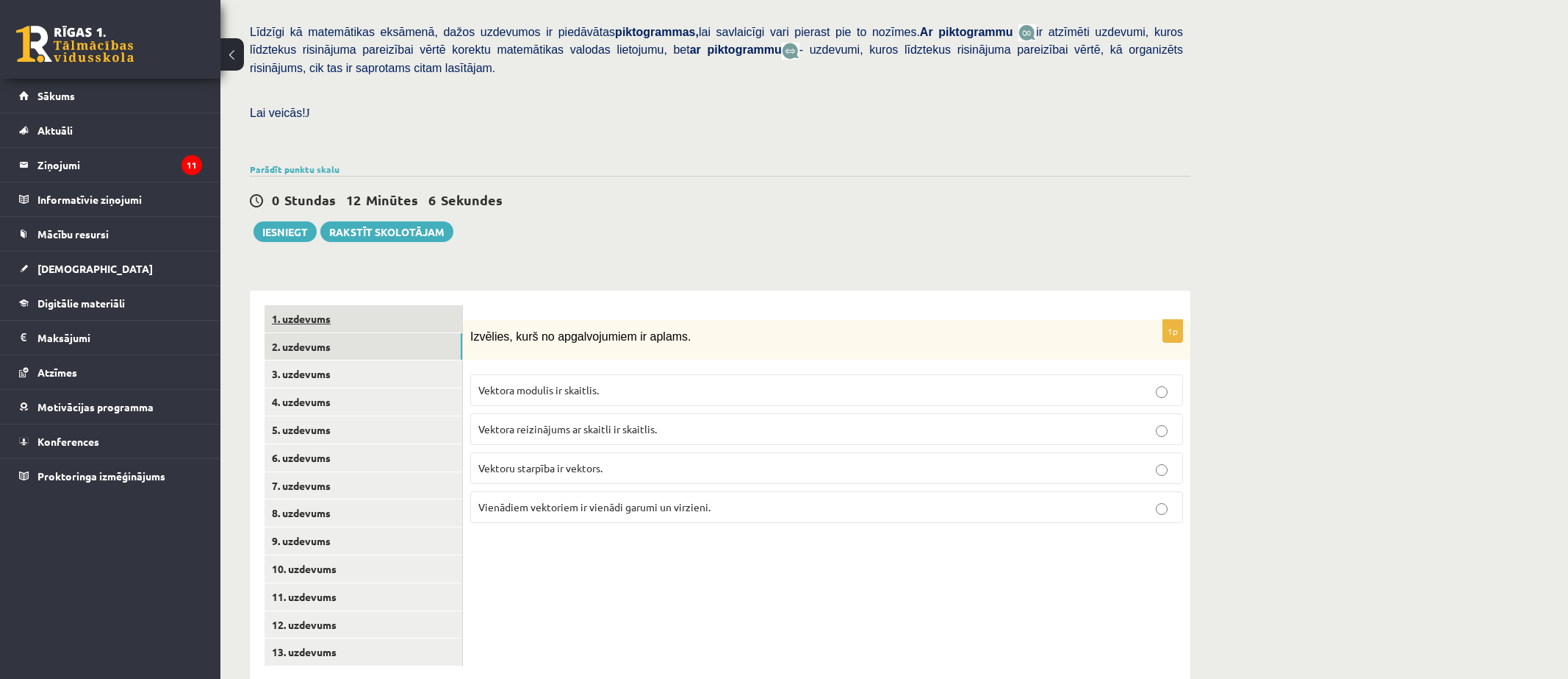
click at [326, 305] on link "1. uzdevums" at bounding box center [362, 318] width 197 height 27
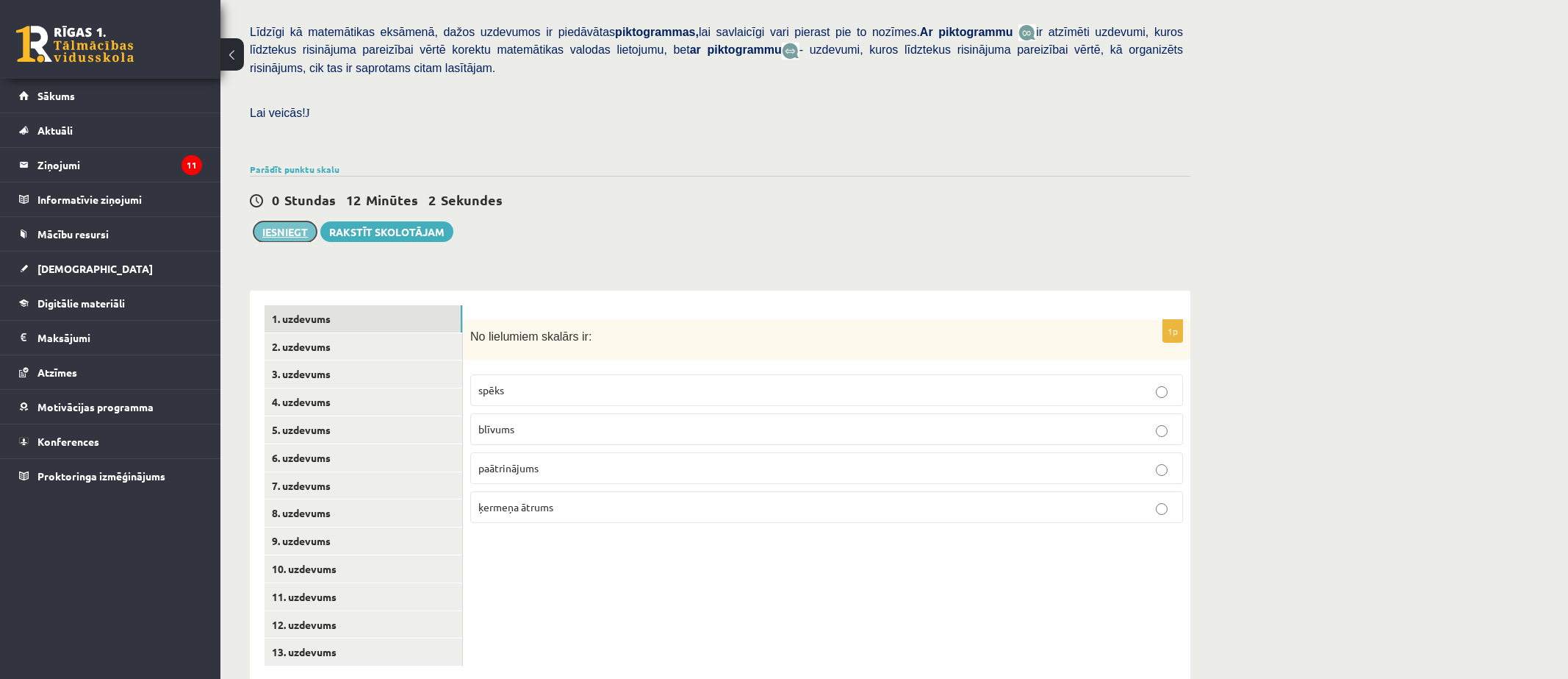
click at [293, 221] on button "Iesniegt" at bounding box center [285, 231] width 63 height 21
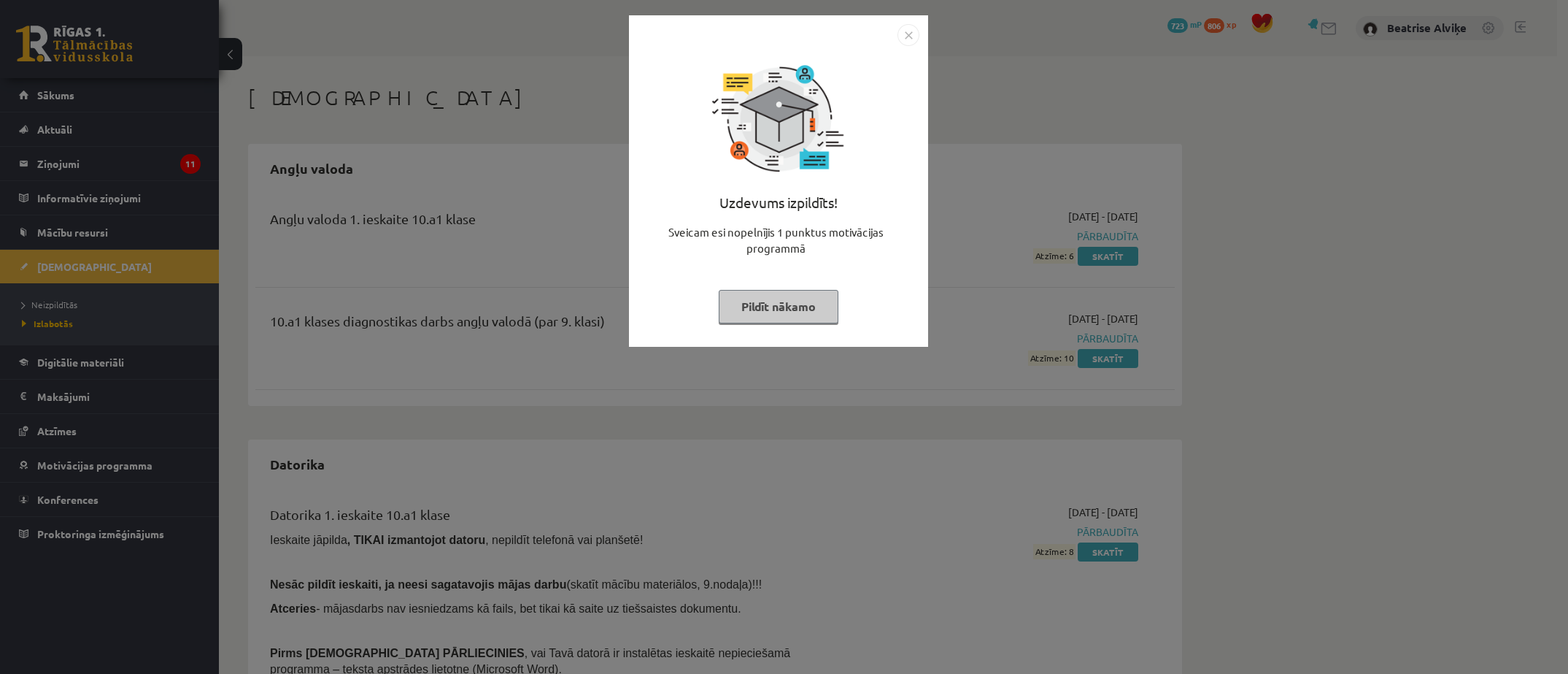
click at [904, 28] on img "Close" at bounding box center [907, 35] width 22 height 22
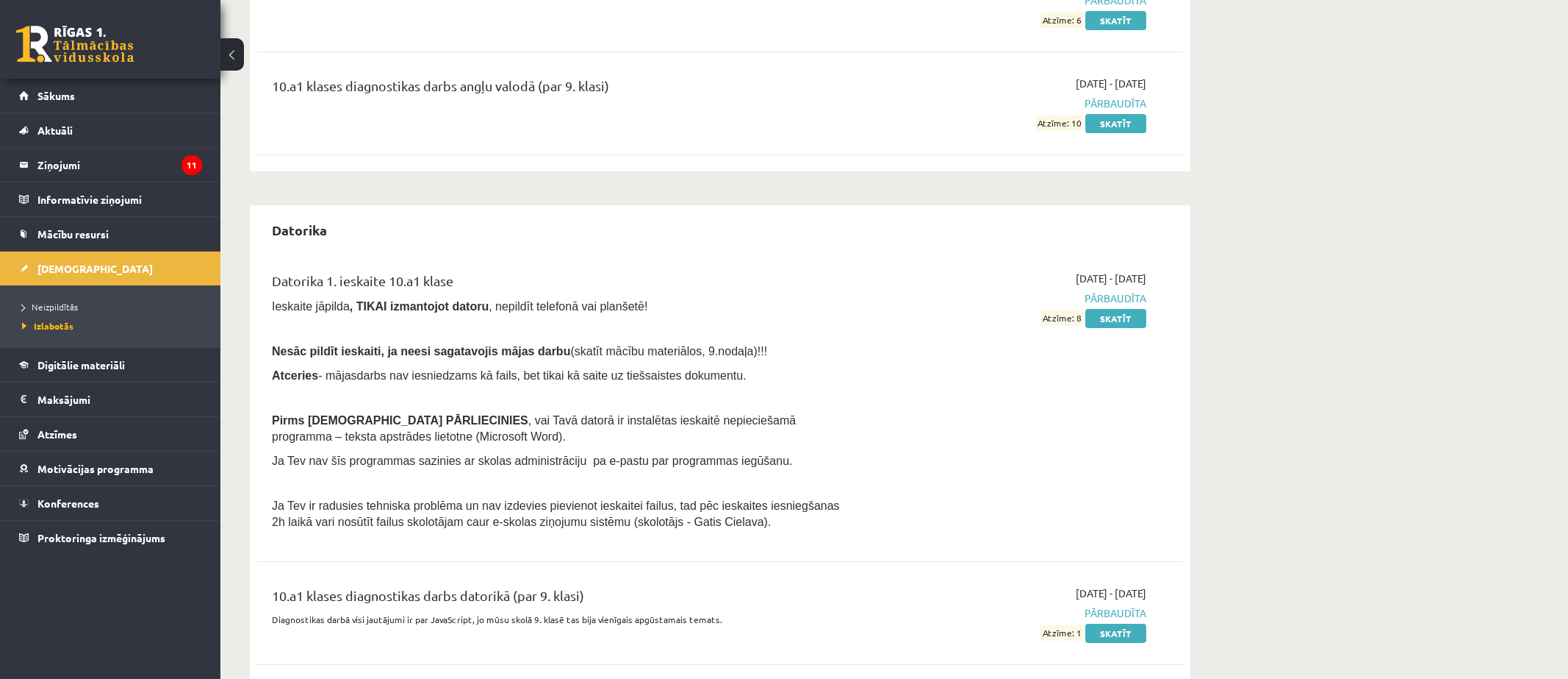
scroll to position [221, 0]
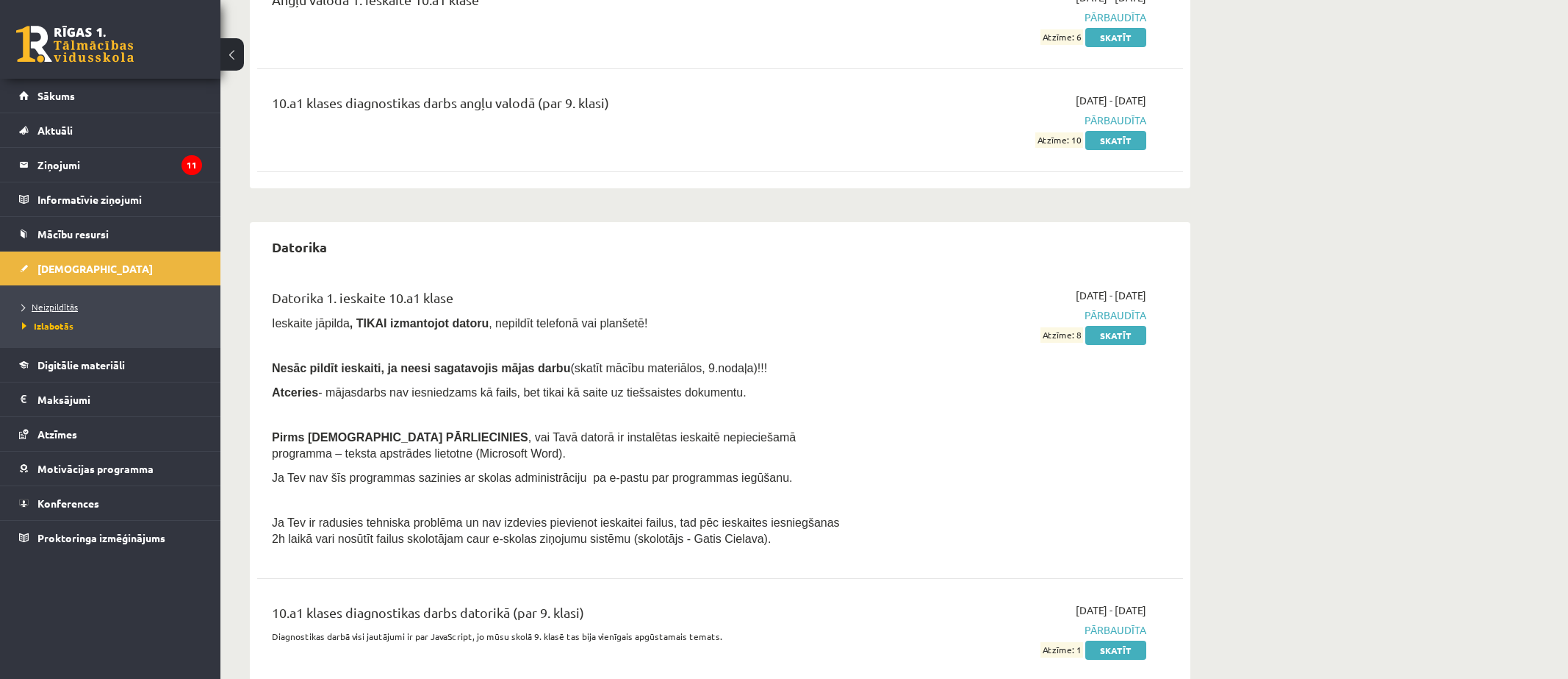
click at [47, 303] on span "Neizpildītās" at bounding box center [49, 306] width 56 height 11
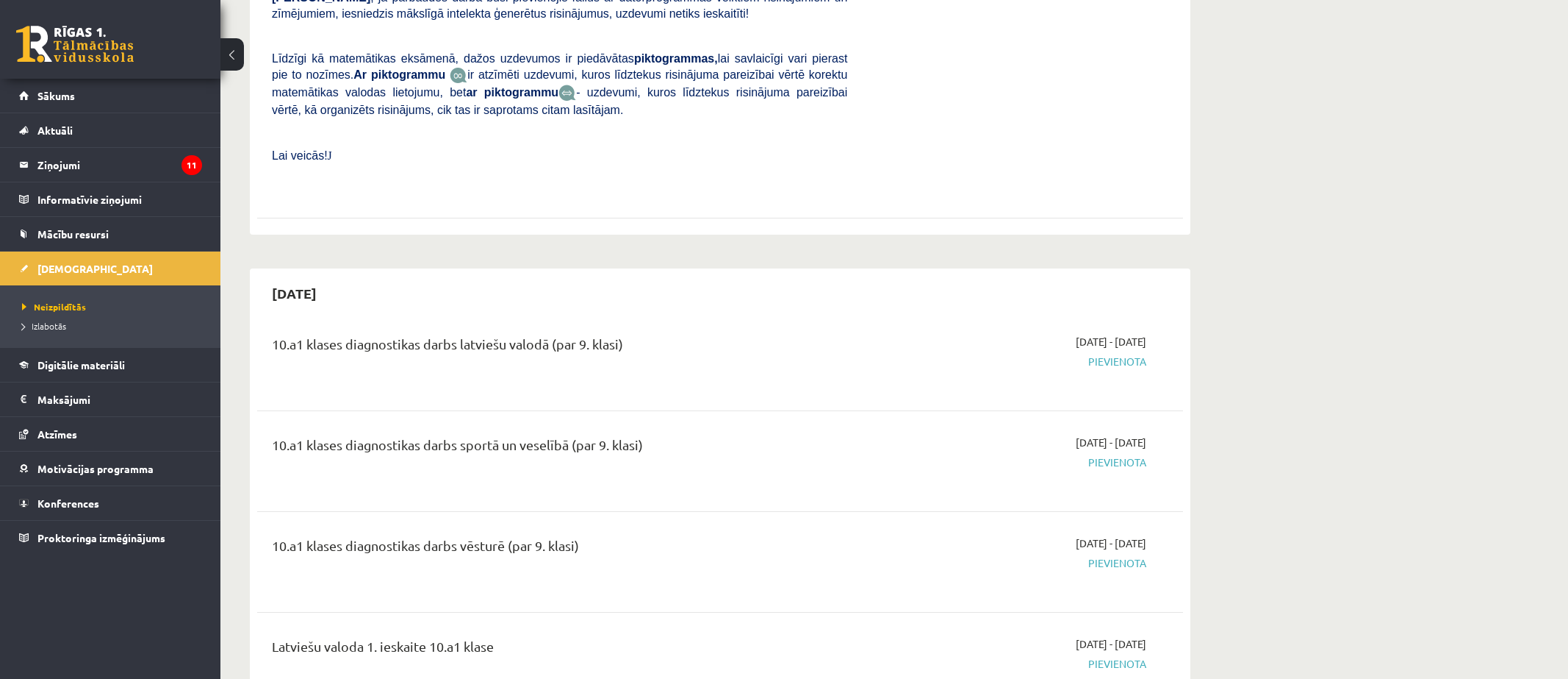
scroll to position [956, 0]
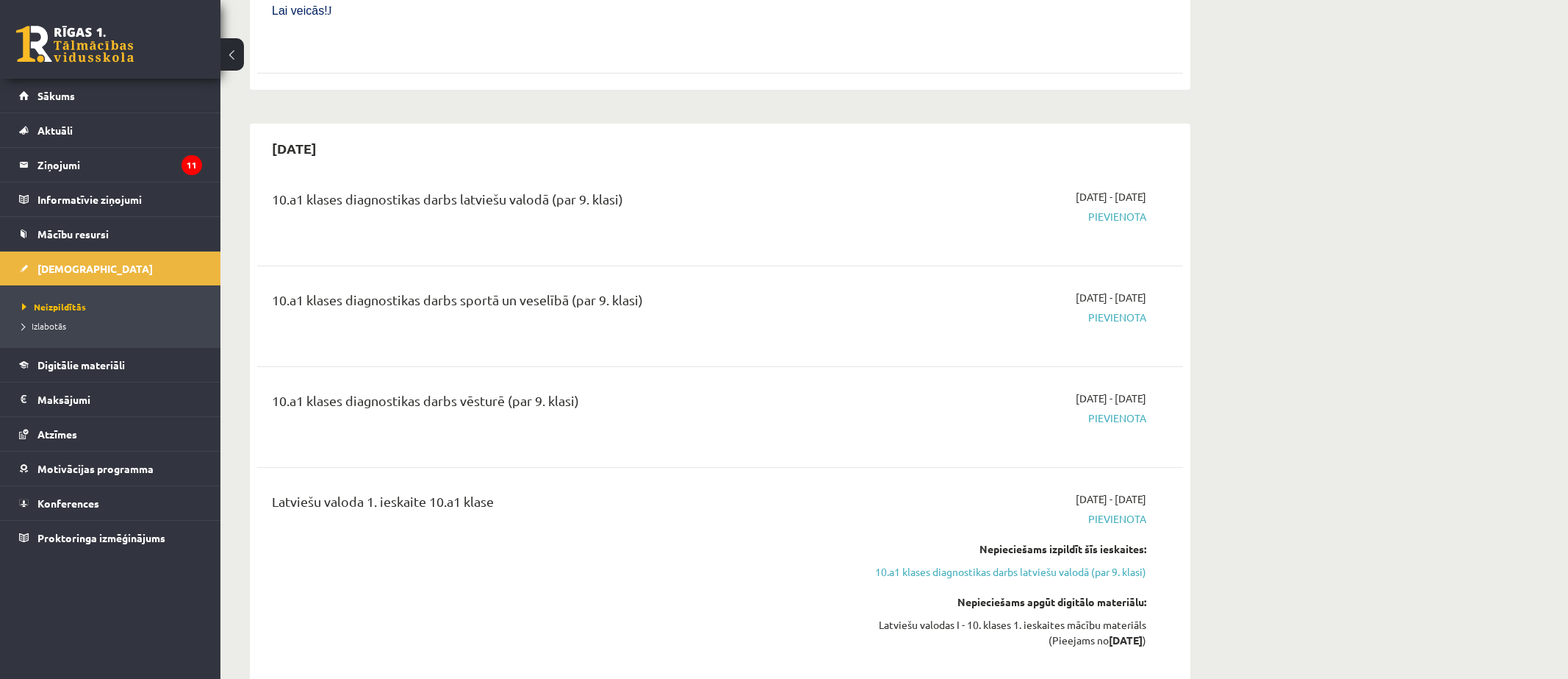
click at [65, 374] on link "Digitālie materiāli" at bounding box center [110, 365] width 183 height 34
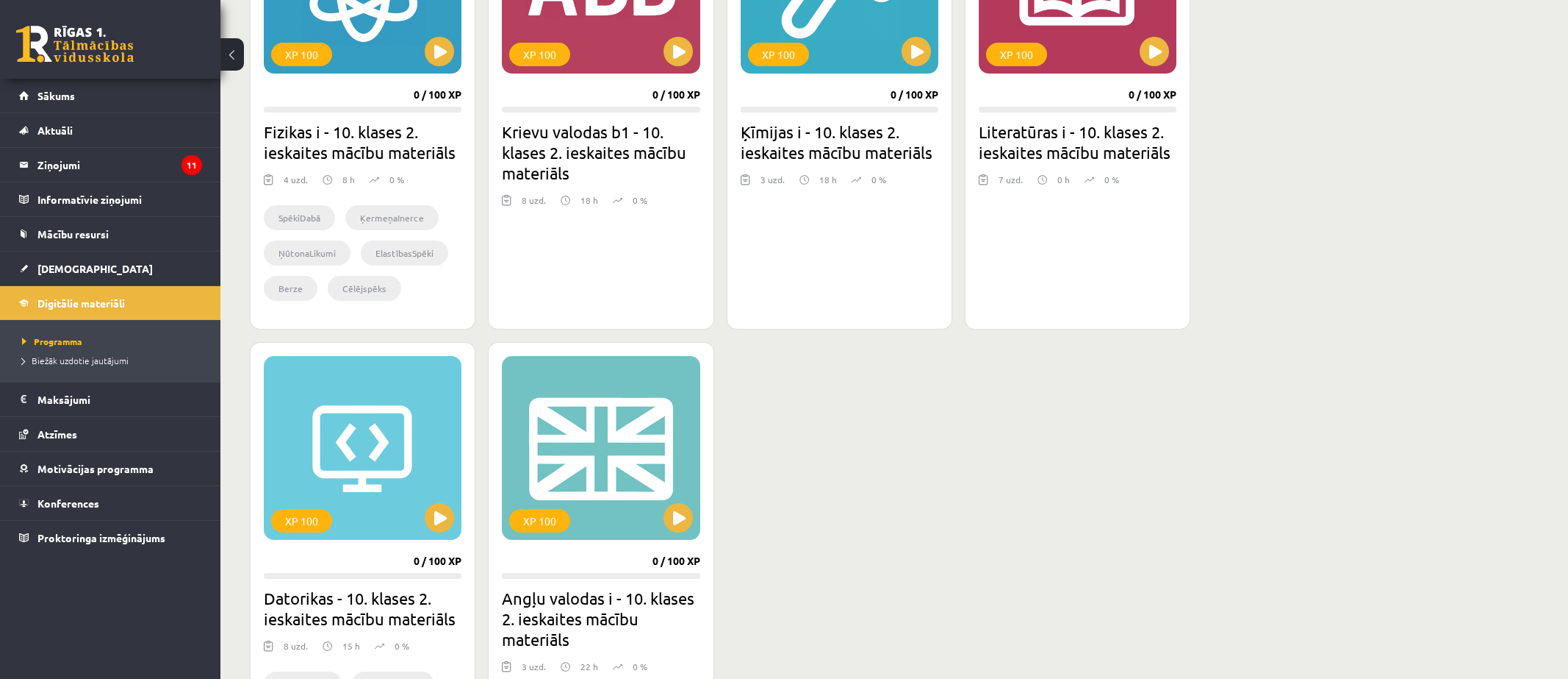
scroll to position [588, 0]
